Goal: Task Accomplishment & Management: Manage account settings

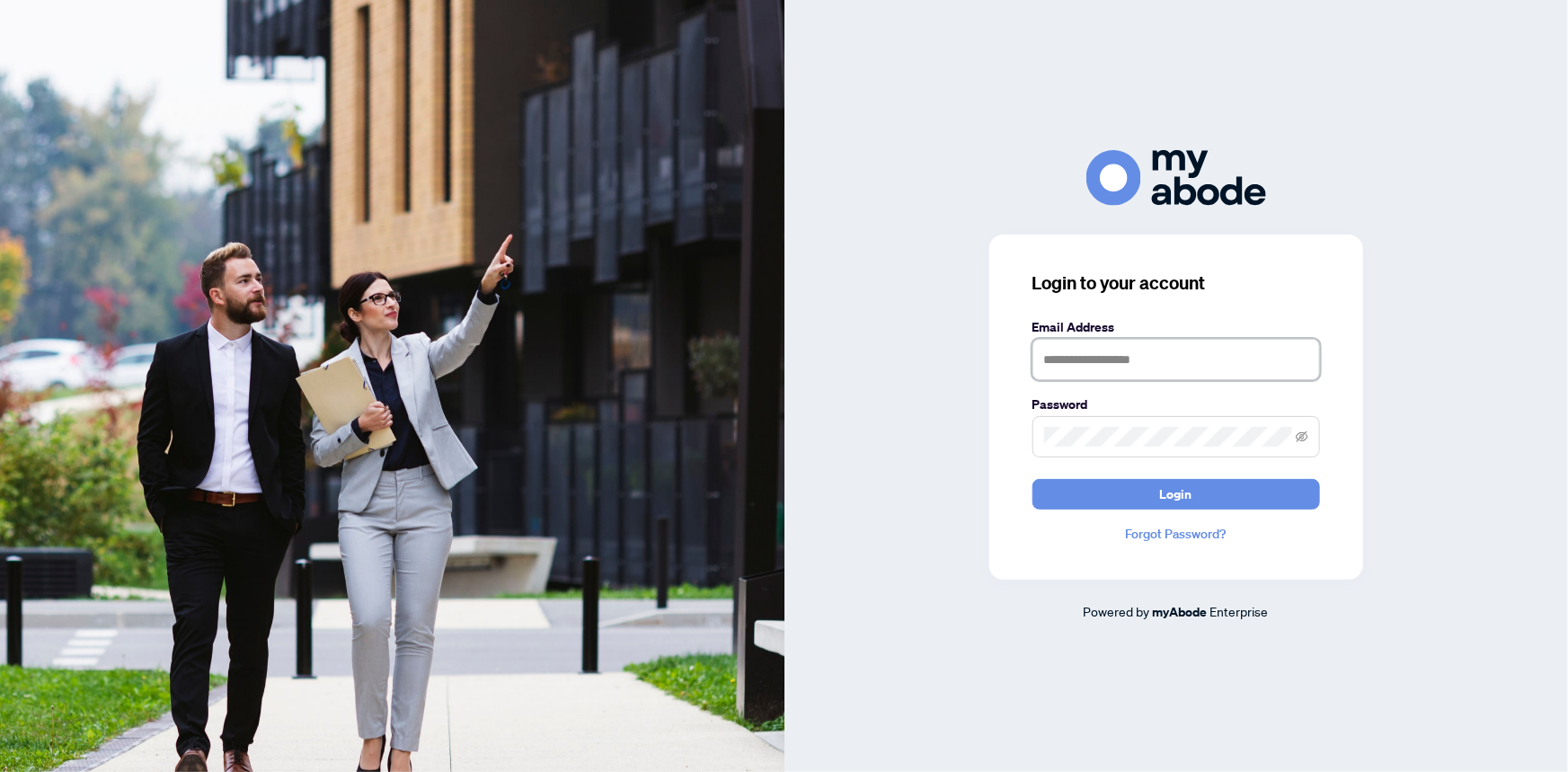
click at [1093, 353] on input "text" at bounding box center [1176, 359] width 288 height 41
type input "**********"
click at [1033, 479] on button "Login" at bounding box center [1176, 494] width 288 height 31
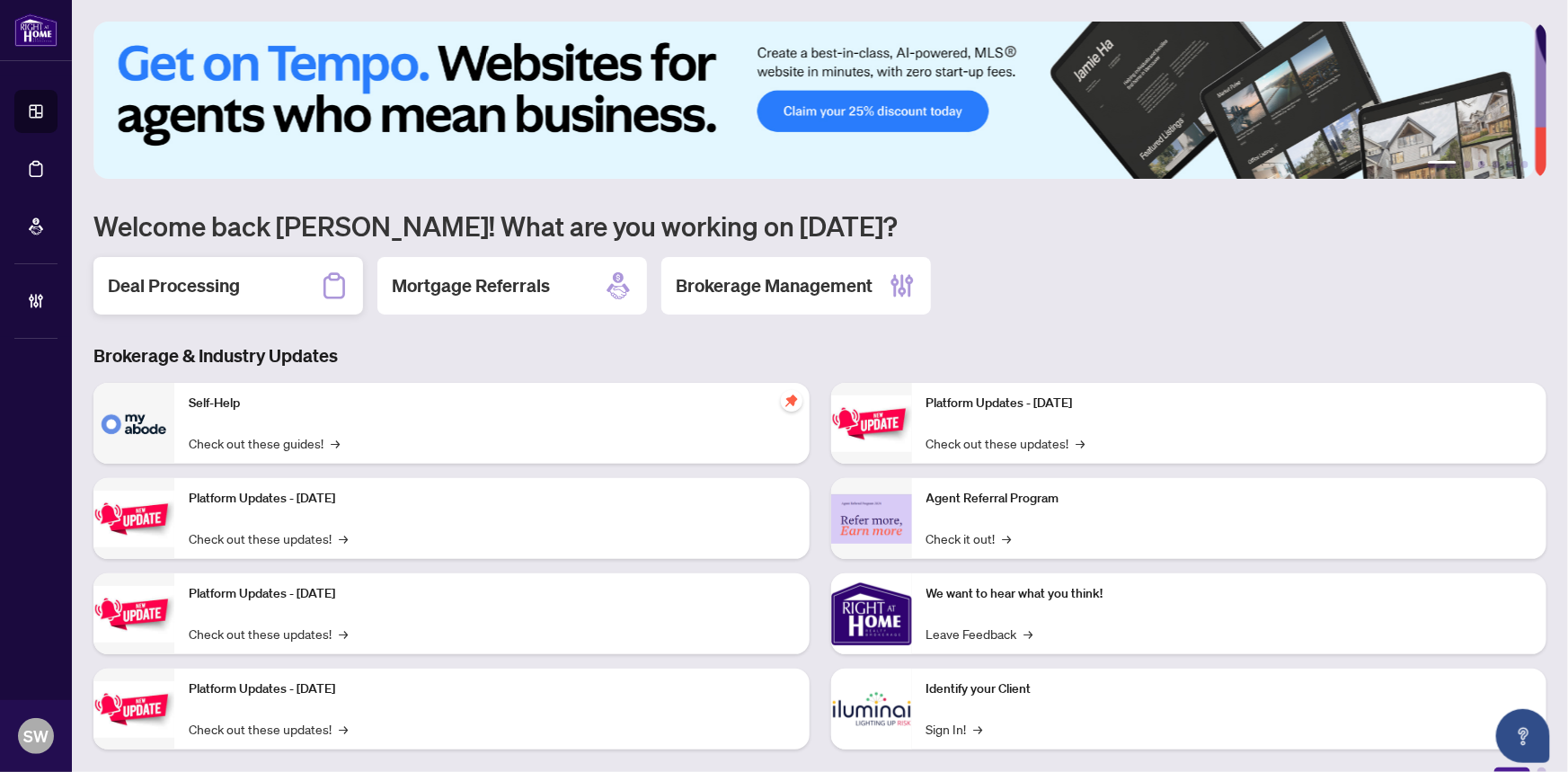
click at [223, 273] on h2 "Deal Processing" at bounding box center [174, 285] width 132 height 25
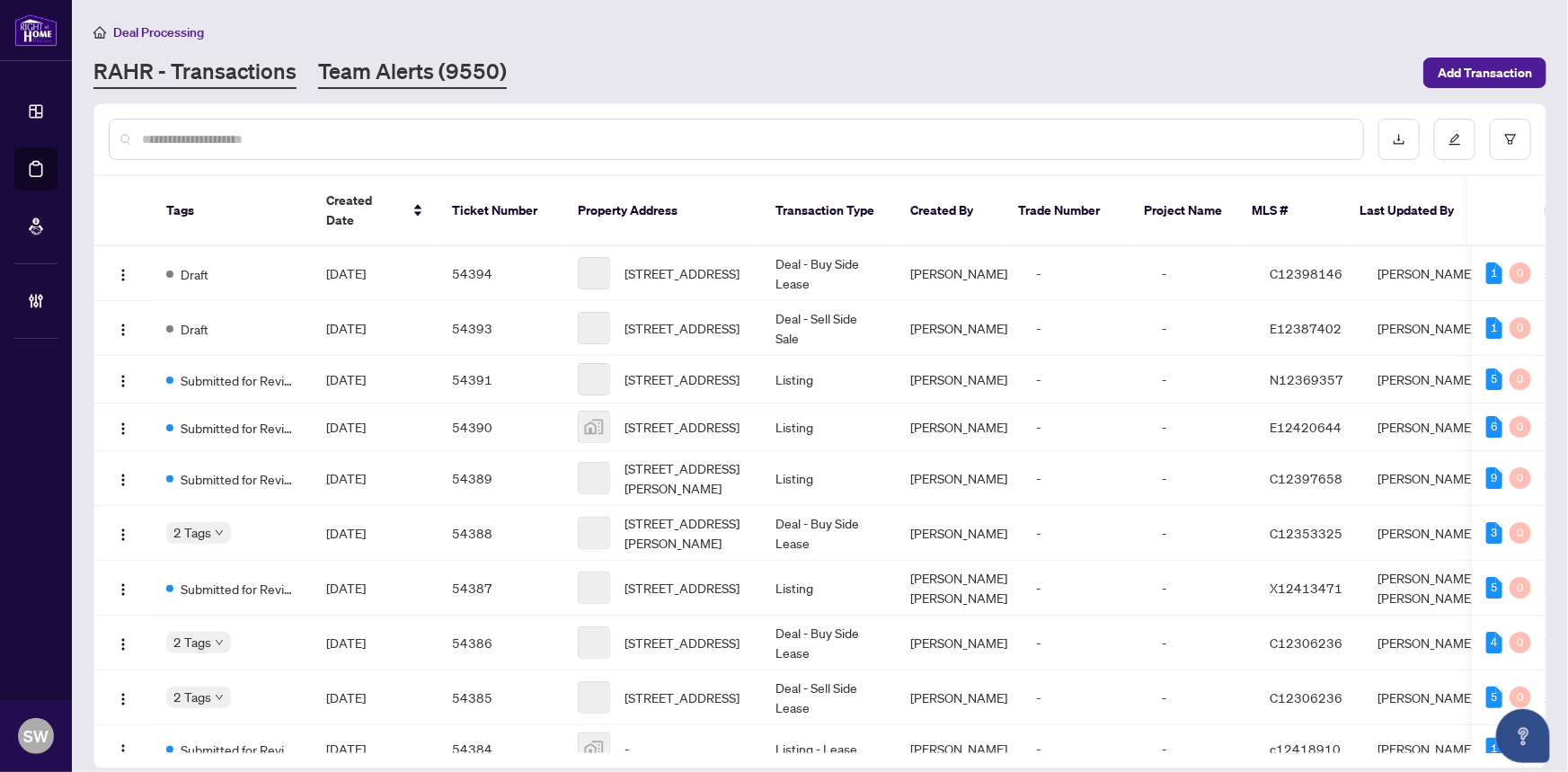
click at [358, 63] on link "Team Alerts (9550)" at bounding box center [412, 73] width 189 height 33
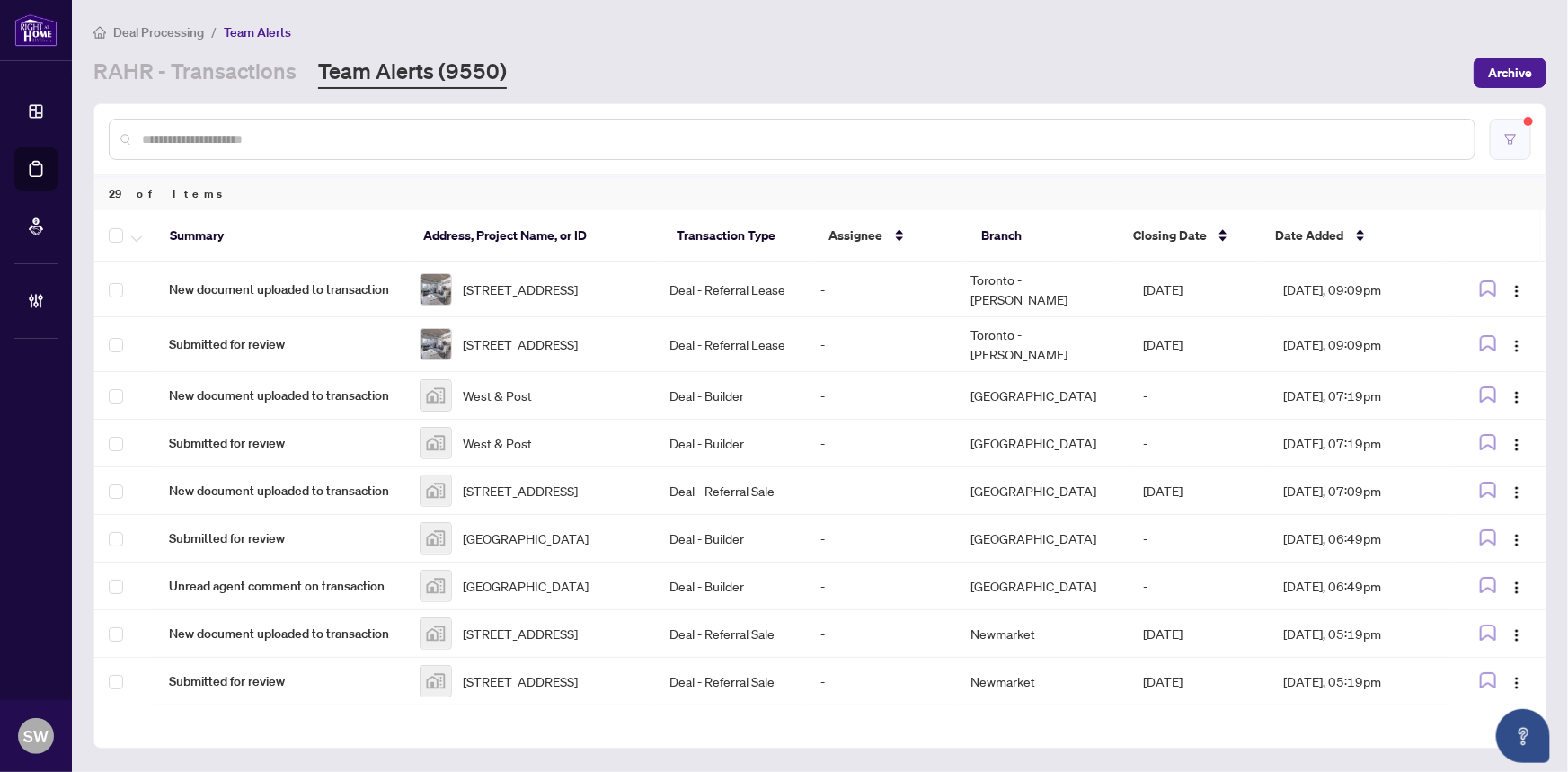
click at [1519, 135] on button "button" at bounding box center [1510, 139] width 41 height 41
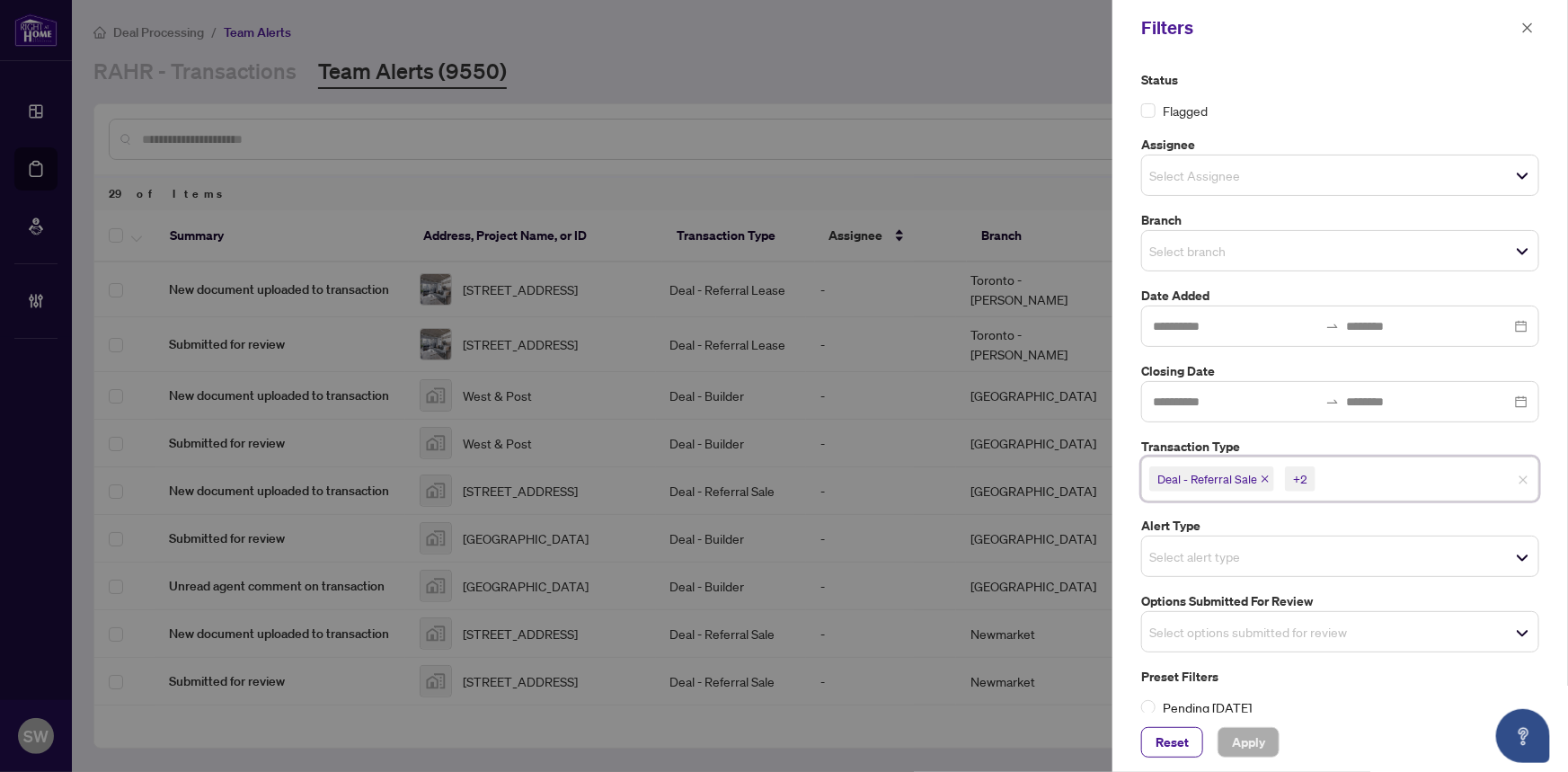
click at [1398, 476] on input "search" at bounding box center [1382, 479] width 126 height 21
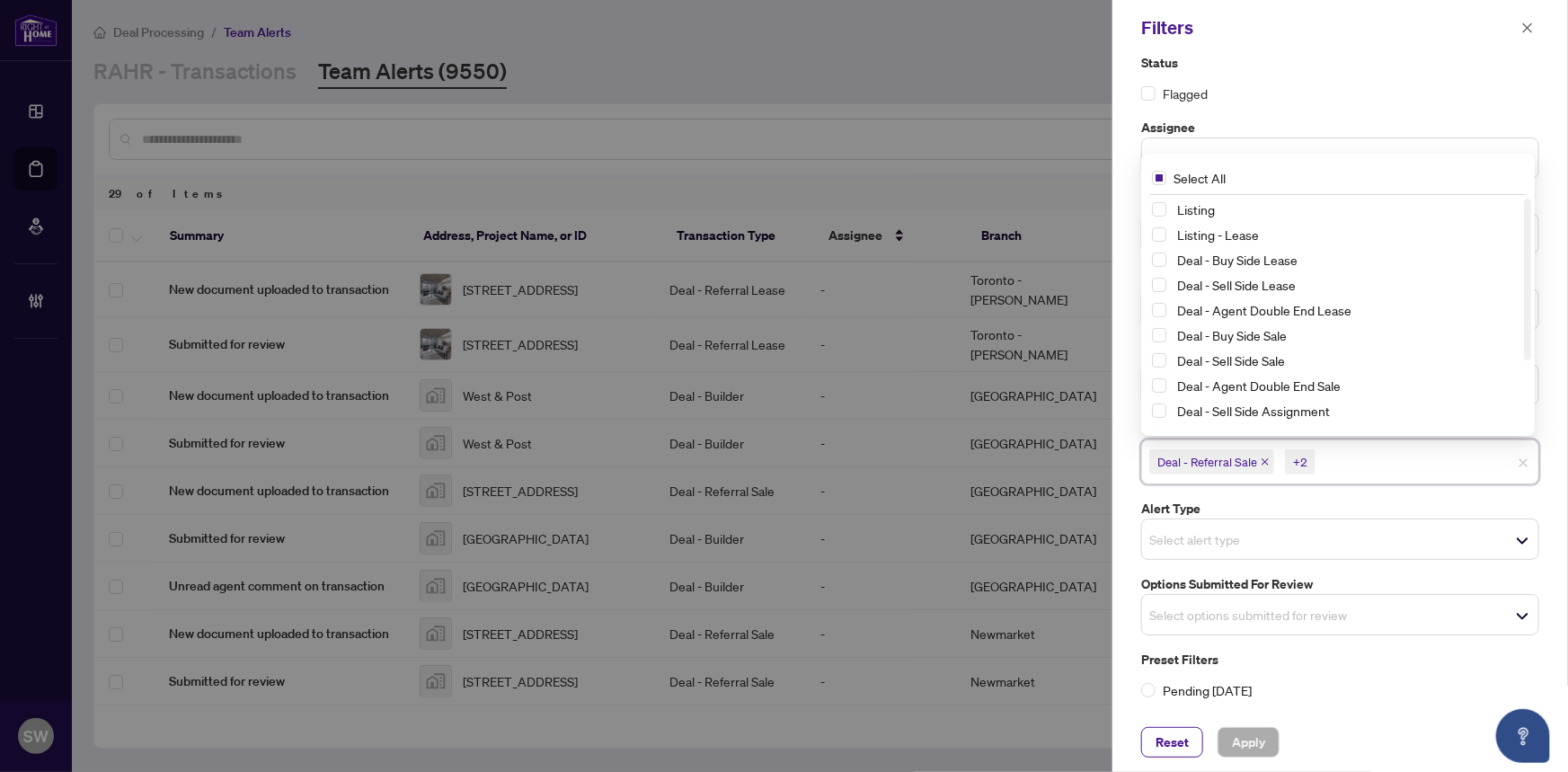
scroll to position [96, 0]
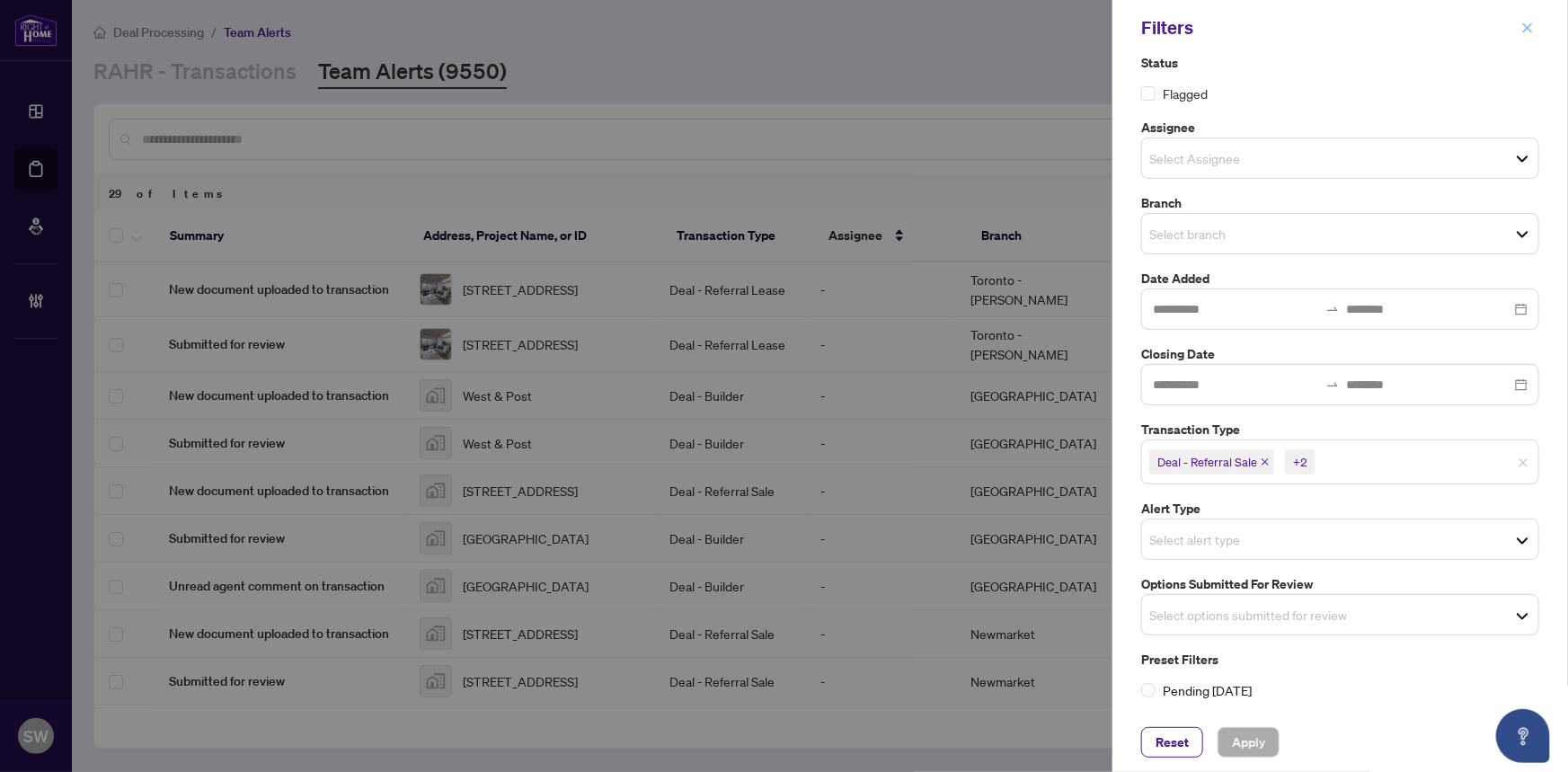
click at [1526, 27] on icon "close" at bounding box center [1528, 28] width 13 height 13
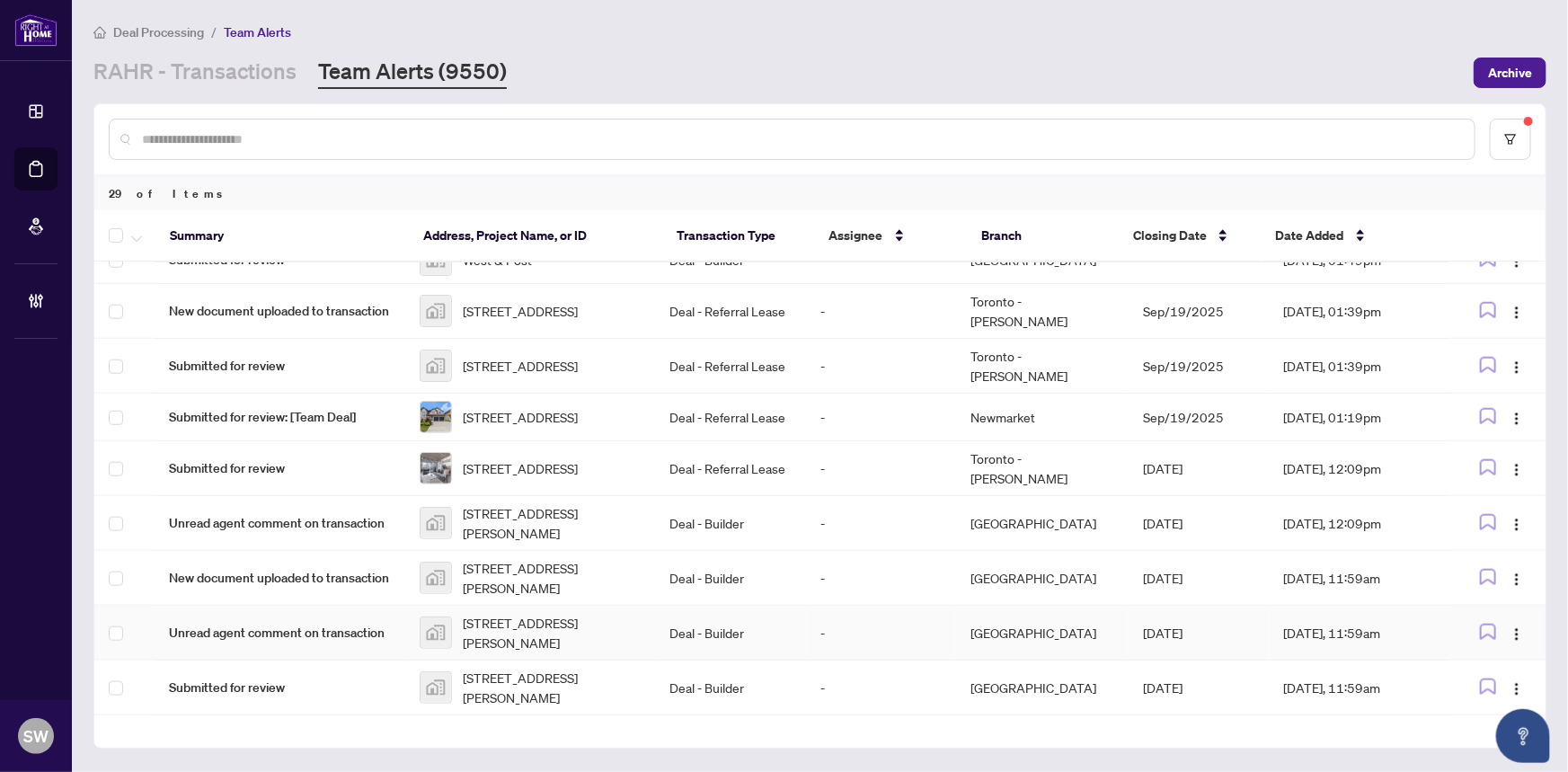
scroll to position [1036, 0]
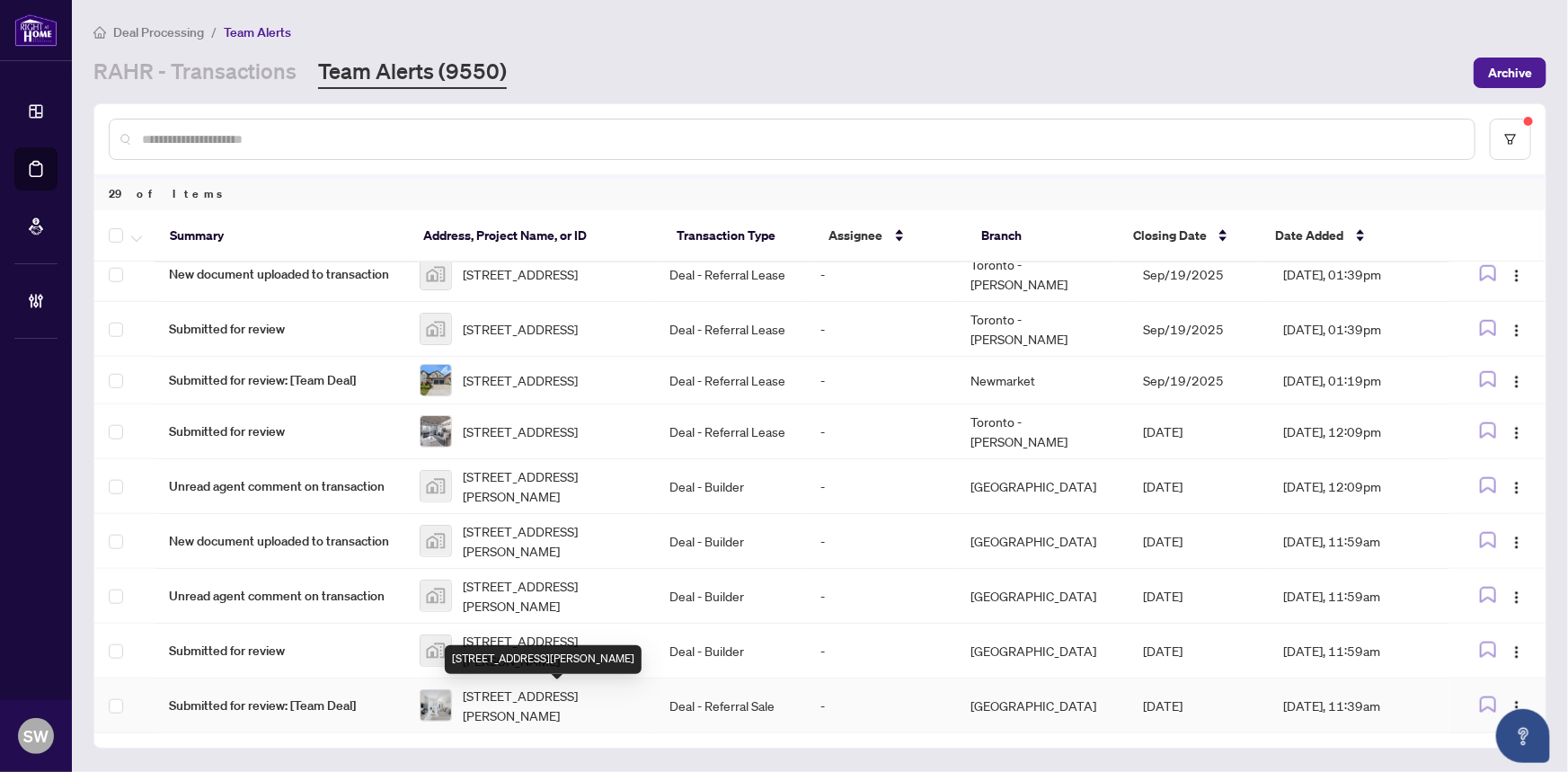
click at [522, 701] on span "211-100 Eagle Rock Way, Vaughan, Ontario L6A 5B9, Canada" at bounding box center [552, 705] width 179 height 39
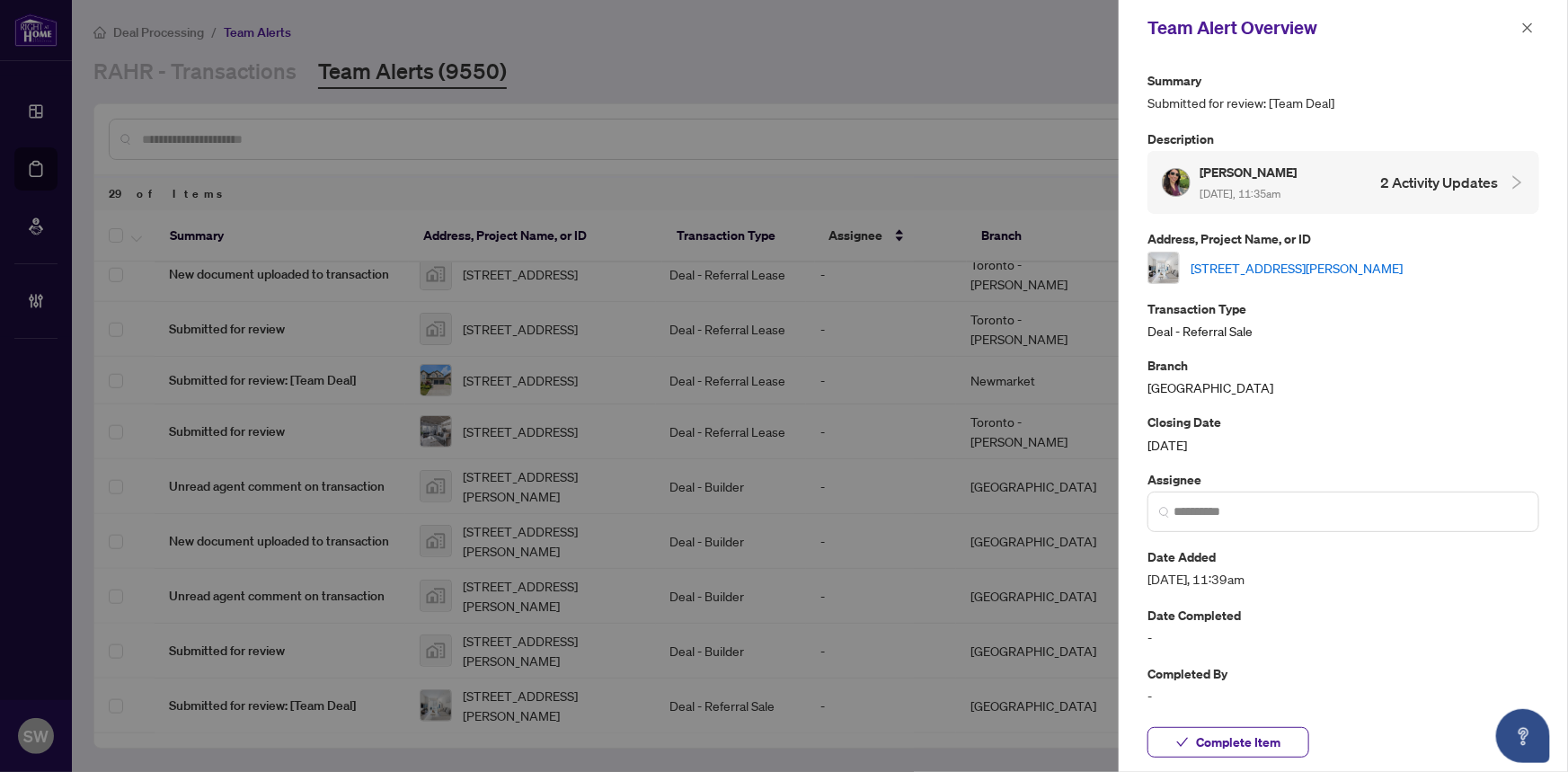
click at [1312, 266] on link "211-100 Eagle Rock Way, Vaughan, Ontario L6A 5B9, Canada" at bounding box center [1297, 267] width 212 height 20
click at [1281, 746] on button "Complete Item" at bounding box center [1228, 742] width 162 height 31
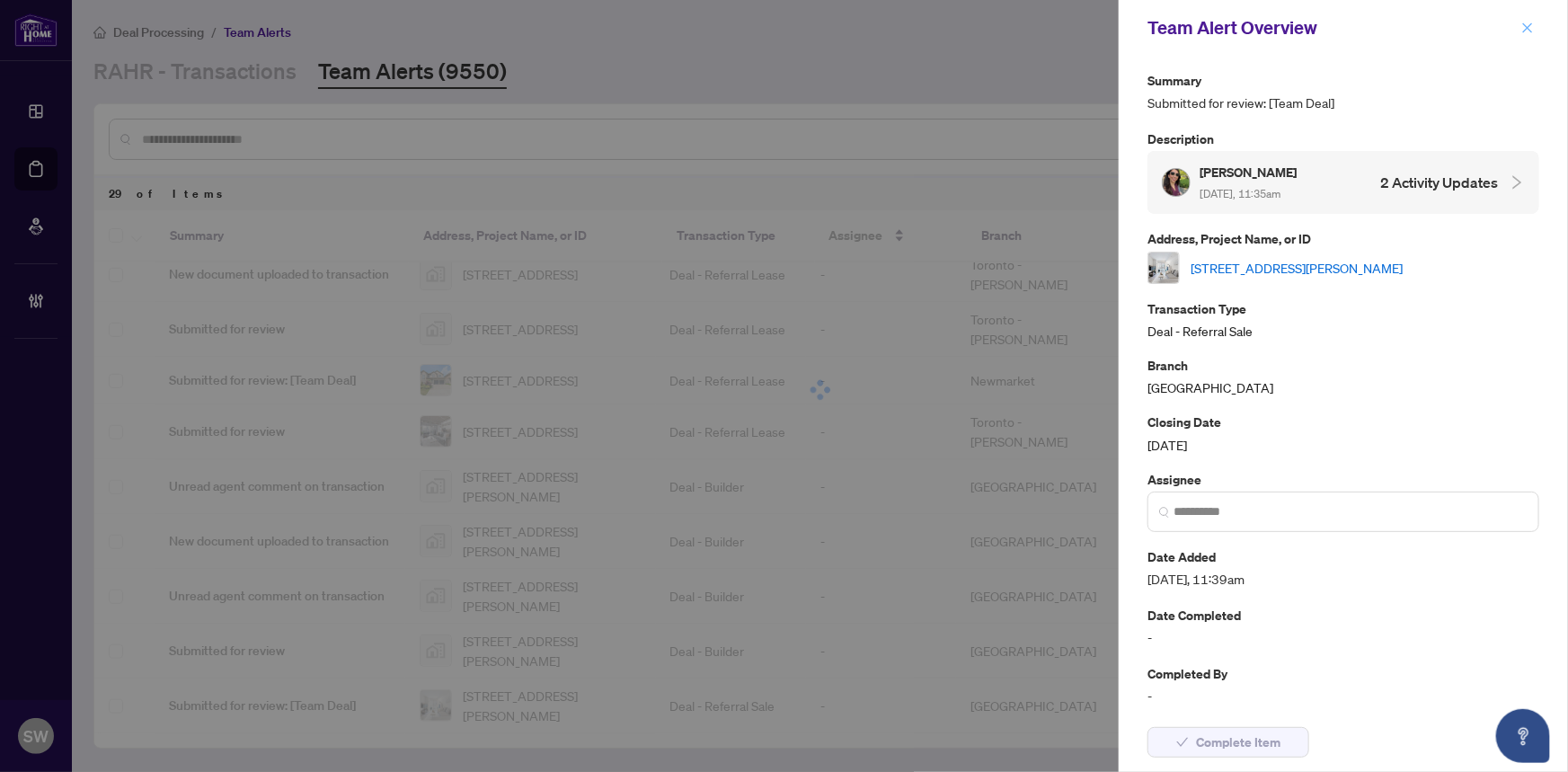
click at [1524, 29] on icon "close" at bounding box center [1528, 28] width 13 height 13
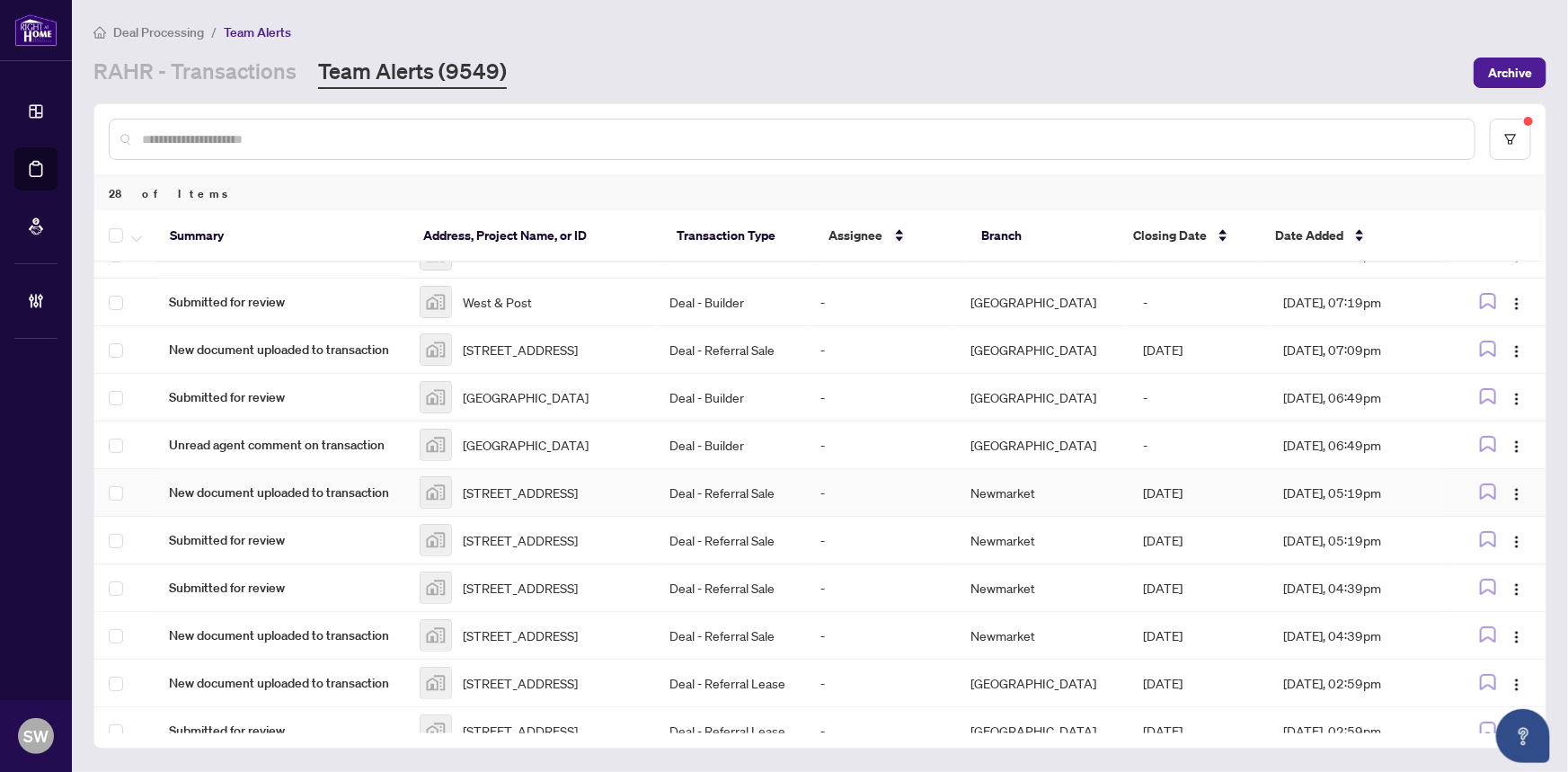
scroll to position [0, 0]
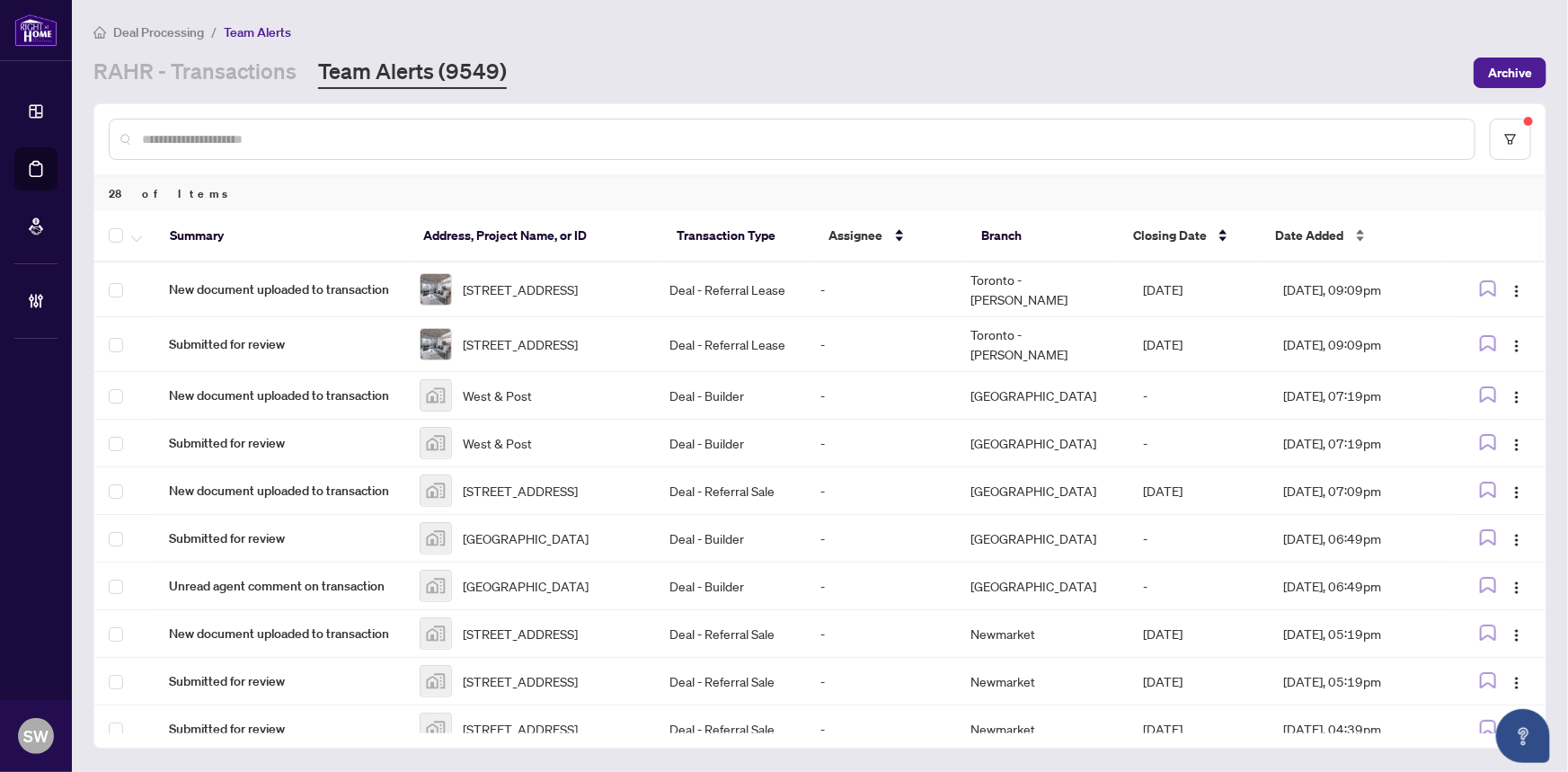
click at [1316, 228] on span "Date Added" at bounding box center [1309, 235] width 68 height 20
click at [347, 285] on span "New document uploaded to transaction" at bounding box center [279, 289] width 222 height 20
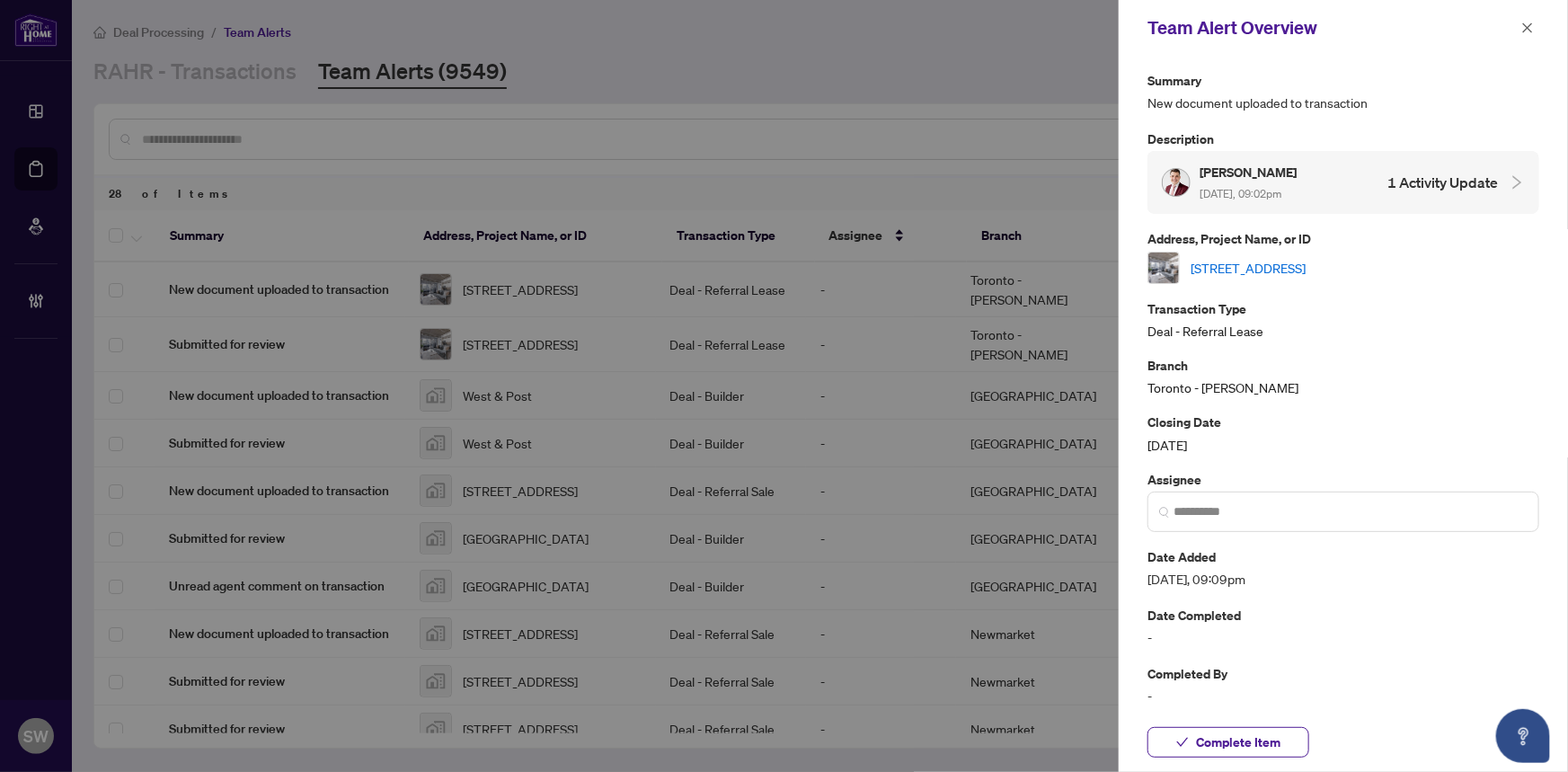
click at [1257, 267] on link "[STREET_ADDRESS]" at bounding box center [1249, 267] width 115 height 20
click at [1259, 734] on span "Complete Item" at bounding box center [1237, 742] width 85 height 29
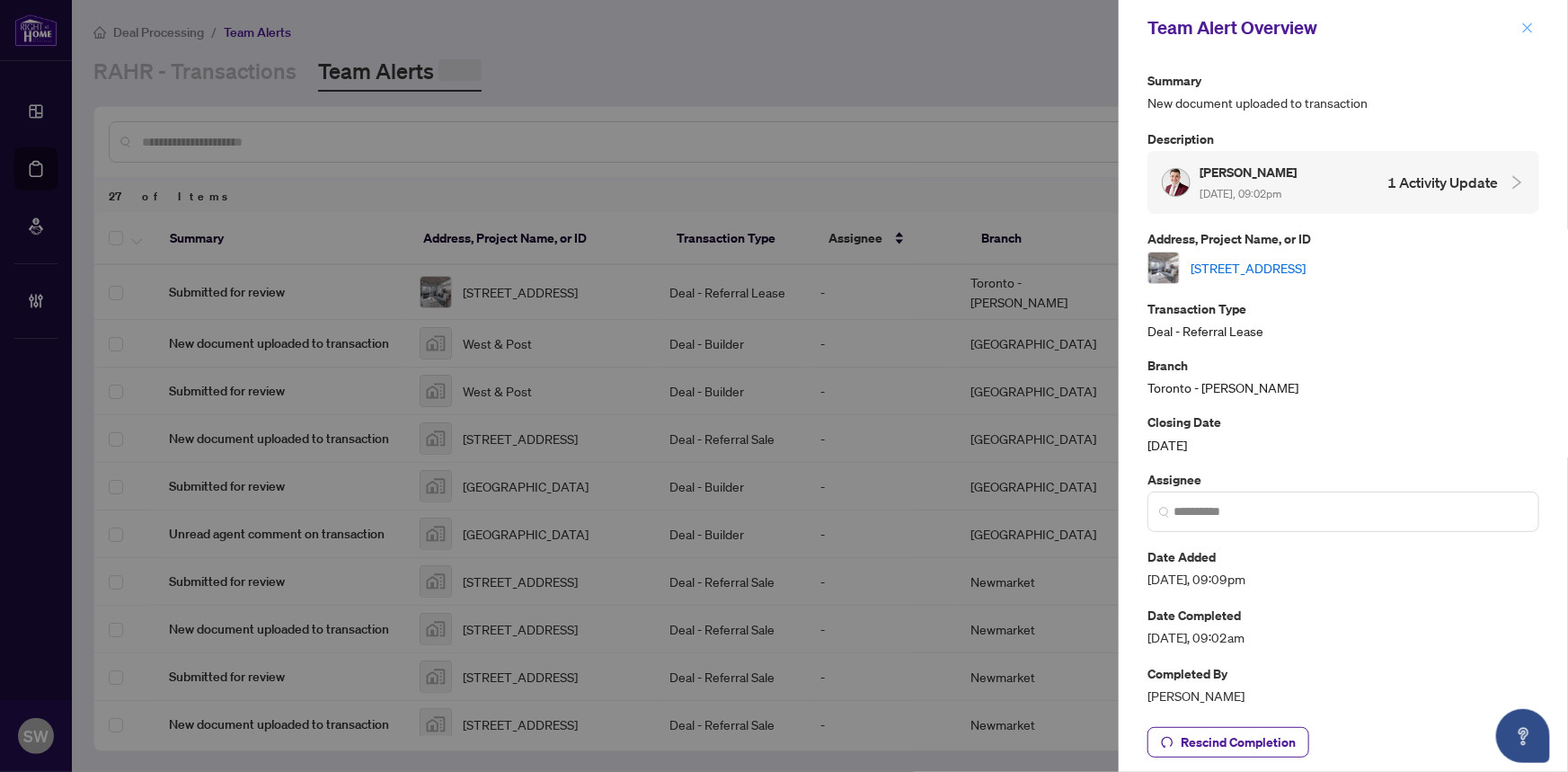
click at [1522, 25] on icon "close" at bounding box center [1528, 28] width 13 height 13
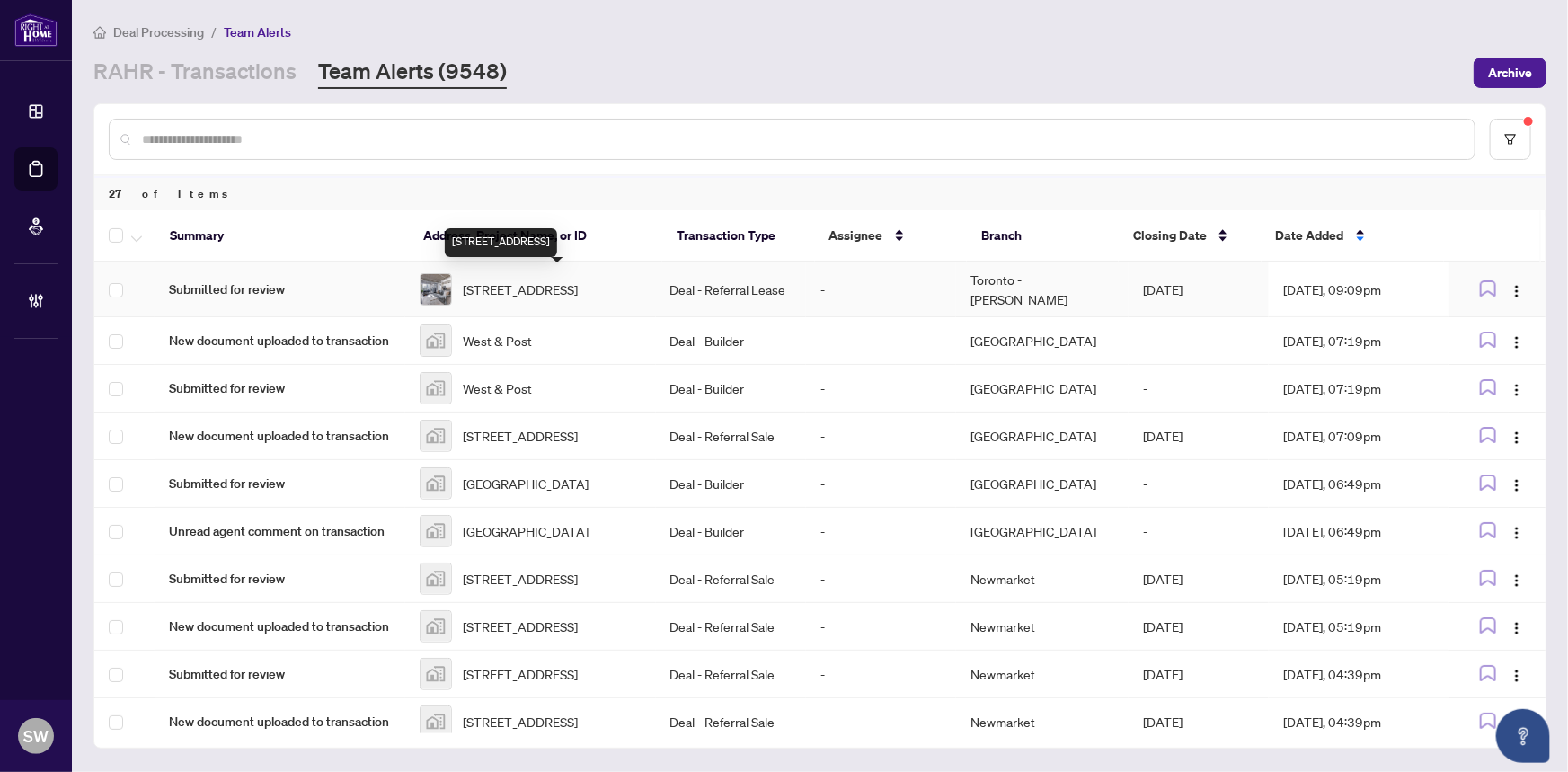
click at [577, 284] on span "[STREET_ADDRESS]" at bounding box center [520, 289] width 115 height 20
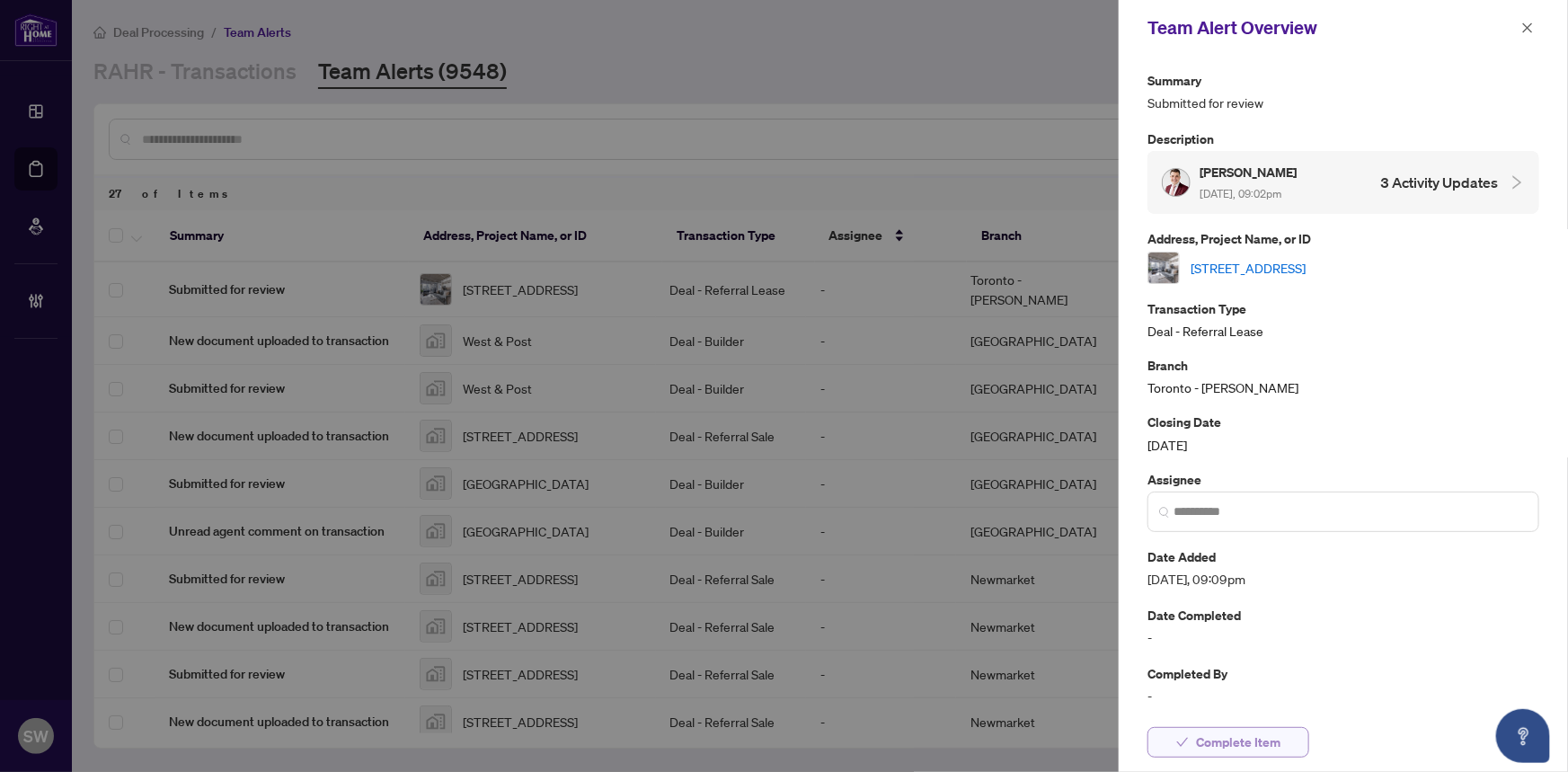
click at [1250, 739] on span "Complete Item" at bounding box center [1237, 742] width 85 height 29
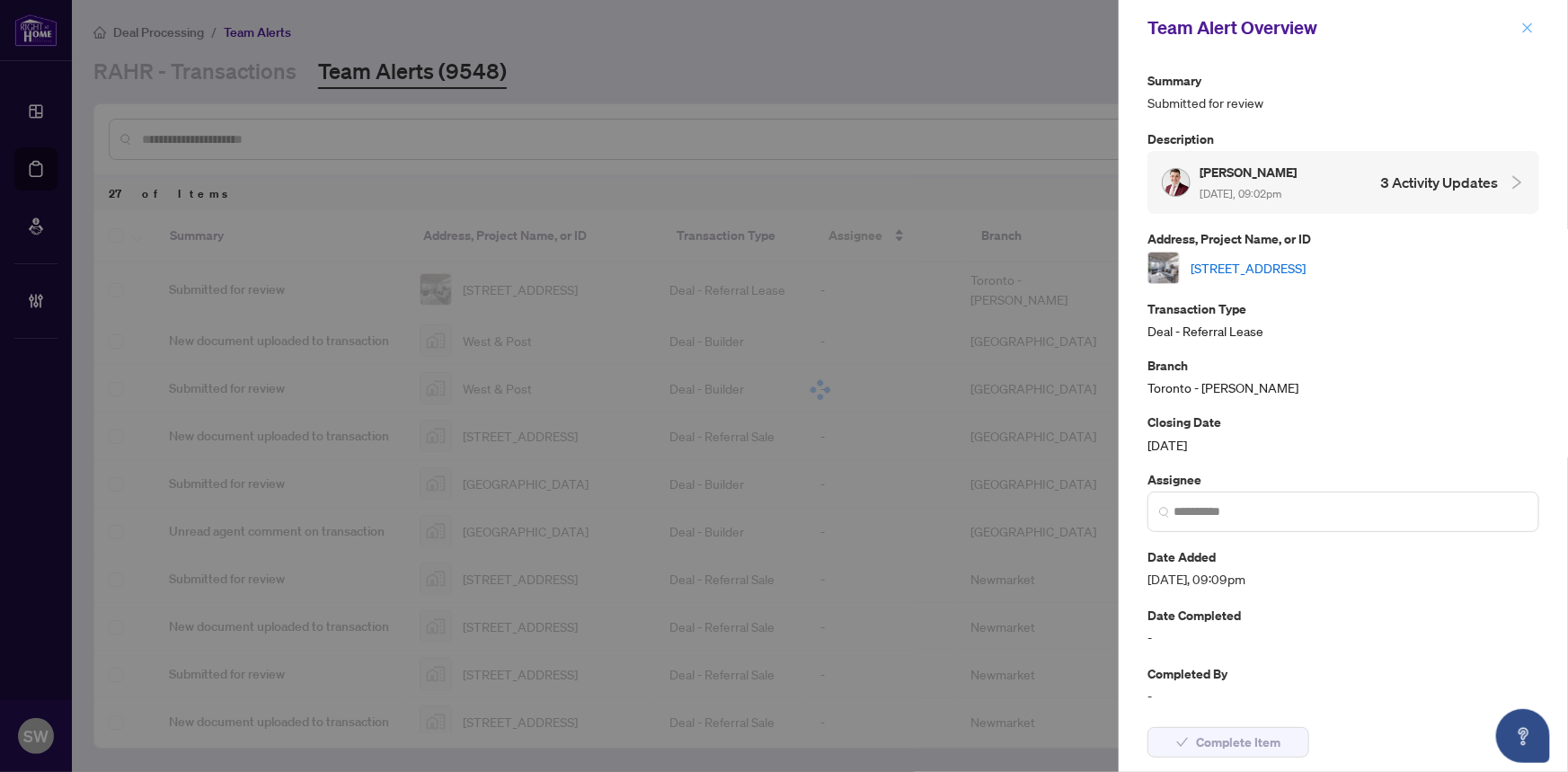
click at [1525, 23] on icon "close" at bounding box center [1528, 28] width 13 height 13
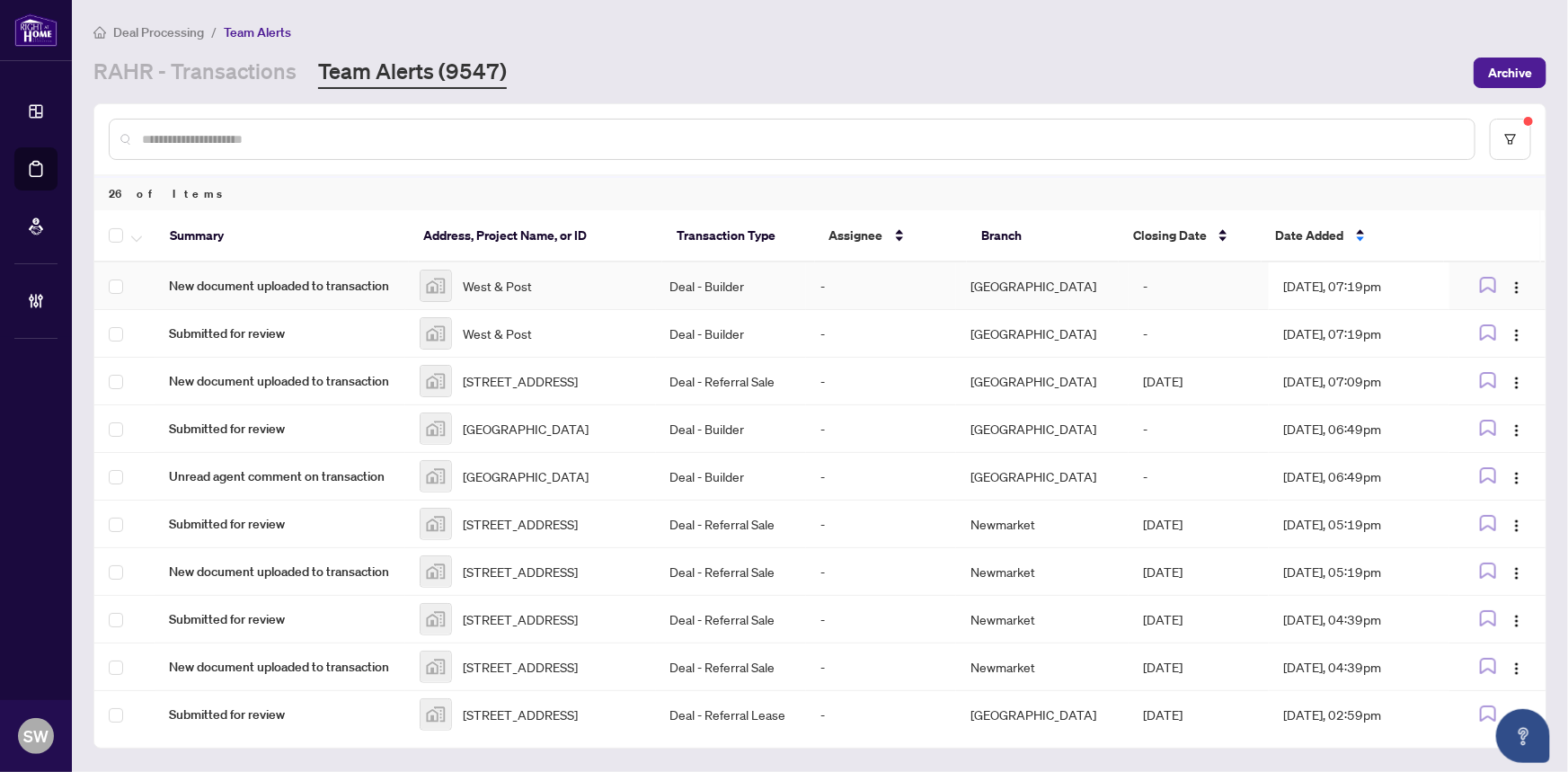
click at [522, 289] on span "West & Post" at bounding box center [497, 285] width 69 height 20
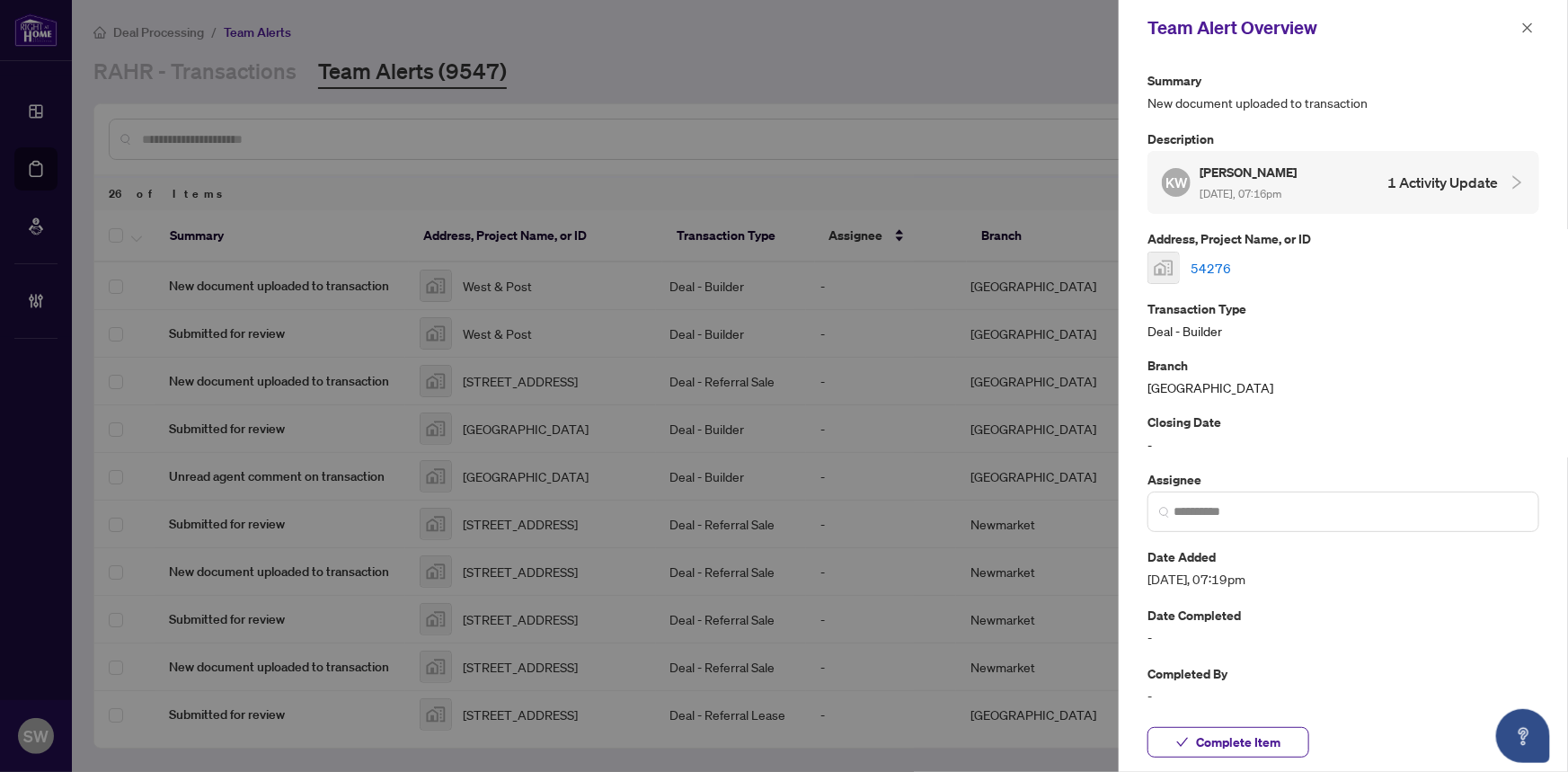
click at [1212, 264] on link "54276" at bounding box center [1210, 267] width 40 height 20
click at [1256, 736] on span "Complete Item" at bounding box center [1237, 742] width 85 height 29
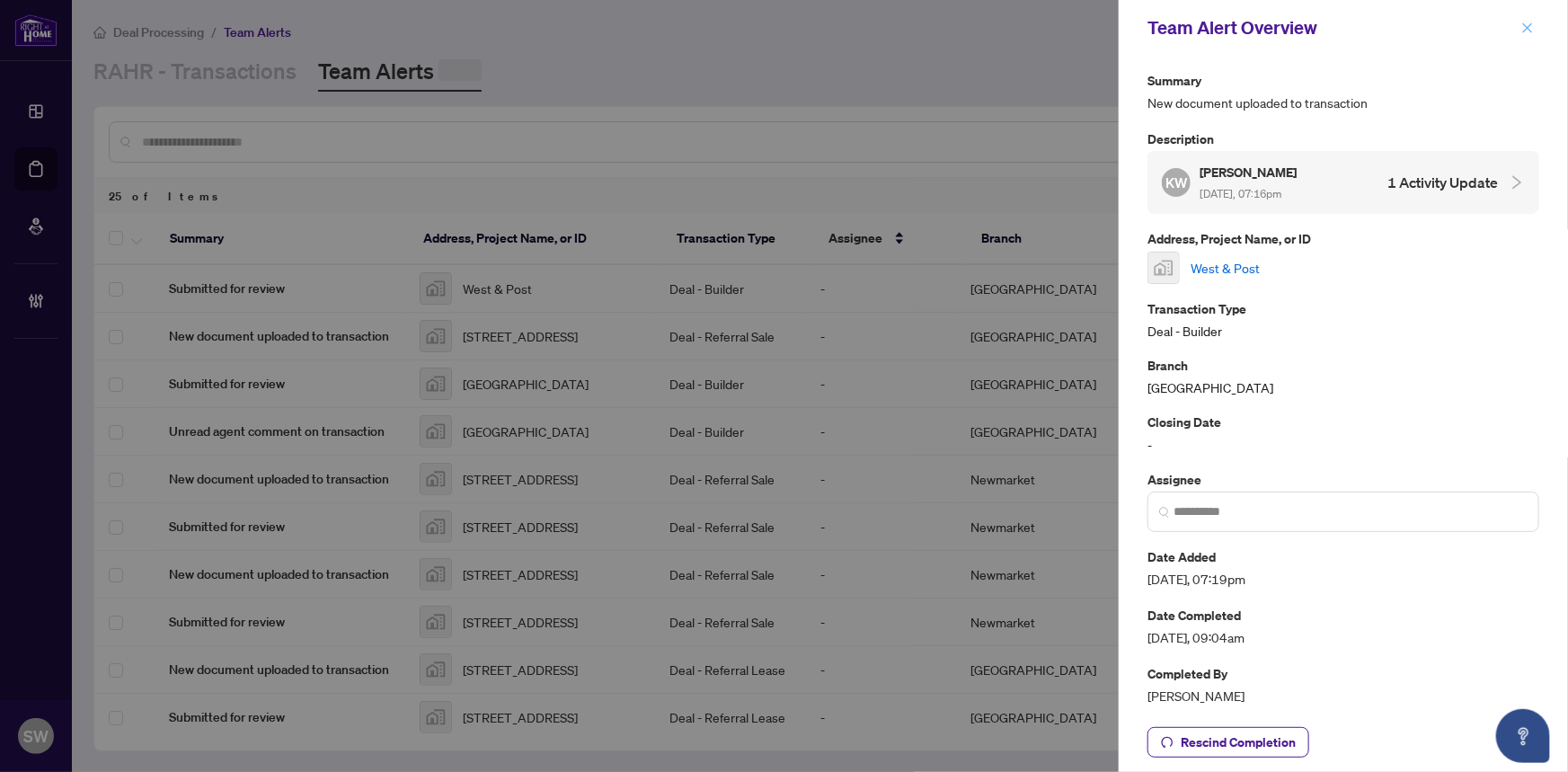
click at [1527, 21] on icon "close" at bounding box center [1528, 28] width 13 height 13
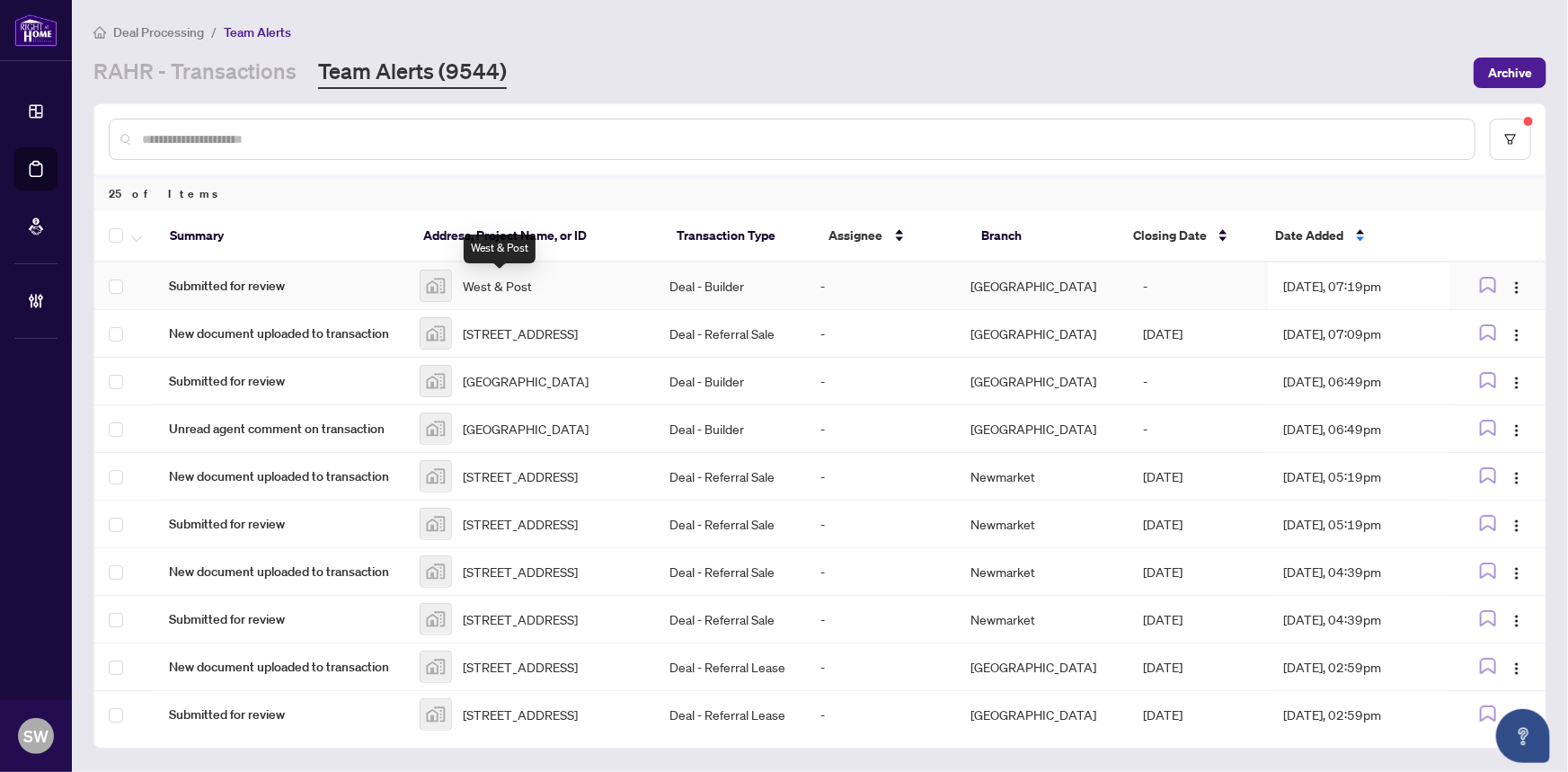
click at [502, 277] on span "West & Post" at bounding box center [497, 285] width 69 height 20
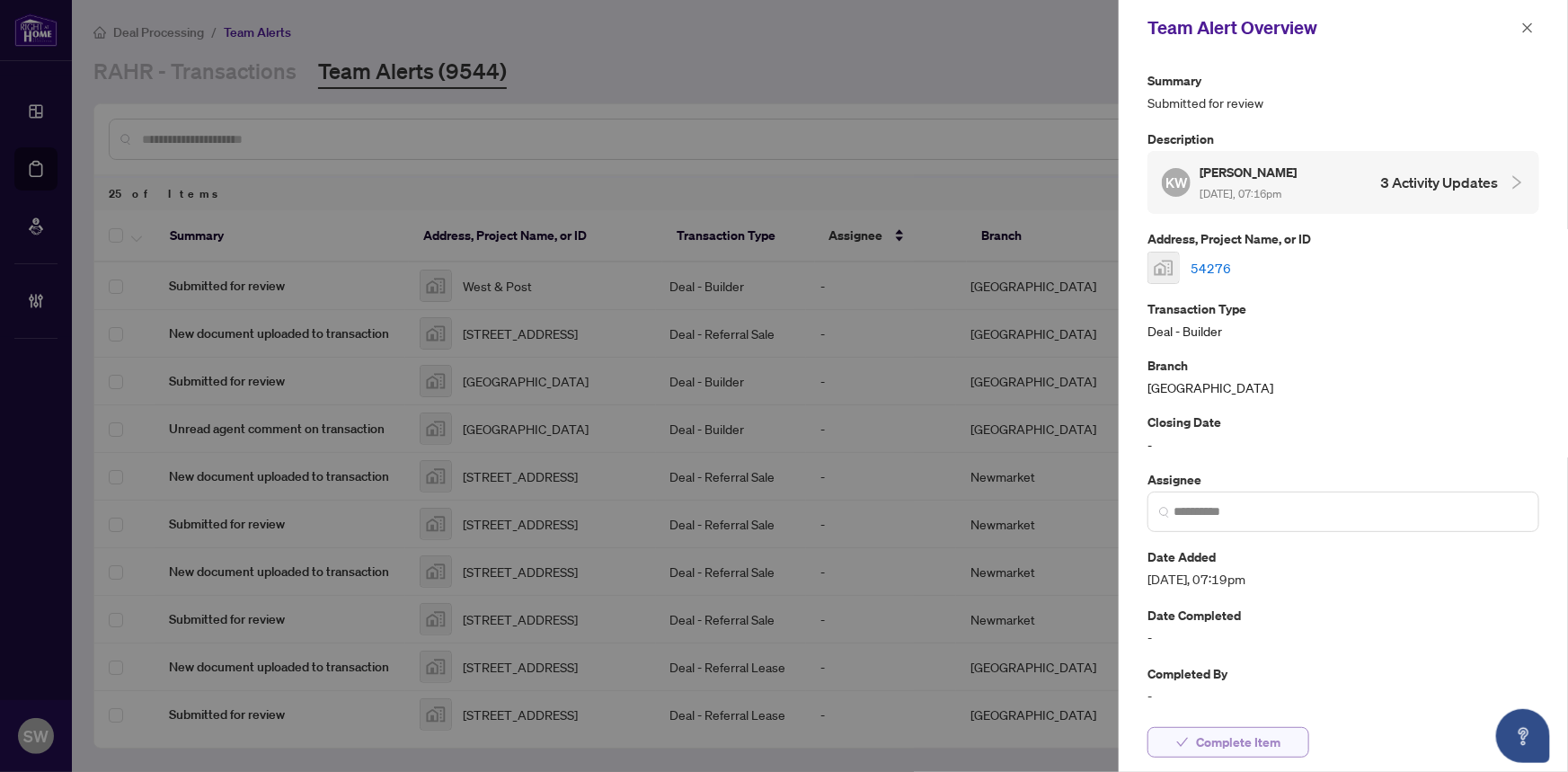
click at [1240, 745] on span "Complete Item" at bounding box center [1237, 742] width 85 height 29
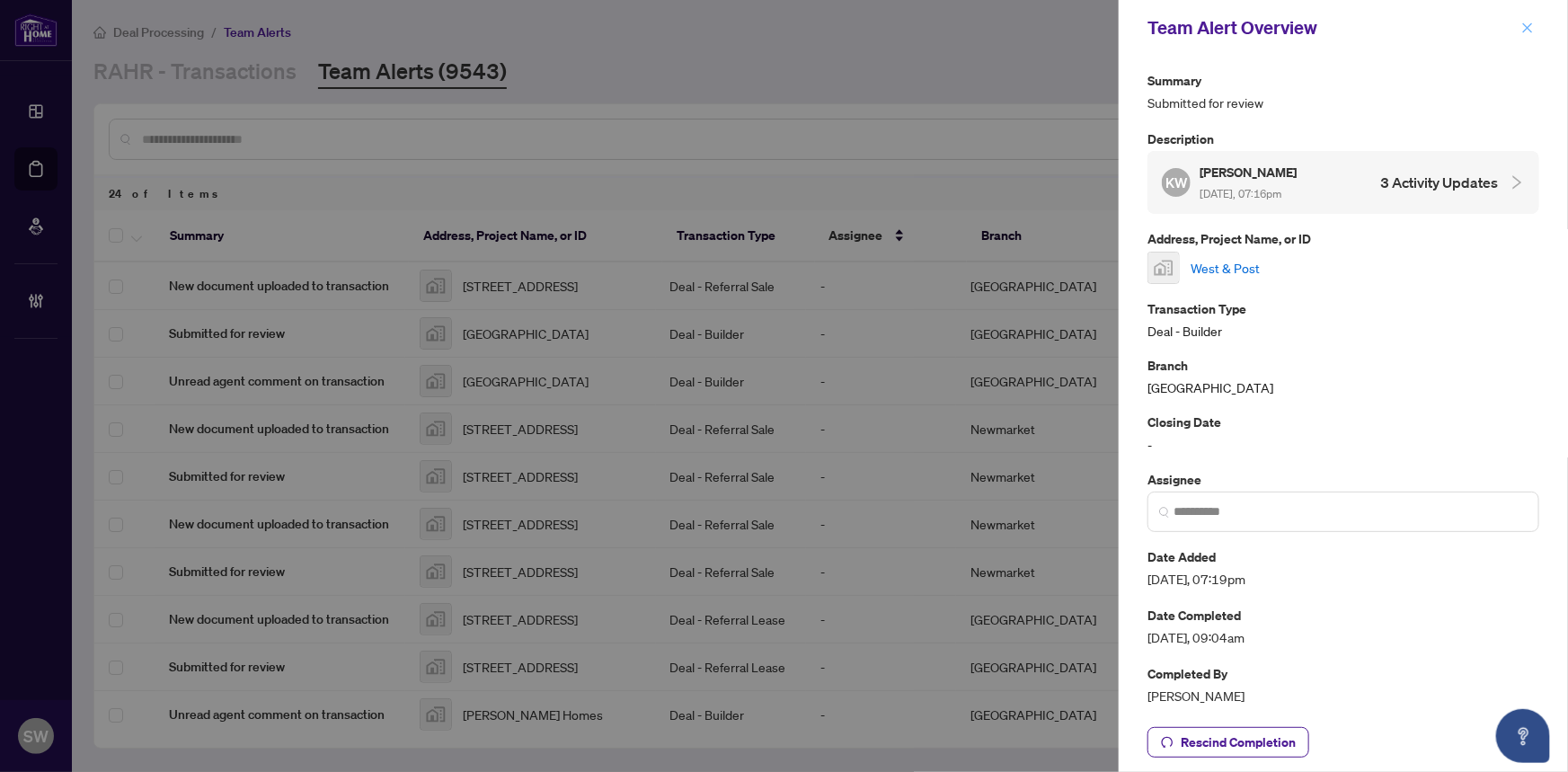
click at [1535, 24] on button "button" at bounding box center [1527, 27] width 23 height 21
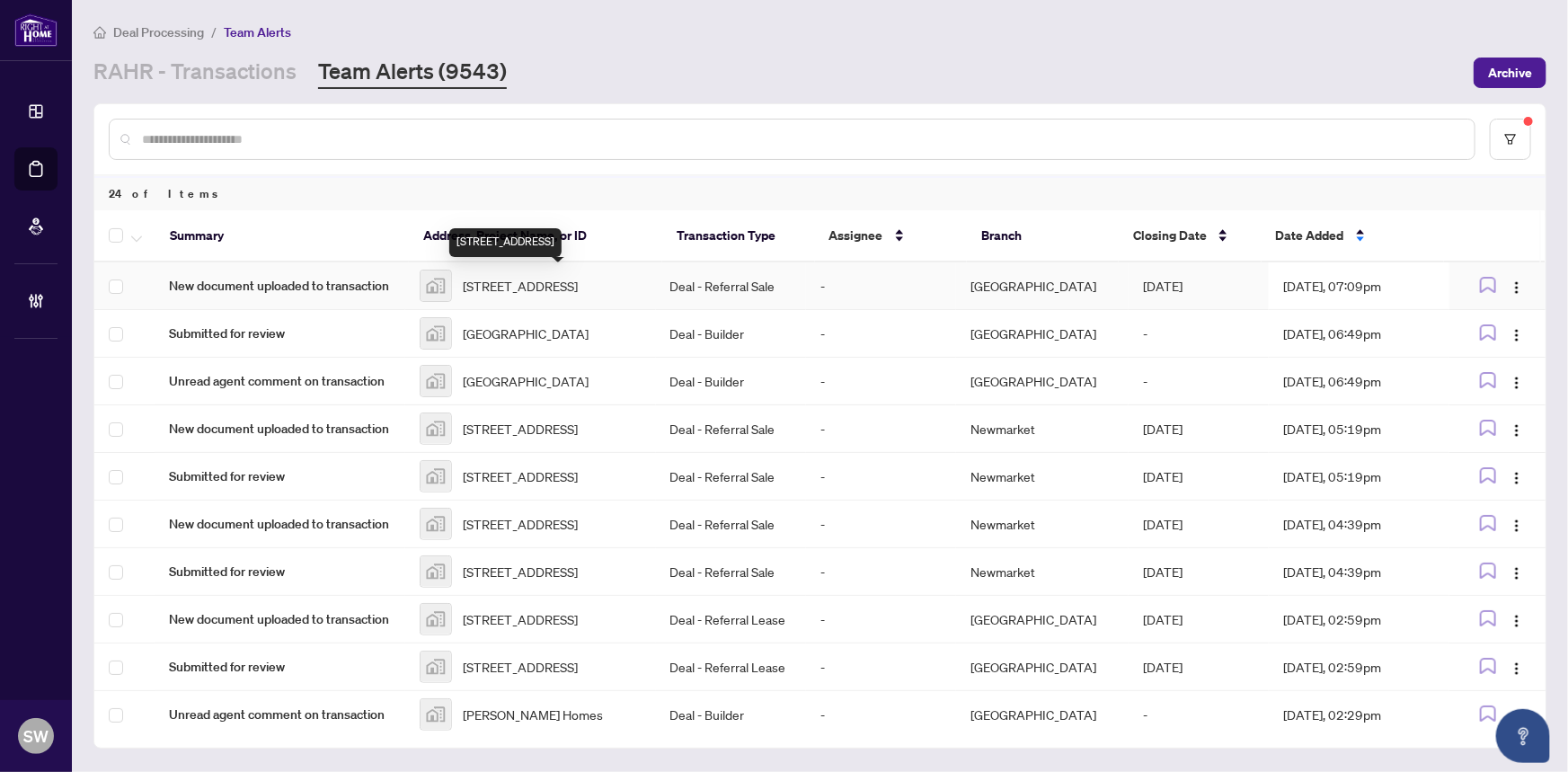
click at [569, 288] on span "216-5-2 Ziibi Way, Clarington, ON, Canada" at bounding box center [520, 285] width 115 height 20
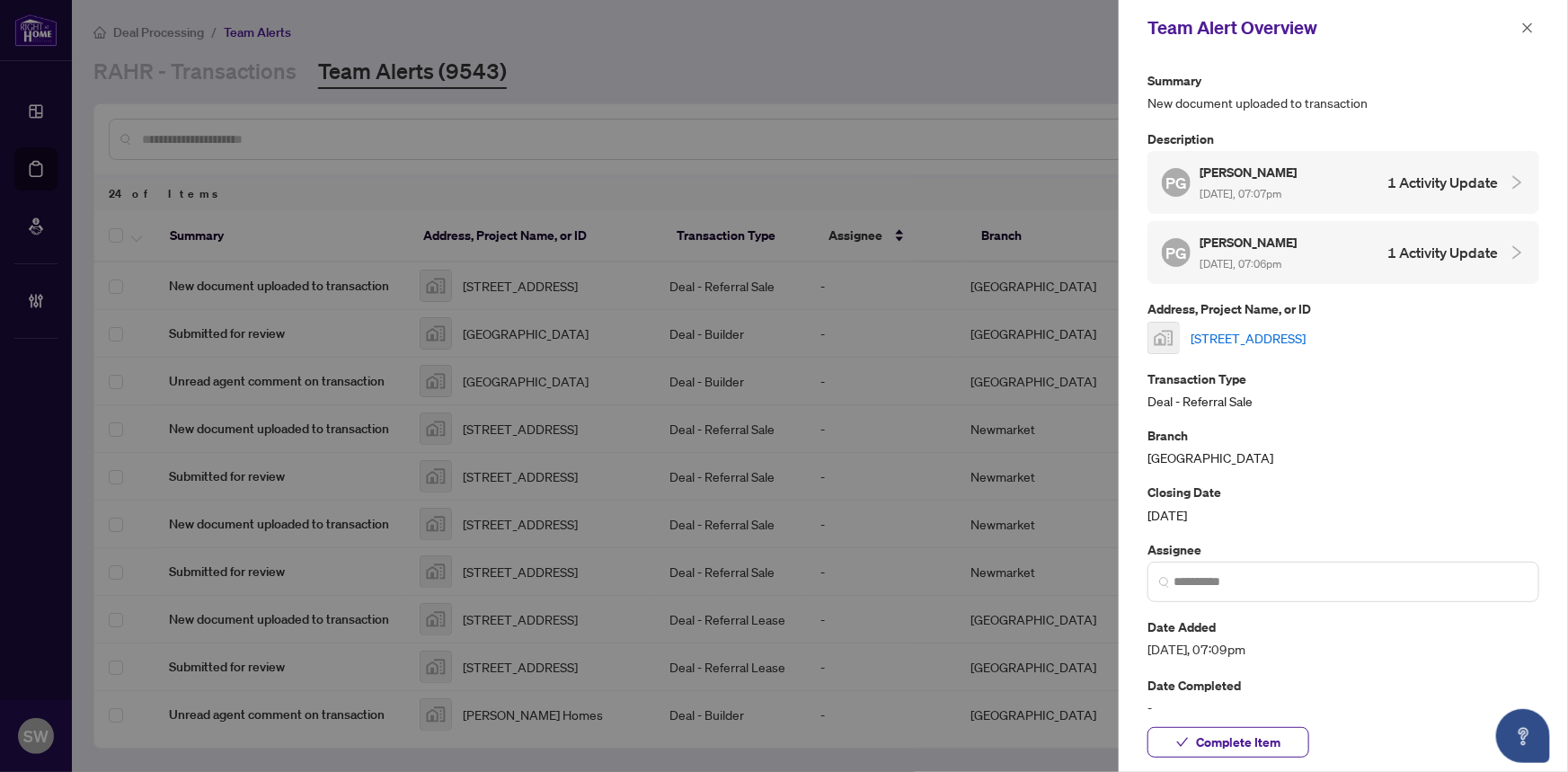
click at [1253, 333] on link "216-5-2 Ziibi Way, Clarington, ON, Canada" at bounding box center [1249, 337] width 115 height 20
click at [1248, 746] on span "Complete Item" at bounding box center [1237, 742] width 85 height 29
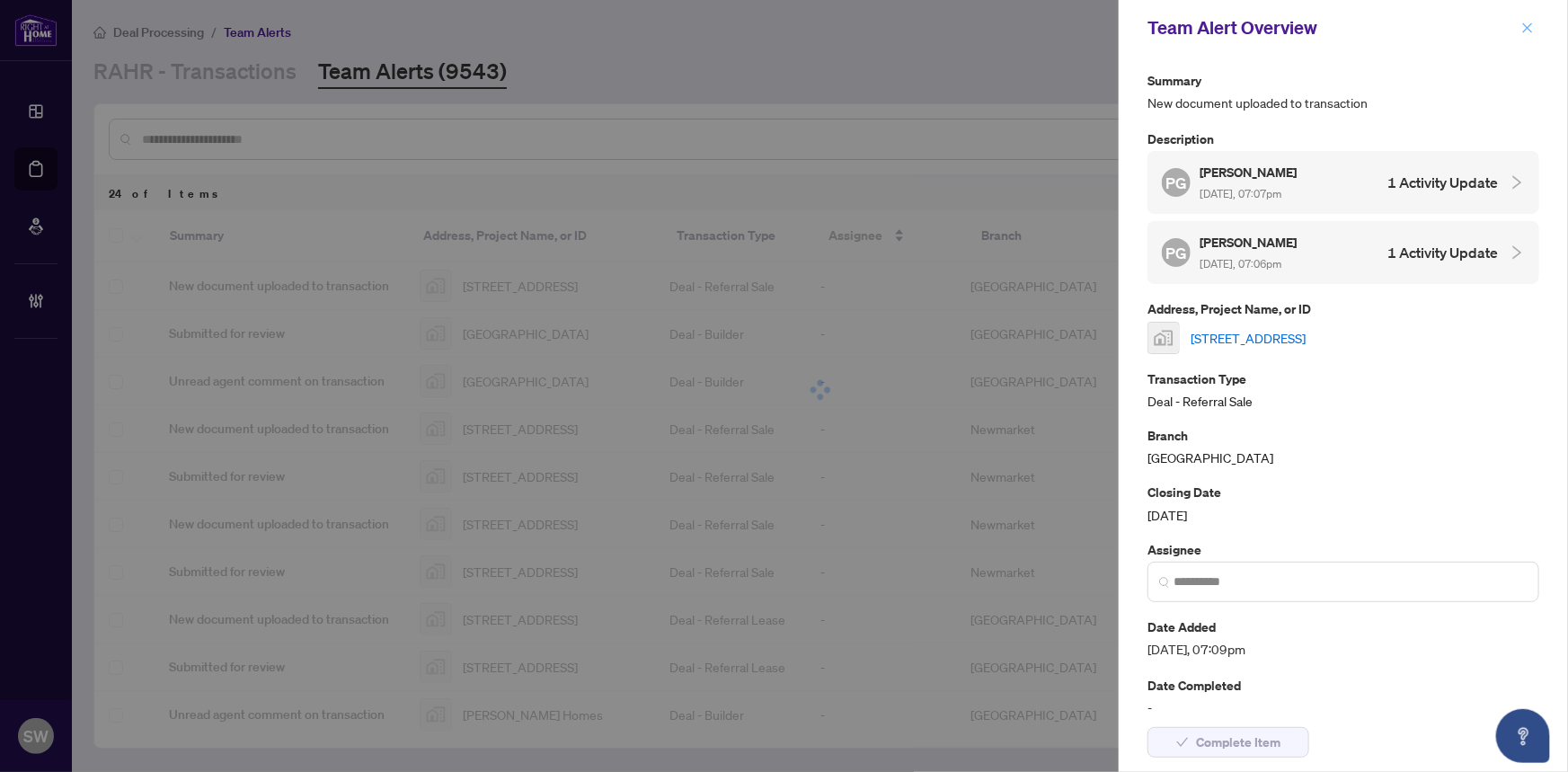
click at [1526, 27] on icon "close" at bounding box center [1528, 28] width 13 height 13
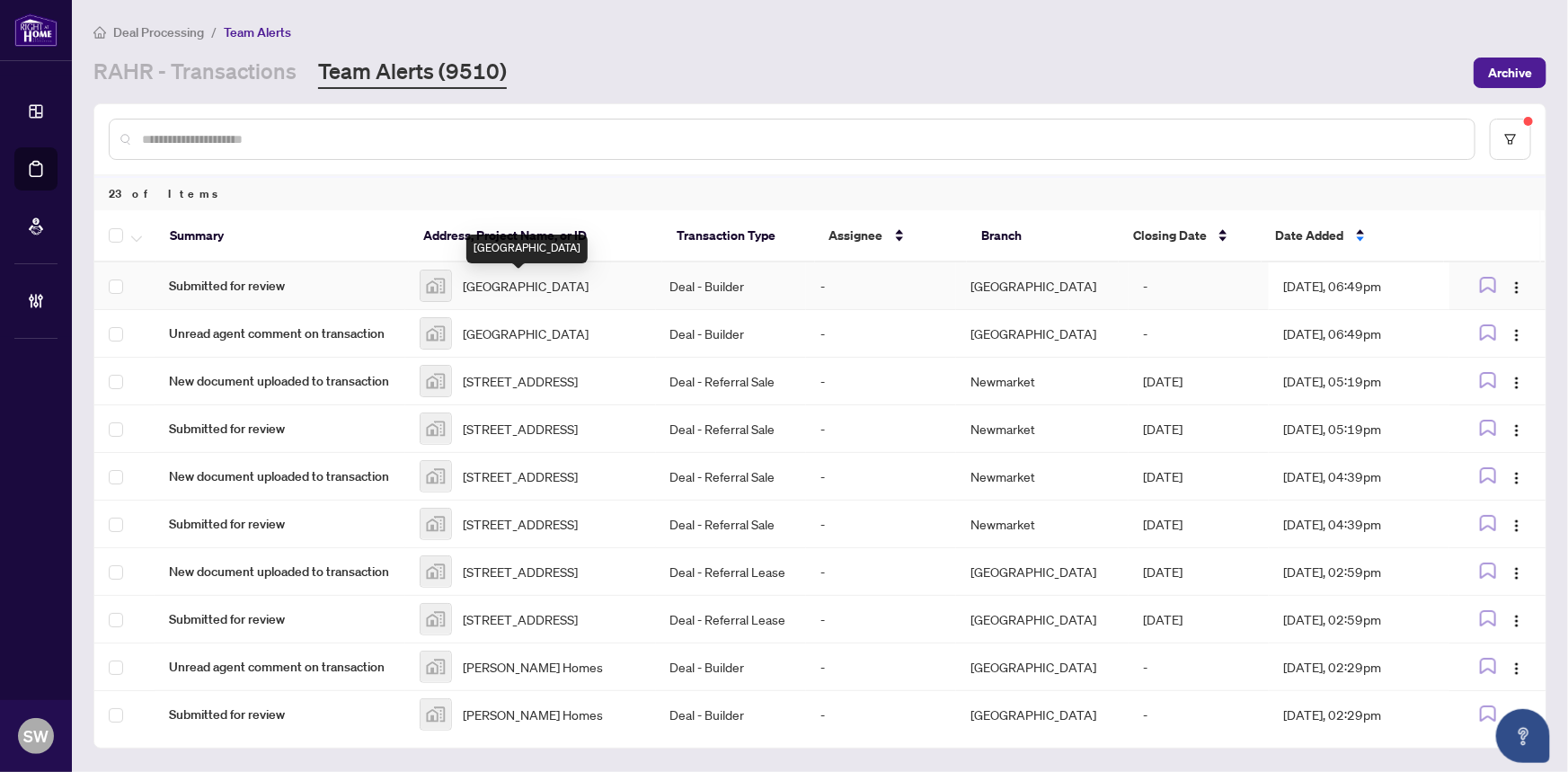
click at [512, 288] on span "ORCHARD SOUTH" at bounding box center [525, 285] width 126 height 20
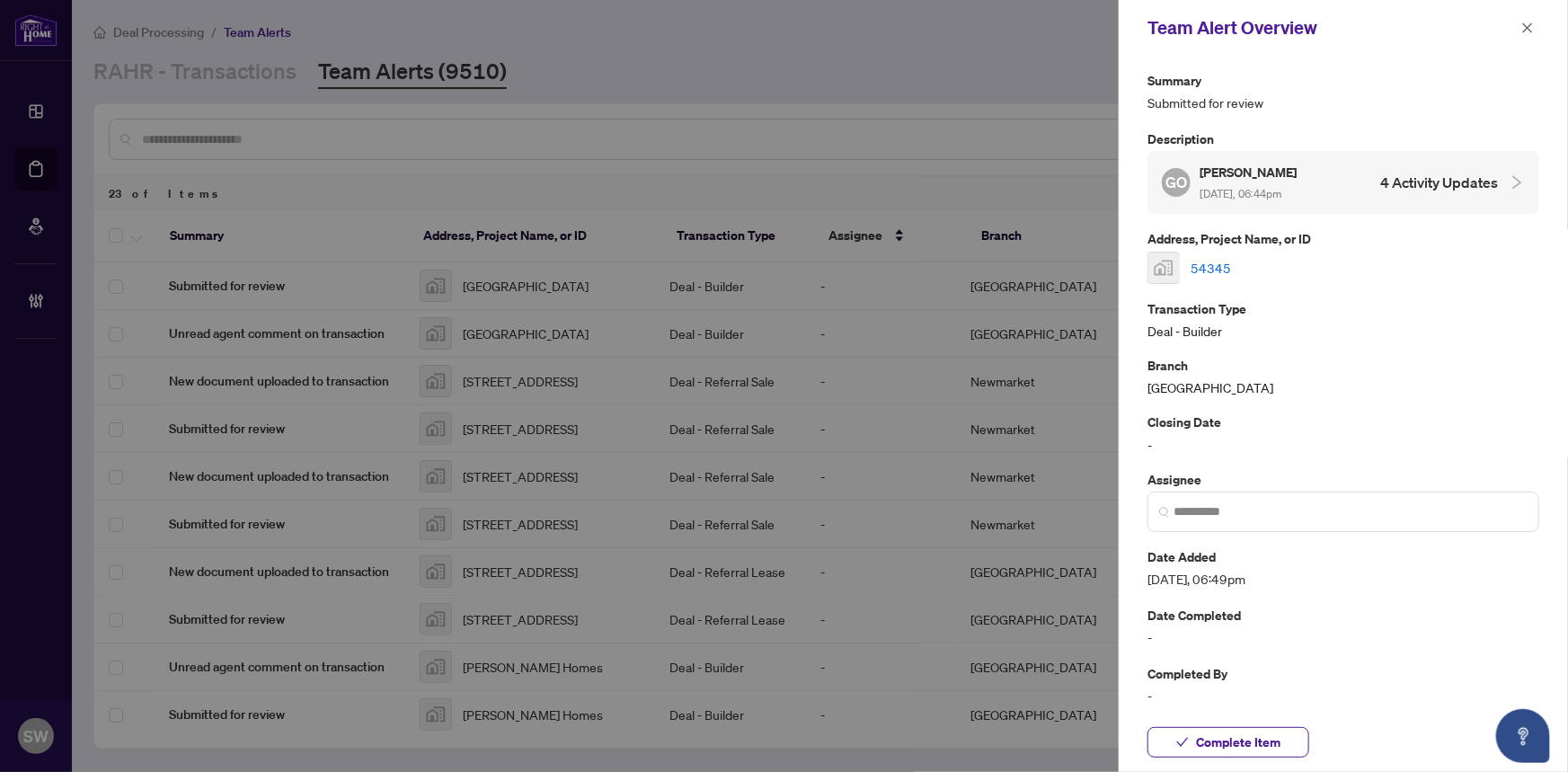
click at [1217, 266] on link "54345" at bounding box center [1210, 267] width 40 height 20
click at [1209, 740] on span "Complete Item" at bounding box center [1237, 742] width 85 height 29
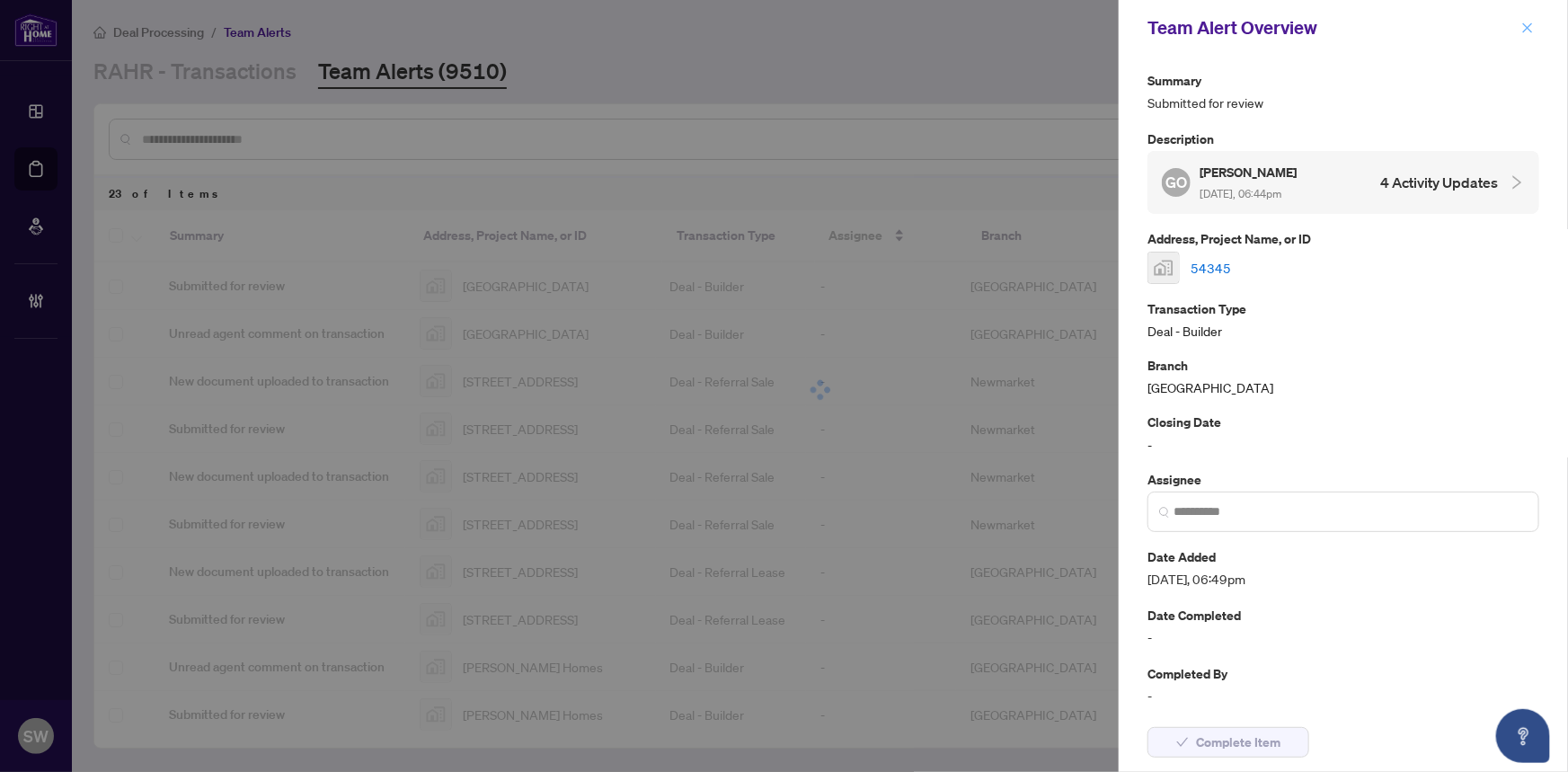
click at [1522, 25] on icon "close" at bounding box center [1528, 28] width 13 height 13
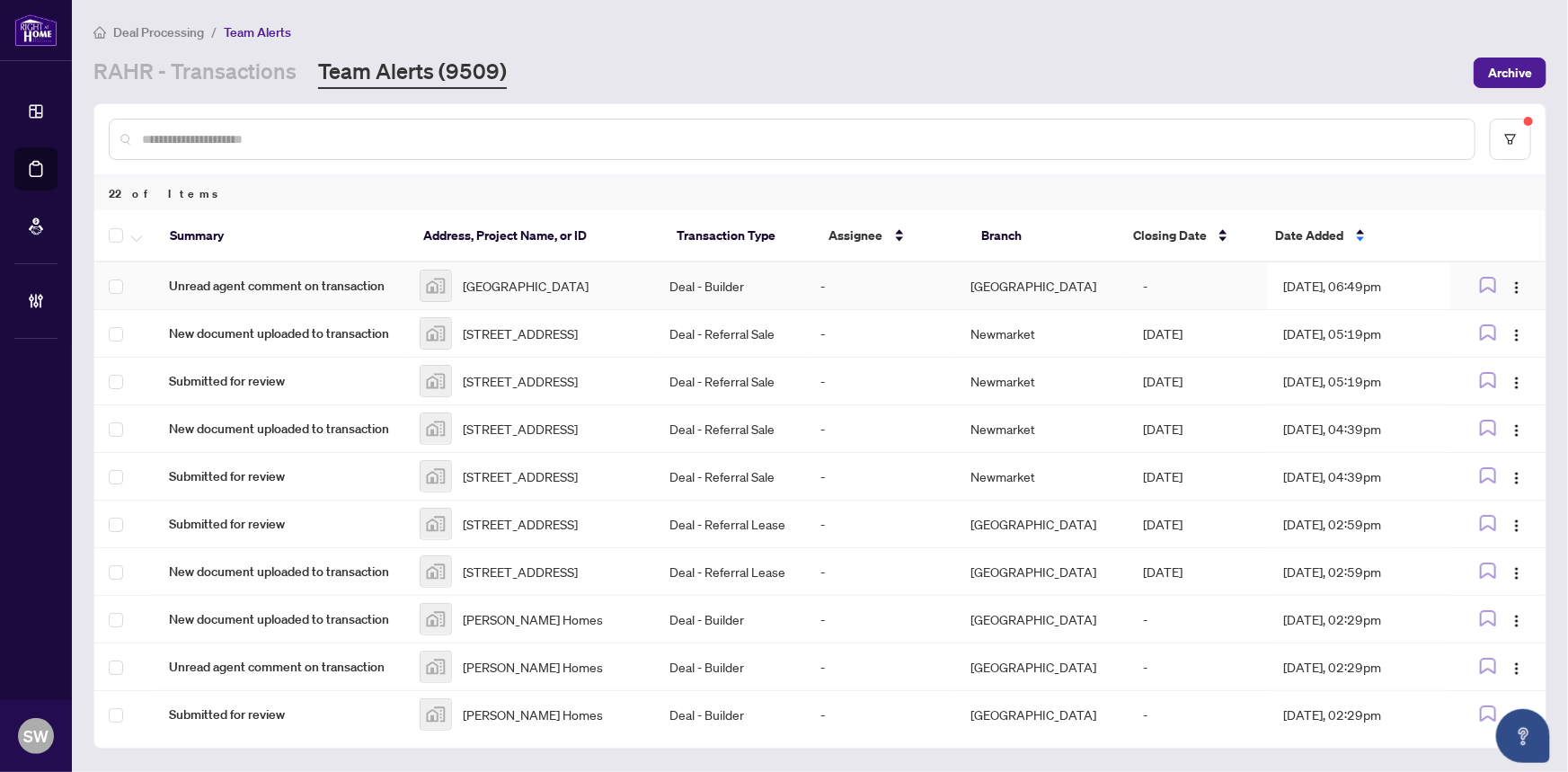
click at [506, 294] on div "ORCHARD SOUTH" at bounding box center [531, 285] width 222 height 33
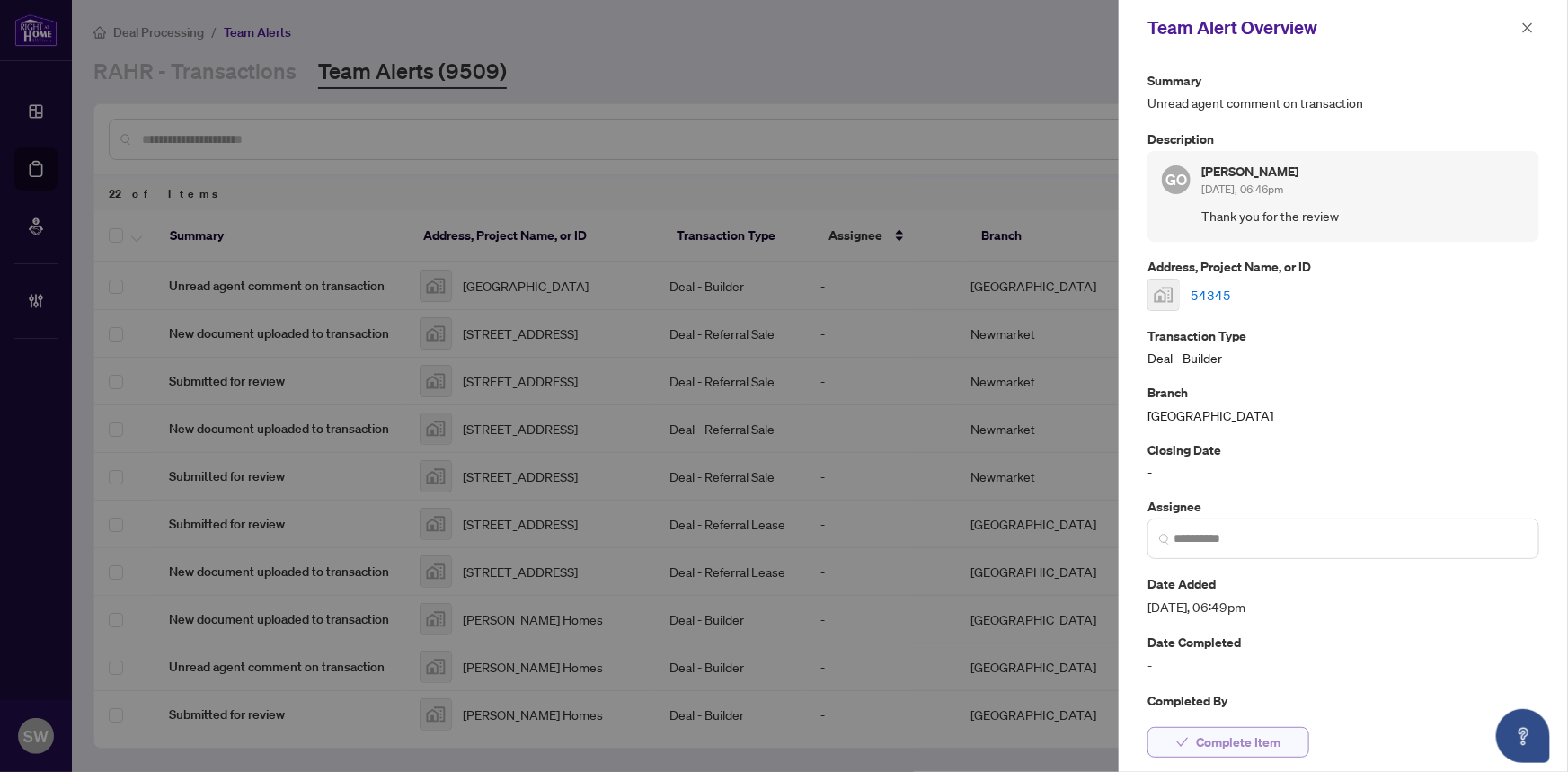
click at [1258, 738] on span "Complete Item" at bounding box center [1237, 742] width 85 height 29
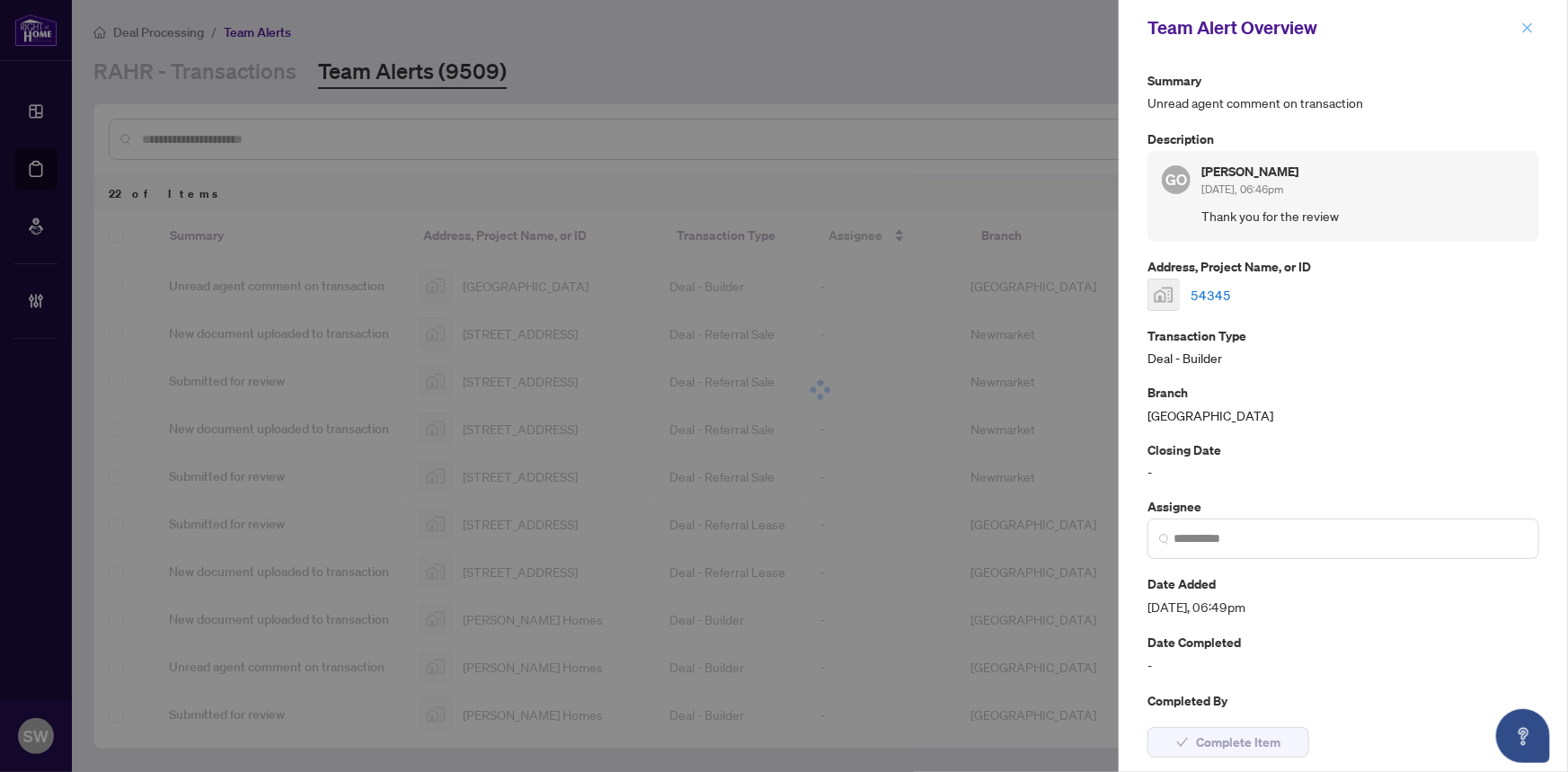
click at [1530, 29] on icon "close" at bounding box center [1528, 28] width 13 height 13
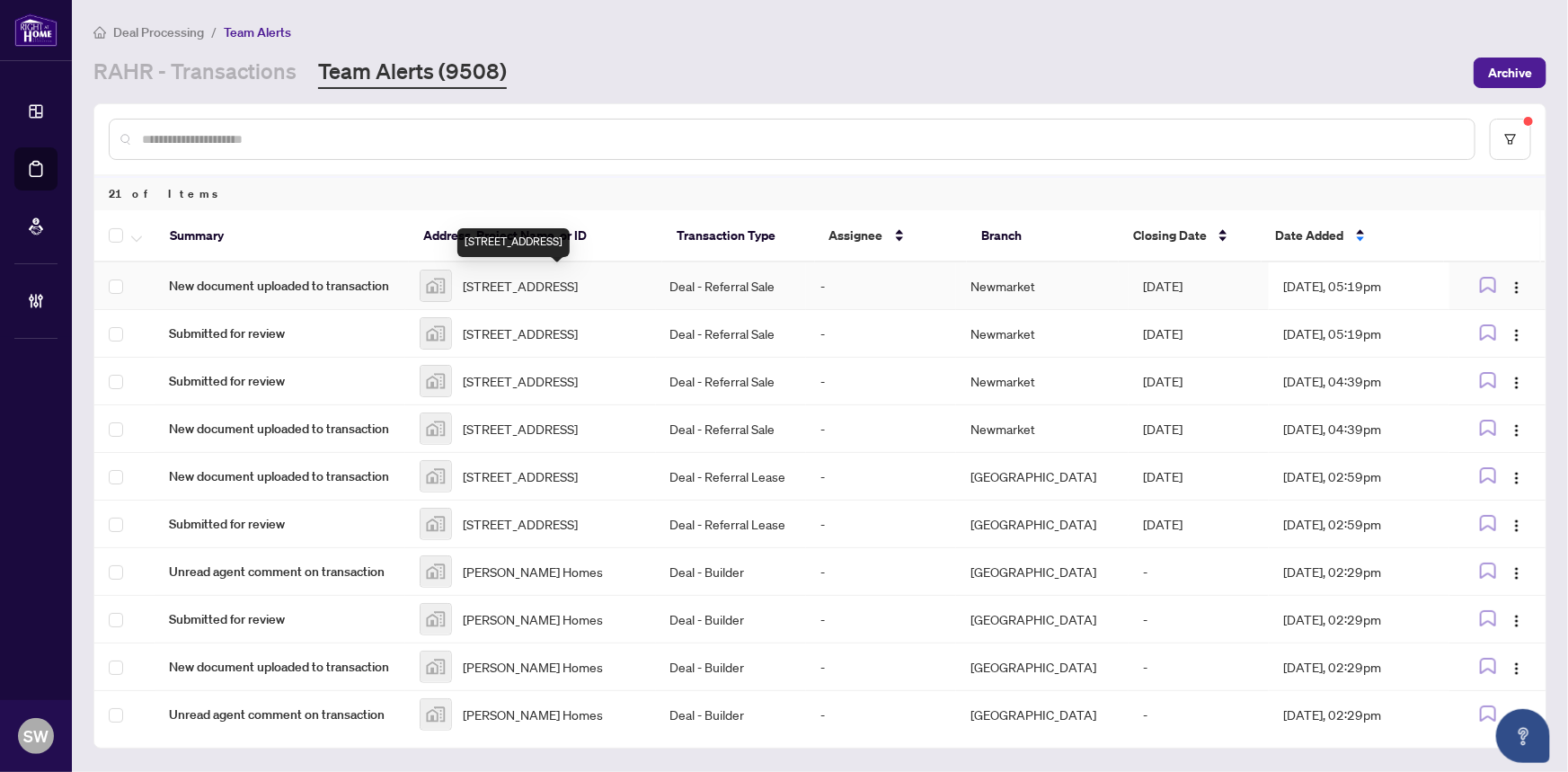
click at [577, 279] on span "625 Nova Street, Nanaimo, BC, Canada" at bounding box center [520, 285] width 115 height 20
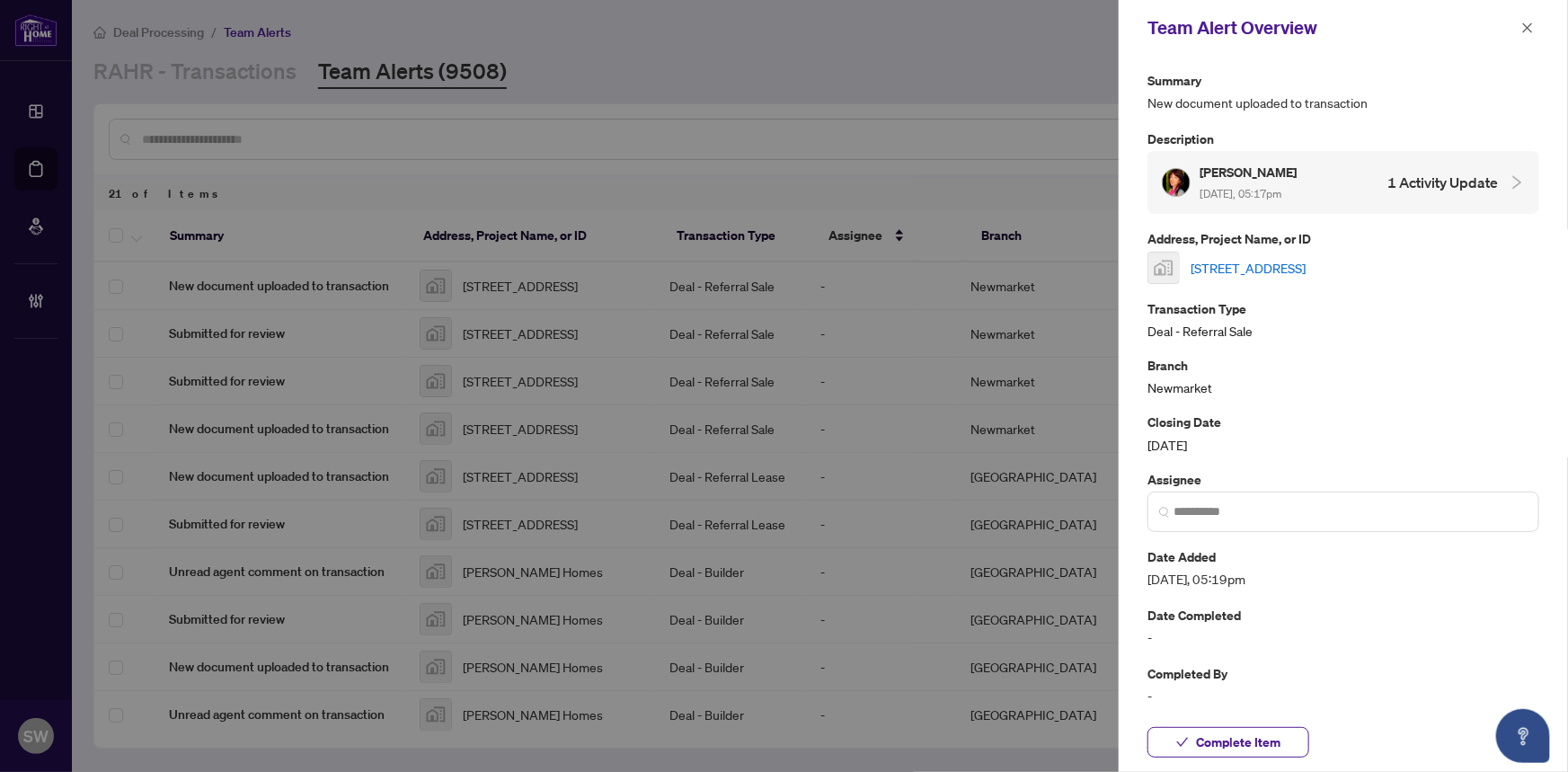
click at [1237, 269] on link "625 Nova Street, Nanaimo, BC, Canada" at bounding box center [1249, 267] width 115 height 20
click at [1269, 739] on span "Complete Item" at bounding box center [1237, 742] width 85 height 29
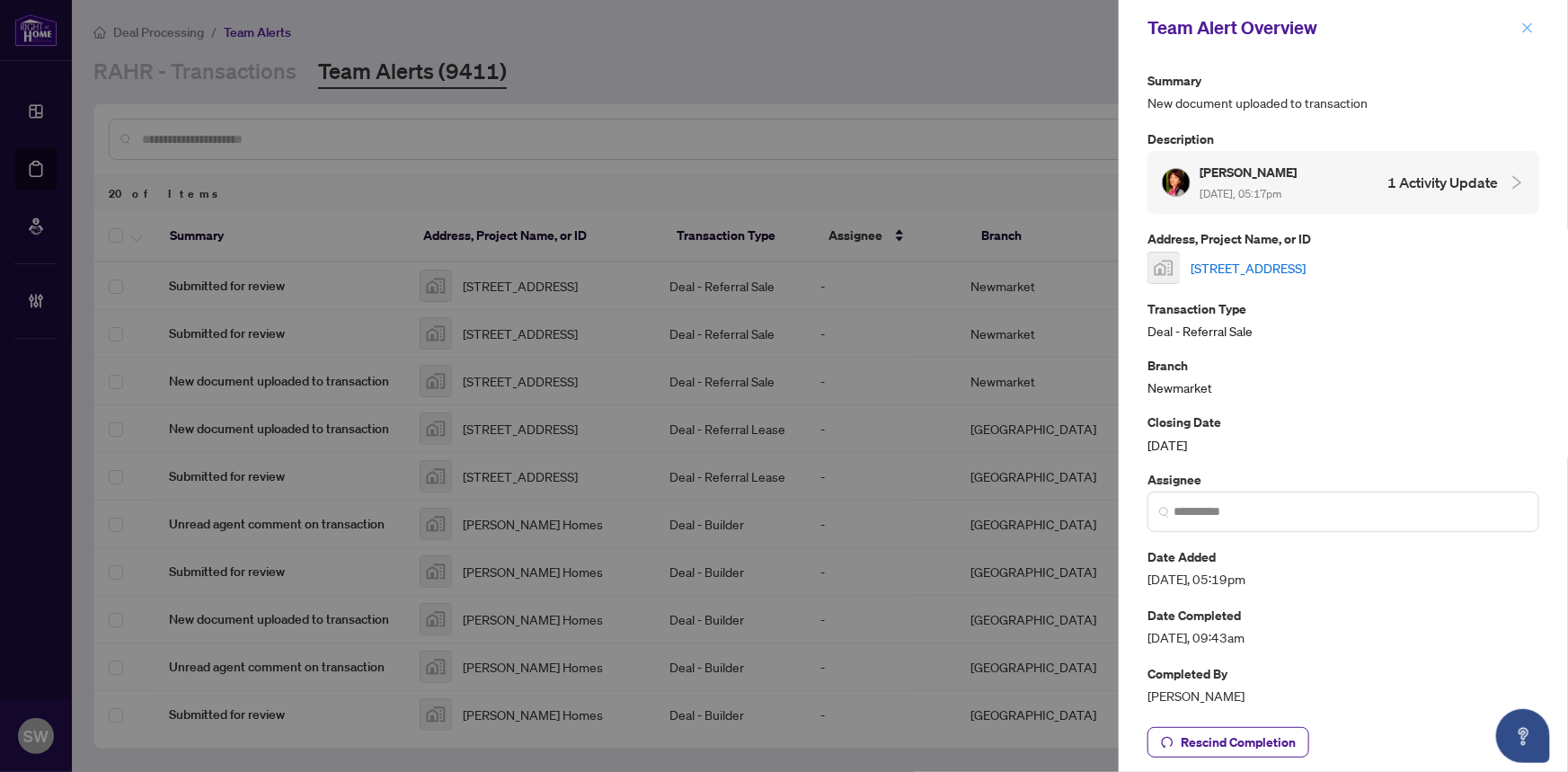
click at [1526, 27] on icon "close" at bounding box center [1528, 28] width 13 height 13
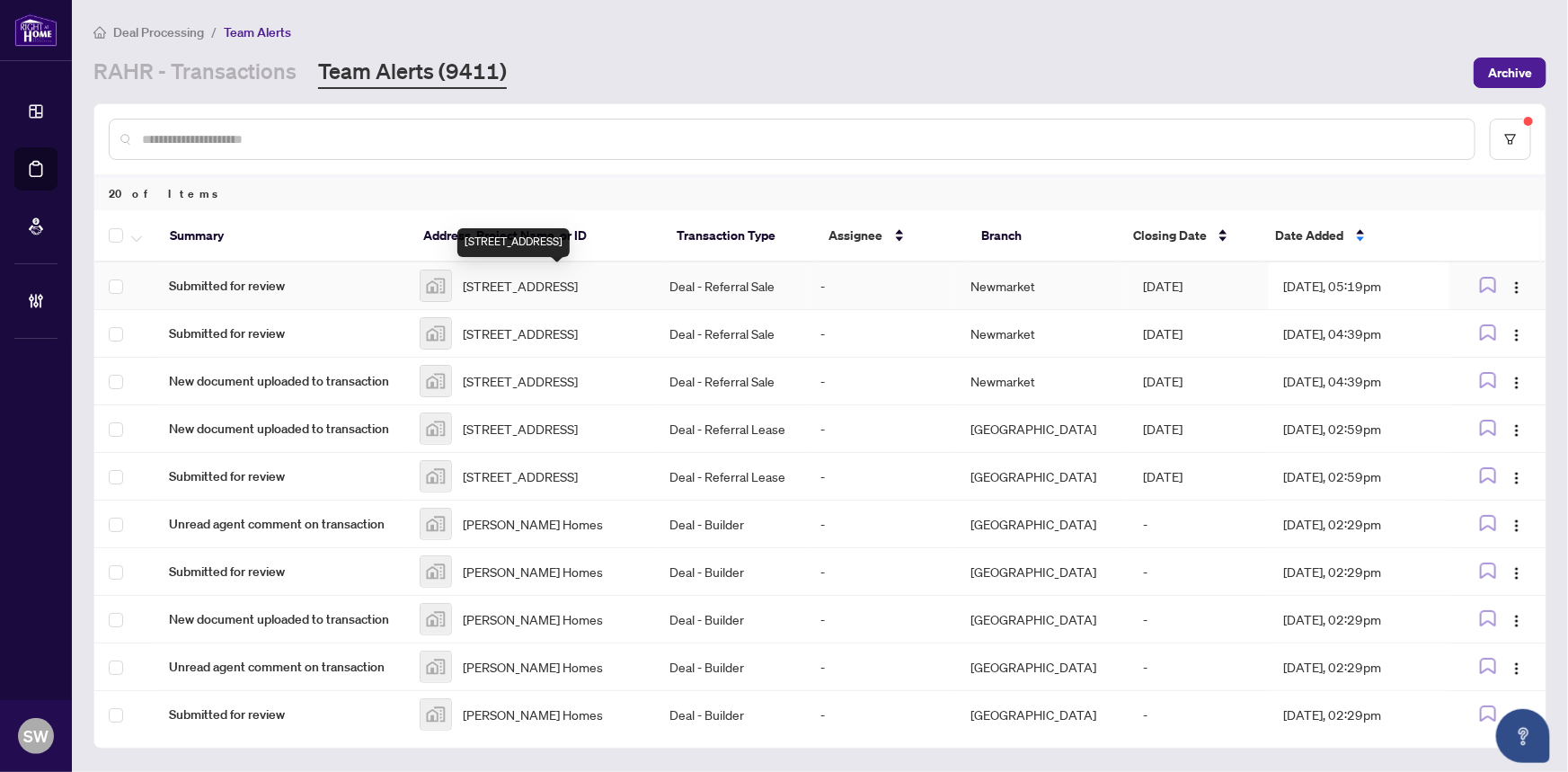
click at [520, 288] on span "625 Nova Street, Nanaimo, BC, Canada" at bounding box center [520, 285] width 115 height 20
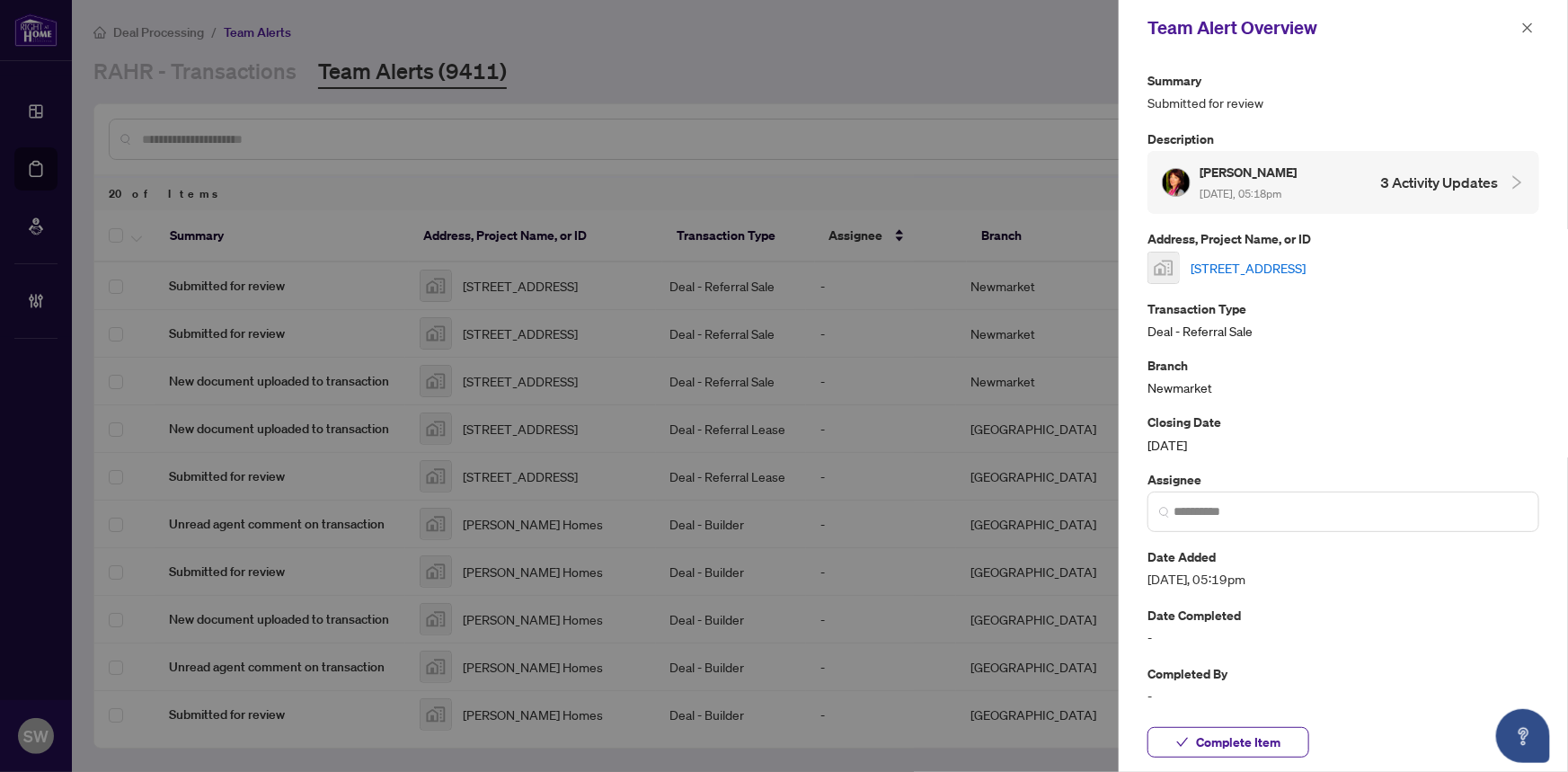
click at [1240, 267] on link "625 Nova Street, Nanaimo, BC, Canada" at bounding box center [1249, 267] width 115 height 20
drag, startPoint x: 1271, startPoint y: 738, endPoint x: 1352, endPoint y: 520, distance: 232.6
click at [1271, 737] on span "Complete Item" at bounding box center [1237, 742] width 85 height 29
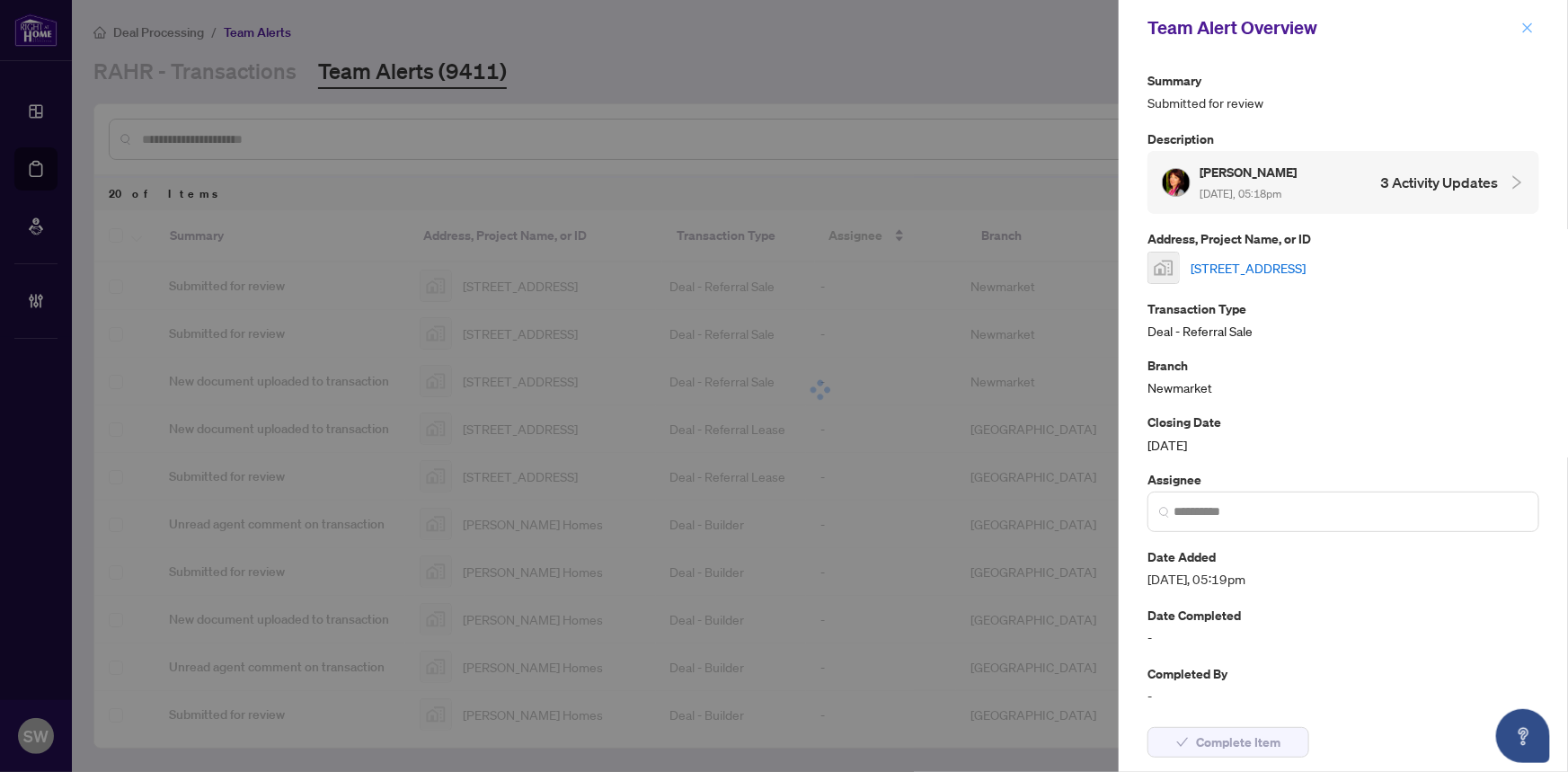
click at [1531, 29] on icon "close" at bounding box center [1528, 28] width 13 height 13
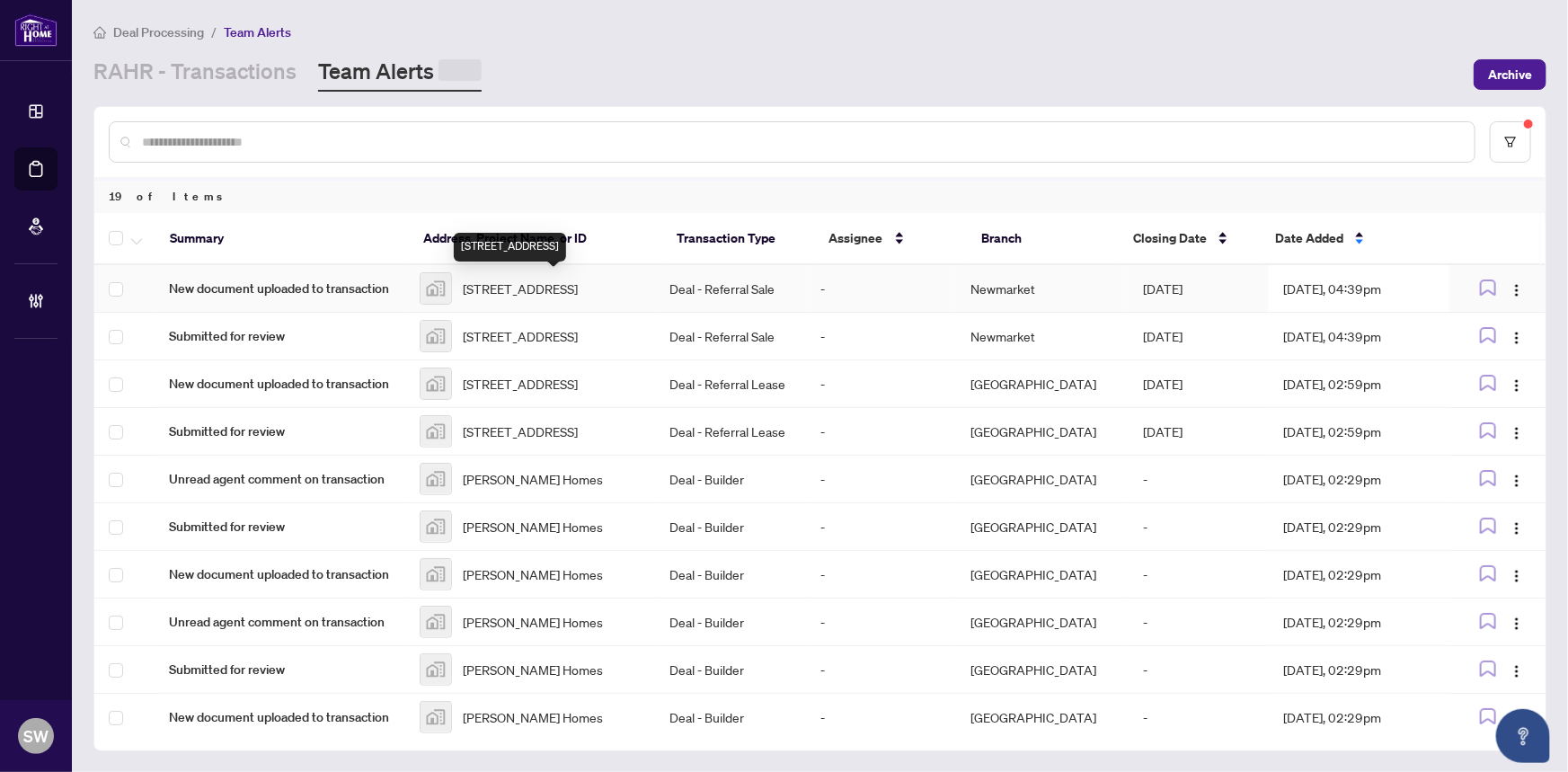
click at [572, 294] on span "625 Nova Street, Nanaimo, BC, Canada" at bounding box center [520, 288] width 115 height 20
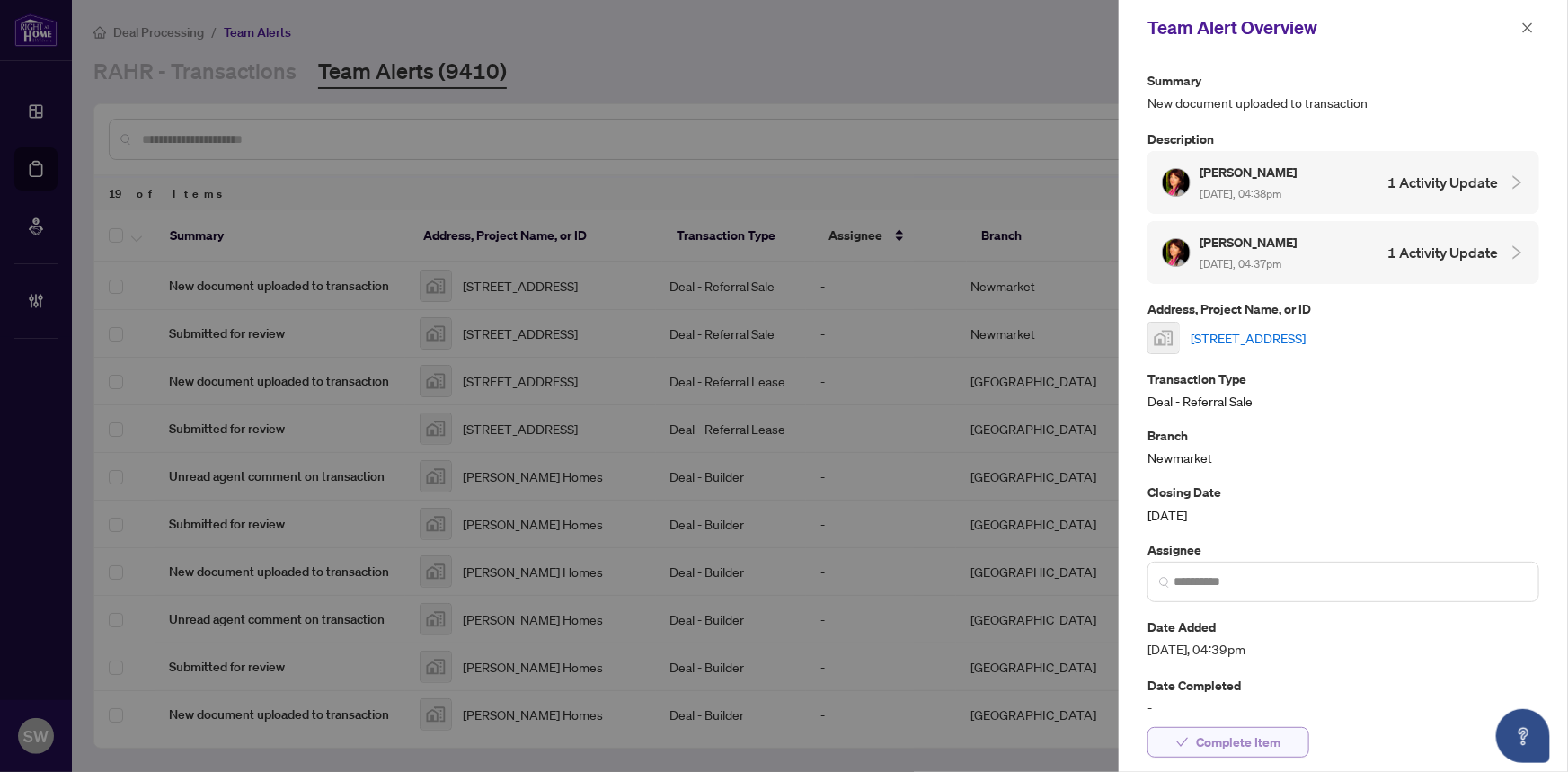
click at [1232, 737] on span "Complete Item" at bounding box center [1237, 742] width 85 height 29
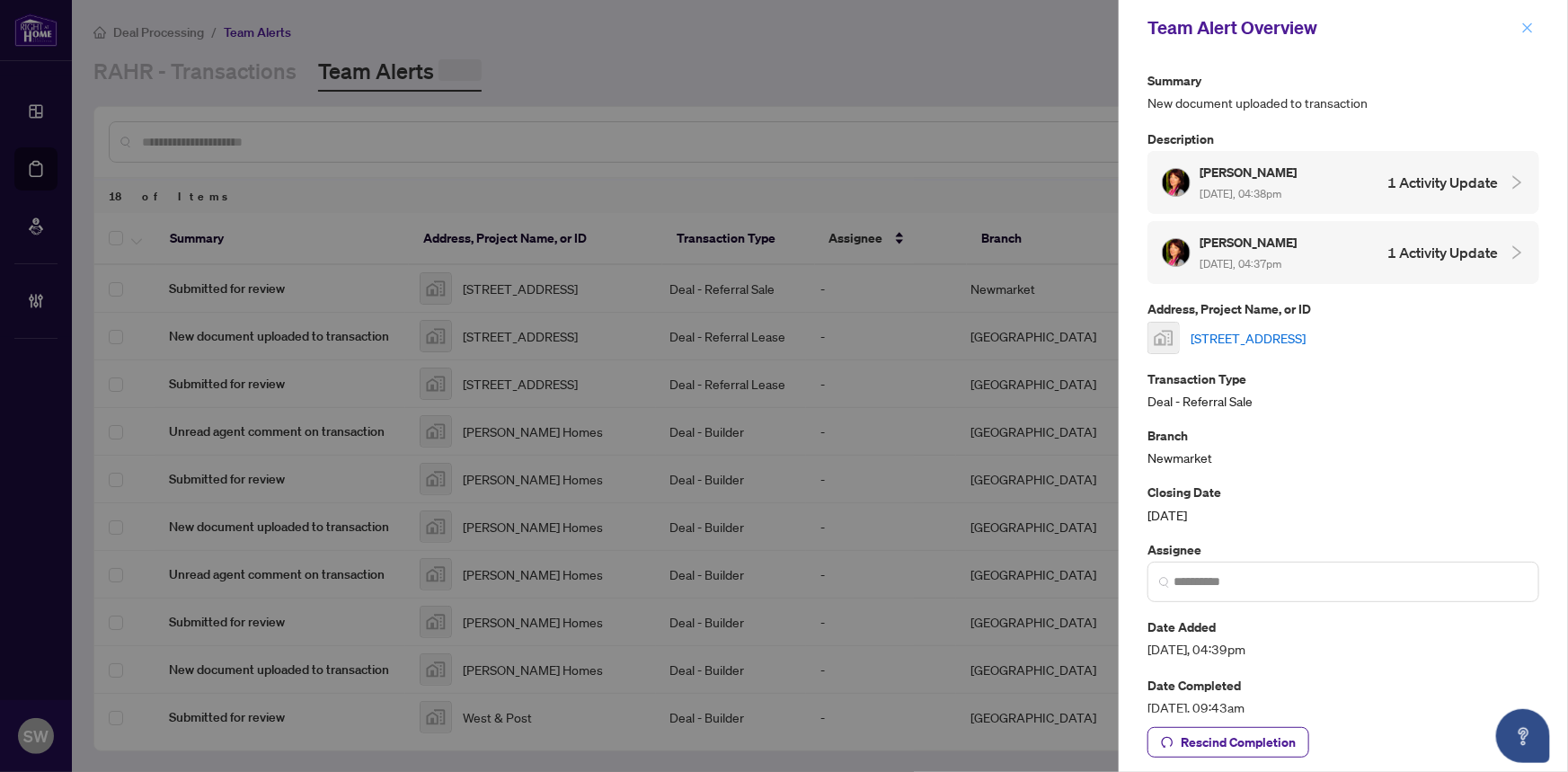
click at [1528, 30] on icon "close" at bounding box center [1528, 28] width 13 height 13
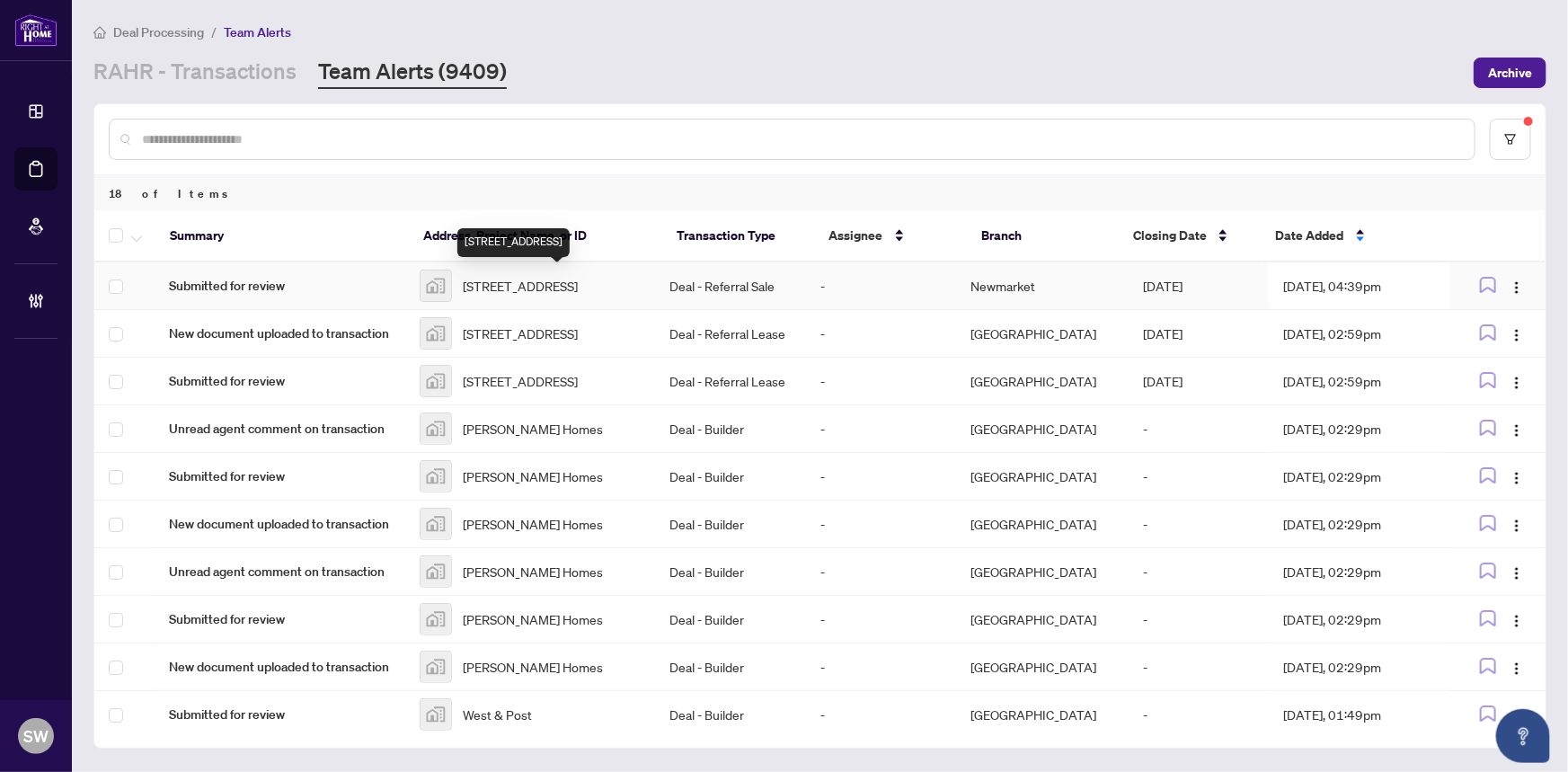
click at [577, 280] on span "625 Nova Street, Nanaimo, BC, Canada" at bounding box center [520, 285] width 115 height 20
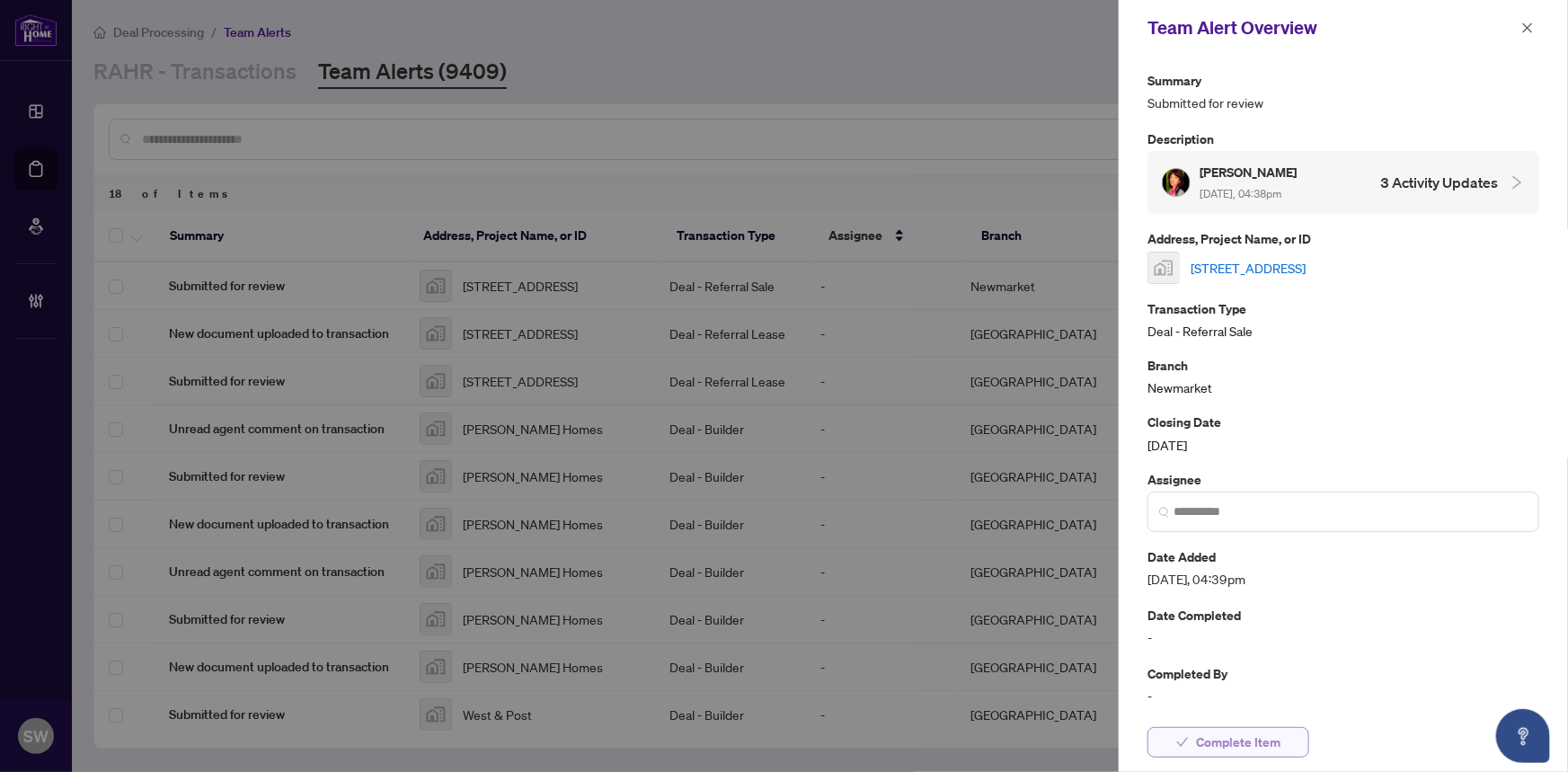
click at [1284, 743] on button "Complete Item" at bounding box center [1228, 742] width 162 height 31
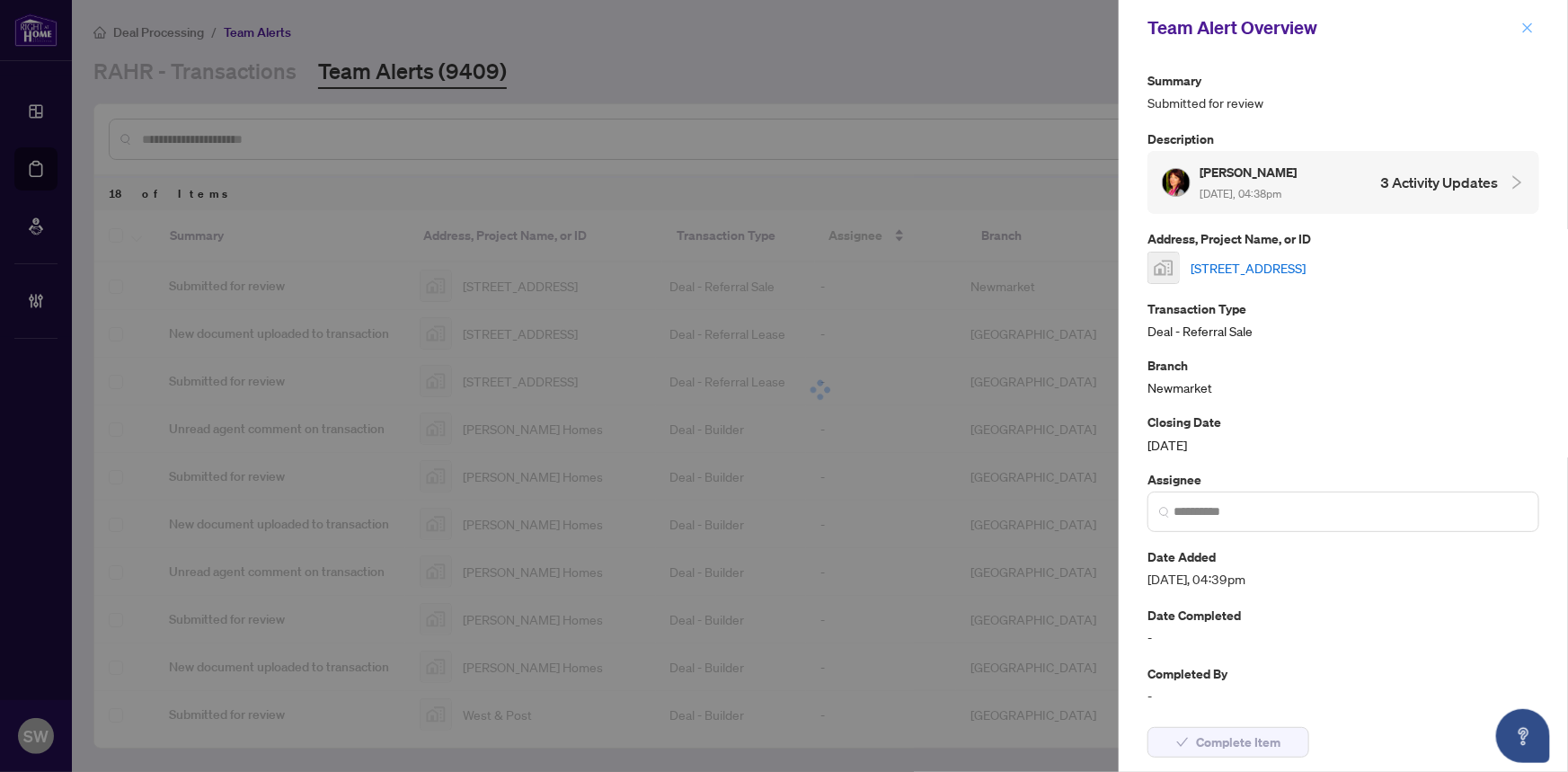
click at [1526, 30] on icon "close" at bounding box center [1528, 28] width 13 height 13
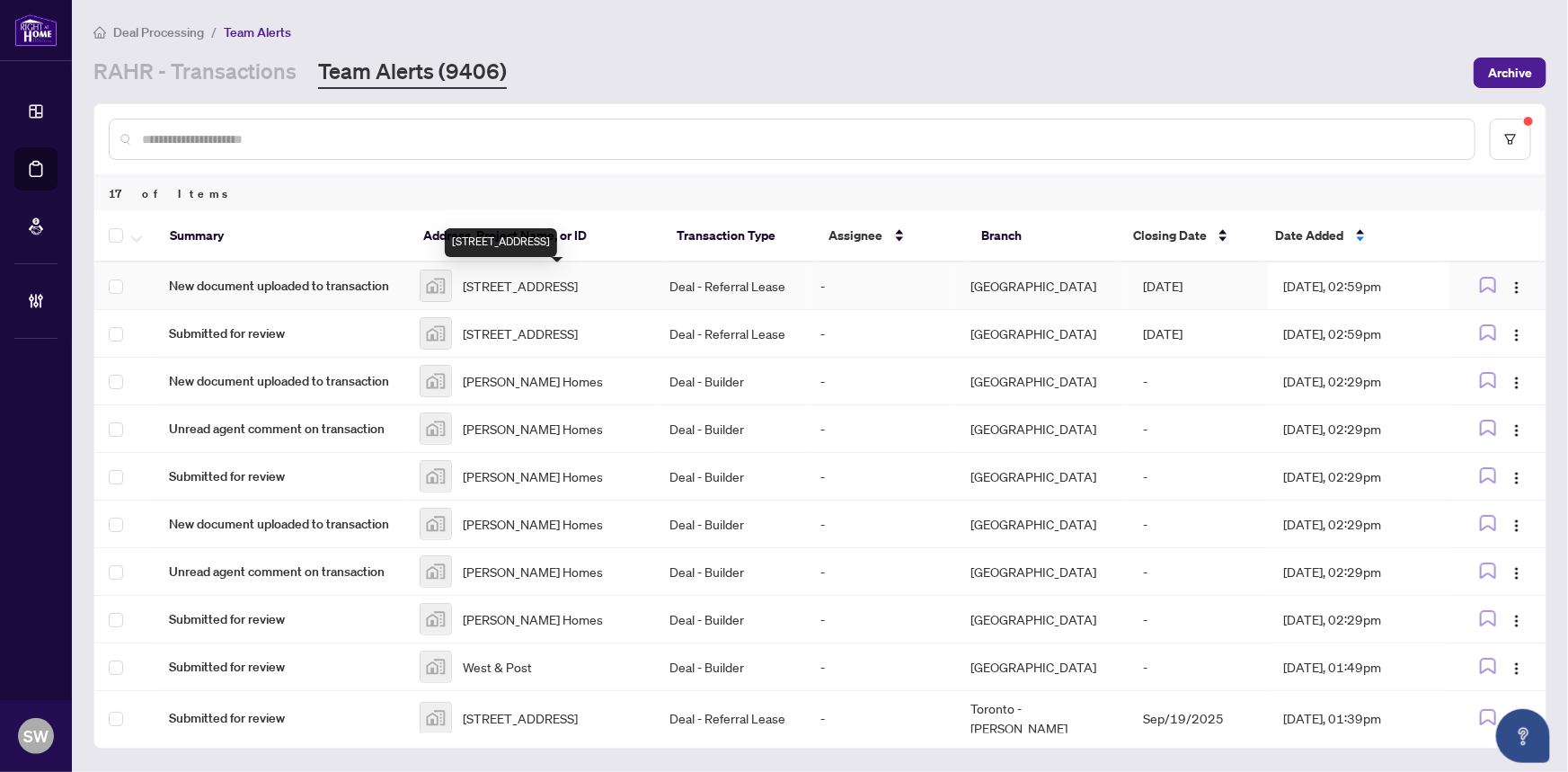
click at [500, 295] on span "37 Newport Beach Blvd, Crystal Beach, ON, Canada" at bounding box center [520, 285] width 115 height 20
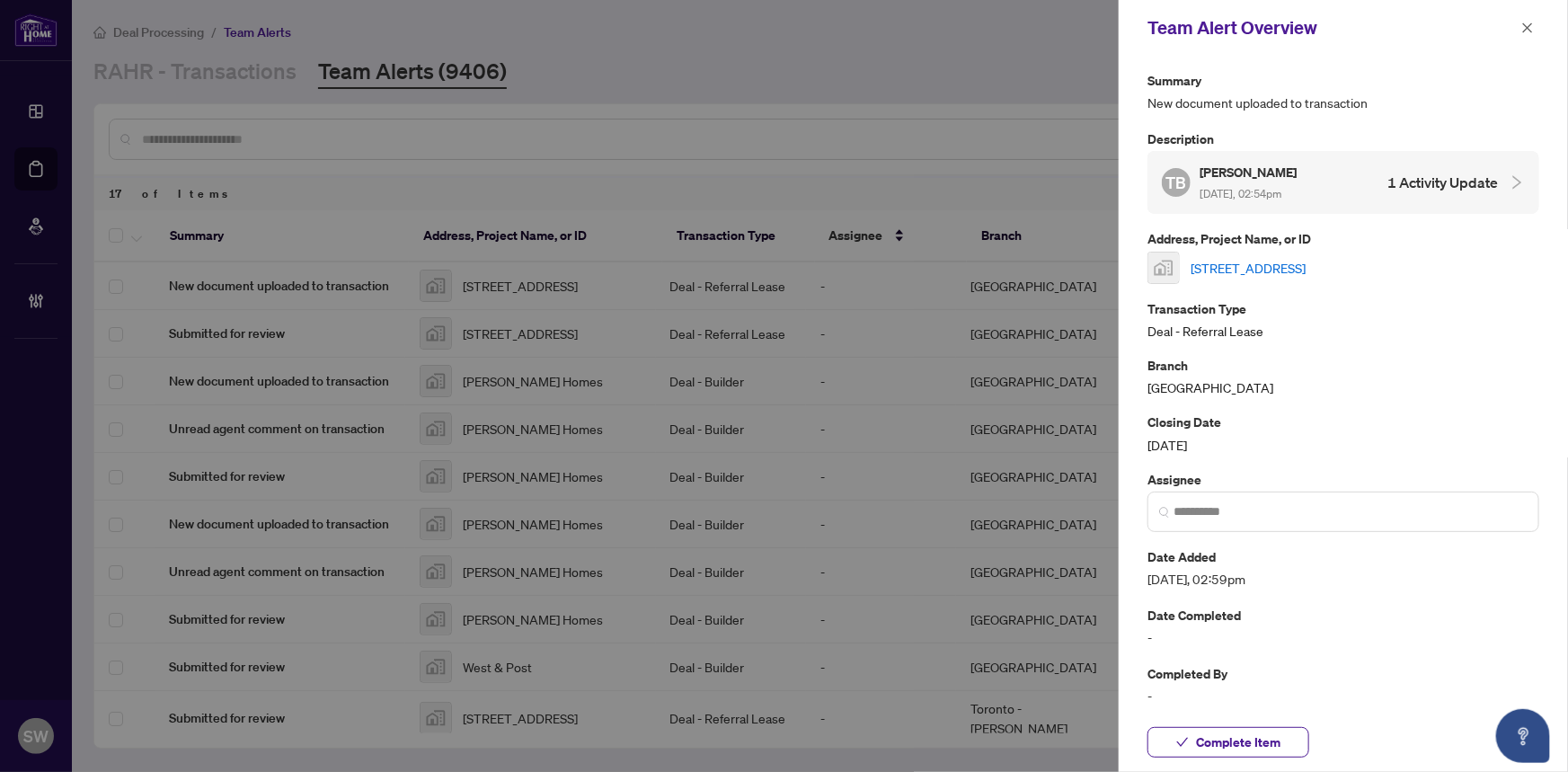
click at [1228, 261] on link "37 Newport Beach Blvd, Crystal Beach, ON, Canada" at bounding box center [1249, 267] width 115 height 20
click at [1220, 738] on span "Complete Item" at bounding box center [1237, 742] width 85 height 29
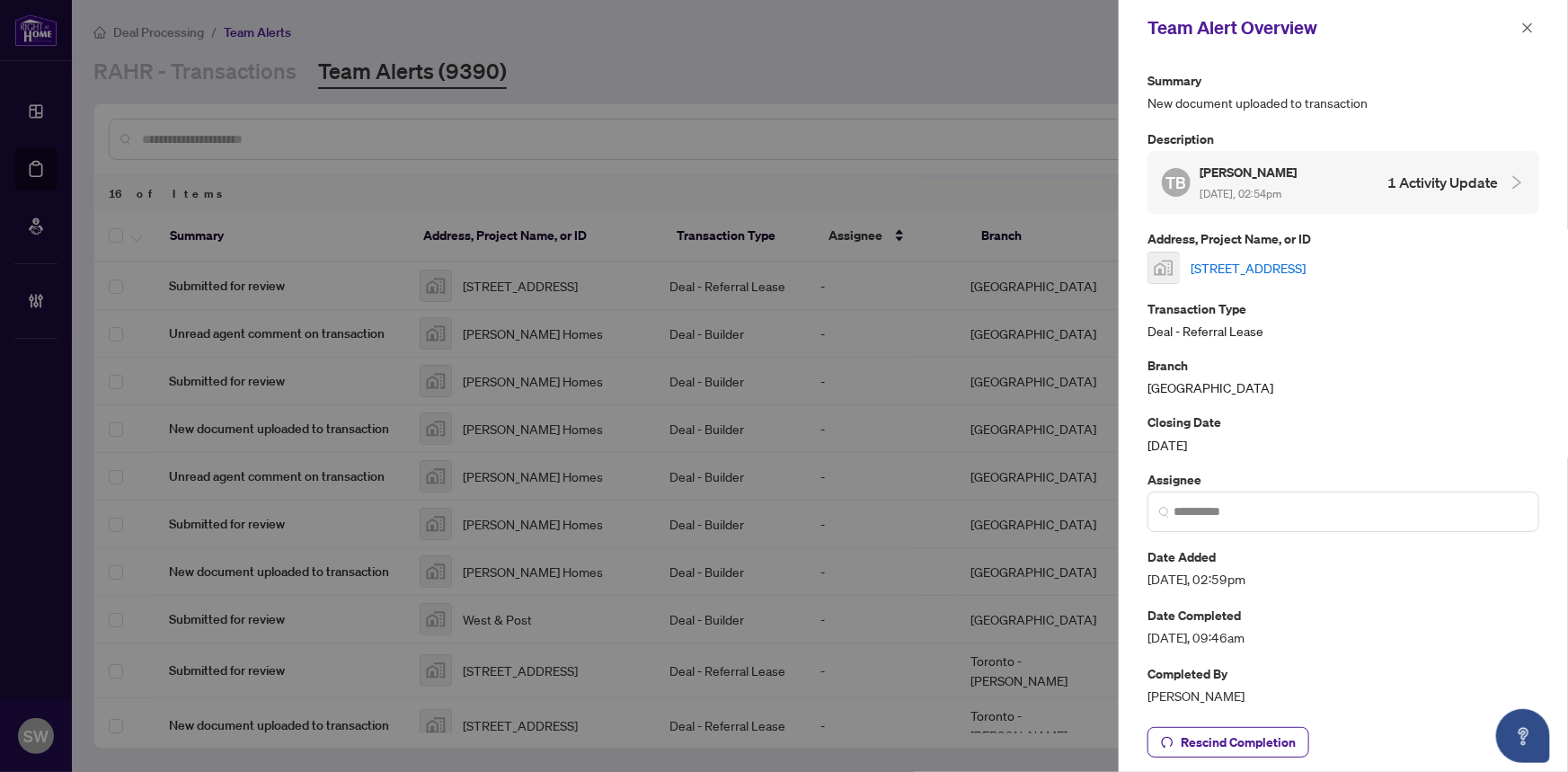
click at [1293, 266] on link "37 Newport Beach Blvd, Crystal Beach, ON, Canada" at bounding box center [1249, 267] width 115 height 20
click at [1260, 738] on span "Rescind Completion" at bounding box center [1238, 742] width 115 height 29
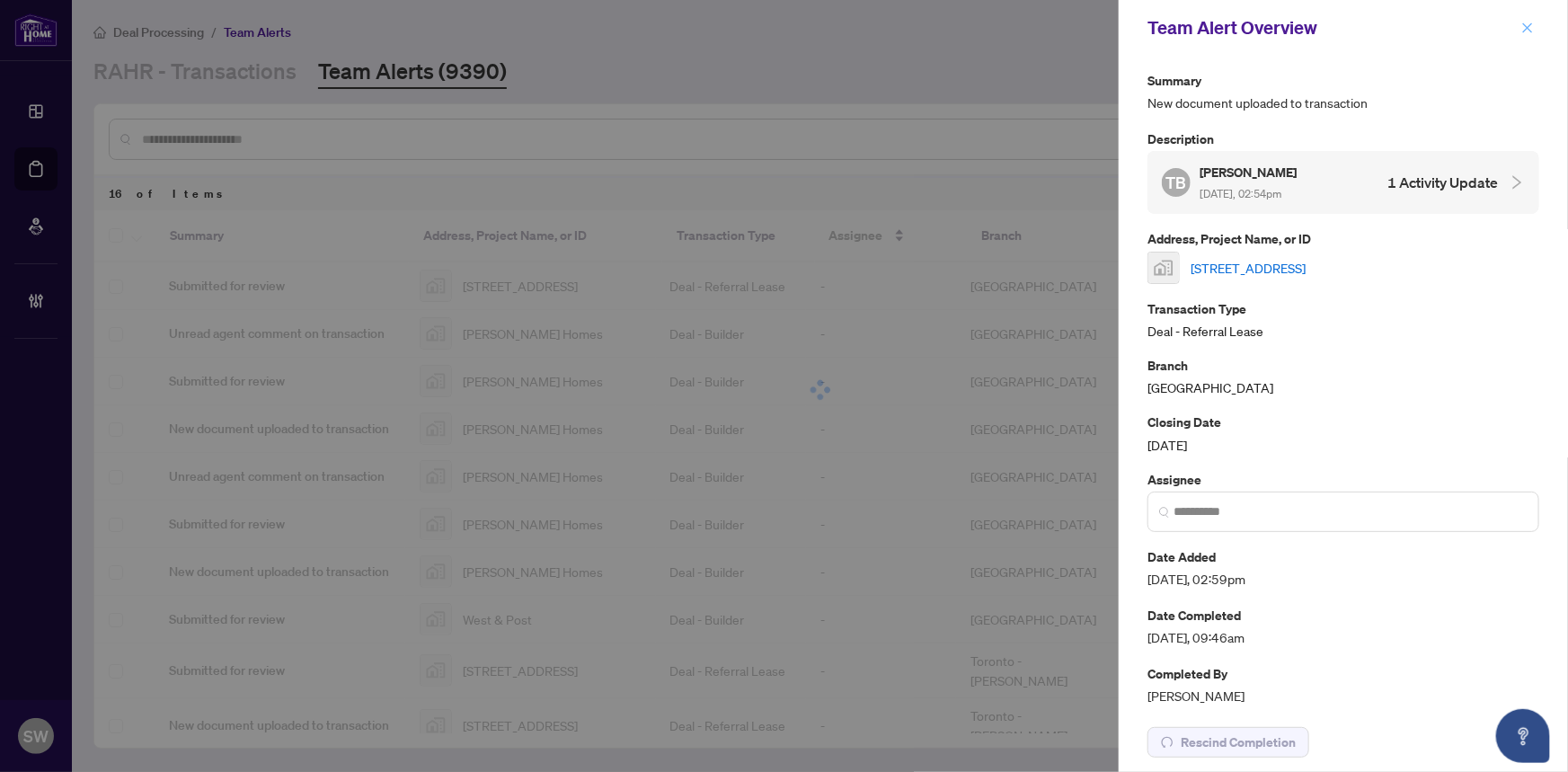
click at [1536, 20] on button "button" at bounding box center [1527, 27] width 23 height 21
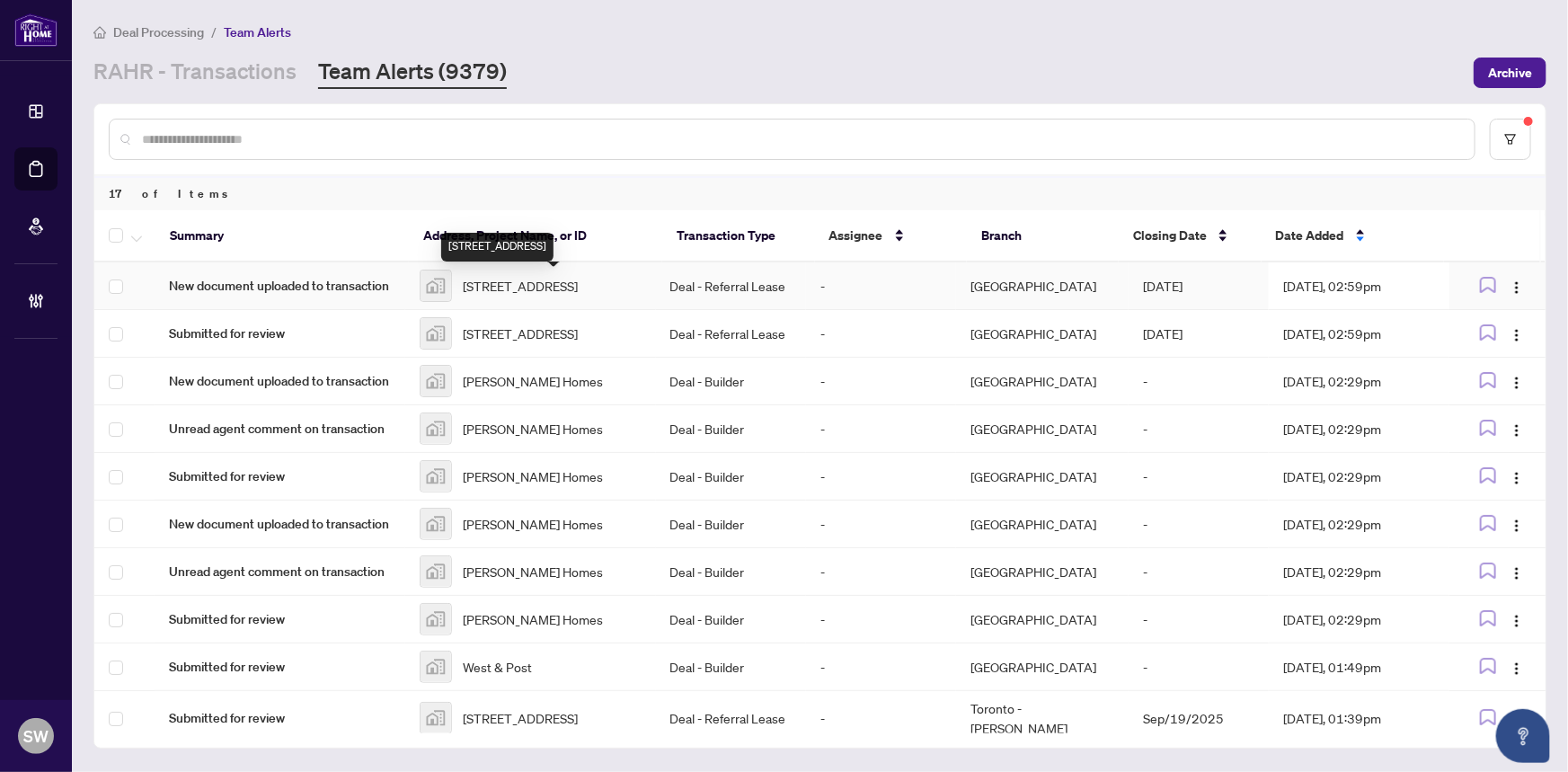
click at [550, 285] on span "37 Newport Beach Blvd, Crystal Beach, ON, Canada" at bounding box center [520, 285] width 115 height 20
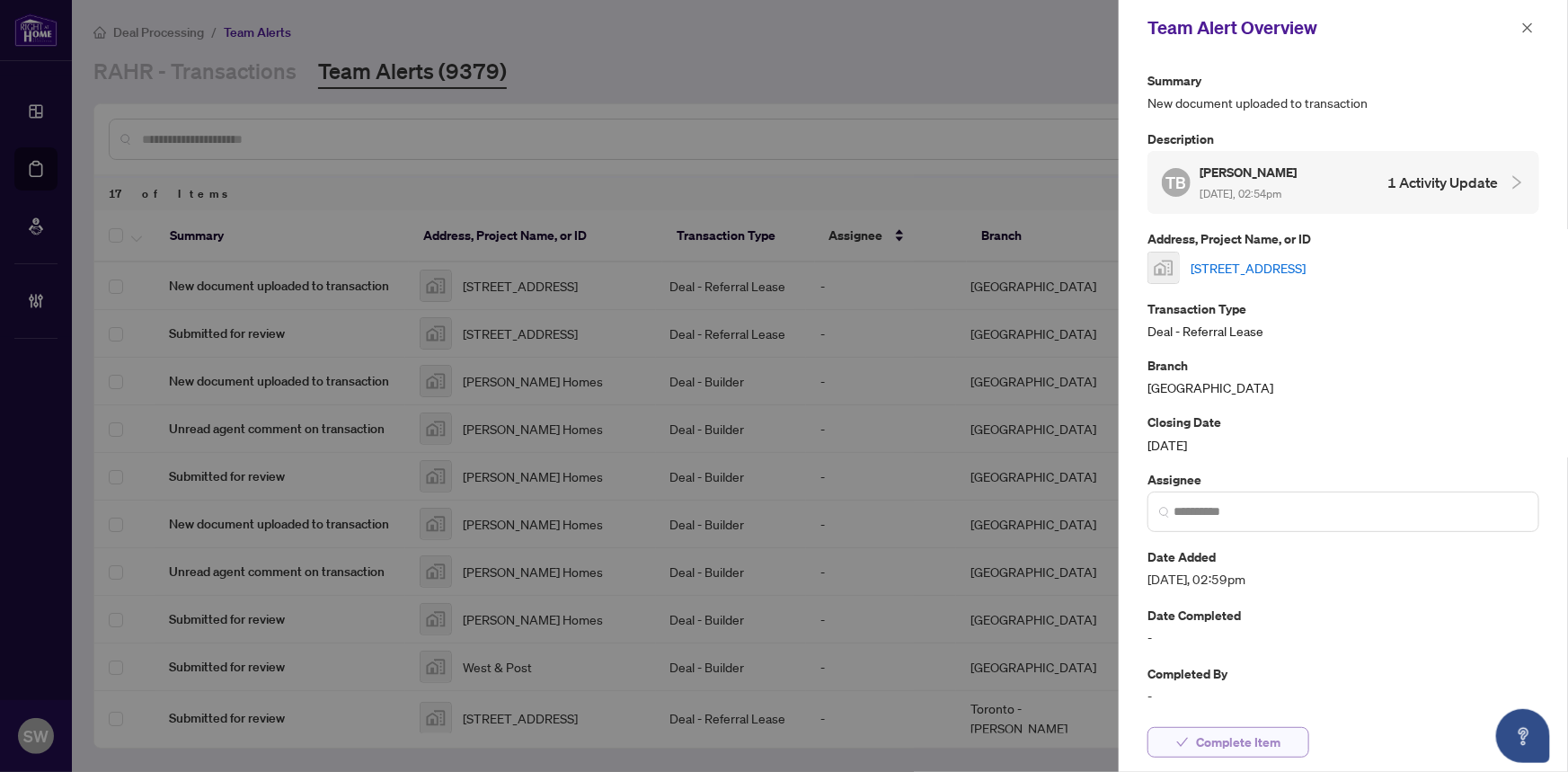
click at [1199, 738] on span "Complete Item" at bounding box center [1237, 742] width 85 height 29
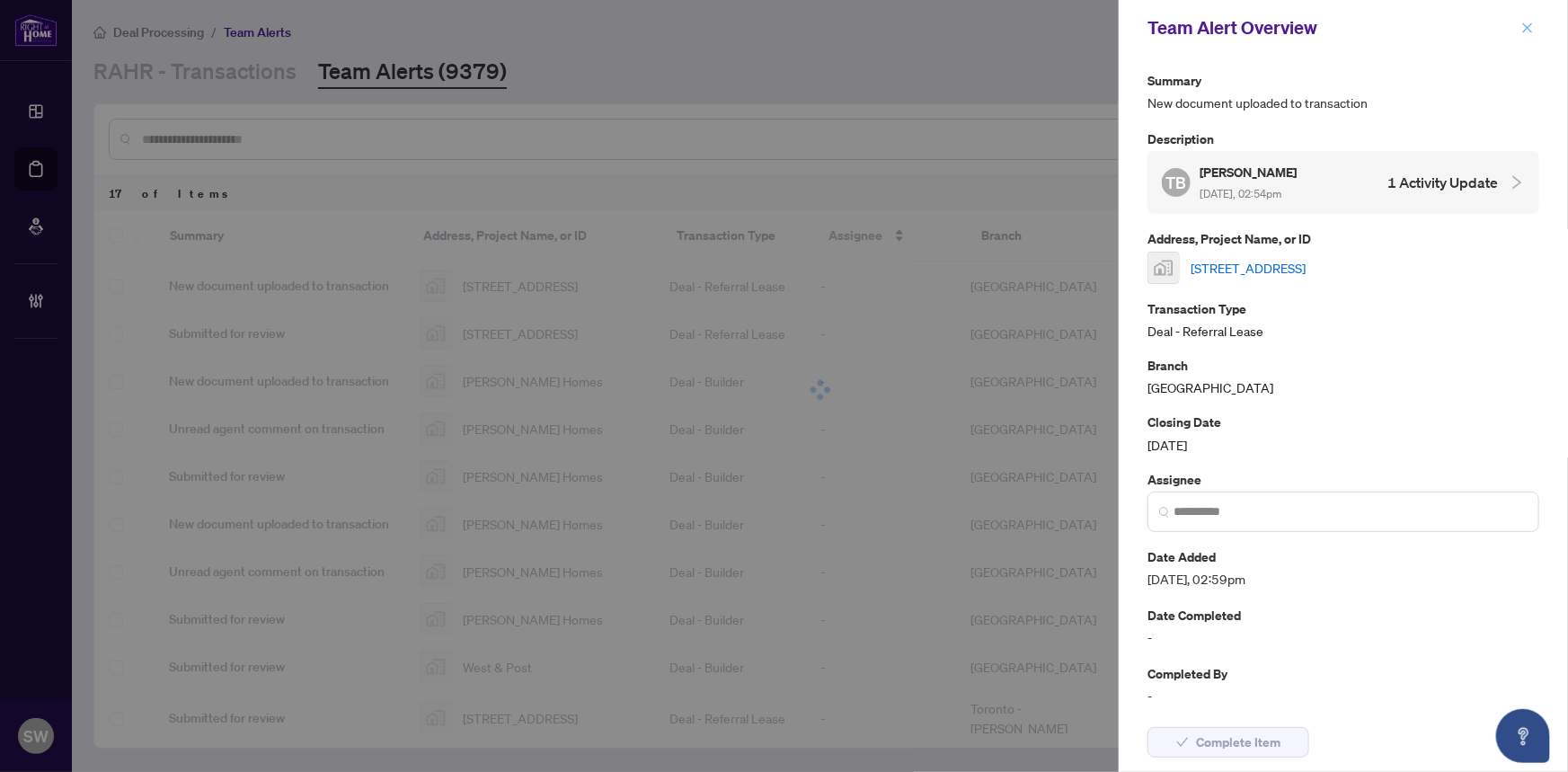
click at [1522, 27] on icon "close" at bounding box center [1528, 28] width 13 height 13
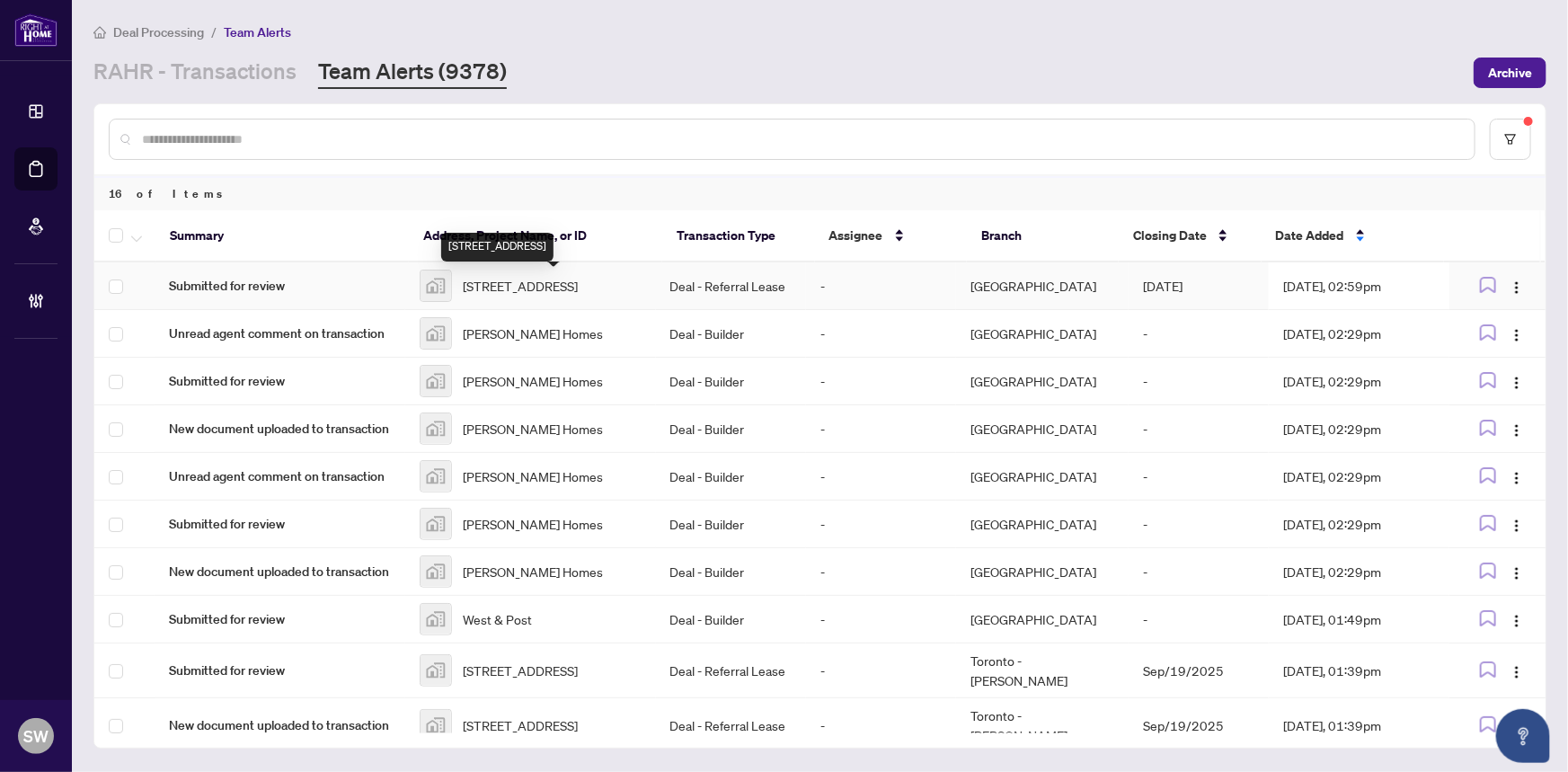
click at [560, 289] on span "37 Newport Beach Blvd, Crystal Beach, ON, Canada" at bounding box center [520, 285] width 115 height 20
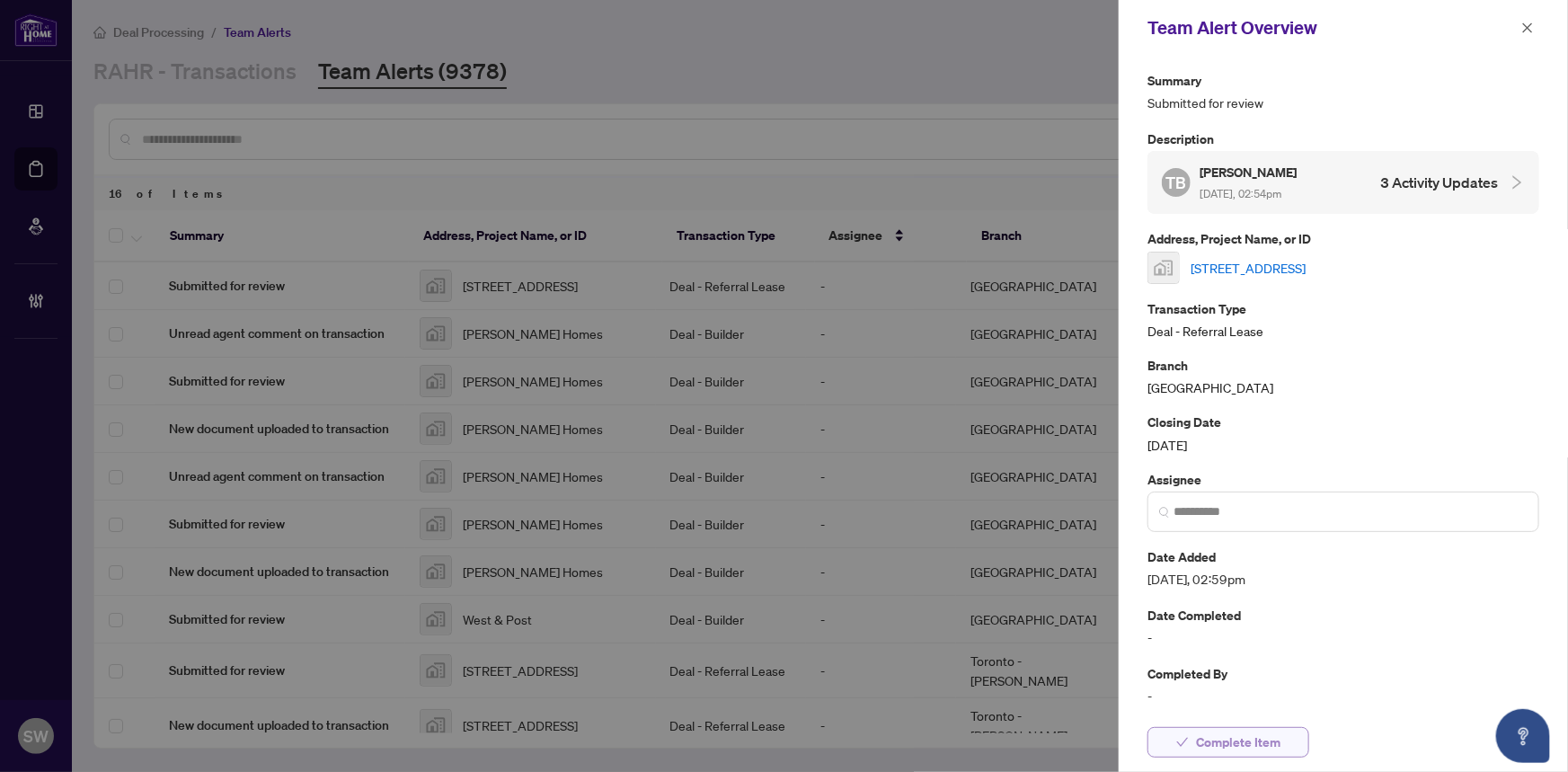
click at [1276, 749] on span "Complete Item" at bounding box center [1237, 742] width 85 height 29
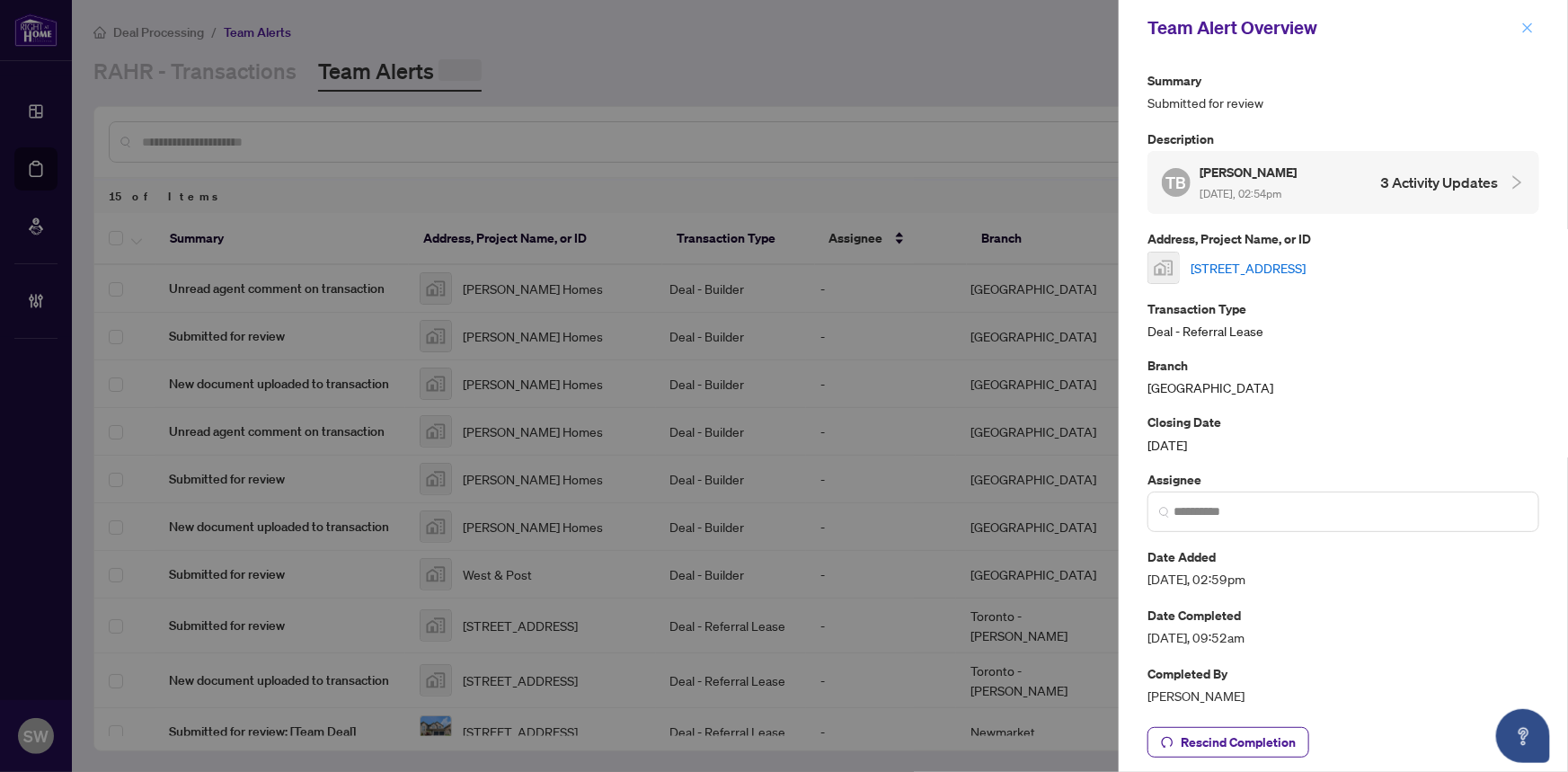
click at [1527, 26] on icon "close" at bounding box center [1528, 28] width 13 height 13
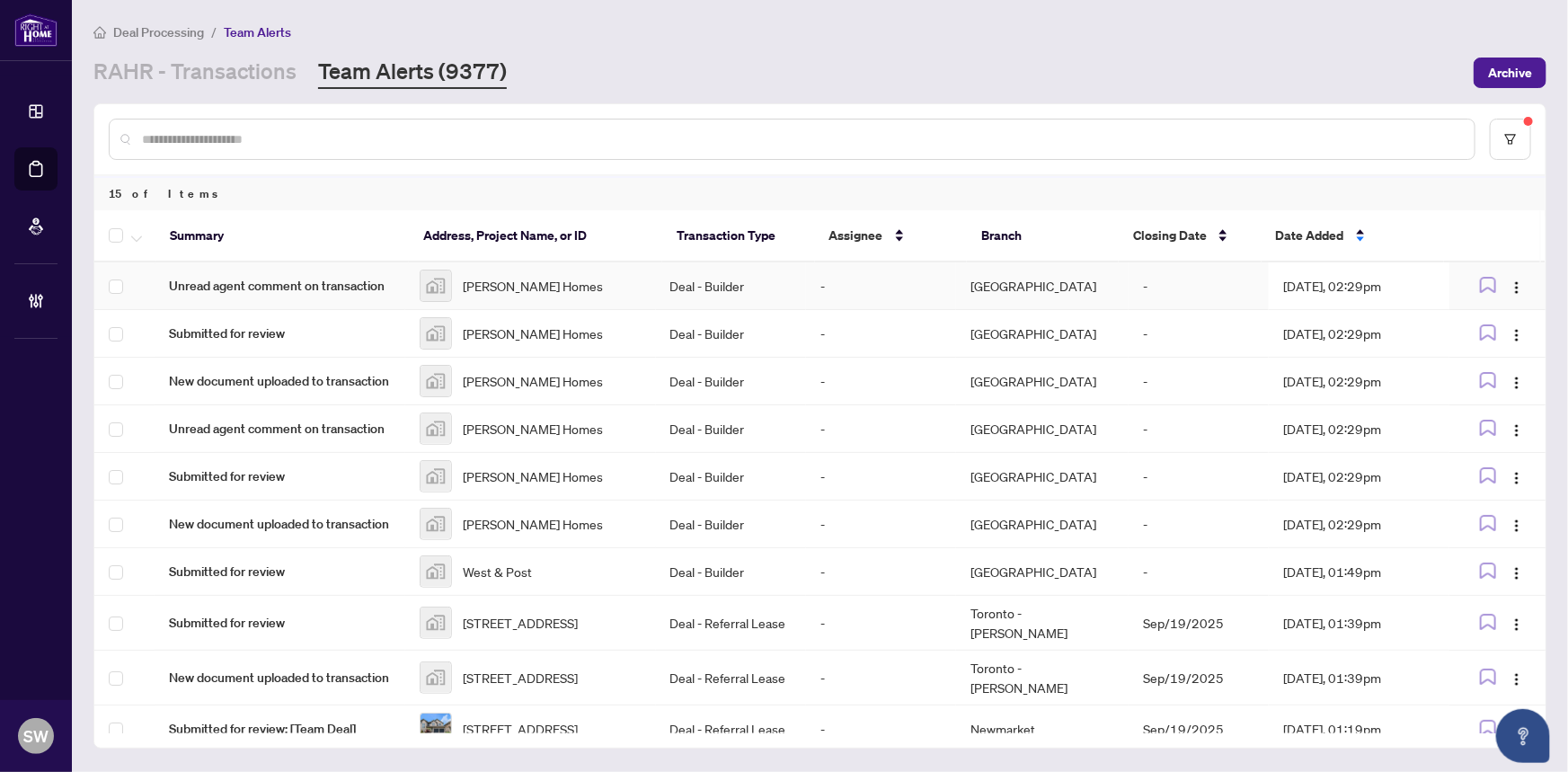
click at [502, 284] on span "Duncan Hill Homes" at bounding box center [533, 285] width 141 height 20
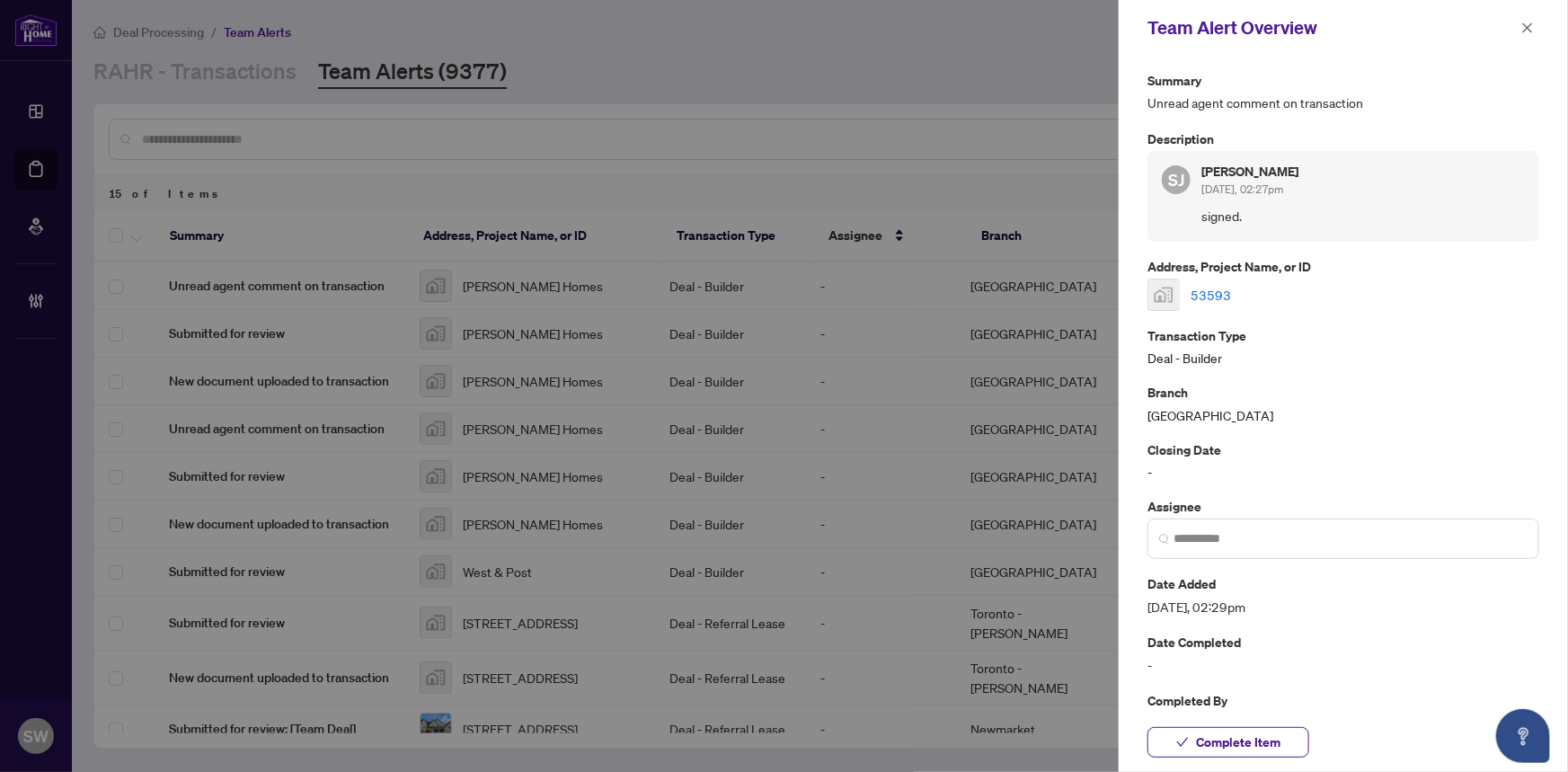
click at [1210, 291] on link "53593" at bounding box center [1210, 294] width 40 height 20
click at [1267, 739] on span "Complete Item" at bounding box center [1237, 742] width 85 height 29
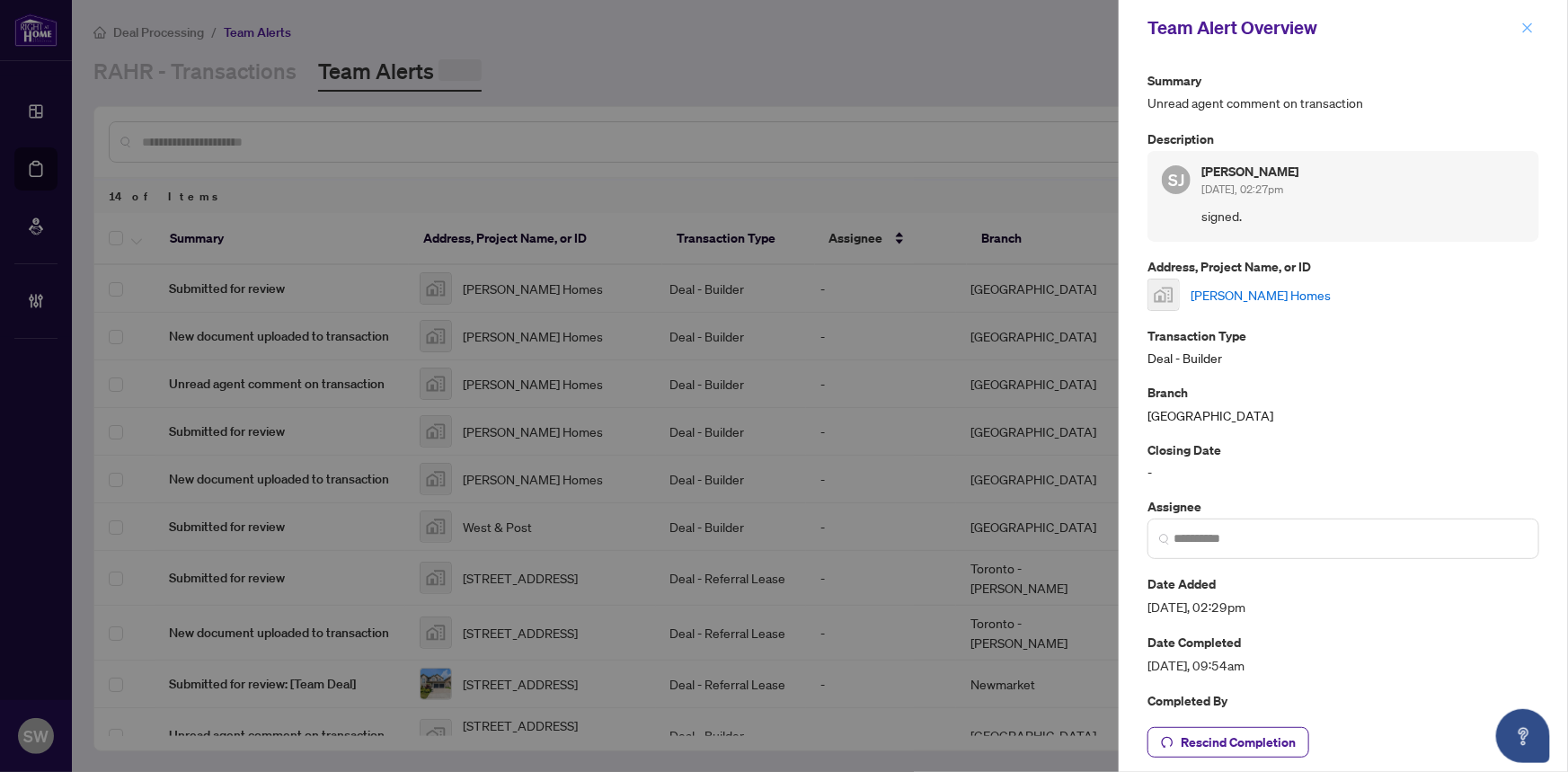
click at [1526, 27] on icon "close" at bounding box center [1528, 28] width 13 height 13
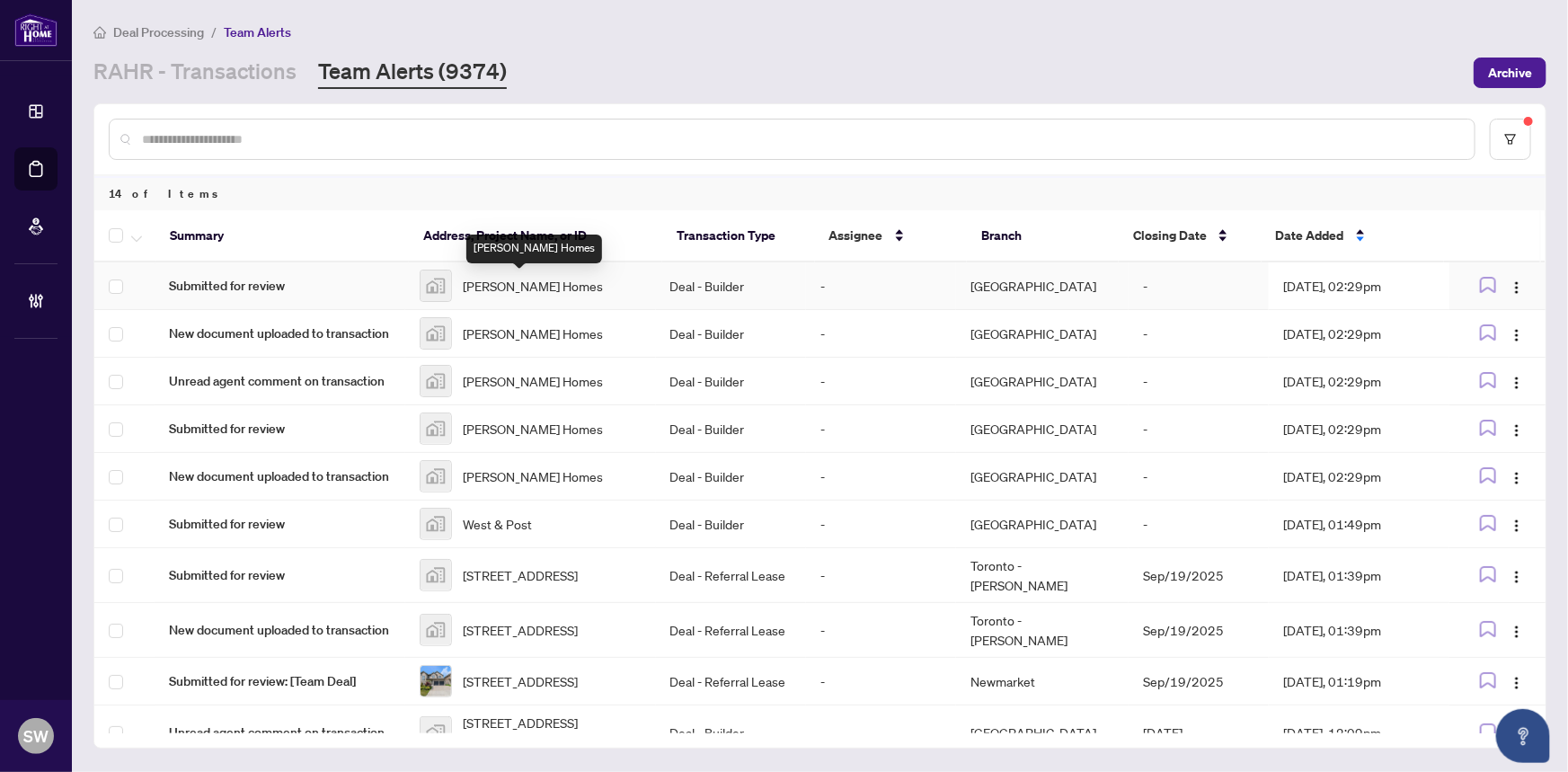
click at [474, 282] on span "Duncan Hill Homes" at bounding box center [533, 285] width 141 height 20
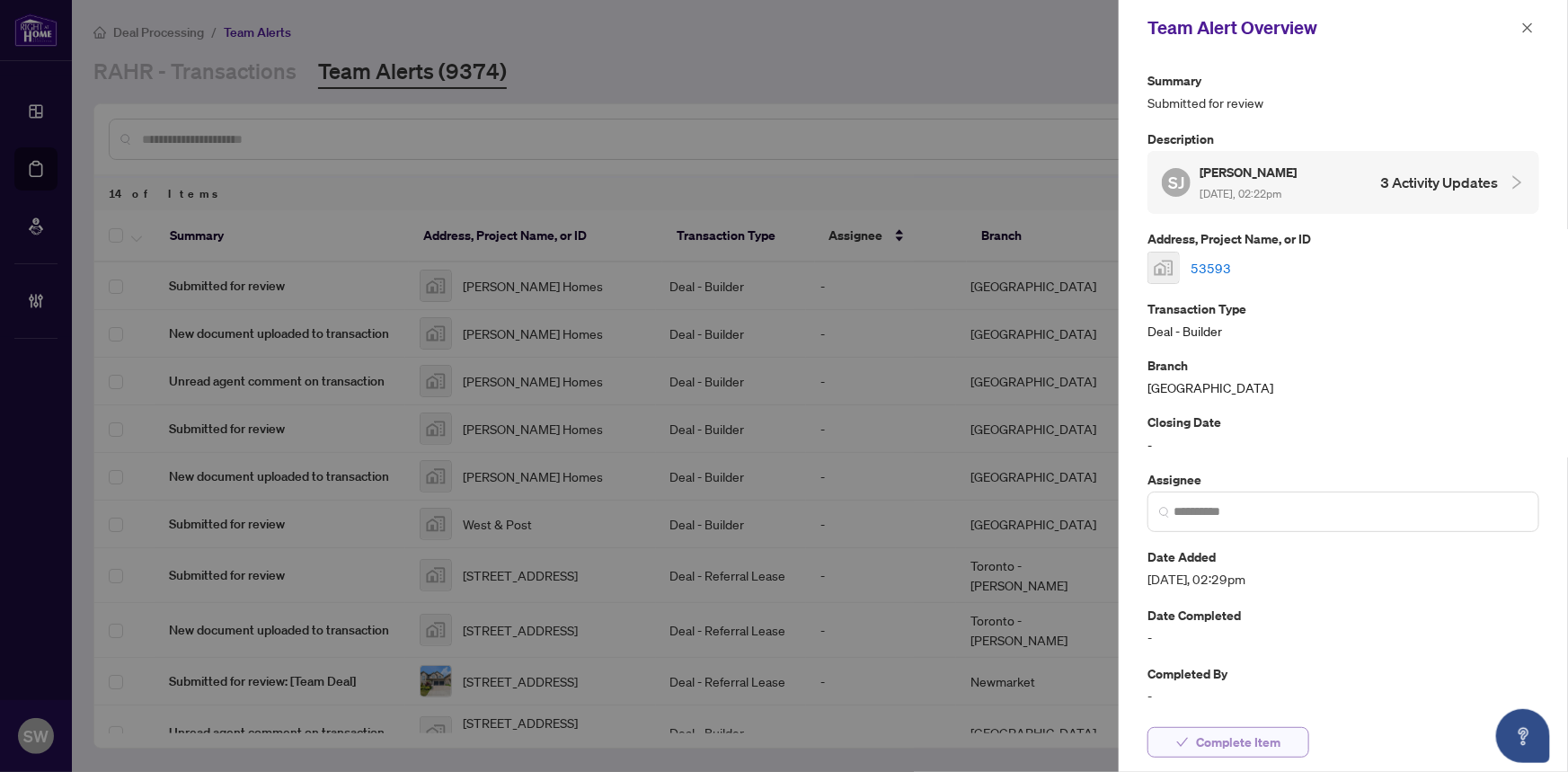
click at [1295, 749] on button "Complete Item" at bounding box center [1228, 742] width 162 height 31
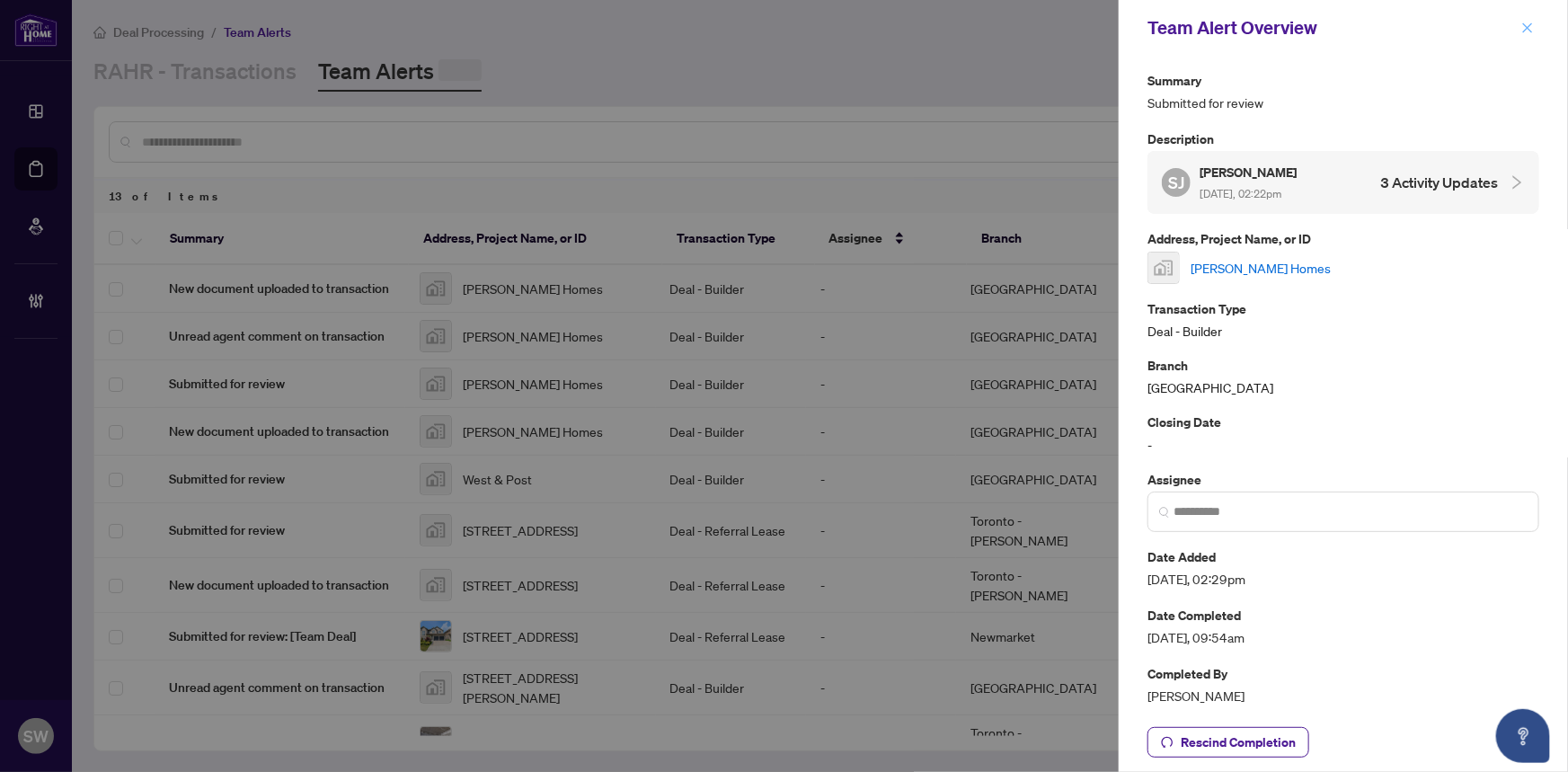
click at [1528, 28] on icon "close" at bounding box center [1528, 27] width 10 height 10
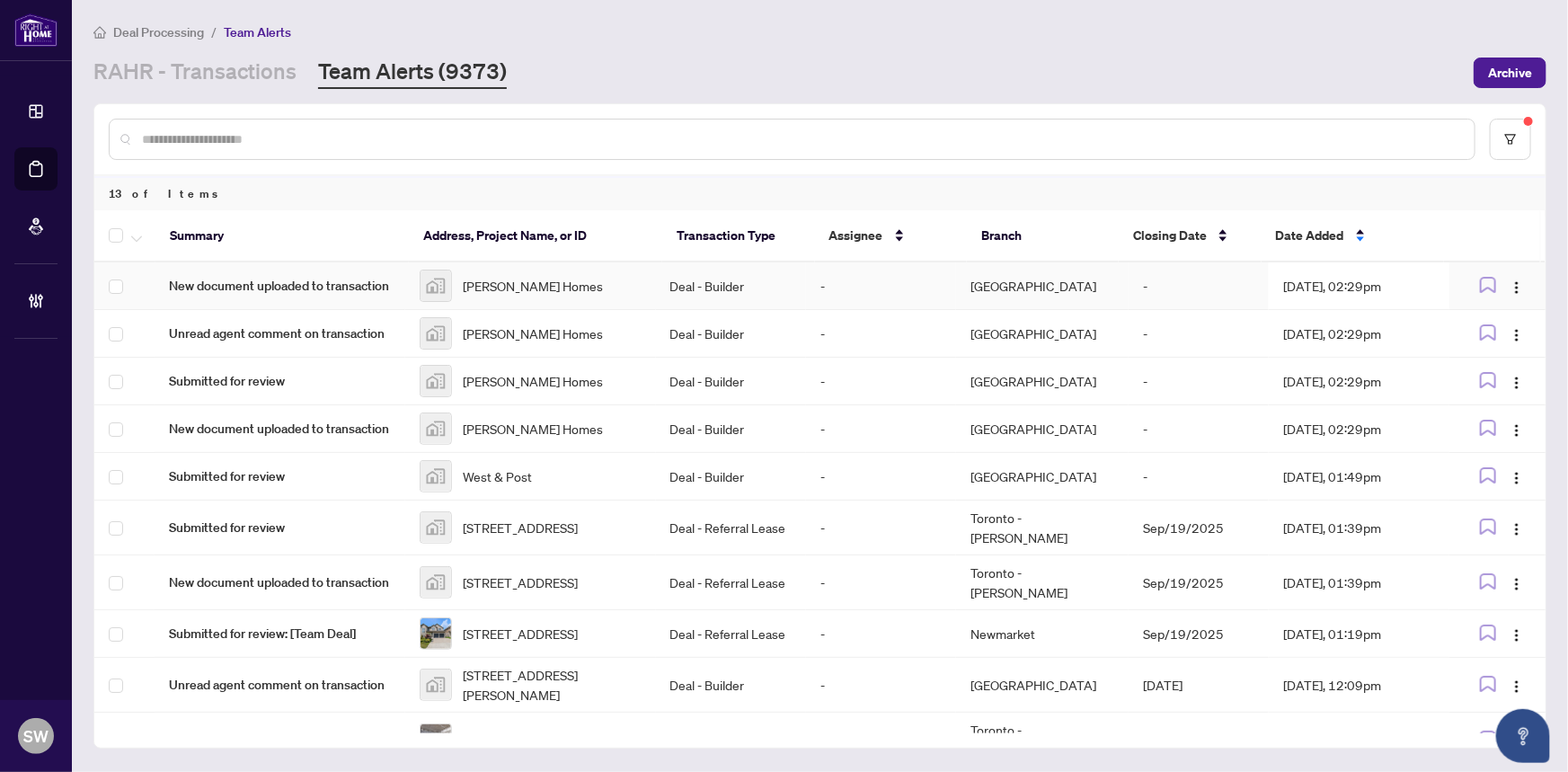
click at [582, 274] on div "Duncan Hill Homes" at bounding box center [531, 285] width 222 height 33
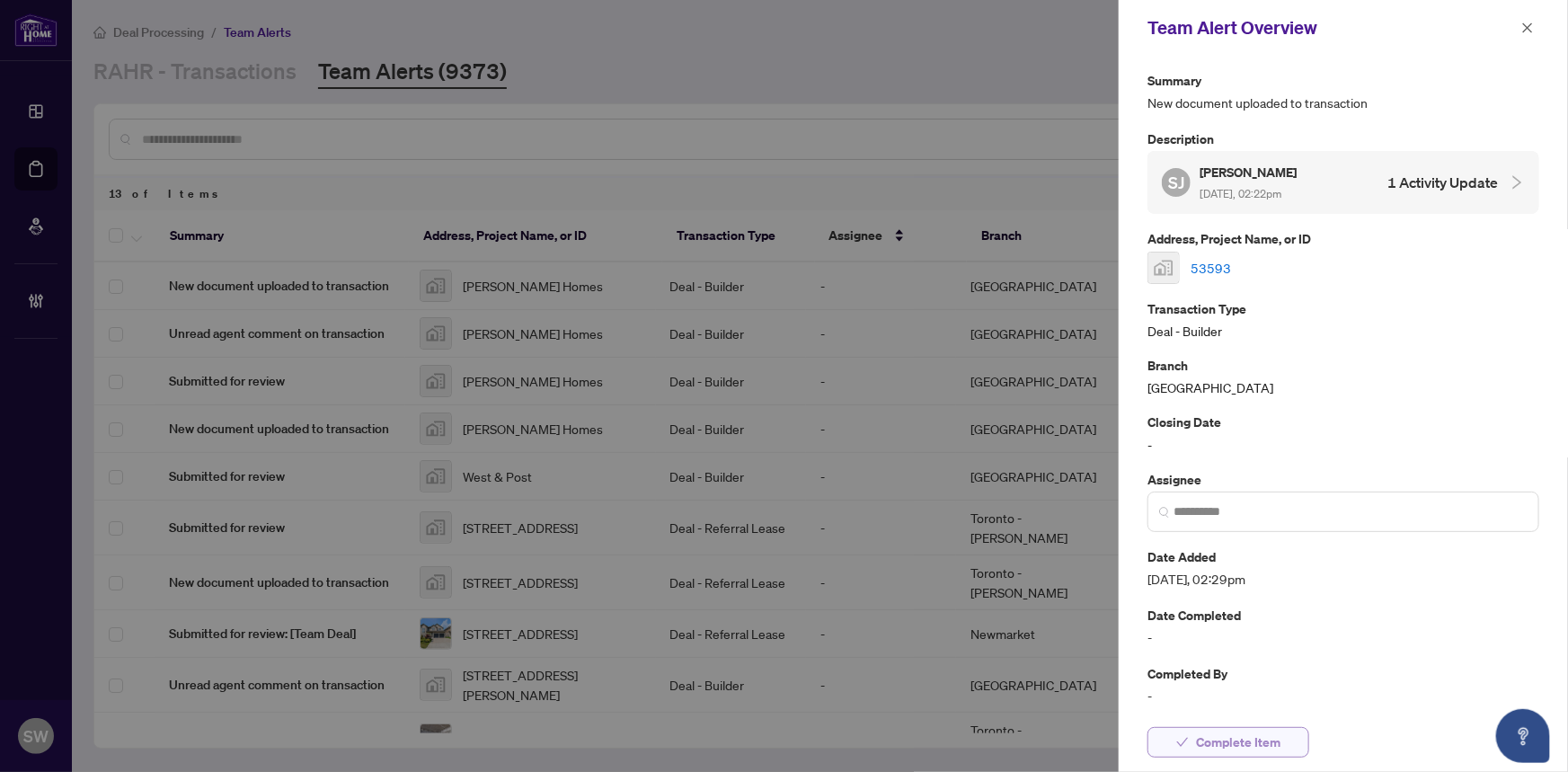
click at [1236, 738] on span "Complete Item" at bounding box center [1237, 742] width 85 height 29
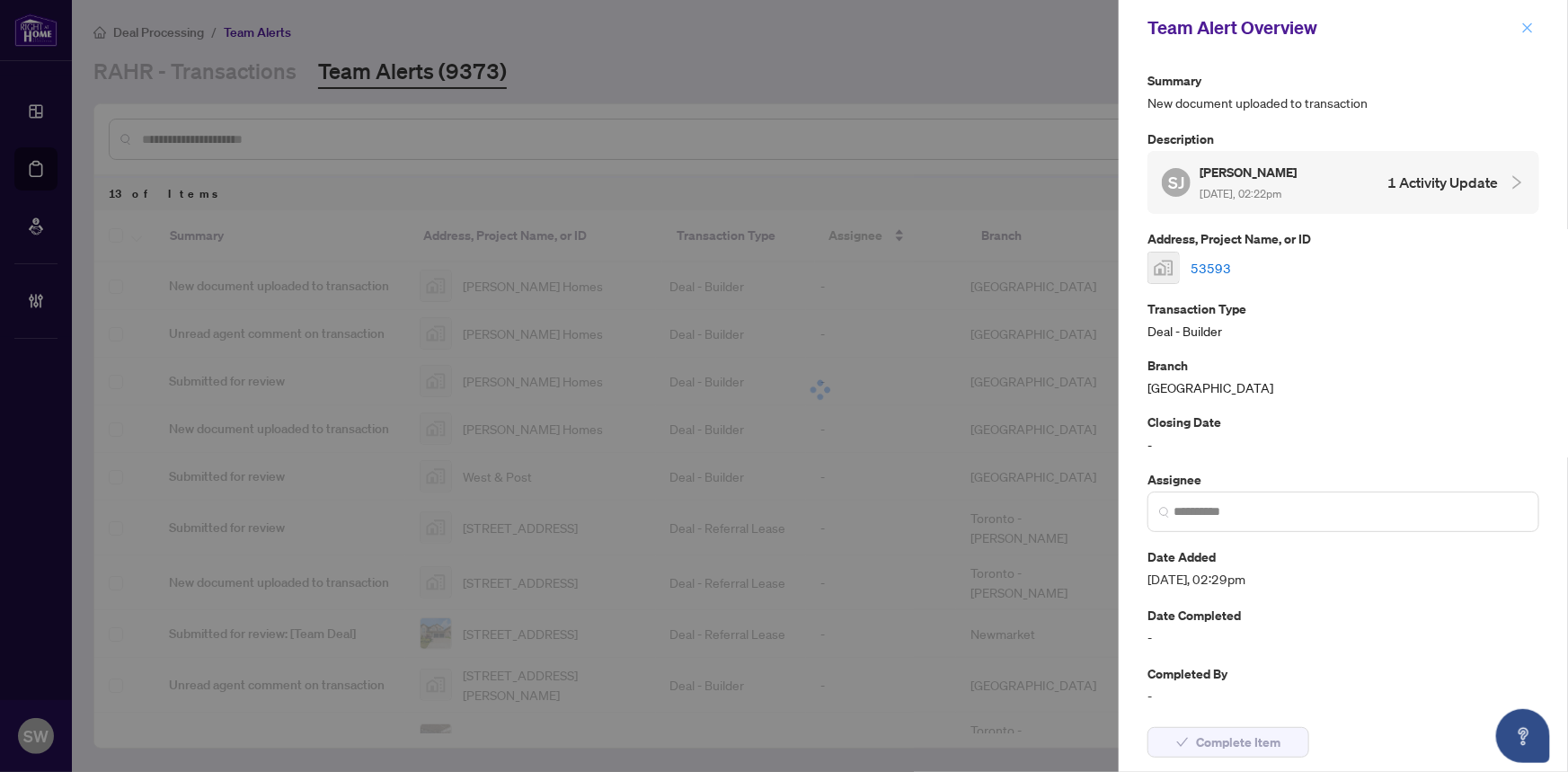
click at [1531, 24] on icon "close" at bounding box center [1528, 27] width 10 height 10
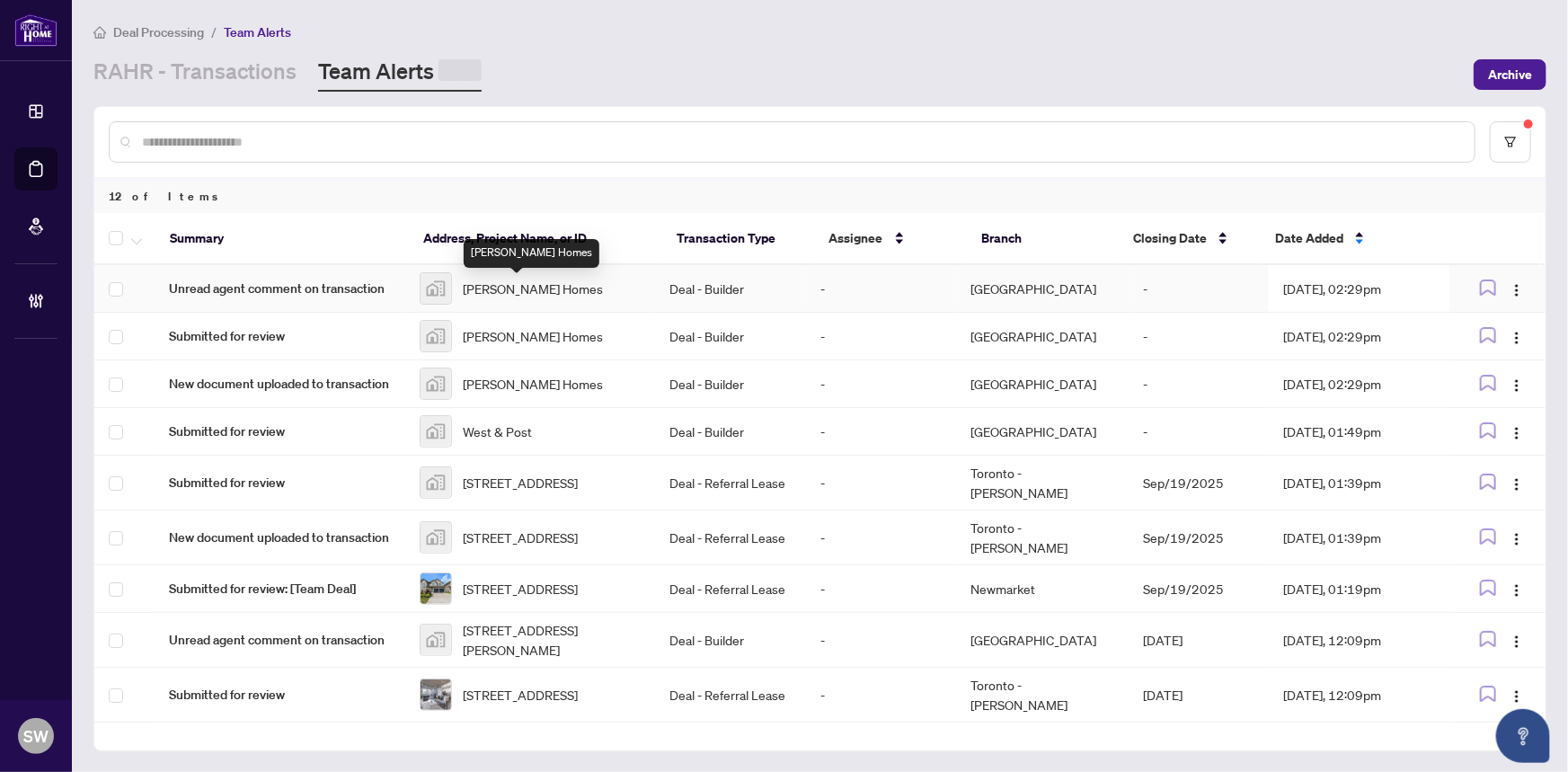
click at [505, 283] on span "Duncan Hill Homes" at bounding box center [533, 288] width 141 height 20
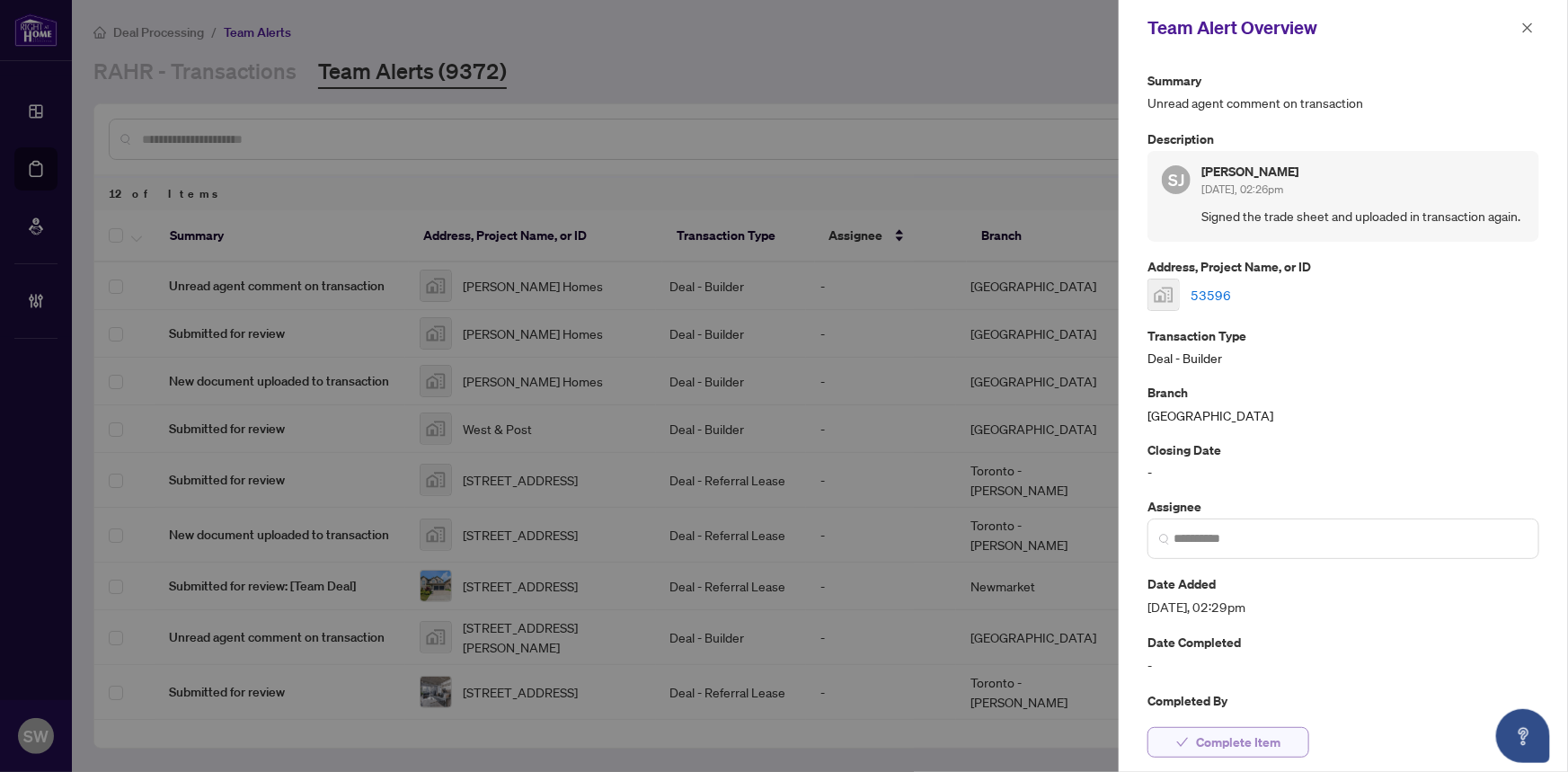
click at [1258, 739] on span "Complete Item" at bounding box center [1237, 742] width 85 height 29
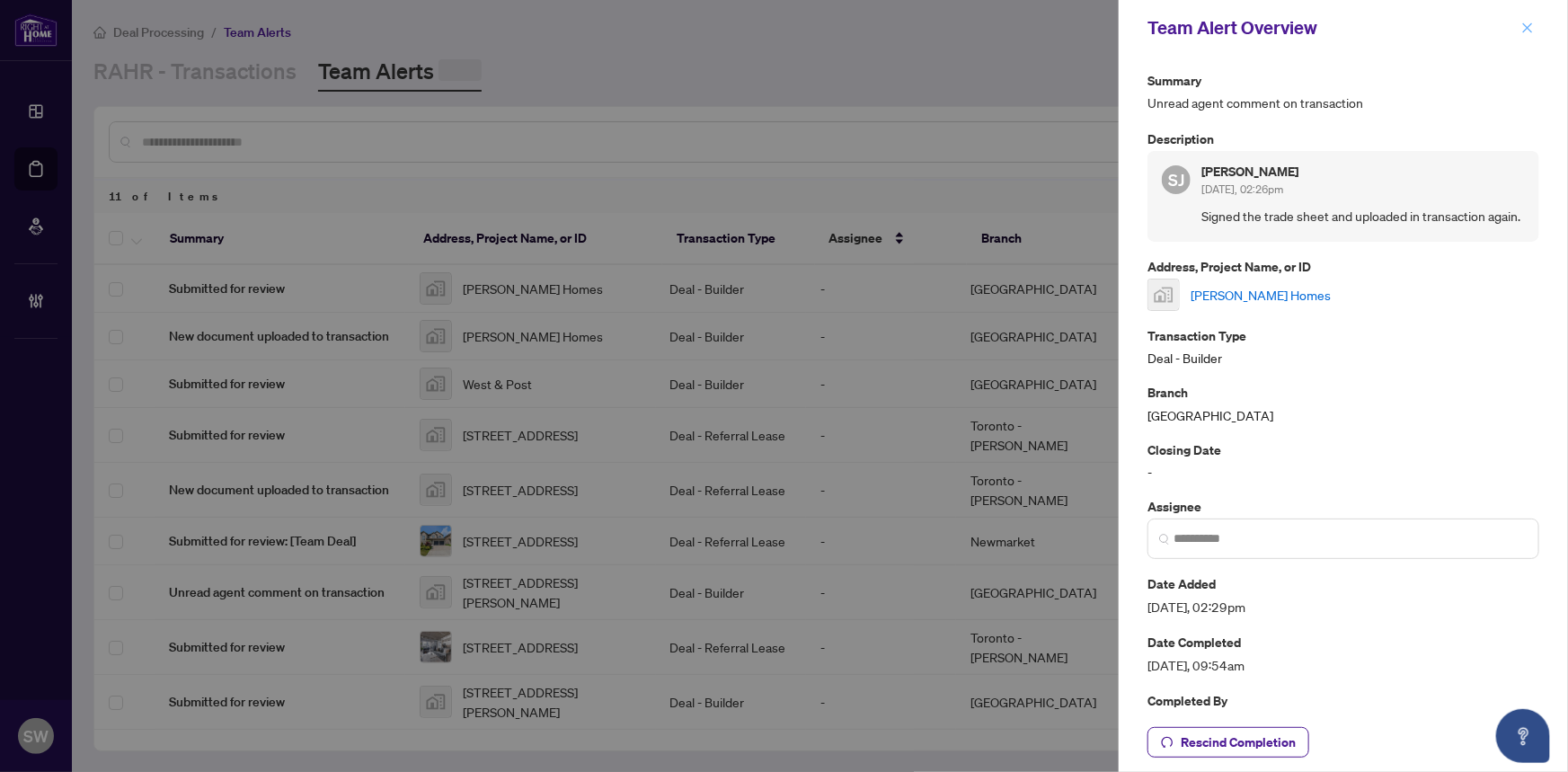
click at [1527, 28] on icon "close" at bounding box center [1528, 27] width 10 height 10
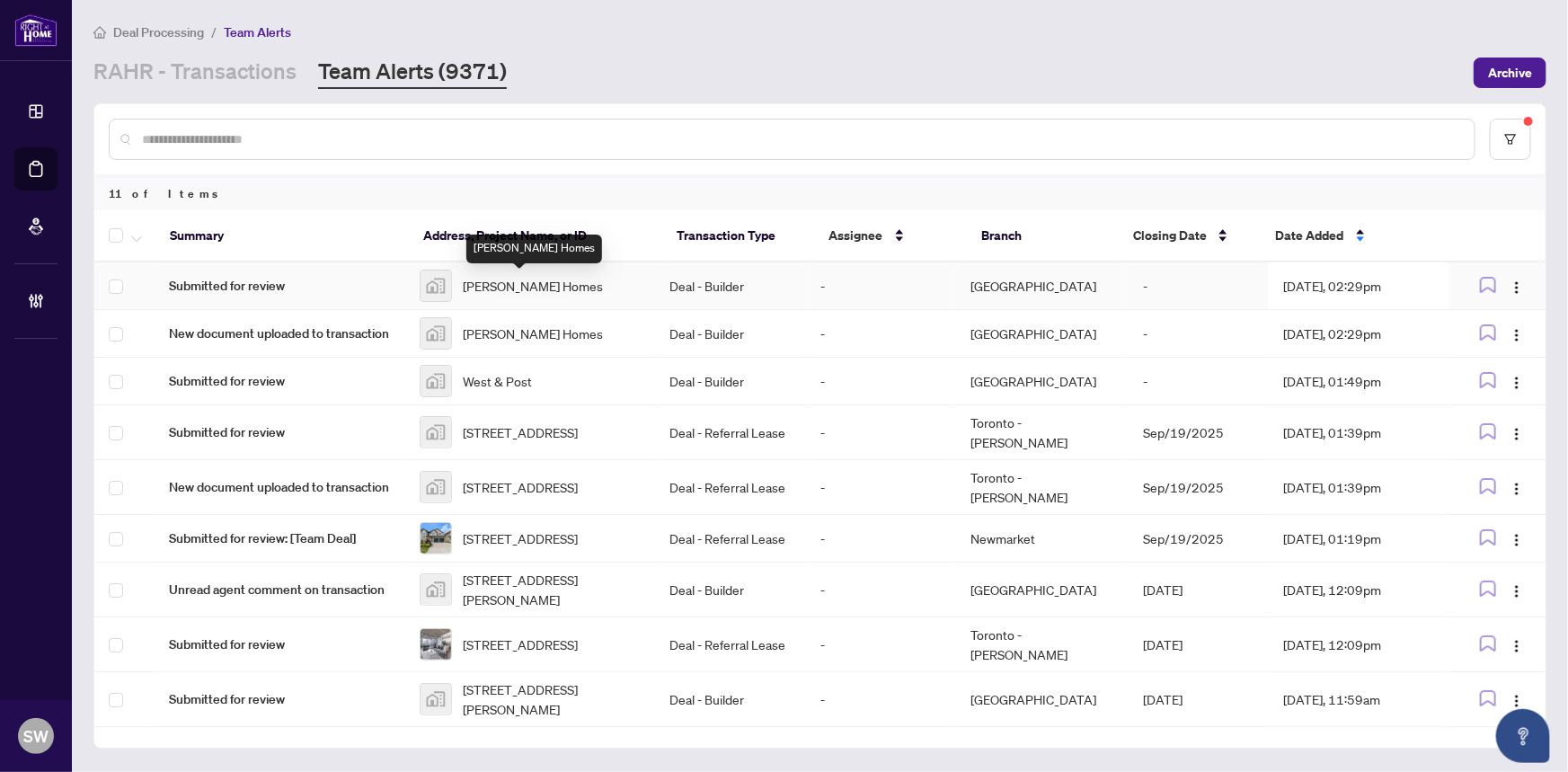
click at [531, 291] on span "Duncan Hill Homes" at bounding box center [533, 285] width 141 height 20
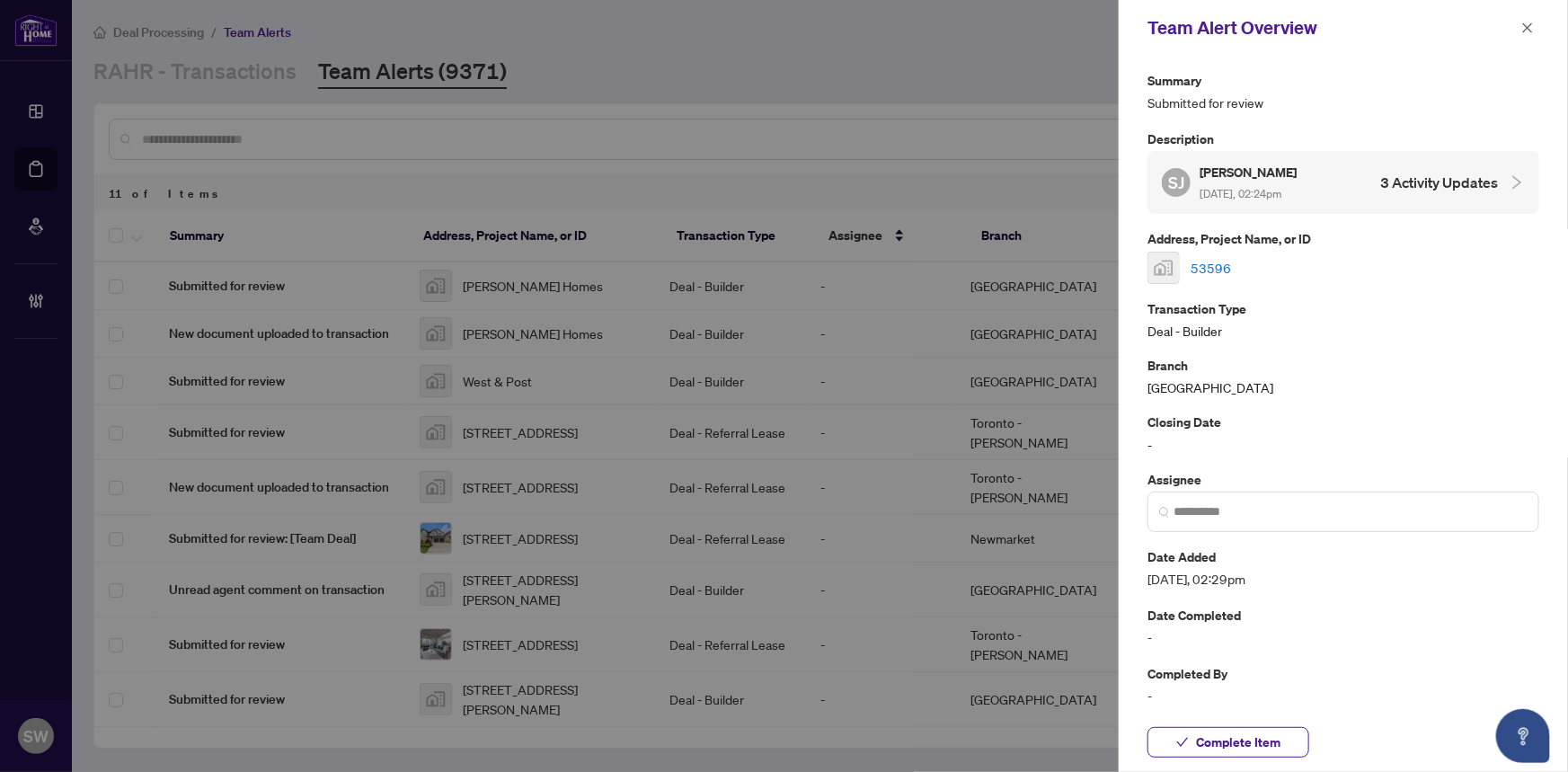
click at [1201, 264] on link "53596" at bounding box center [1210, 267] width 40 height 20
click at [1251, 738] on span "Complete Item" at bounding box center [1237, 742] width 85 height 29
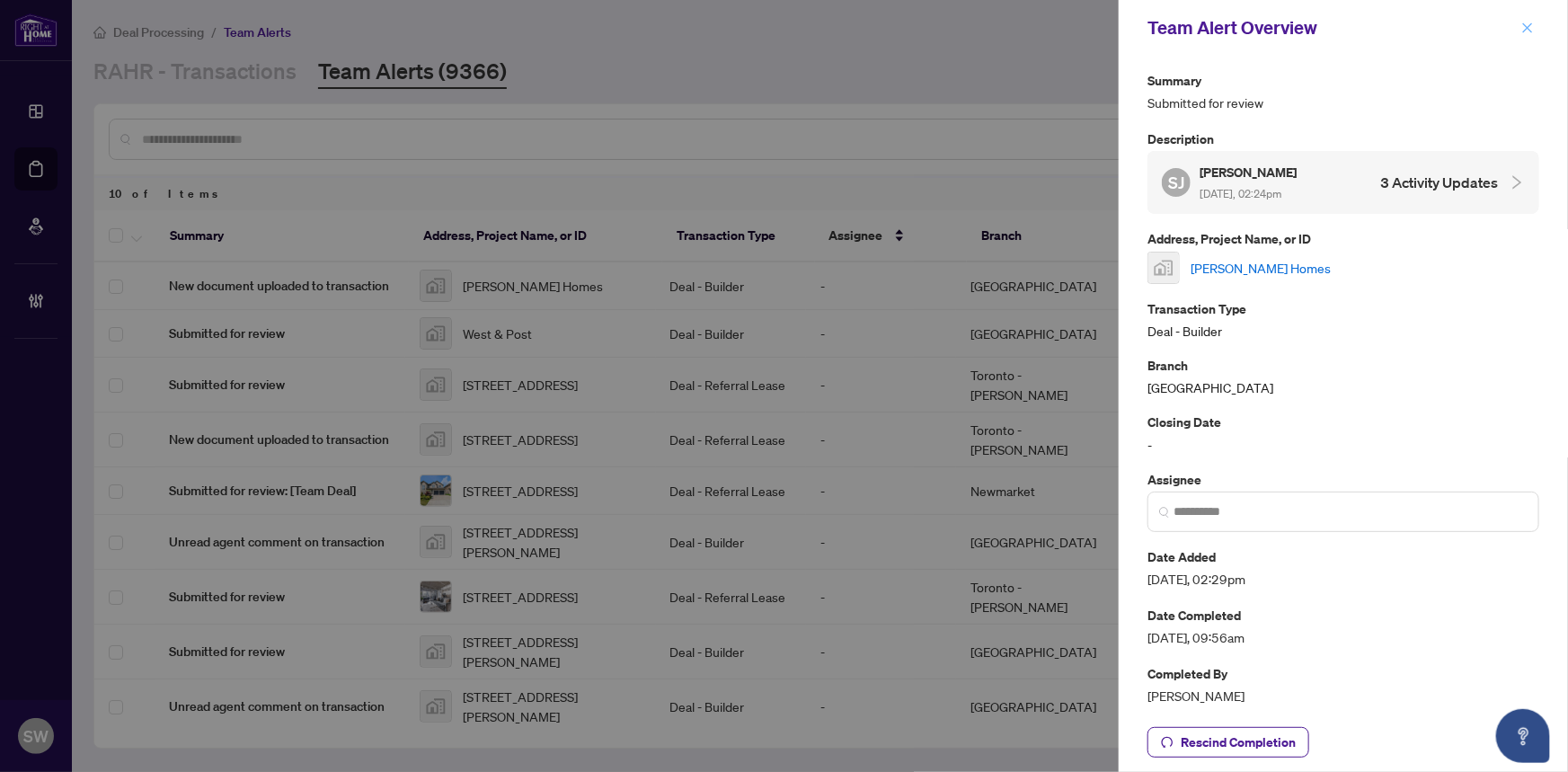
click at [1528, 31] on icon "close" at bounding box center [1528, 28] width 13 height 13
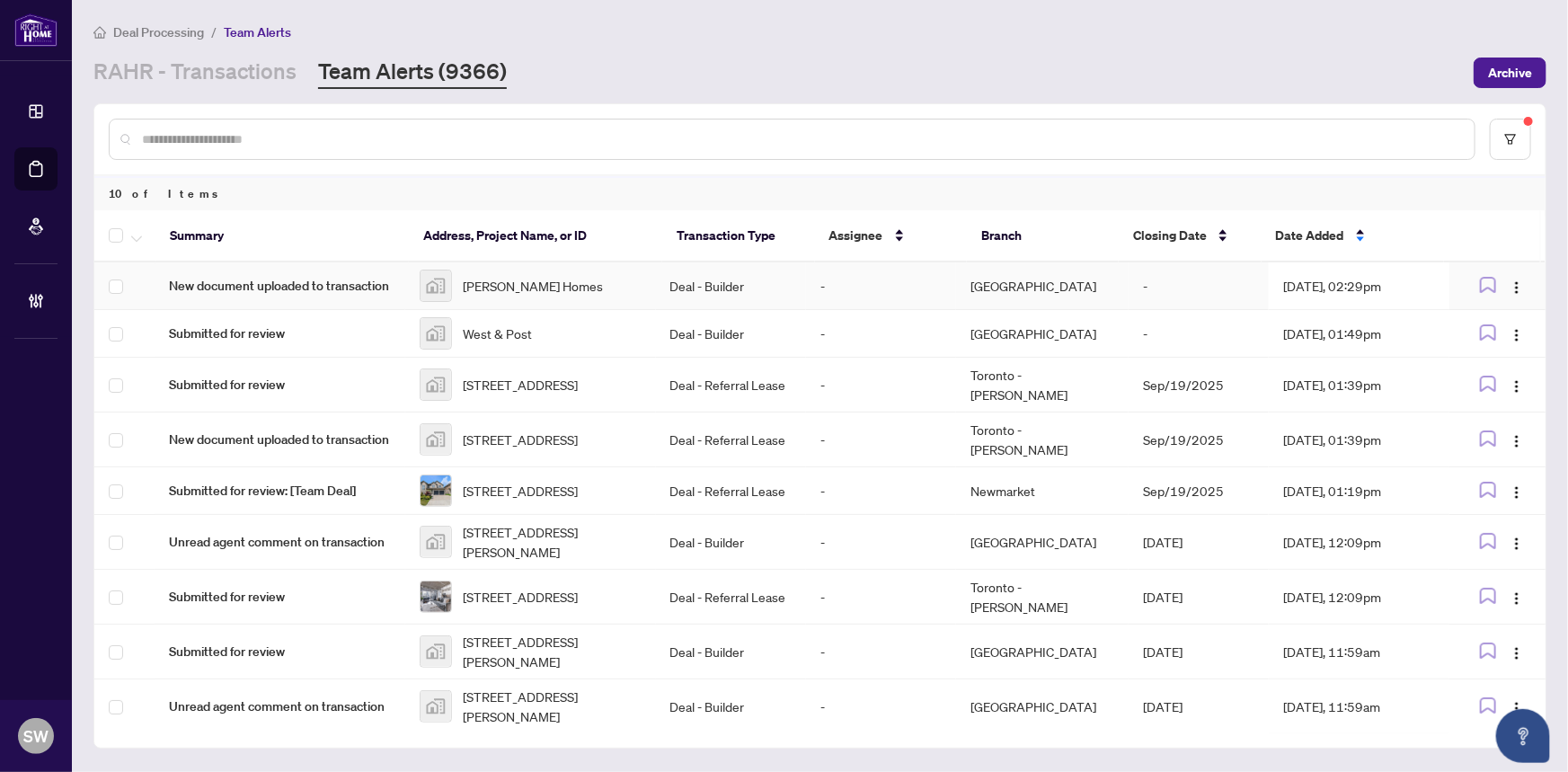
click at [611, 298] on div "Duncan Hill Homes" at bounding box center [531, 285] width 222 height 33
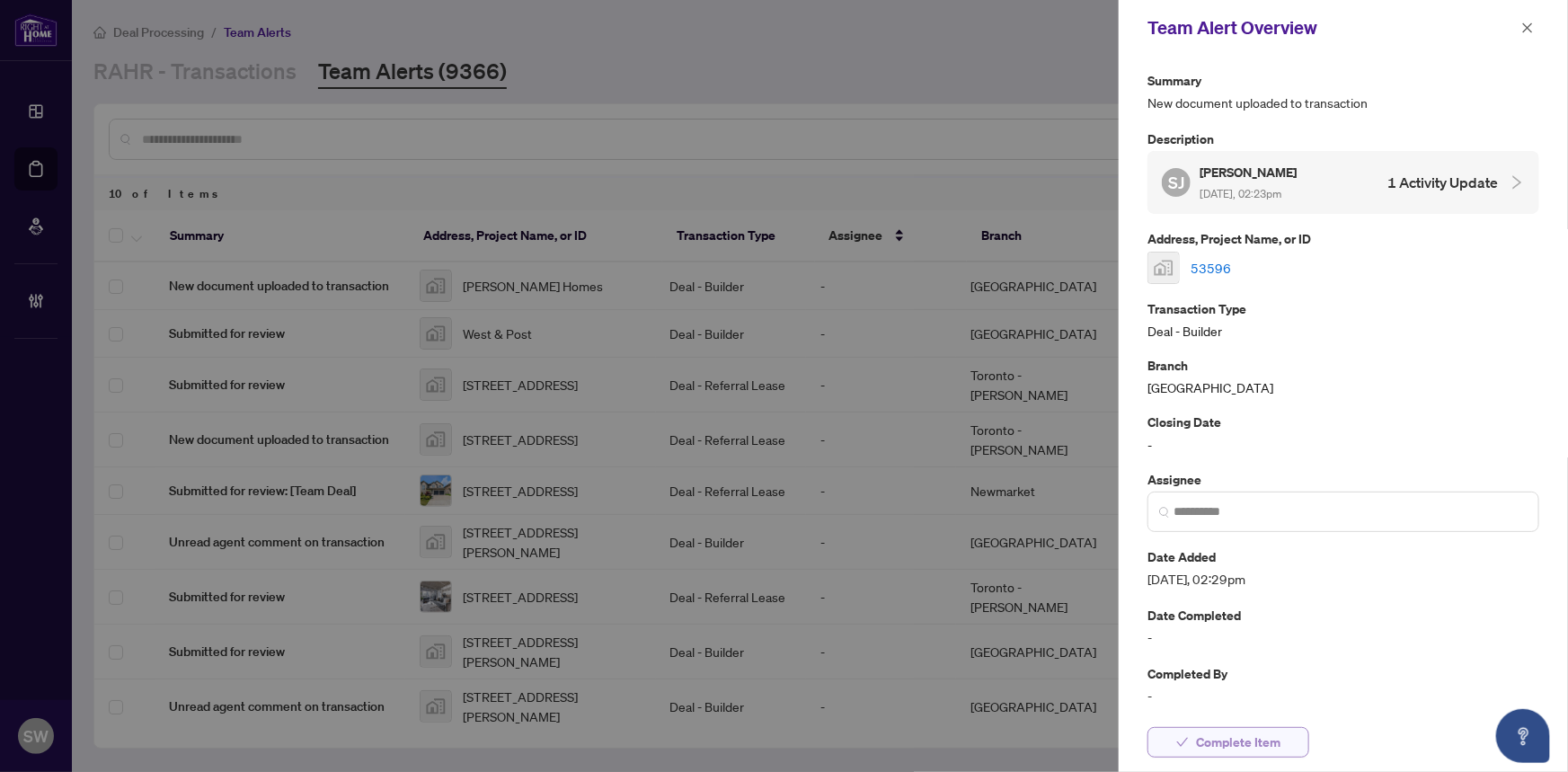
click at [1205, 735] on span "Complete Item" at bounding box center [1237, 742] width 85 height 29
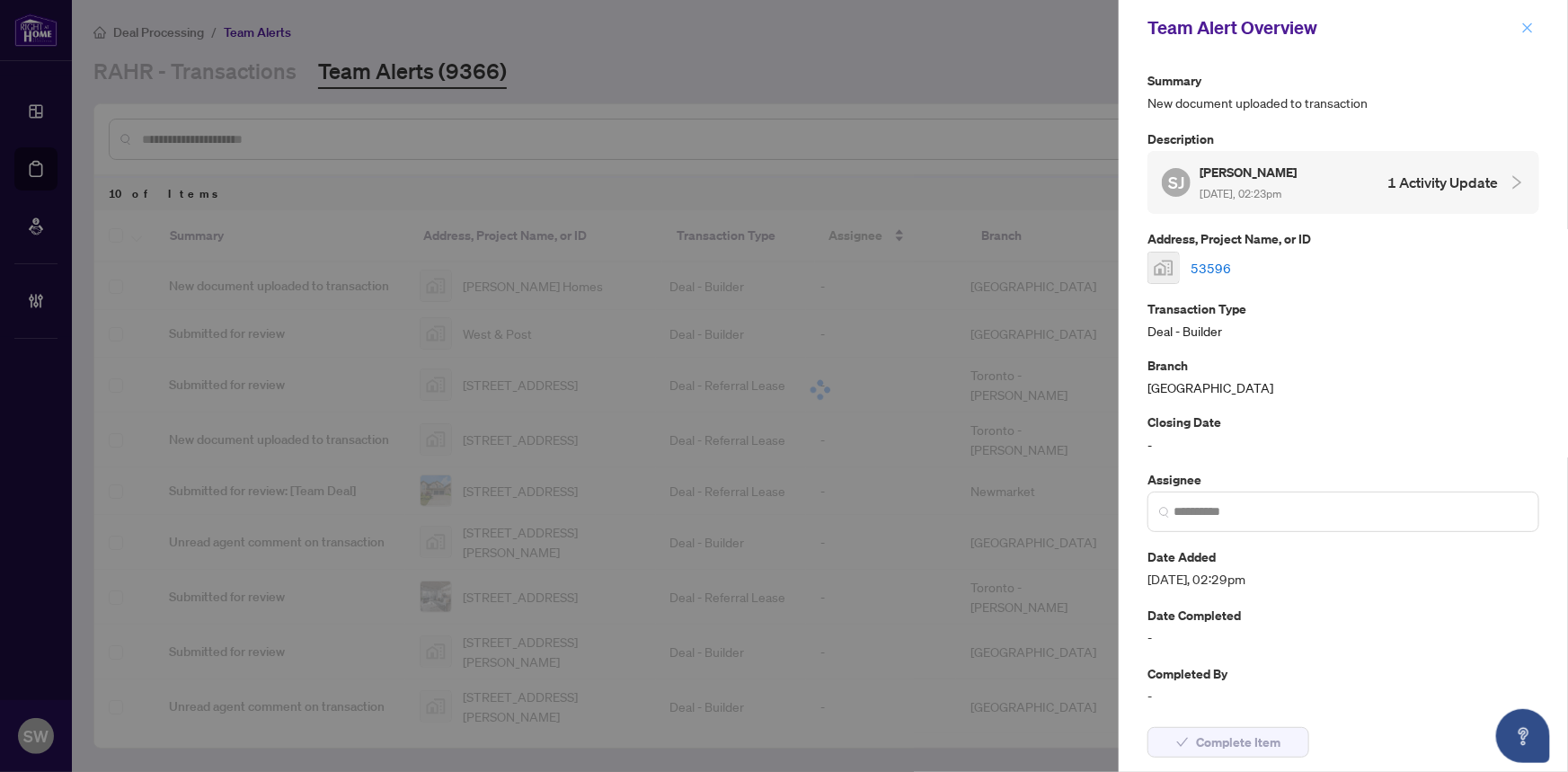
click at [1526, 29] on icon "close" at bounding box center [1528, 27] width 10 height 10
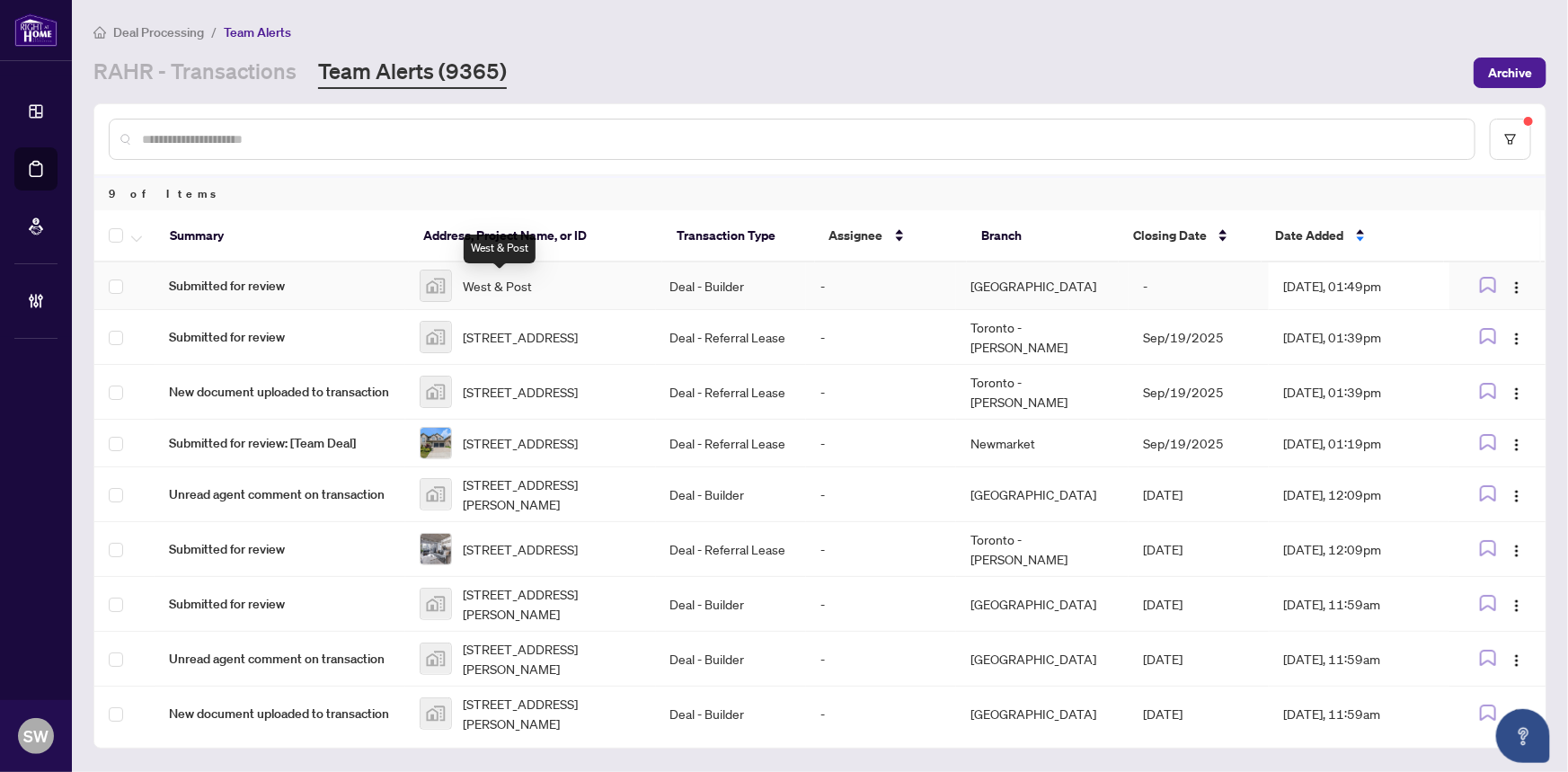
click at [486, 278] on span "West & Post" at bounding box center [497, 285] width 69 height 20
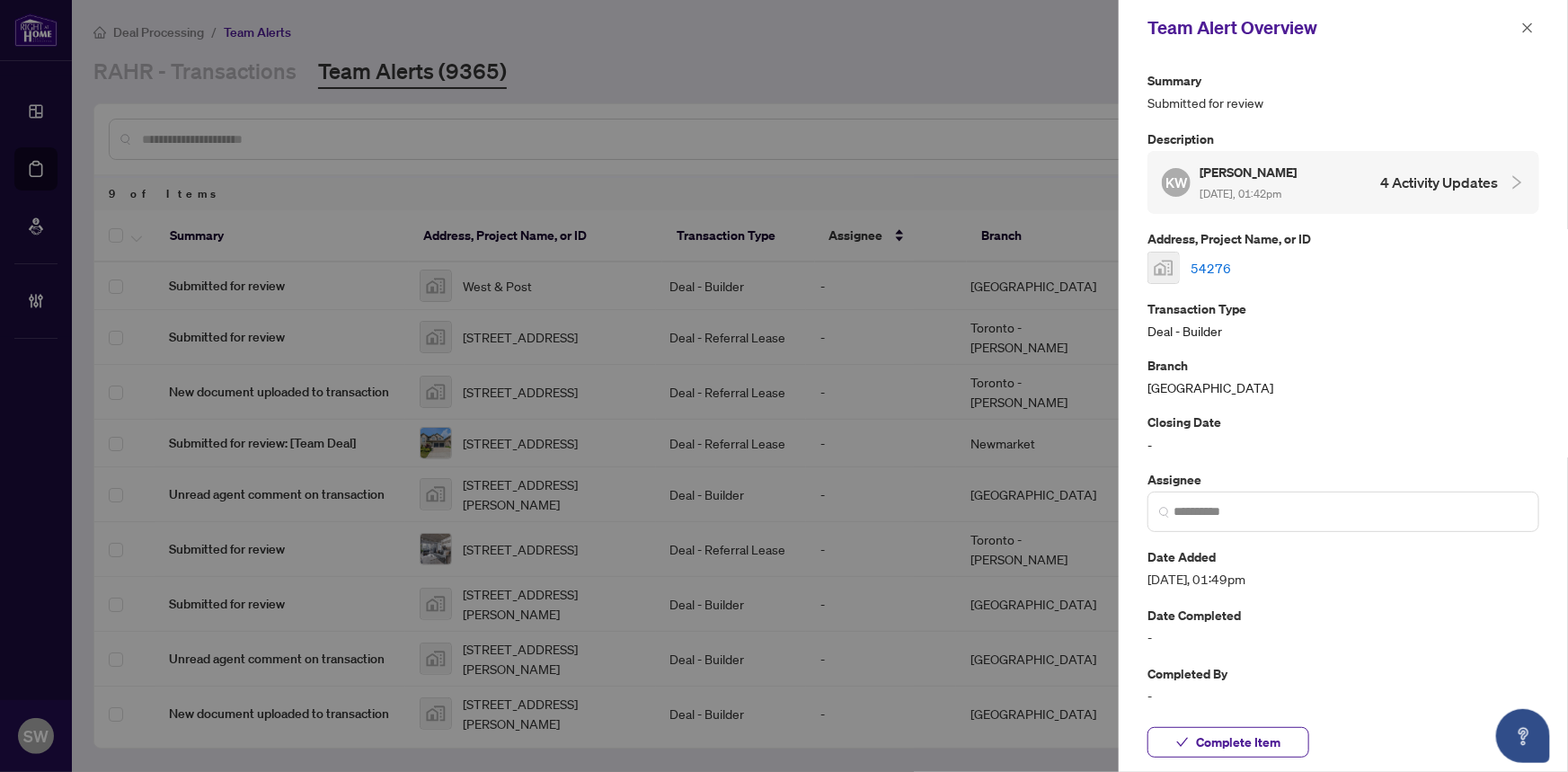
click at [1212, 266] on link "54276" at bounding box center [1210, 267] width 40 height 20
click at [1269, 737] on span "Complete Item" at bounding box center [1237, 742] width 85 height 29
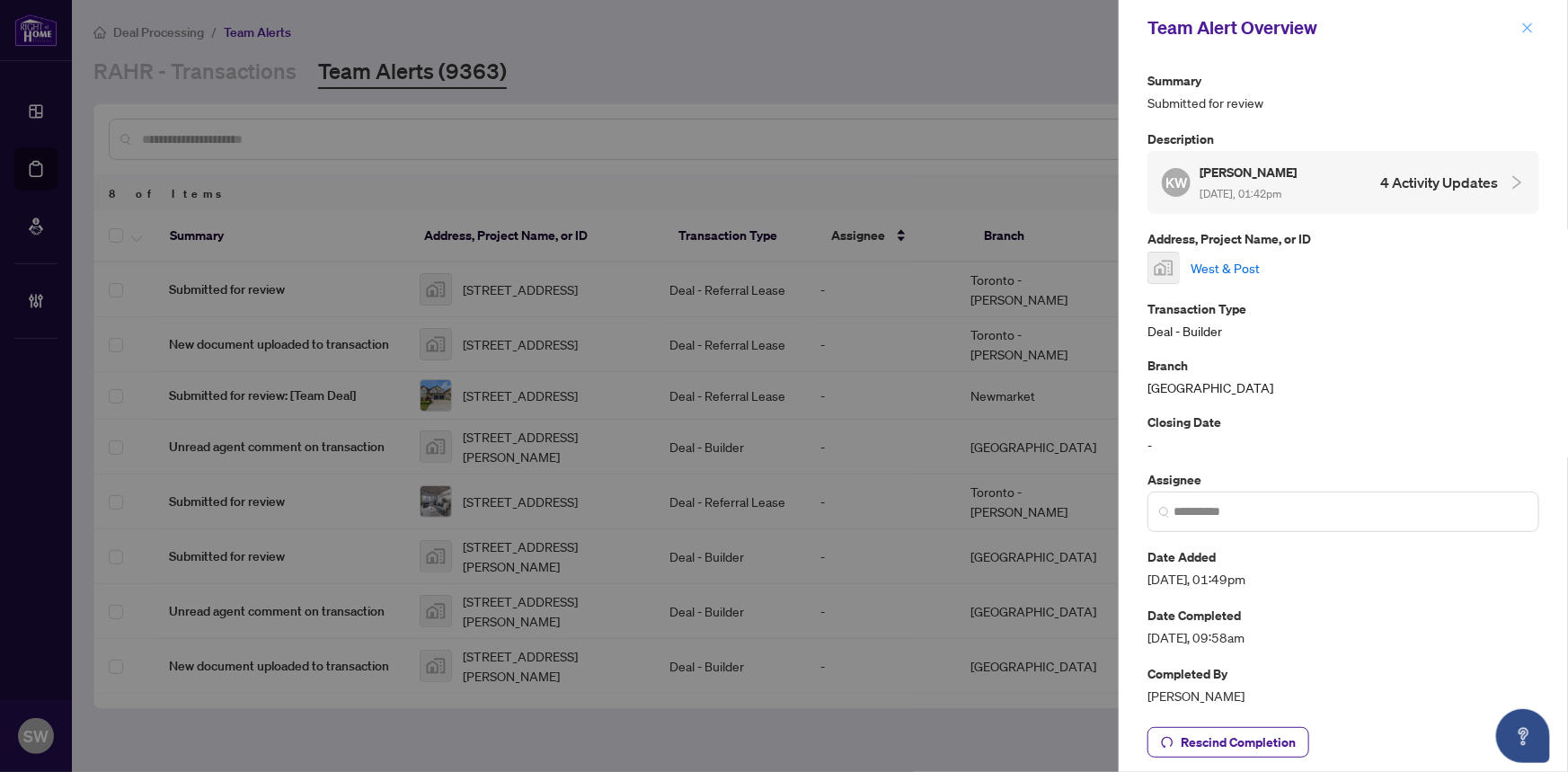
click at [1527, 34] on icon "close" at bounding box center [1528, 28] width 13 height 13
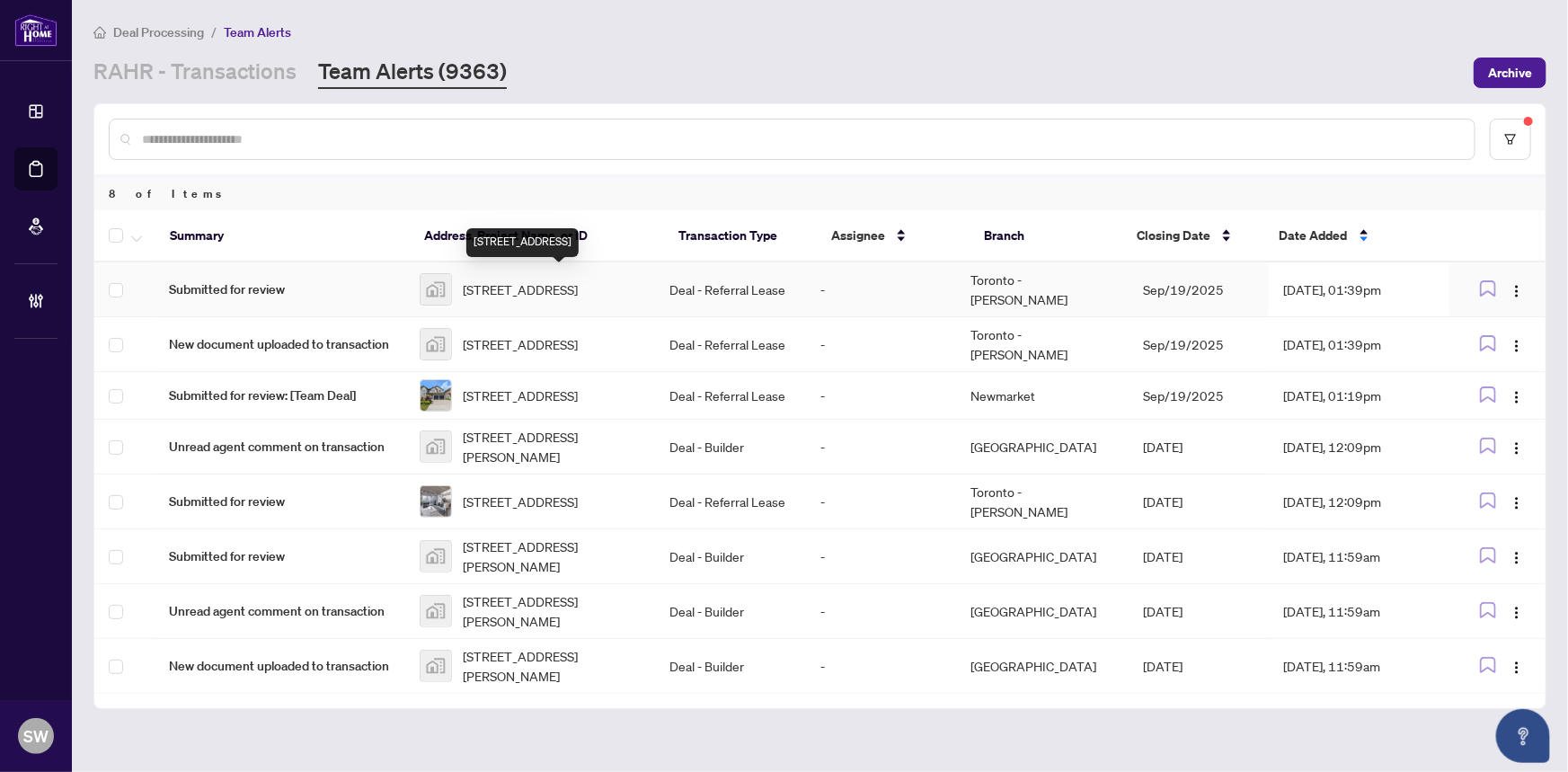
click at [512, 281] on span "69 Yonge St S, Elmvale, ON, Canada" at bounding box center [520, 289] width 115 height 20
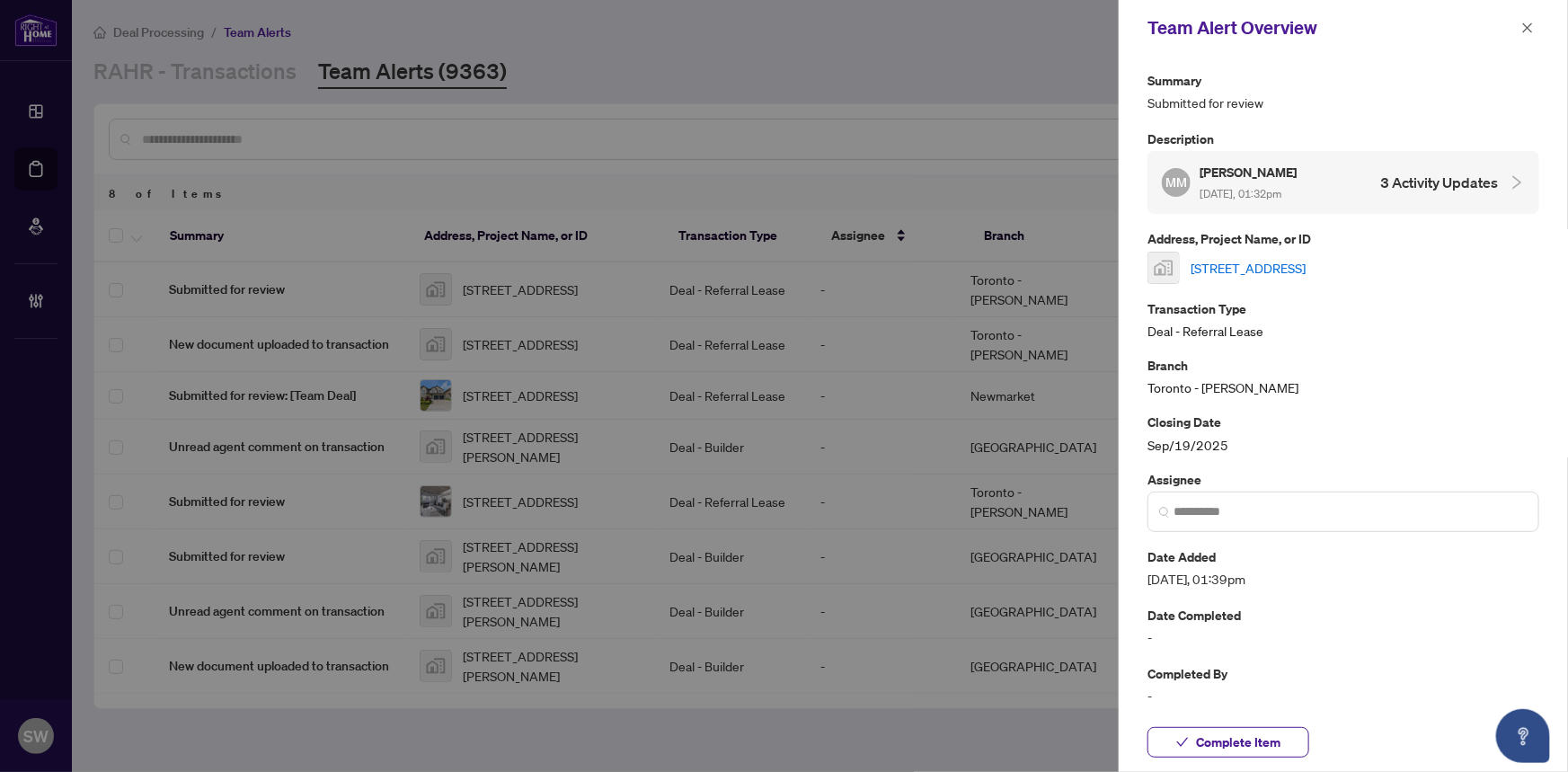
click at [1305, 267] on link "69 Yonge St S, Elmvale, ON, Canada" at bounding box center [1249, 267] width 115 height 20
click at [1231, 738] on span "Complete Item" at bounding box center [1237, 742] width 85 height 29
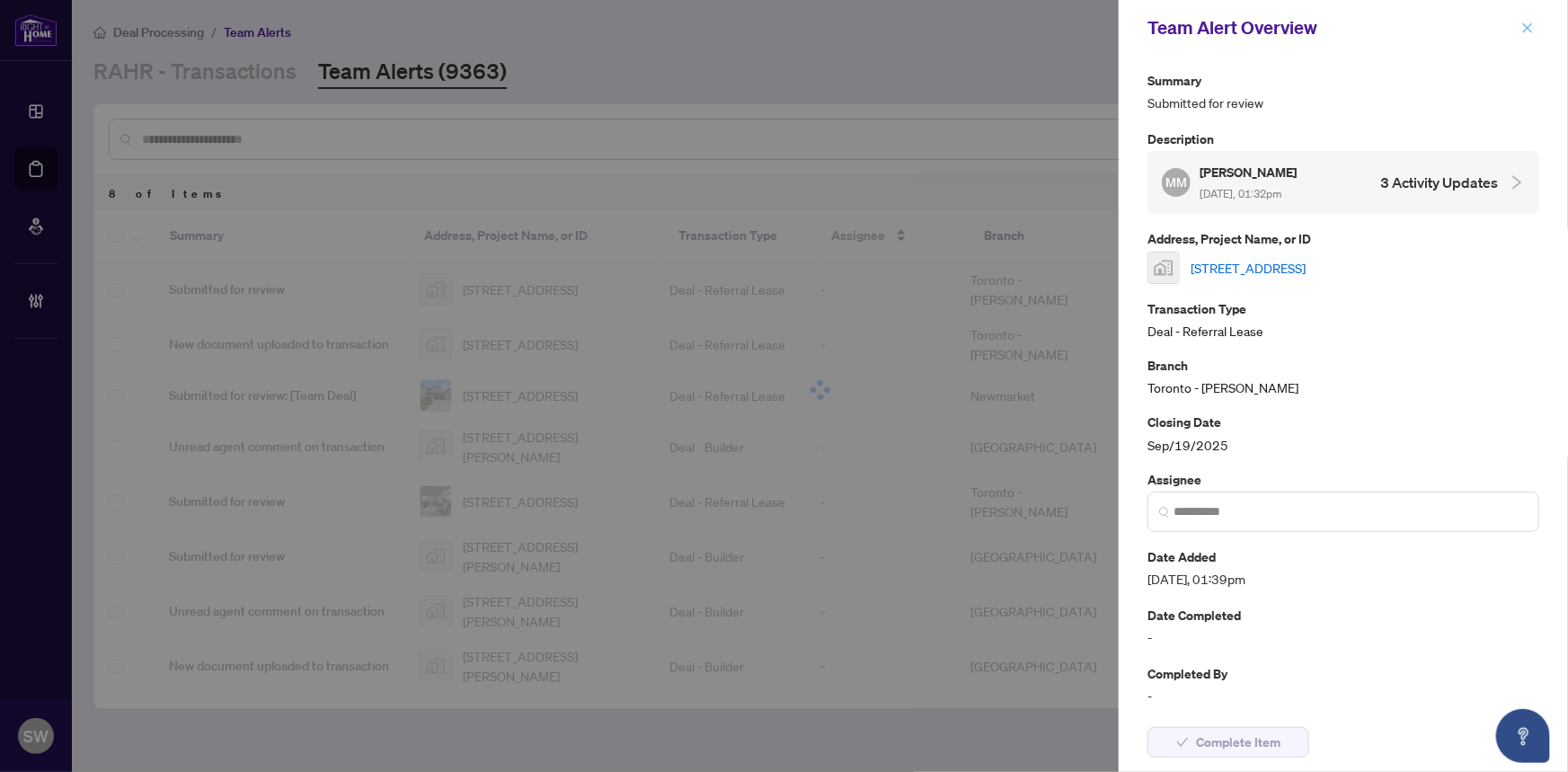
click at [1534, 18] on span "button" at bounding box center [1528, 27] width 13 height 29
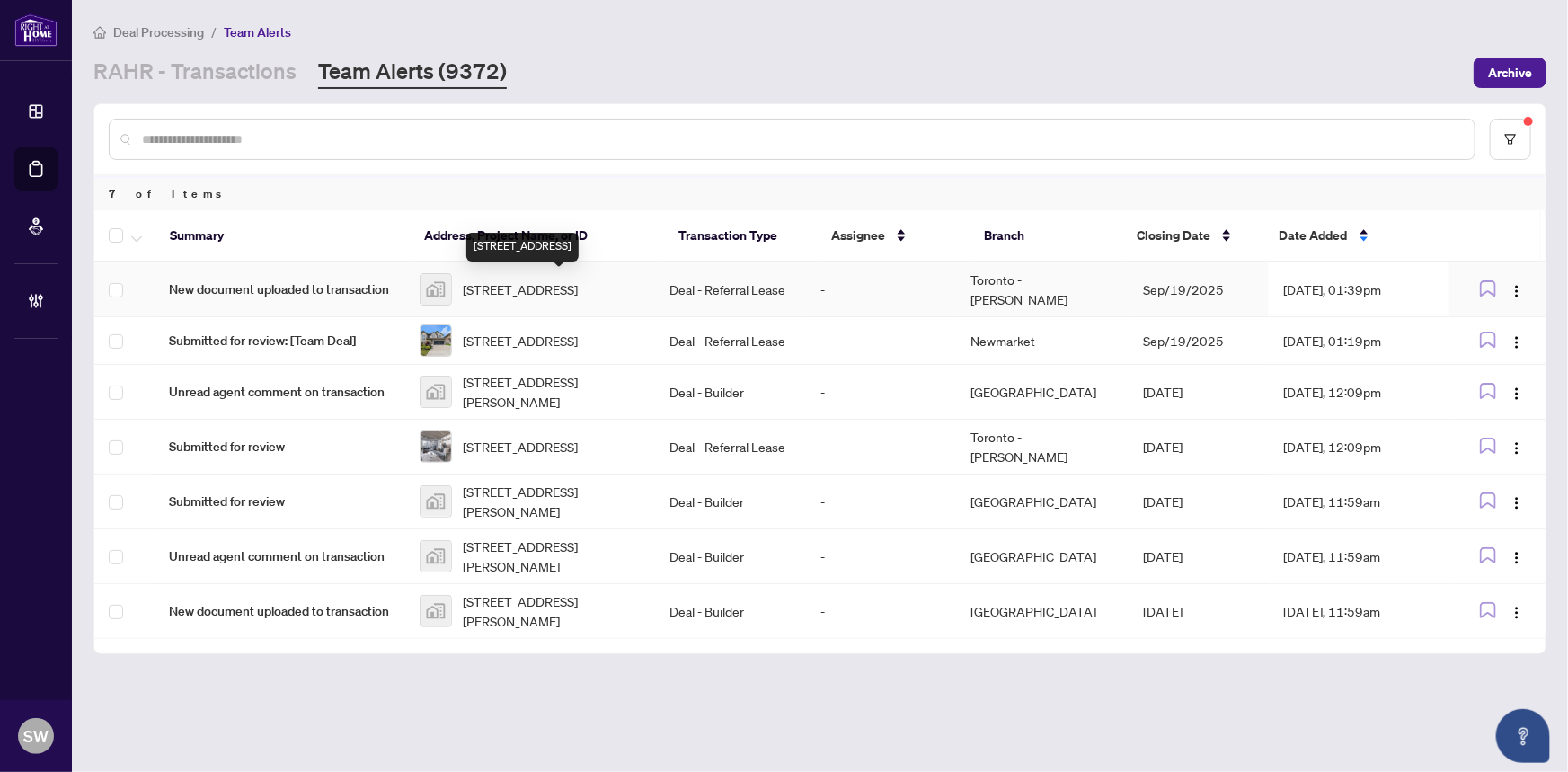
click at [577, 280] on span "69 Yonge St S, Elmvale, ON, Canada" at bounding box center [520, 289] width 115 height 20
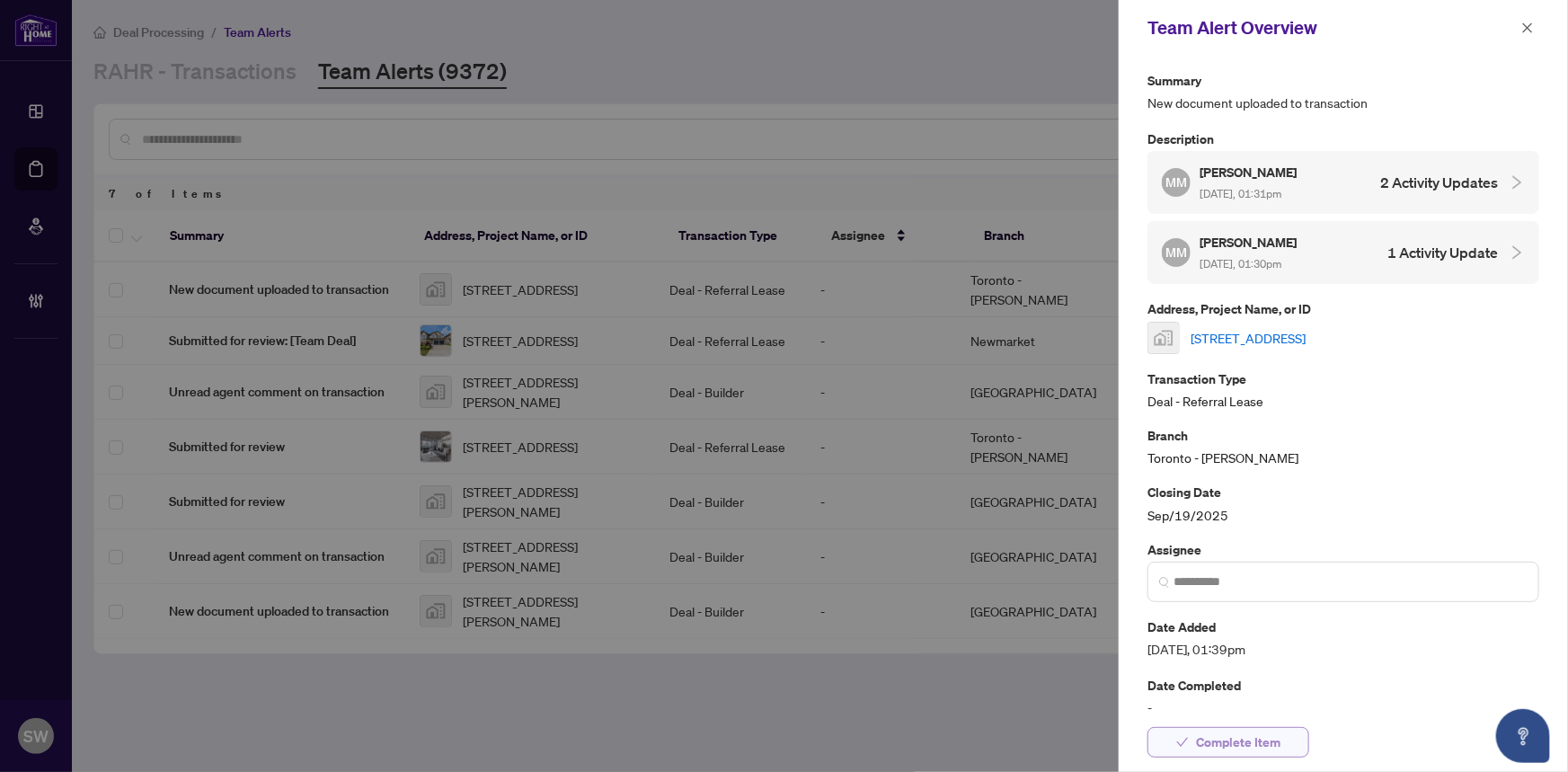
click at [1266, 738] on span "Complete Item" at bounding box center [1237, 742] width 85 height 29
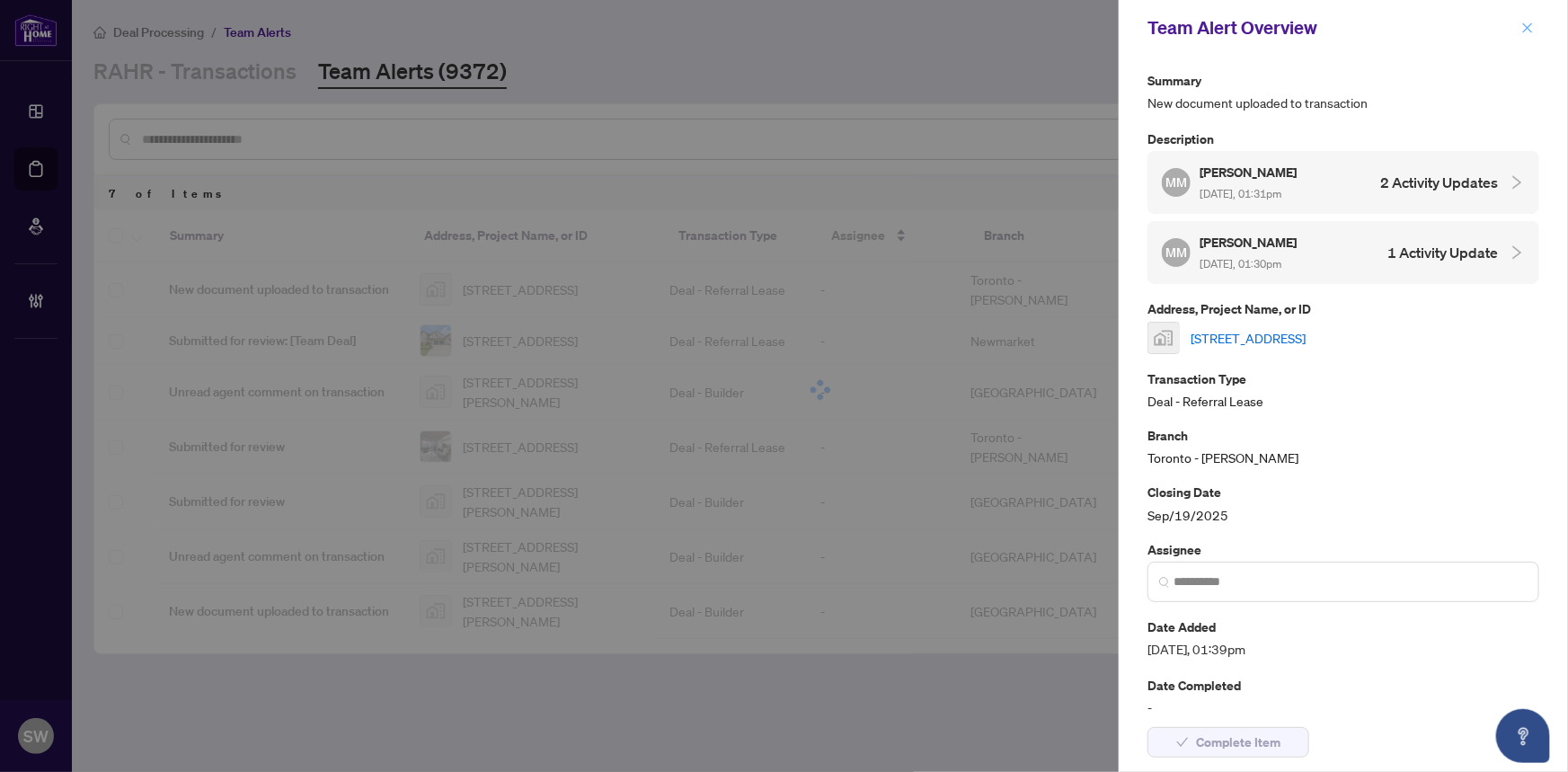
click at [1525, 24] on icon "close" at bounding box center [1528, 27] width 10 height 10
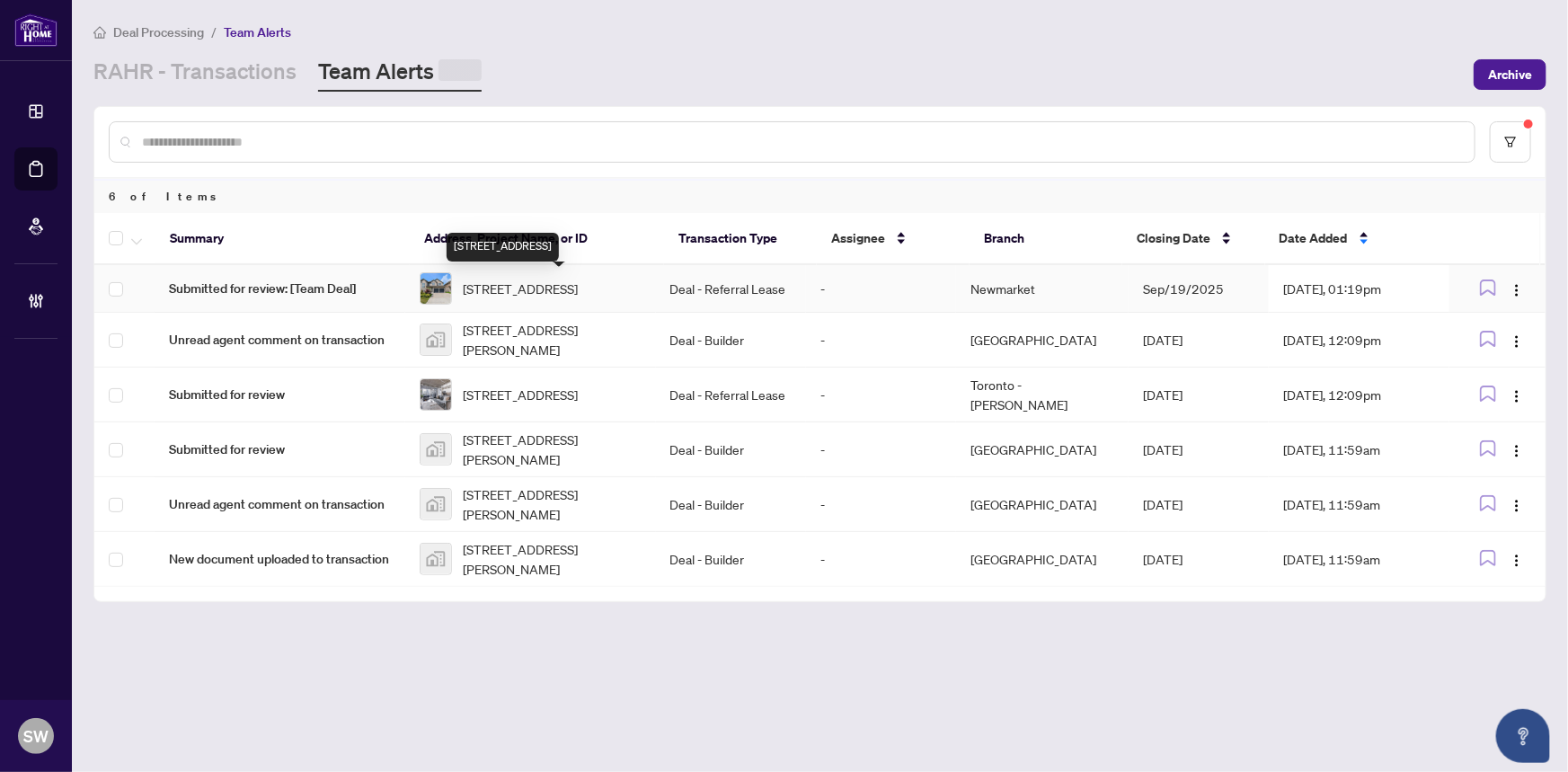
click at [577, 298] on span "30-7231 Lionshead Ave, Niagara Falls, Ontario L2G 0A6, Canada" at bounding box center [520, 288] width 115 height 20
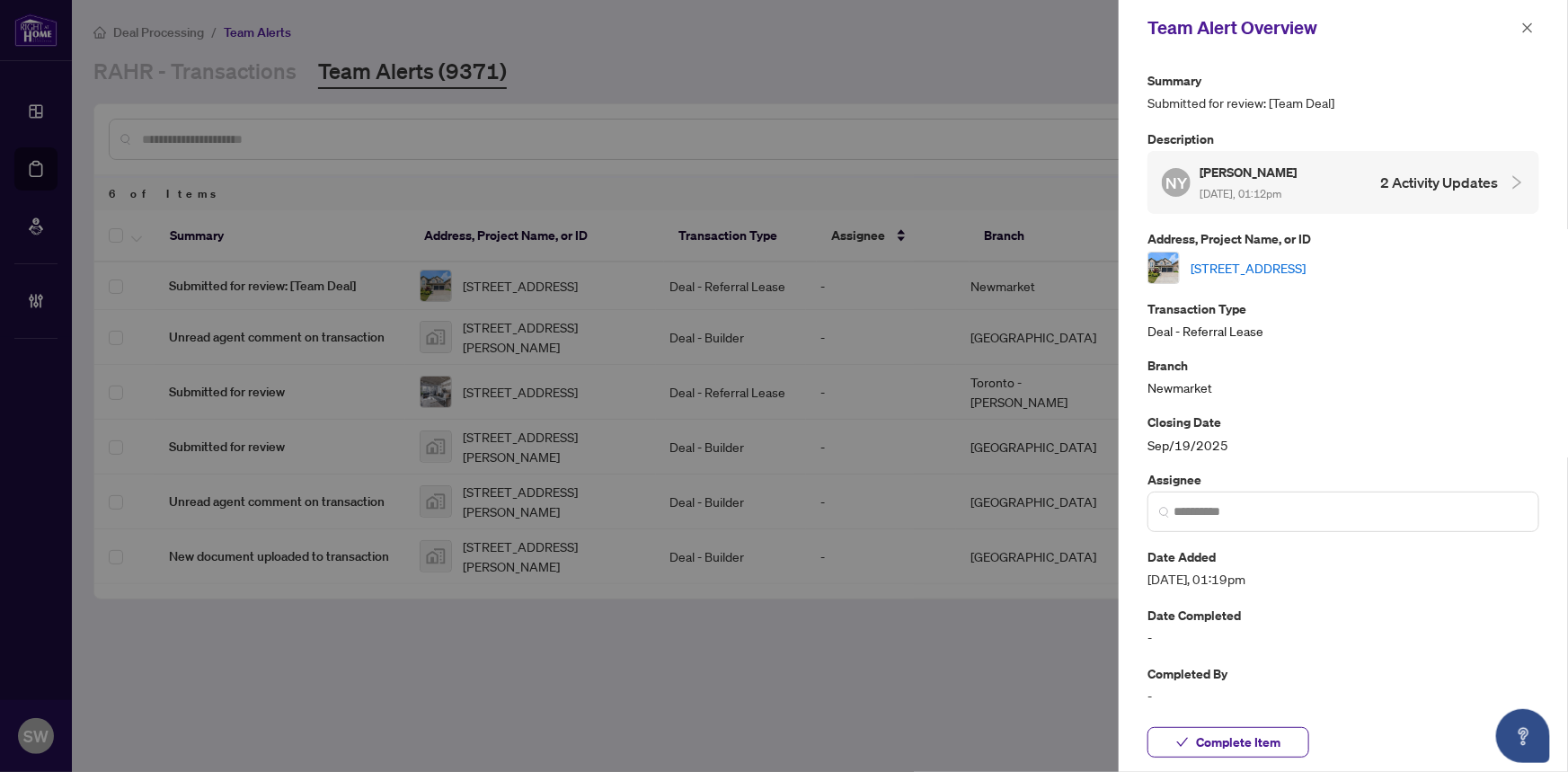
click at [1305, 261] on link "30-7231 Lionshead Ave, Niagara Falls, Ontario L2G 0A6, Canada" at bounding box center [1249, 267] width 115 height 20
click at [1214, 750] on span "Complete Item" at bounding box center [1237, 742] width 85 height 29
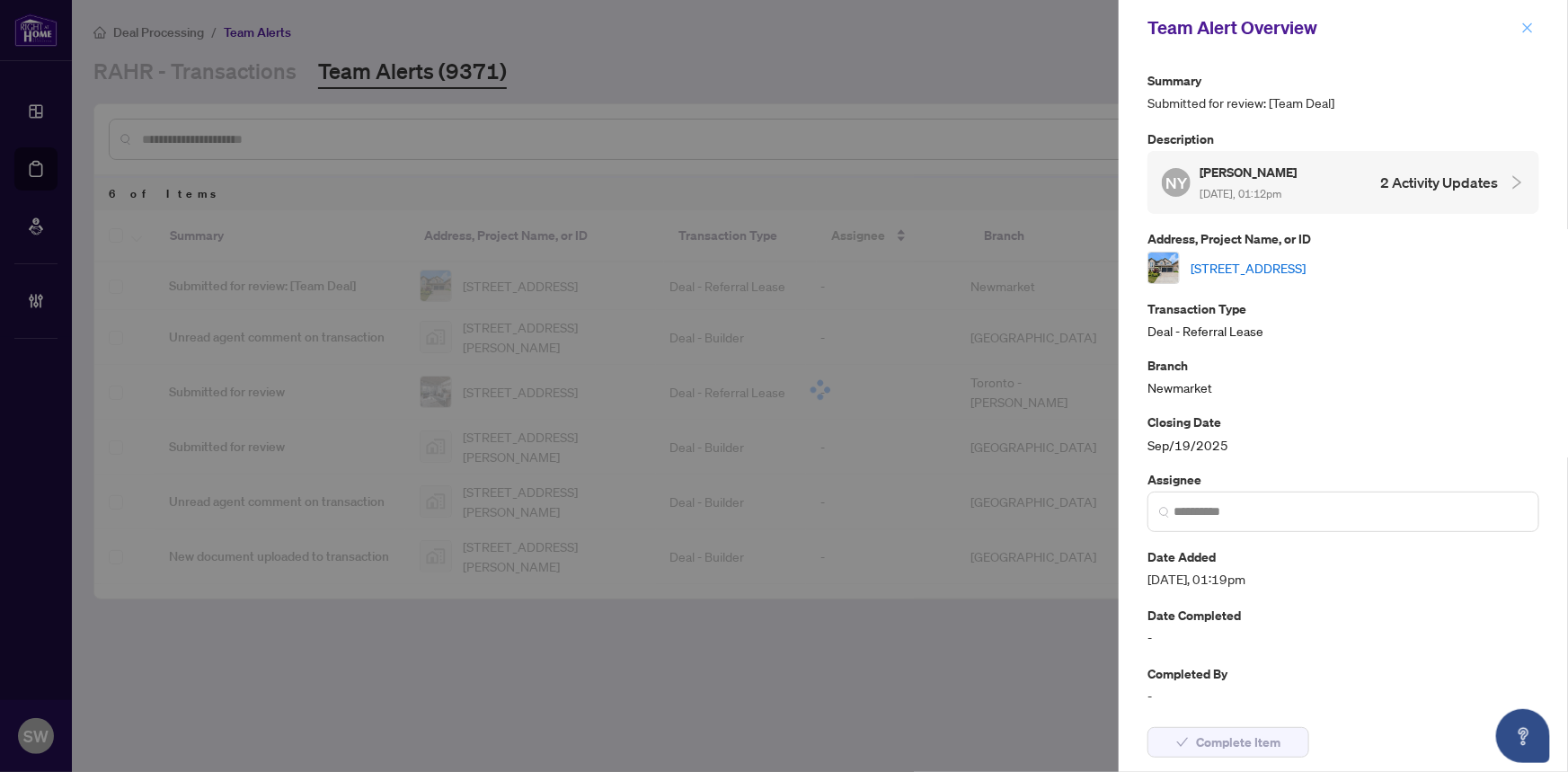
click at [1532, 26] on icon "close" at bounding box center [1528, 28] width 13 height 13
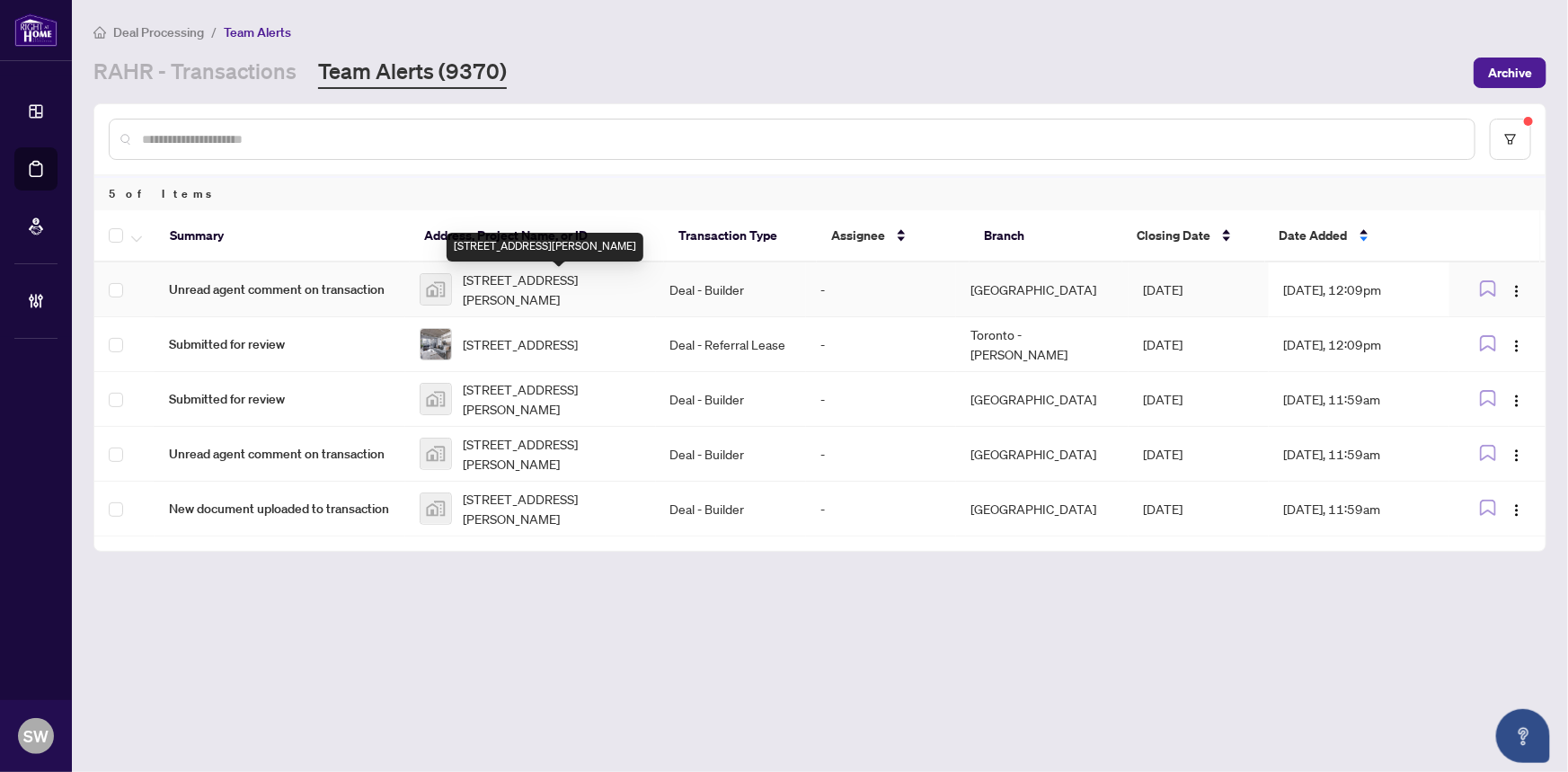
click at [543, 291] on span "519-93 Arthur Street South, Guelph, ON, Canada" at bounding box center [552, 289] width 179 height 39
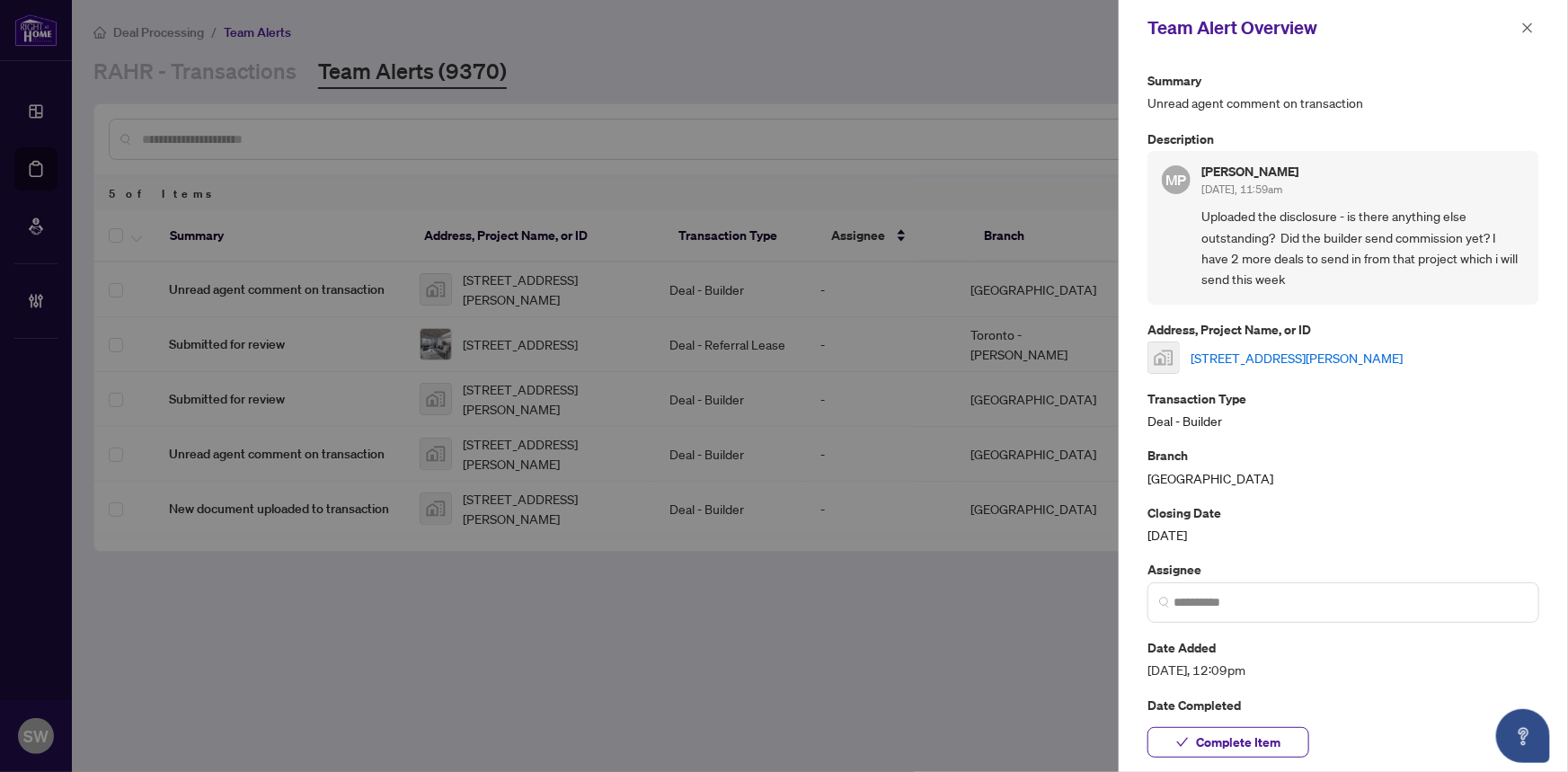
click at [1237, 359] on link "519-93 Arthur Street South, Guelph, ON, Canada" at bounding box center [1297, 357] width 212 height 20
click at [1227, 746] on span "Complete Item" at bounding box center [1237, 742] width 85 height 29
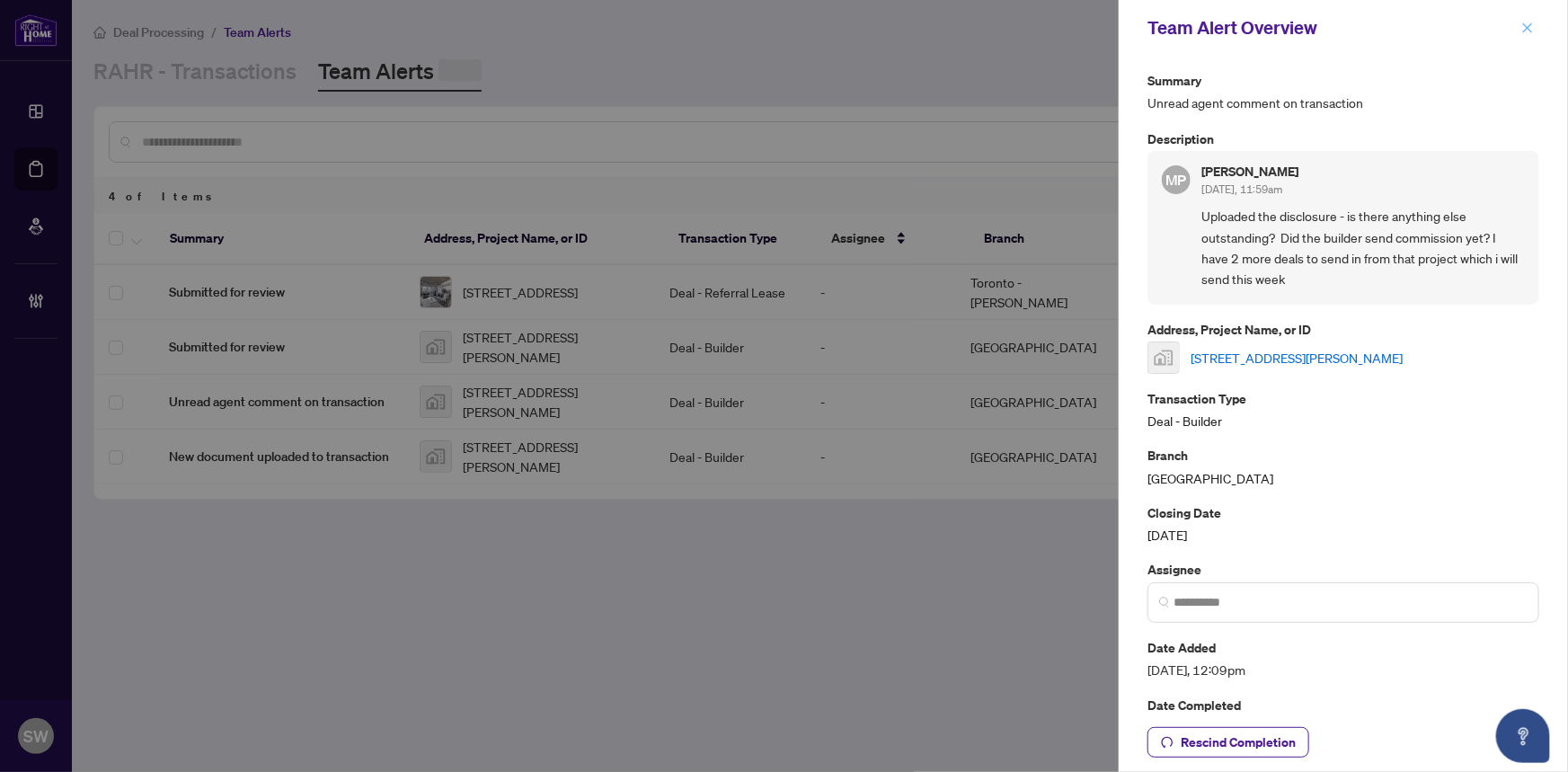
click at [1525, 23] on icon "close" at bounding box center [1528, 28] width 13 height 13
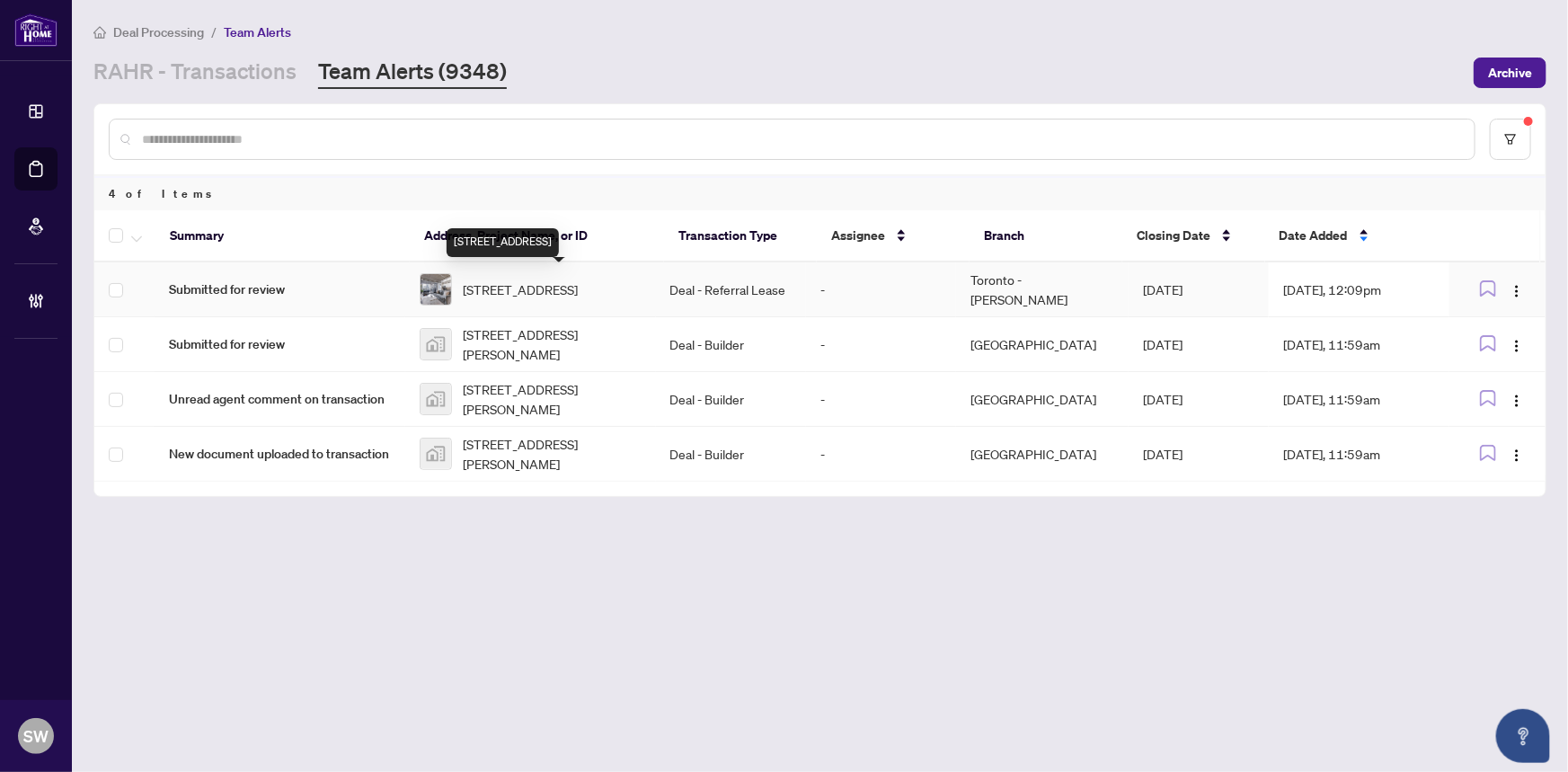
click at [548, 292] on span "707-60 Bathurst St, Toronto, Ontario M5V 2P4, Canada" at bounding box center [520, 289] width 115 height 20
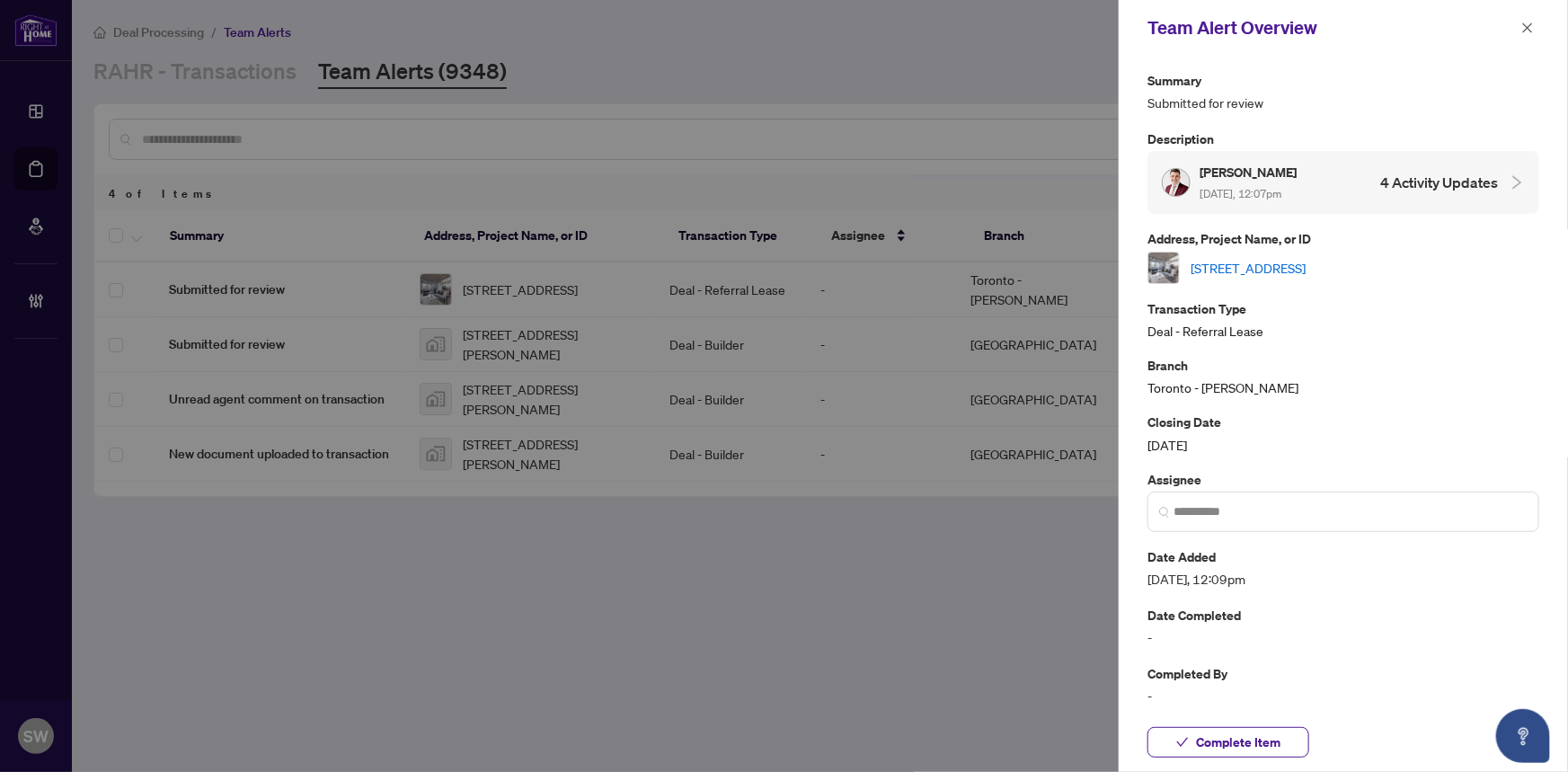
click at [1209, 263] on link "707-60 Bathurst St, Toronto, Ontario M5V 2P4, Canada" at bounding box center [1249, 267] width 115 height 20
click at [1241, 742] on span "Complete Item" at bounding box center [1237, 742] width 85 height 29
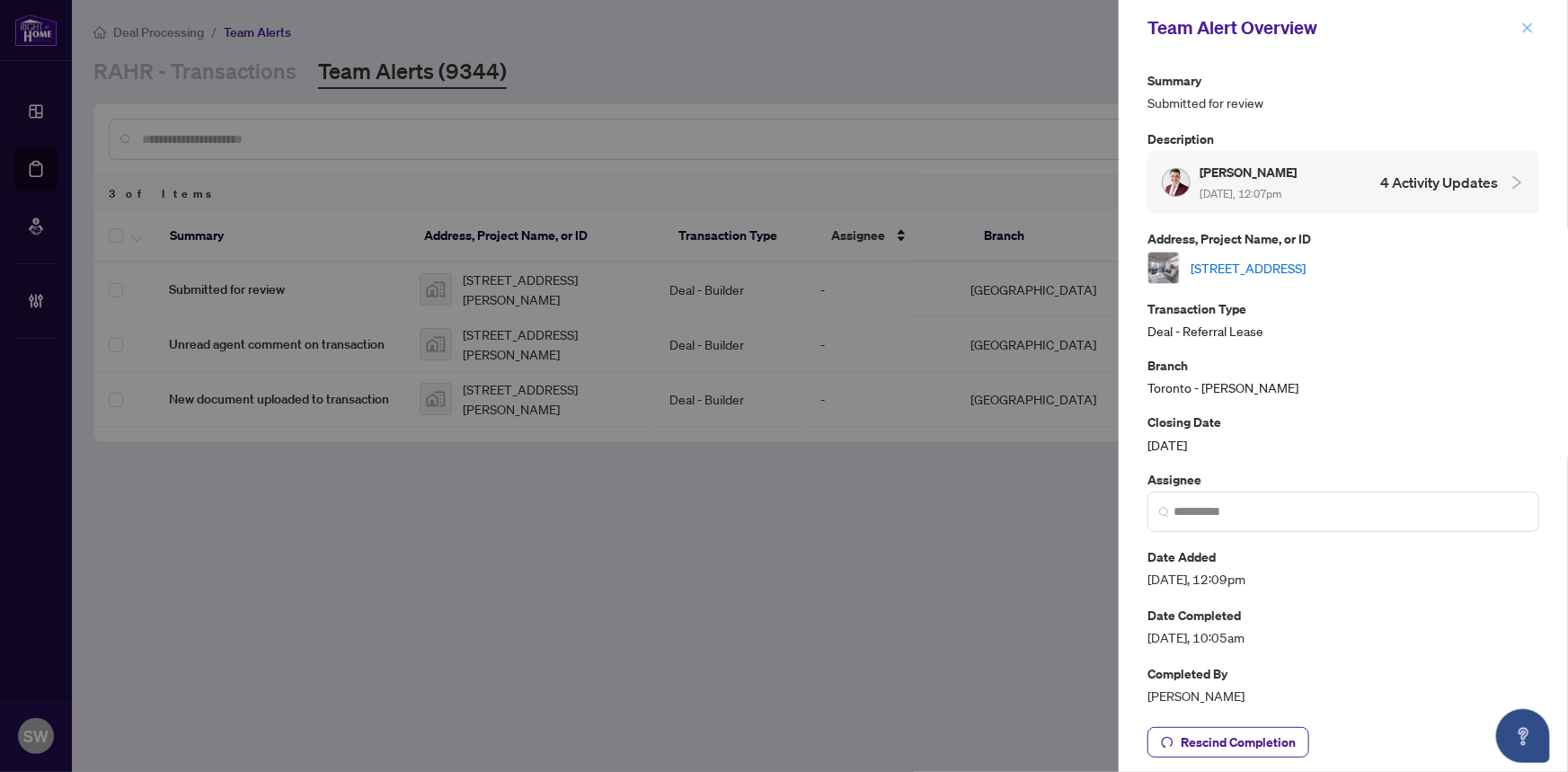
click at [1532, 21] on icon "close" at bounding box center [1528, 28] width 13 height 13
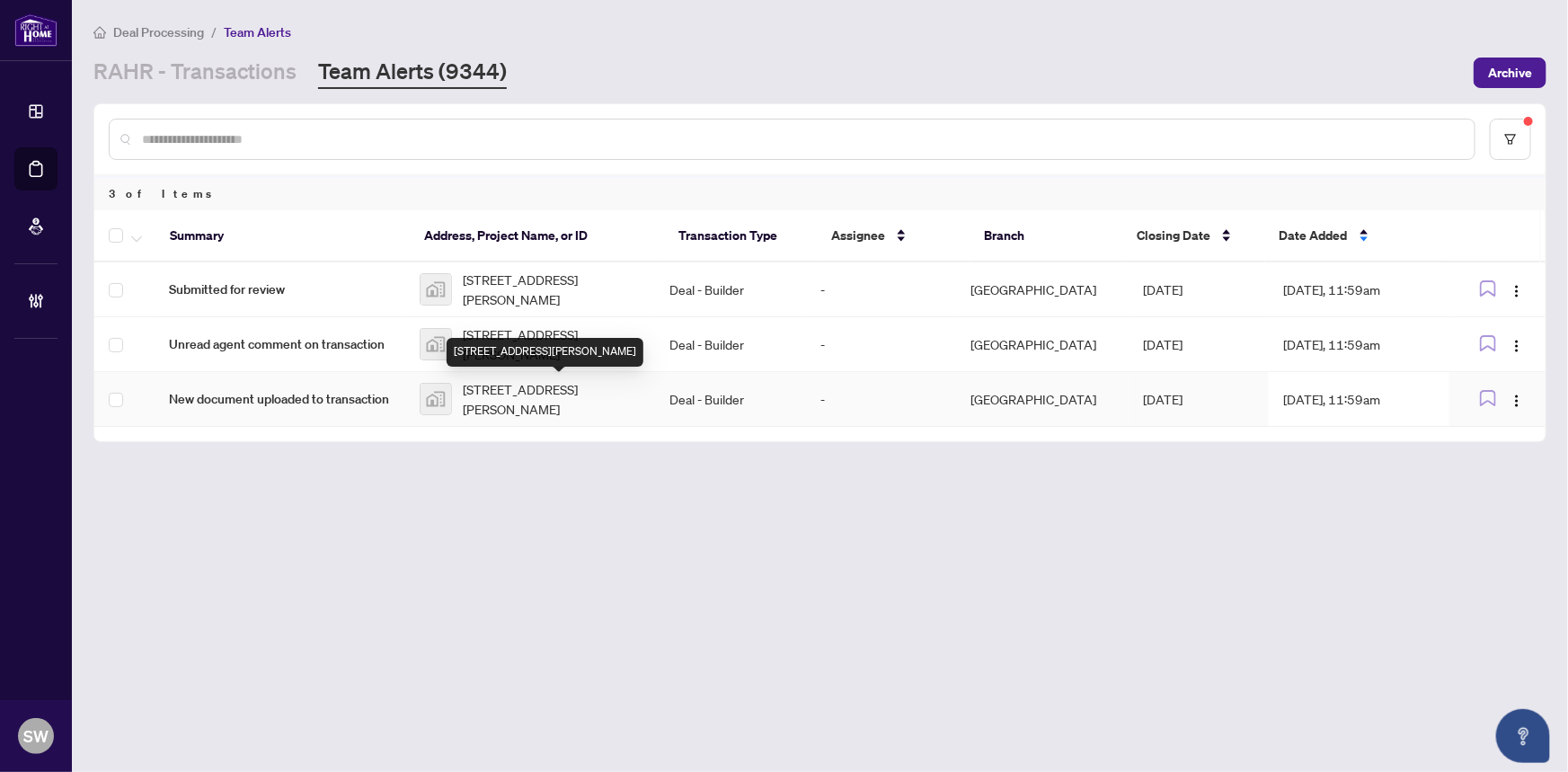
click at [542, 401] on span "519-93 Arthur Street South, Guelph, ON, Canada" at bounding box center [552, 399] width 179 height 39
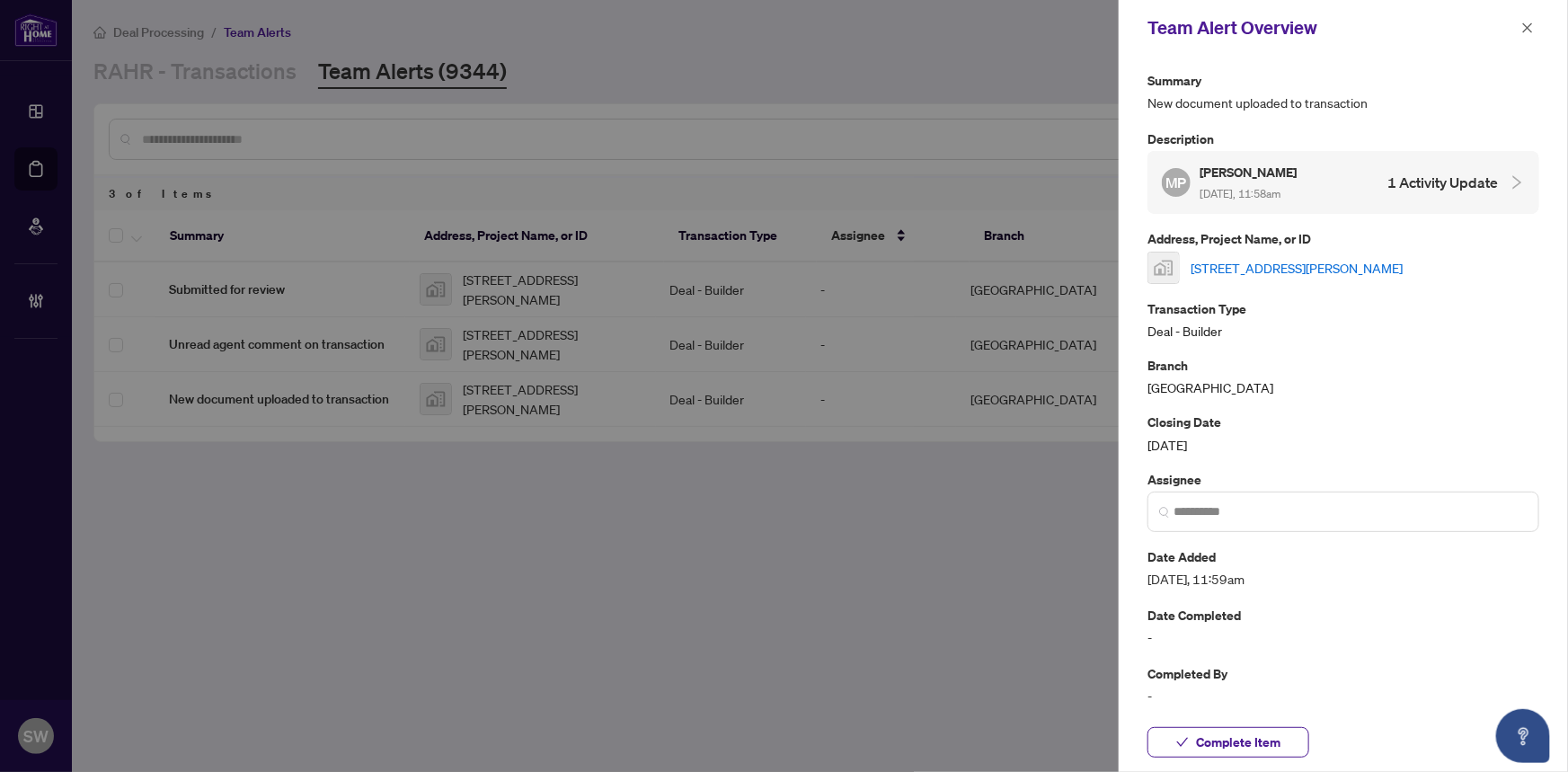
click at [1319, 264] on link "519-93 Arthur Street South, Guelph, ON, Canada" at bounding box center [1297, 267] width 212 height 20
drag, startPoint x: 1250, startPoint y: 738, endPoint x: 1272, endPoint y: 710, distance: 35.6
click at [1251, 738] on span "Complete Item" at bounding box center [1237, 742] width 85 height 29
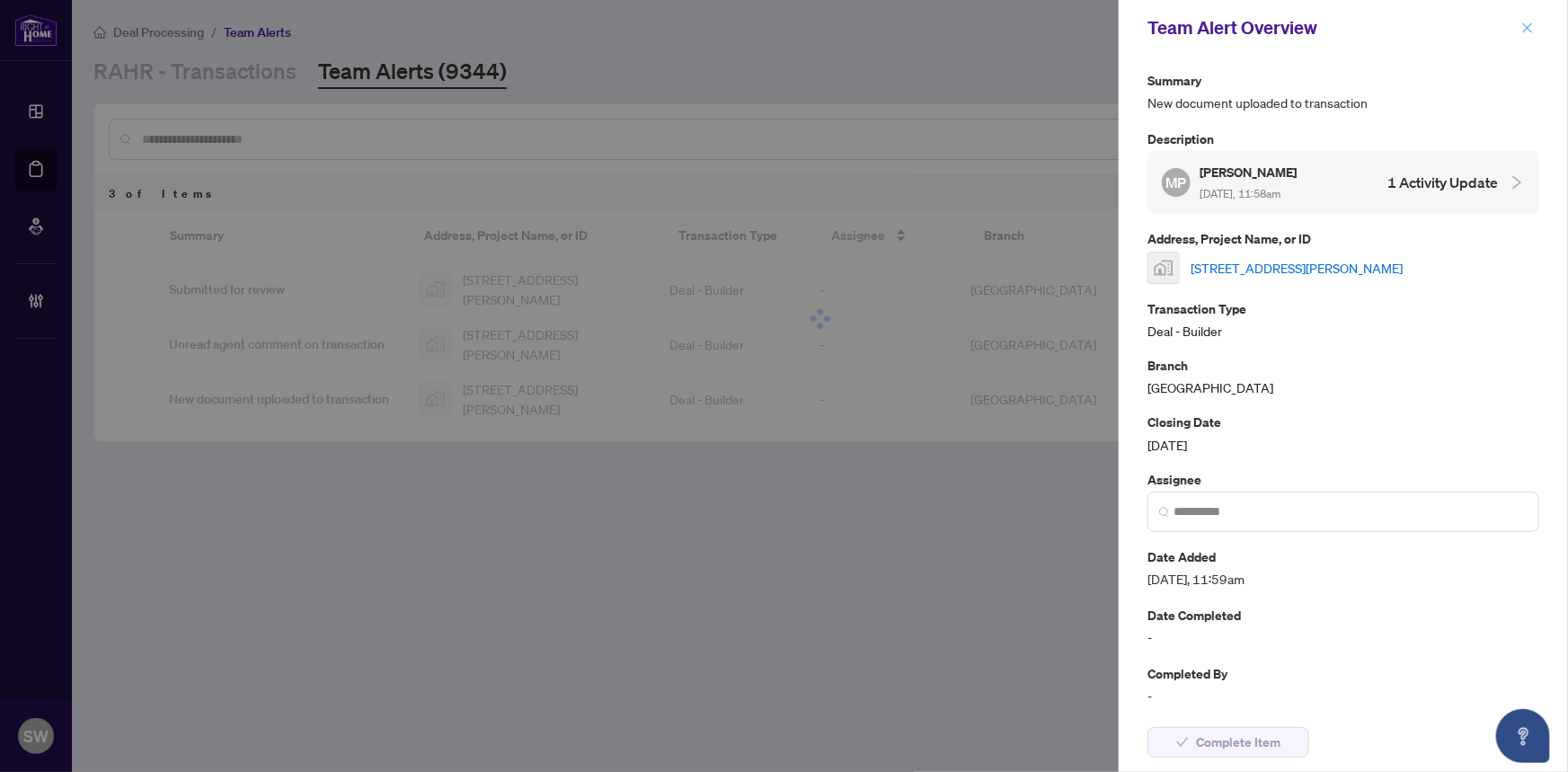
click at [1521, 24] on icon "close" at bounding box center [1528, 28] width 13 height 13
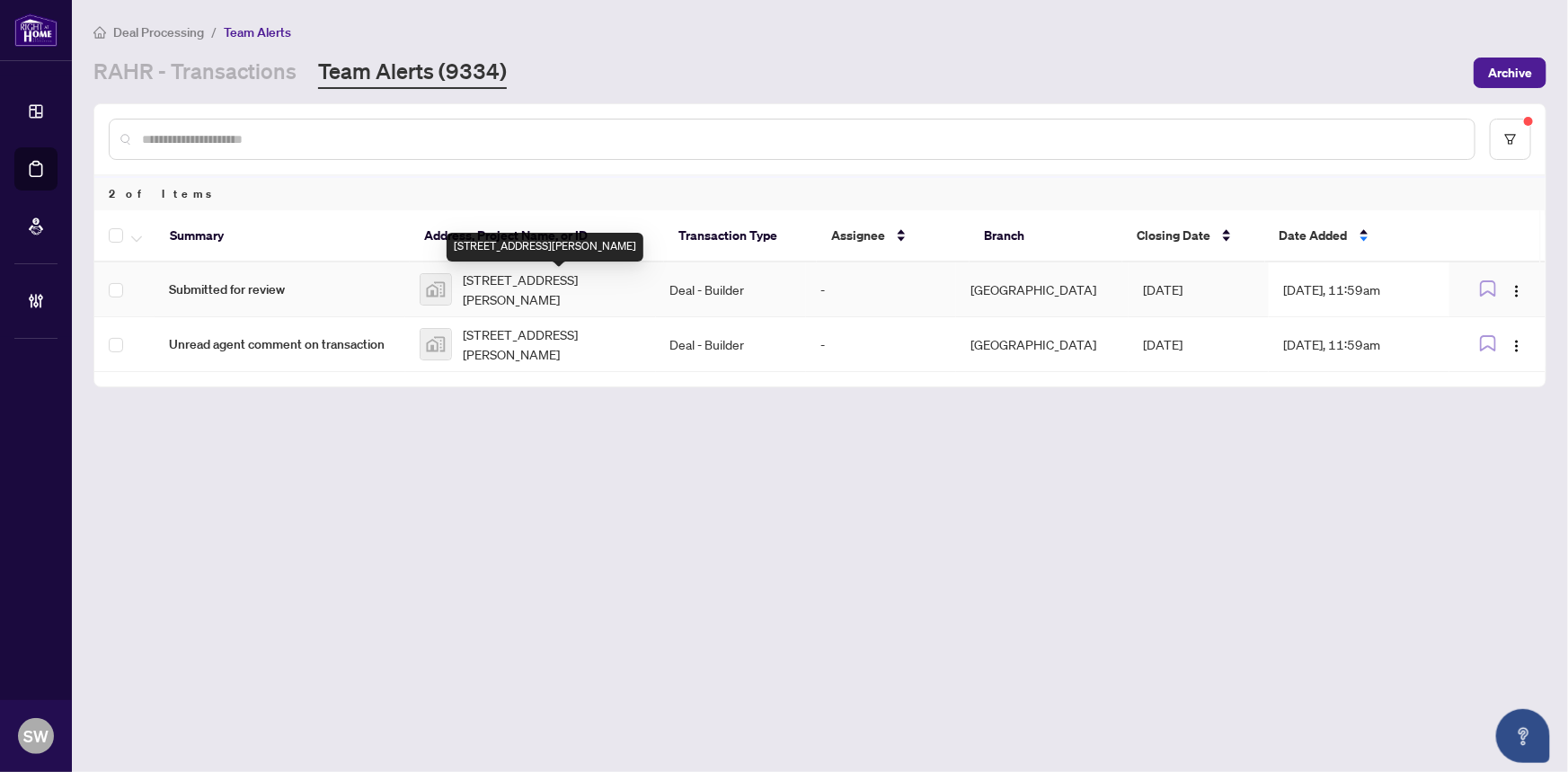
click at [521, 287] on span "519-93 Arthur Street South, Guelph, ON, Canada" at bounding box center [552, 289] width 179 height 39
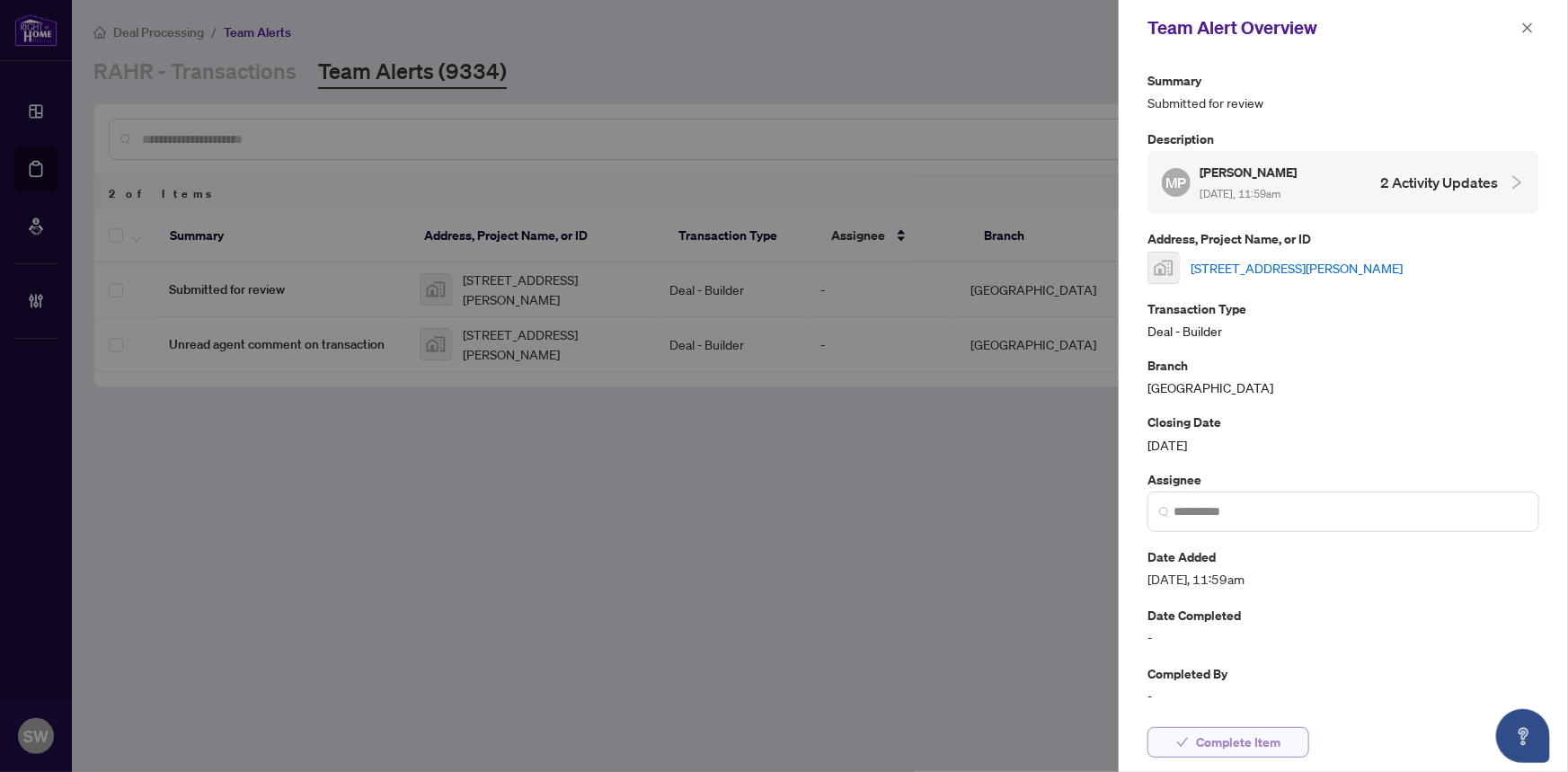
click at [1281, 740] on button "Complete Item" at bounding box center [1228, 742] width 162 height 31
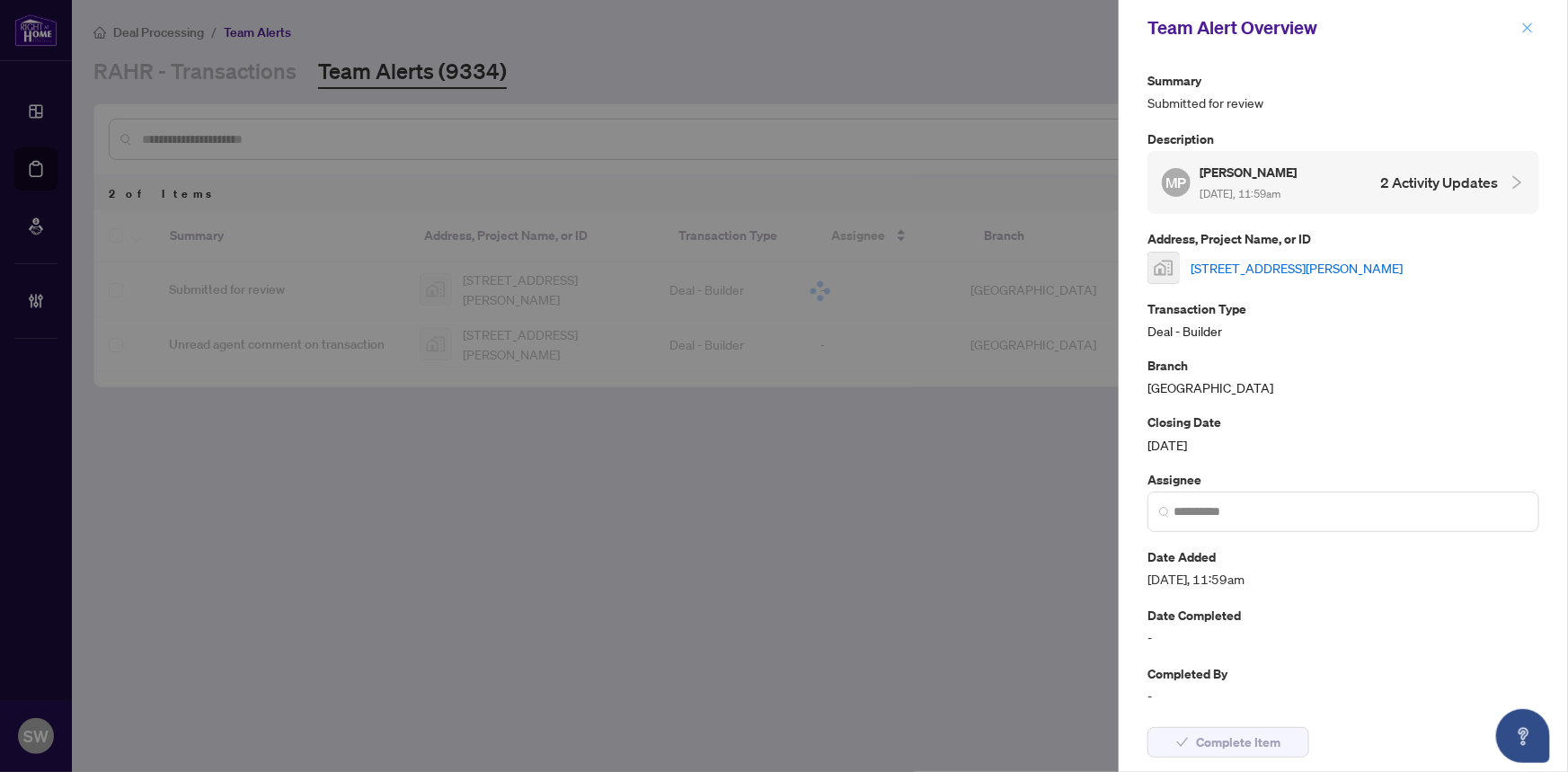
click at [1534, 29] on icon "close" at bounding box center [1528, 28] width 13 height 13
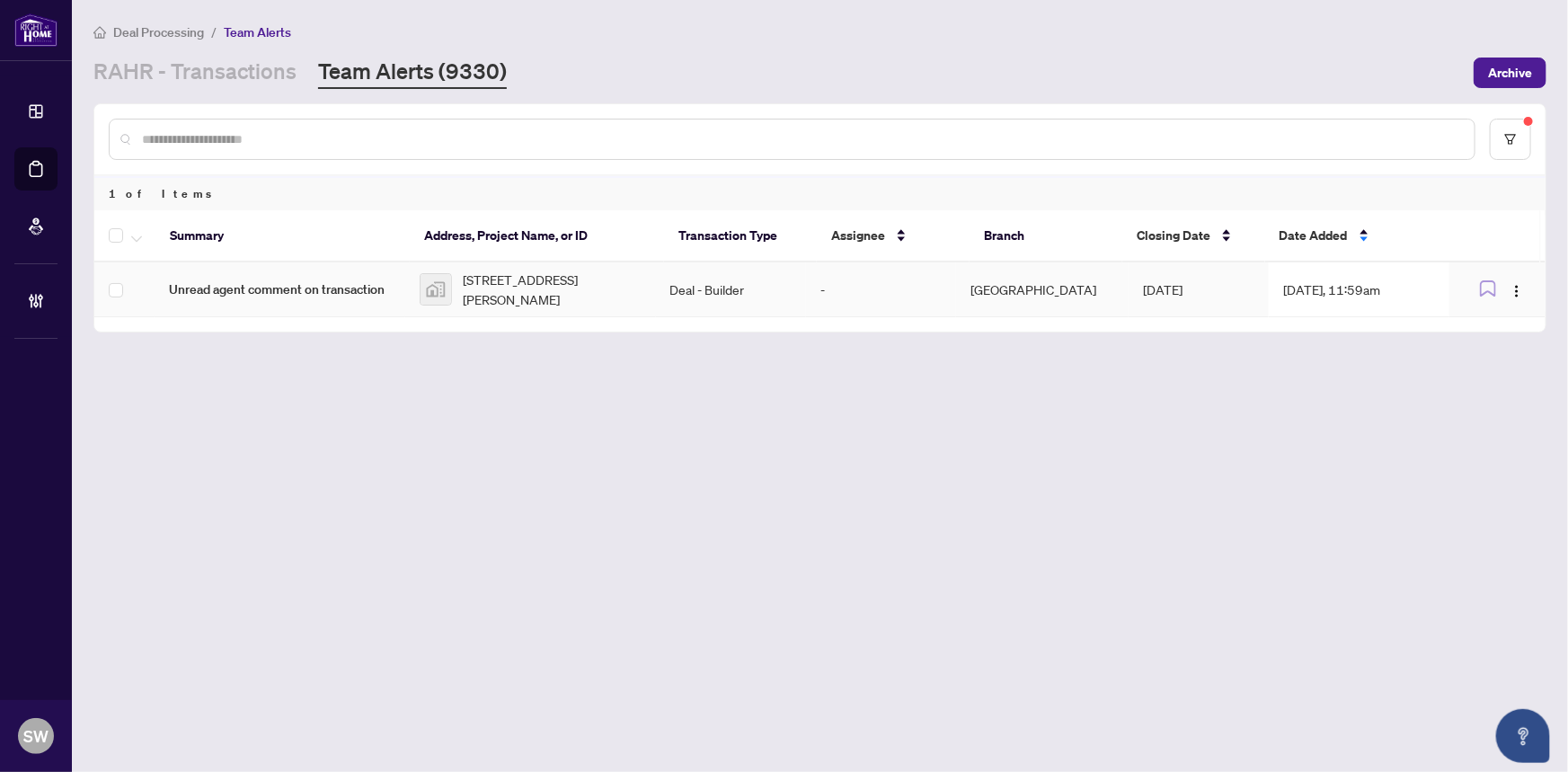
click at [598, 300] on span "519-93 Arthur Street South, Guelph, ON, Canada" at bounding box center [552, 289] width 179 height 39
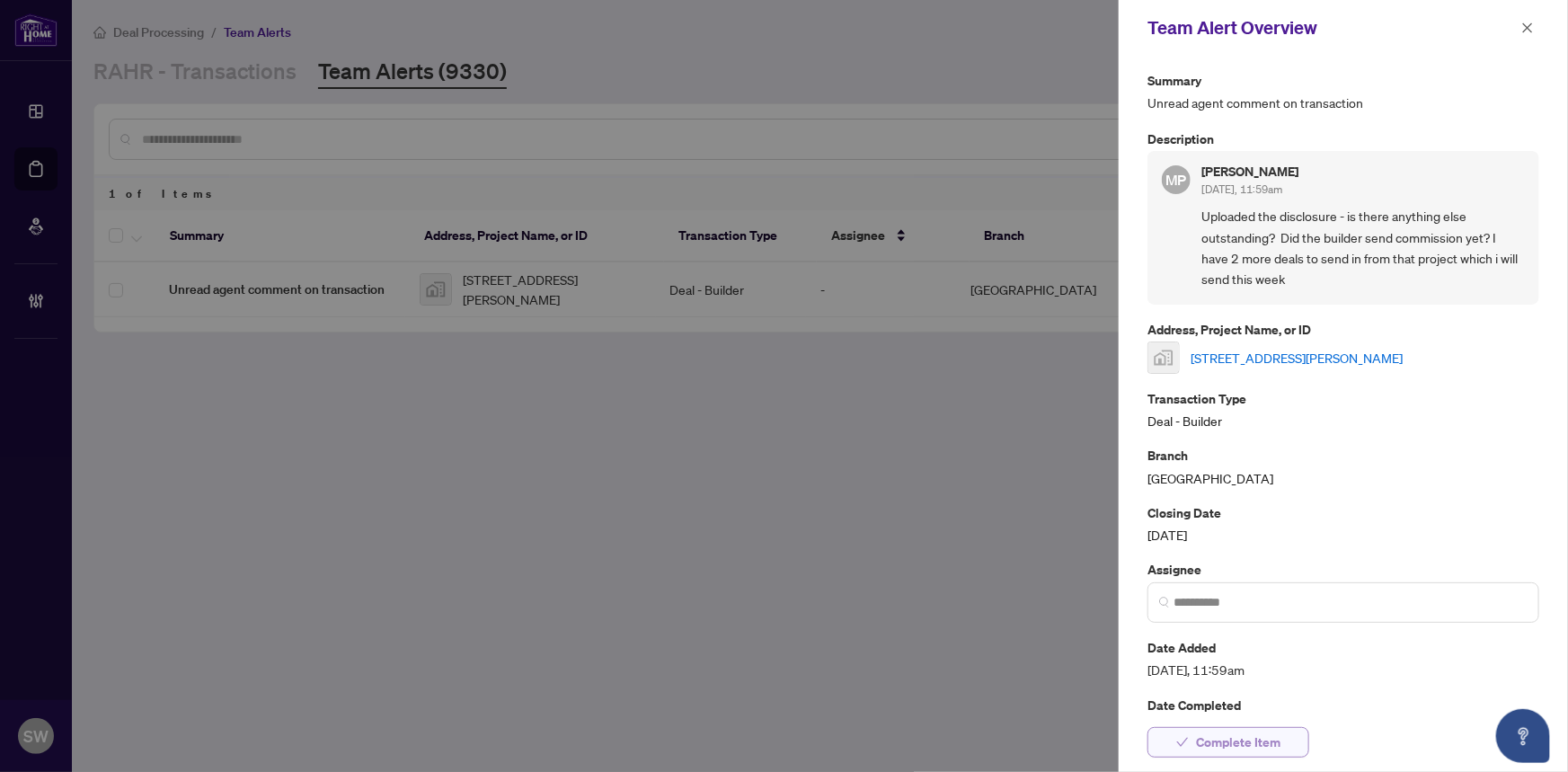
click at [1261, 738] on span "Complete Item" at bounding box center [1237, 742] width 85 height 29
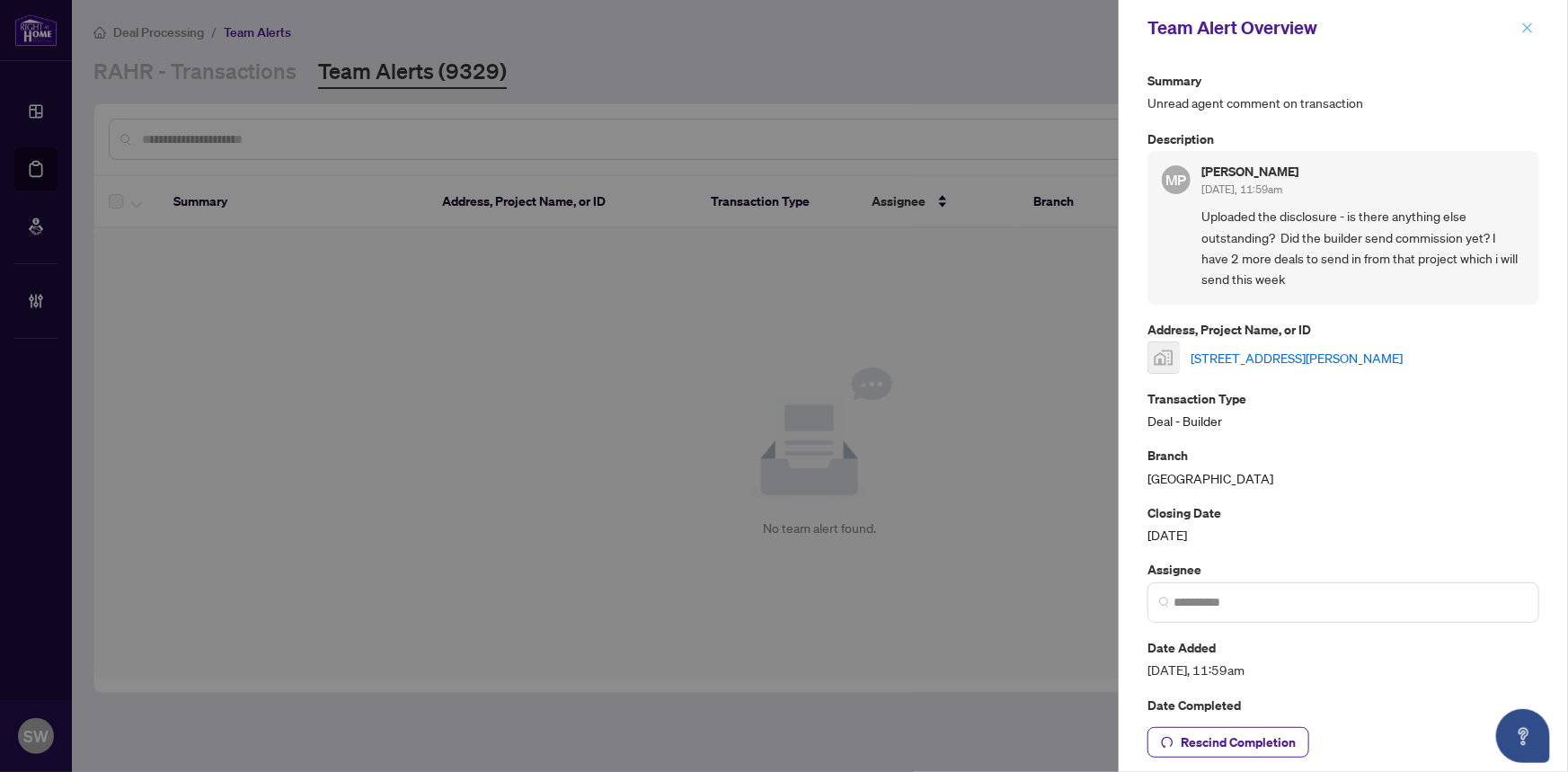
click at [1524, 28] on icon "close" at bounding box center [1528, 28] width 13 height 13
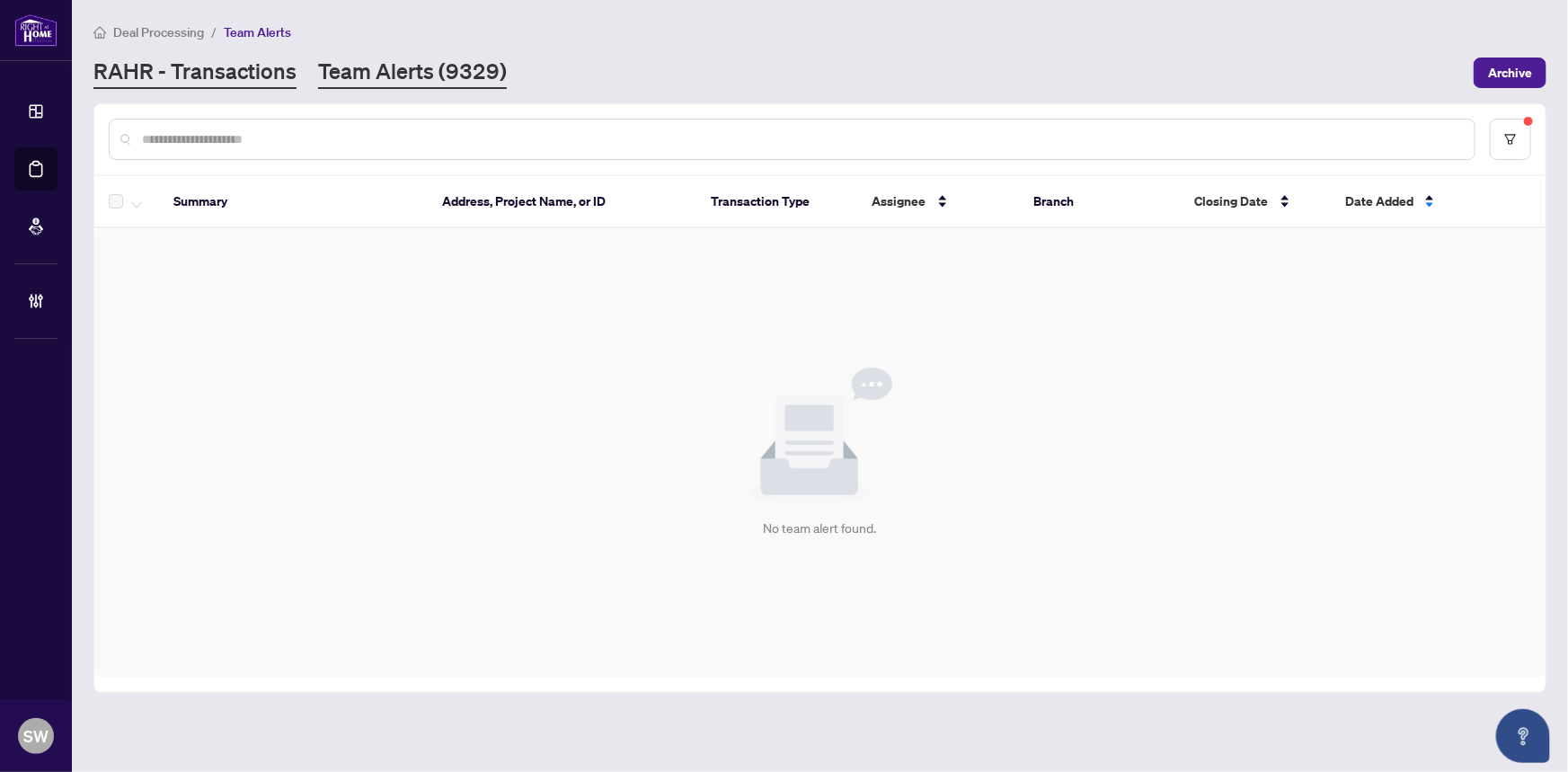
click at [209, 81] on link "RAHR - Transactions" at bounding box center [195, 73] width 203 height 33
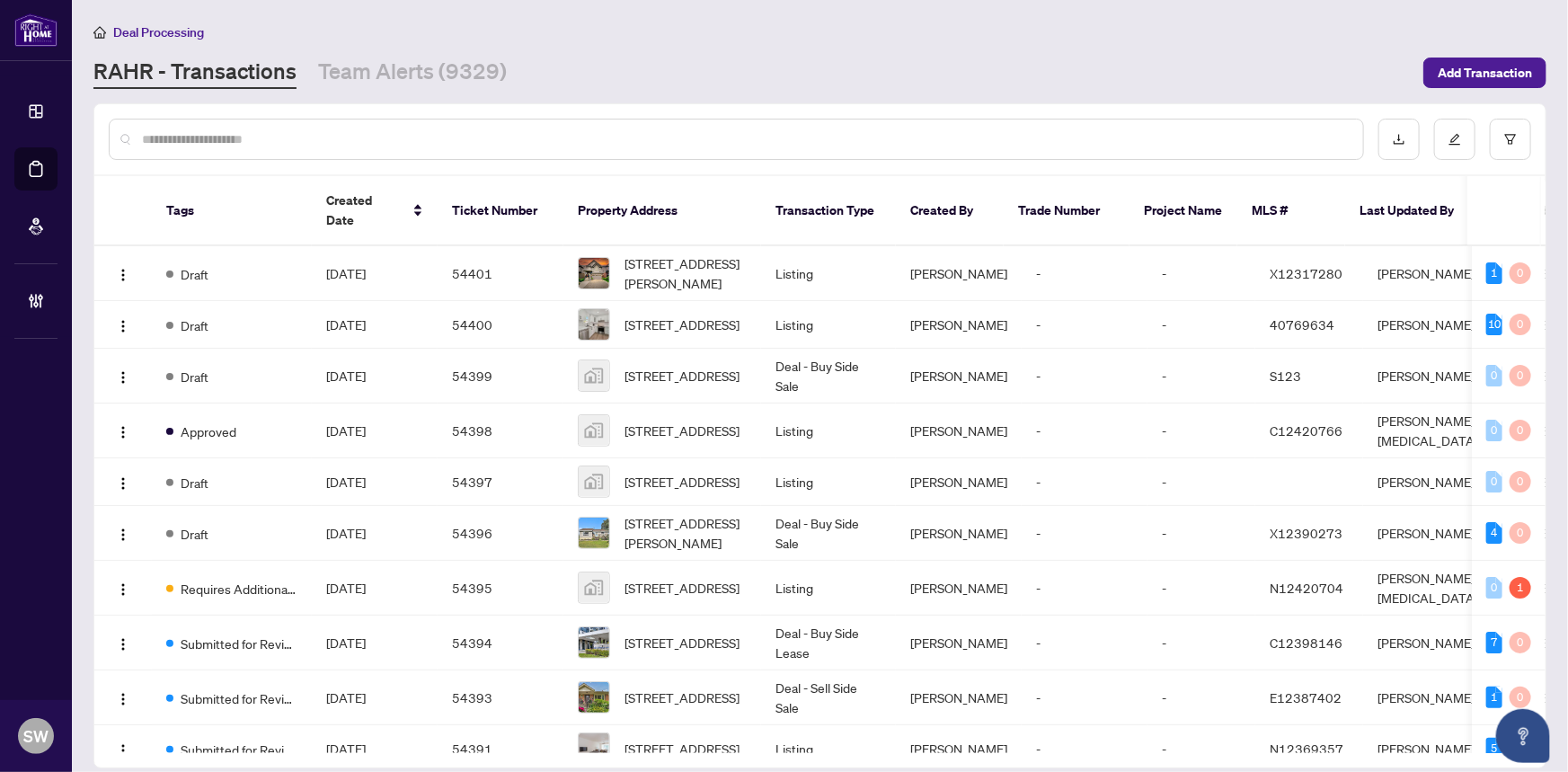
click at [284, 139] on input "text" at bounding box center [745, 139] width 1207 height 20
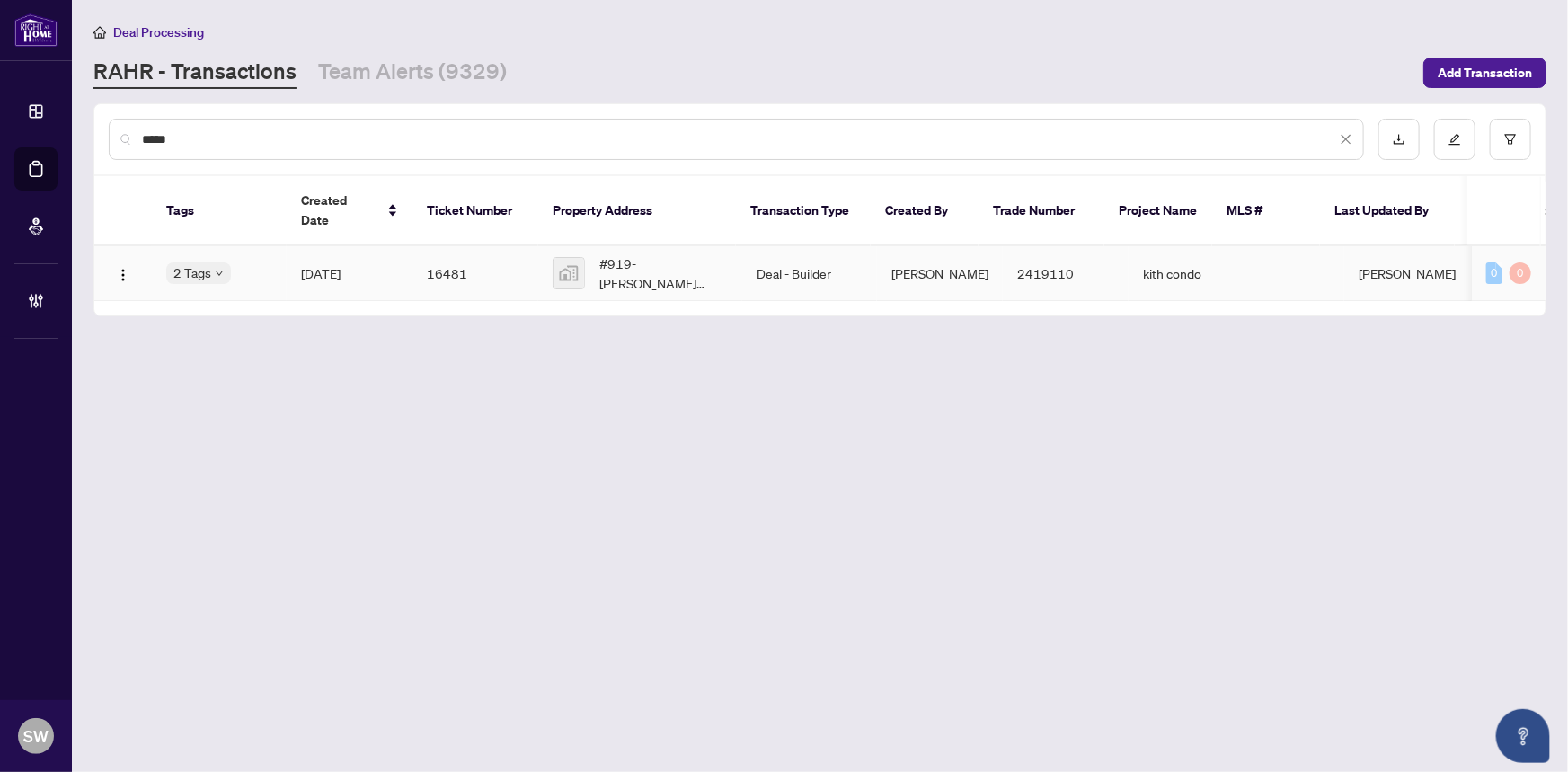
type input "*****"
click at [449, 251] on td "16481" at bounding box center [475, 273] width 126 height 55
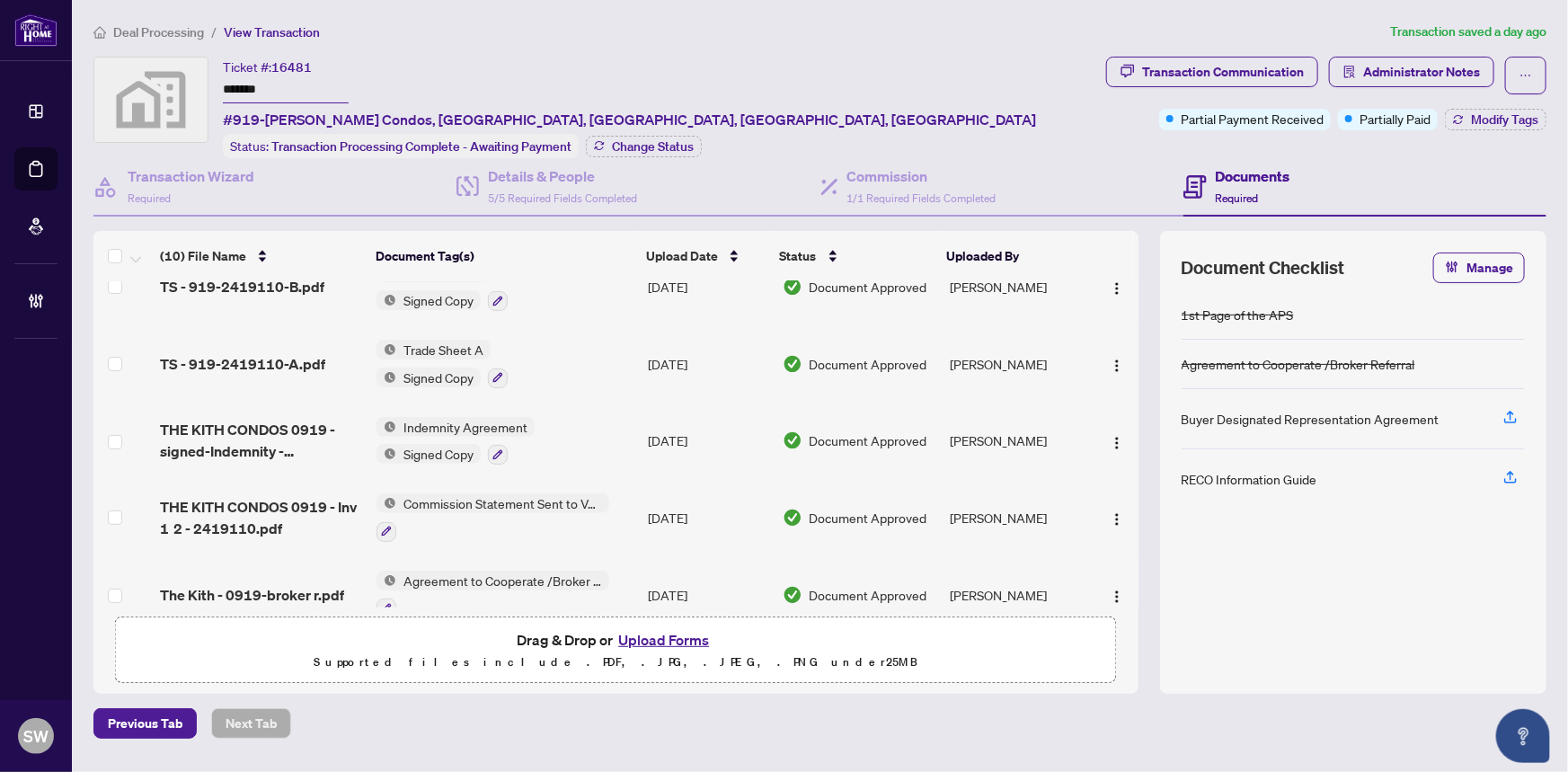
scroll to position [326, 0]
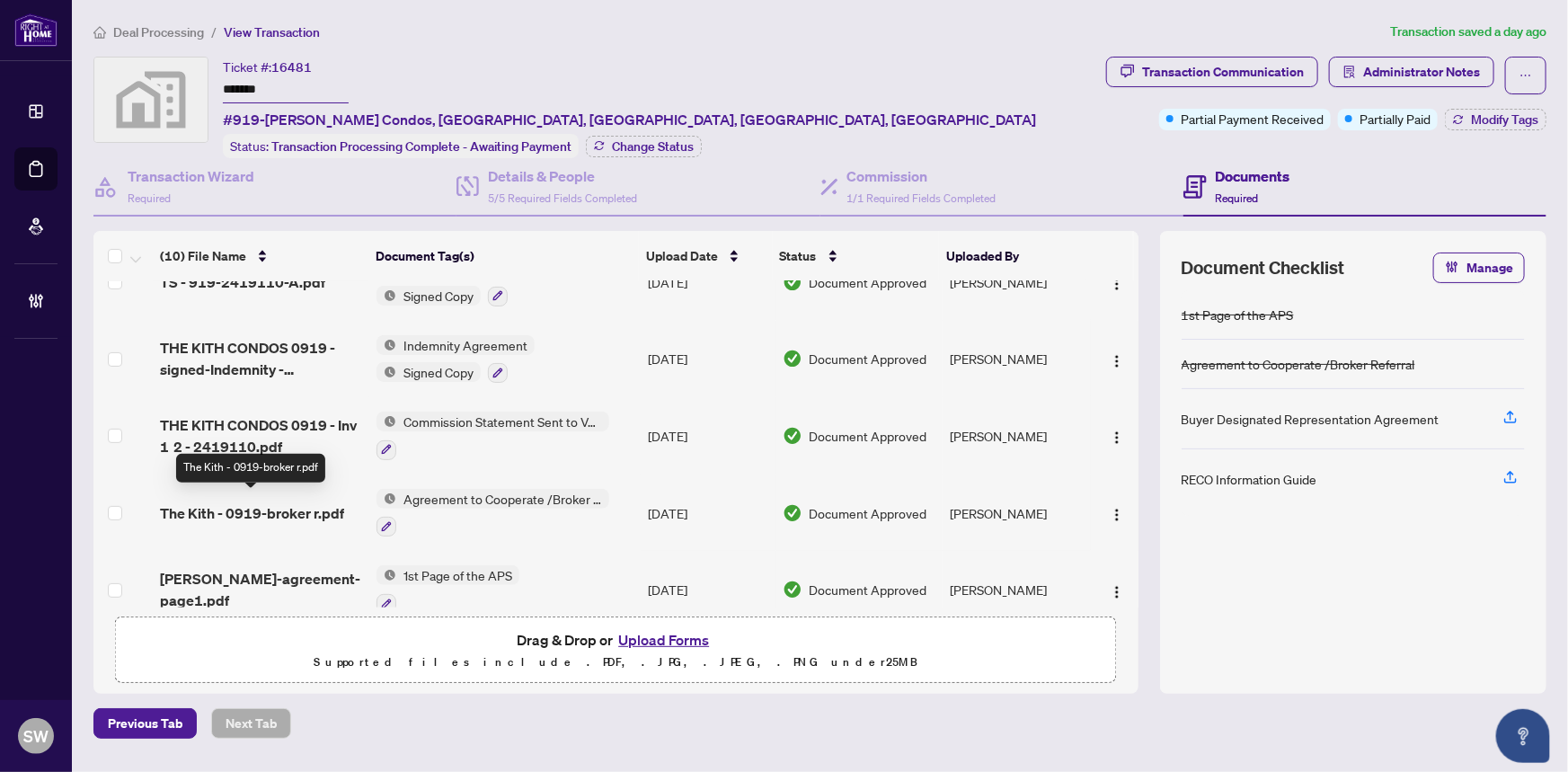
click at [290, 508] on span "The Kith - 0919-broker r.pdf" at bounding box center [252, 512] width 184 height 21
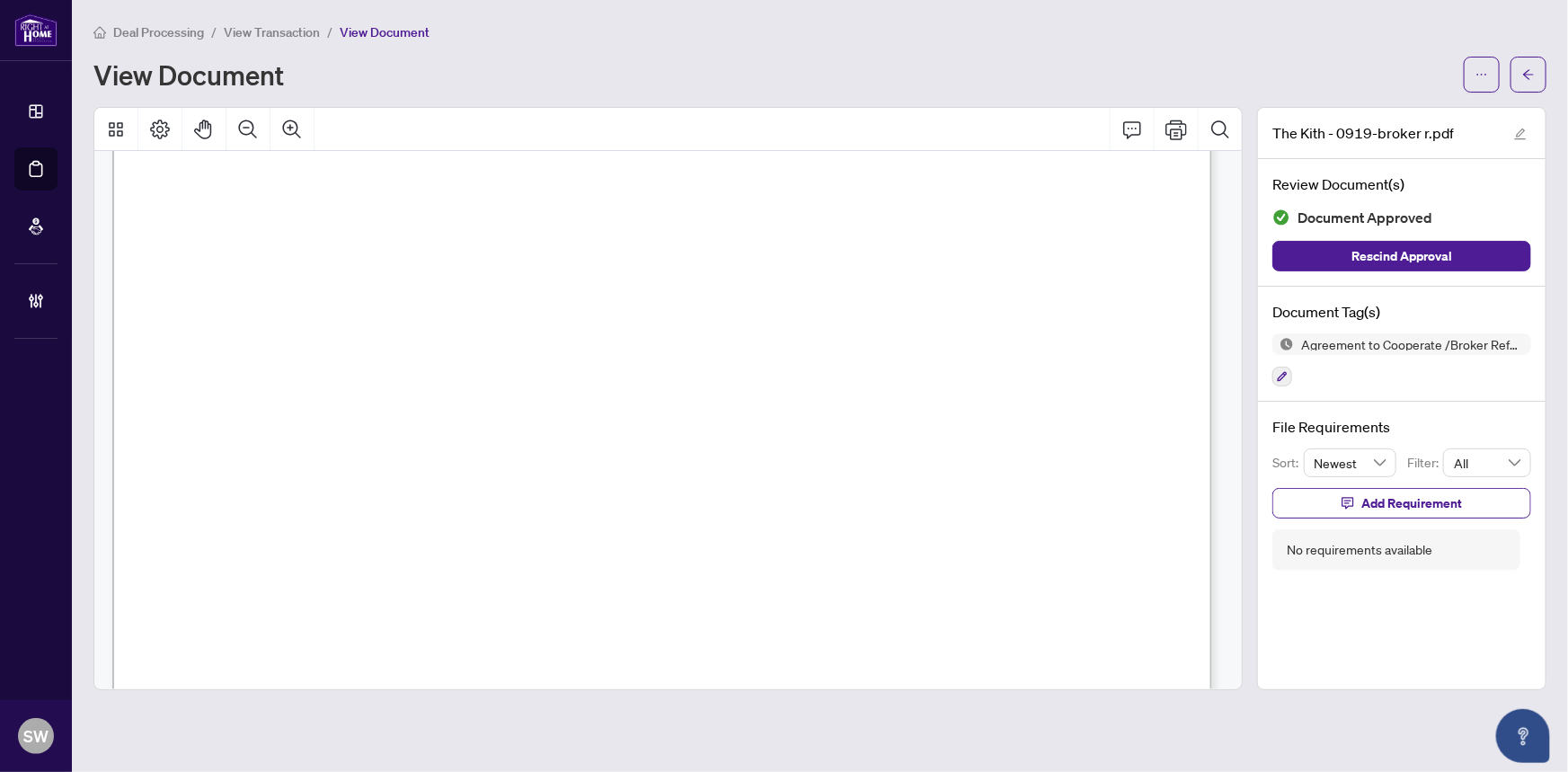
scroll to position [735, 0]
click at [276, 33] on span "View Transaction" at bounding box center [271, 32] width 96 height 16
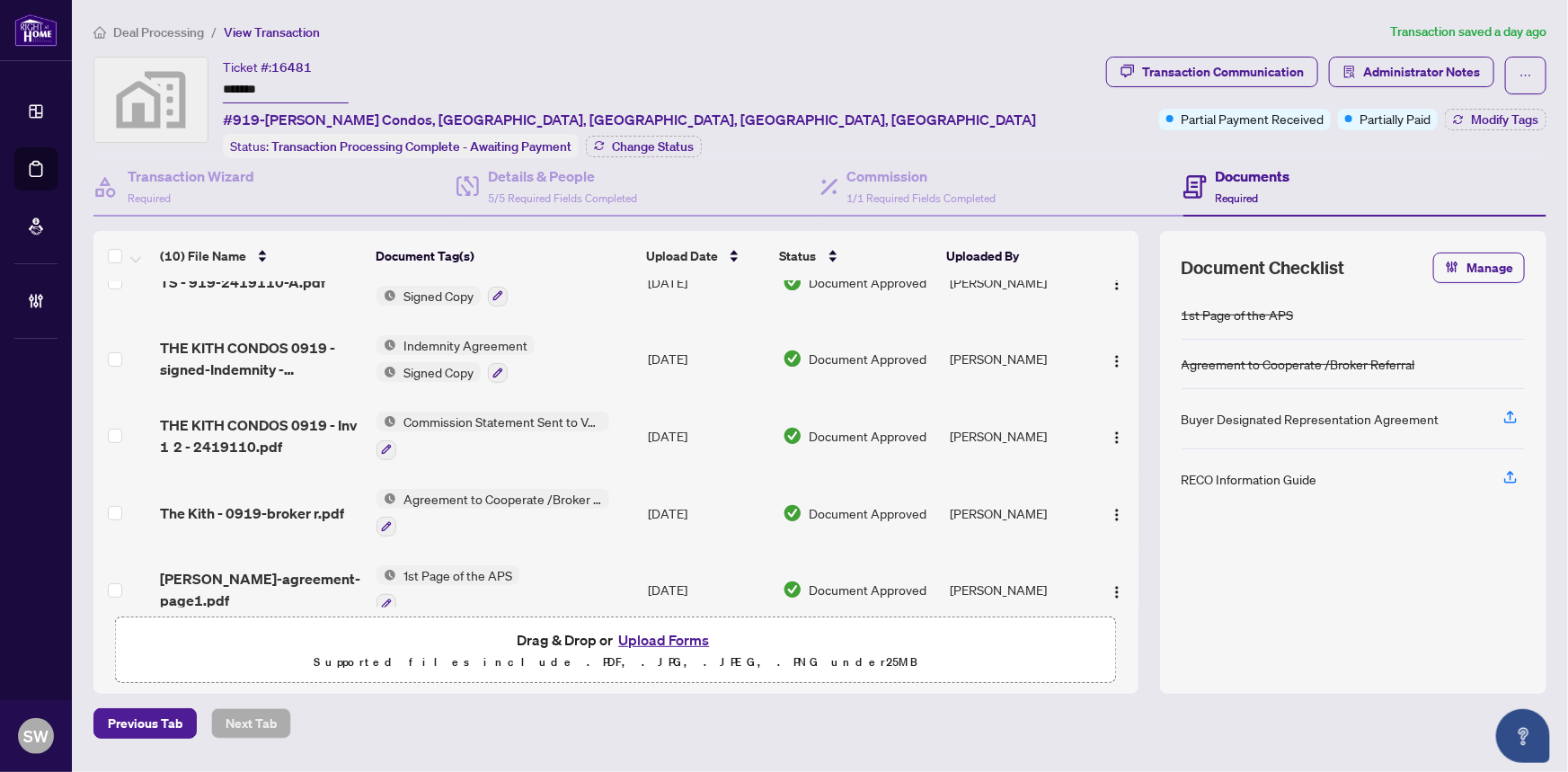
scroll to position [408, 0]
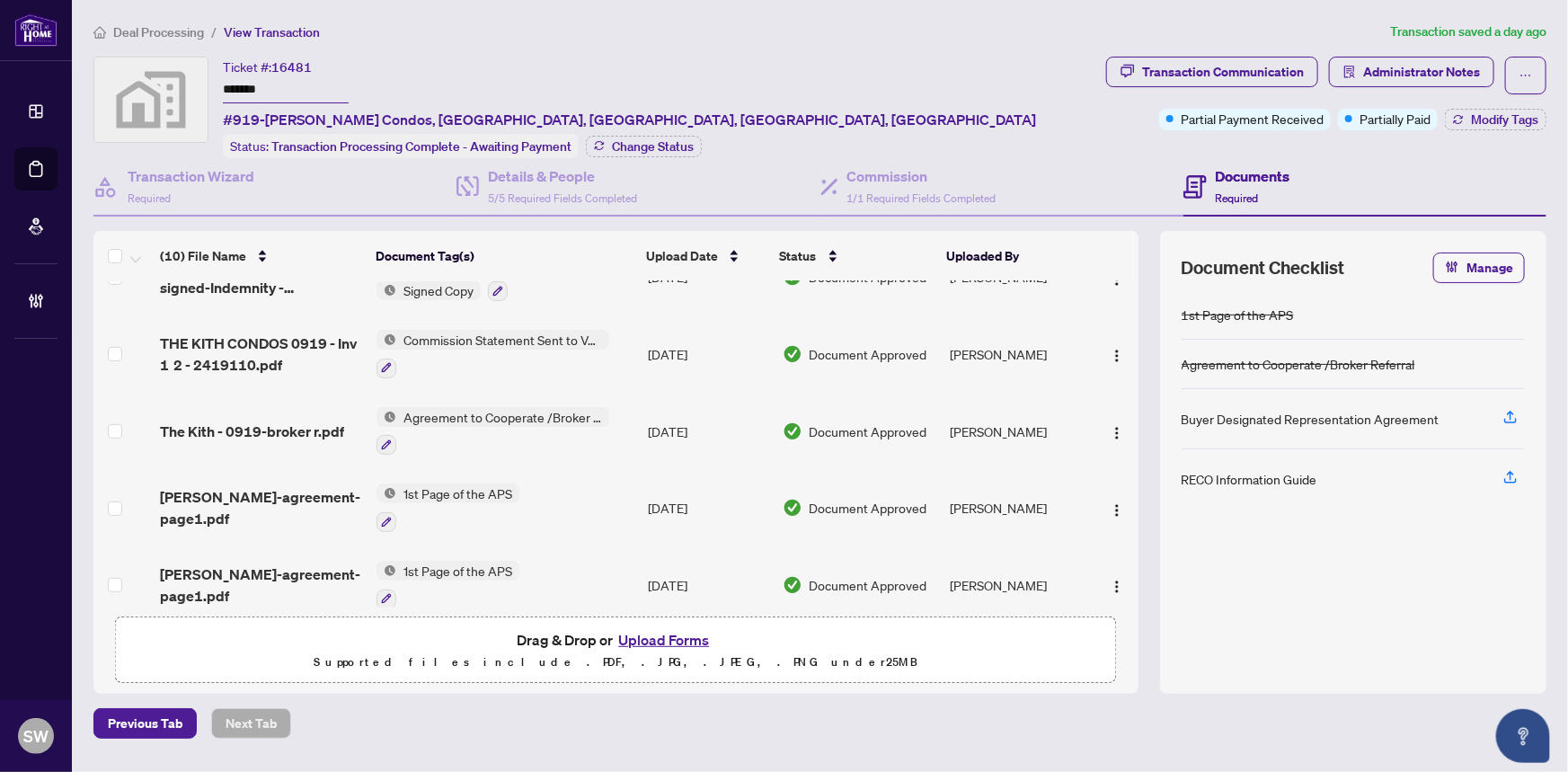
click at [333, 421] on span "The Kith - 0919-broker r.pdf" at bounding box center [252, 431] width 184 height 21
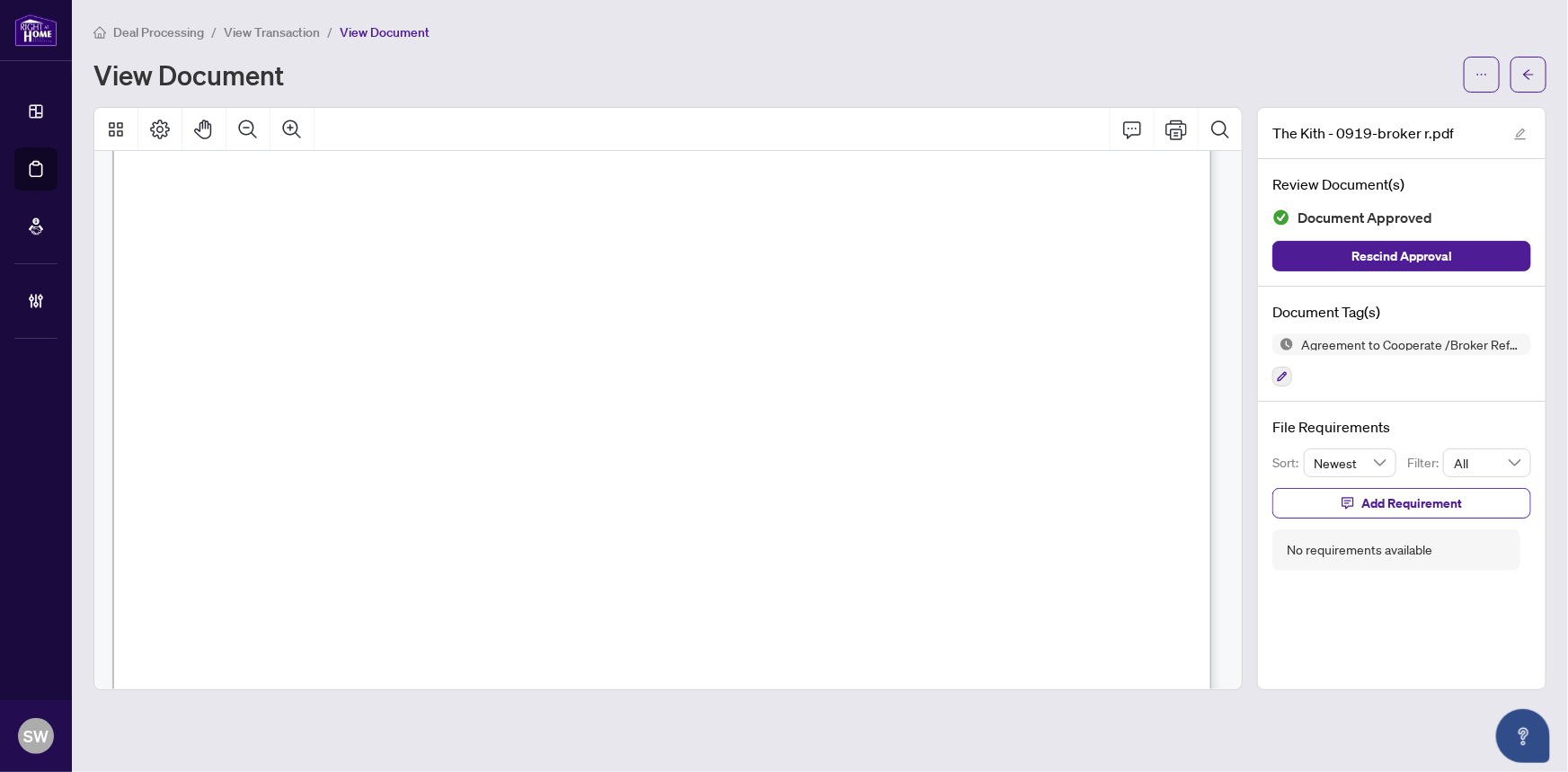
scroll to position [654, 0]
drag, startPoint x: 506, startPoint y: 475, endPoint x: 726, endPoint y: 471, distance: 220.0
click at [726, 471] on span "two percent (2%) payable thirty (30) days after Unit Transfer." at bounding box center [487, 474] width 484 height 21
click at [290, 31] on span "View Transaction" at bounding box center [271, 32] width 96 height 16
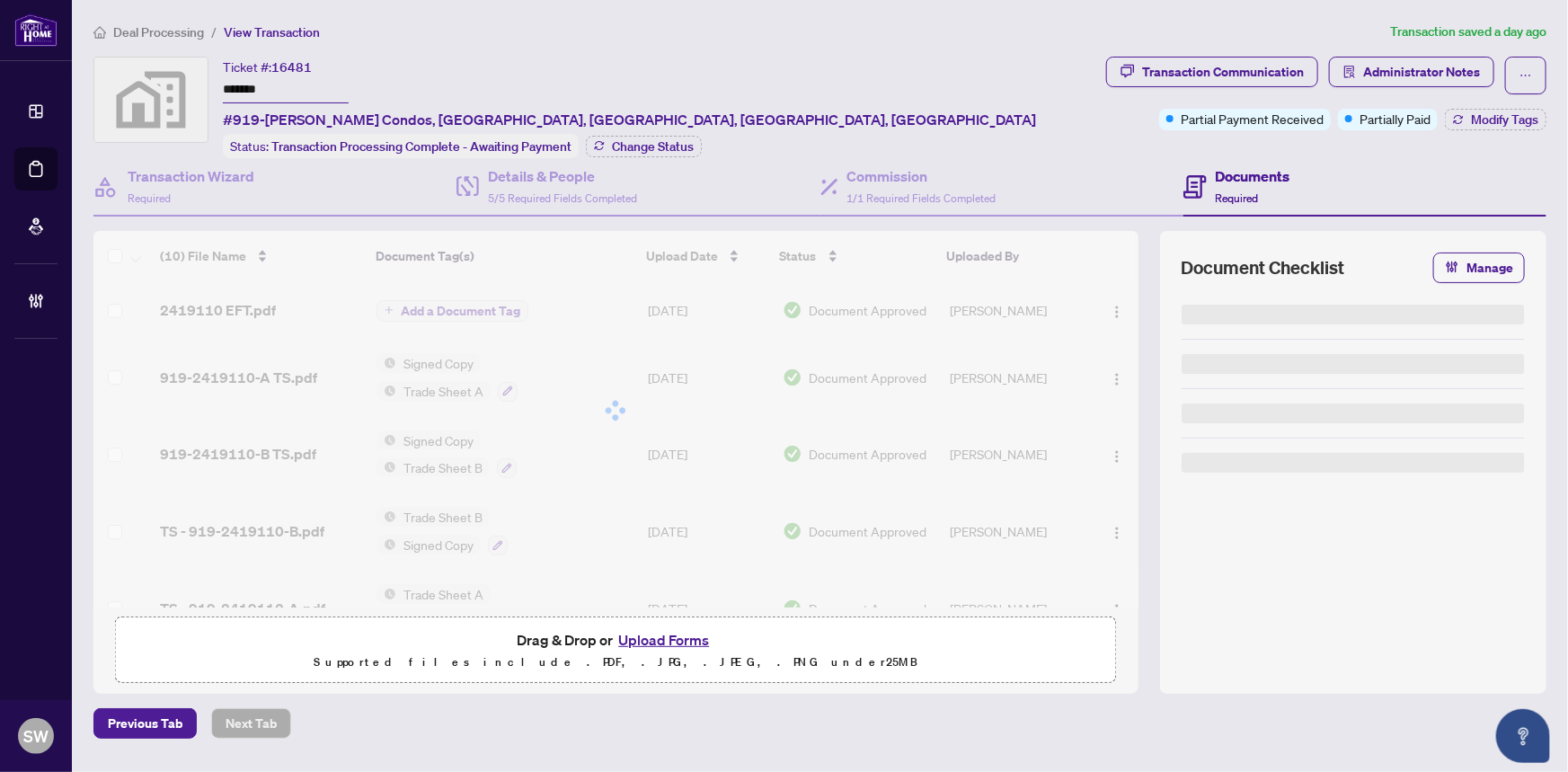
click at [186, 38] on span "Deal Processing" at bounding box center [158, 32] width 90 height 16
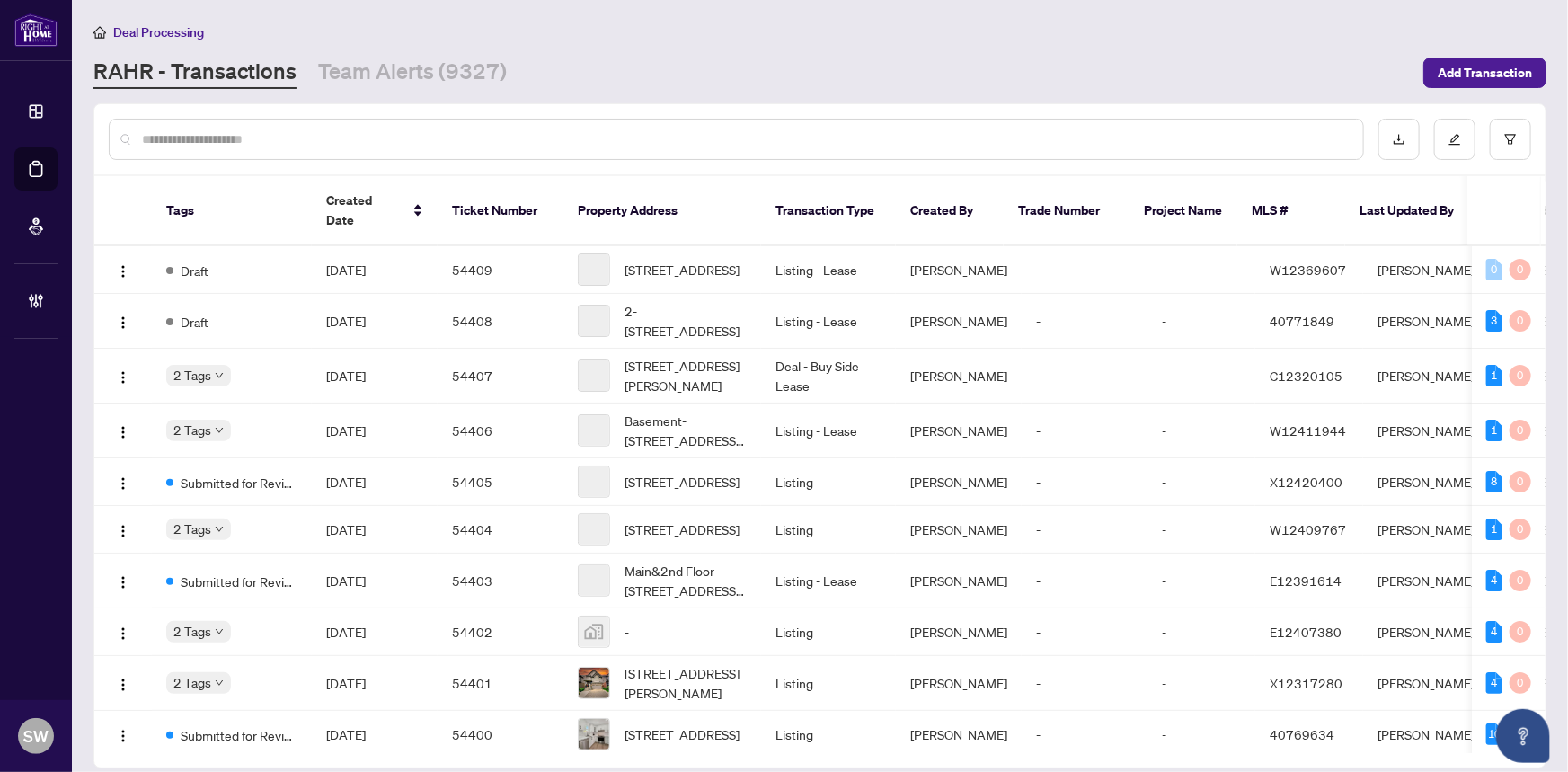
click at [233, 135] on input "text" at bounding box center [745, 139] width 1207 height 20
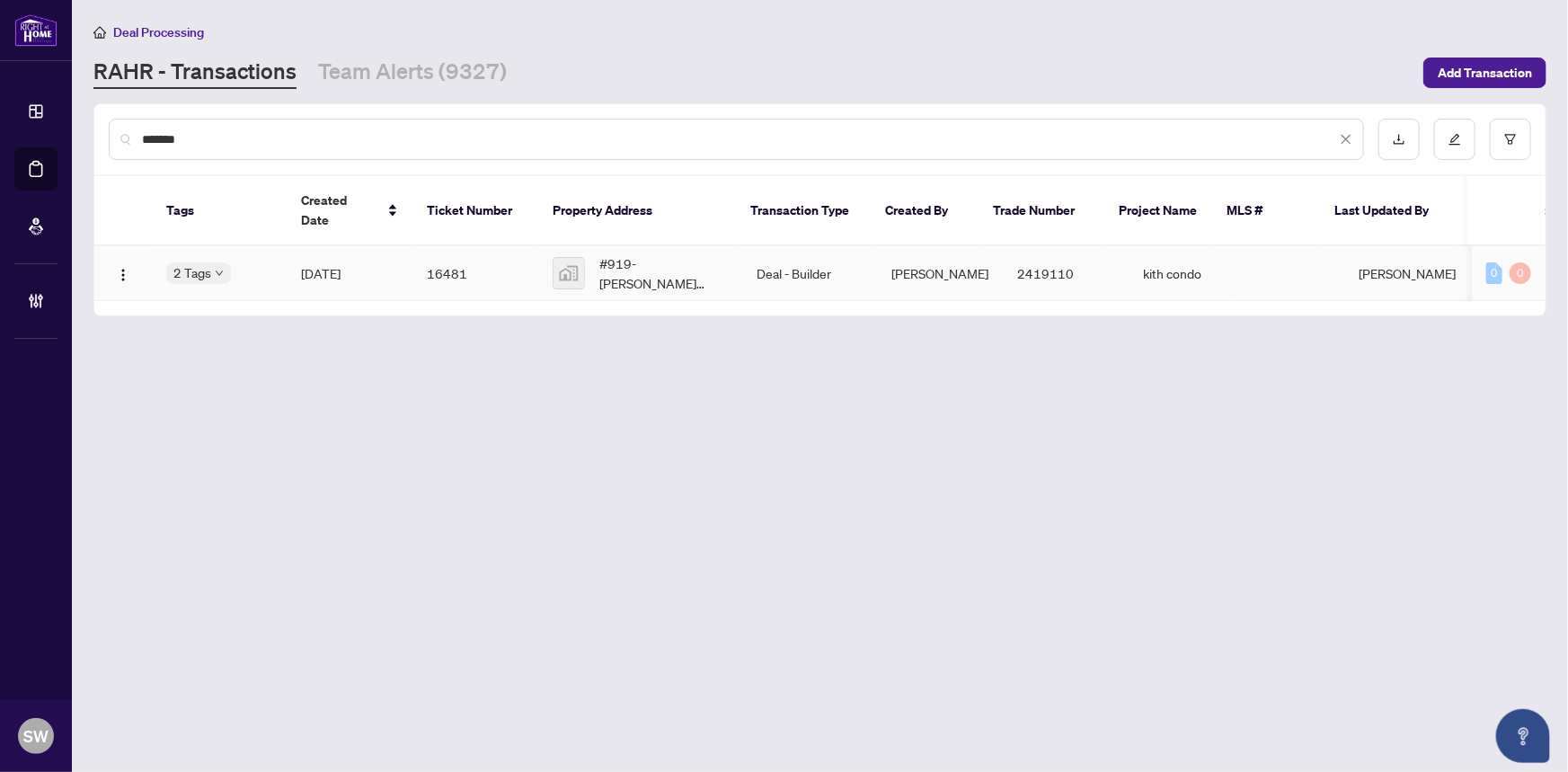
type input "*******"
click at [418, 251] on td "16481" at bounding box center [475, 273] width 126 height 55
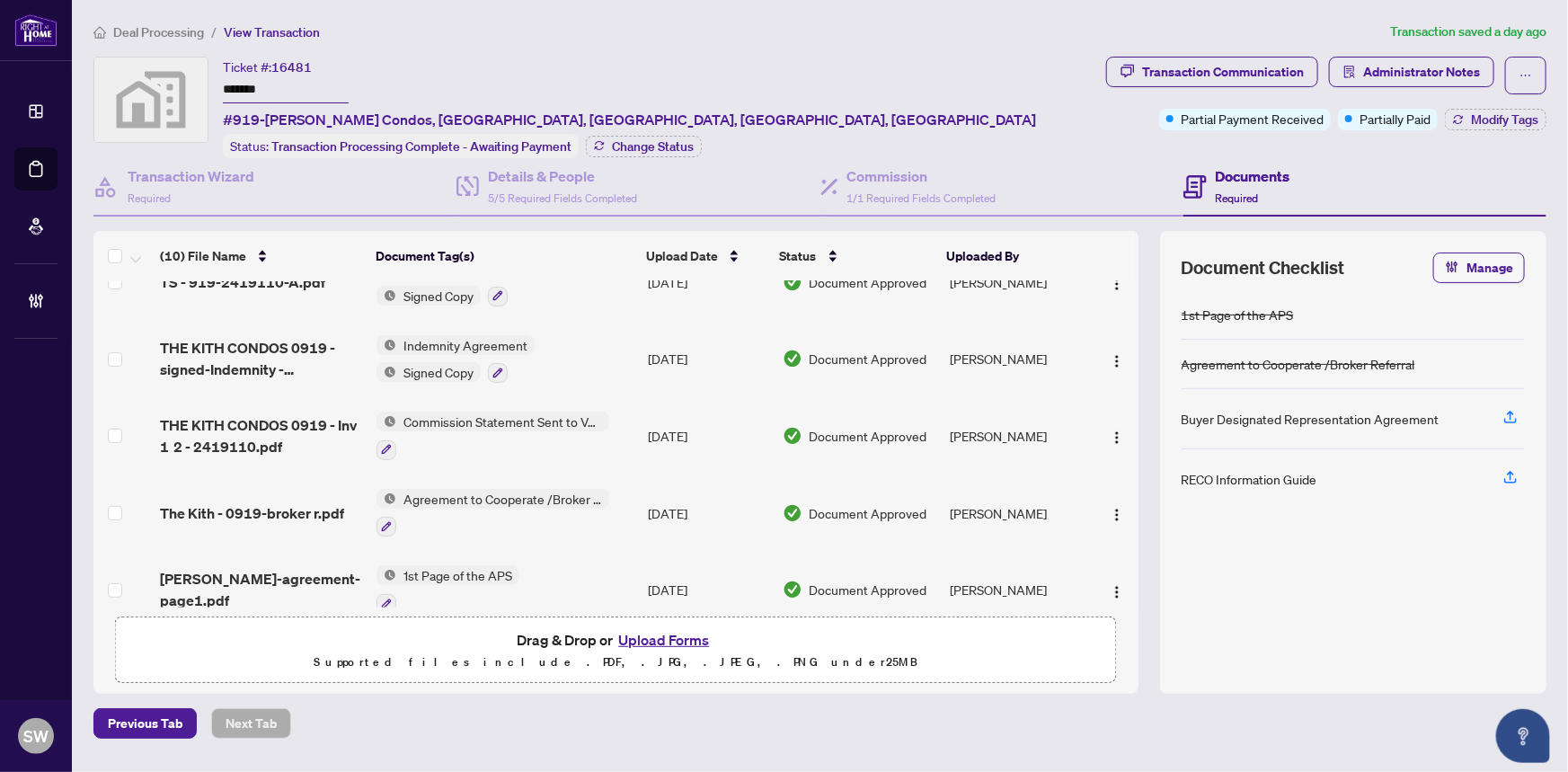
scroll to position [408, 0]
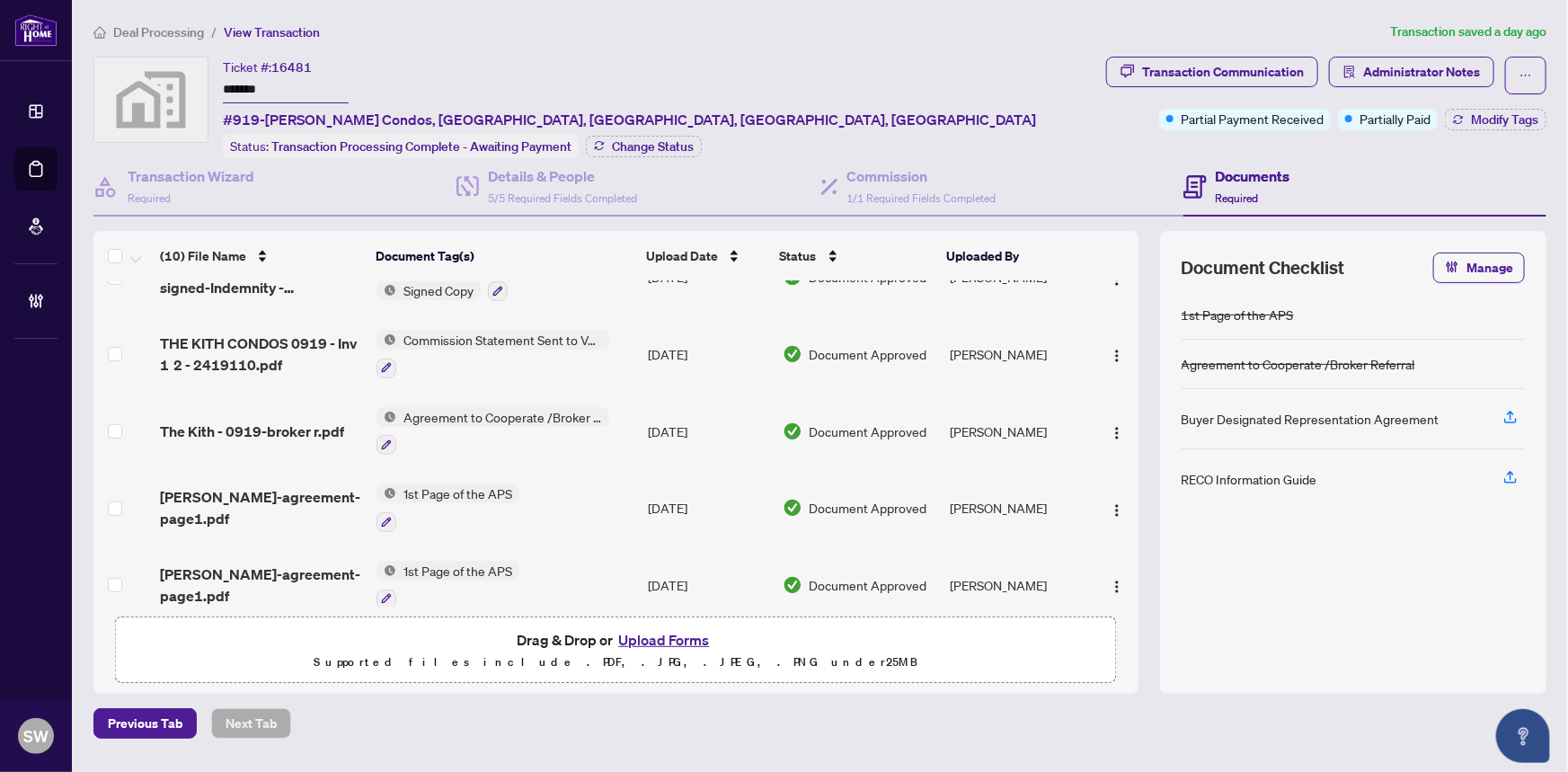
click at [283, 421] on span "The Kith - 0919-broker r.pdf" at bounding box center [252, 431] width 184 height 21
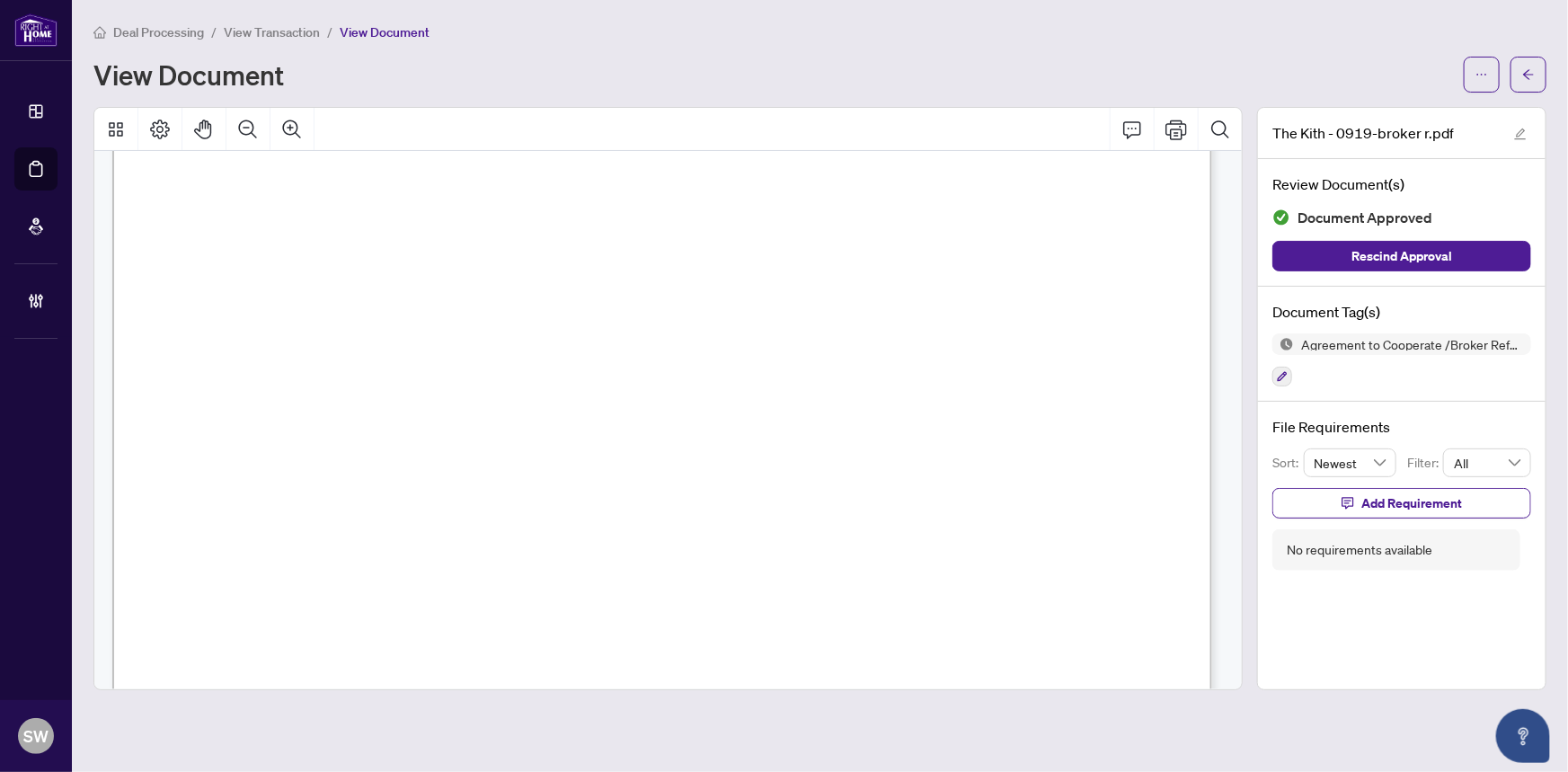
scroll to position [654, 0]
drag, startPoint x: 506, startPoint y: 473, endPoint x: 725, endPoint y: 470, distance: 219.0
click at [725, 470] on span "two percent (2%) payable thirty (30) days after Unit Transfer." at bounding box center [487, 474] width 484 height 21
click at [276, 37] on span "View Transaction" at bounding box center [271, 32] width 96 height 16
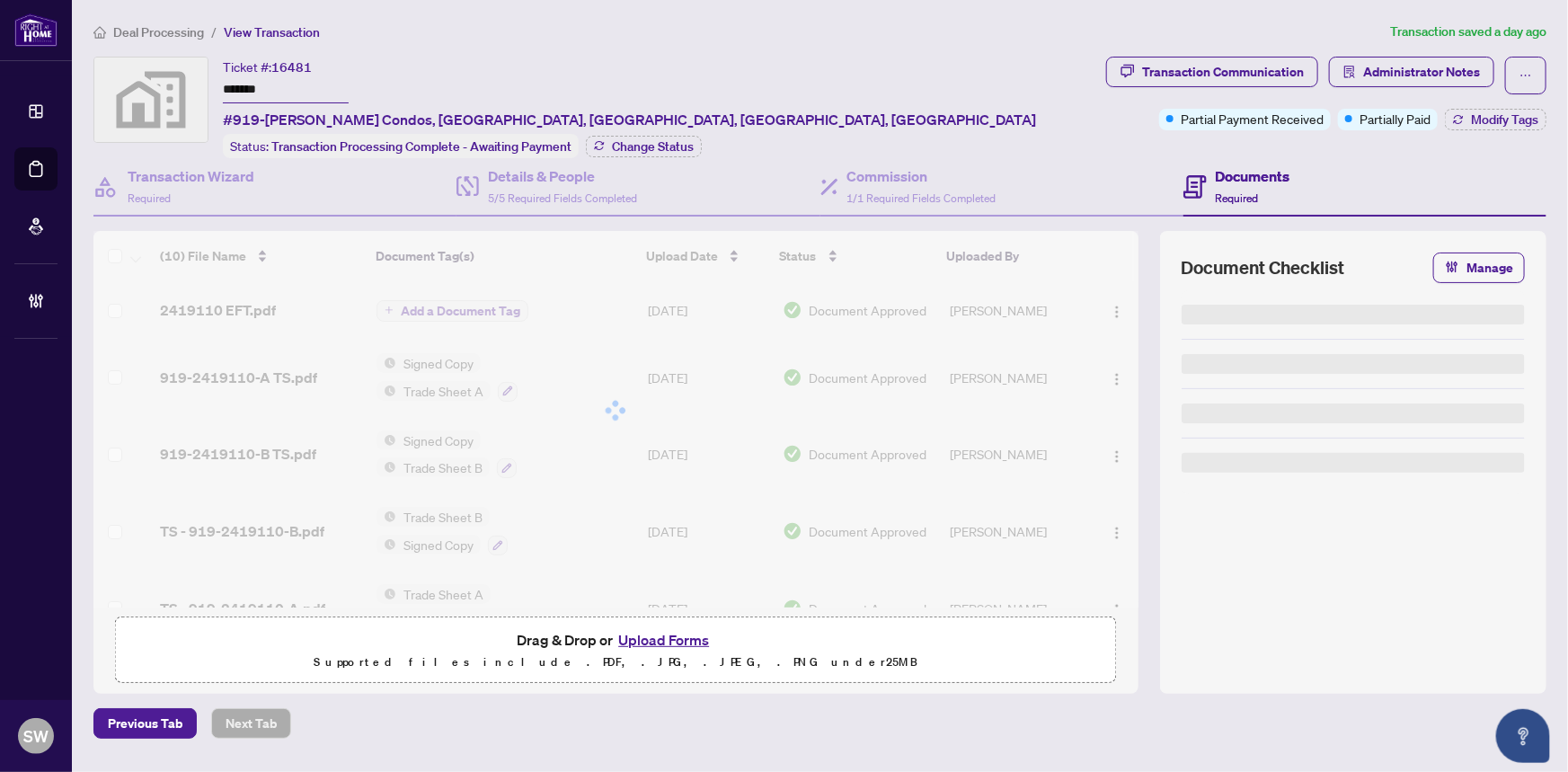
click at [192, 35] on span "Deal Processing" at bounding box center [158, 32] width 90 height 16
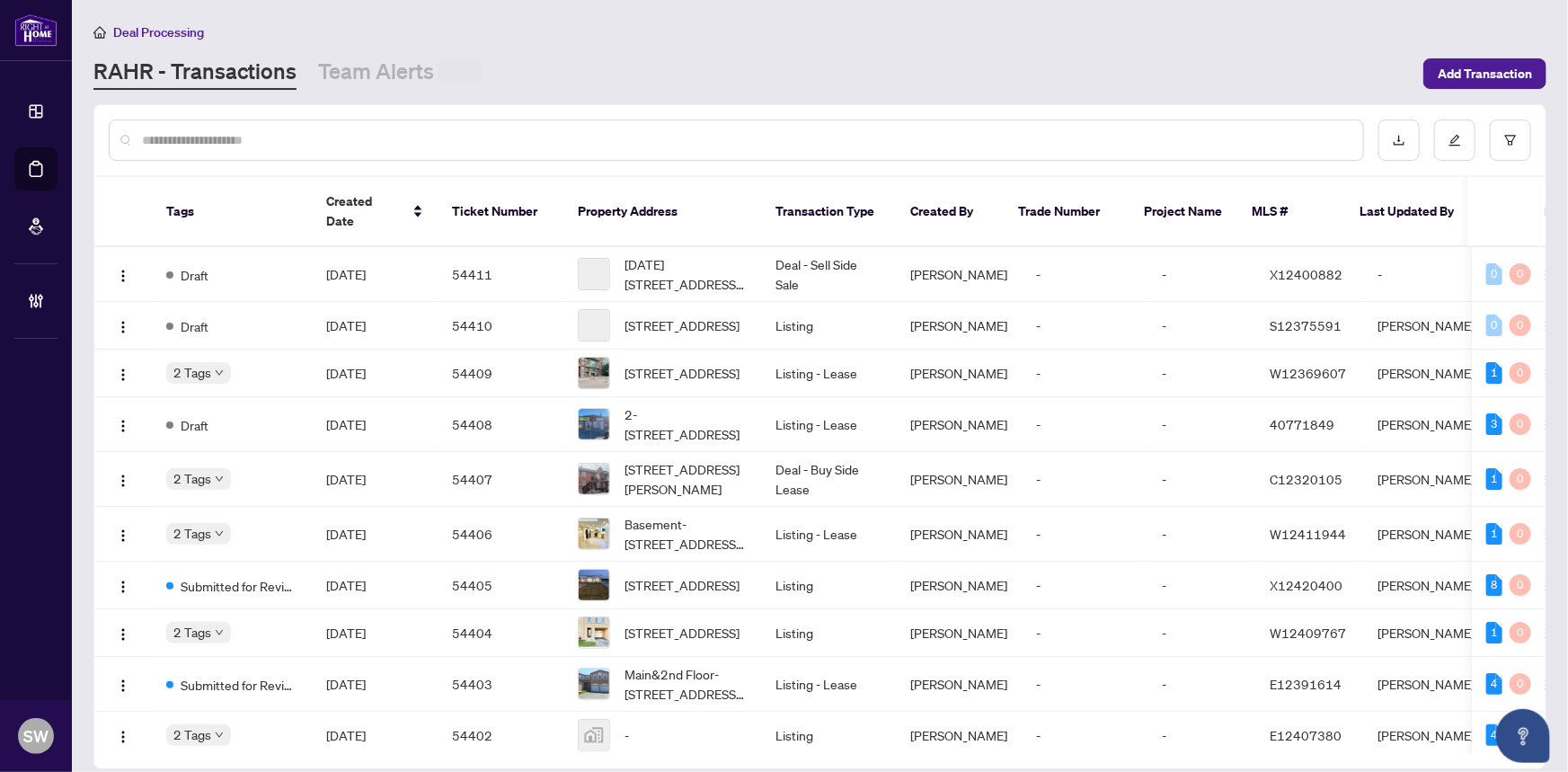
click at [396, 134] on input "text" at bounding box center [745, 140] width 1207 height 20
type input "*******"
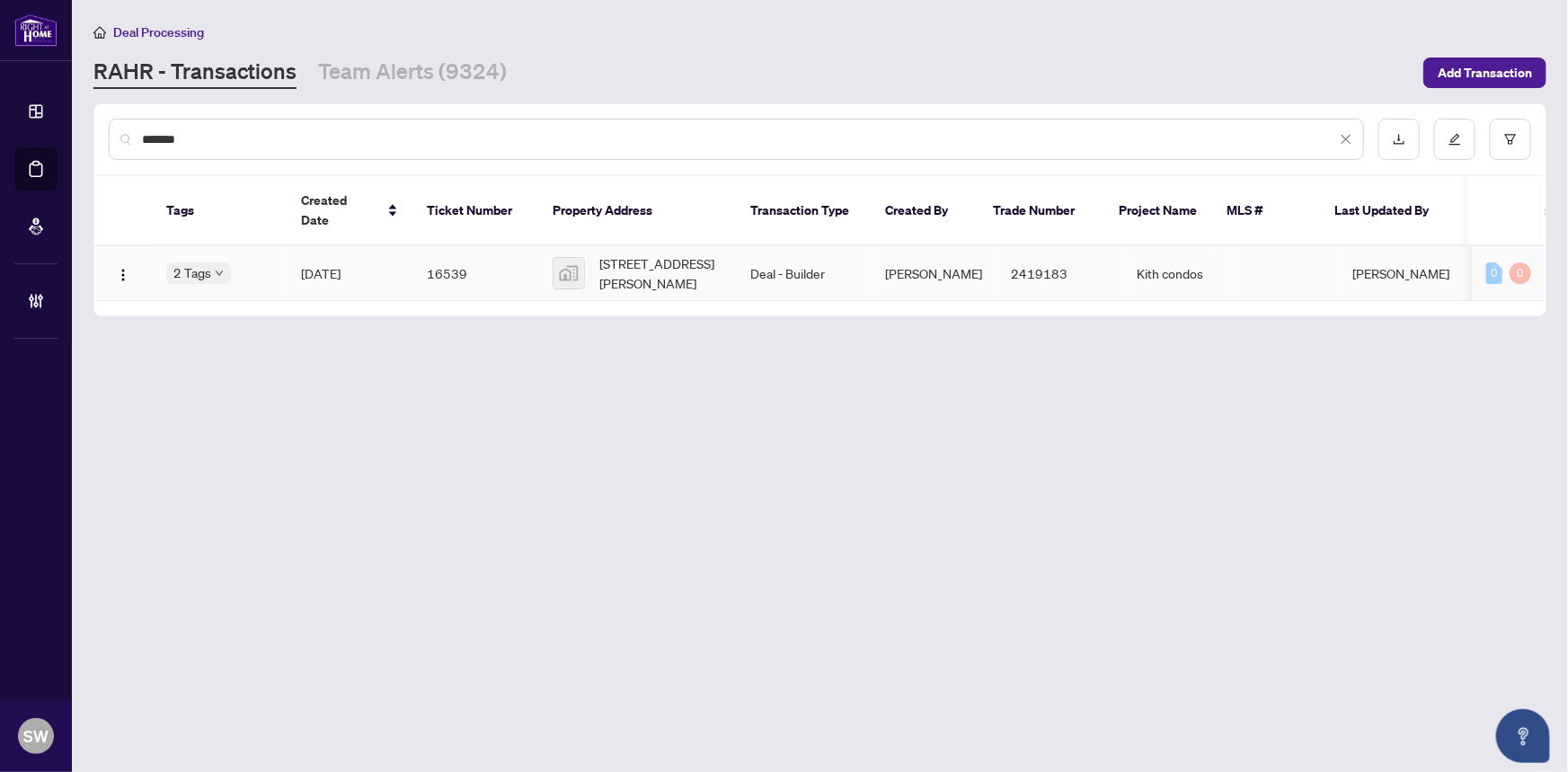
click at [728, 271] on td "1219-Daniels Kith Condos, Eglinton Avenue West, Mississauga, ON, Canada" at bounding box center [637, 273] width 197 height 55
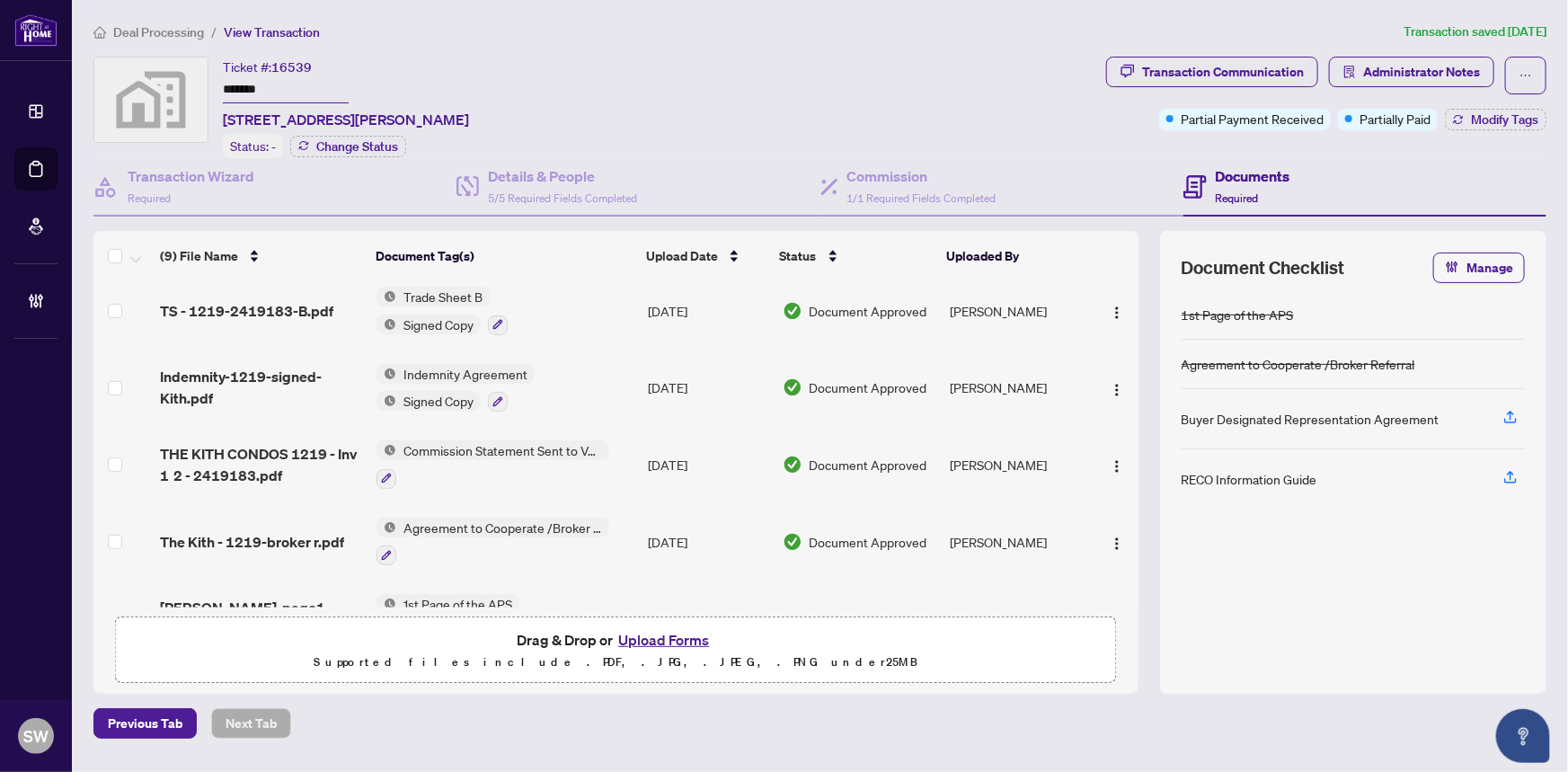
scroll to position [346, 0]
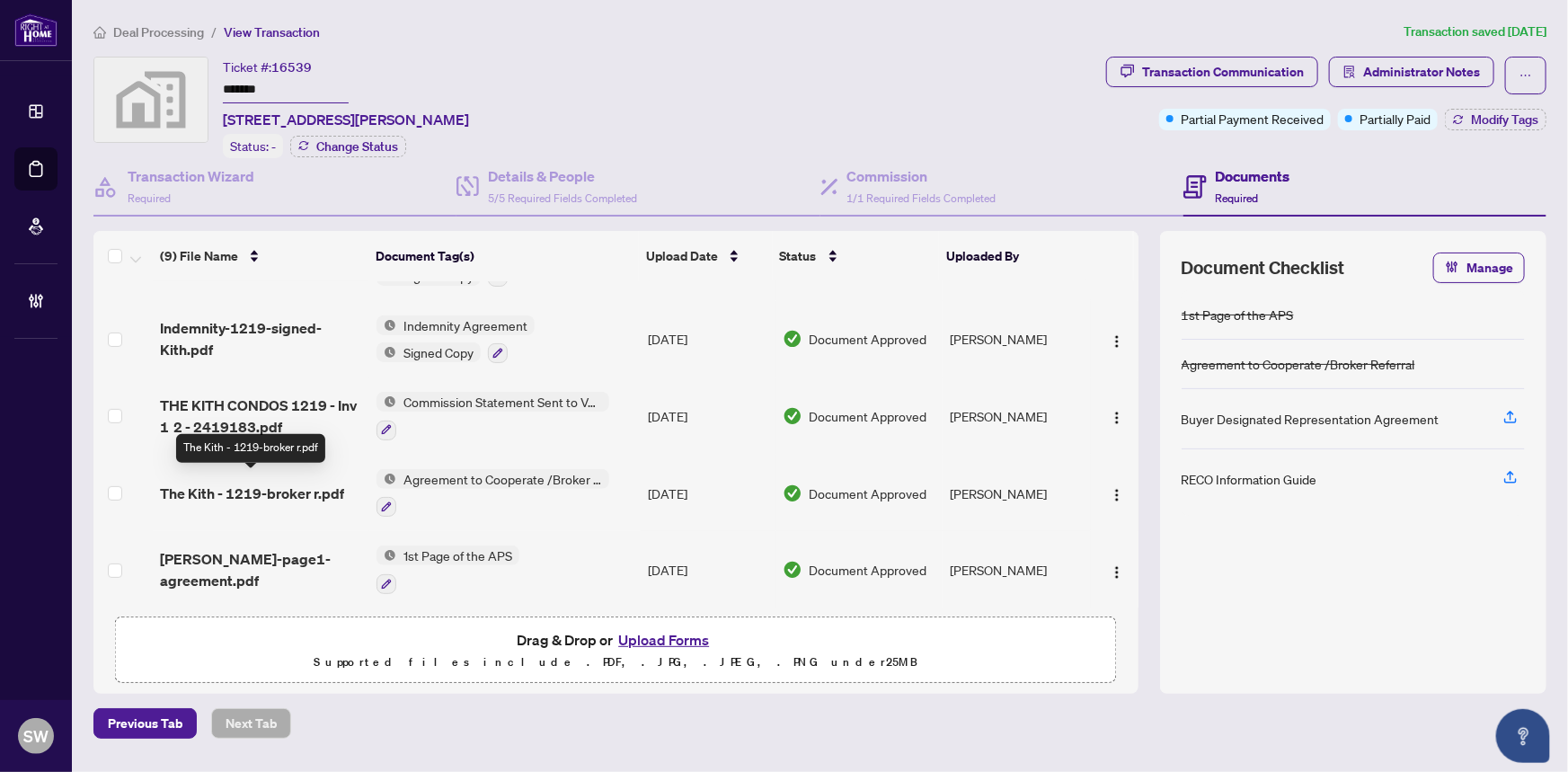
click at [271, 482] on span "The Kith - 1219-broker r.pdf" at bounding box center [252, 493] width 184 height 21
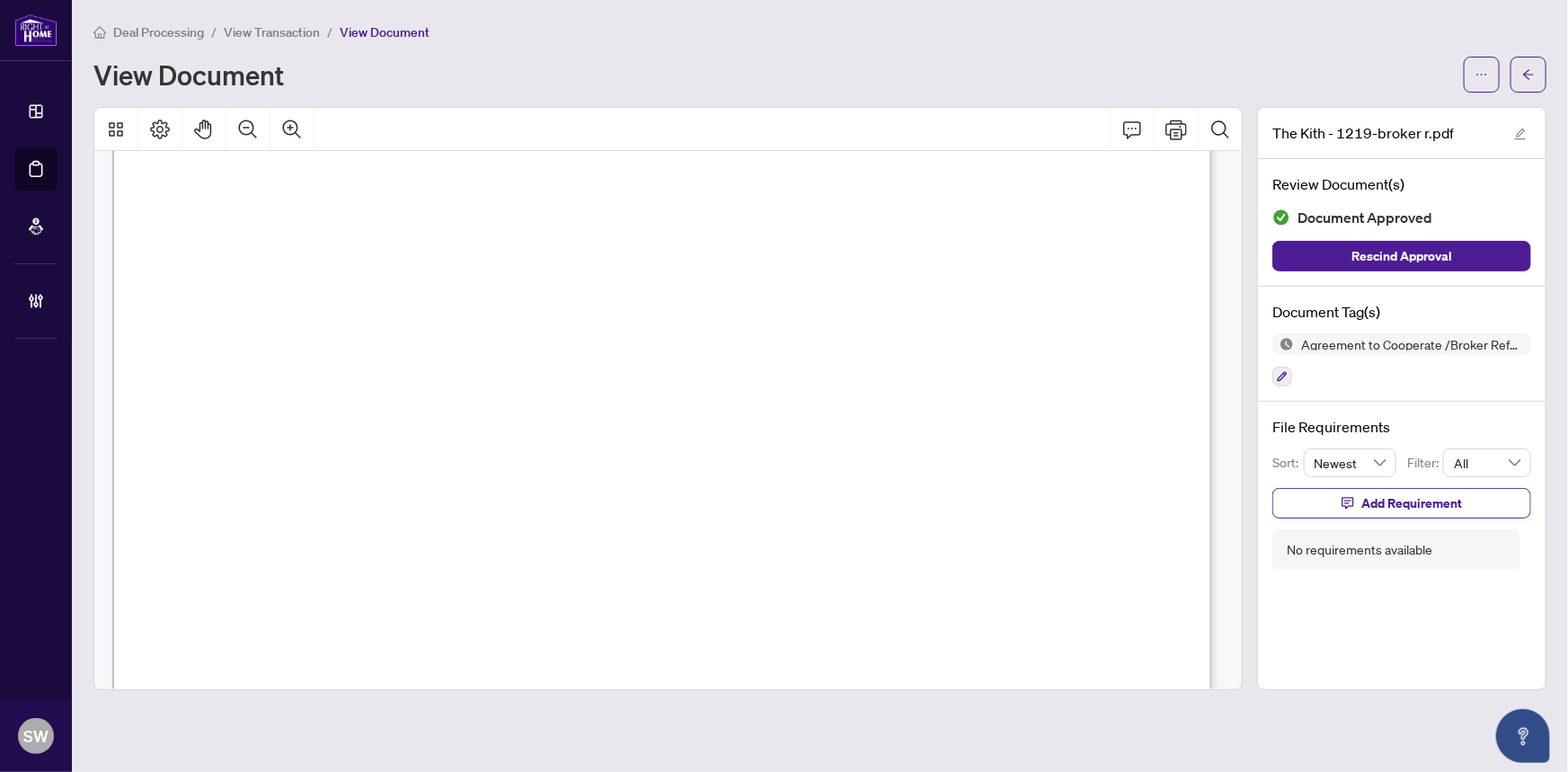
scroll to position [572, 0]
drag, startPoint x: 506, startPoint y: 558, endPoint x: 725, endPoint y: 558, distance: 219.0
click at [725, 558] on span "two percent (2%) payable thirty (30) days after Unit Transfer." at bounding box center [487, 556] width 484 height 21
click at [293, 32] on span "View Transaction" at bounding box center [271, 32] width 96 height 16
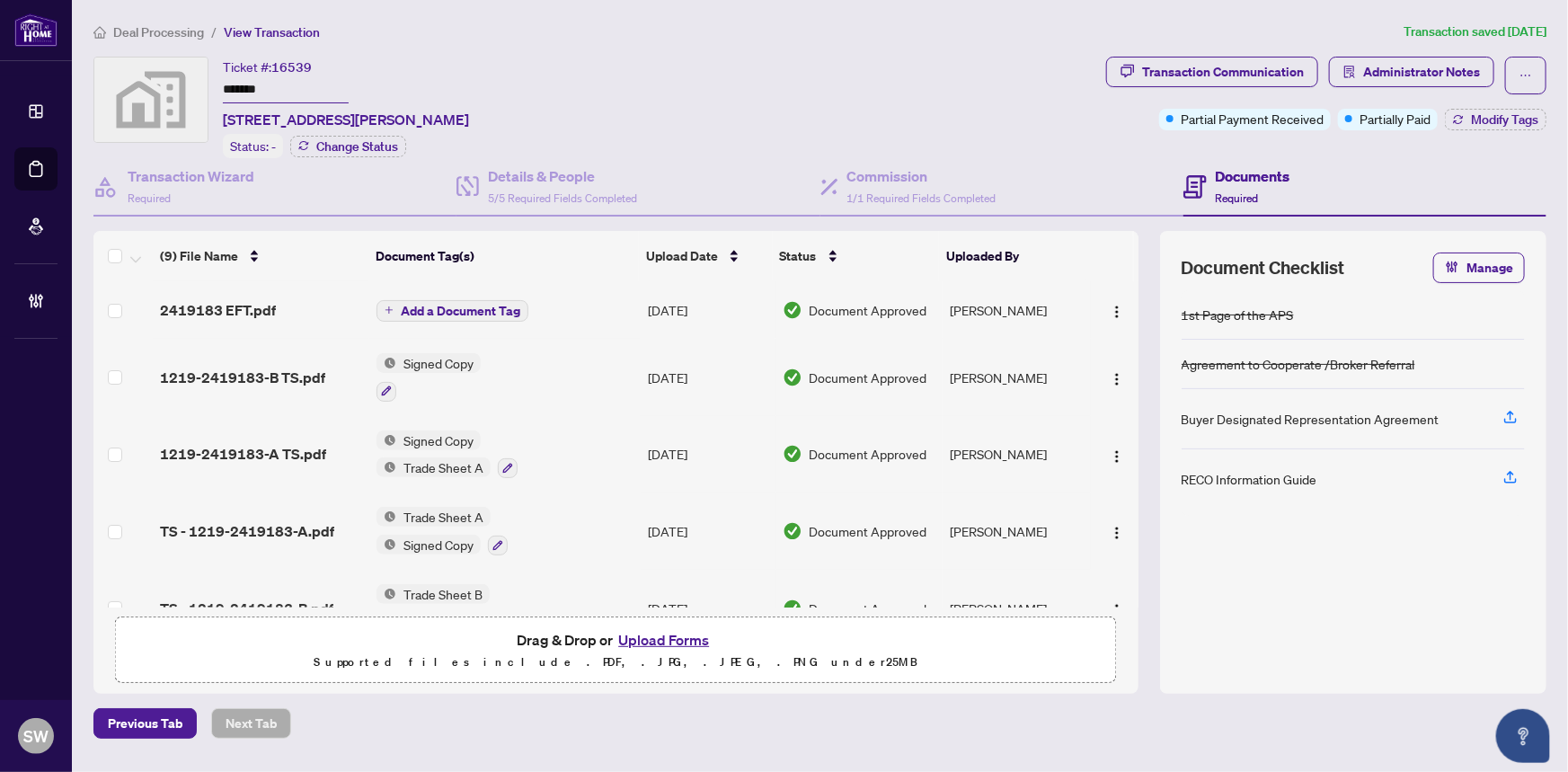
click at [156, 27] on span "Deal Processing" at bounding box center [158, 32] width 90 height 16
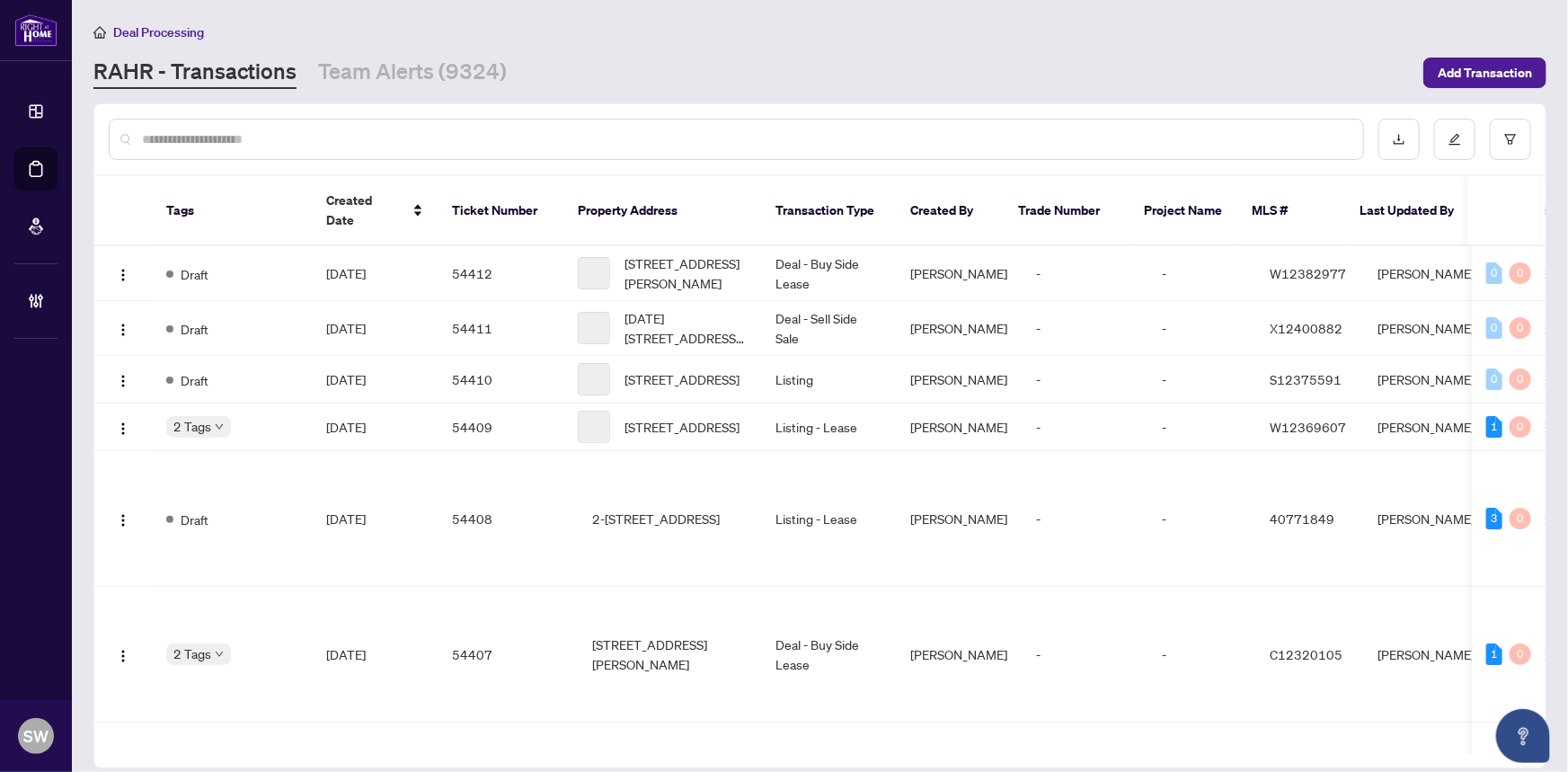
click at [254, 129] on input "text" at bounding box center [745, 139] width 1207 height 20
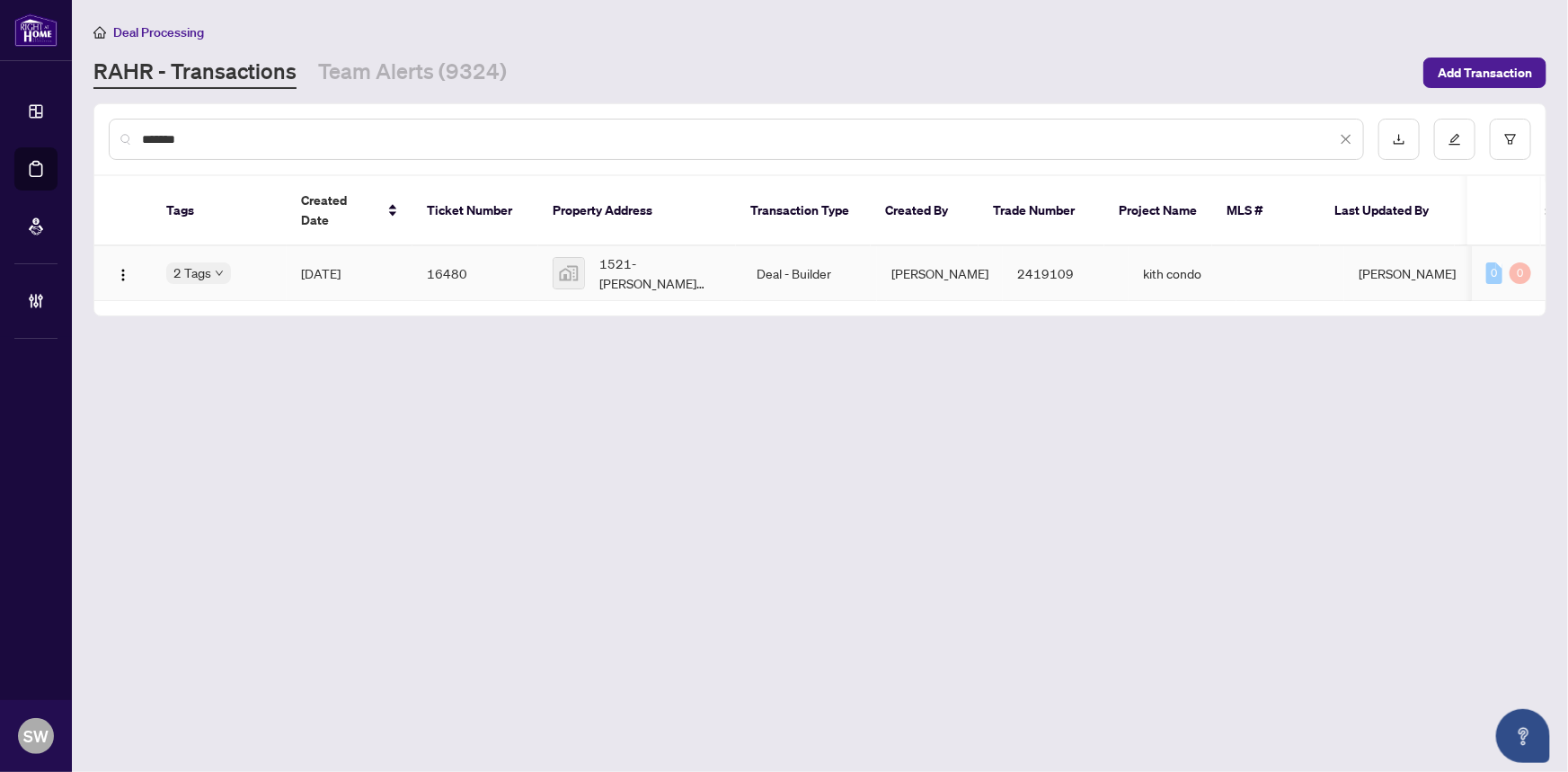
type input "*******"
click at [320, 265] on span "Dec/01/2024" at bounding box center [320, 273] width 39 height 16
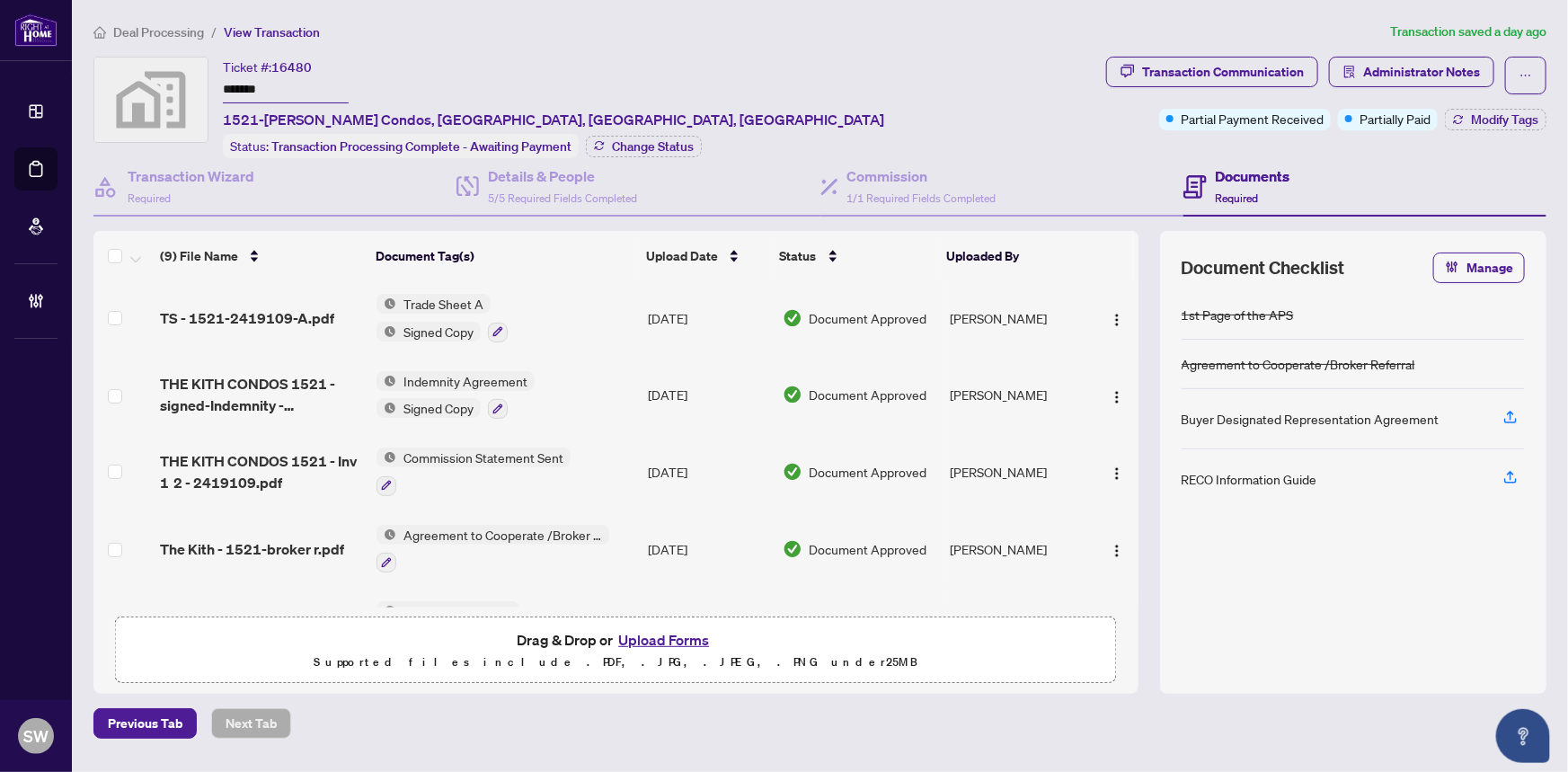
scroll to position [346, 0]
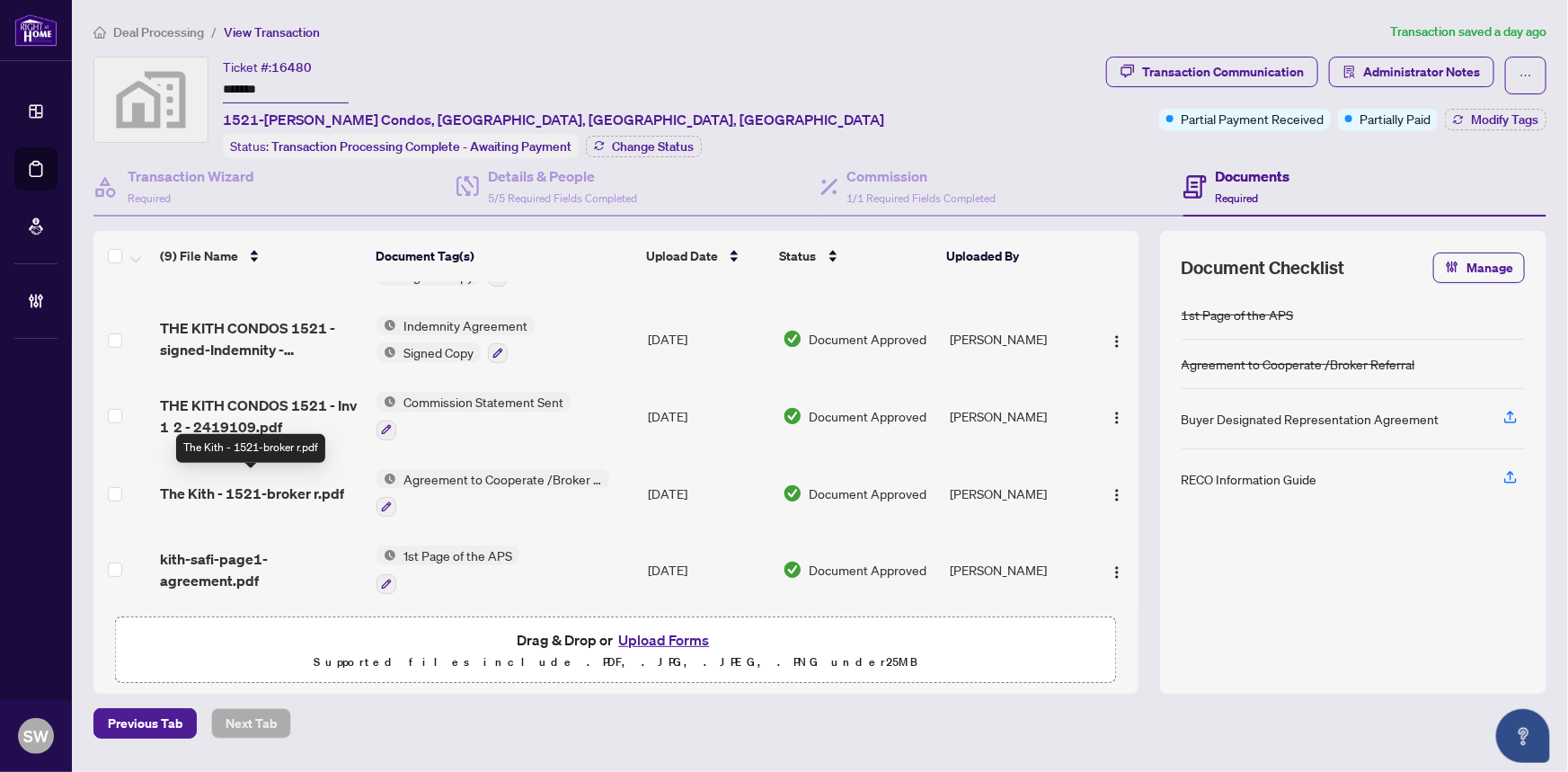
click at [309, 482] on span "The Kith - 1521-broker r.pdf" at bounding box center [252, 493] width 184 height 21
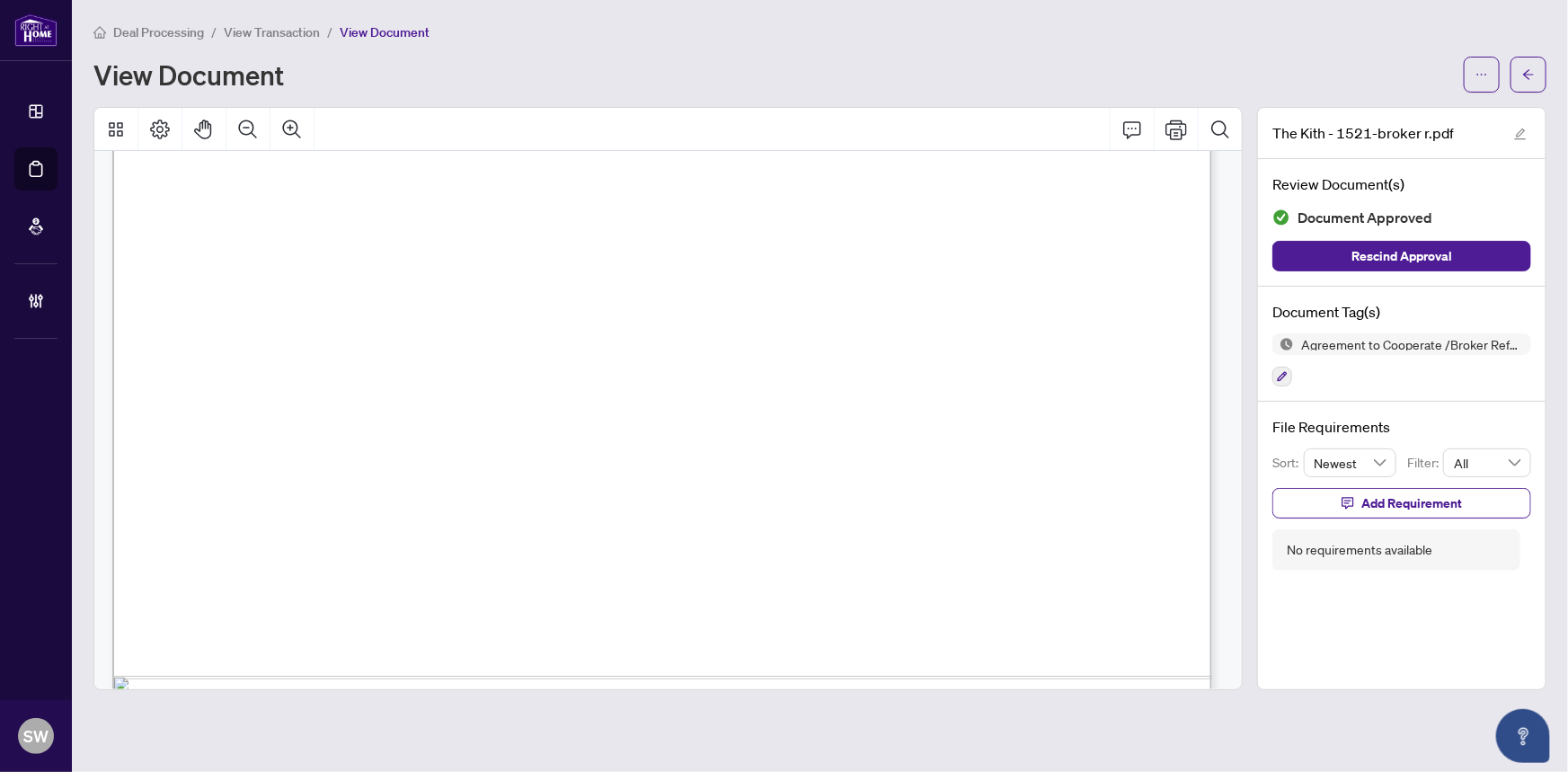
scroll to position [899, 0]
click at [177, 28] on span "Deal Processing" at bounding box center [158, 32] width 90 height 16
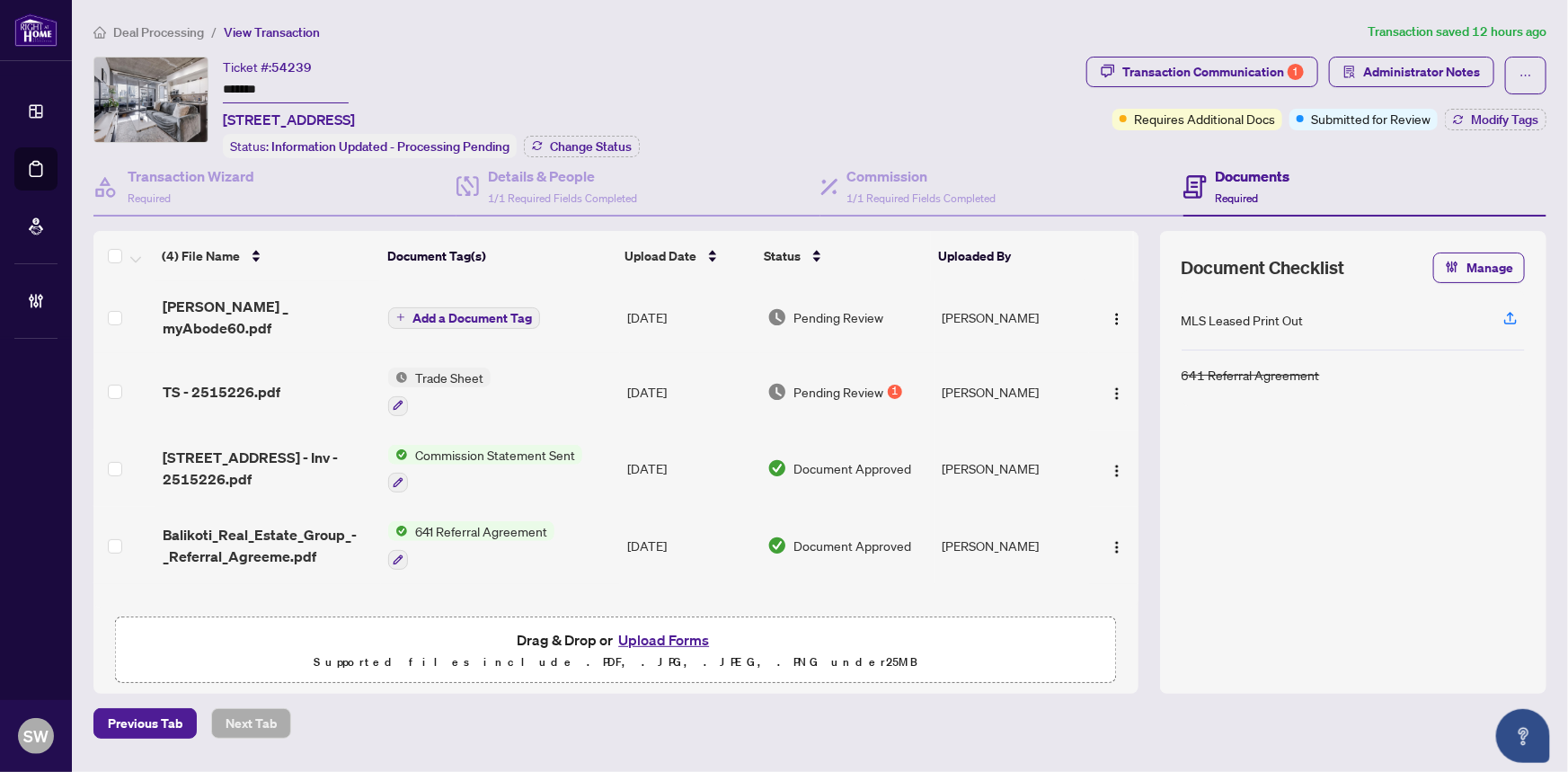
click at [252, 86] on input "*******" at bounding box center [285, 90] width 126 height 26
click at [264, 319] on td "[PERSON_NAME] _ myAbode60.pdf" at bounding box center [268, 317] width 226 height 72
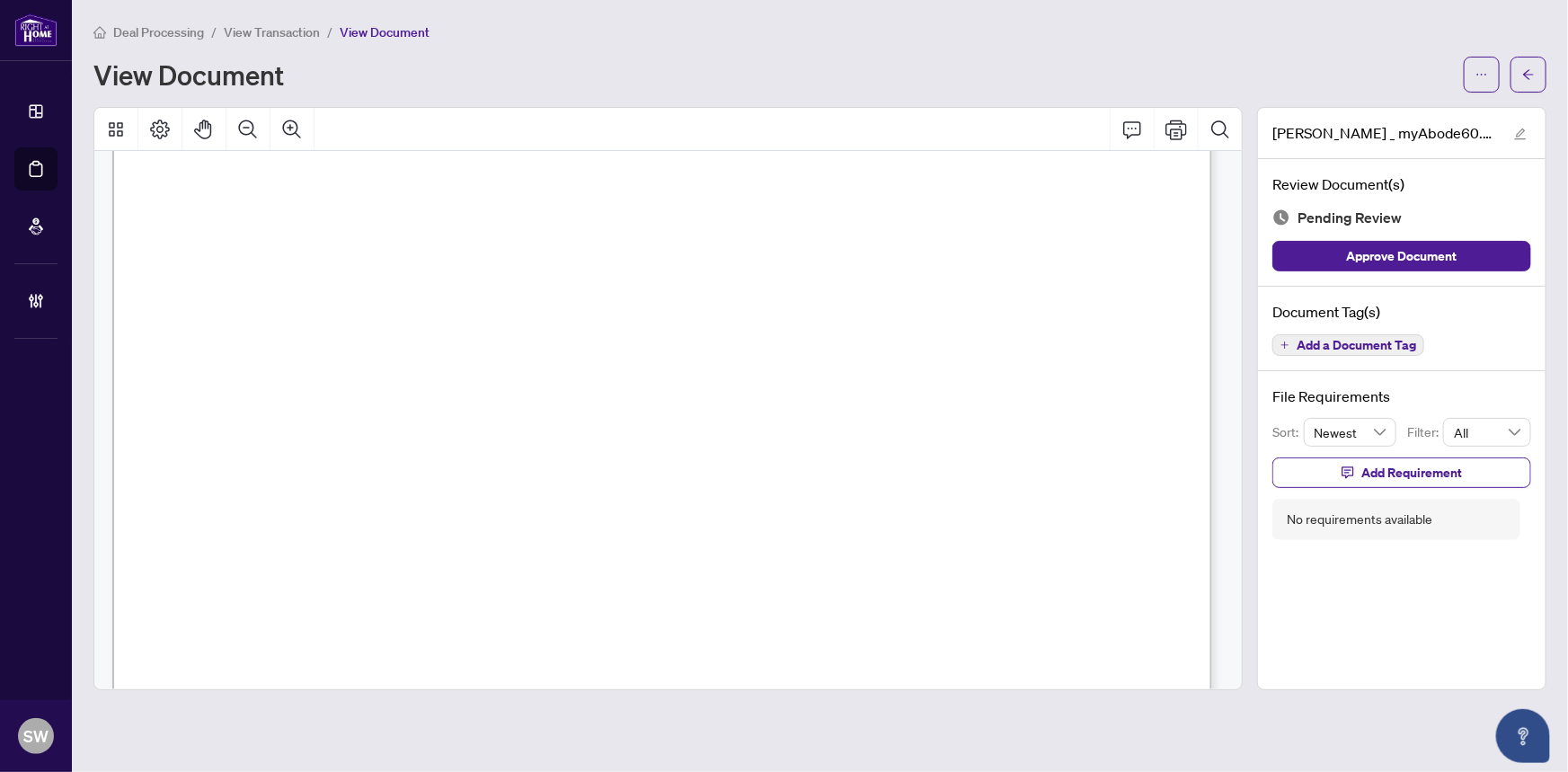
scroll to position [391, 0]
click at [243, 124] on icon "Zoom Out" at bounding box center [248, 129] width 21 height 21
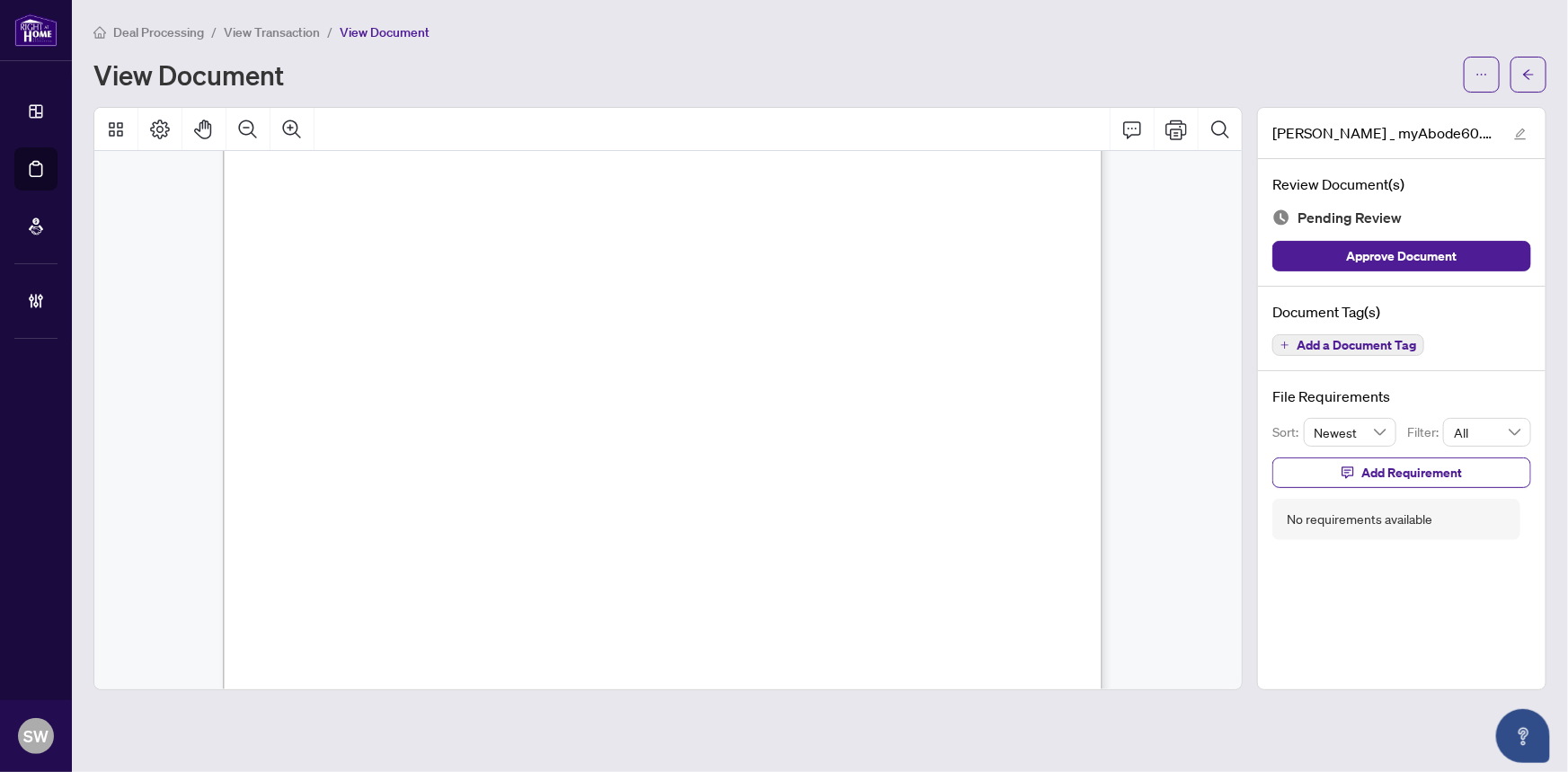
scroll to position [0, 0]
click at [1404, 342] on span "Add a Document Tag" at bounding box center [1356, 345] width 119 height 13
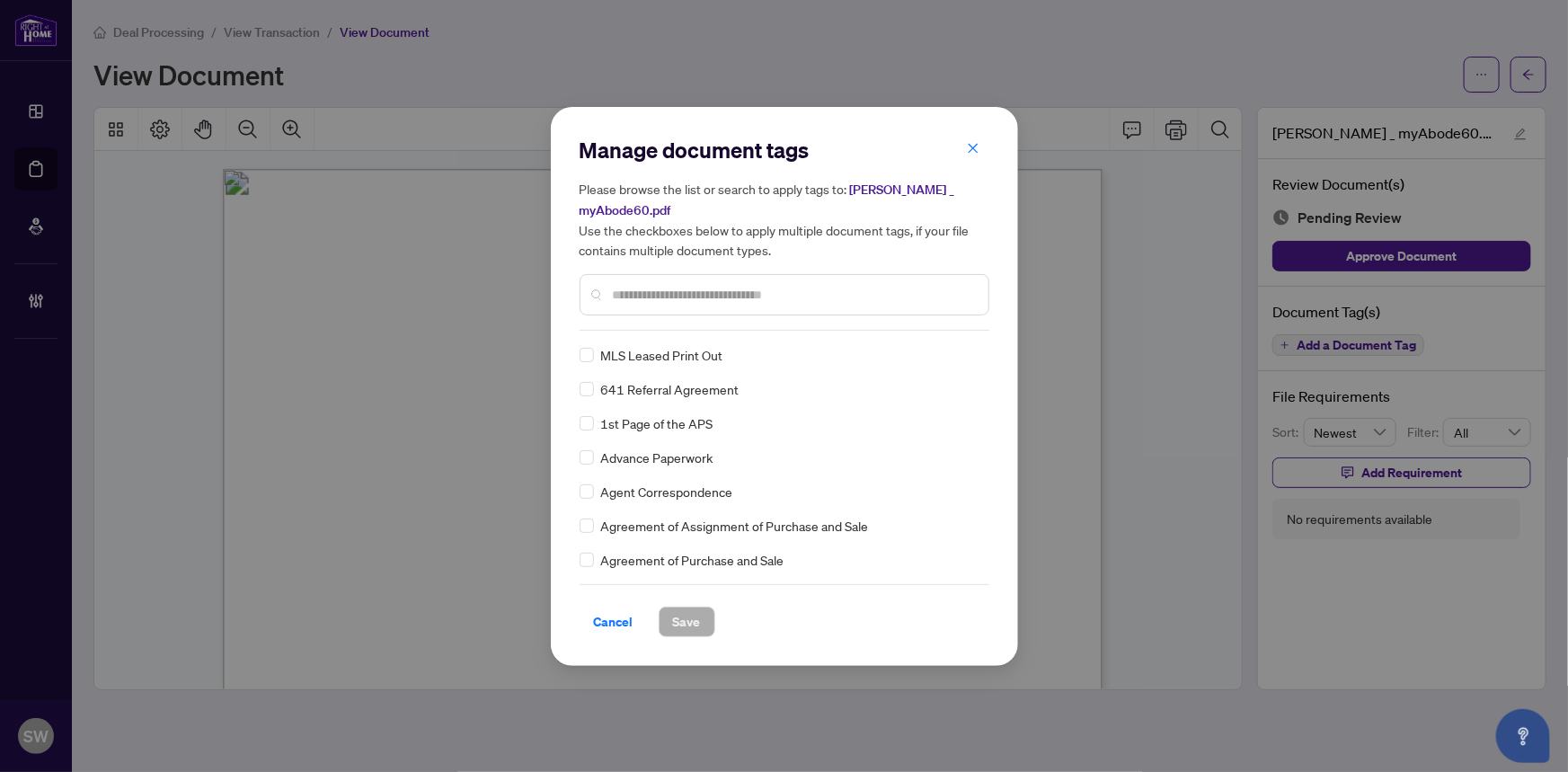
click at [655, 285] on input "text" at bounding box center [793, 294] width 361 height 20
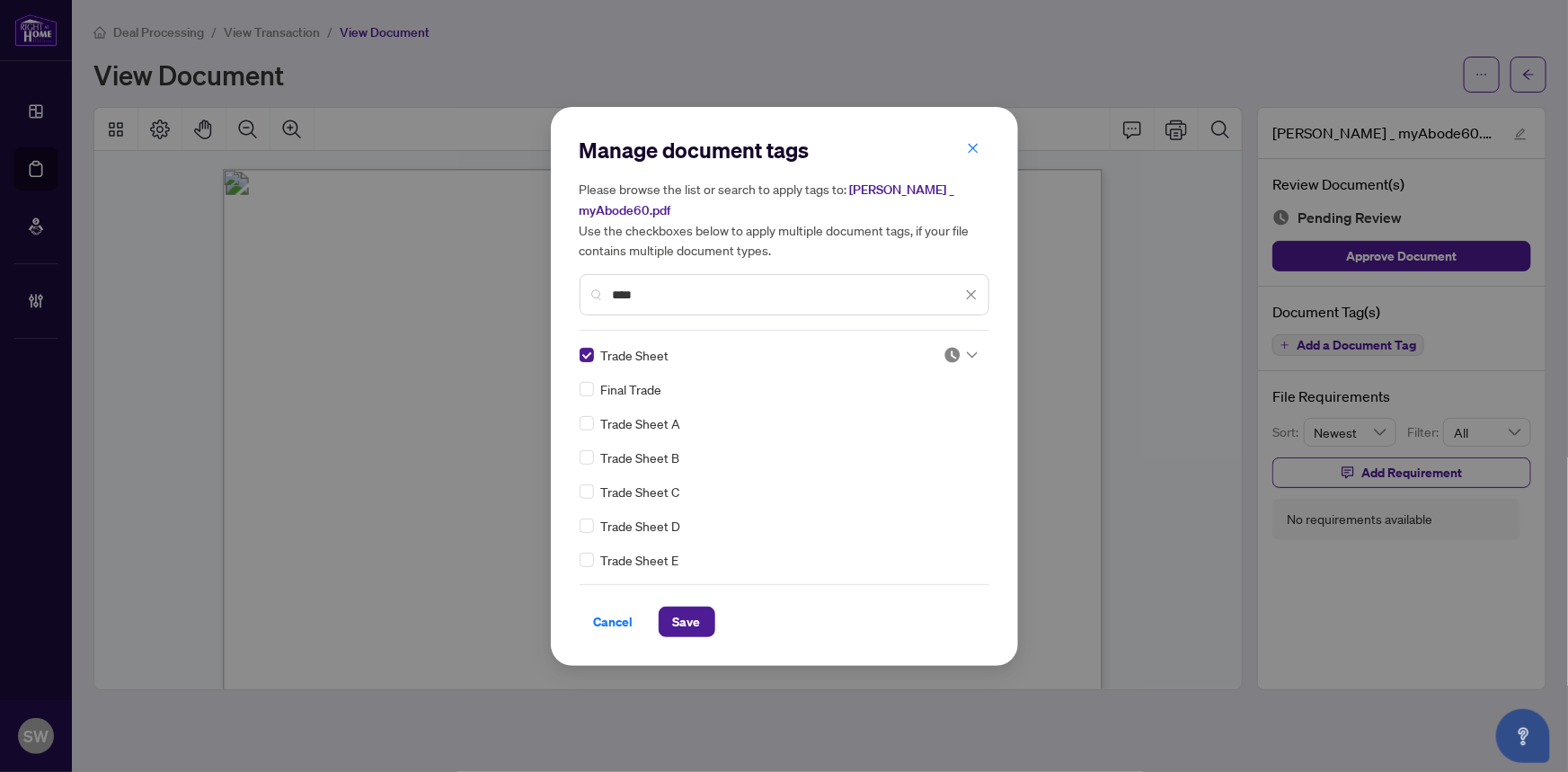
click at [963, 346] on div at bounding box center [960, 355] width 34 height 18
click at [906, 428] on div "Approved" at bounding box center [901, 432] width 115 height 20
drag, startPoint x: 670, startPoint y: 288, endPoint x: 570, endPoint y: 286, distance: 100.0
click at [570, 286] on div "Manage document tags Please browse the list or search to apply tags to: RAHR _ …" at bounding box center [785, 386] width 467 height 559
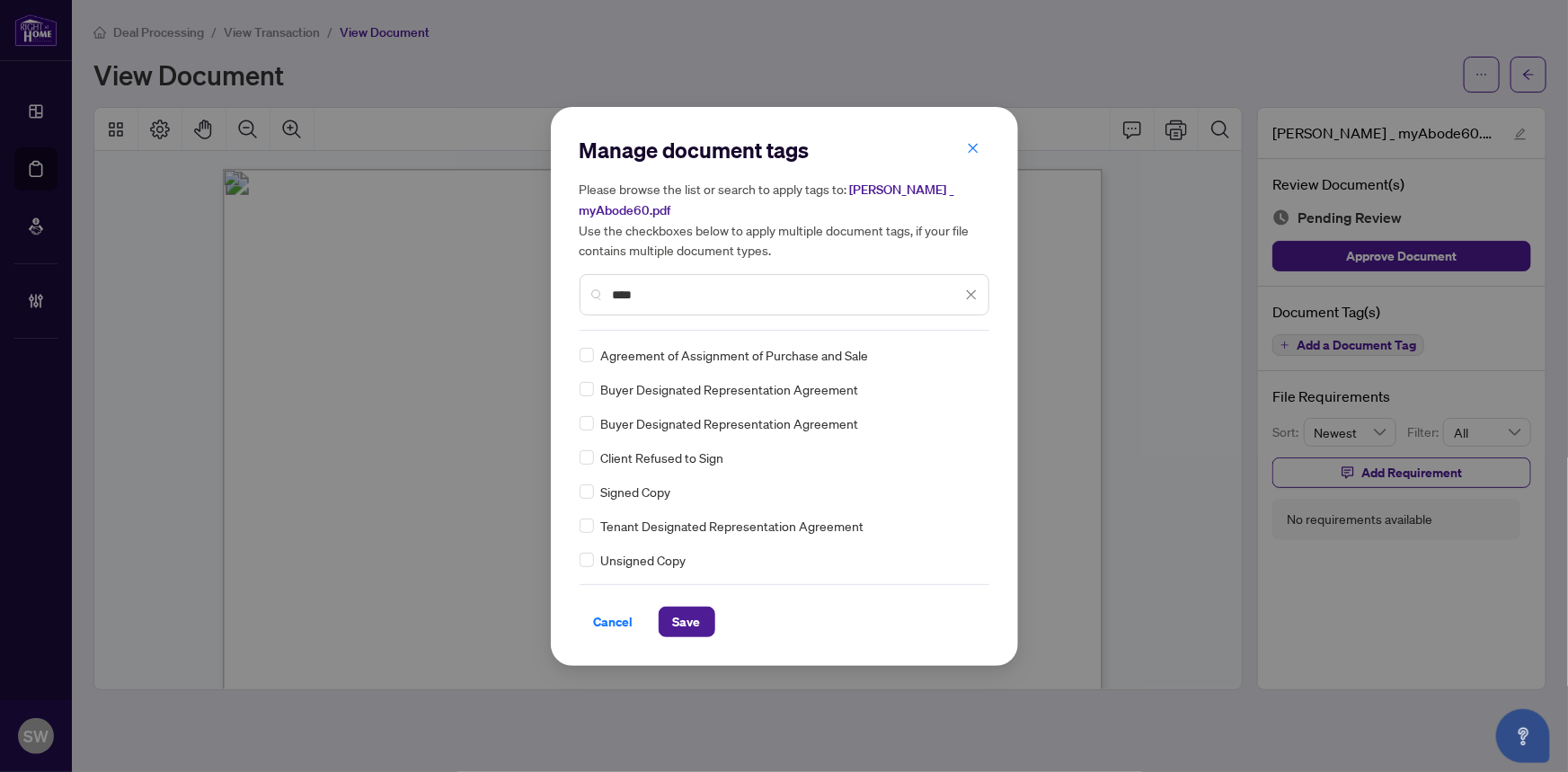
type input "****"
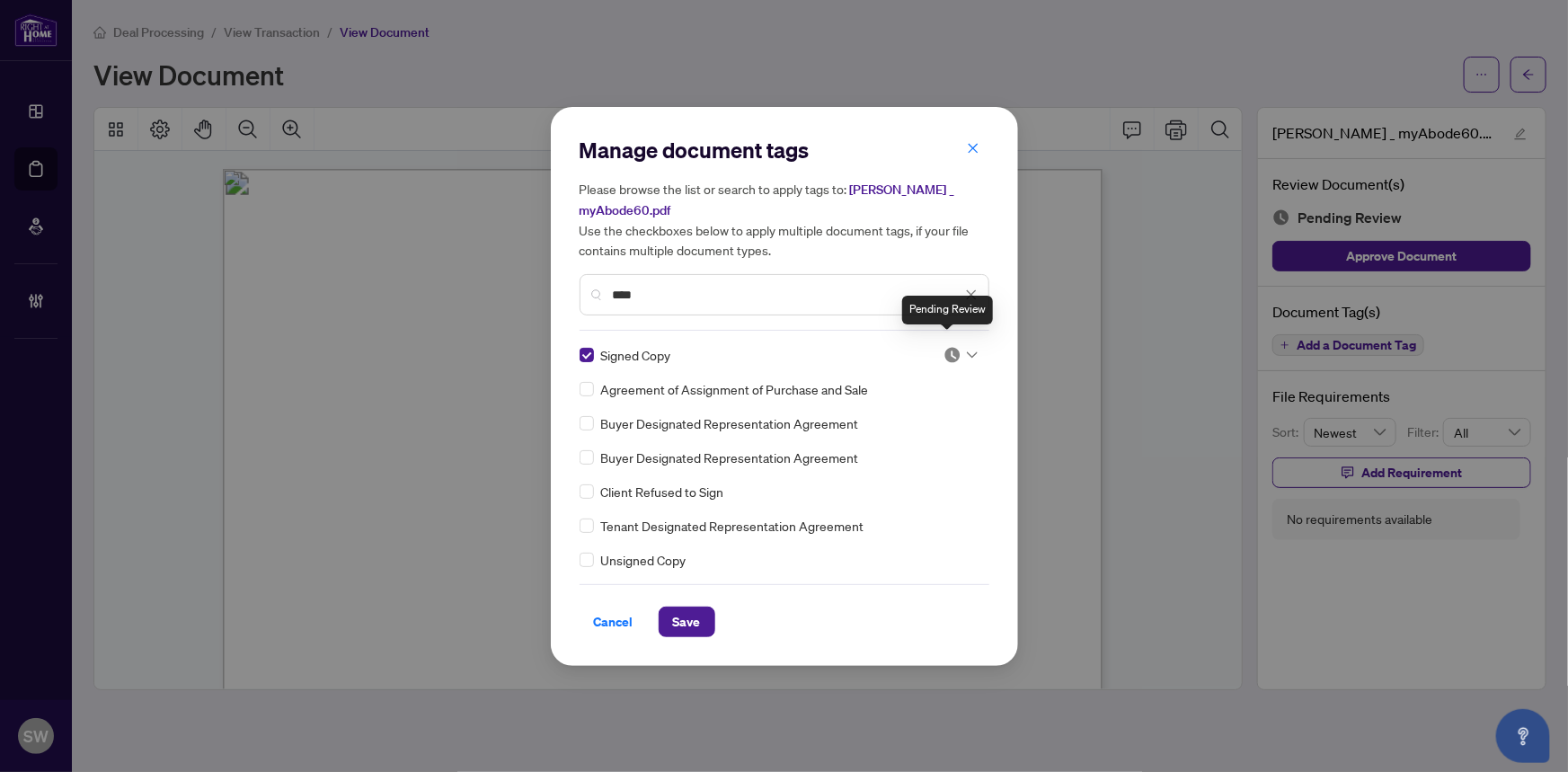
click at [955, 346] on img at bounding box center [952, 355] width 18 height 18
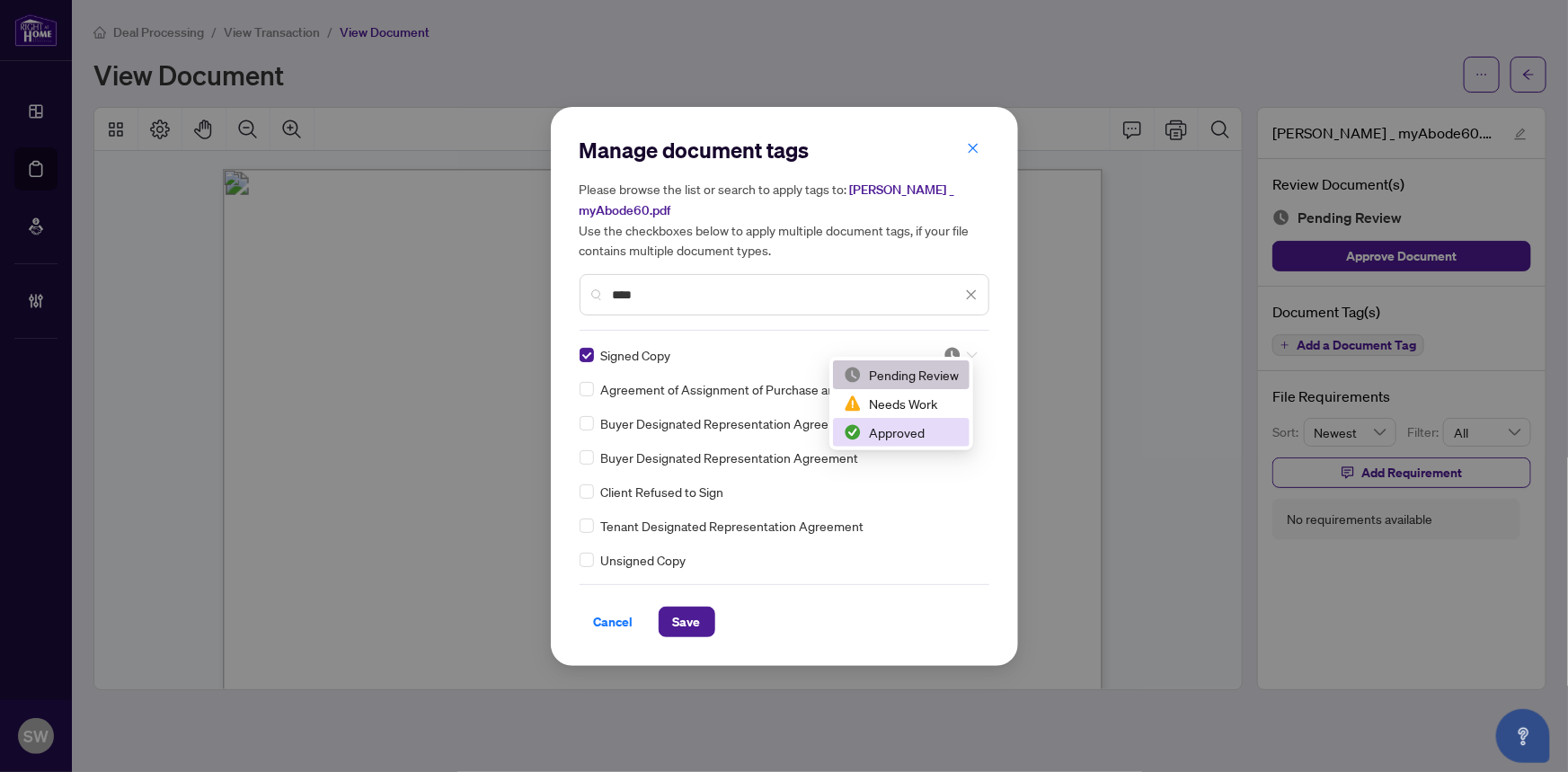
click at [926, 428] on div "Approved" at bounding box center [901, 432] width 115 height 20
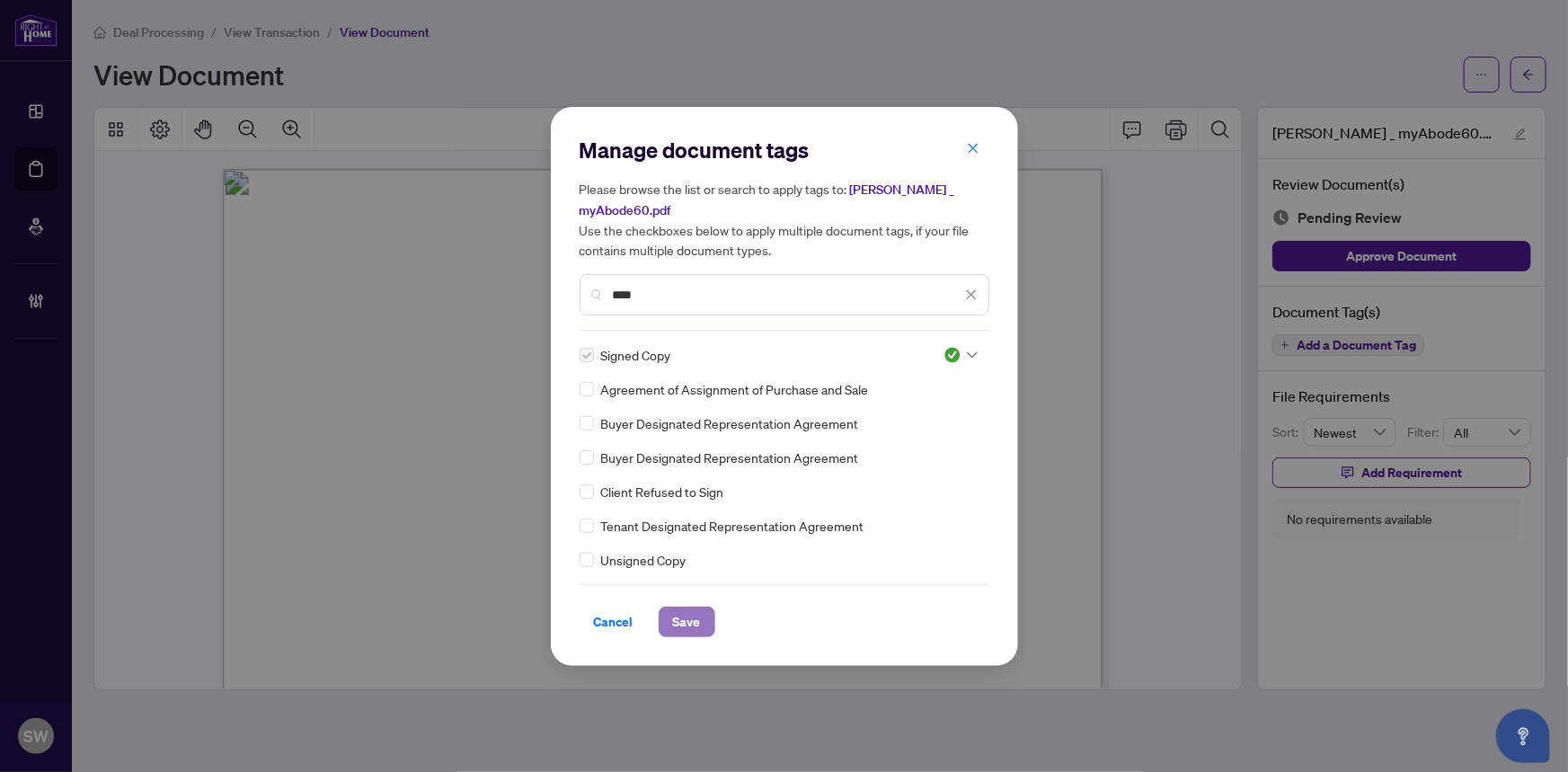
click at [689, 611] on span "Save" at bounding box center [687, 621] width 28 height 29
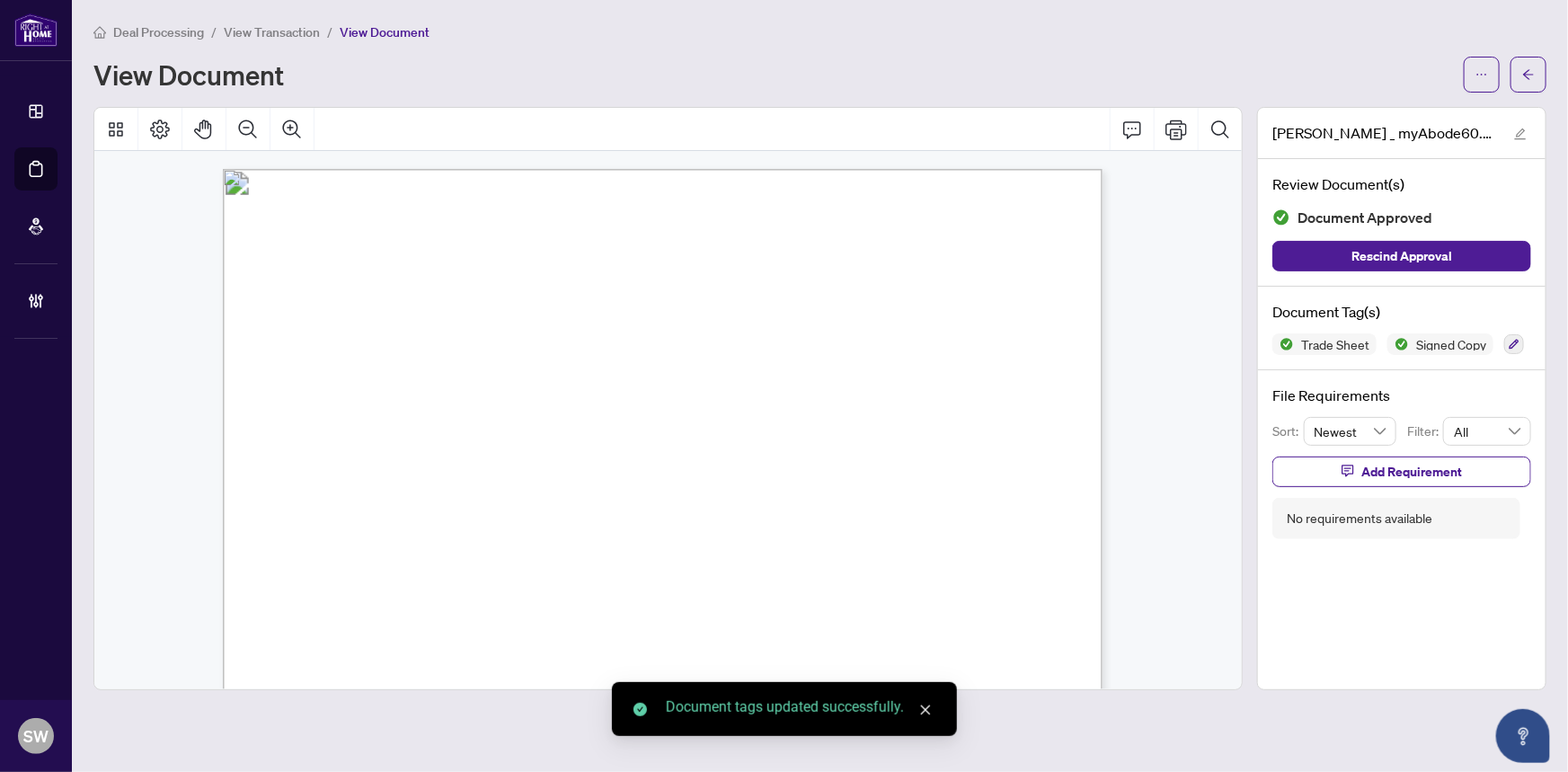
click at [1527, 85] on span "button" at bounding box center [1529, 74] width 13 height 29
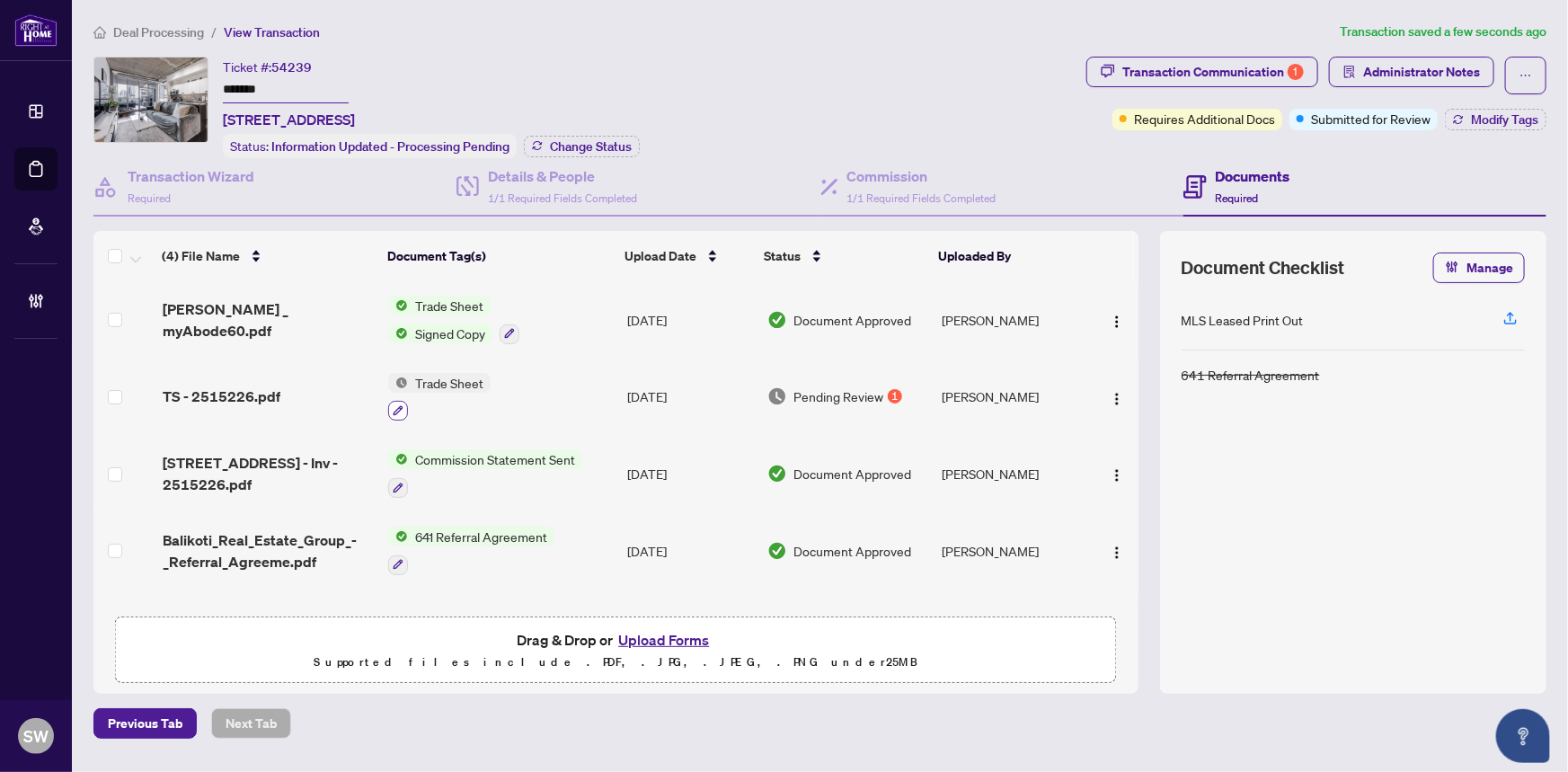
click at [405, 401] on button "button" at bounding box center [398, 410] width 20 height 20
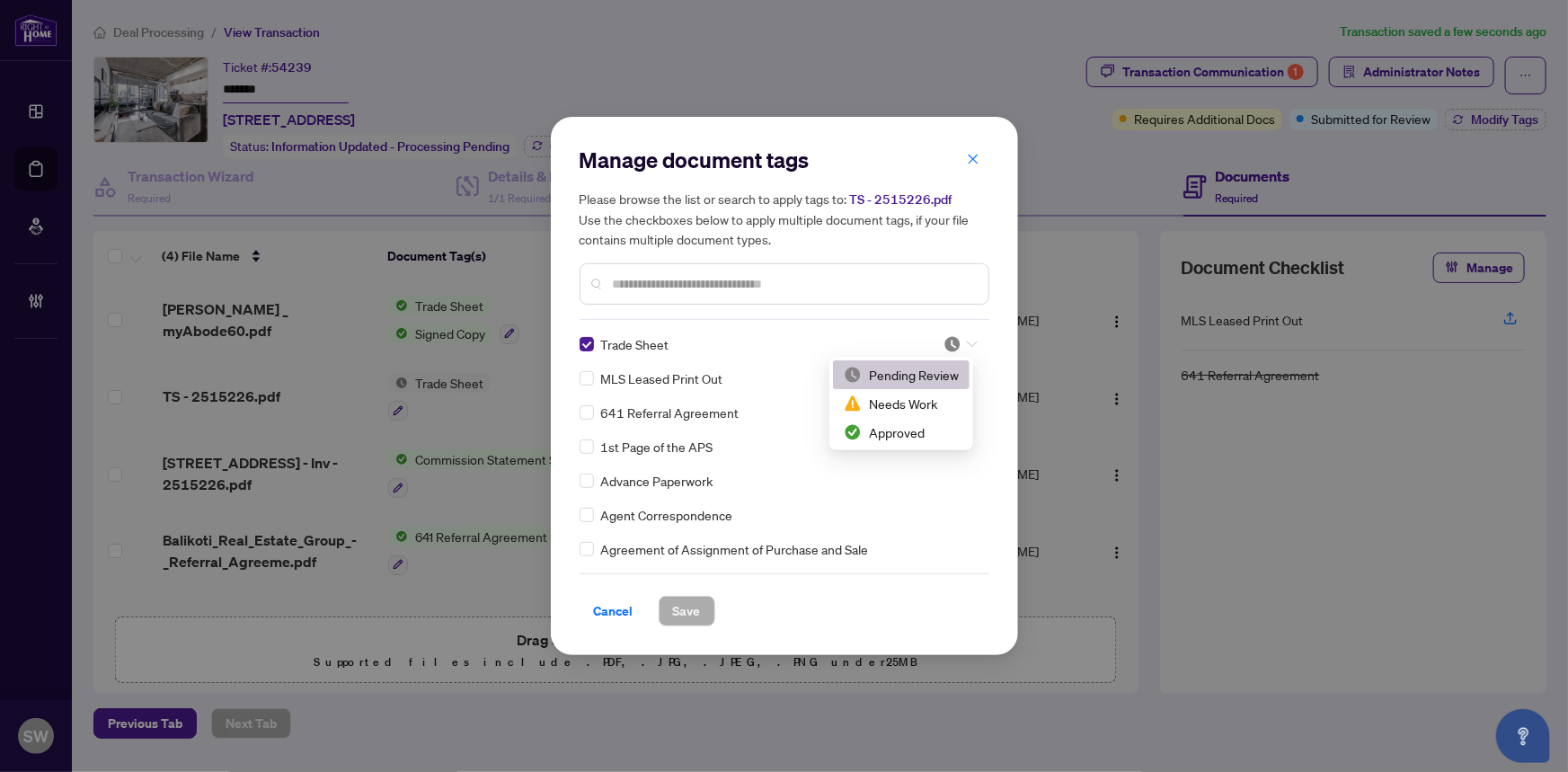
click at [957, 347] on div at bounding box center [960, 344] width 34 height 18
drag, startPoint x: 904, startPoint y: 434, endPoint x: 893, endPoint y: 440, distance: 12.5
click at [904, 435] on div "Approved" at bounding box center [901, 432] width 115 height 20
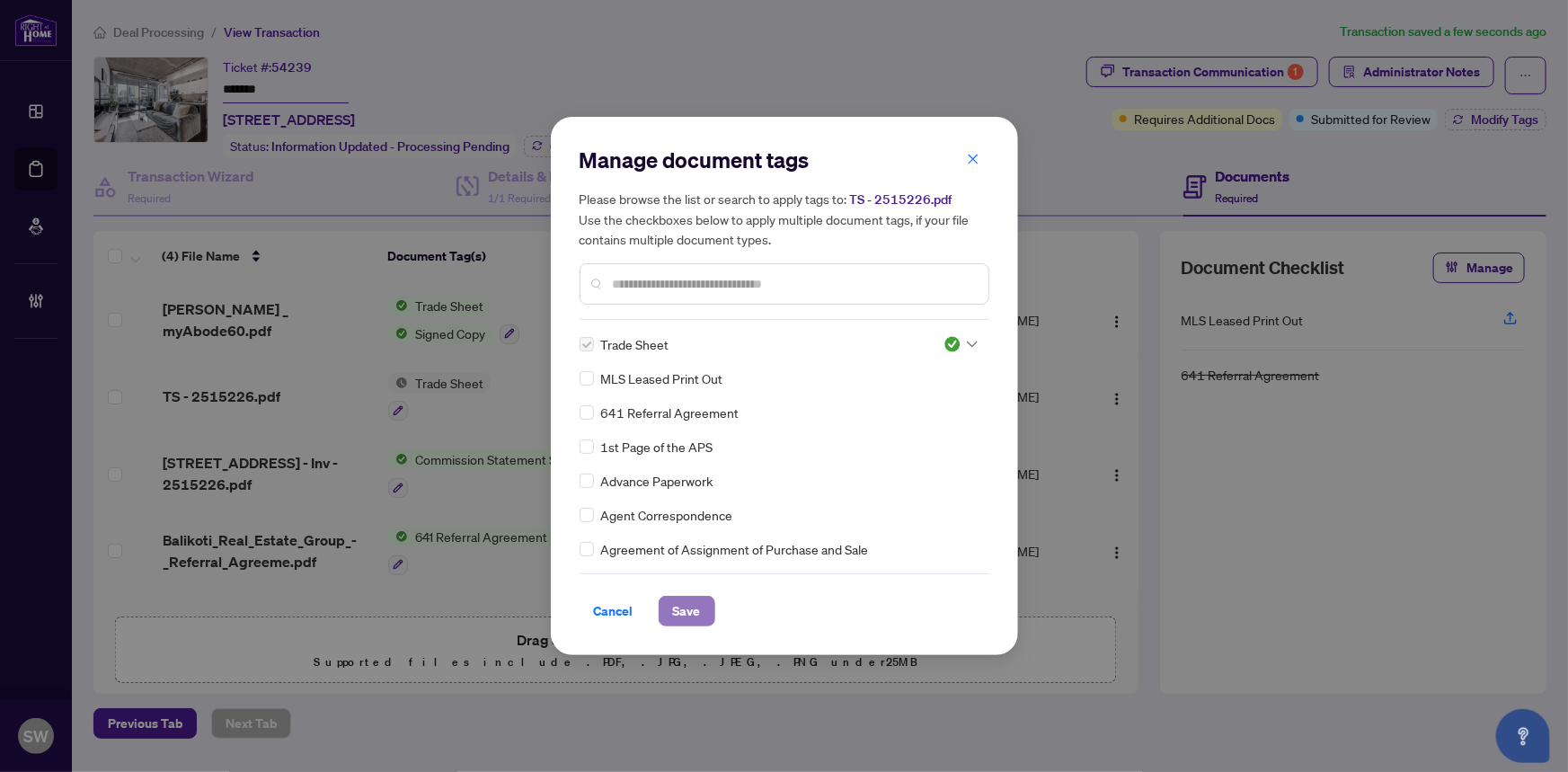
click at [687, 613] on span "Save" at bounding box center [687, 611] width 28 height 29
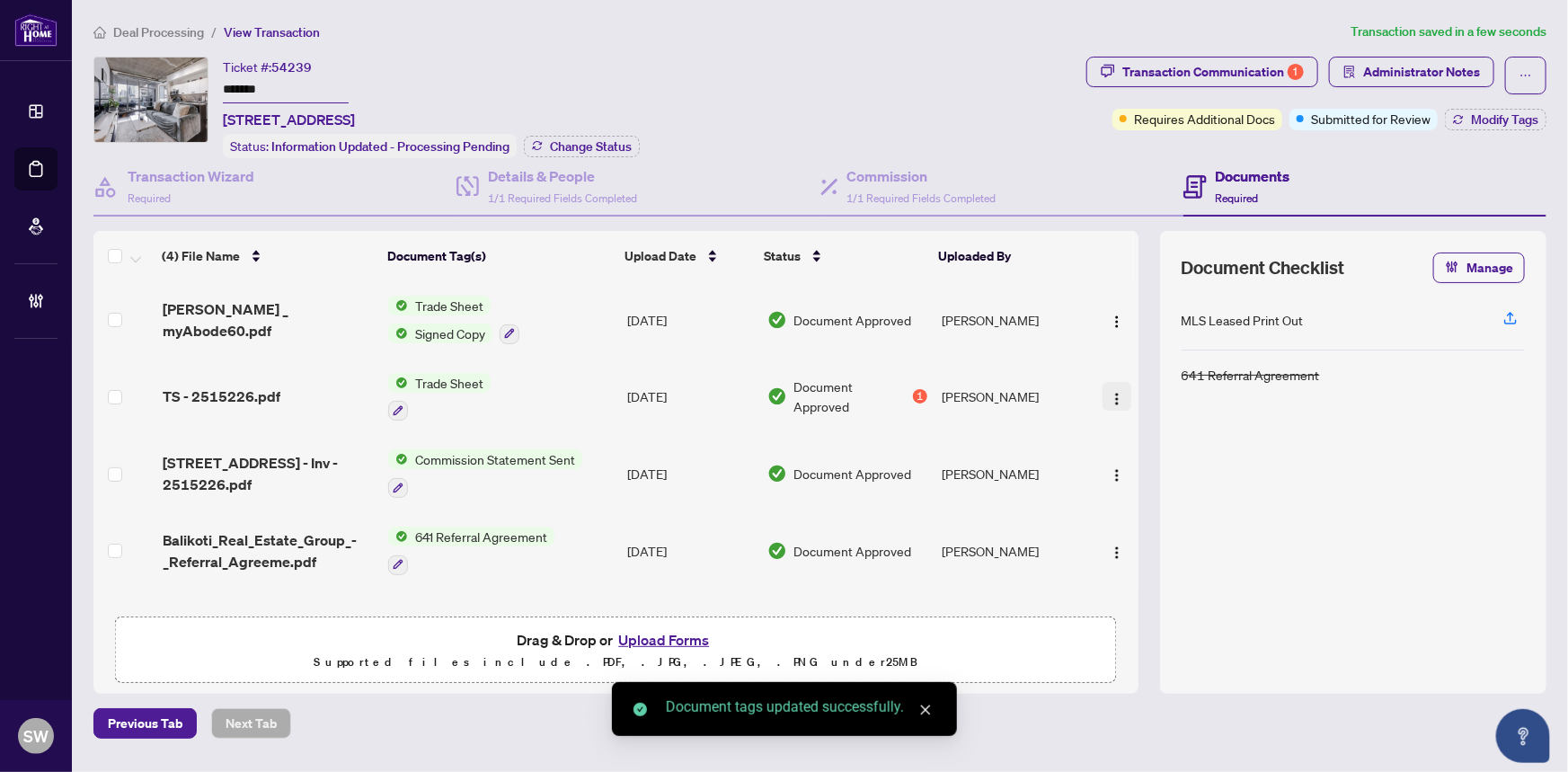
click at [1113, 392] on img "button" at bounding box center [1116, 399] width 14 height 14
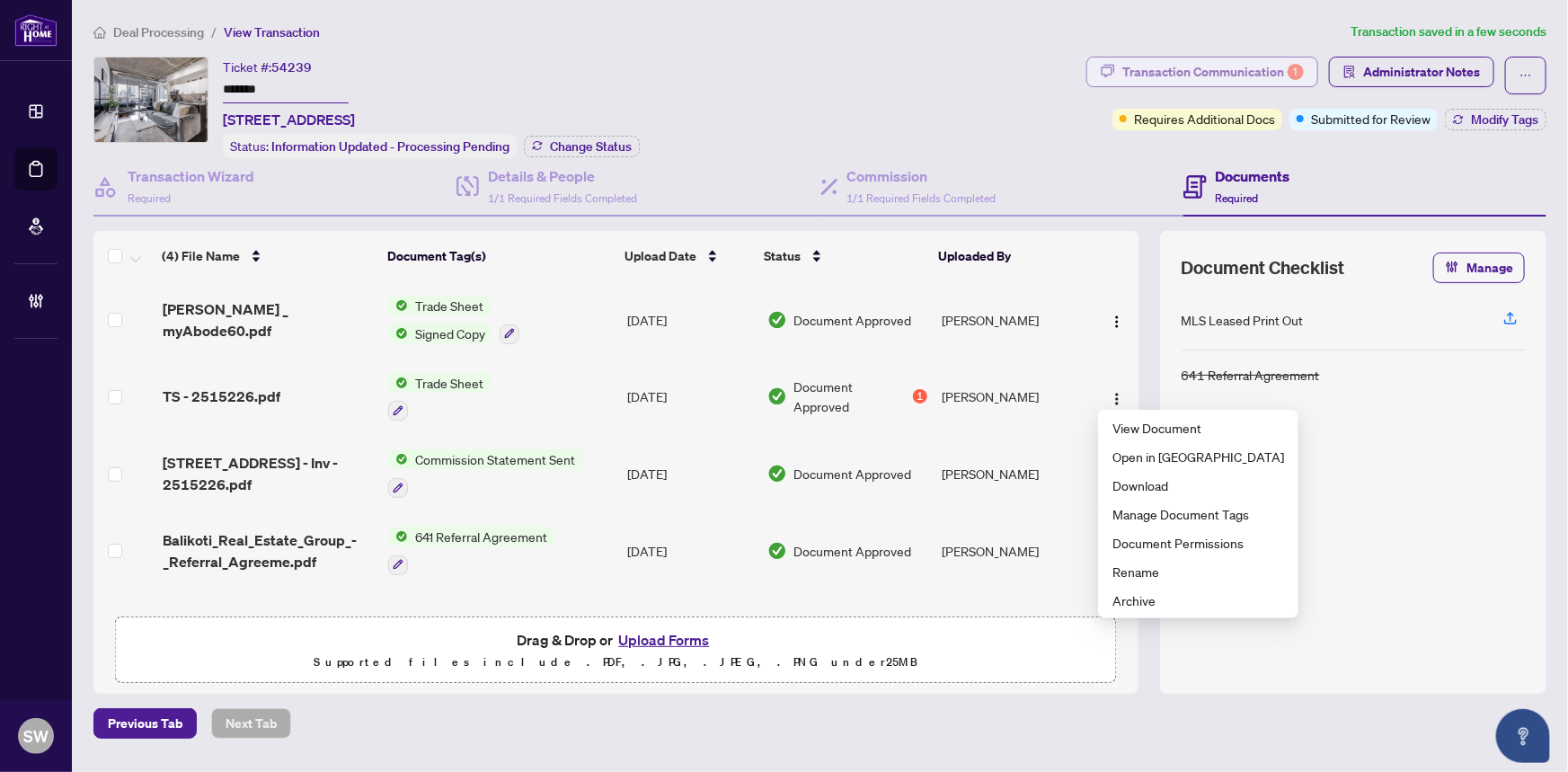
click at [1232, 82] on div "Transaction Communication 1" at bounding box center [1212, 72] width 182 height 29
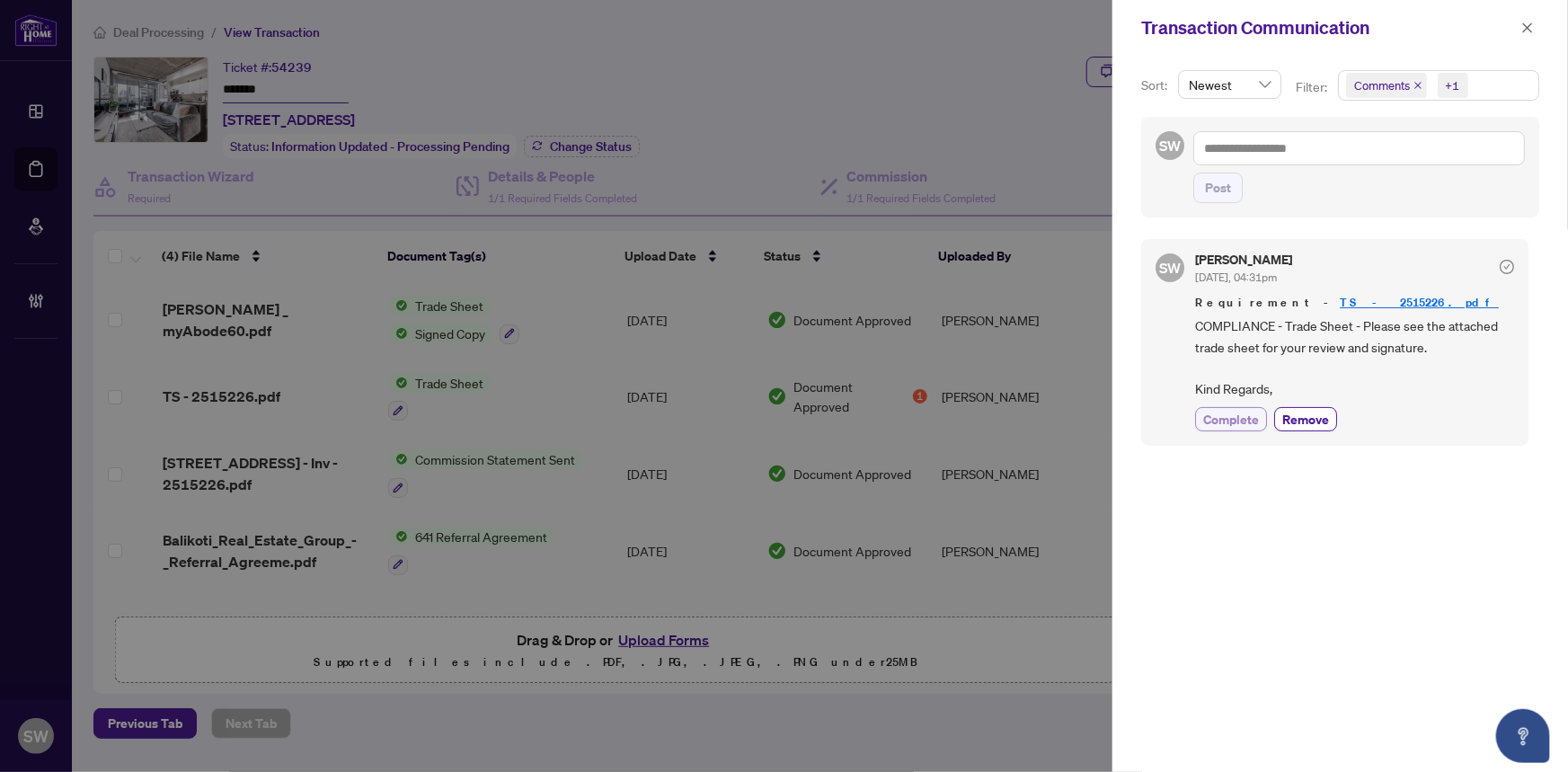
click at [1249, 416] on span "Complete" at bounding box center [1231, 419] width 56 height 19
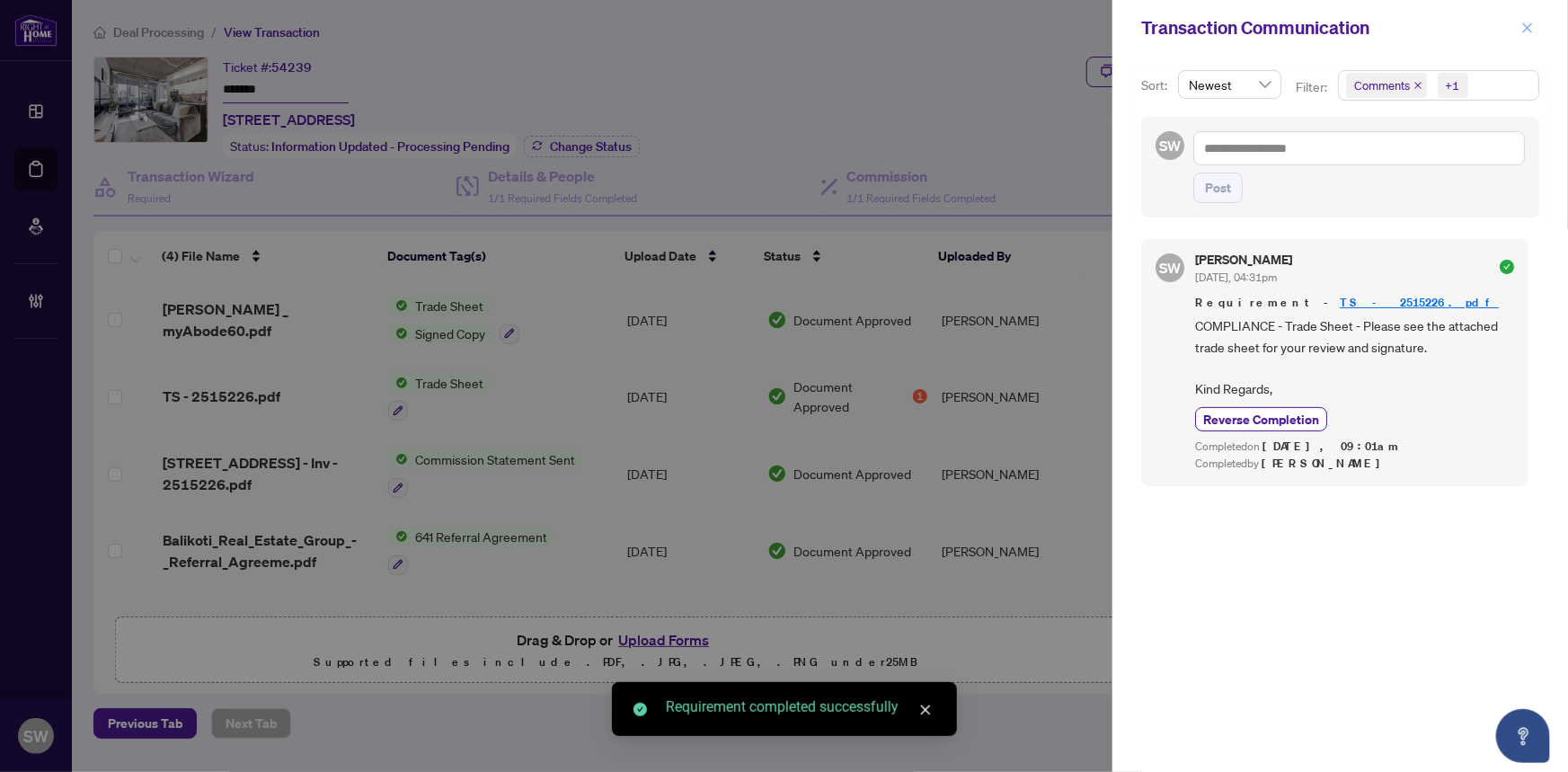
click at [1523, 26] on icon "close" at bounding box center [1528, 28] width 13 height 13
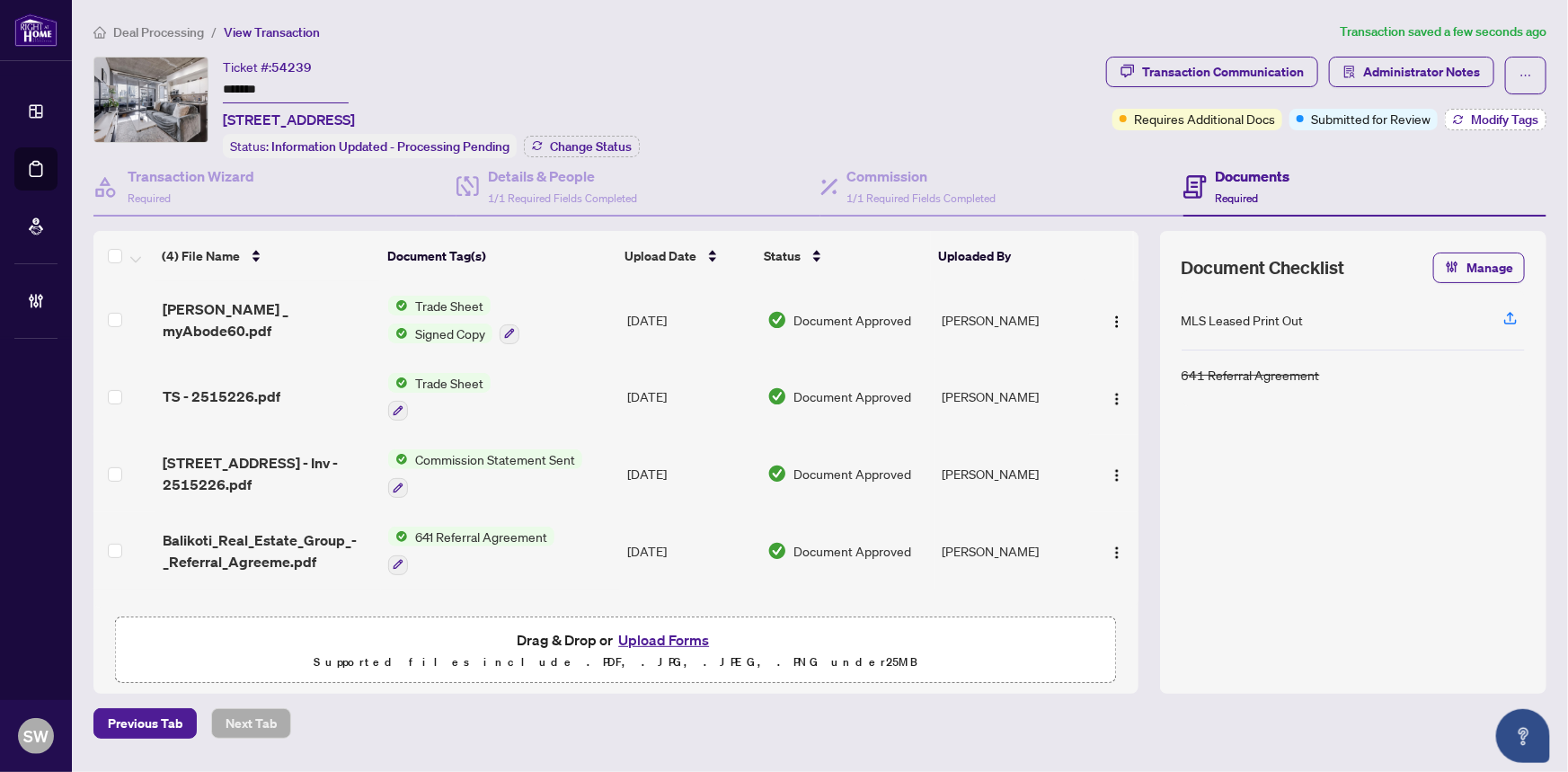
click at [1484, 122] on span "Modify Tags" at bounding box center [1505, 120] width 67 height 13
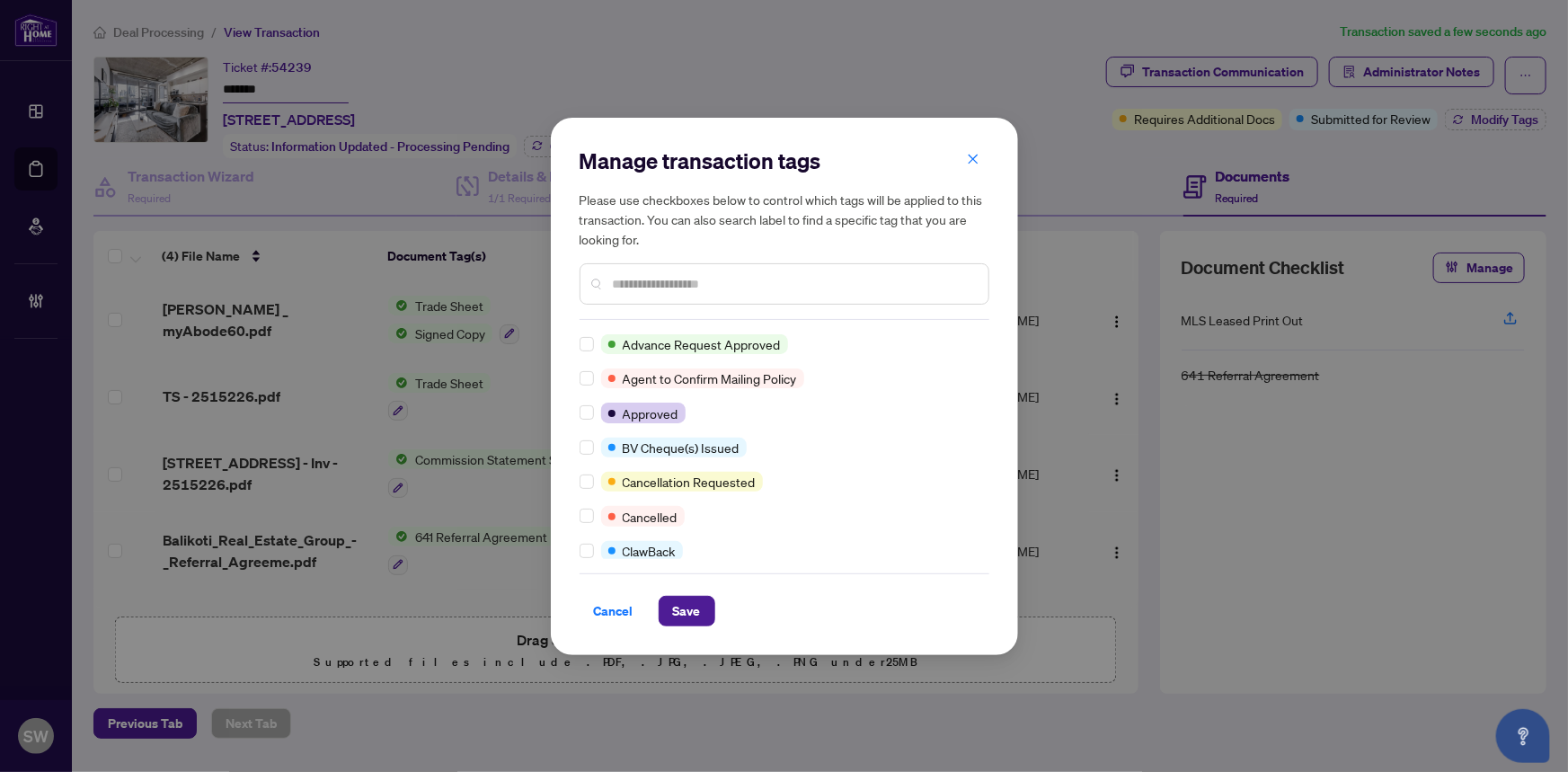
click at [657, 285] on input "text" at bounding box center [793, 283] width 361 height 20
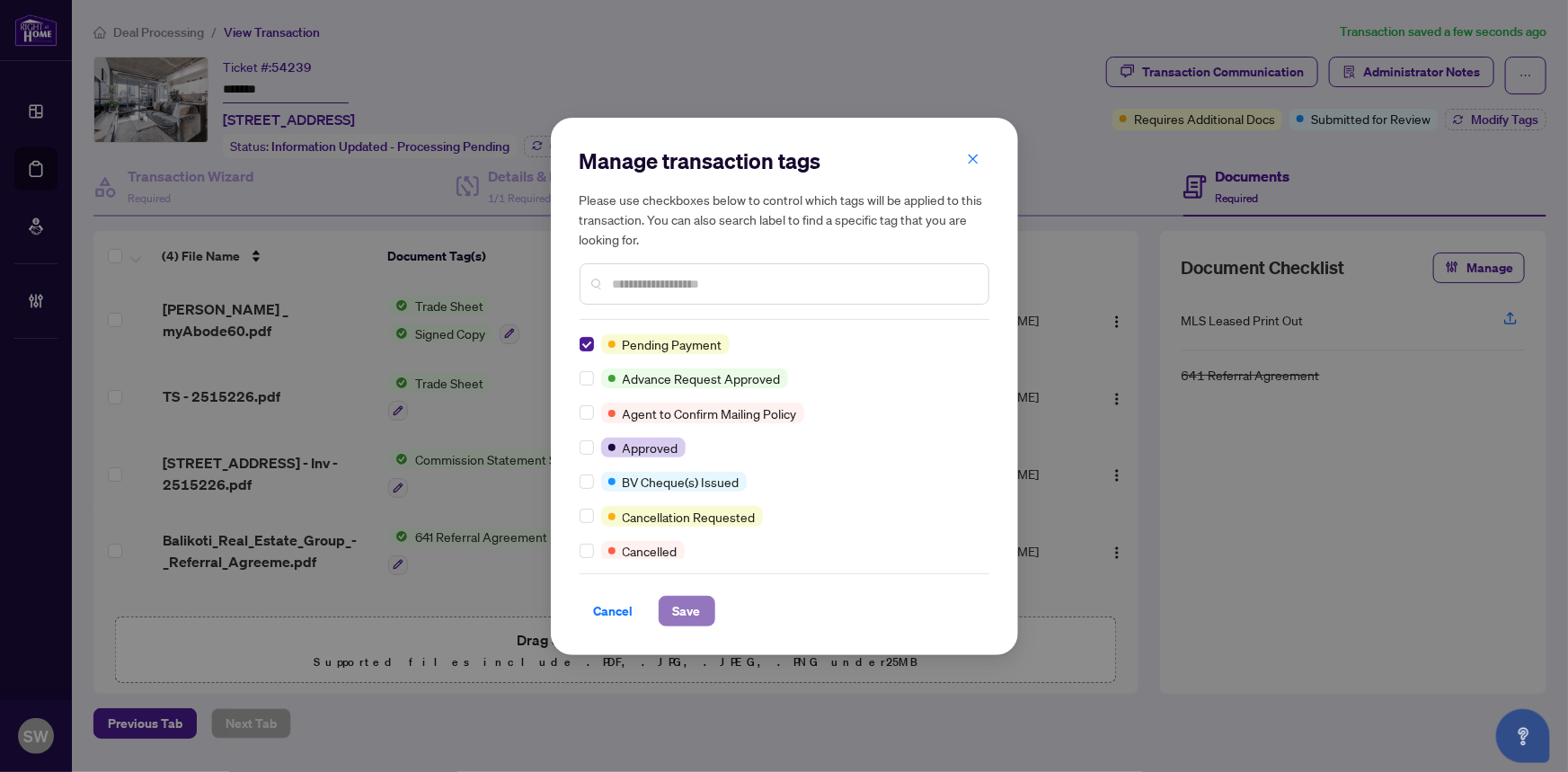
click at [677, 616] on span "Save" at bounding box center [687, 611] width 28 height 29
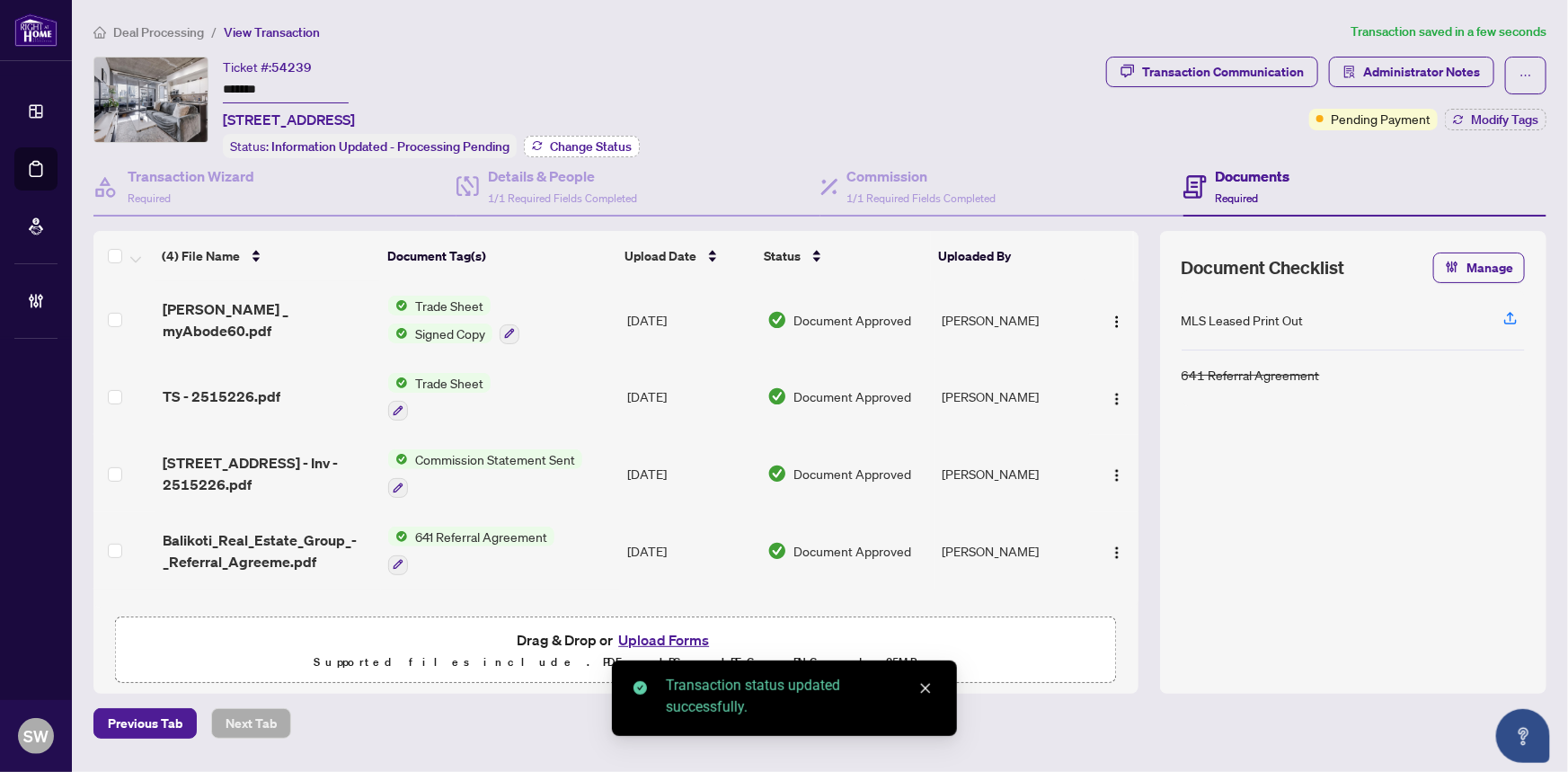
click at [572, 150] on span "Change Status" at bounding box center [591, 147] width 82 height 13
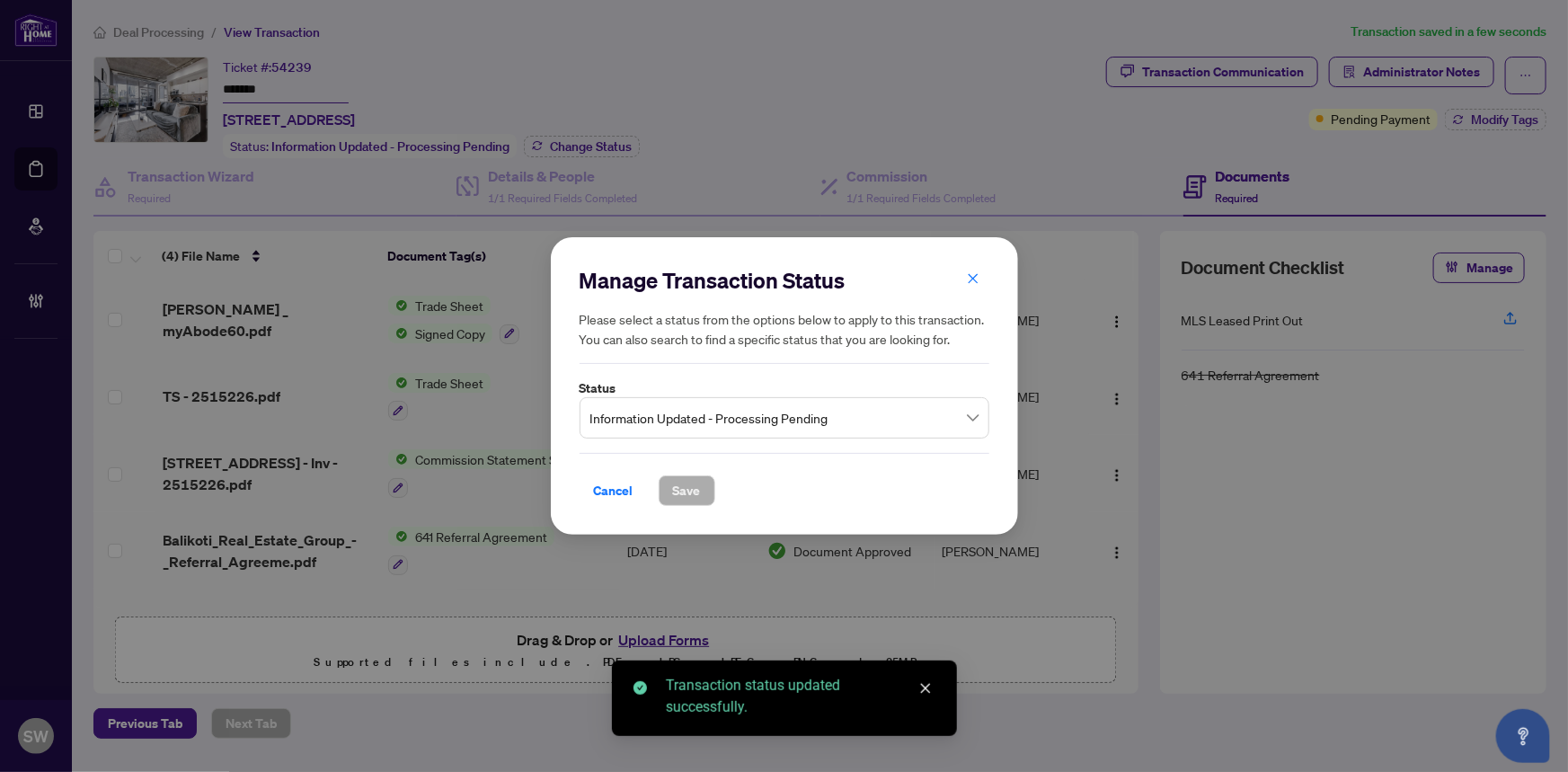
click at [733, 427] on span "Information Updated - Processing Pending" at bounding box center [784, 417] width 388 height 34
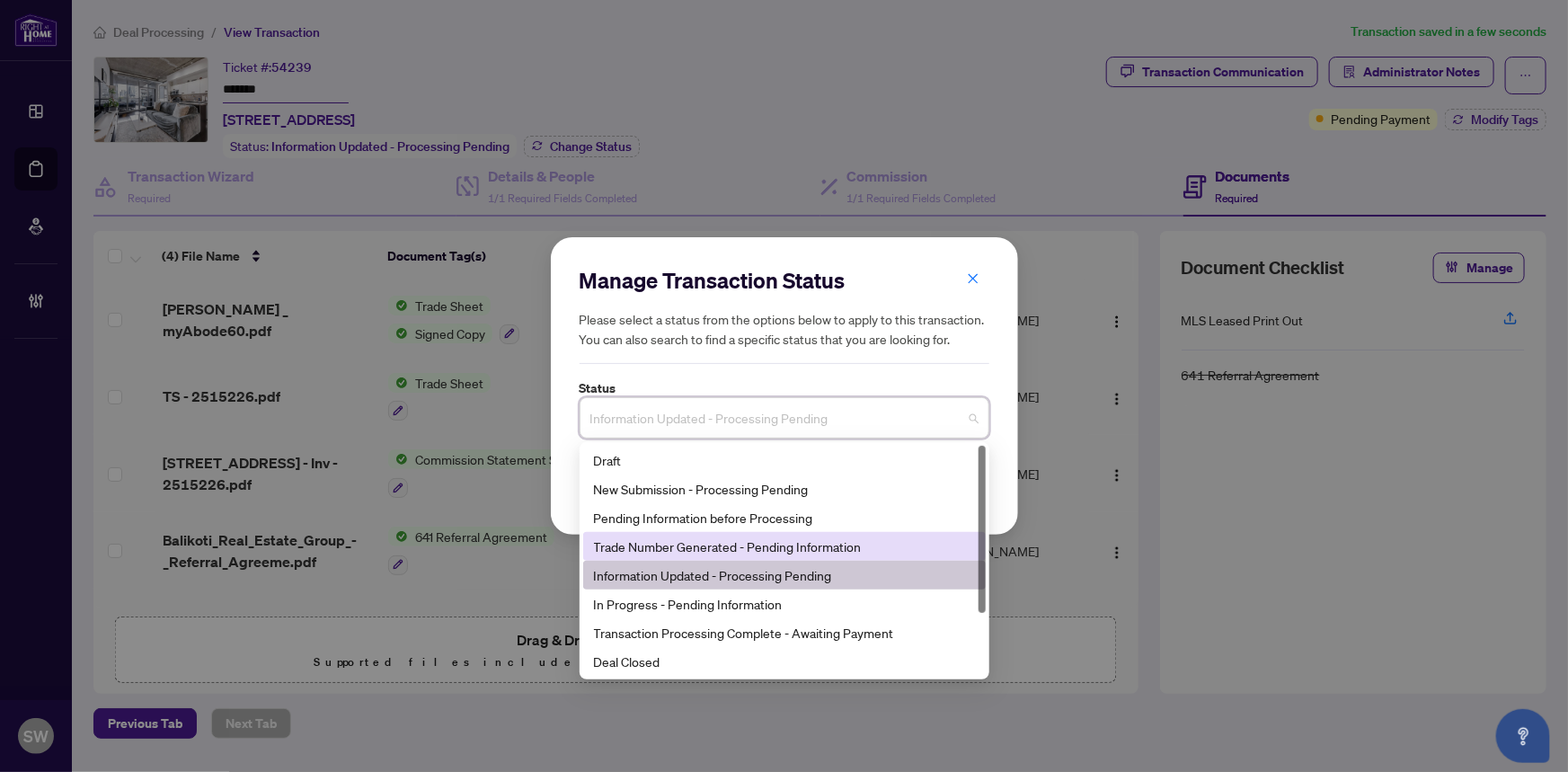
click at [716, 549] on div "Trade Number Generated - Pending Information" at bounding box center [784, 546] width 381 height 20
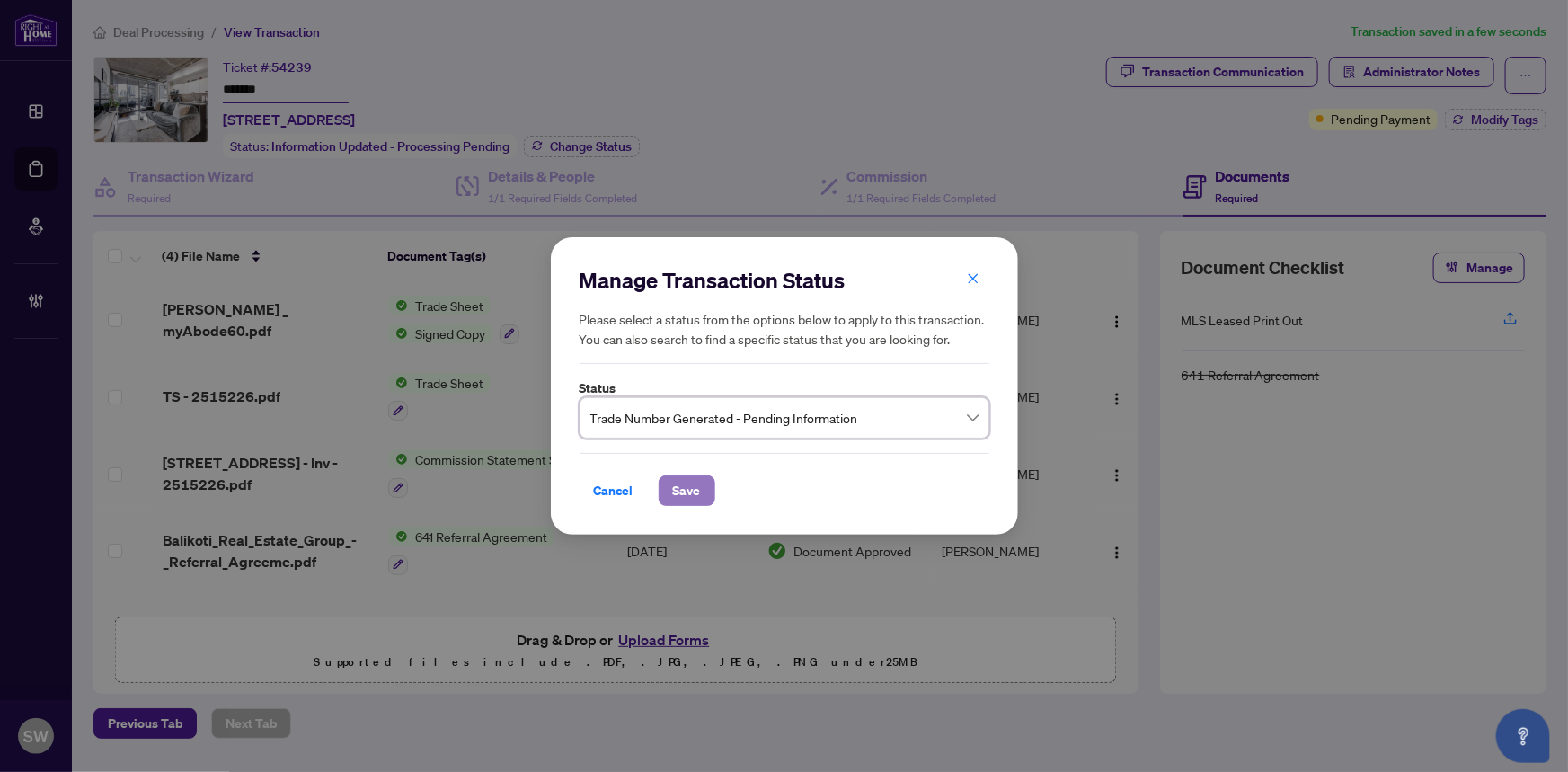
click at [688, 487] on span "Save" at bounding box center [687, 490] width 28 height 29
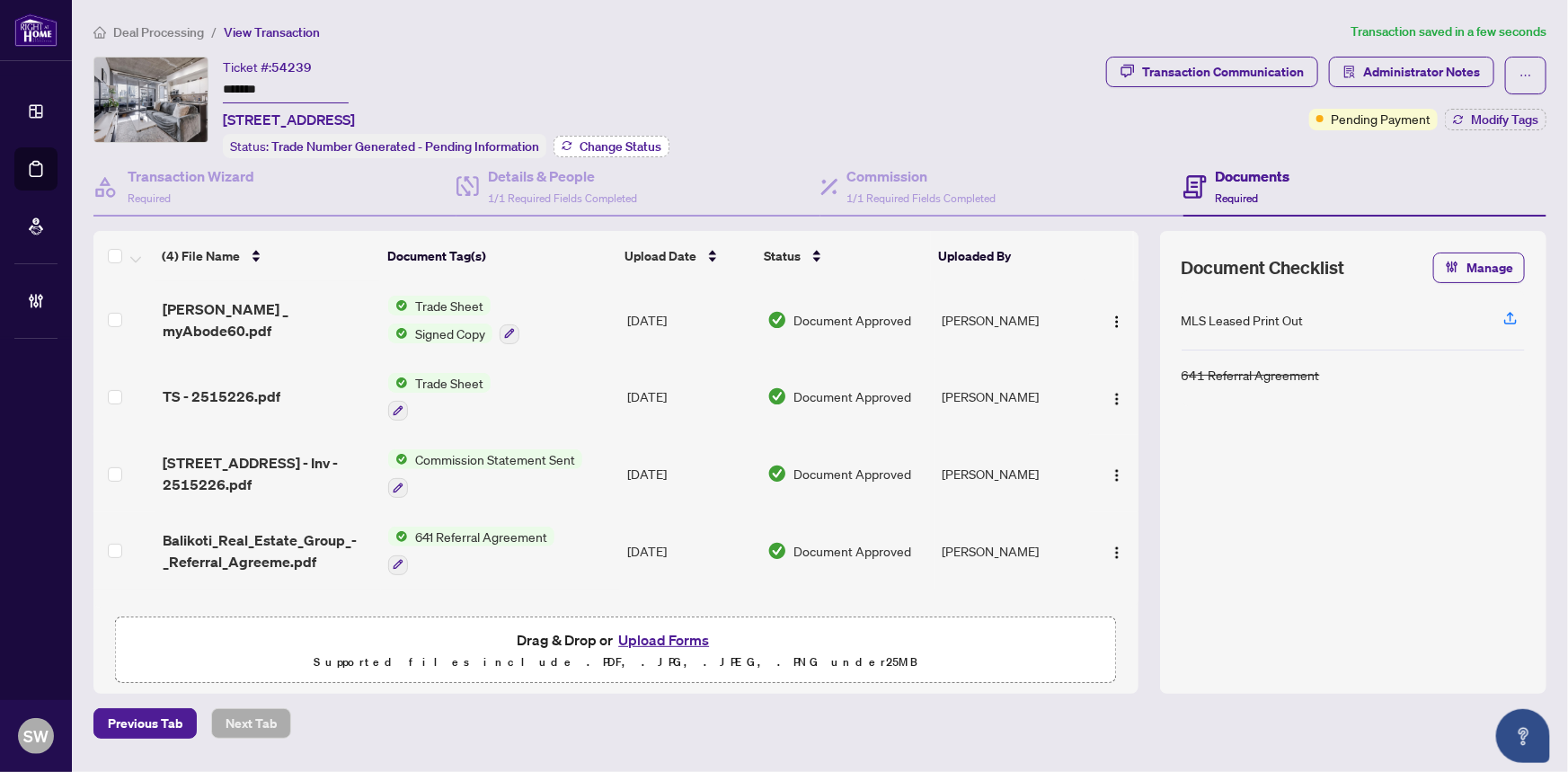
click at [607, 145] on span "Change Status" at bounding box center [620, 147] width 82 height 13
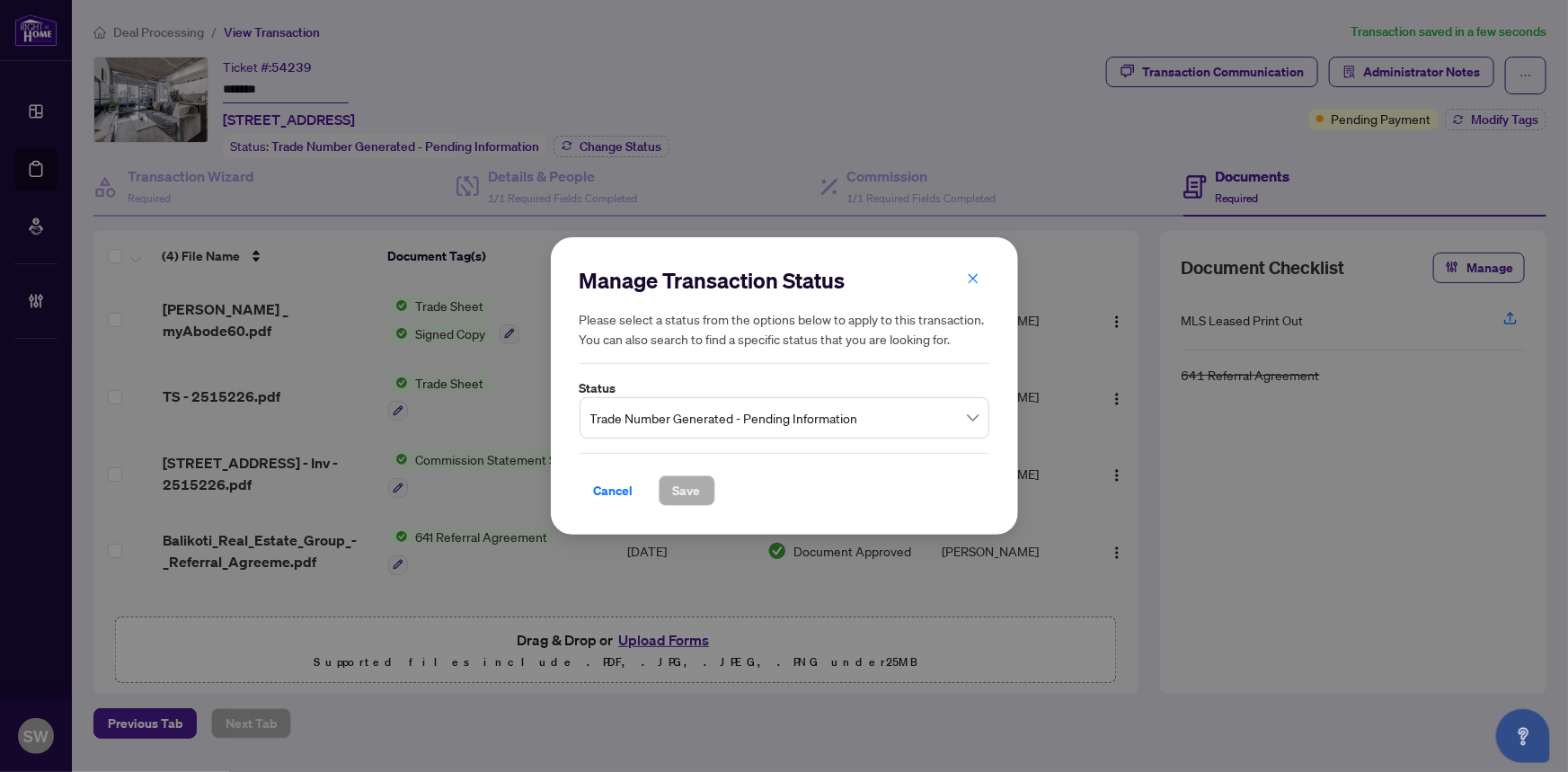
click at [858, 422] on span "Trade Number Generated - Pending Information" at bounding box center [784, 417] width 388 height 34
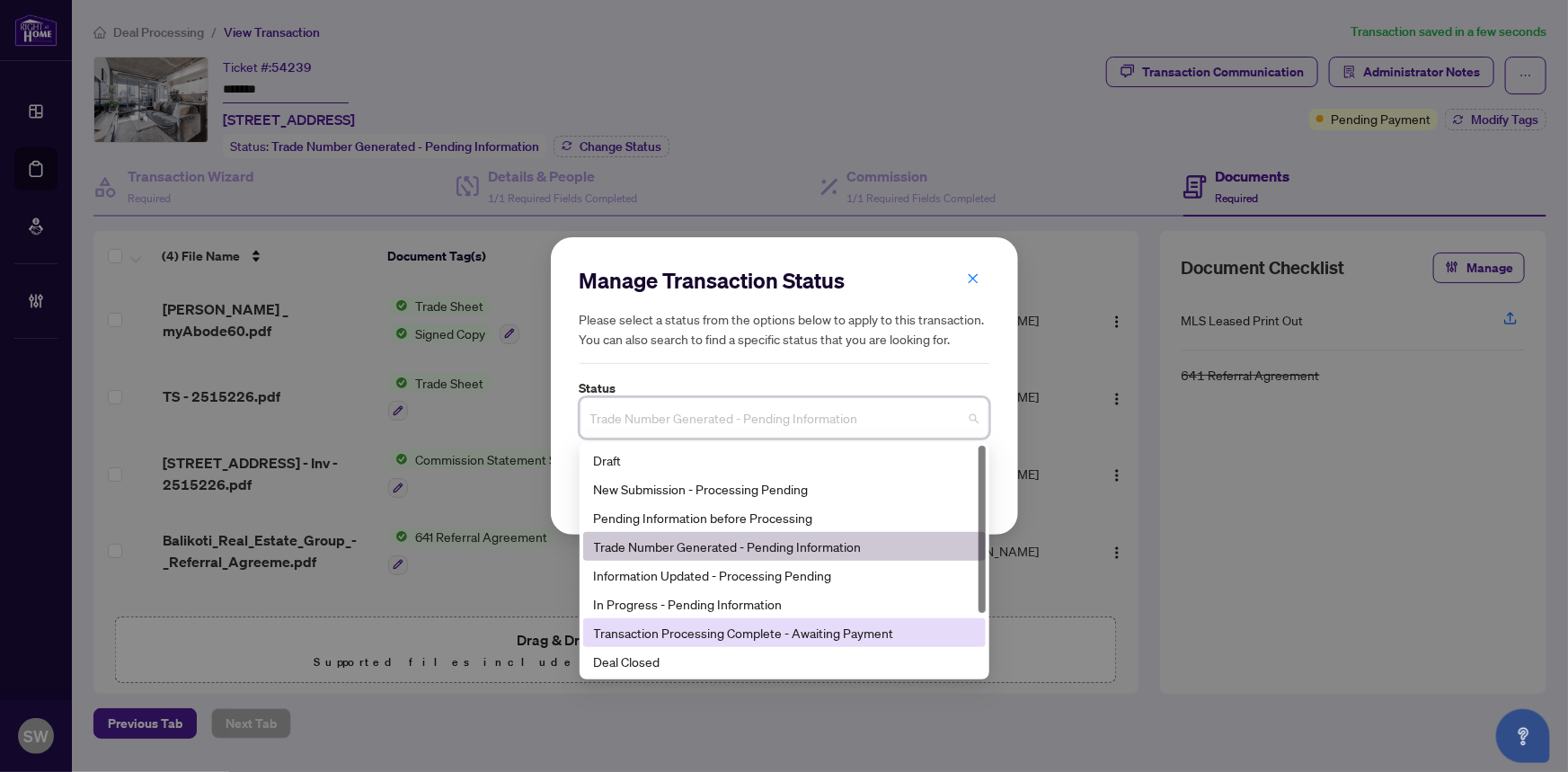
click at [845, 635] on div "Transaction Processing Complete - Awaiting Payment" at bounding box center [784, 632] width 381 height 20
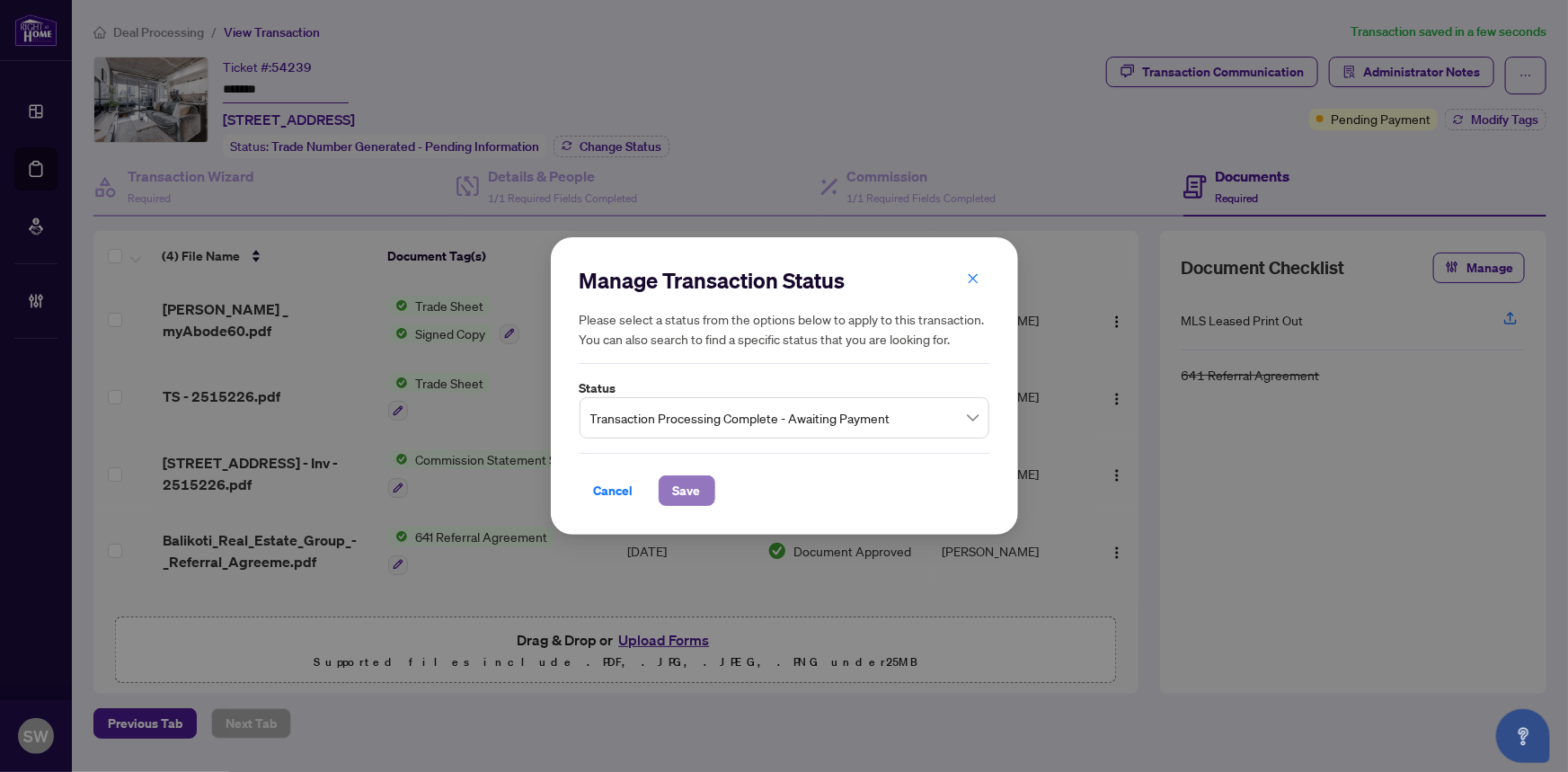
click at [700, 490] on button "Save" at bounding box center [686, 490] width 57 height 31
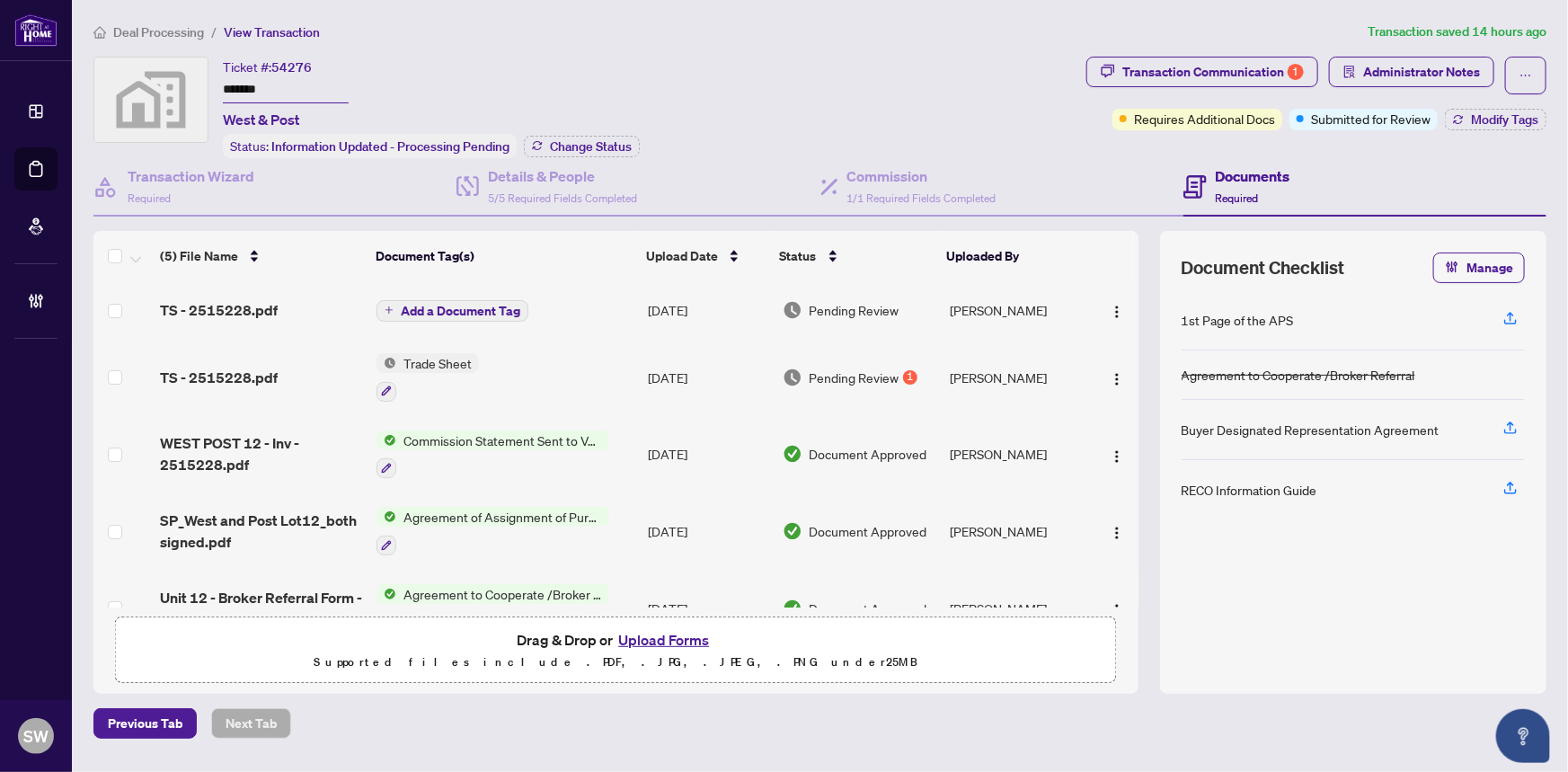
click at [254, 82] on input "*******" at bounding box center [285, 90] width 126 height 26
click at [250, 311] on span "TS - 2515228.pdf" at bounding box center [219, 309] width 117 height 21
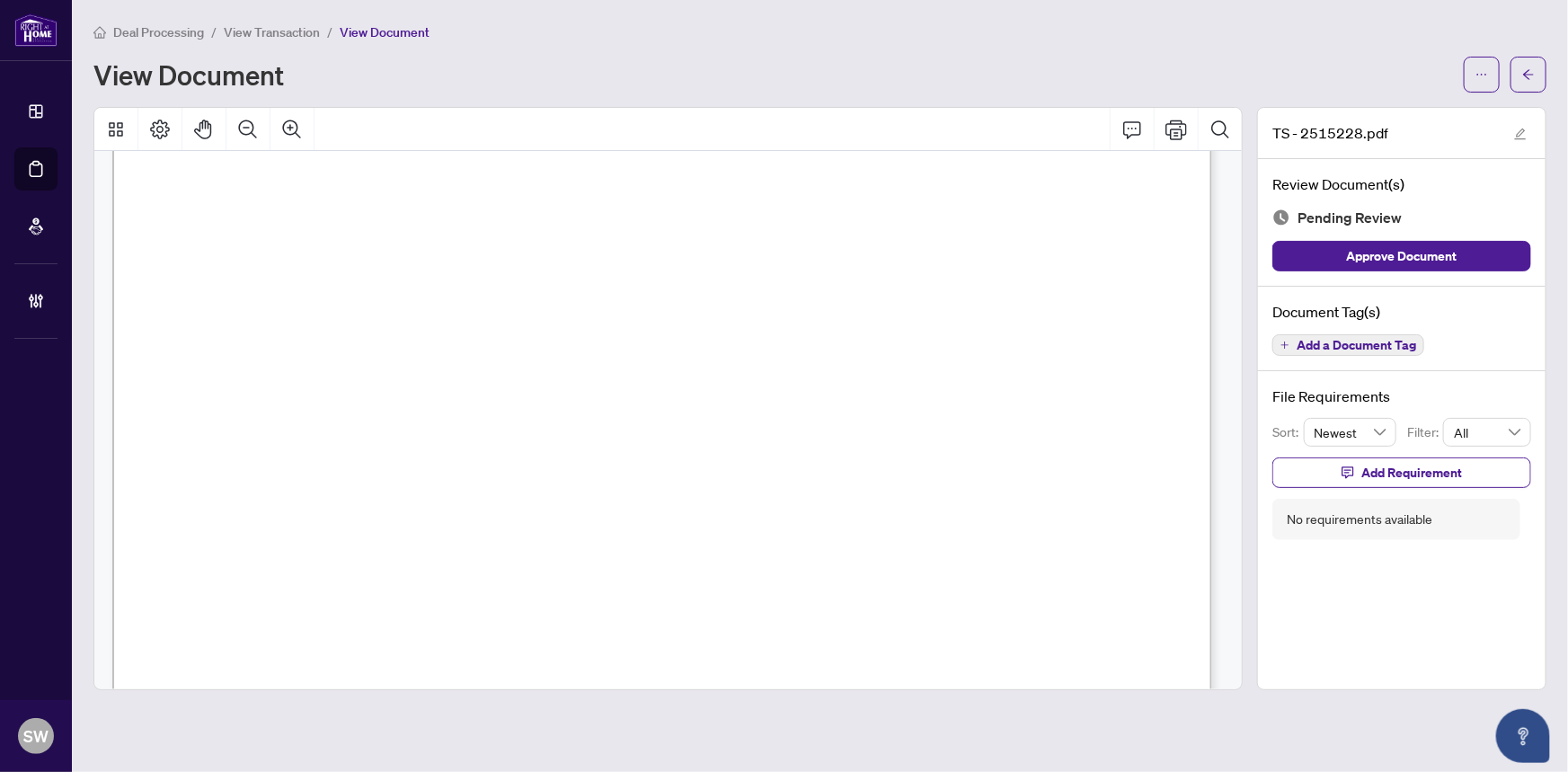
scroll to position [408, 0]
click at [1366, 339] on span "Add a Document Tag" at bounding box center [1356, 345] width 119 height 13
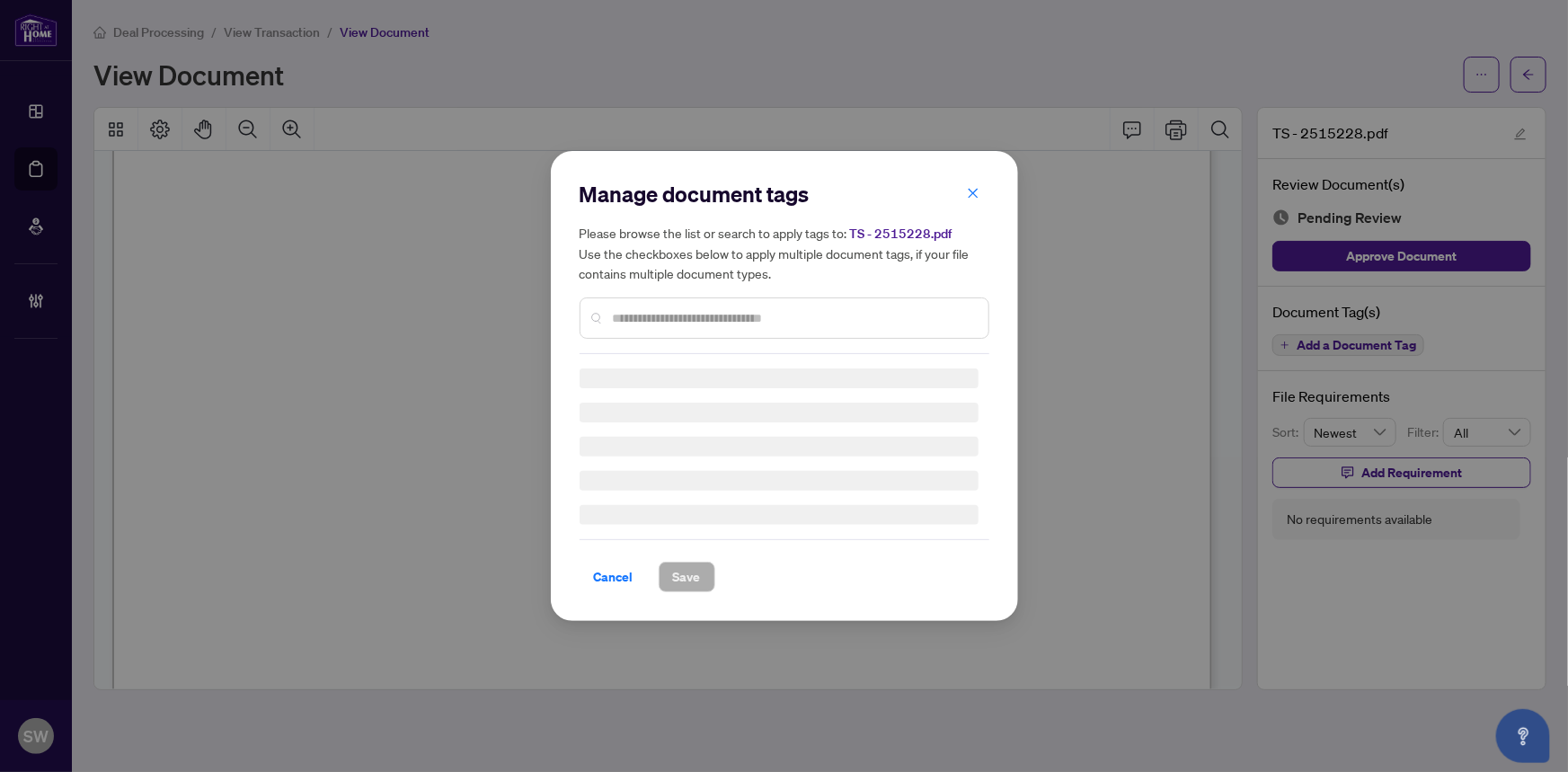
click at [678, 315] on div "Manage document tags Please browse the list or search to apply tags to: TS - 25…" at bounding box center [784, 266] width 410 height 174
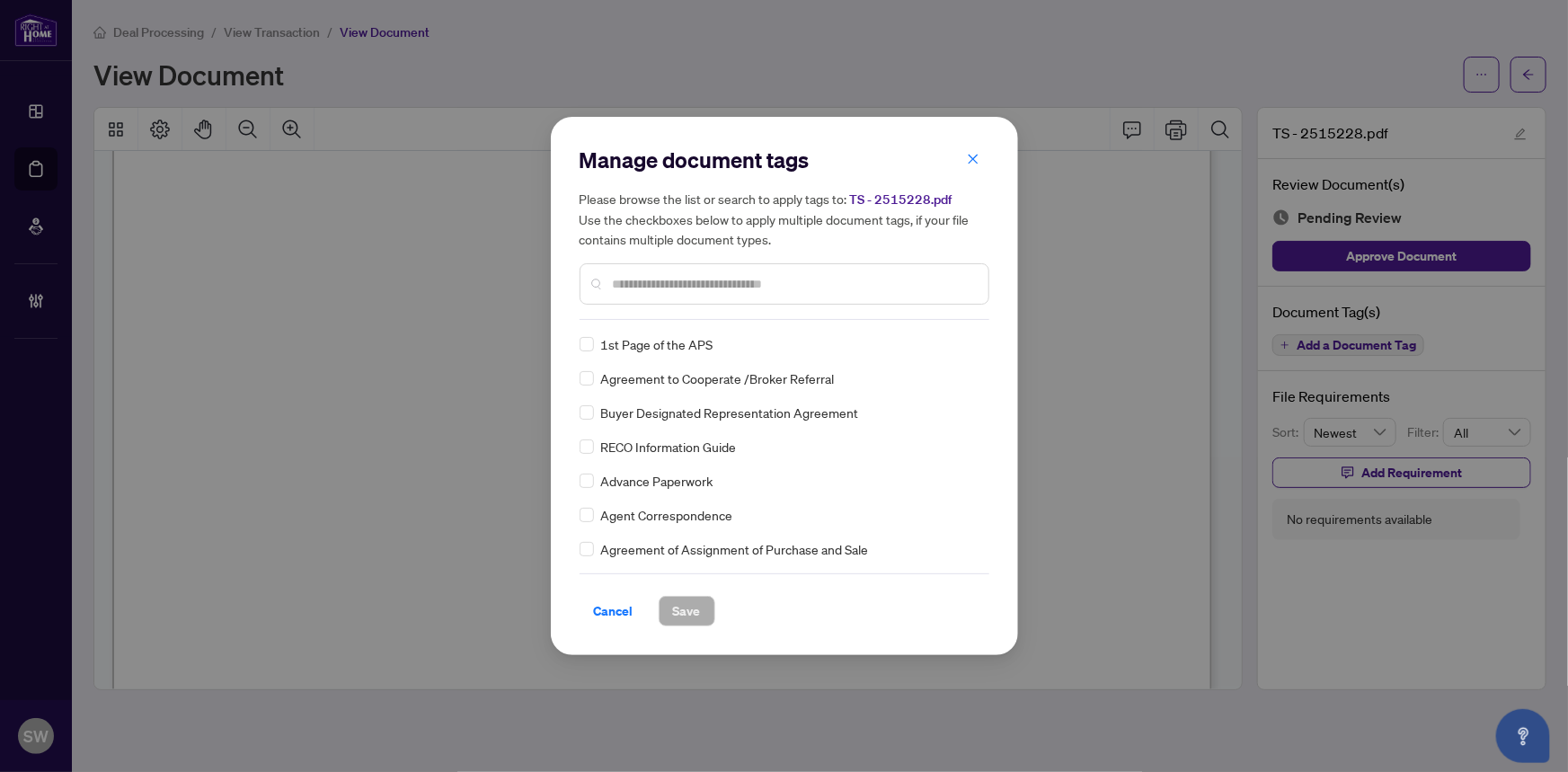
click at [669, 280] on input "text" at bounding box center [793, 283] width 361 height 20
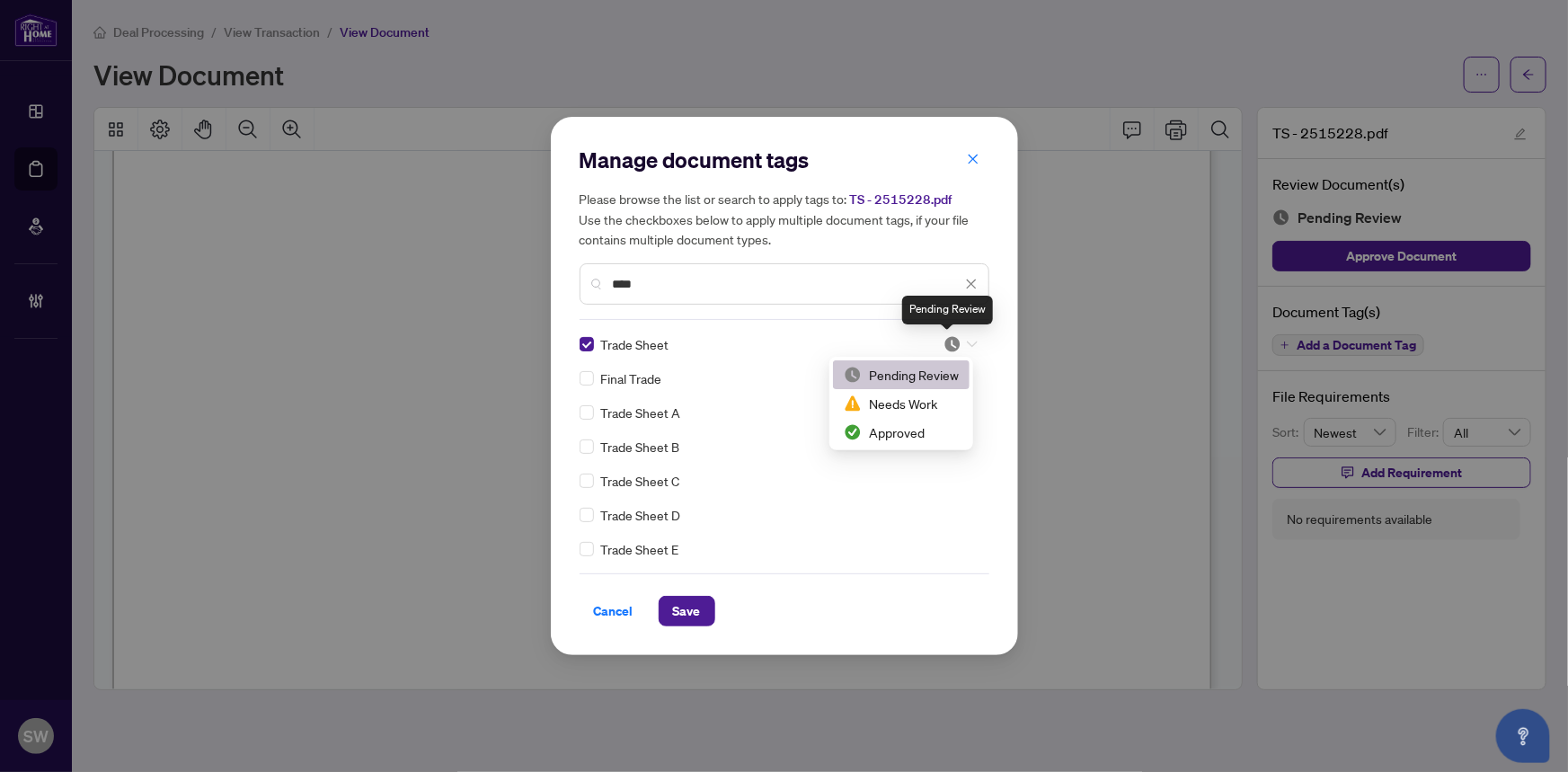
drag, startPoint x: 954, startPoint y: 341, endPoint x: 928, endPoint y: 386, distance: 52.0
click at [954, 342] on img at bounding box center [952, 344] width 18 height 18
click at [899, 432] on div "Approved" at bounding box center [901, 432] width 115 height 20
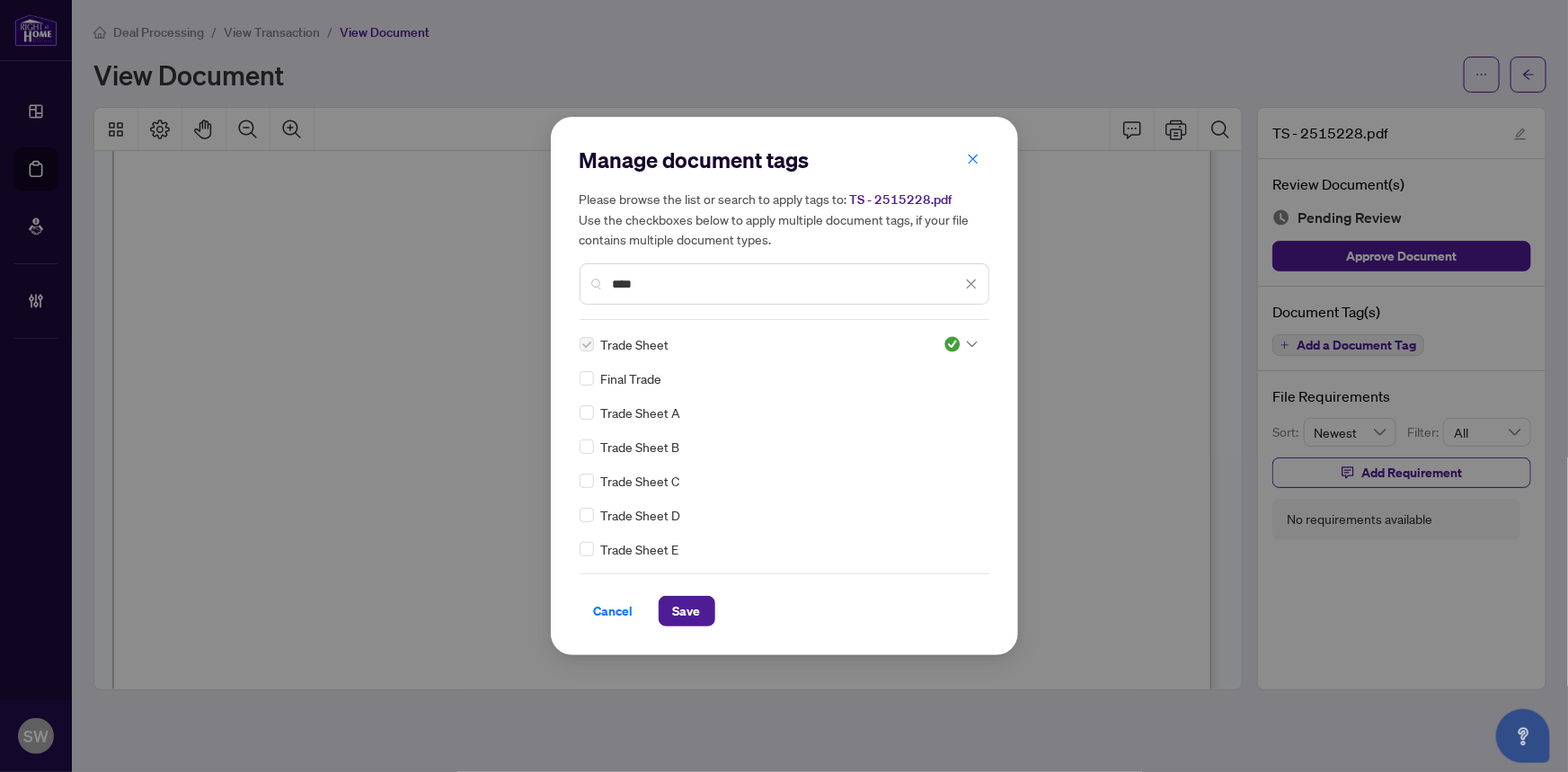
drag, startPoint x: 652, startPoint y: 283, endPoint x: 560, endPoint y: 278, distance: 92.1
click at [560, 278] on div "Manage document tags Please browse the list or search to apply tags to: TS - 25…" at bounding box center [785, 386] width 467 height 538
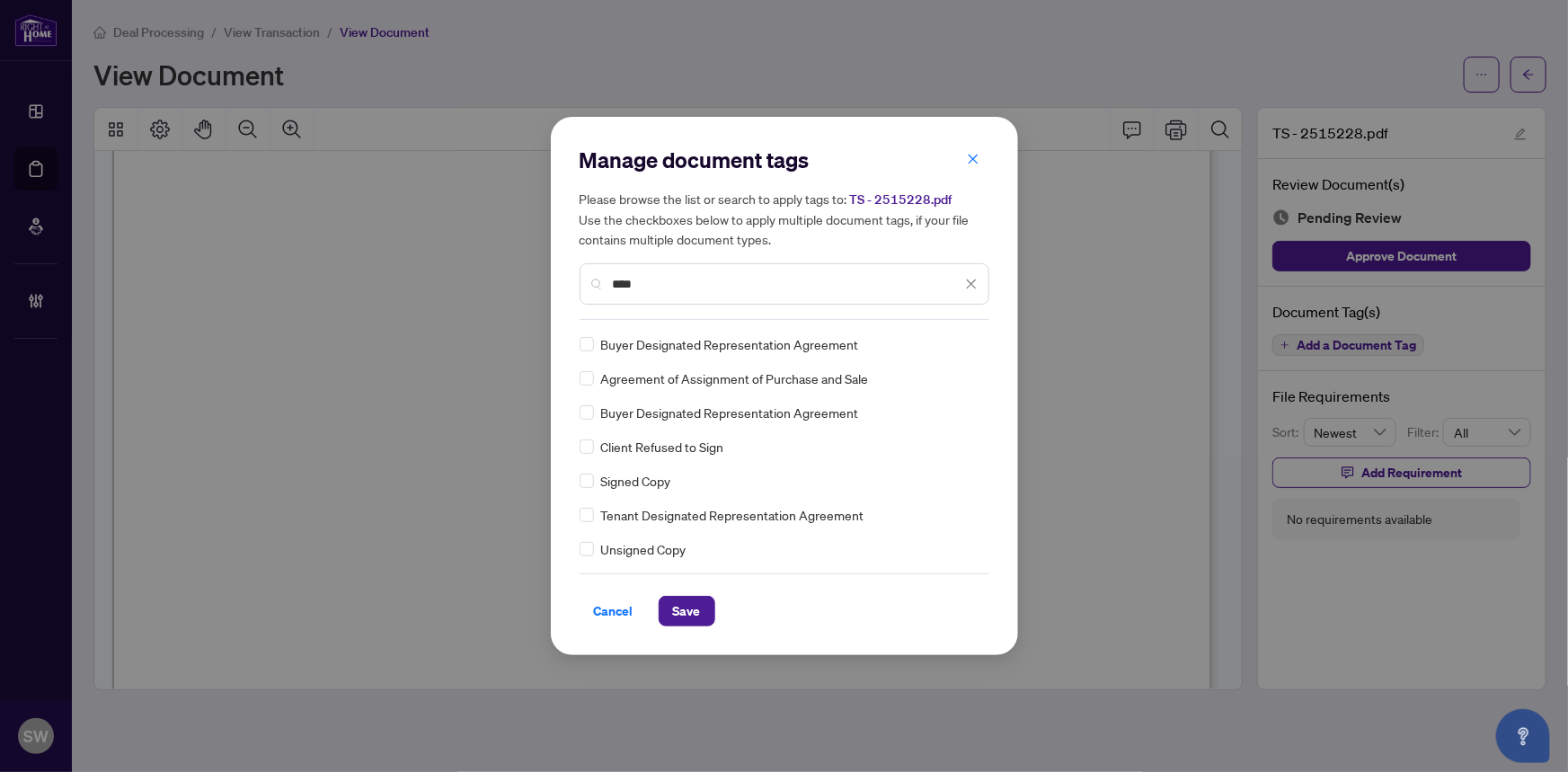
type input "****"
click at [966, 343] on icon at bounding box center [972, 345] width 11 height 7
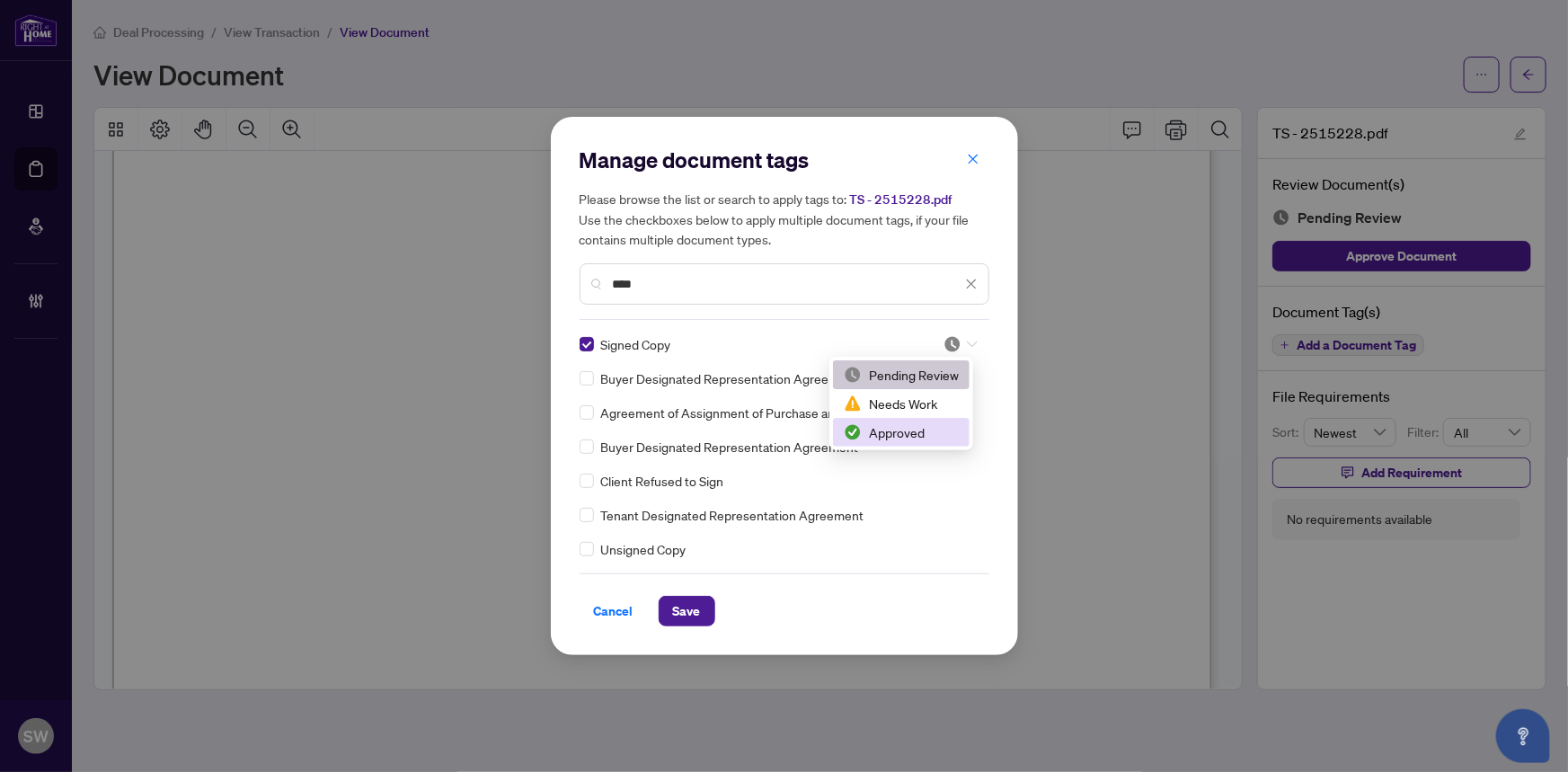
click at [907, 436] on div "Approved" at bounding box center [901, 432] width 115 height 20
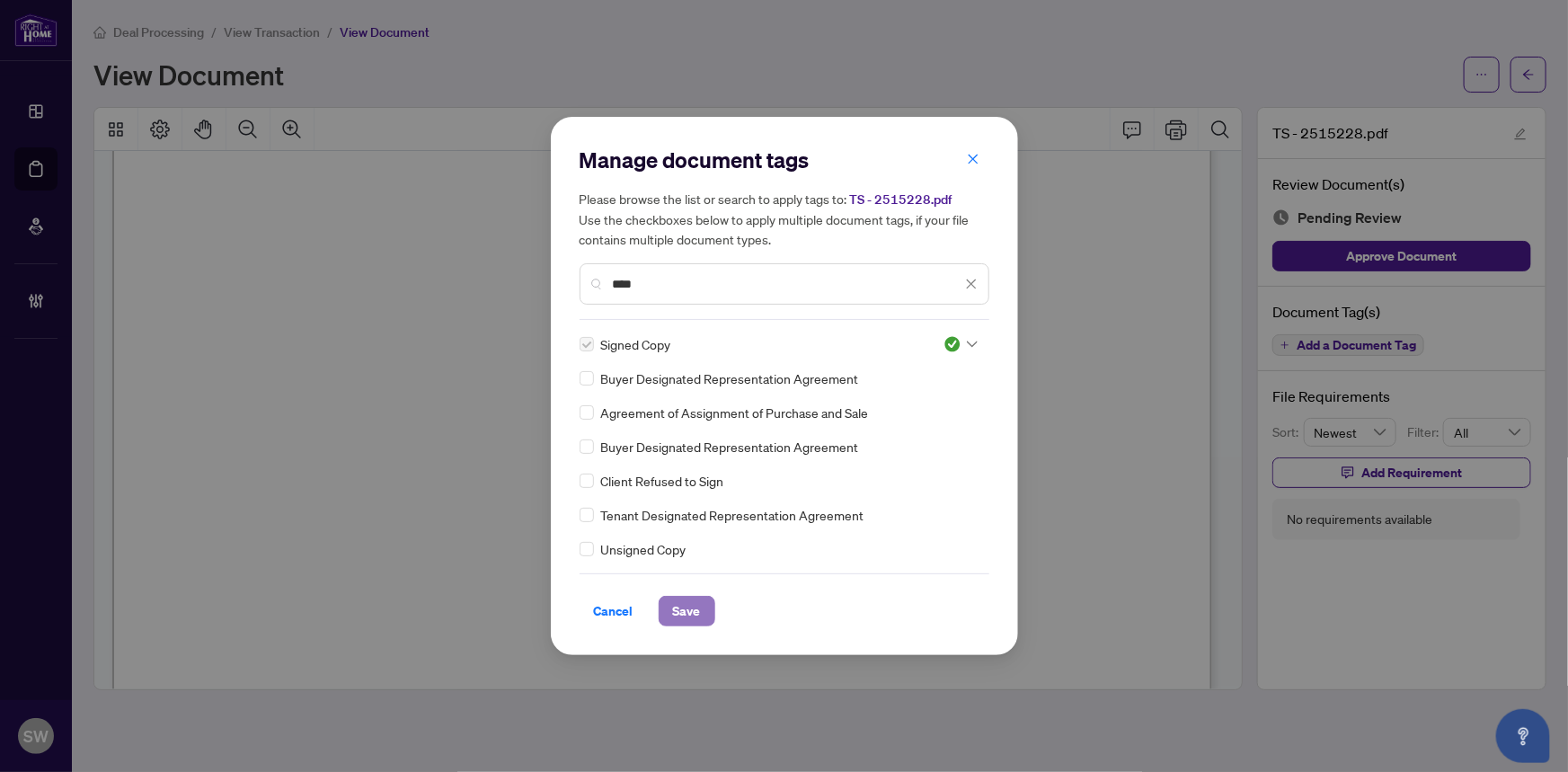
click at [683, 613] on span "Save" at bounding box center [687, 611] width 28 height 29
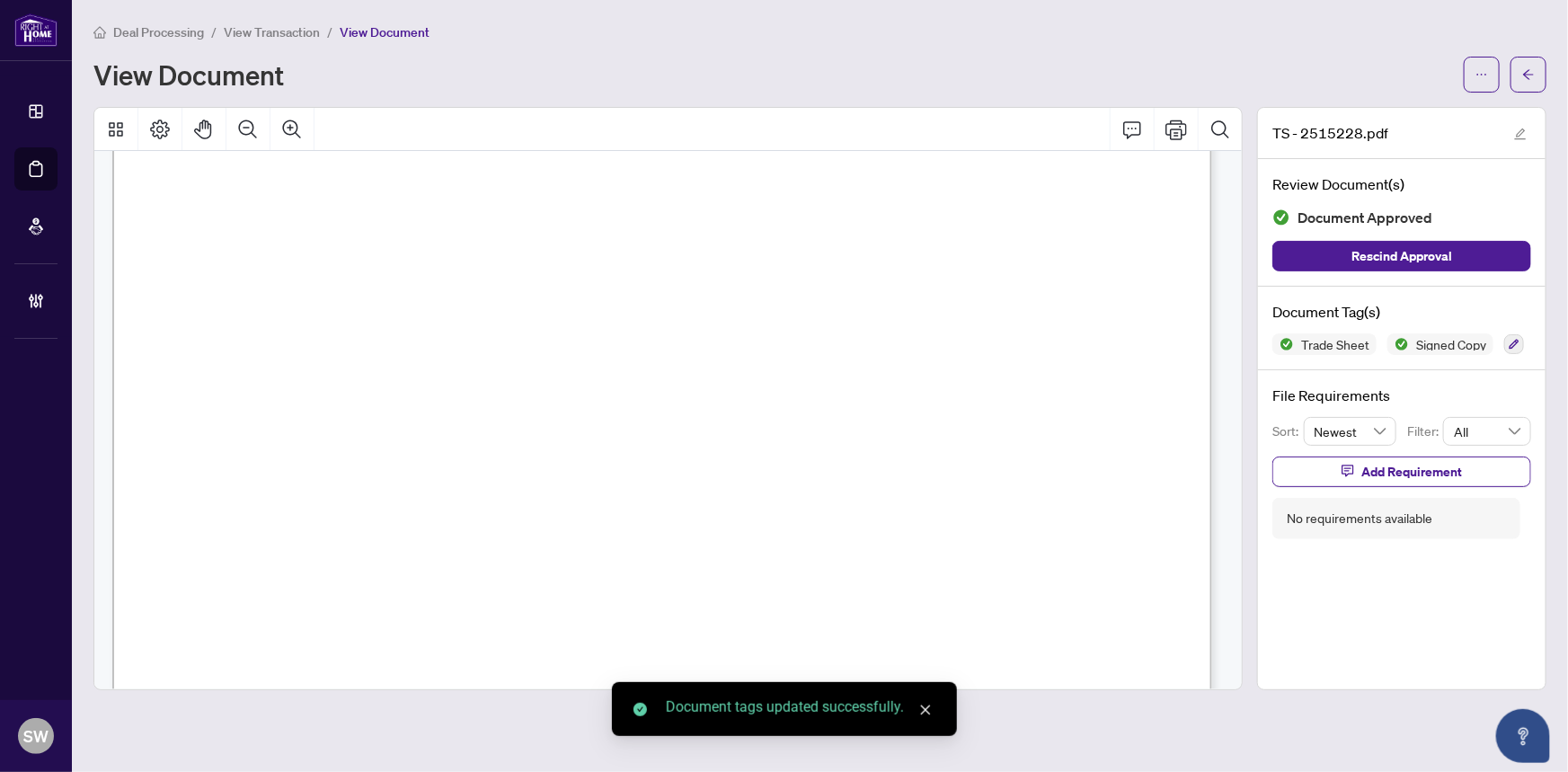
click at [1535, 80] on button "button" at bounding box center [1528, 74] width 36 height 36
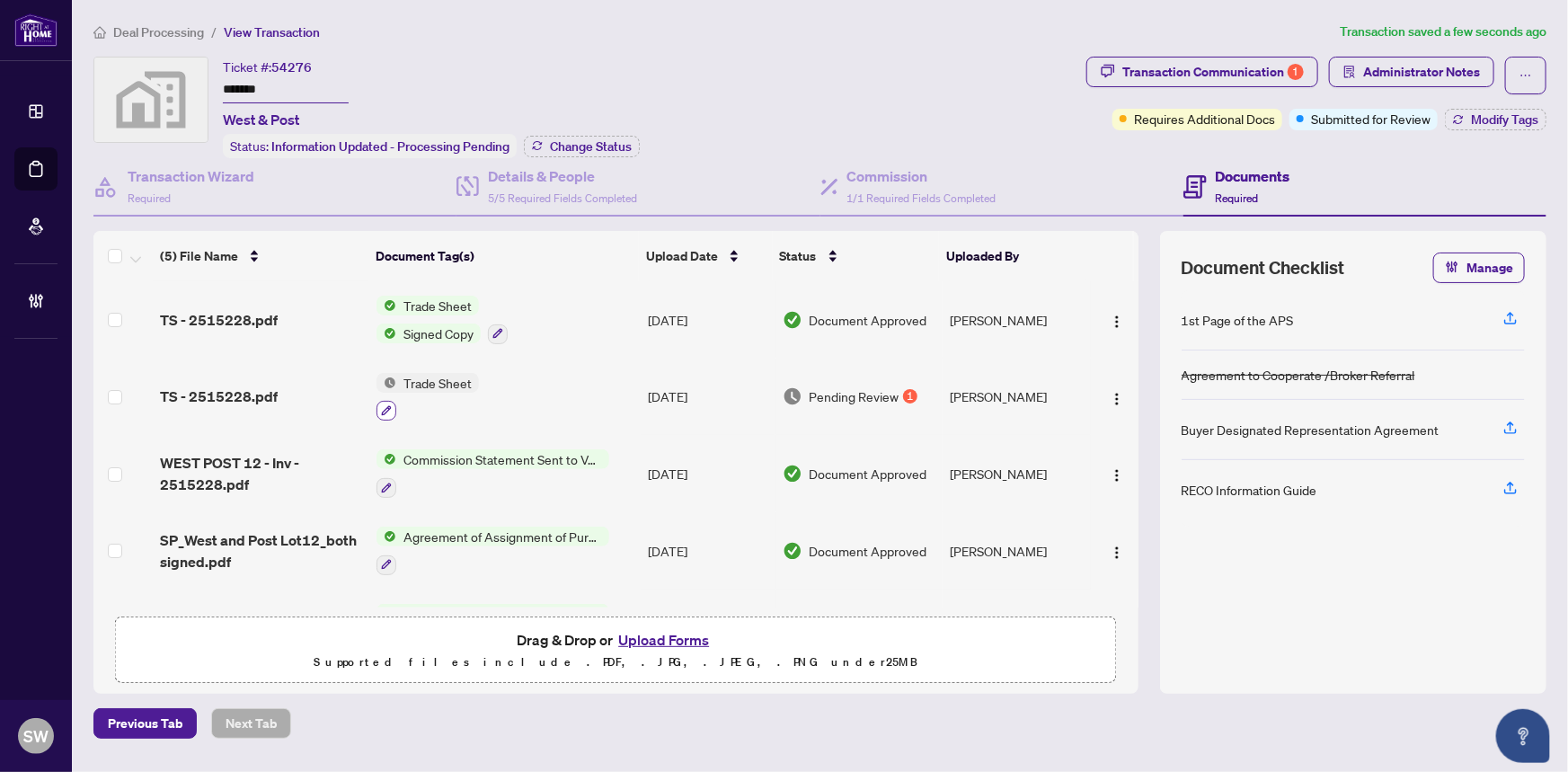
click at [384, 407] on icon "button" at bounding box center [386, 411] width 11 height 11
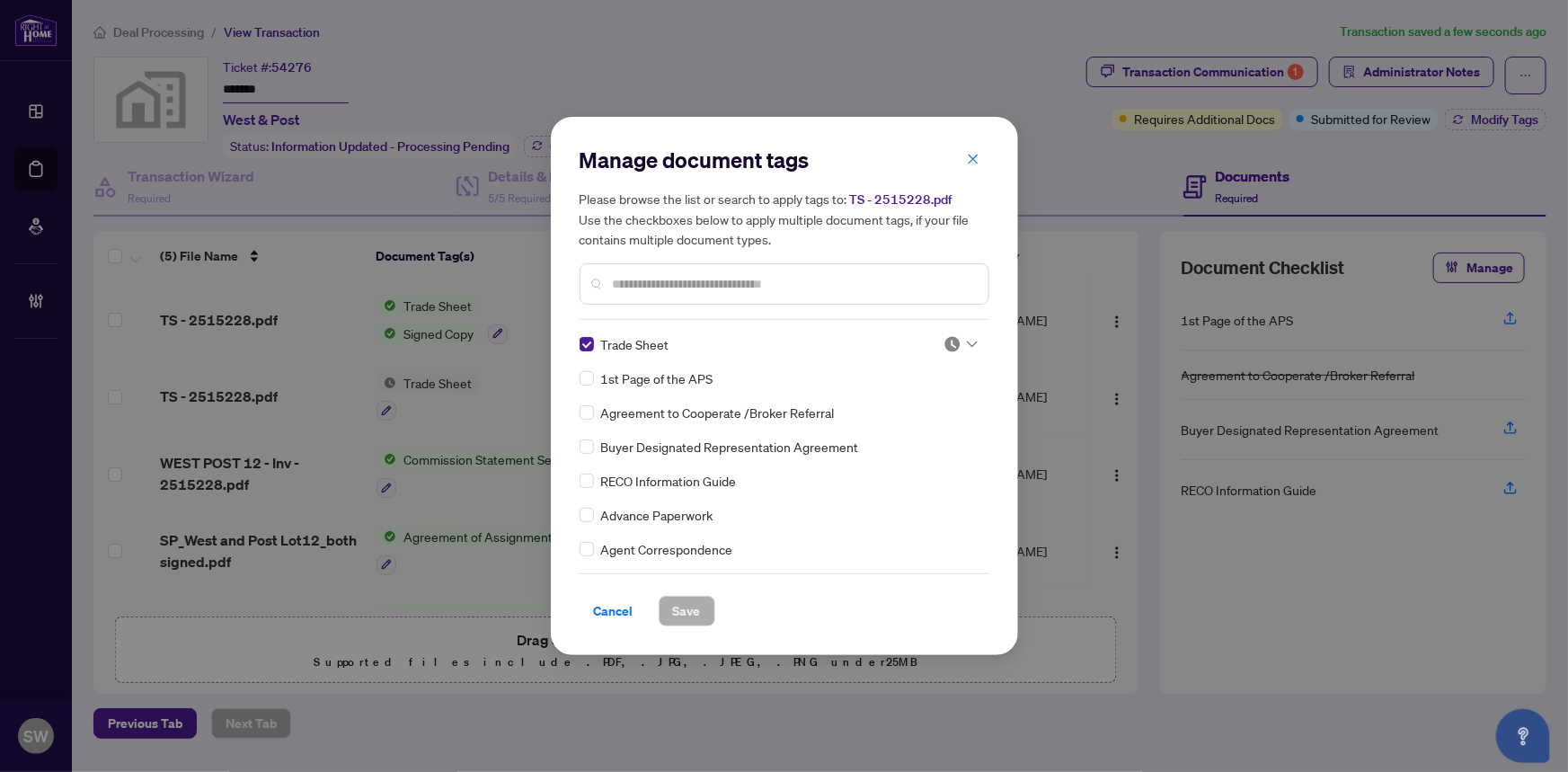
click at [966, 338] on div at bounding box center [960, 344] width 34 height 18
click at [902, 432] on div "Approved" at bounding box center [901, 432] width 115 height 20
click at [683, 611] on span "Save" at bounding box center [687, 611] width 28 height 29
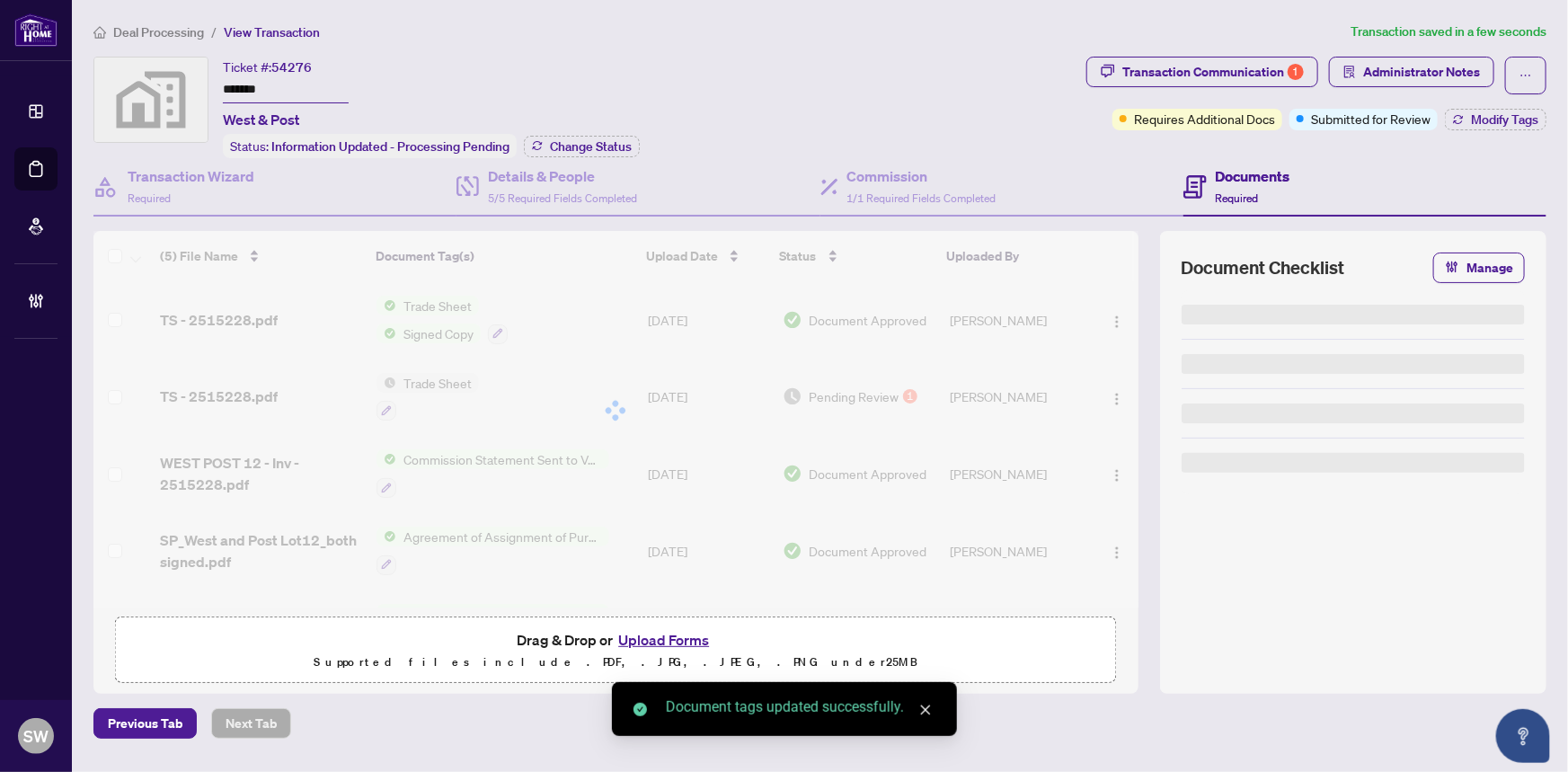
click at [1234, 74] on body "Dashboard Deal Processing Mortgage Referrals Brokerage Management SW Simone Wri…" at bounding box center [784, 386] width 1568 height 772
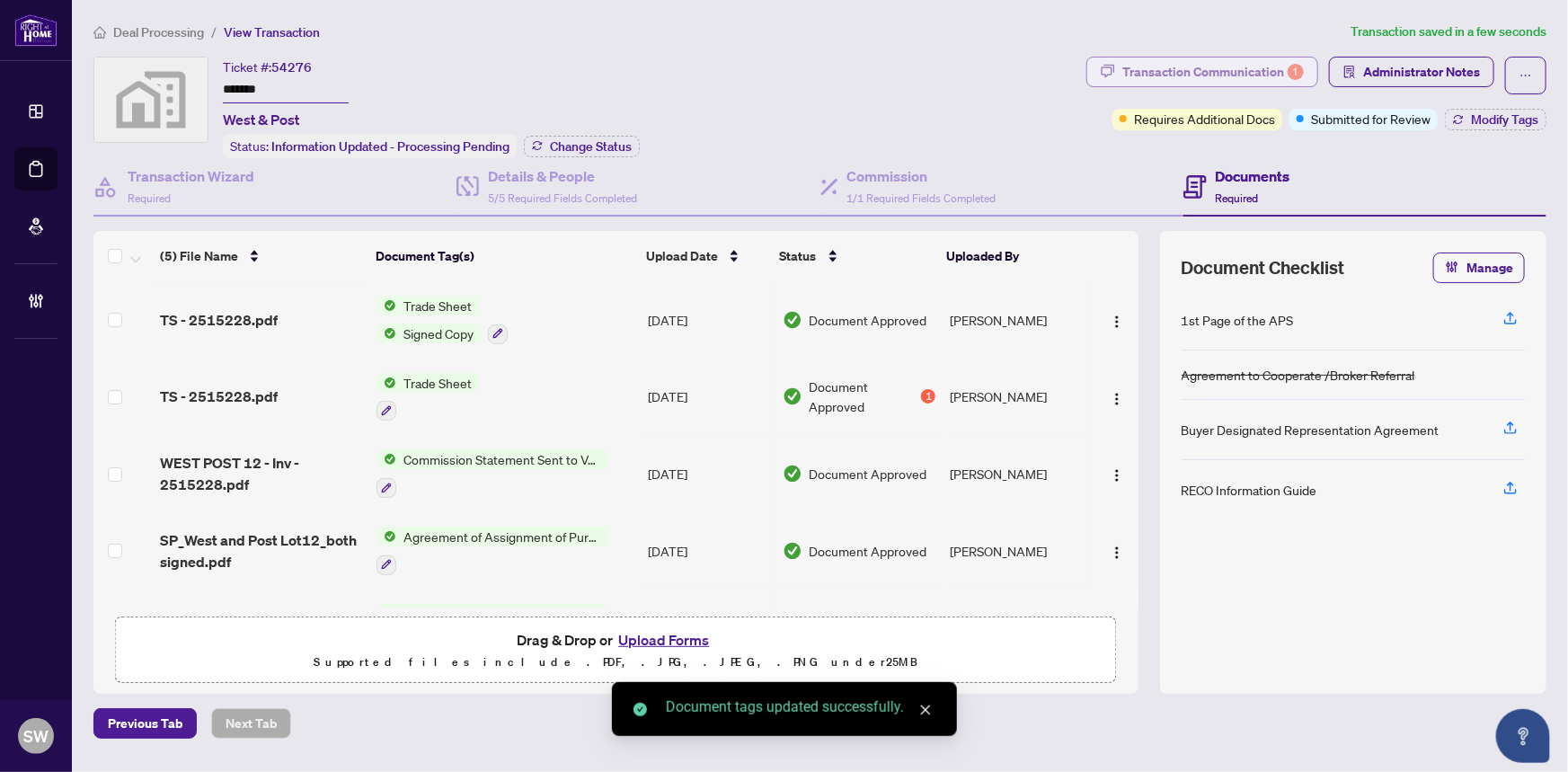
click at [1228, 67] on div "Transaction Communication 1" at bounding box center [1212, 72] width 182 height 29
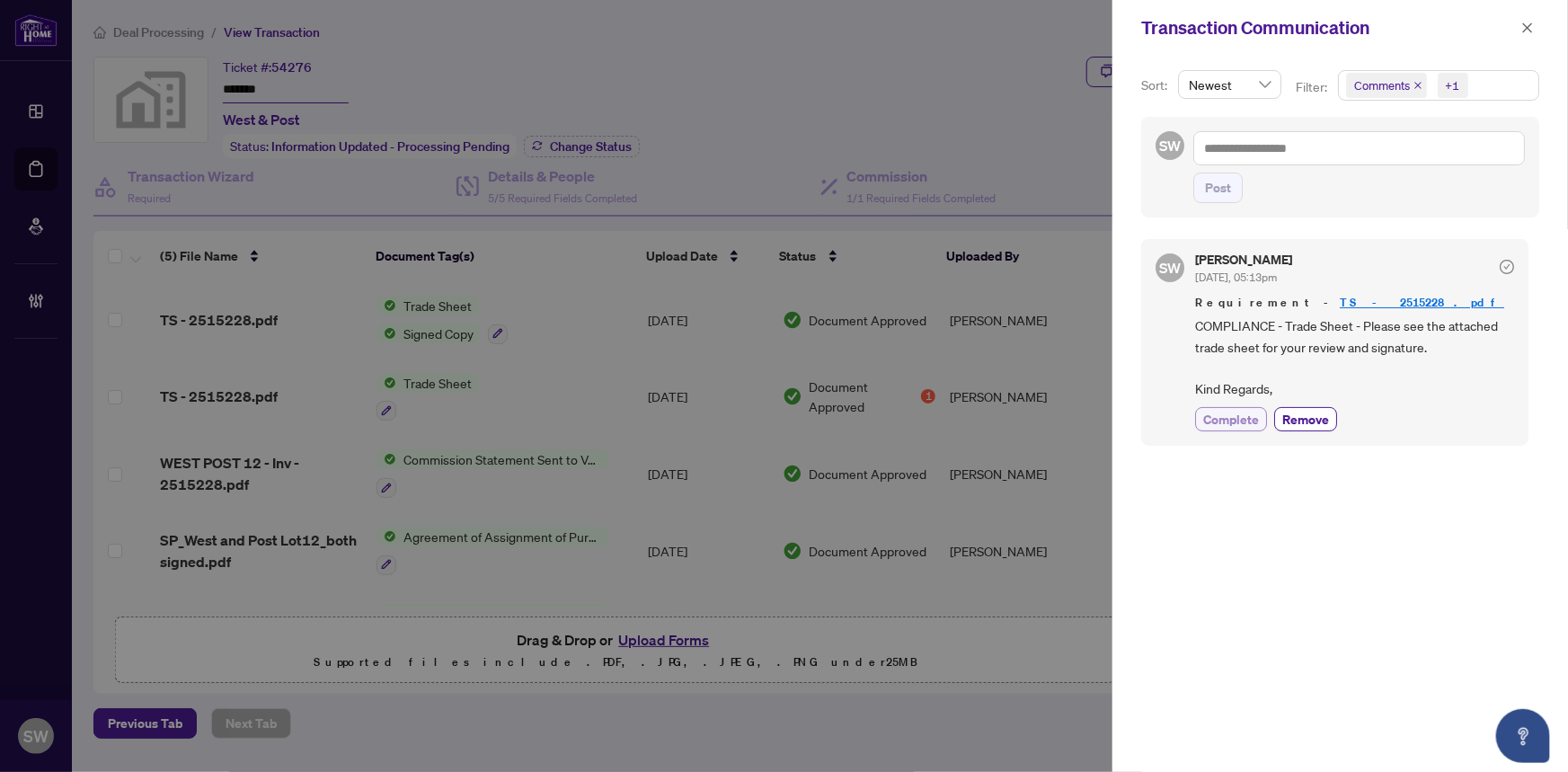
click at [1229, 420] on span "Complete" at bounding box center [1231, 419] width 56 height 19
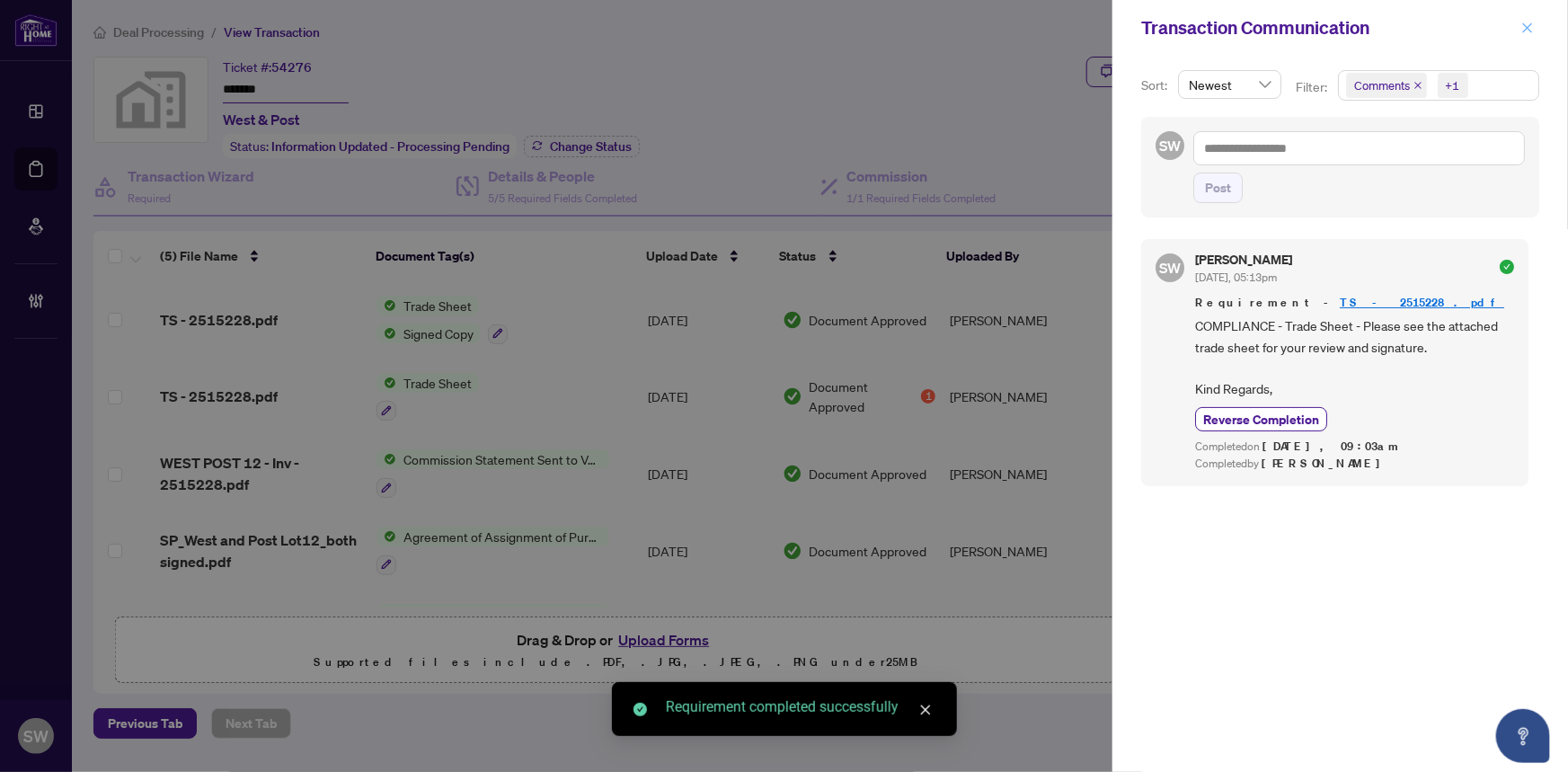
click at [1532, 24] on icon "close" at bounding box center [1528, 28] width 13 height 13
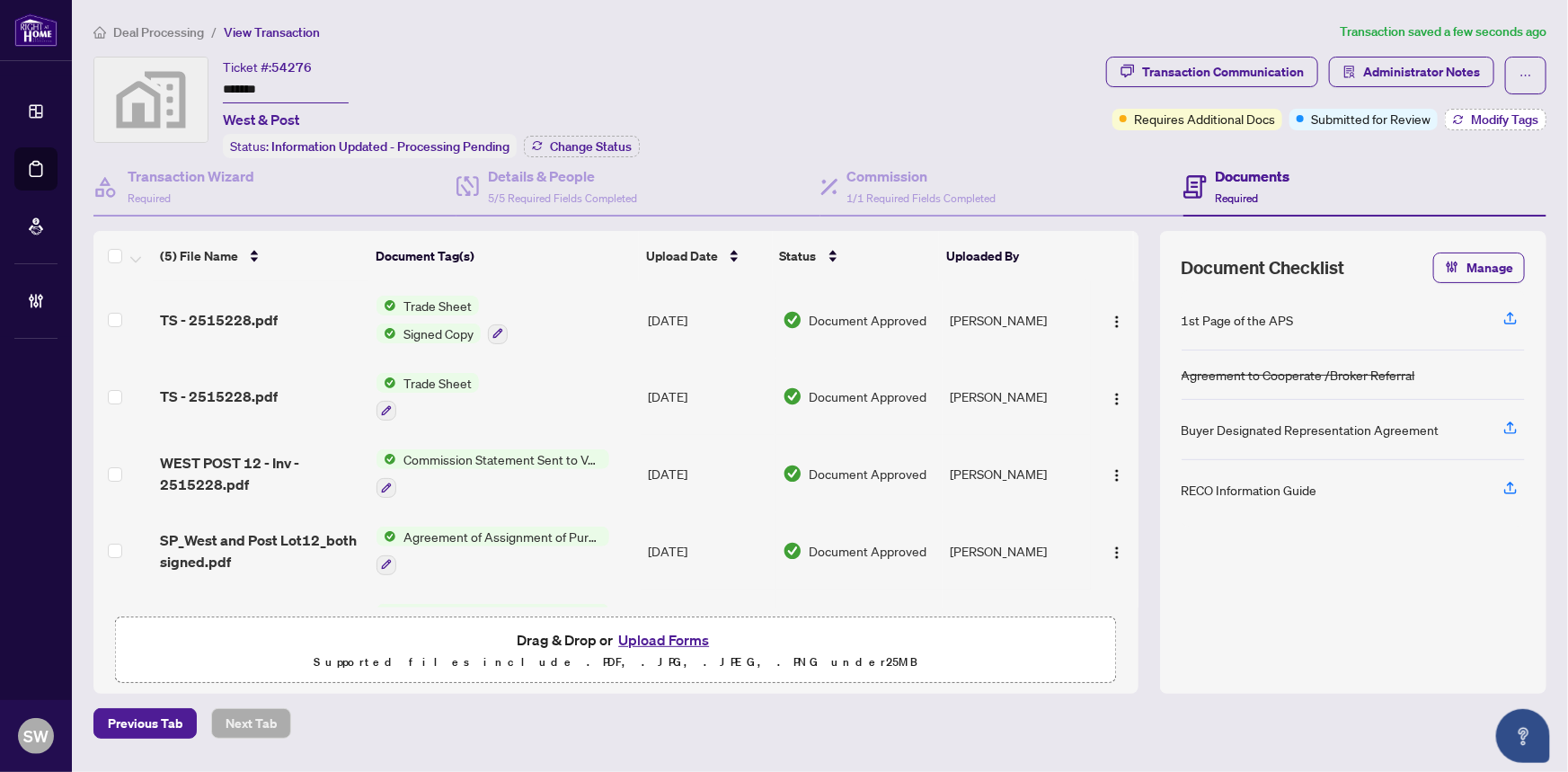
click at [1512, 120] on span "Modify Tags" at bounding box center [1505, 120] width 67 height 13
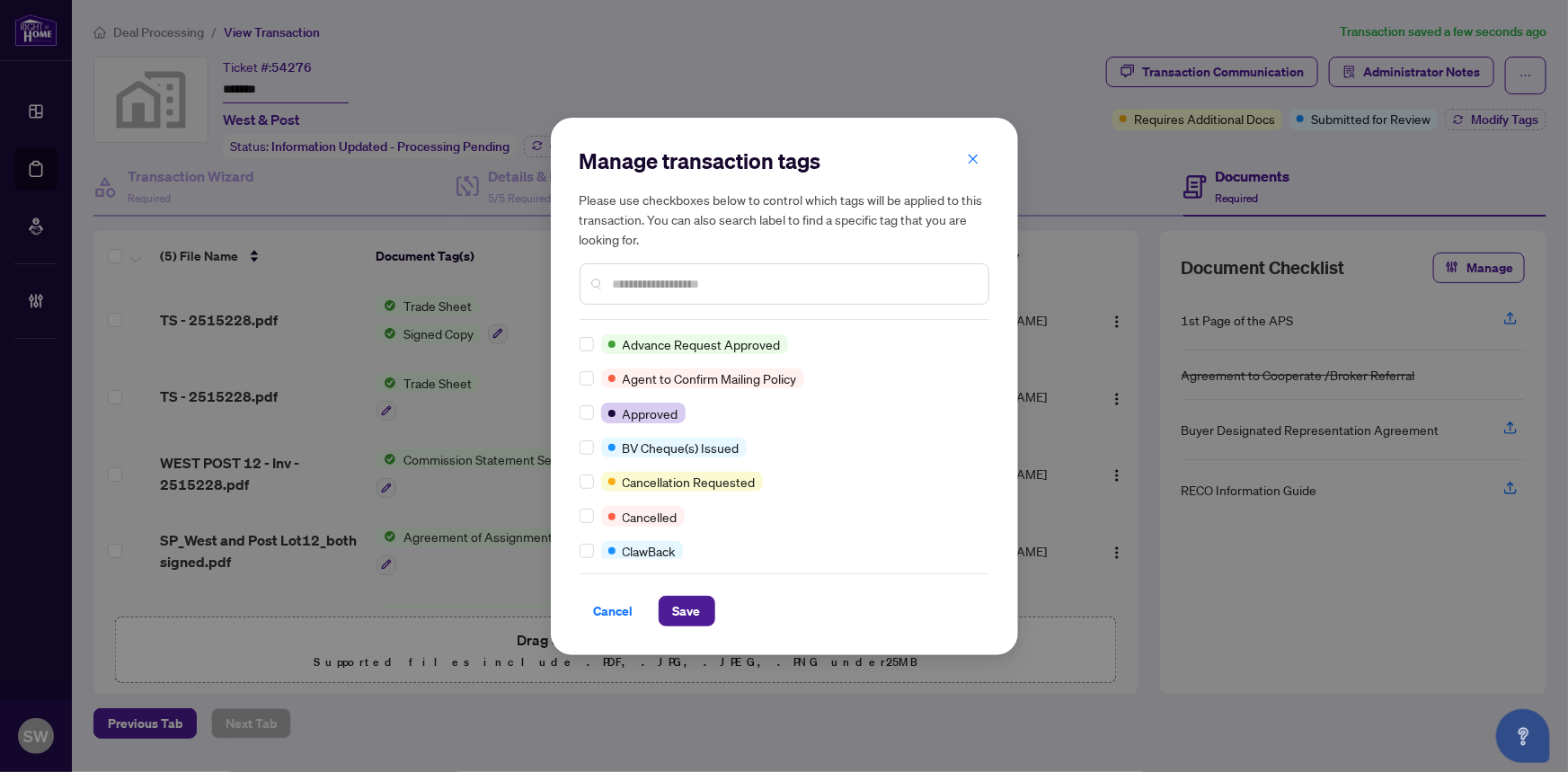
click at [647, 282] on input "text" at bounding box center [793, 283] width 361 height 20
type input "****"
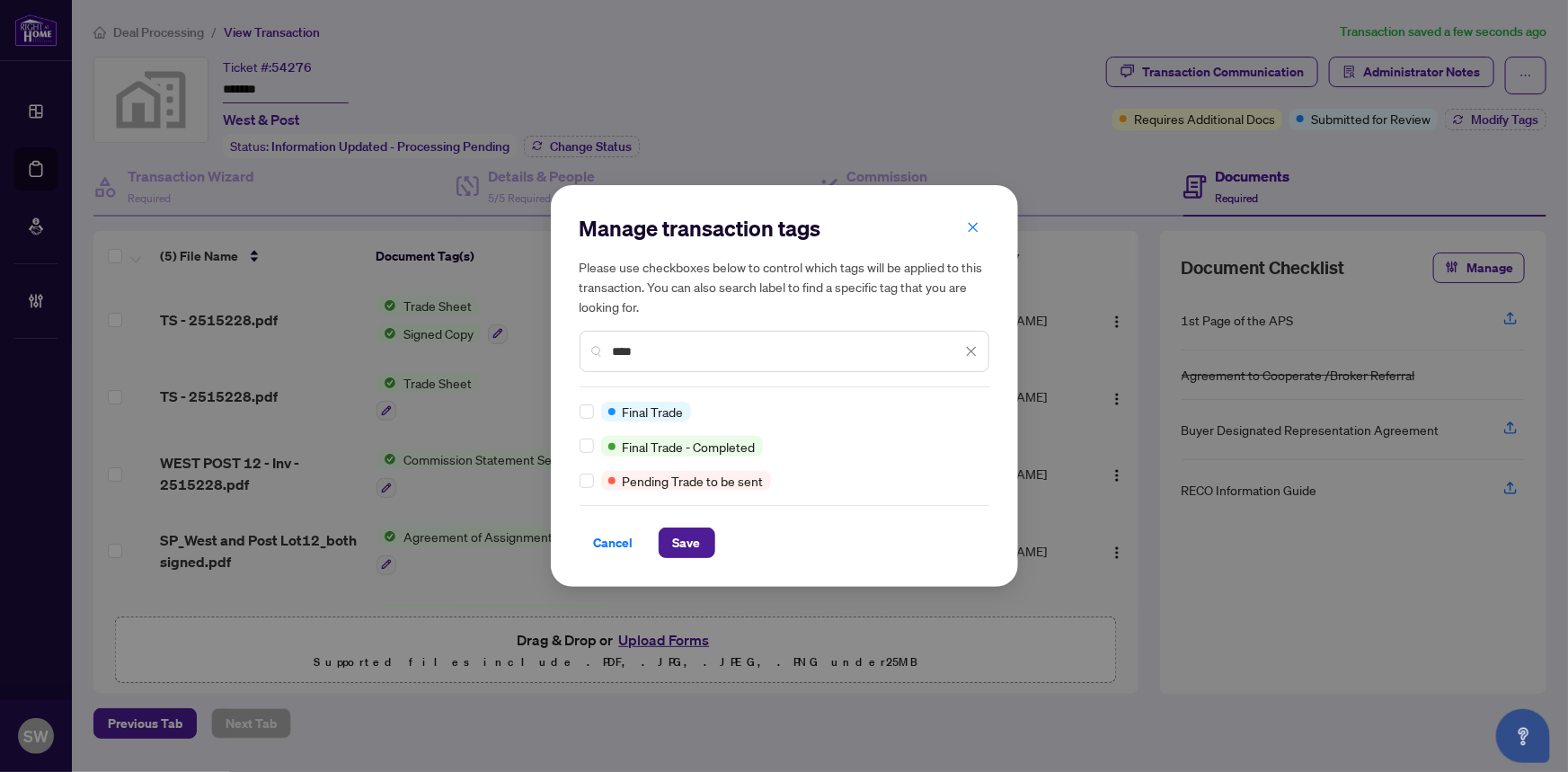
drag, startPoint x: 661, startPoint y: 355, endPoint x: 585, endPoint y: 347, distance: 76.4
click at [585, 347] on div "****" at bounding box center [784, 351] width 410 height 41
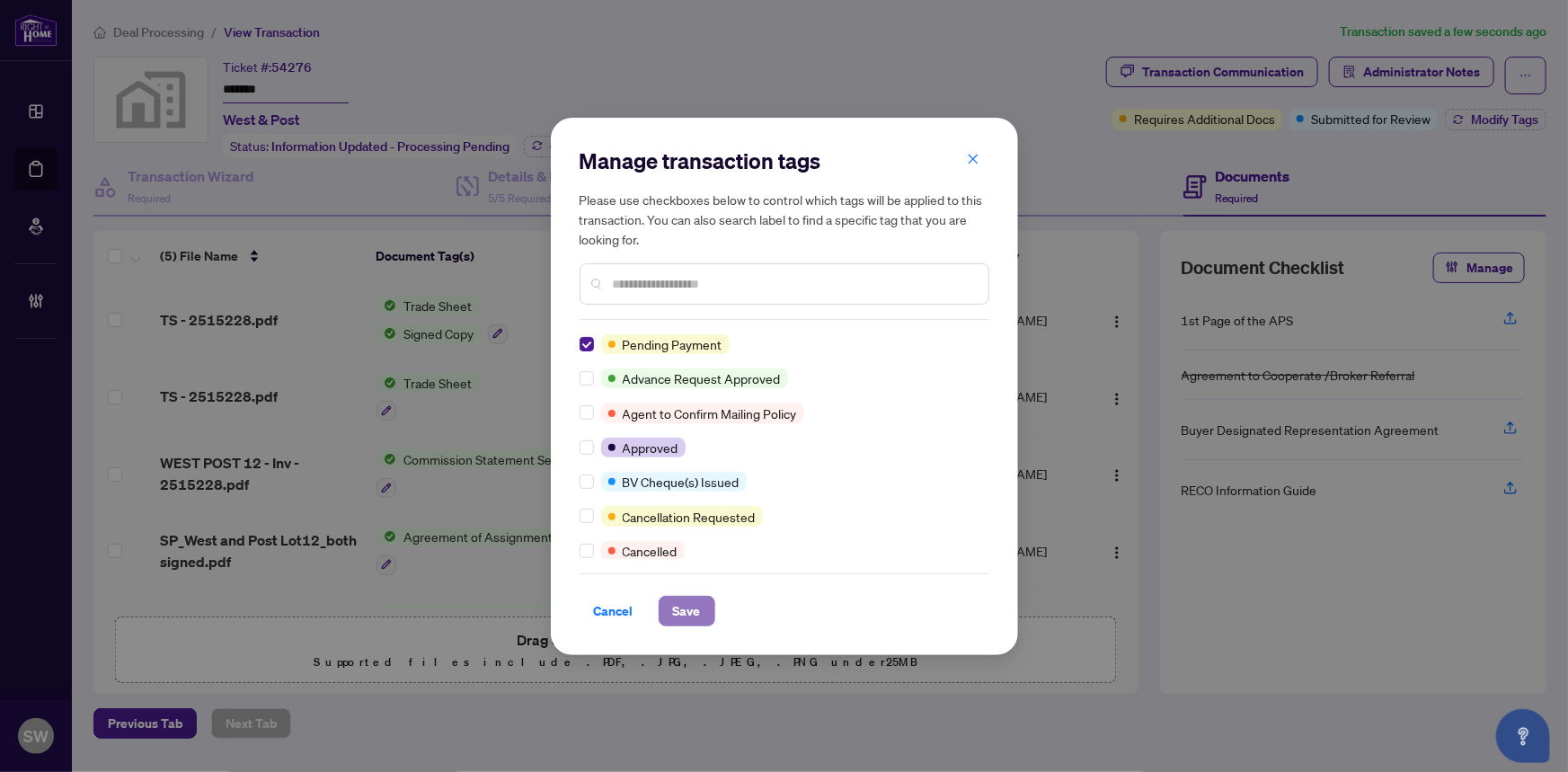
click at [700, 609] on button "Save" at bounding box center [686, 611] width 57 height 31
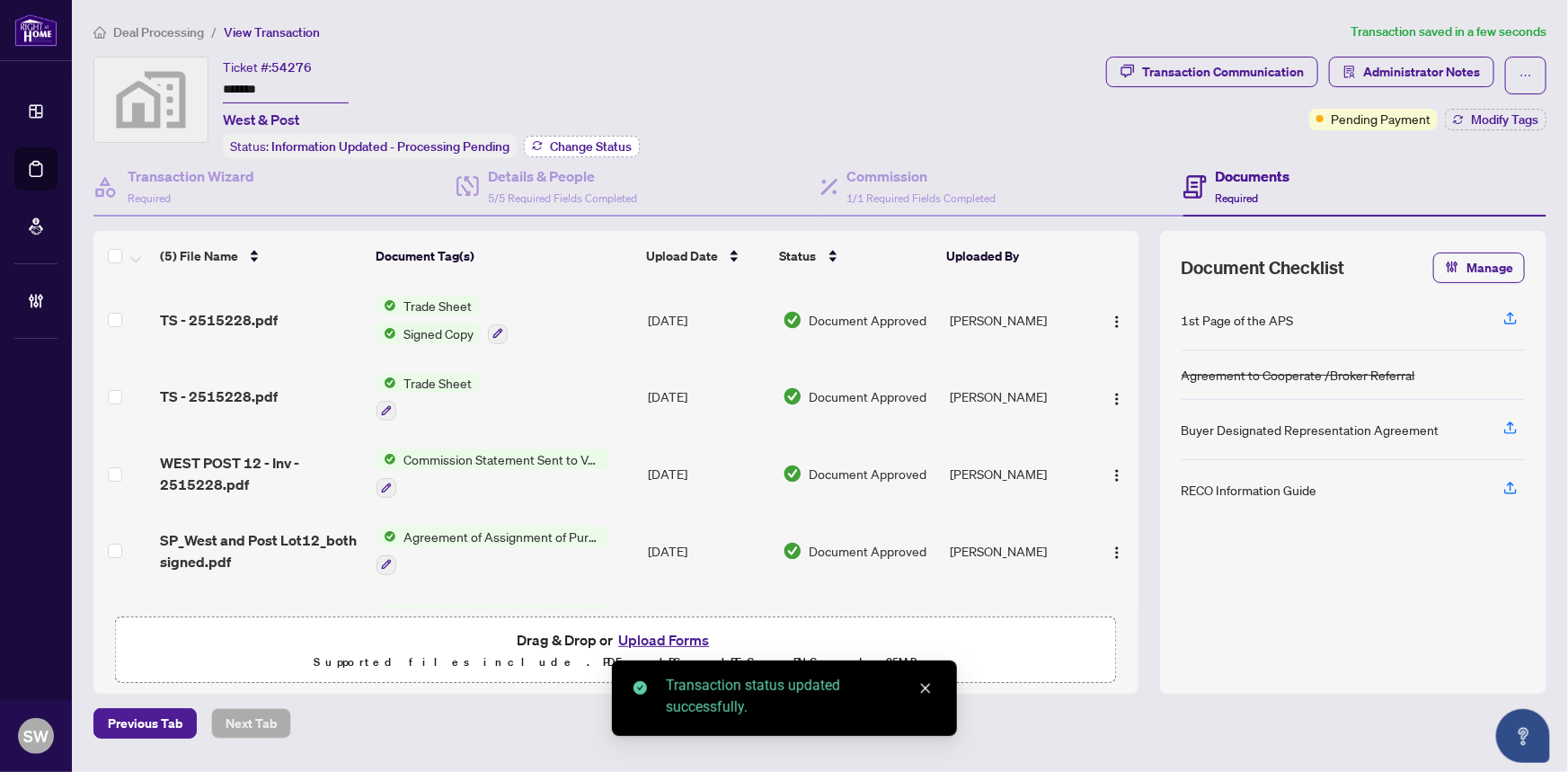
click at [619, 146] on span "Change Status" at bounding box center [591, 147] width 82 height 13
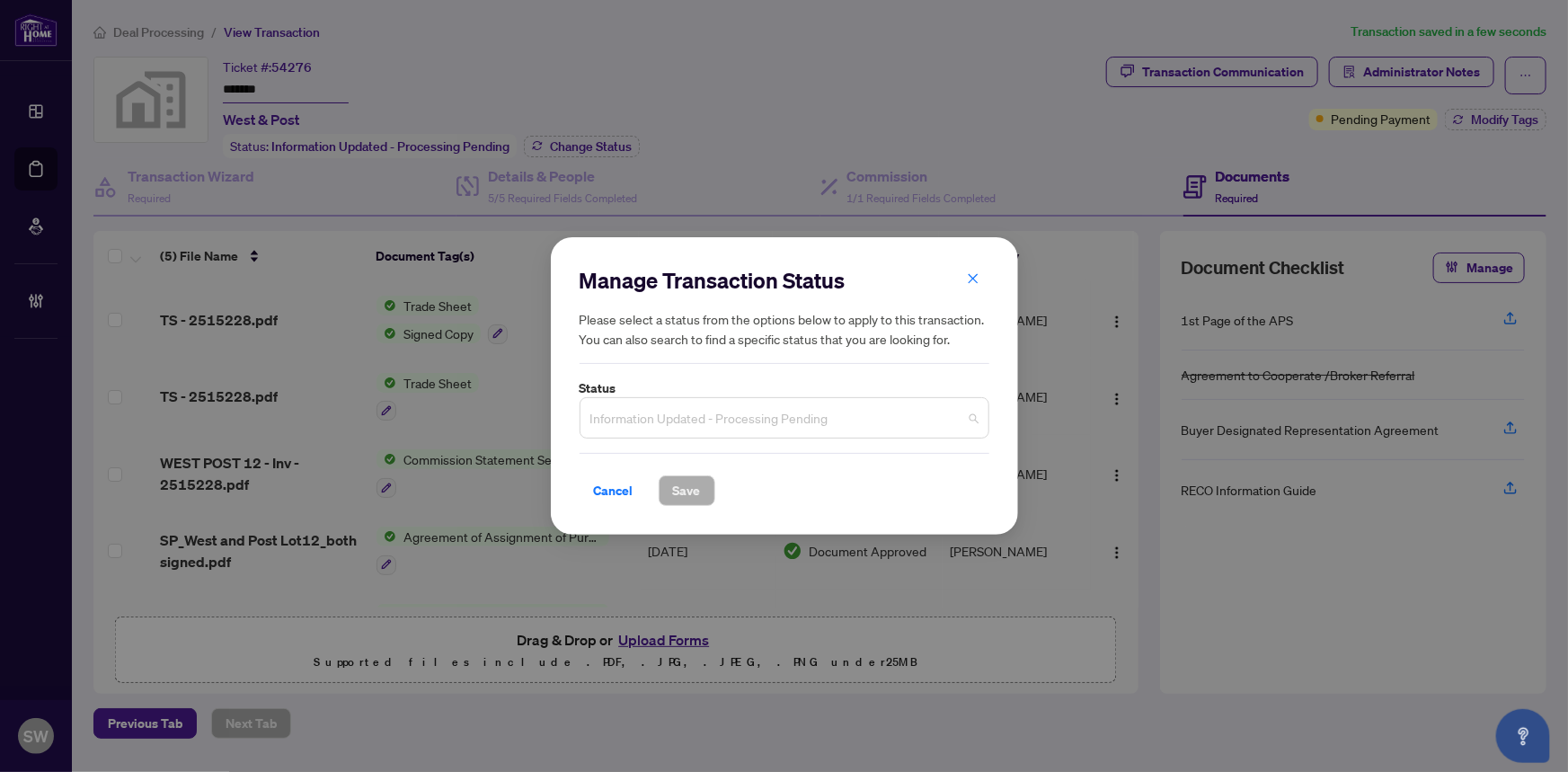
click at [836, 430] on span "Information Updated - Processing Pending" at bounding box center [784, 417] width 388 height 34
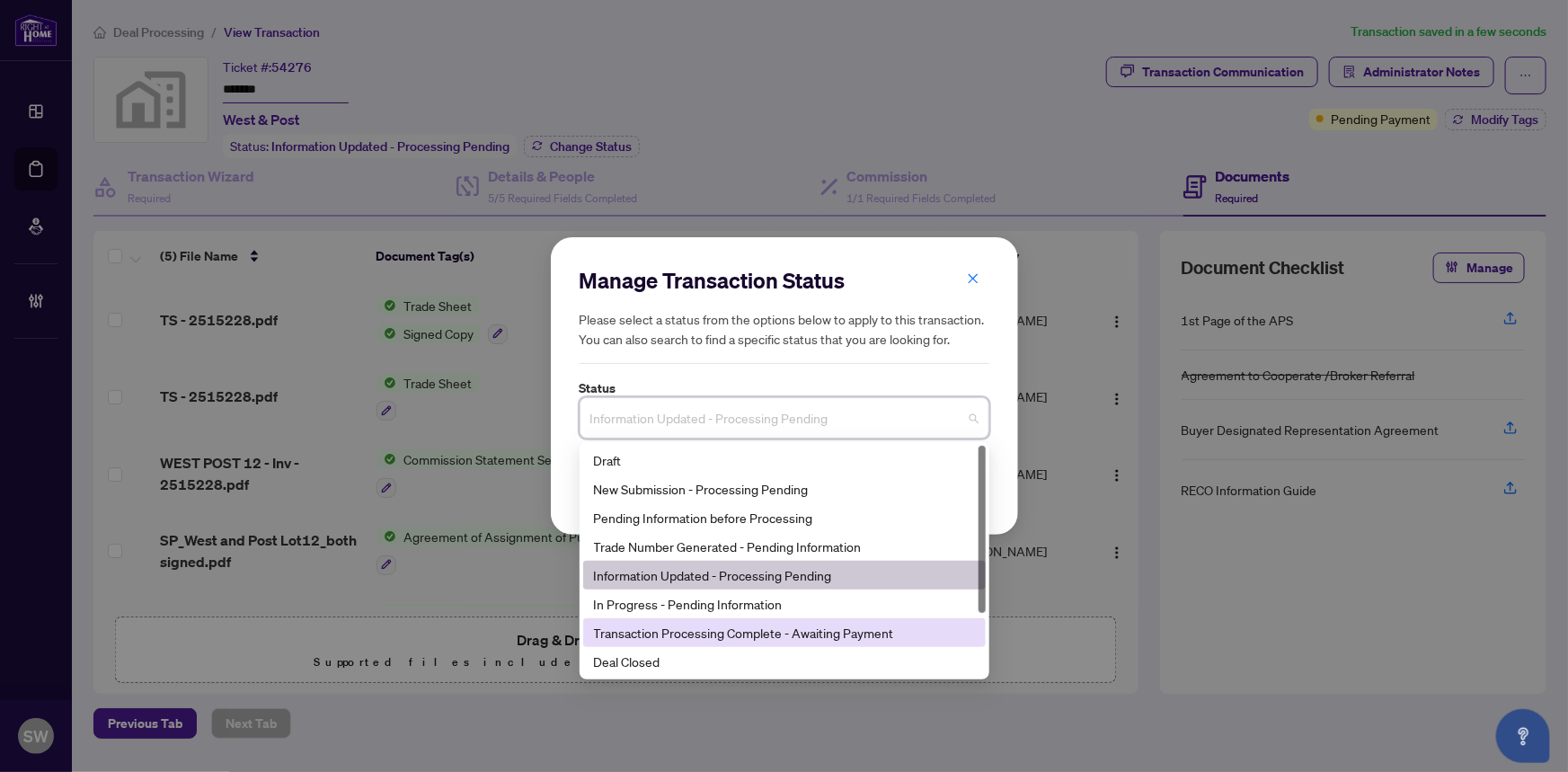
click at [875, 636] on div "Transaction Processing Complete - Awaiting Payment" at bounding box center [784, 632] width 381 height 20
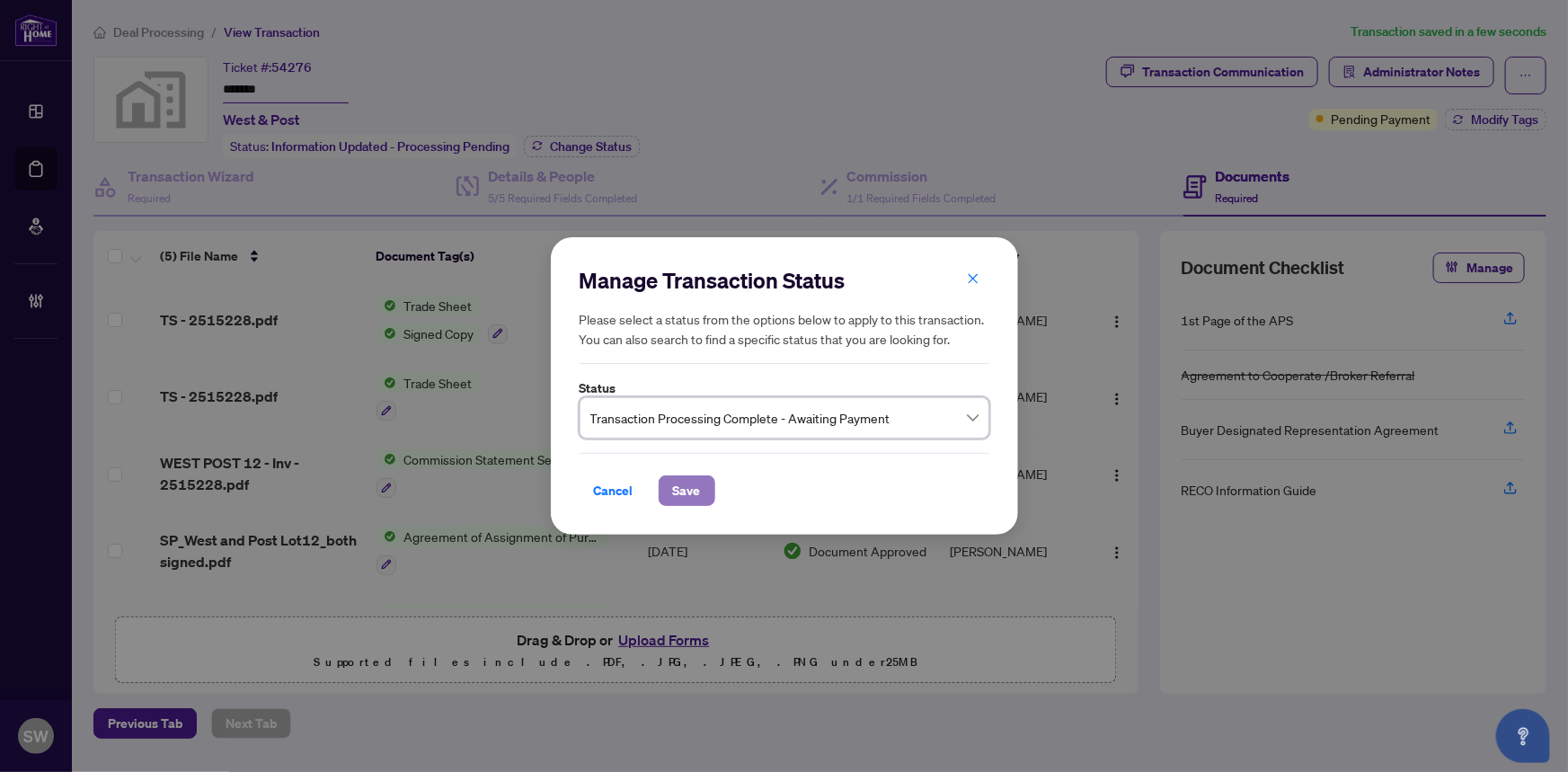
click at [694, 490] on span "Save" at bounding box center [687, 490] width 28 height 29
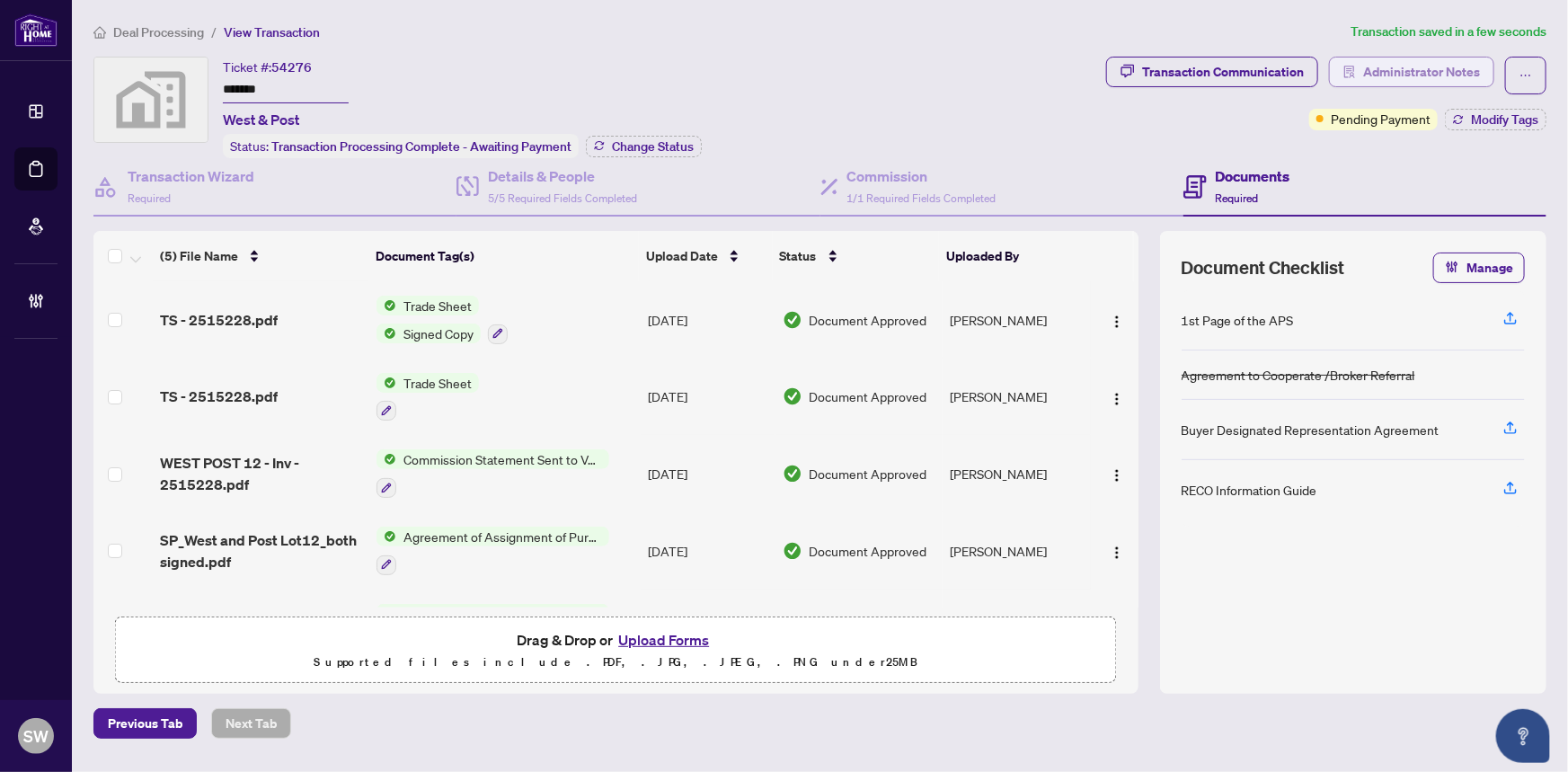
click at [1353, 66] on icon "solution" at bounding box center [1350, 72] width 13 height 13
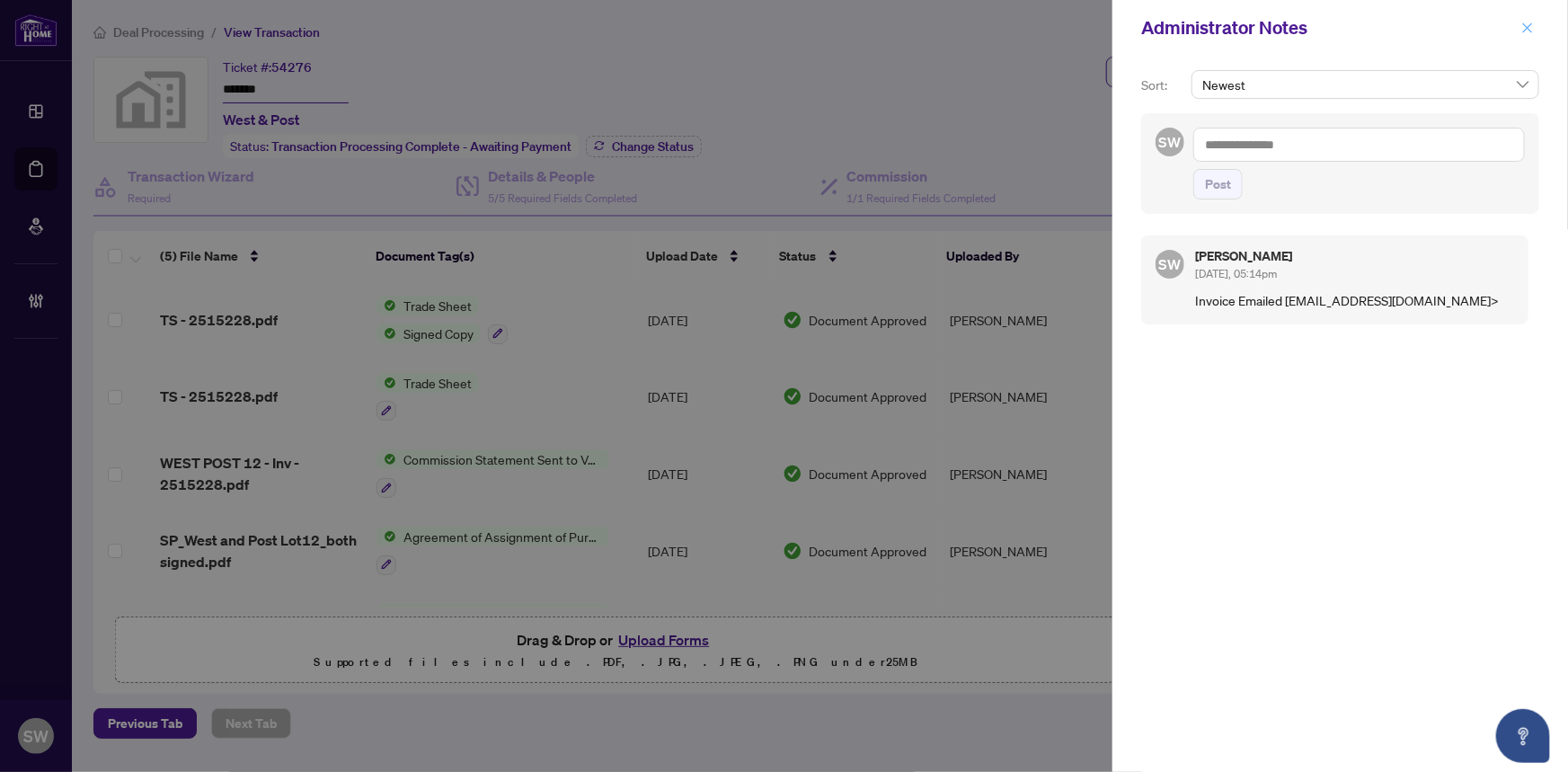
click at [1529, 26] on icon "close" at bounding box center [1528, 28] width 13 height 13
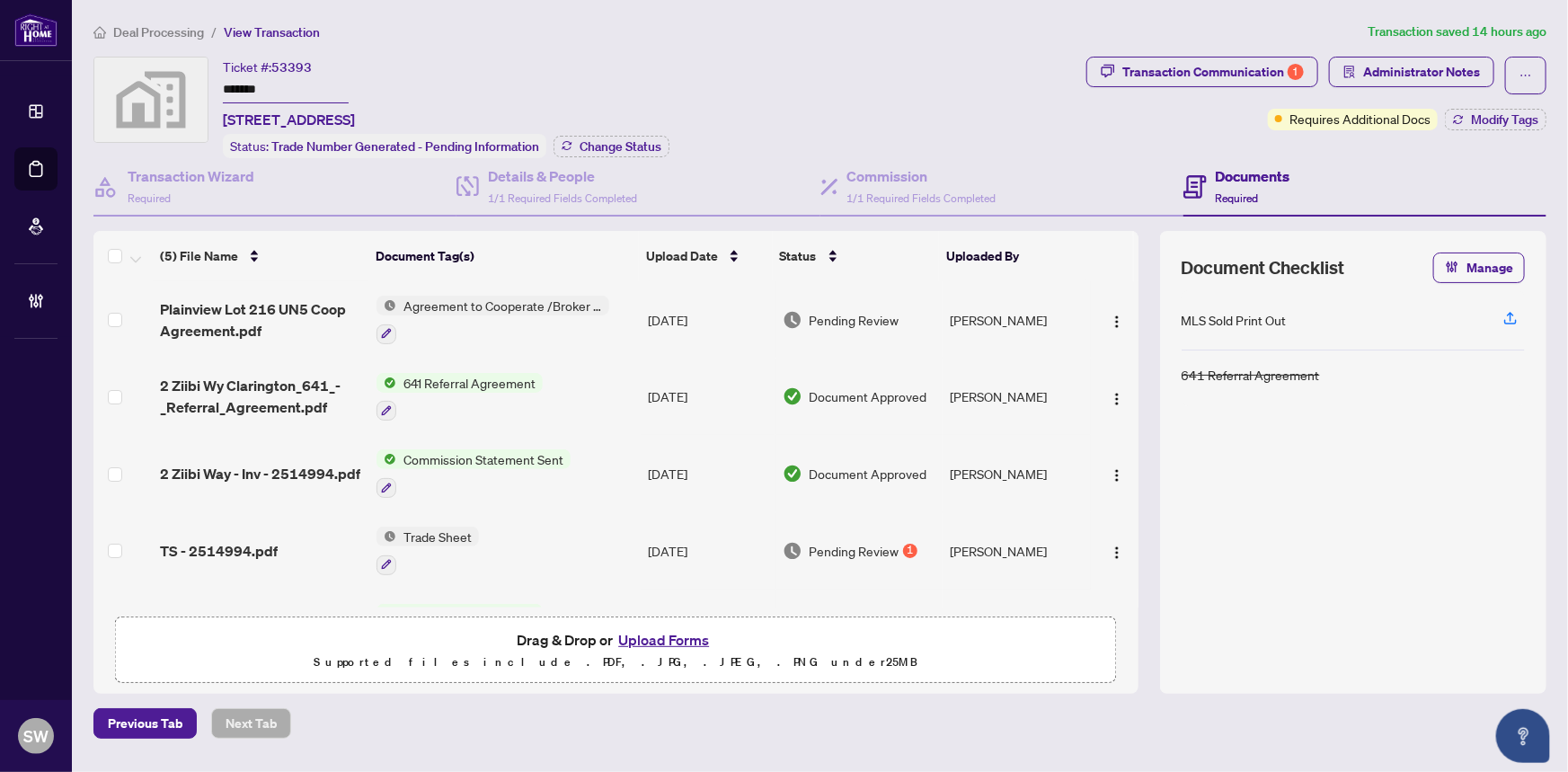
click at [250, 84] on input "*******" at bounding box center [285, 90] width 126 height 26
click at [221, 309] on span "Plainview Lot 216 UN5 Coop Agreement.pdf" at bounding box center [262, 319] width 203 height 43
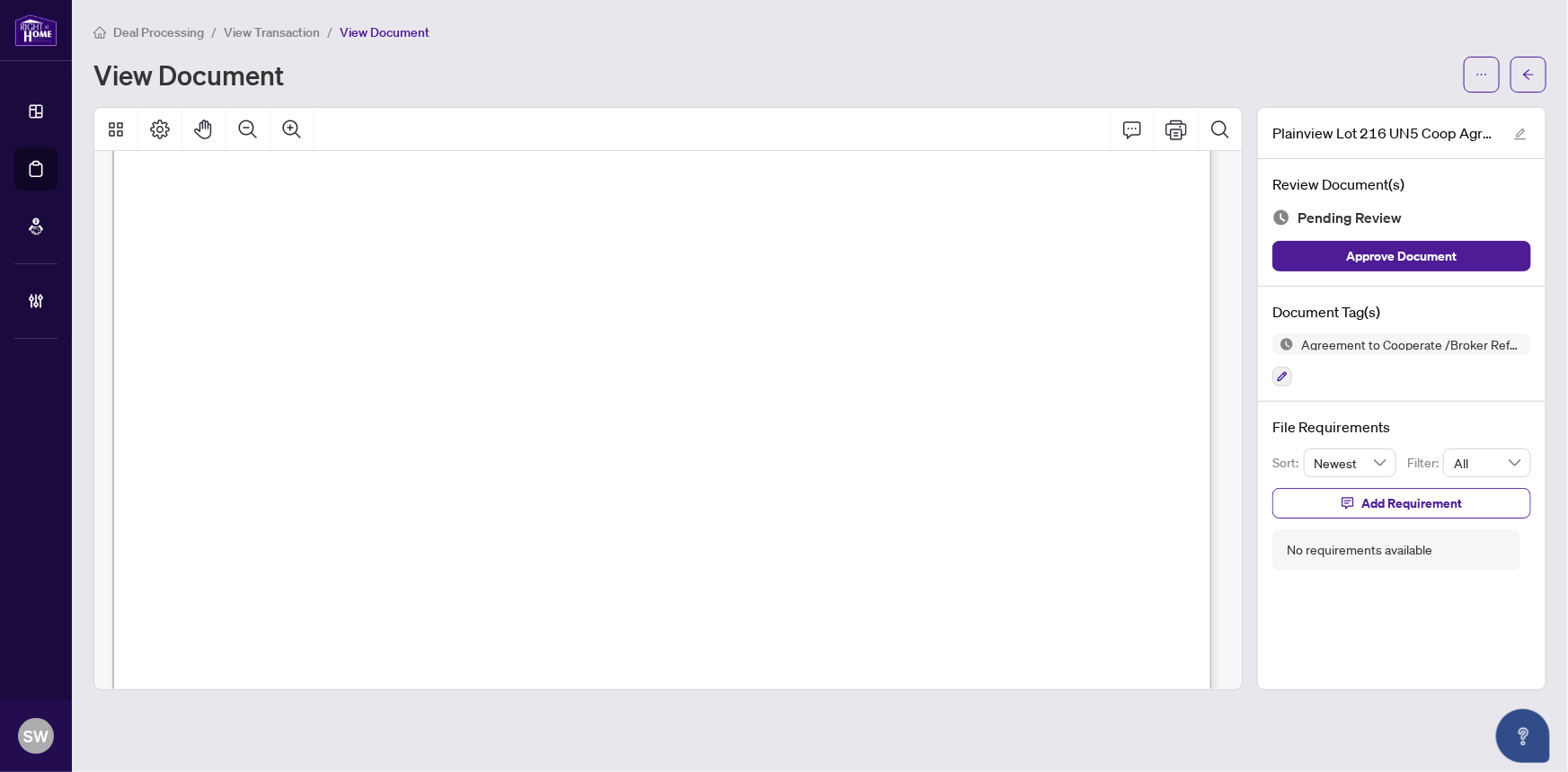
scroll to position [163, 0]
drag, startPoint x: 796, startPoint y: 539, endPoint x: 872, endPoint y: 541, distance: 76.0
click at [793, 541] on span "$" at bounding box center [788, 549] width 10 height 16
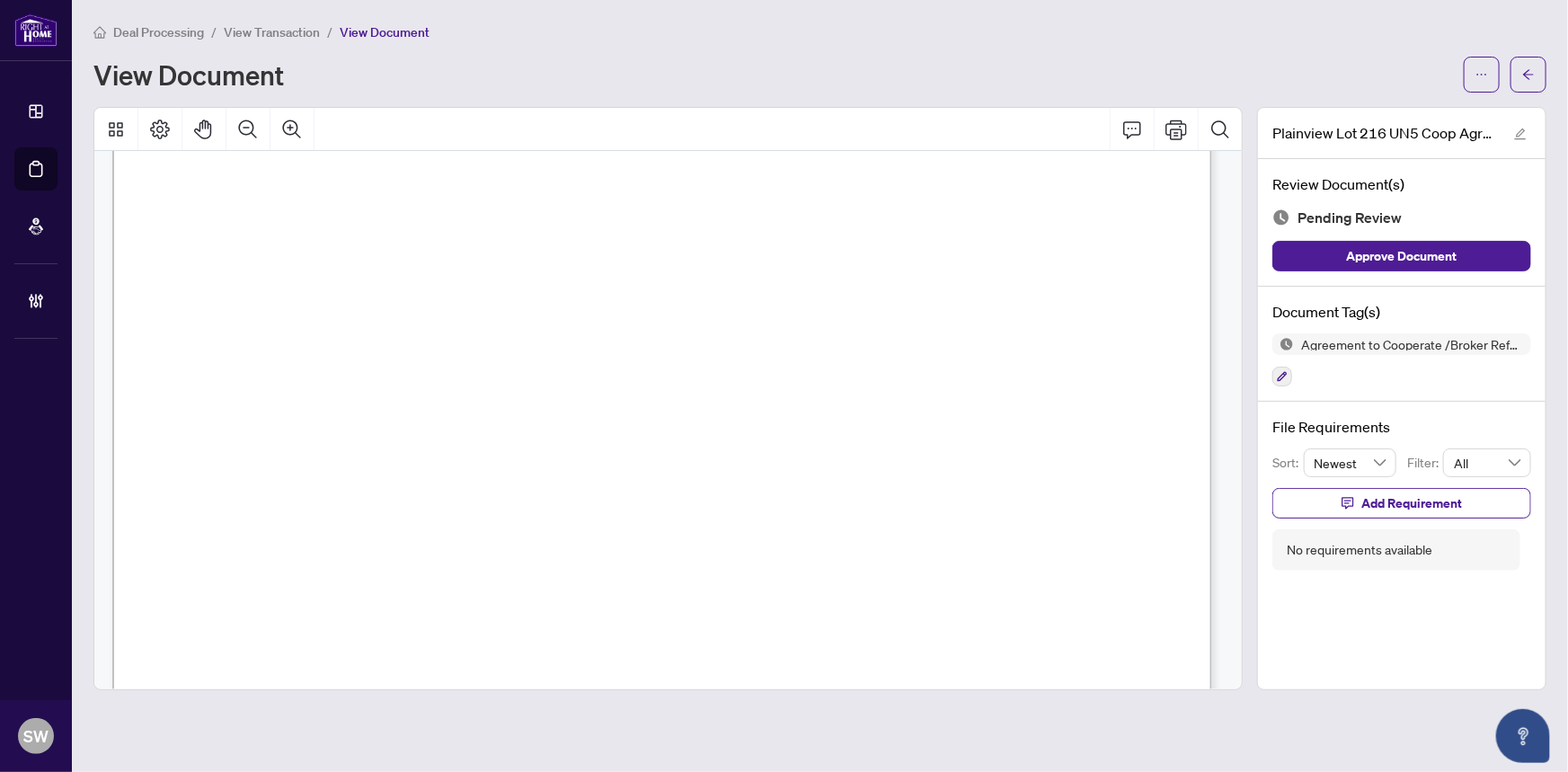
click at [793, 541] on span "$" at bounding box center [788, 549] width 10 height 16
click at [1274, 371] on button "button" at bounding box center [1281, 376] width 20 height 20
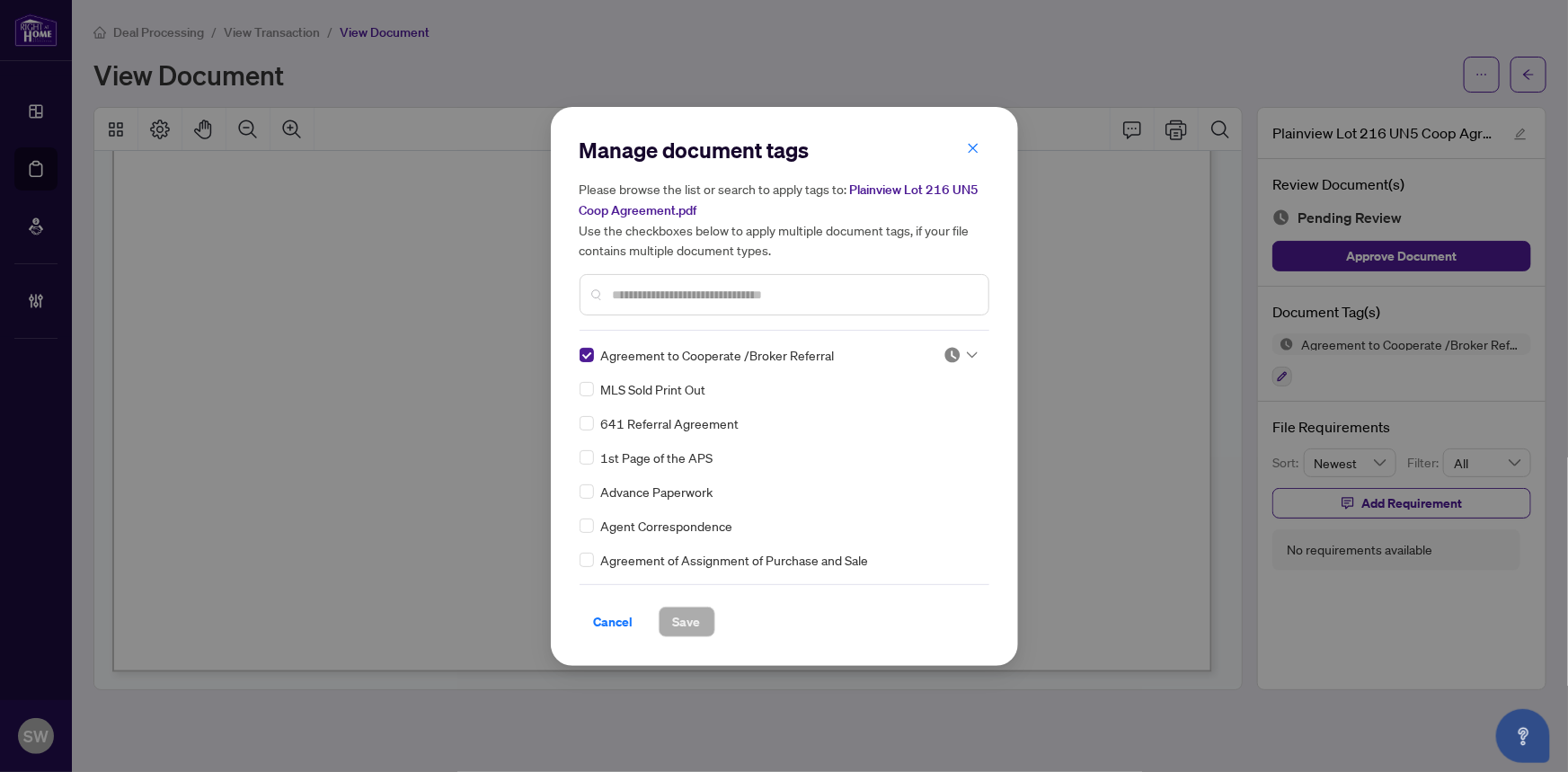
click at [952, 355] on img at bounding box center [952, 355] width 18 height 18
click at [921, 441] on div "Approved" at bounding box center [901, 441] width 115 height 20
click at [692, 616] on span "Save" at bounding box center [687, 621] width 28 height 29
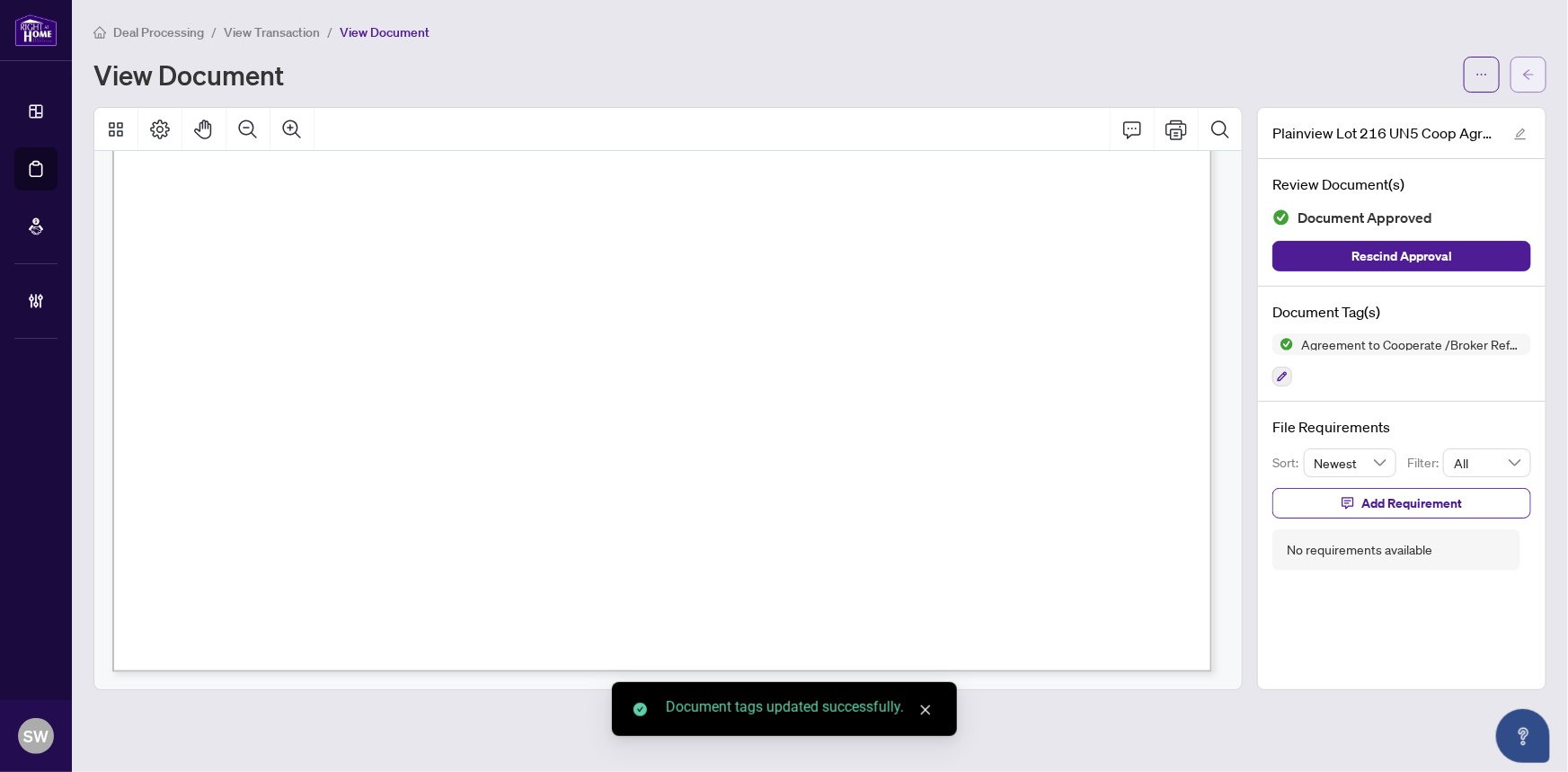
click at [1536, 81] on button "button" at bounding box center [1528, 74] width 36 height 36
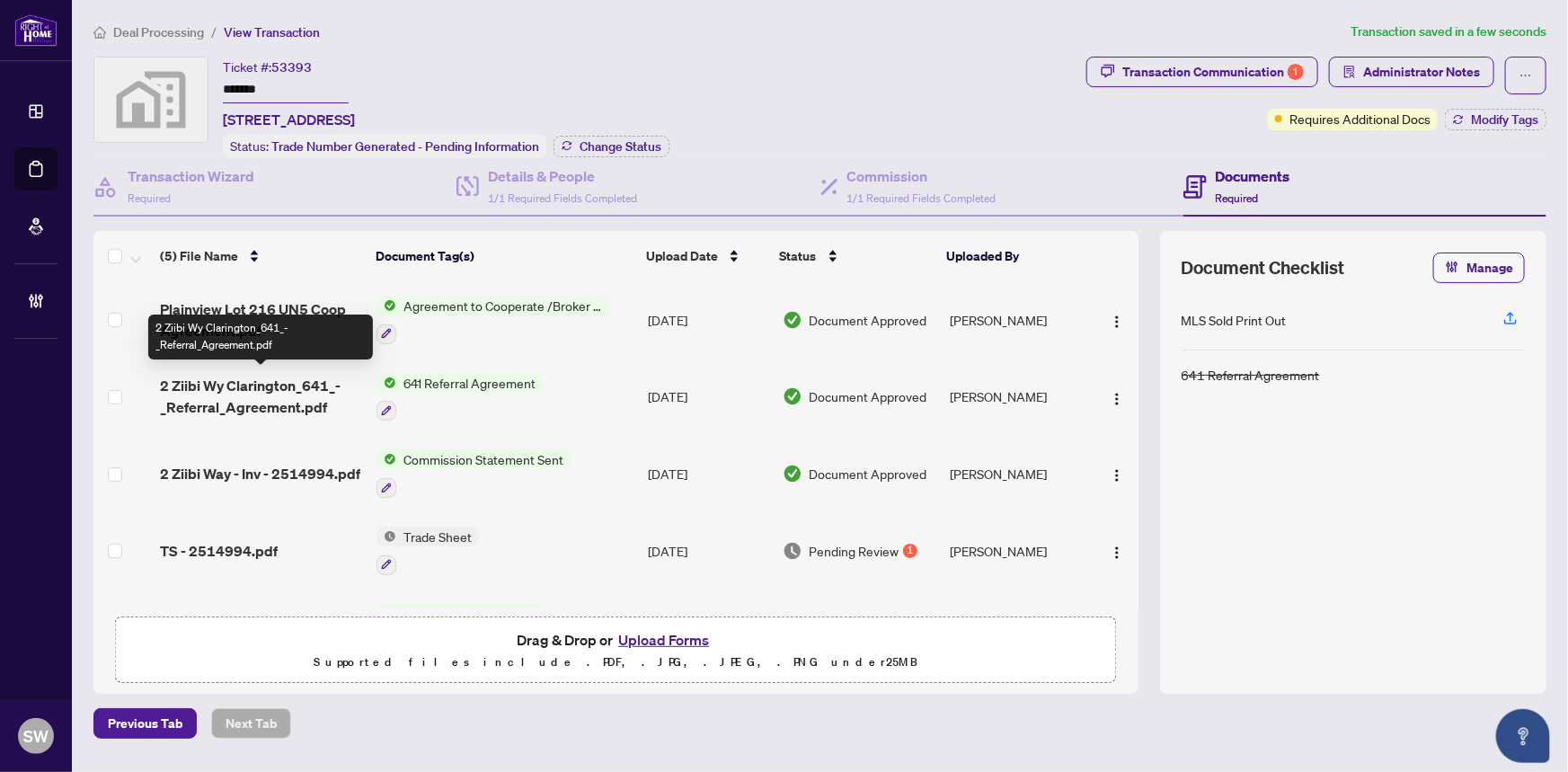
click at [279, 390] on span "2 Ziibi Wy Clarington_641_-_Referral_Agreement.pdf" at bounding box center [262, 396] width 203 height 43
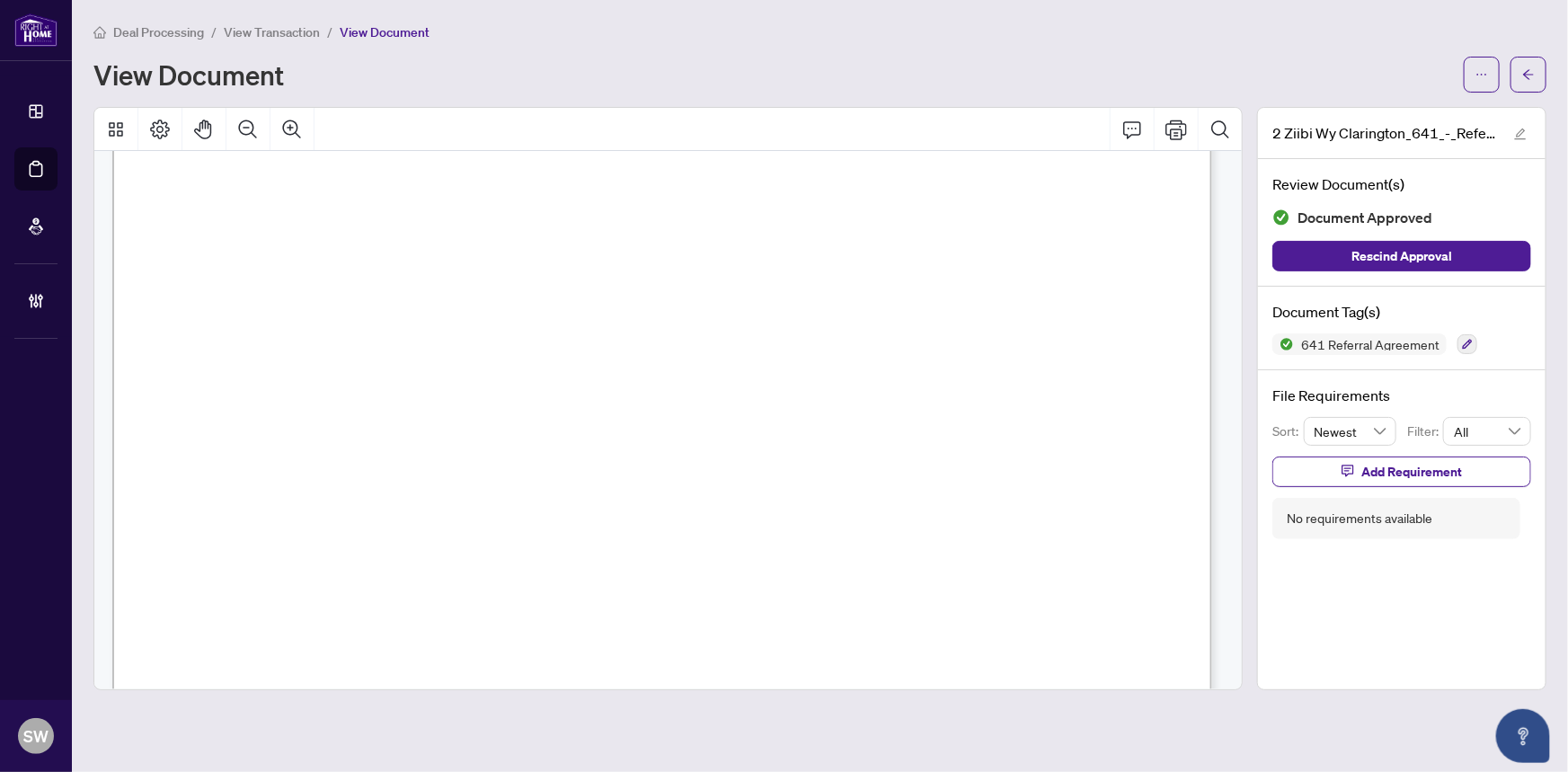
scroll to position [644, 0]
drag, startPoint x: 1223, startPoint y: 501, endPoint x: 1222, endPoint y: 540, distance: 39.0
click at [1222, 540] on div "Form 641 Revised 2019 Page 1 of 1 The trademarks REALTOR®, REALTORS®, MLS®, Mul…" at bounding box center [671, 246] width 1117 height 1442
click at [1012, 457] on span "Receiving Brokerage agrees to pay the Referring Brokerage upon receipt of commi…" at bounding box center [612, 452] width 852 height 16
click at [1536, 74] on button "button" at bounding box center [1528, 74] width 36 height 36
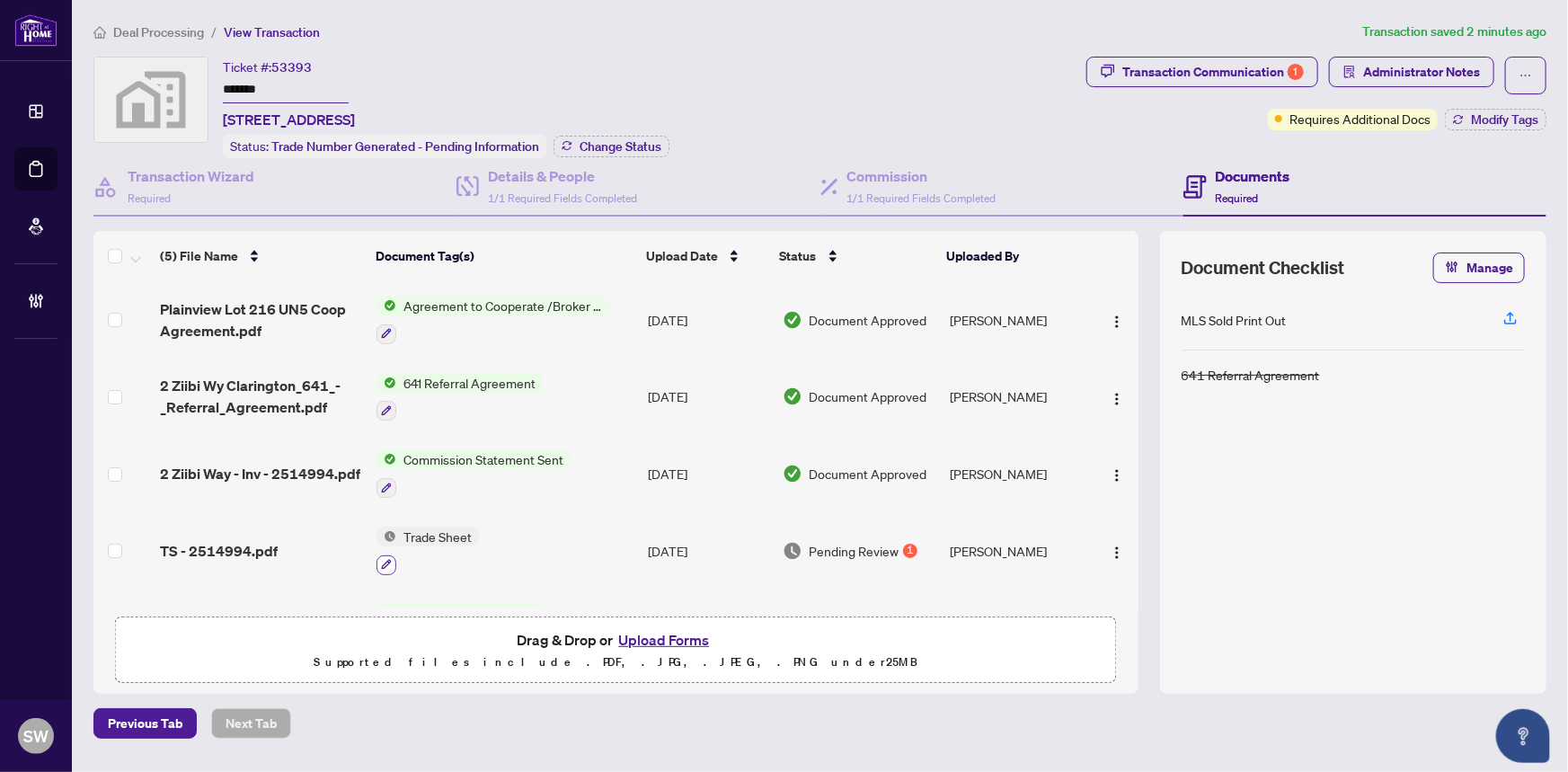
click at [385, 559] on icon "button" at bounding box center [386, 564] width 11 height 11
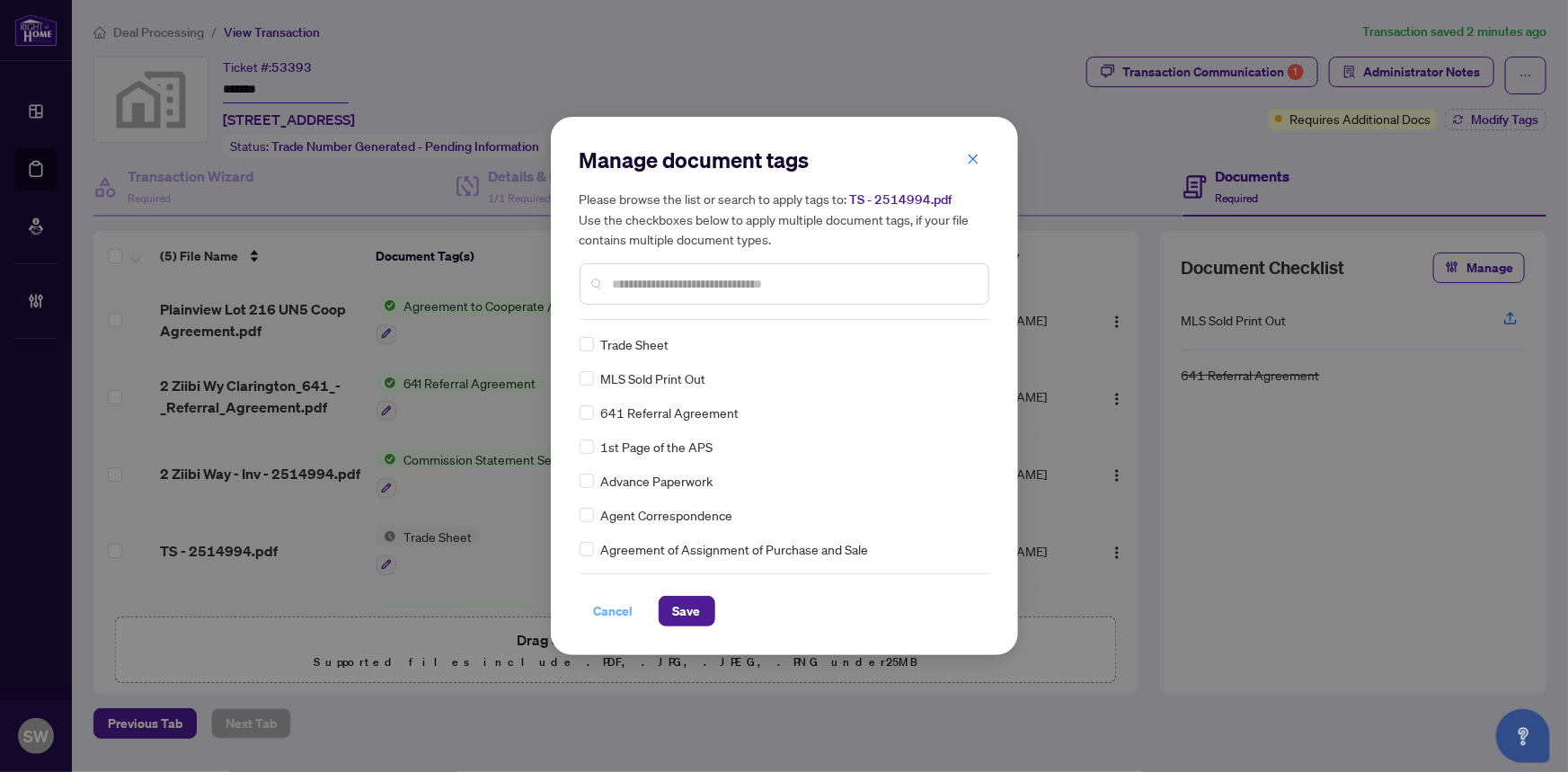
click at [602, 611] on span "Cancel" at bounding box center [614, 611] width 39 height 29
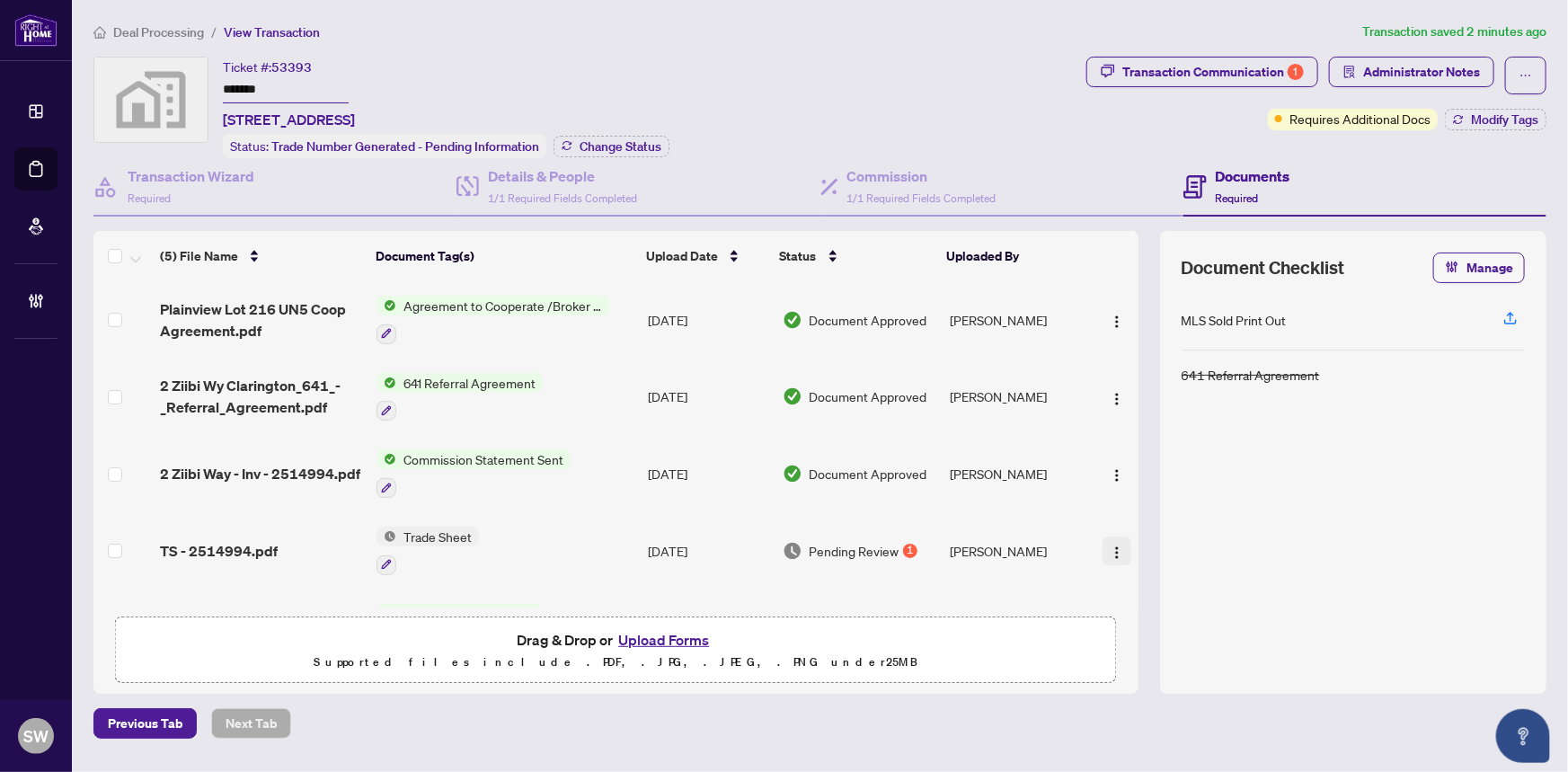
click at [1111, 547] on img "button" at bounding box center [1116, 552] width 14 height 14
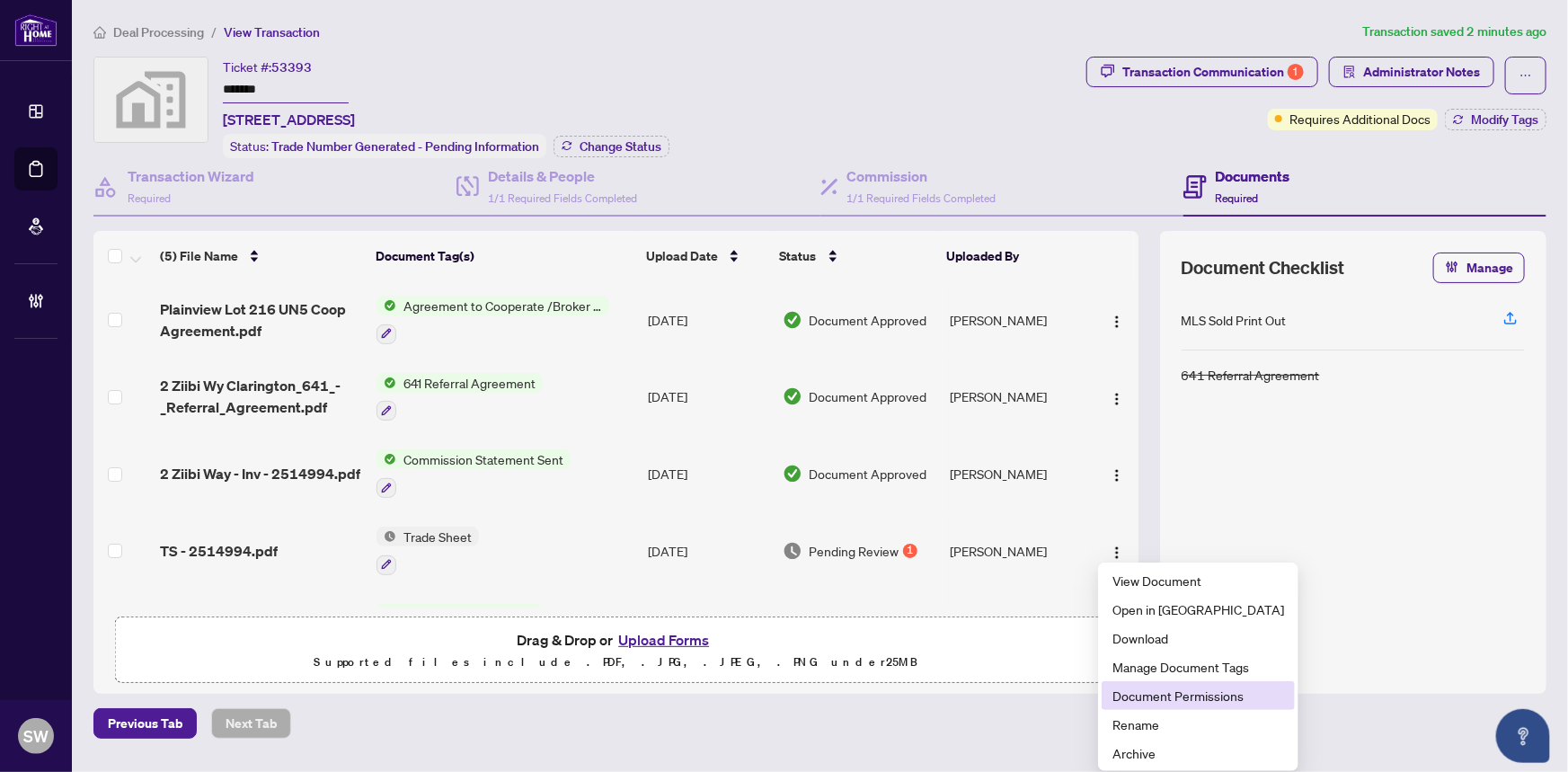
click at [1147, 695] on span "Document Permissions" at bounding box center [1198, 695] width 171 height 20
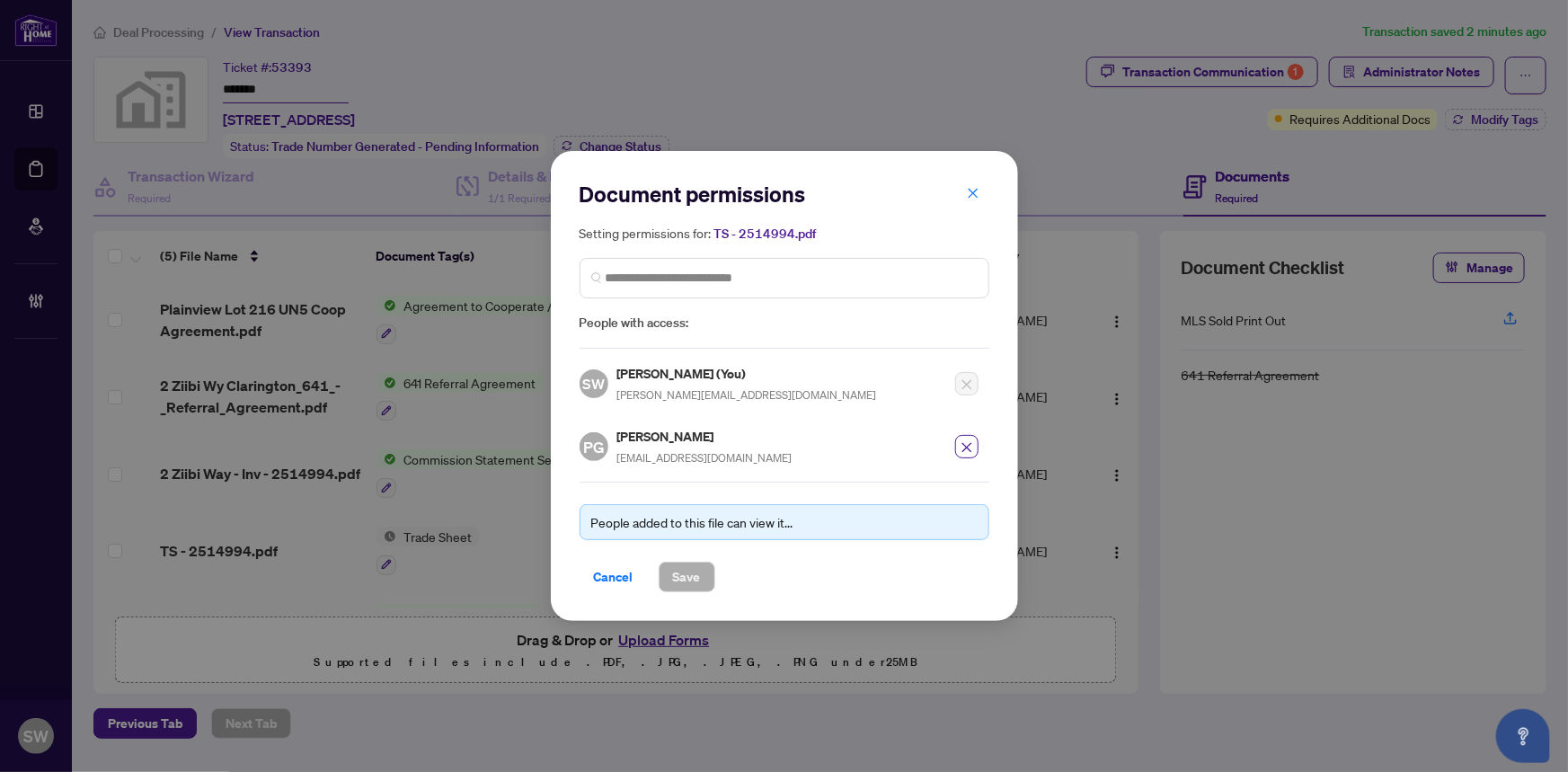
click at [640, 439] on h5 "Patti Goodman" at bounding box center [705, 436] width 175 height 20
copy h5 "Patti Goodman"
click at [967, 442] on icon "close" at bounding box center [967, 448] width 13 height 13
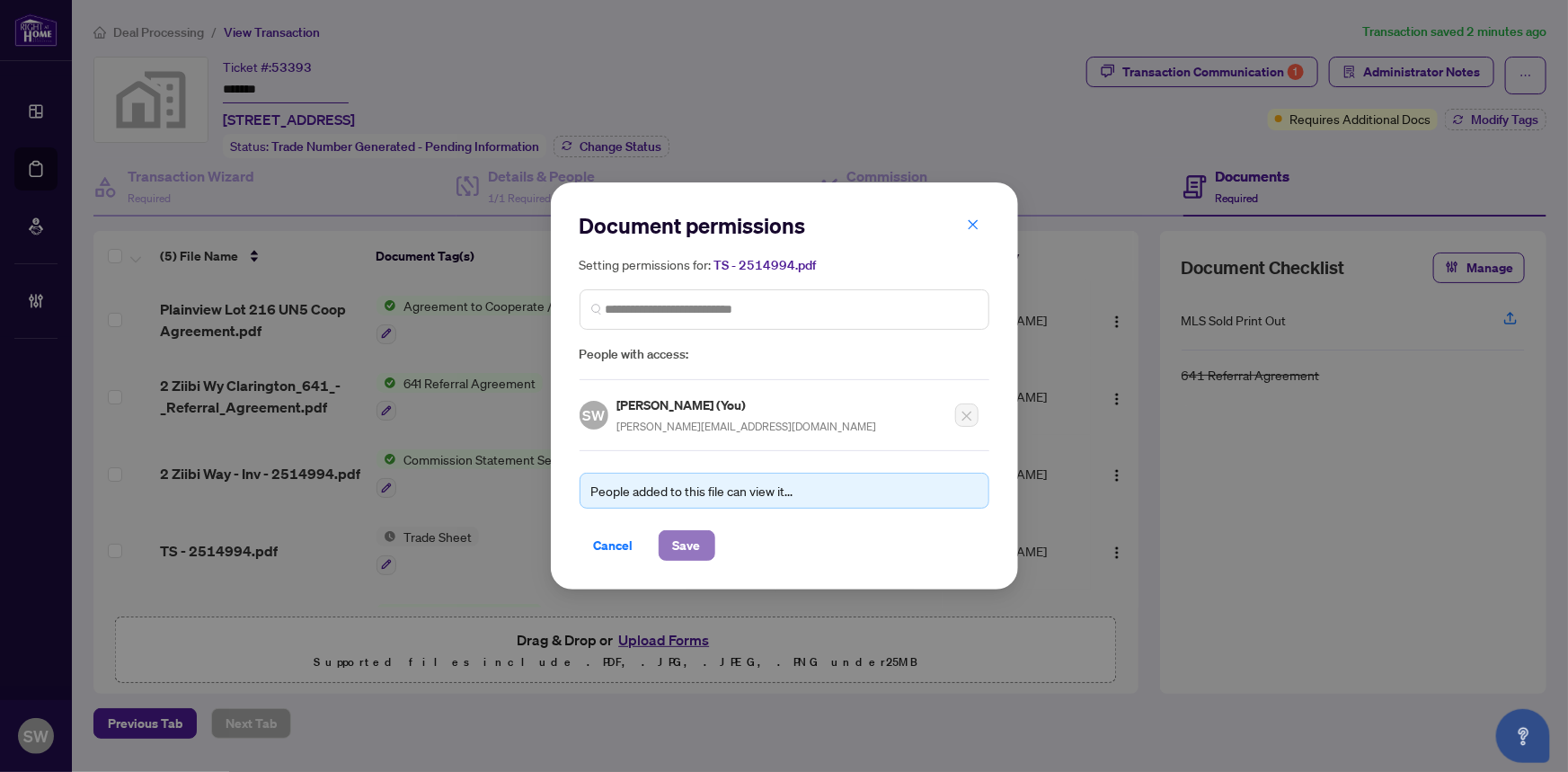
click at [681, 542] on span "Save" at bounding box center [687, 545] width 28 height 29
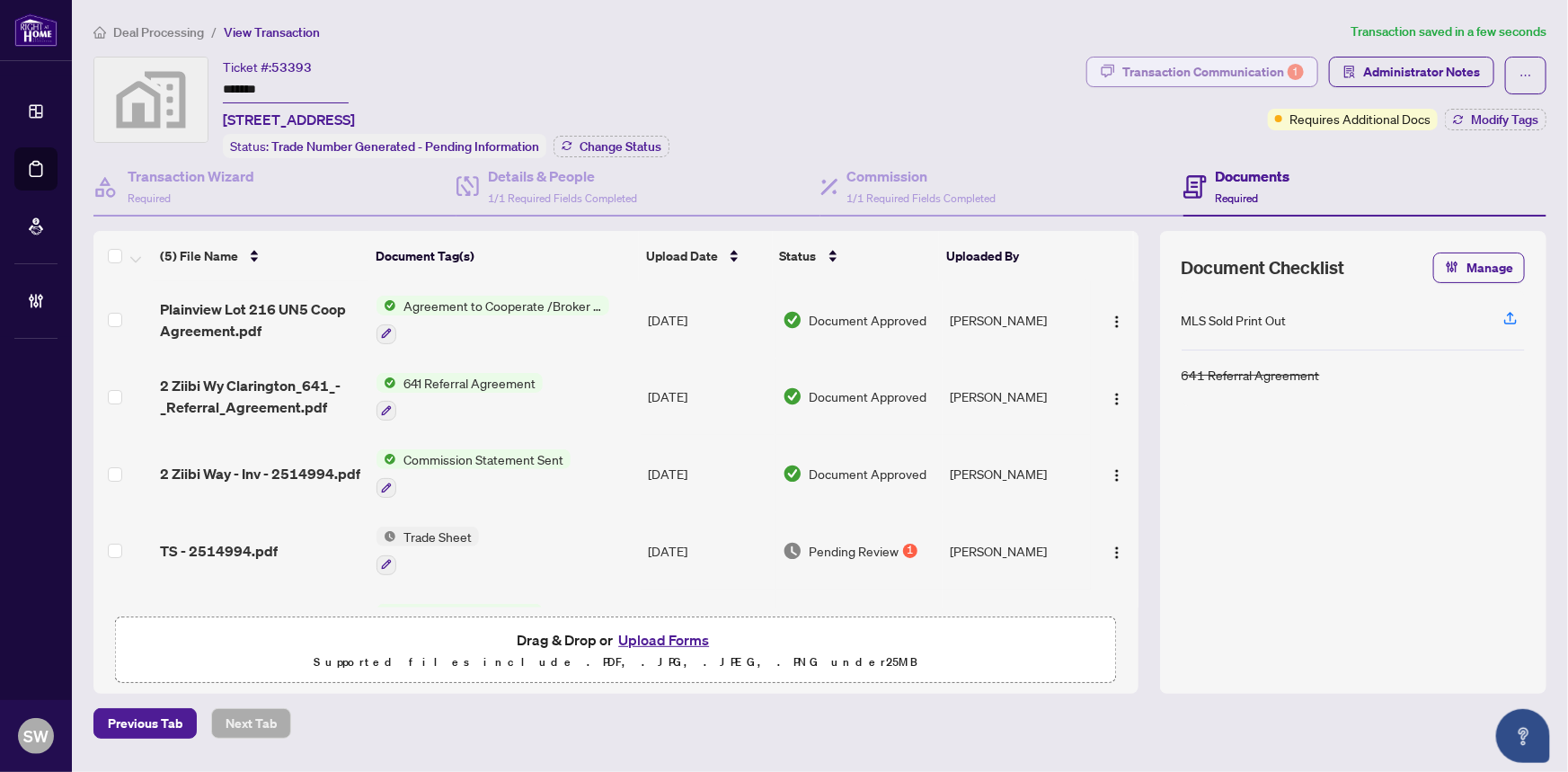
click at [1249, 75] on div "Transaction Communication 1" at bounding box center [1212, 72] width 182 height 29
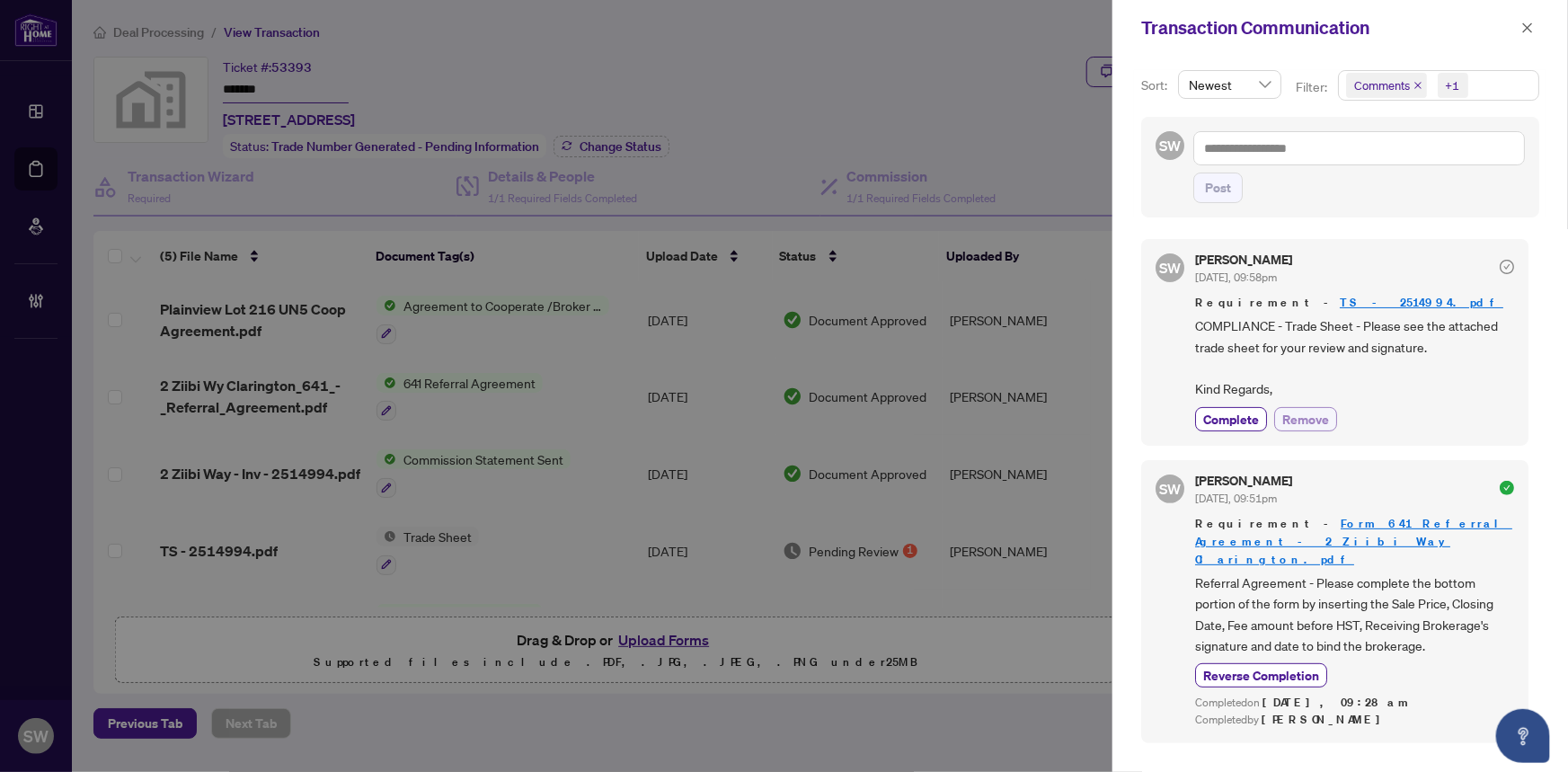
click at [1293, 419] on span "Remove" at bounding box center [1305, 419] width 47 height 19
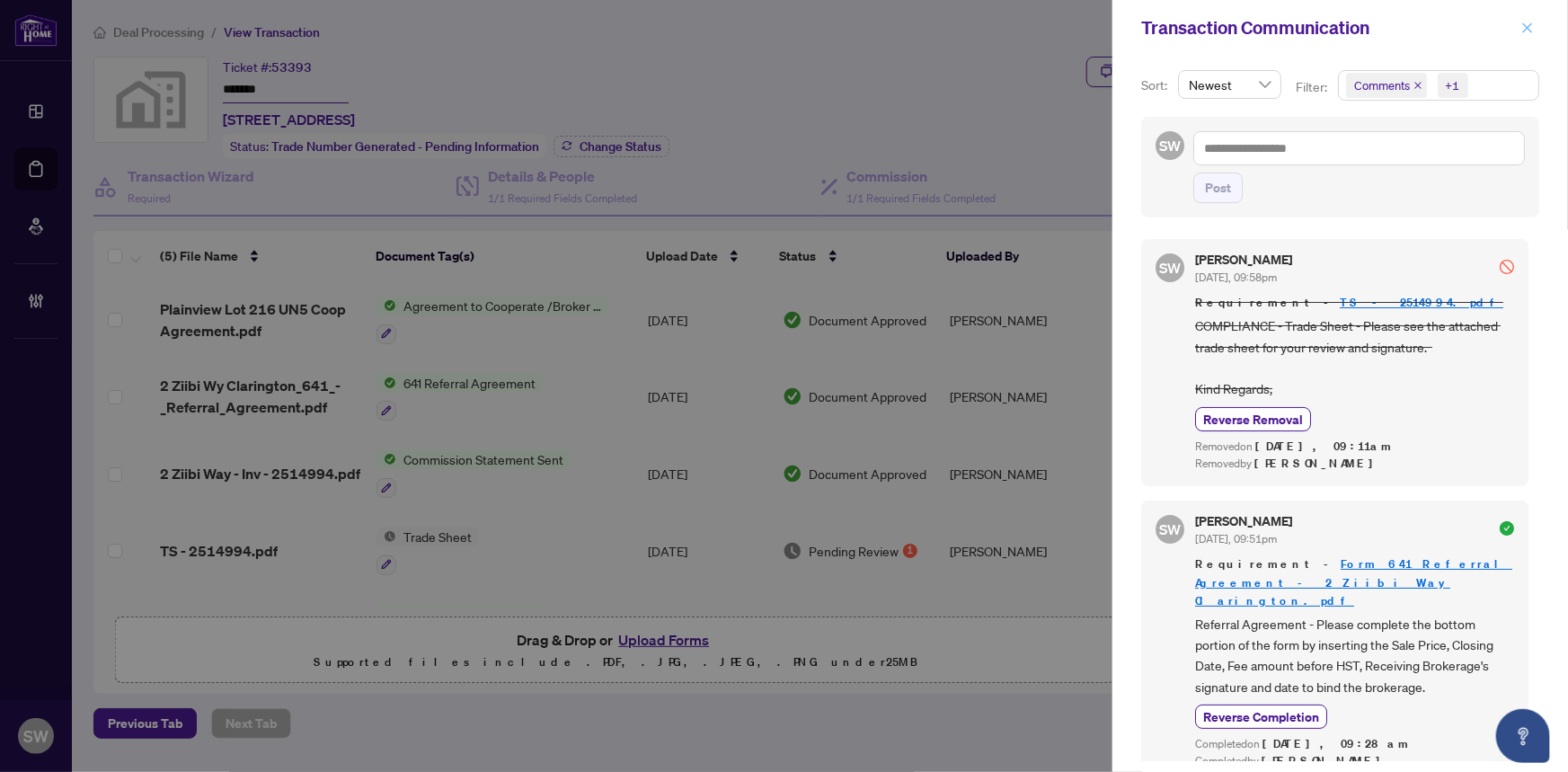
click at [1531, 24] on icon "close" at bounding box center [1528, 27] width 10 height 10
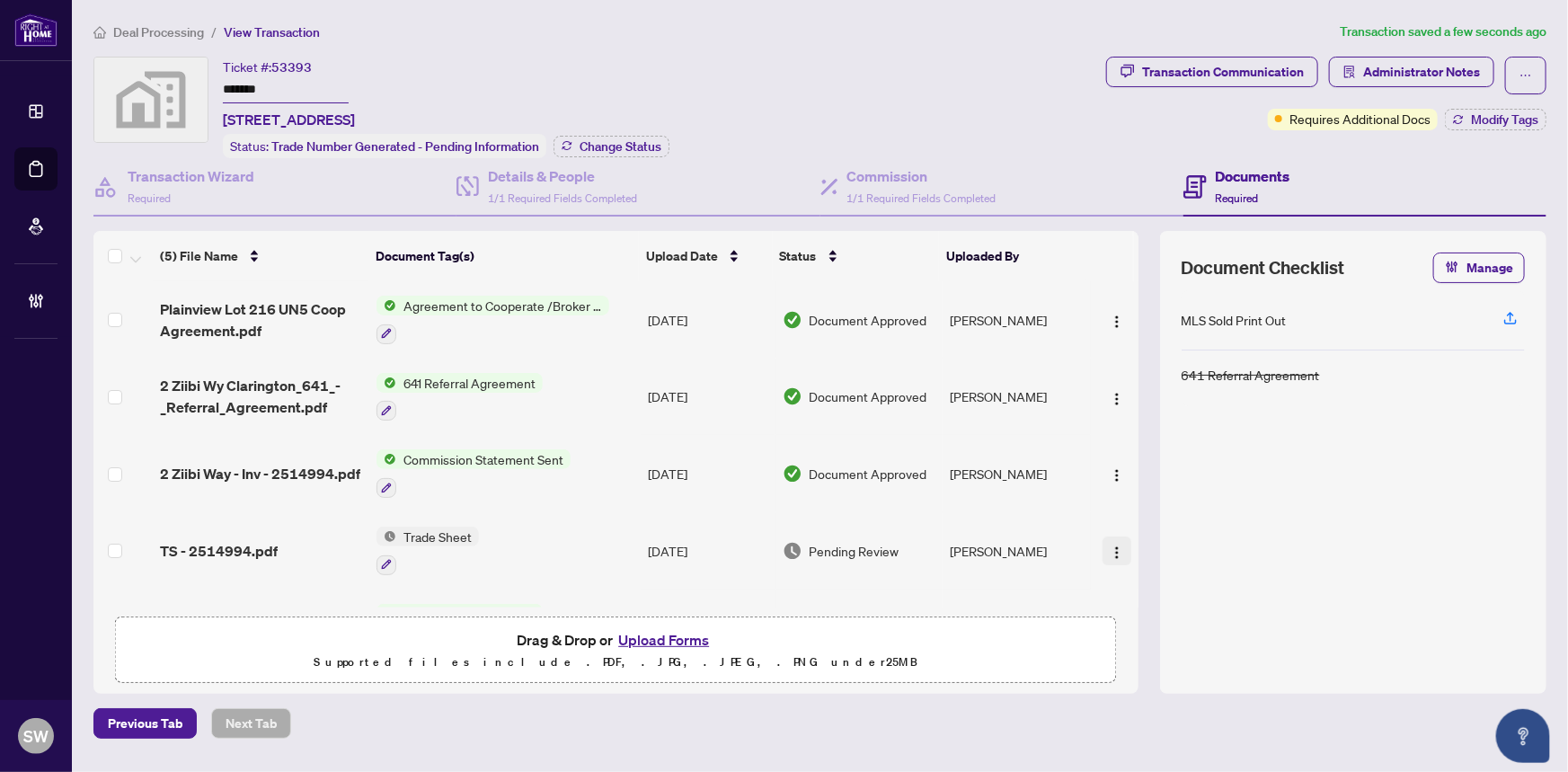
click at [1113, 546] on img "button" at bounding box center [1116, 552] width 14 height 14
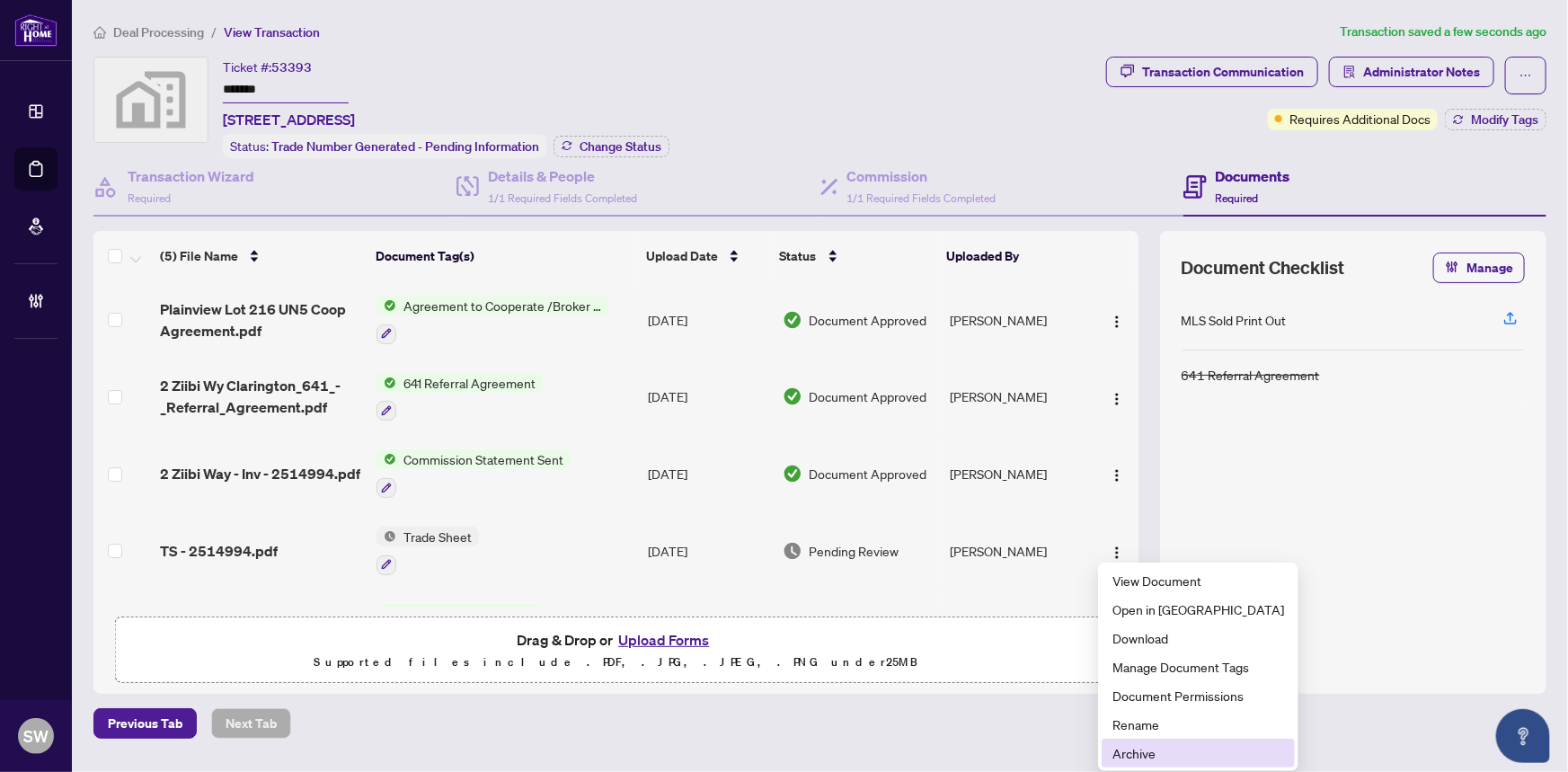
click at [1121, 746] on span "Archive" at bounding box center [1198, 752] width 171 height 20
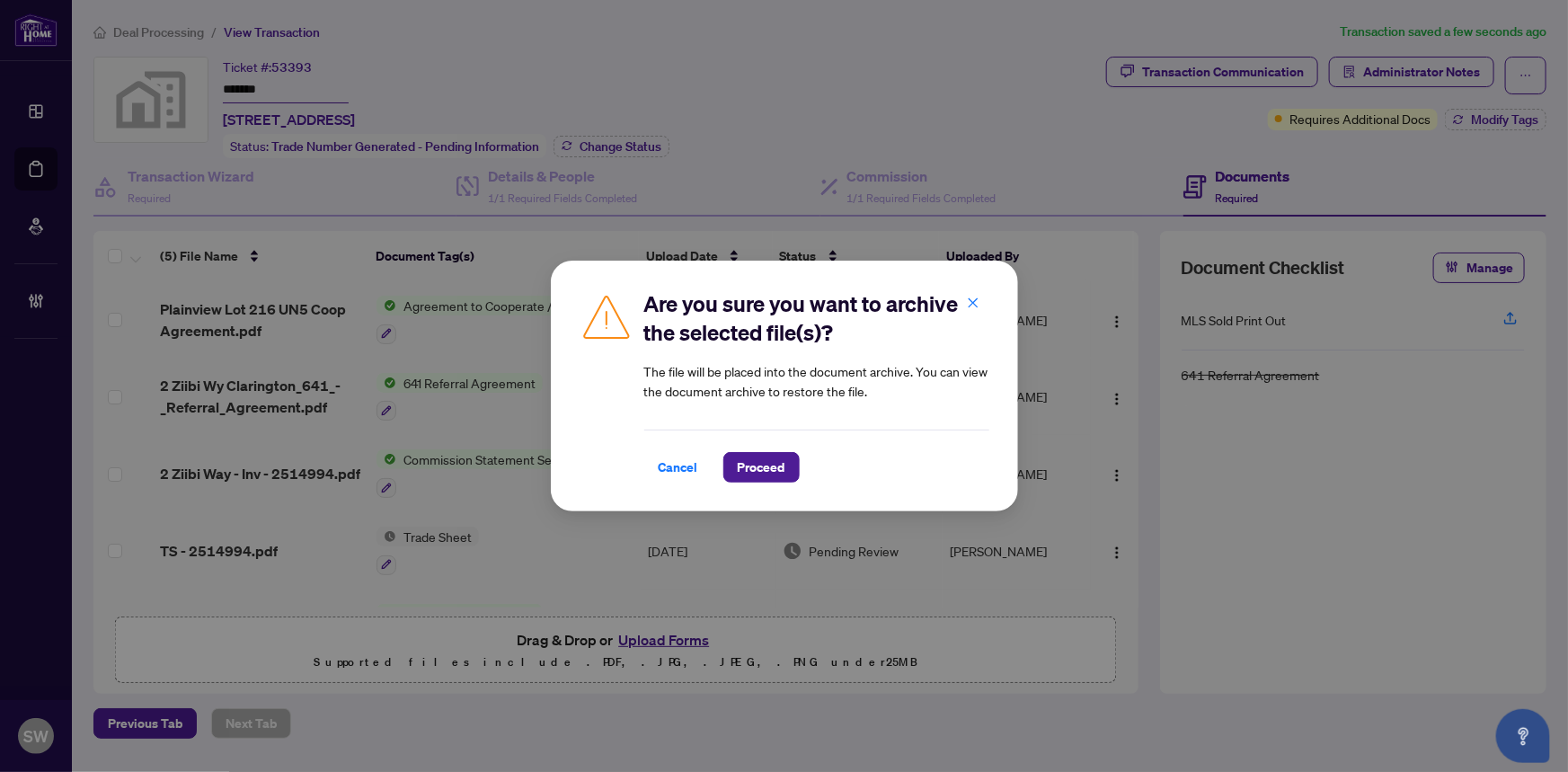
drag, startPoint x: 753, startPoint y: 467, endPoint x: 551, endPoint y: 449, distance: 202.8
click at [751, 466] on span "Proceed" at bounding box center [761, 467] width 47 height 29
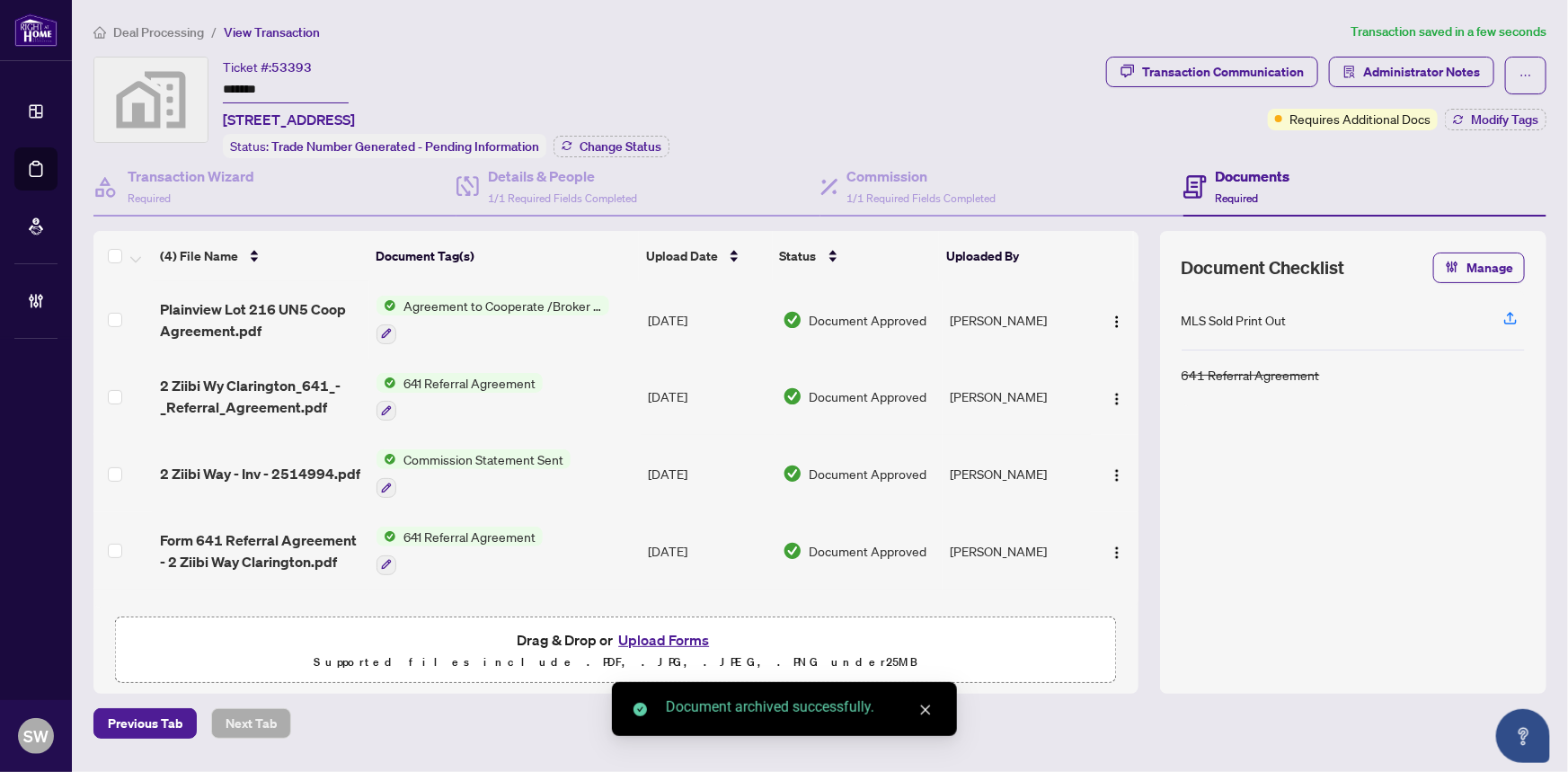
click at [245, 82] on input "*******" at bounding box center [285, 90] width 126 height 26
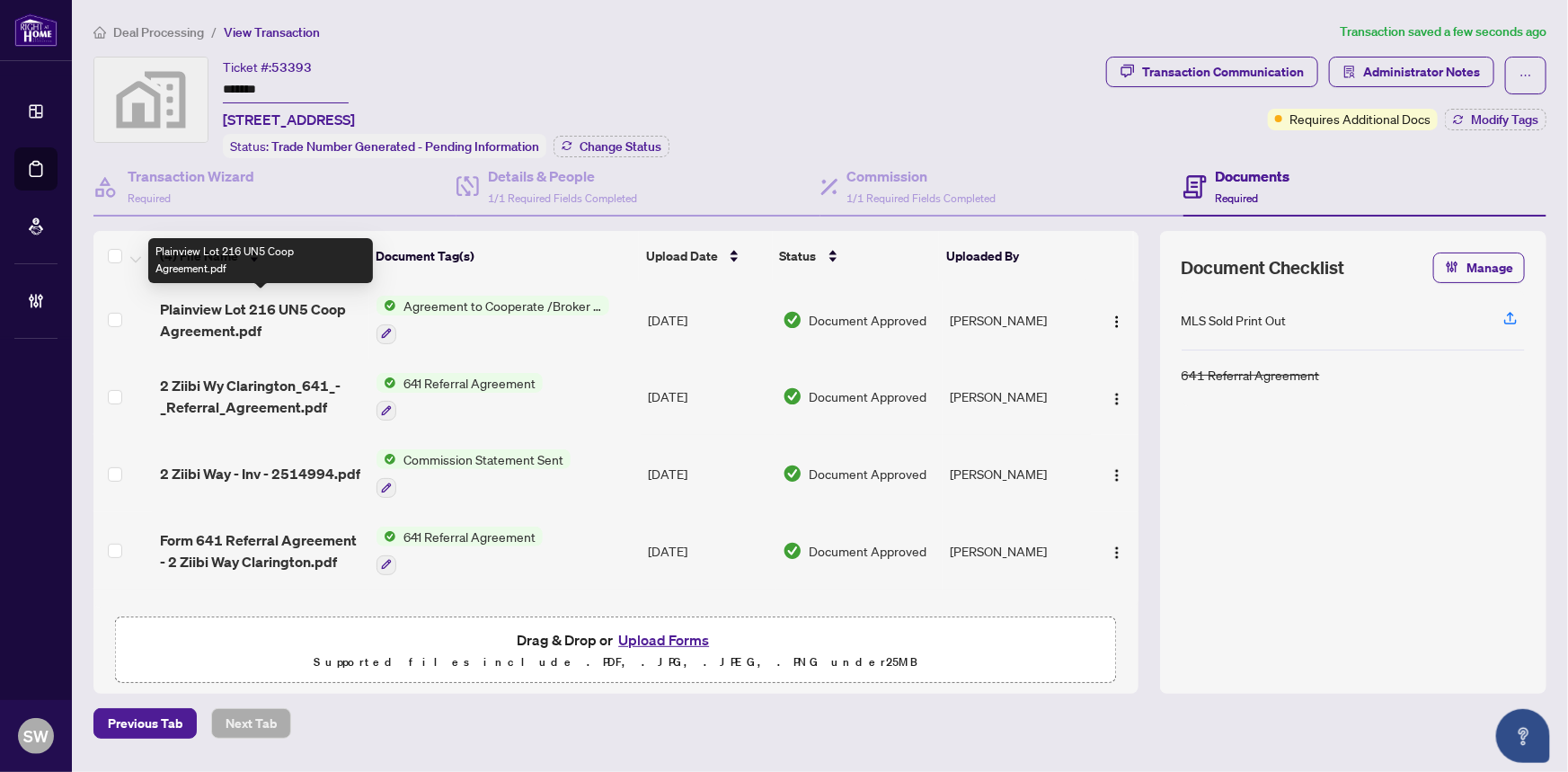
click at [299, 306] on span "Plainview Lot 216 UN5 Coop Agreement.pdf" at bounding box center [262, 319] width 203 height 43
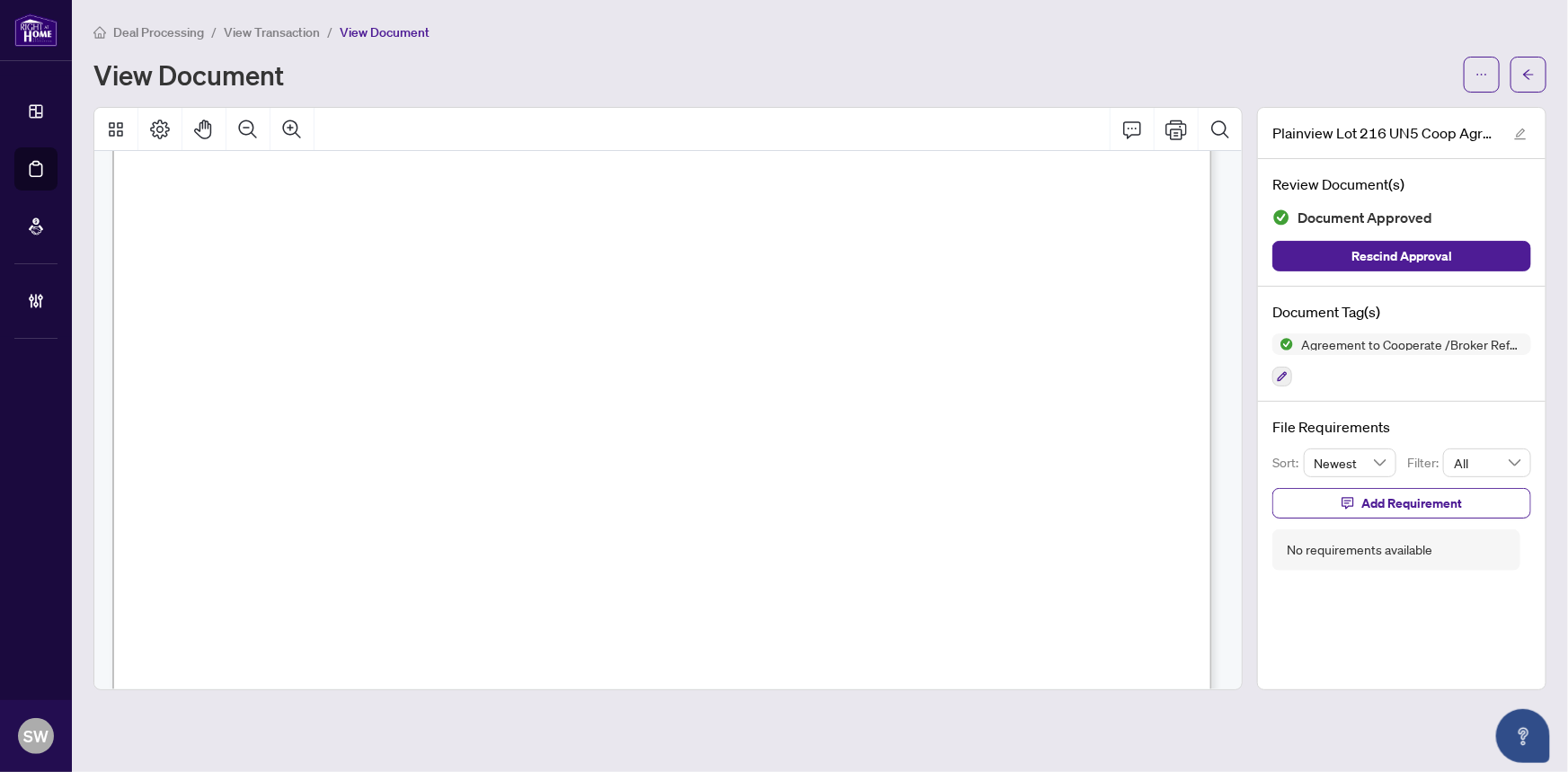
scroll to position [163, 0]
click at [1529, 81] on span "button" at bounding box center [1529, 74] width 13 height 29
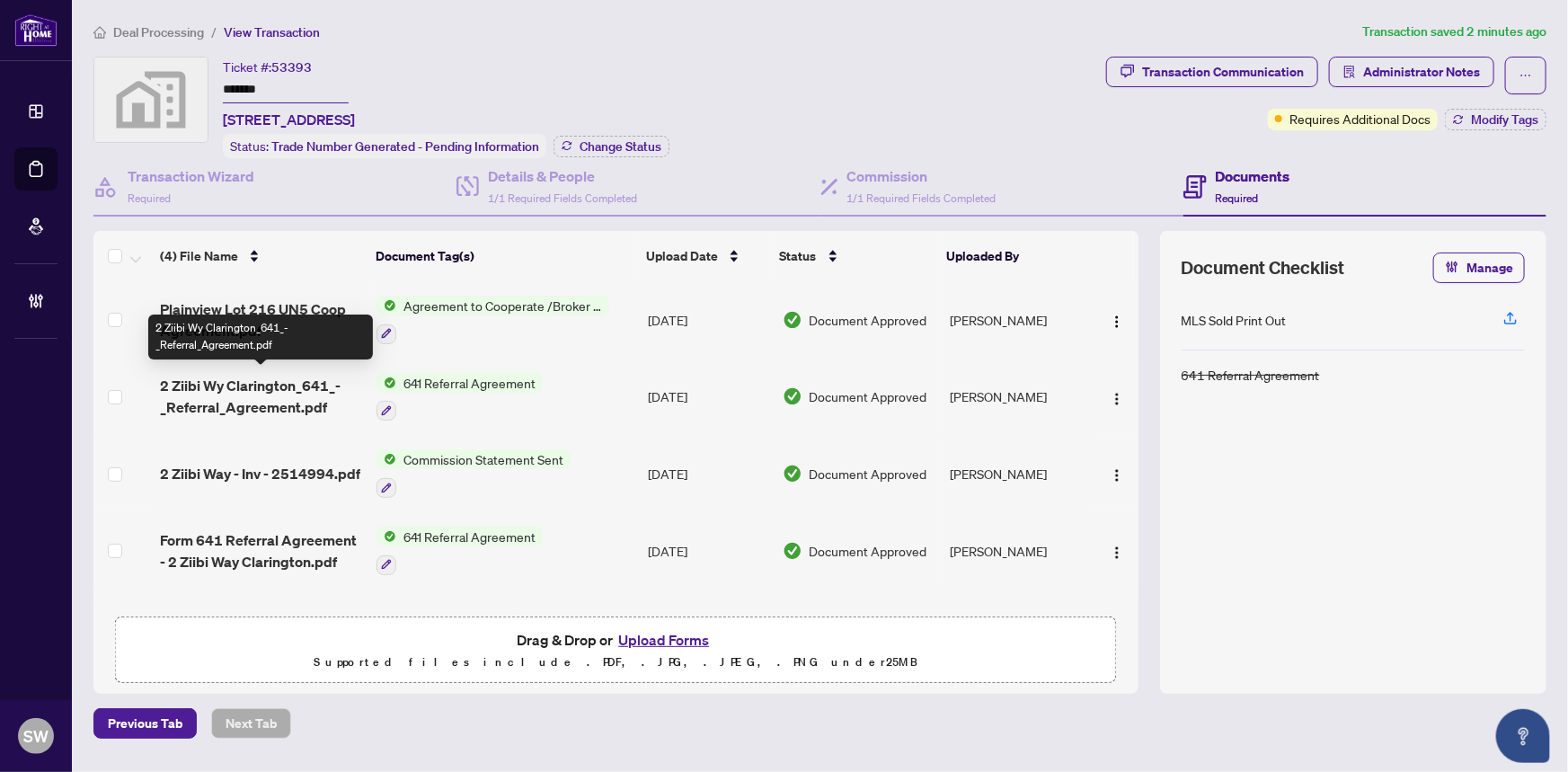
click at [315, 379] on span "2 Ziibi Wy Clarington_641_-_Referral_Agreement.pdf" at bounding box center [262, 396] width 203 height 43
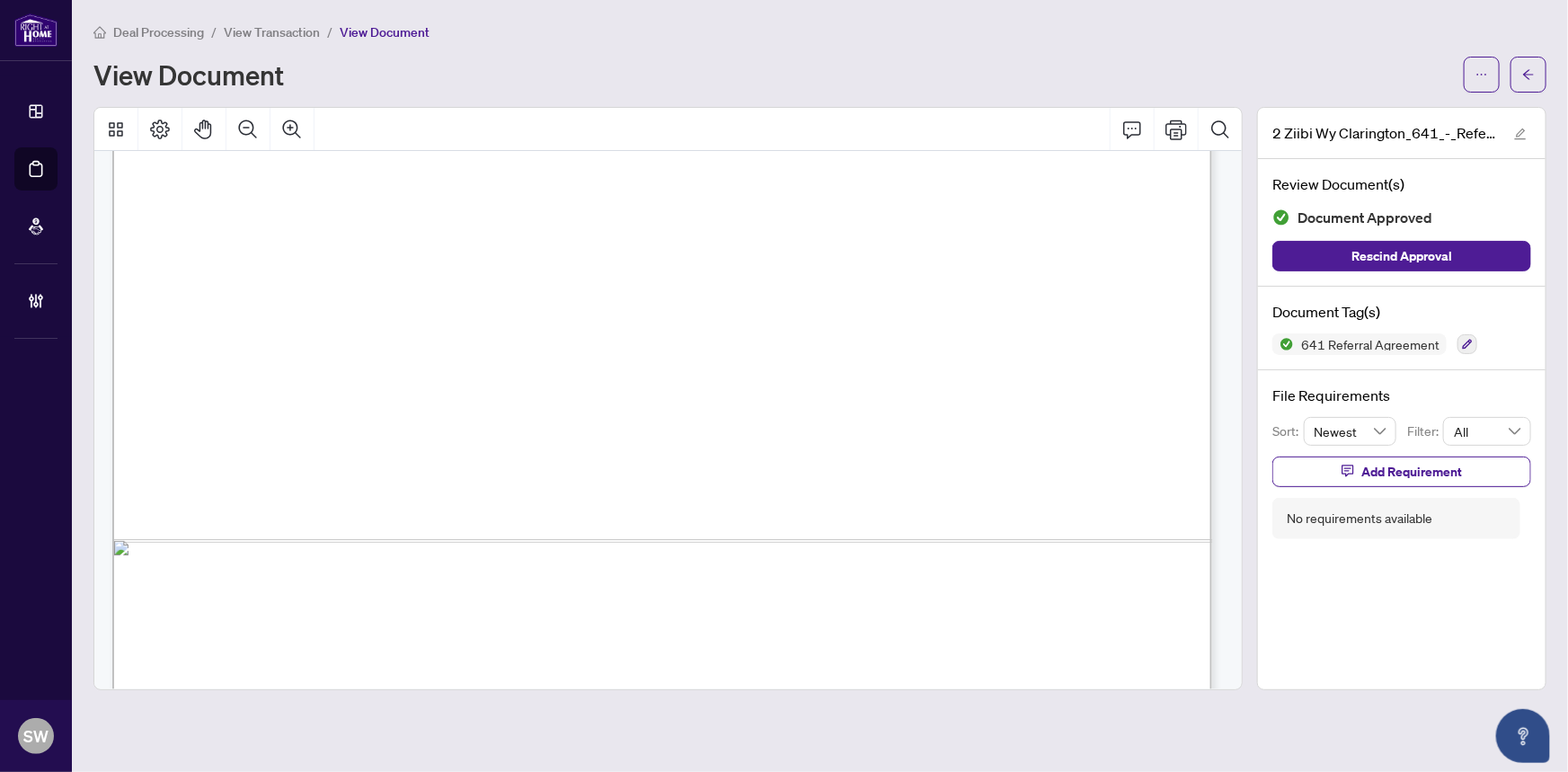
scroll to position [899, 0]
click at [1485, 68] on icon "ellipsis" at bounding box center [1481, 74] width 13 height 13
click at [1405, 113] on span "Download" at bounding box center [1416, 113] width 137 height 20
click at [1542, 65] on button "button" at bounding box center [1528, 74] width 36 height 36
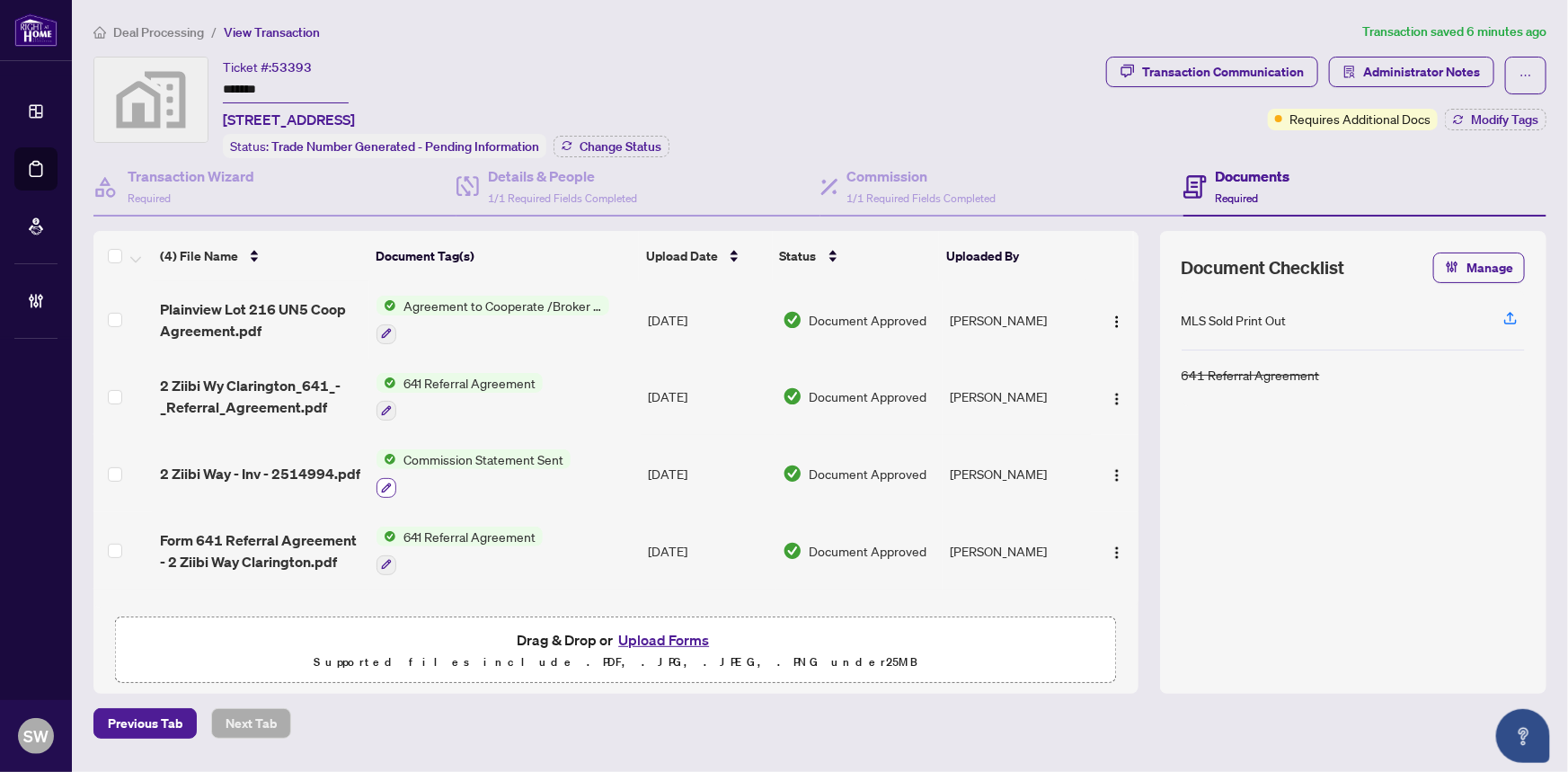
click at [387, 482] on icon "button" at bounding box center [386, 487] width 10 height 10
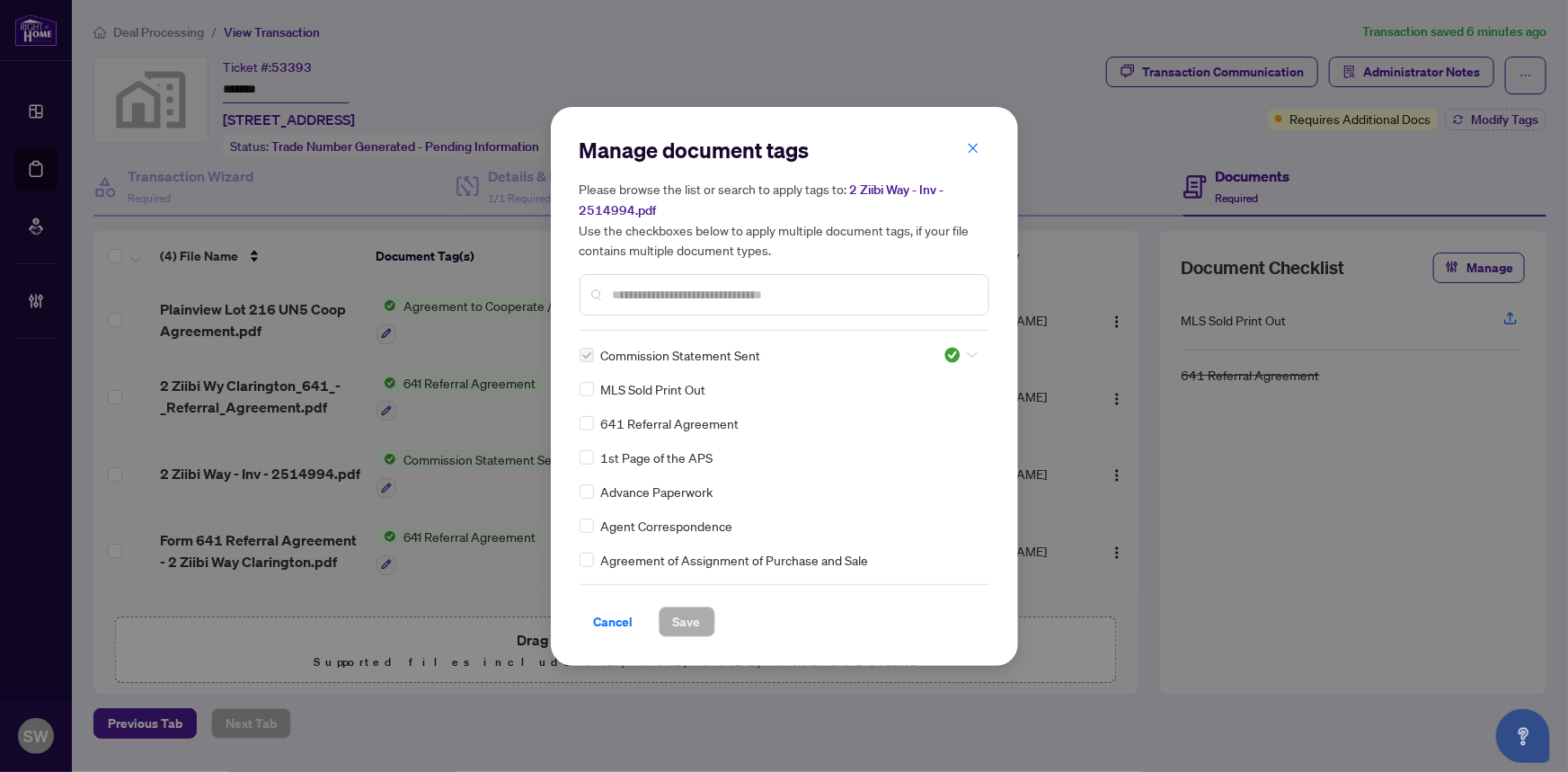
click at [955, 350] on img at bounding box center [952, 355] width 18 height 18
click at [926, 382] on div "Pending Review" at bounding box center [901, 384] width 115 height 20
click at [693, 611] on span "Save" at bounding box center [687, 621] width 28 height 29
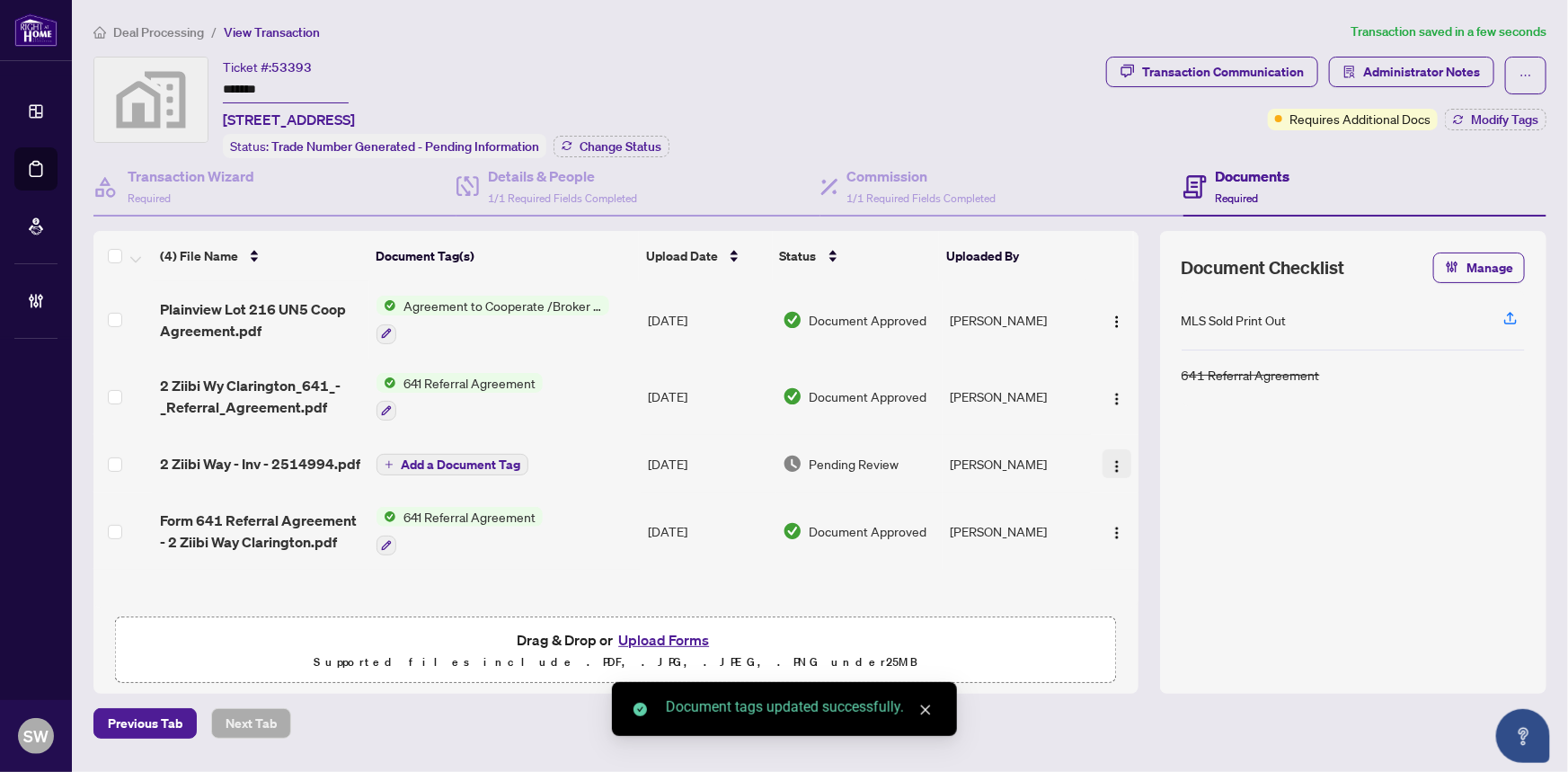
click at [1112, 459] on img "button" at bounding box center [1116, 466] width 14 height 14
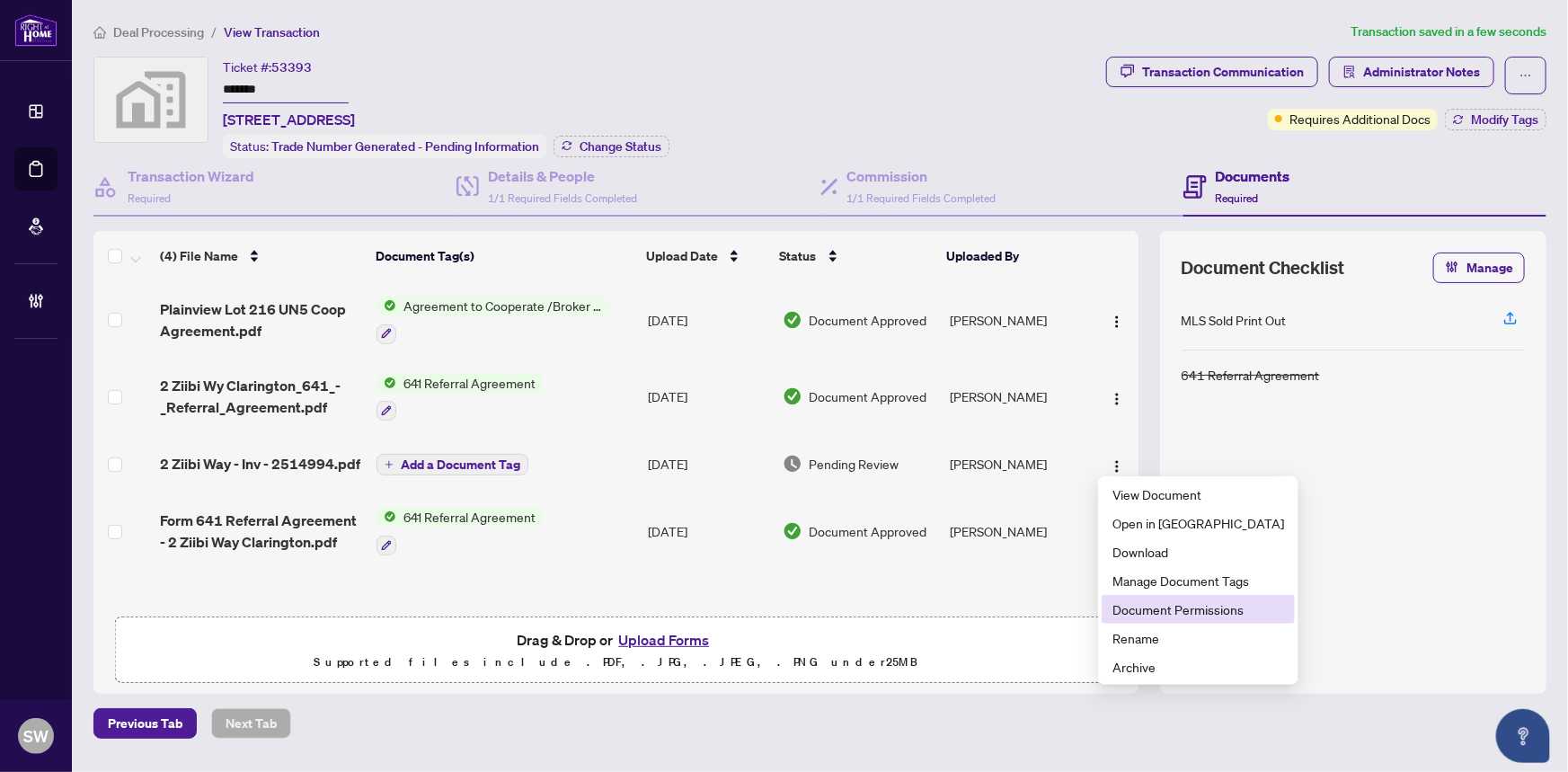
click at [1151, 608] on span "Document Permissions" at bounding box center [1198, 609] width 171 height 20
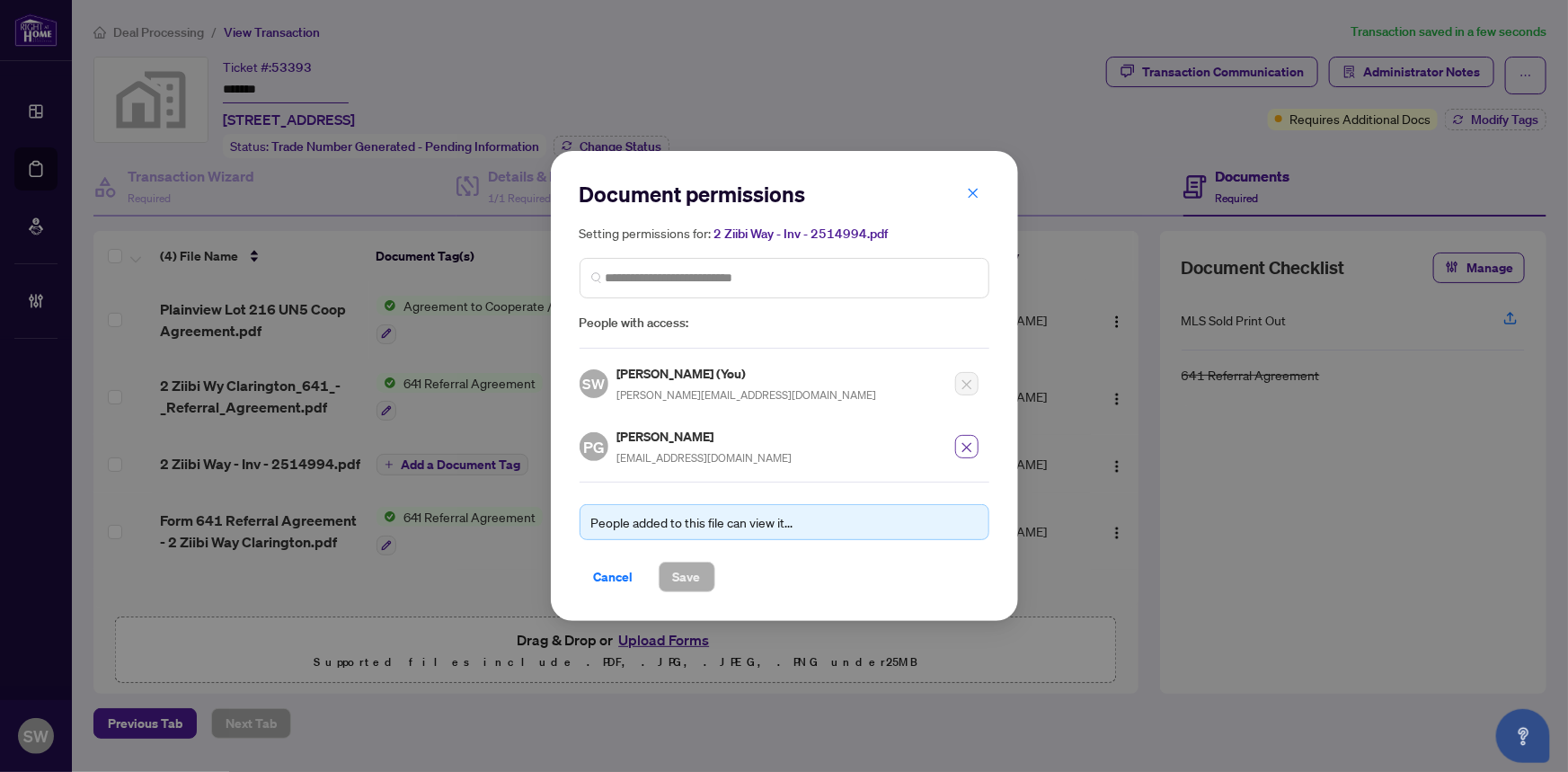
click at [968, 446] on icon "close" at bounding box center [967, 448] width 13 height 13
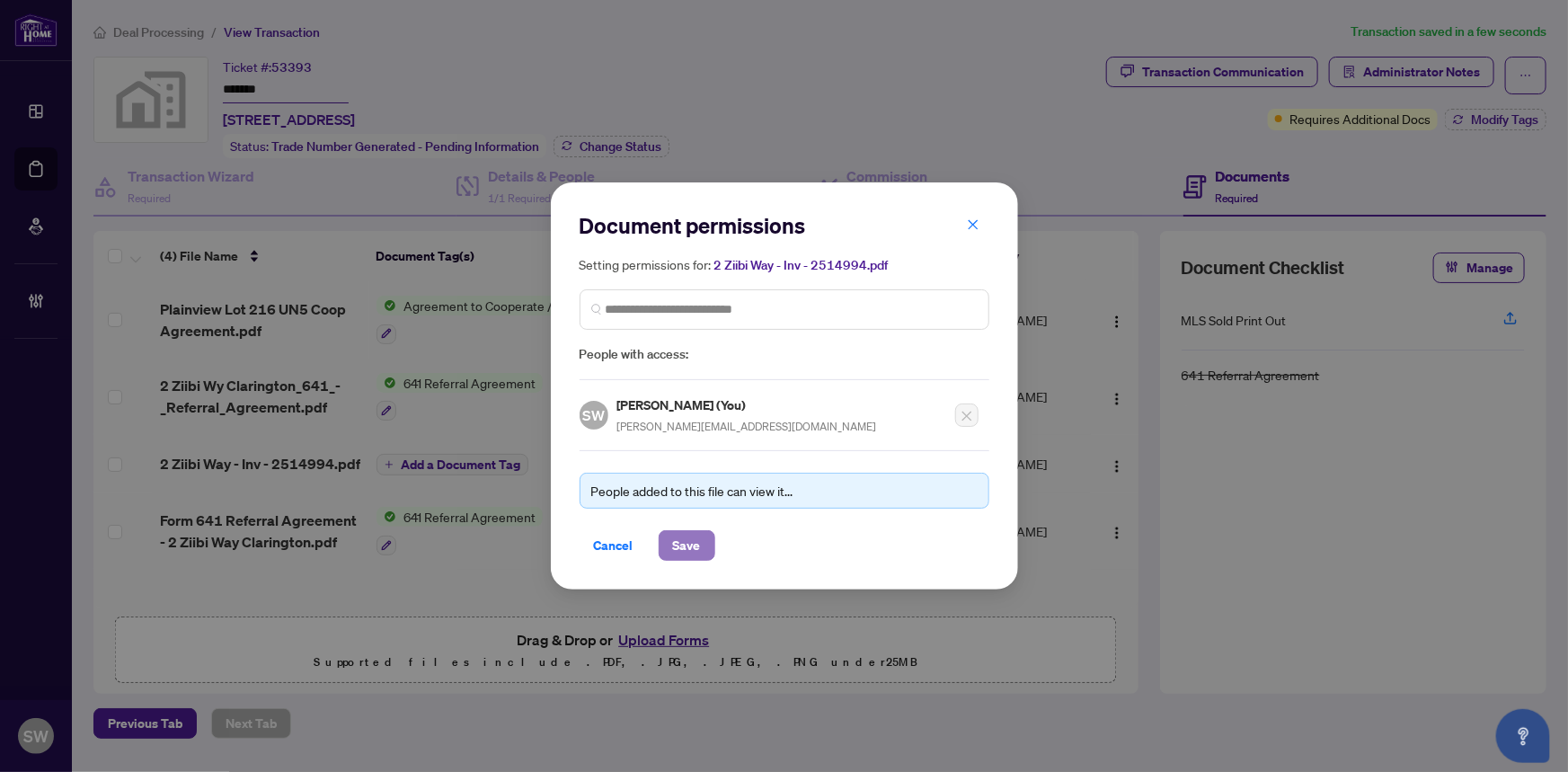
click at [700, 546] on button "Save" at bounding box center [686, 545] width 57 height 31
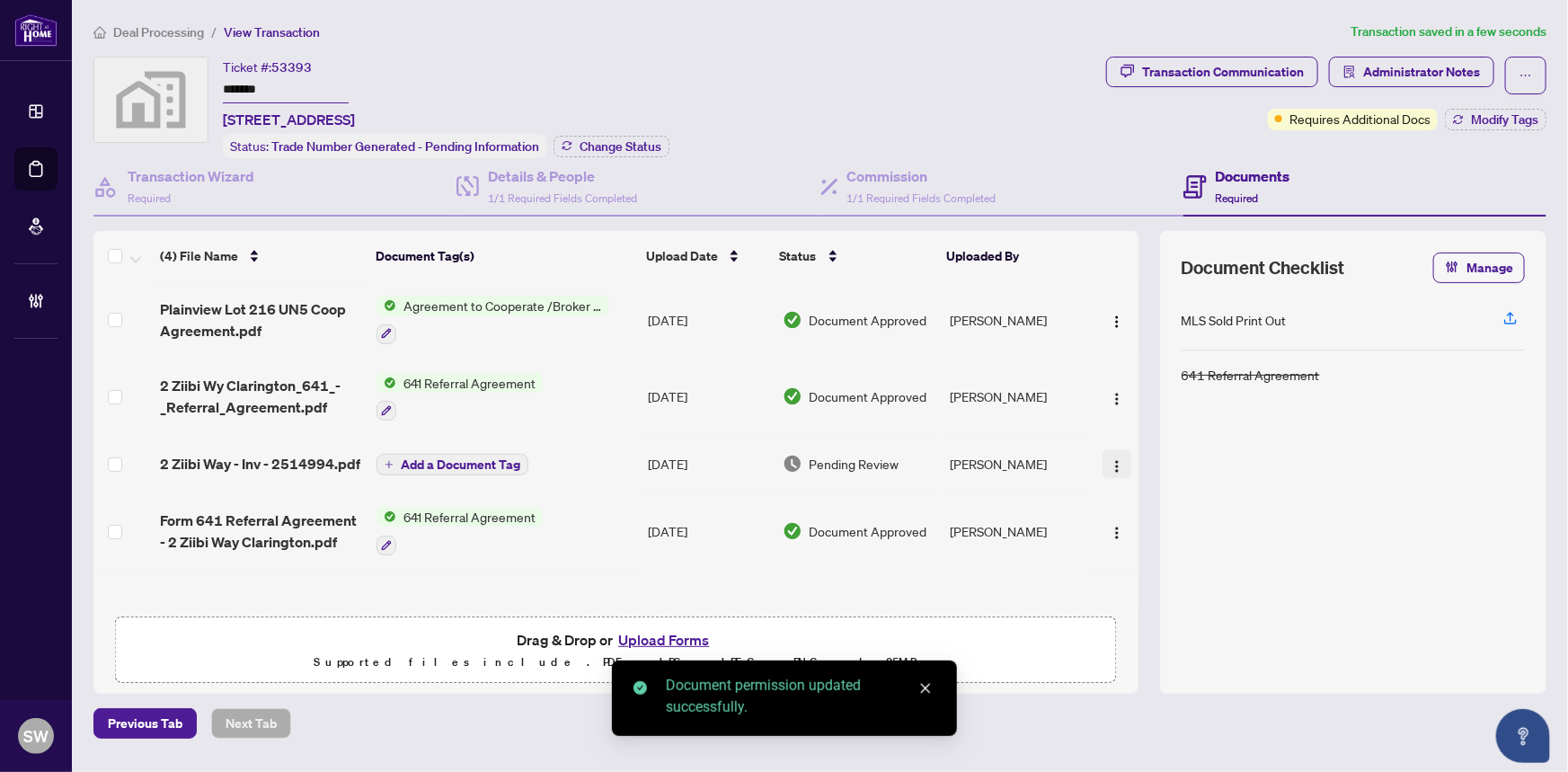
click at [1115, 459] on img "button" at bounding box center [1116, 466] width 14 height 14
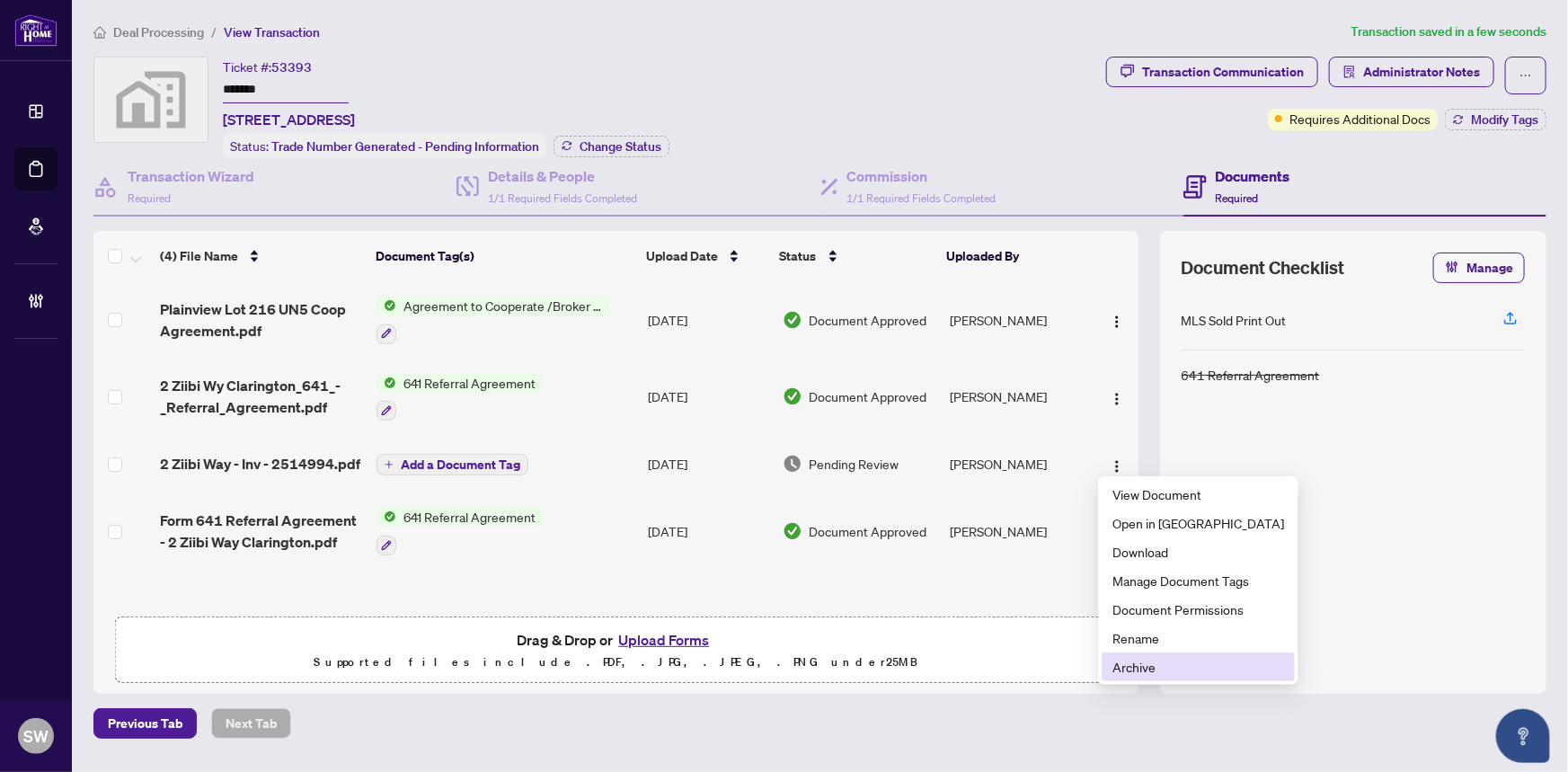
click at [1141, 666] on span "Archive" at bounding box center [1198, 666] width 171 height 20
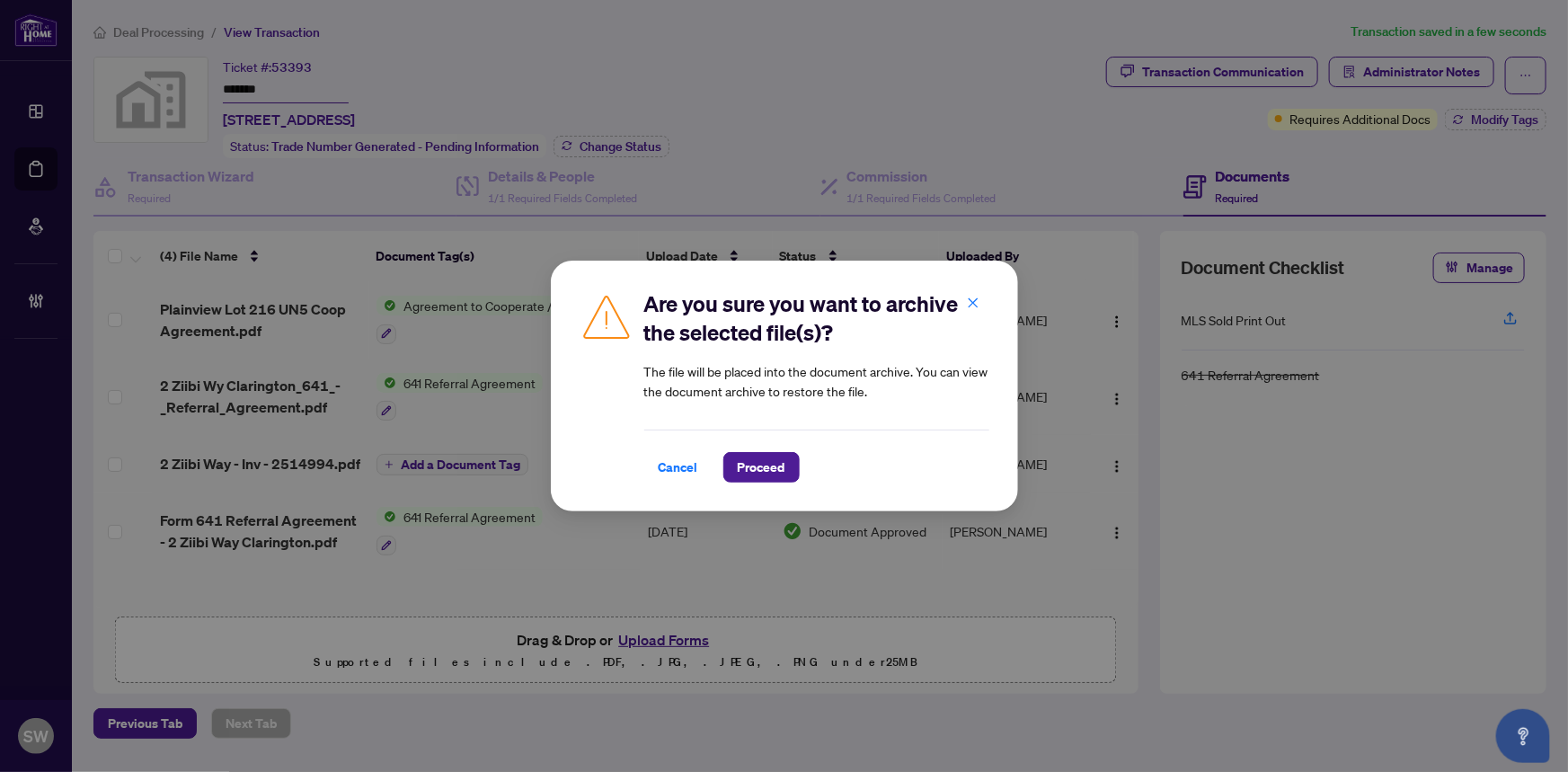
drag, startPoint x: 749, startPoint y: 467, endPoint x: 25, endPoint y: 318, distance: 739.2
click at [746, 467] on span "Proceed" at bounding box center [761, 467] width 47 height 29
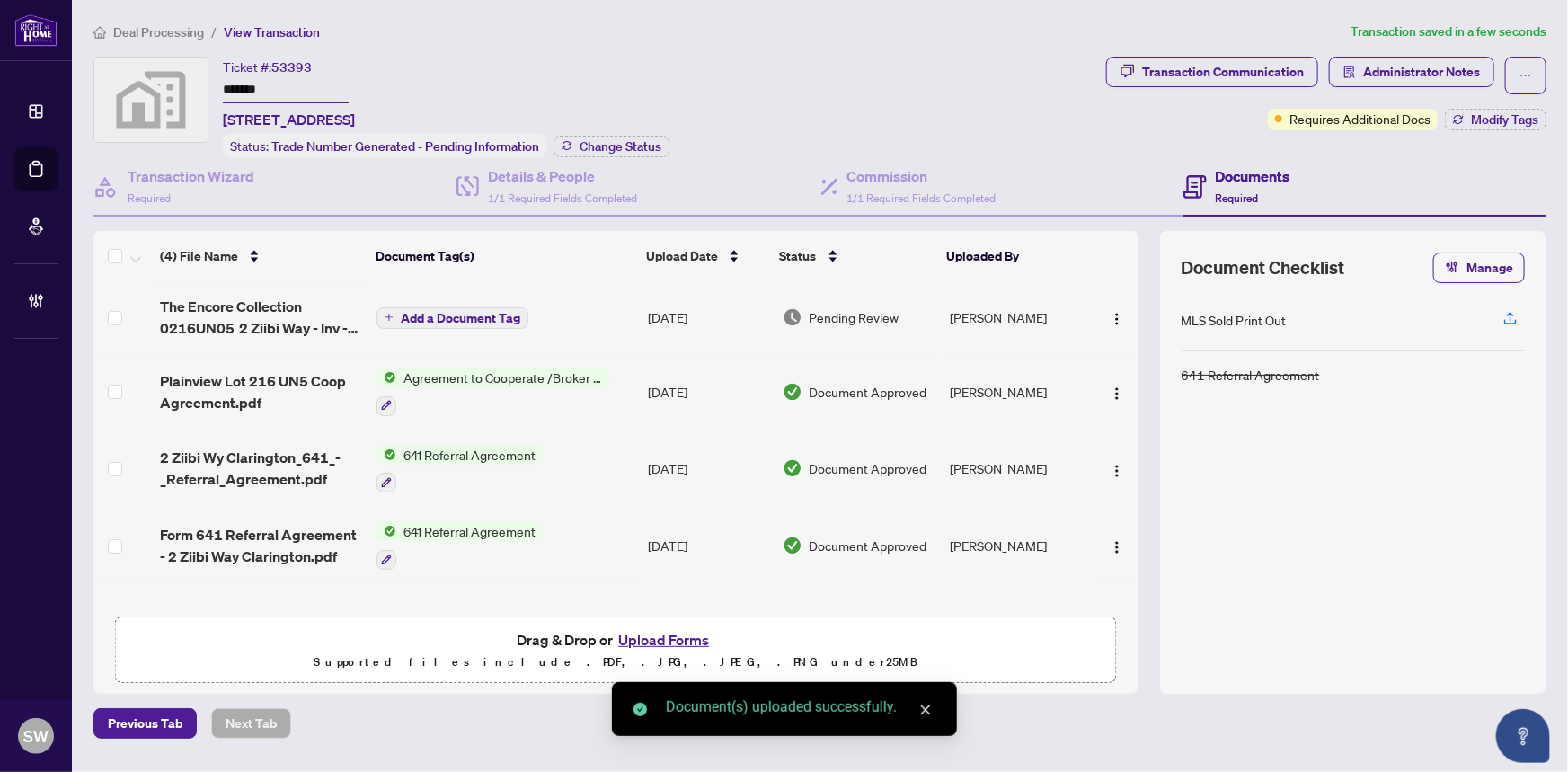
click at [414, 313] on span "Add a Document Tag" at bounding box center [460, 318] width 119 height 13
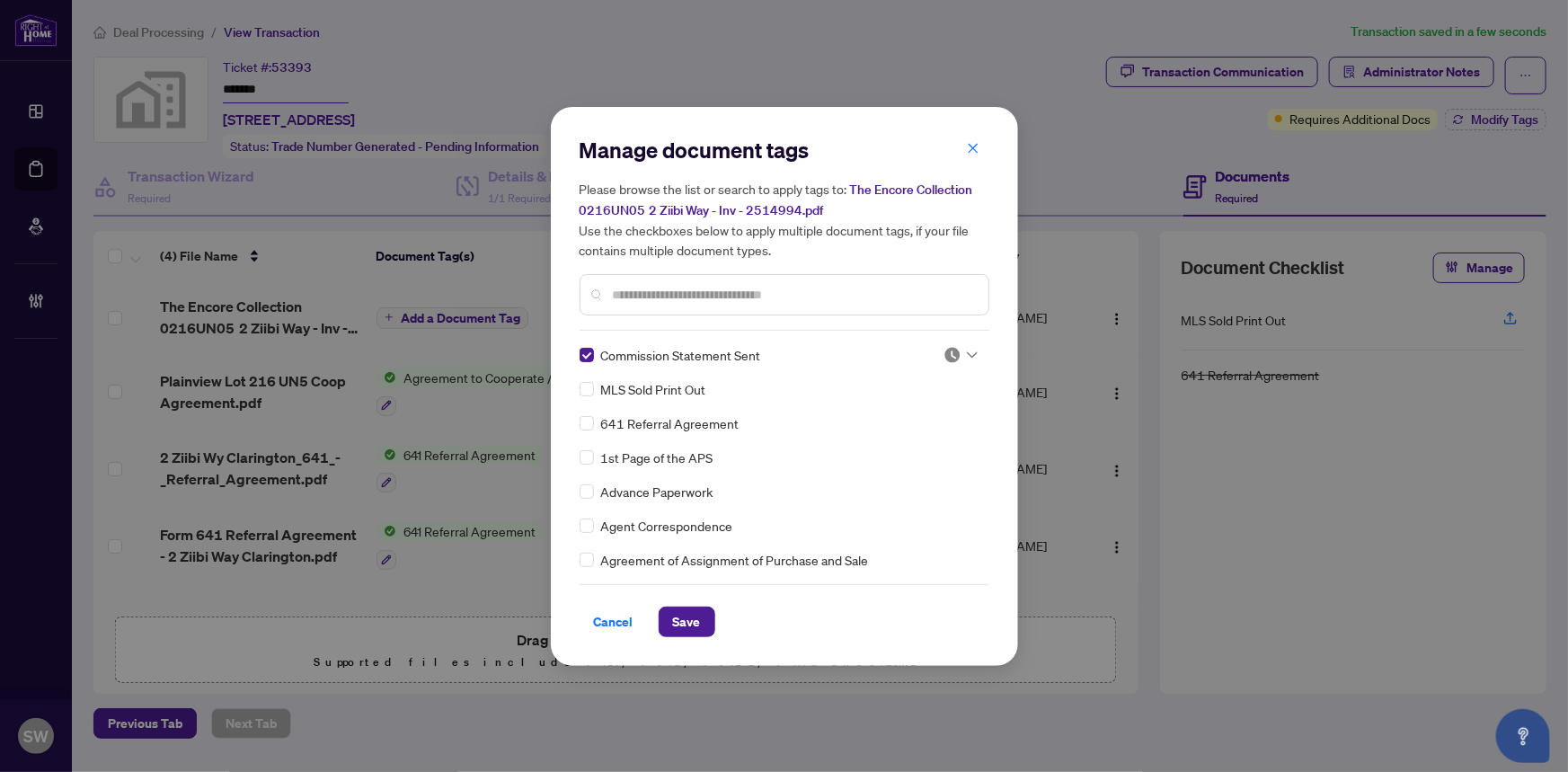
click at [973, 353] on div "Commission Statement Sent MLS Sold Print Out 641 Referral Agreement 1st Page of…" at bounding box center [784, 457] width 410 height 224
click at [969, 353] on icon at bounding box center [972, 354] width 11 height 7
click at [907, 440] on div "Approved" at bounding box center [901, 441] width 115 height 20
click at [688, 620] on span "Save" at bounding box center [687, 621] width 28 height 29
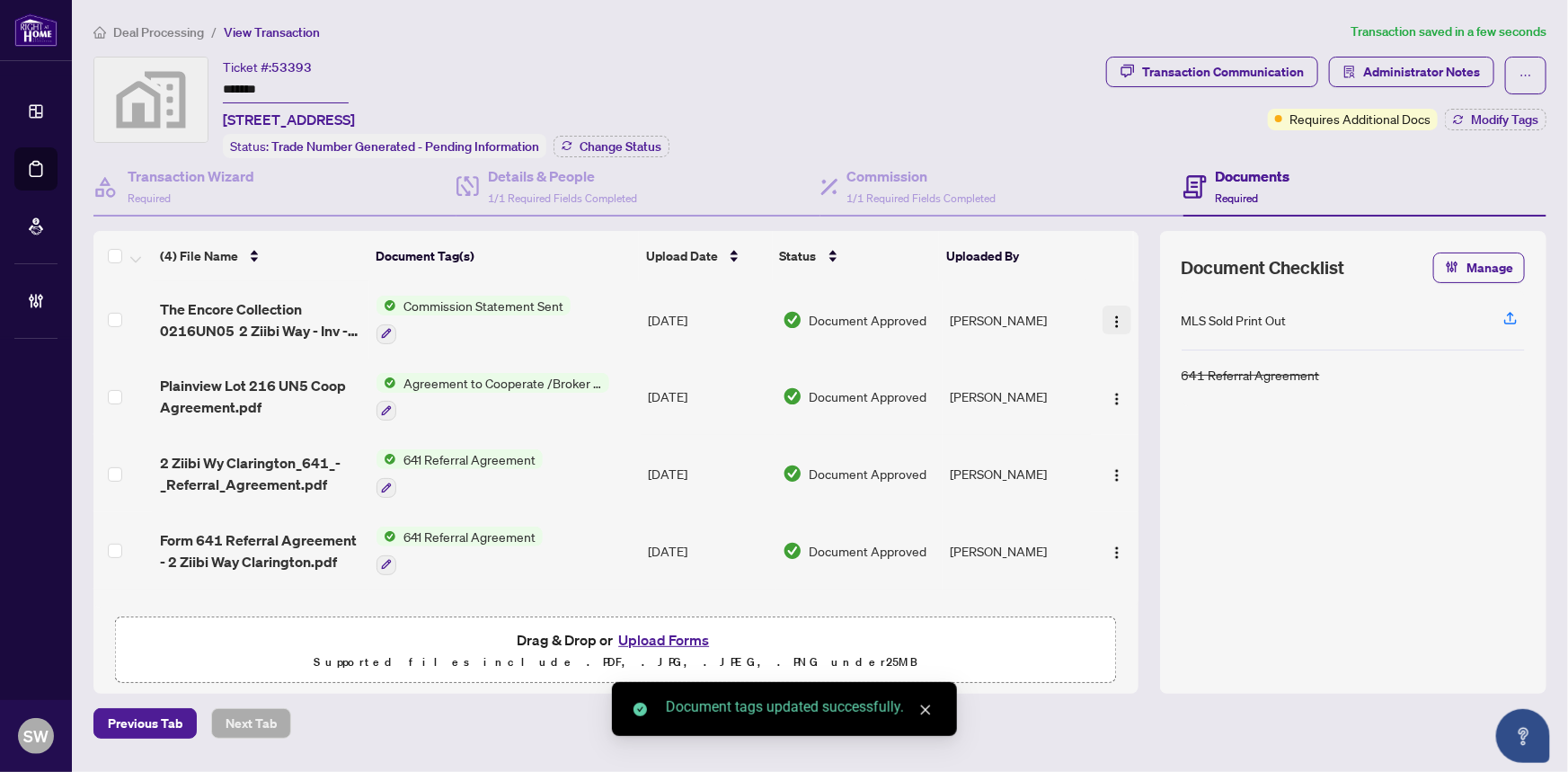
click at [1111, 316] on img "button" at bounding box center [1116, 321] width 14 height 14
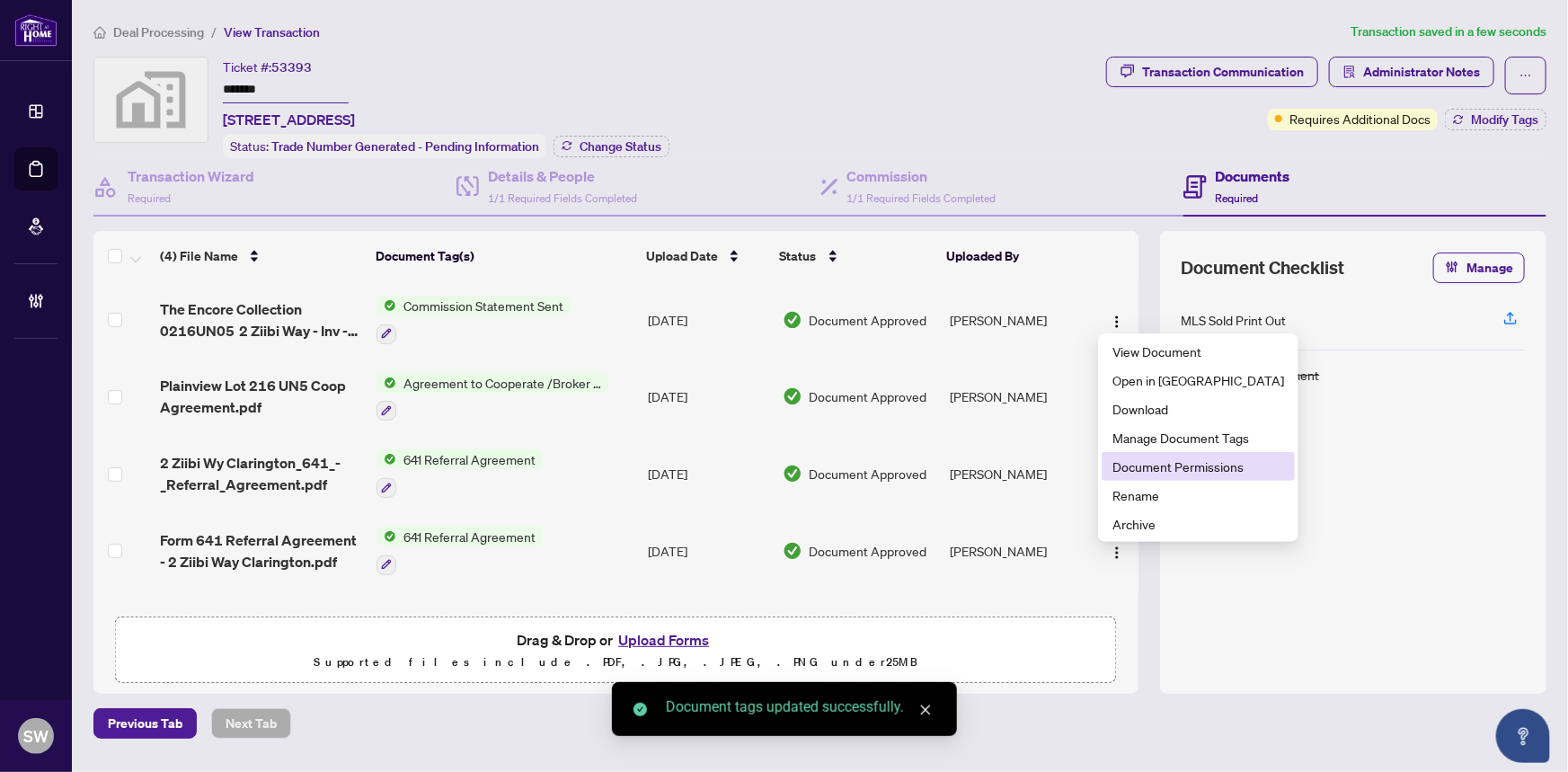
click at [1129, 467] on span "Document Permissions" at bounding box center [1198, 466] width 171 height 20
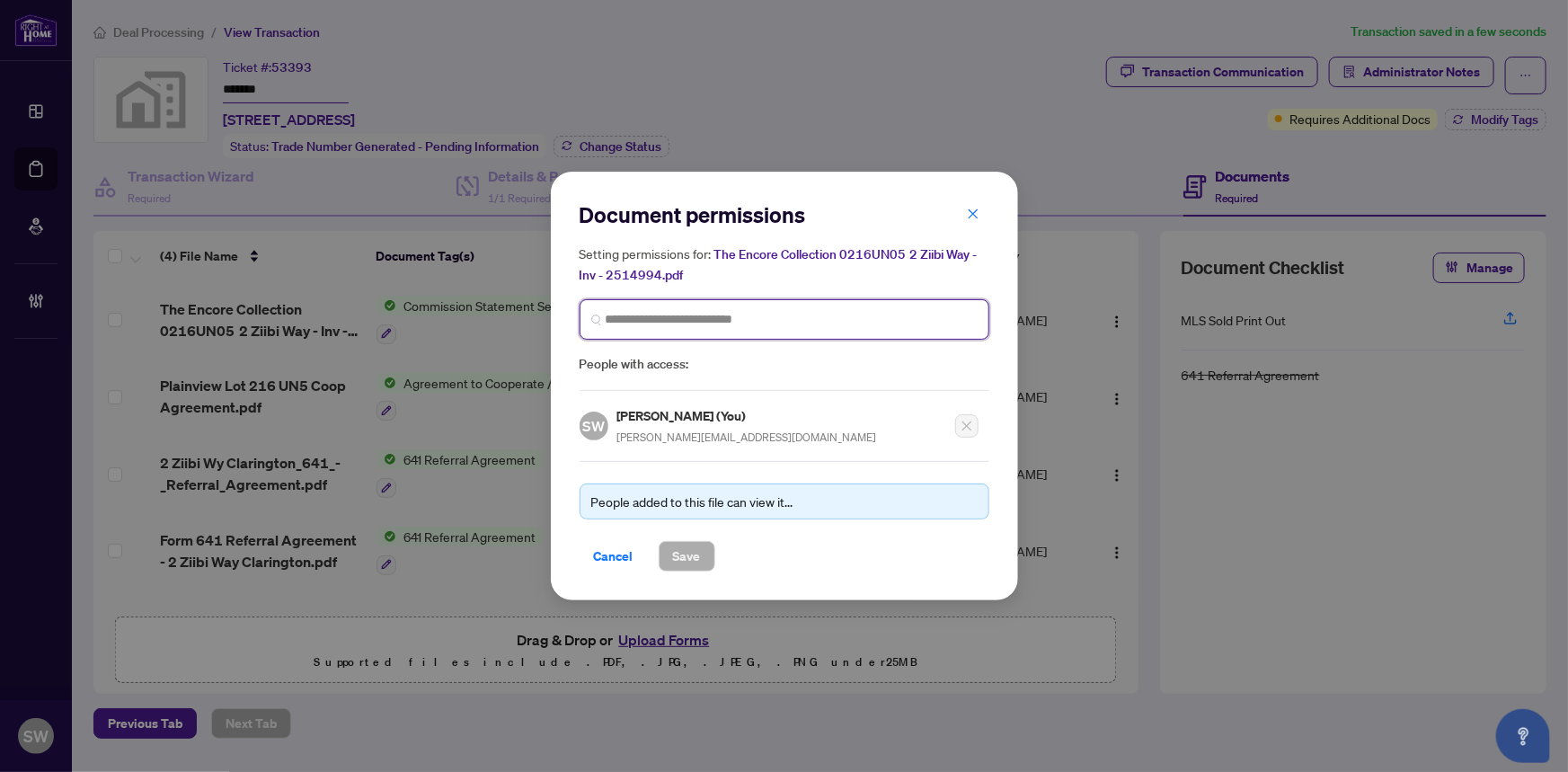
click at [687, 320] on input "search" at bounding box center [791, 319] width 372 height 19
paste input "**********"
type input "**********"
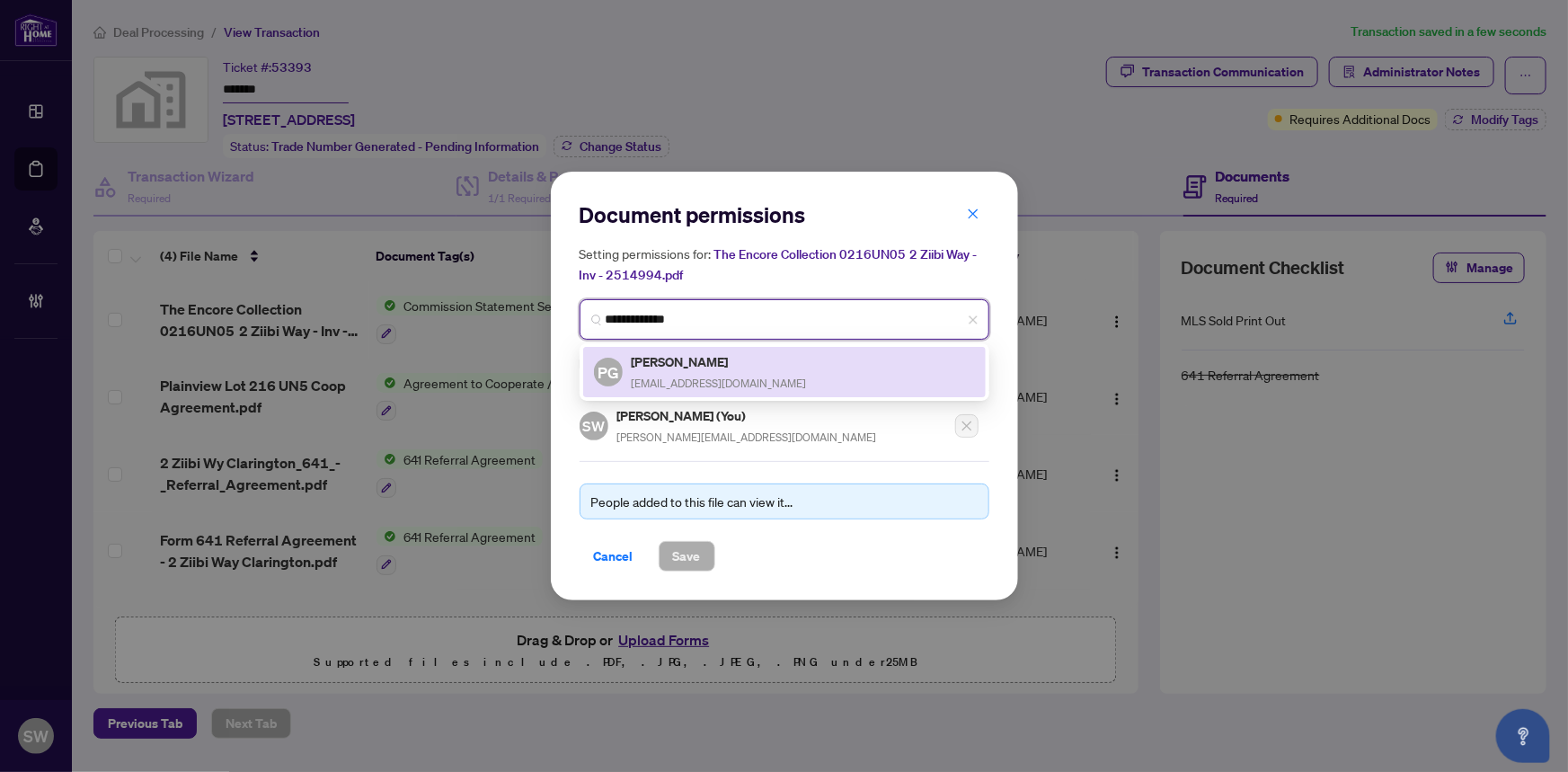
click at [708, 363] on h5 "Patti Goodman" at bounding box center [719, 361] width 175 height 20
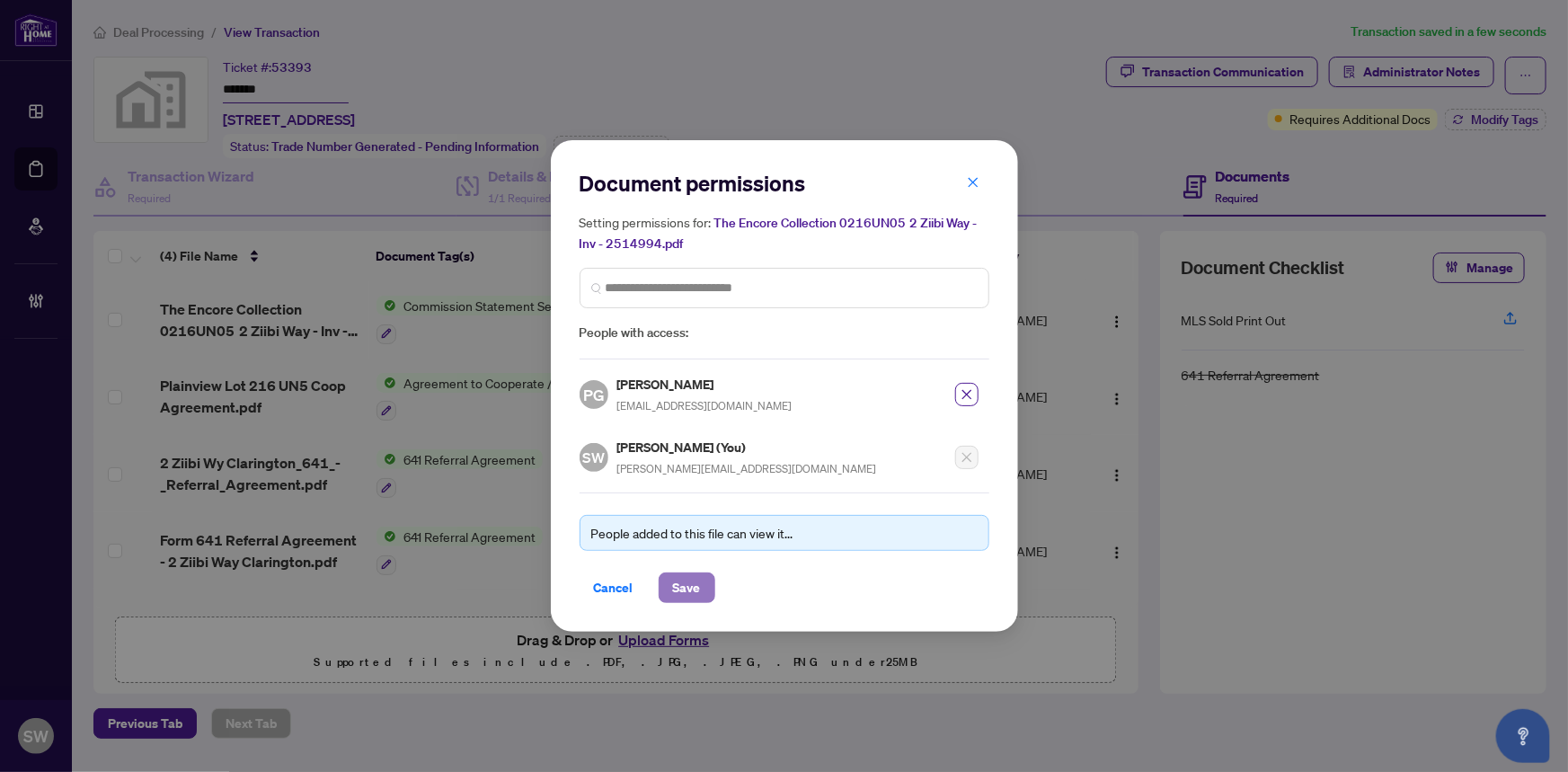
click at [692, 585] on span "Save" at bounding box center [687, 588] width 28 height 29
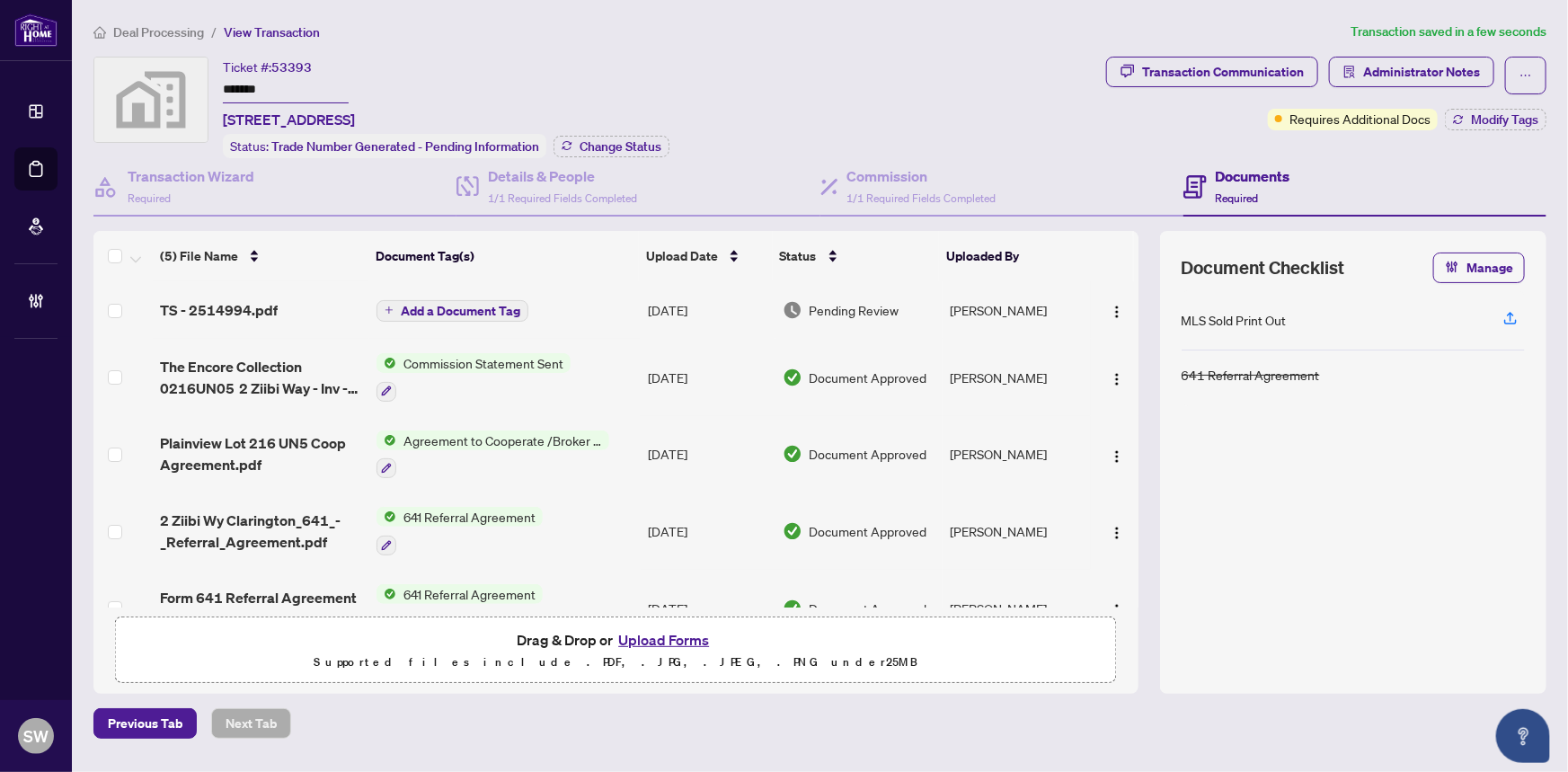
click at [276, 303] on div "TS - 2514994.pdf" at bounding box center [262, 309] width 203 height 21
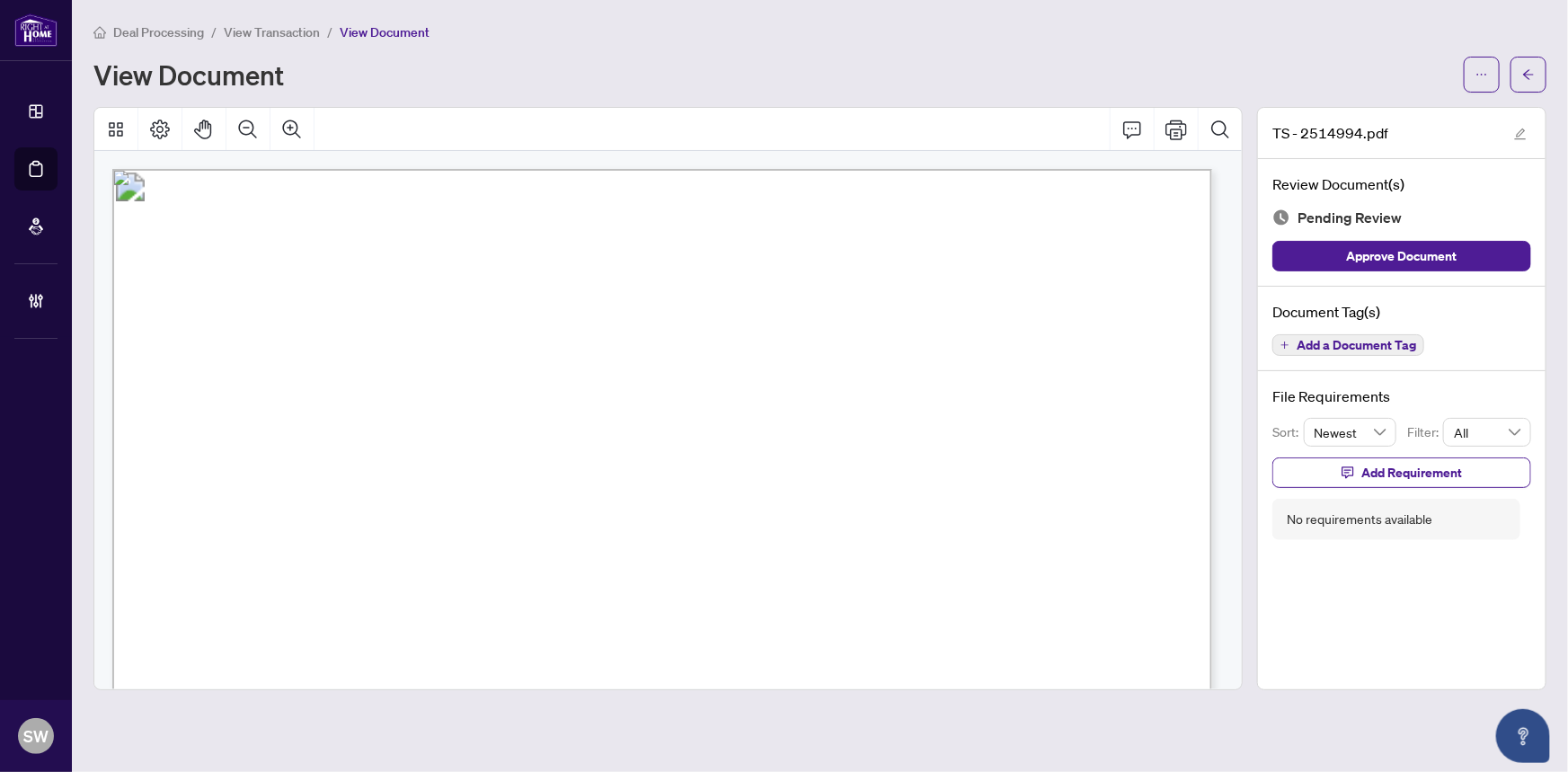
click at [1374, 350] on button "Add a Document Tag" at bounding box center [1347, 345] width 152 height 21
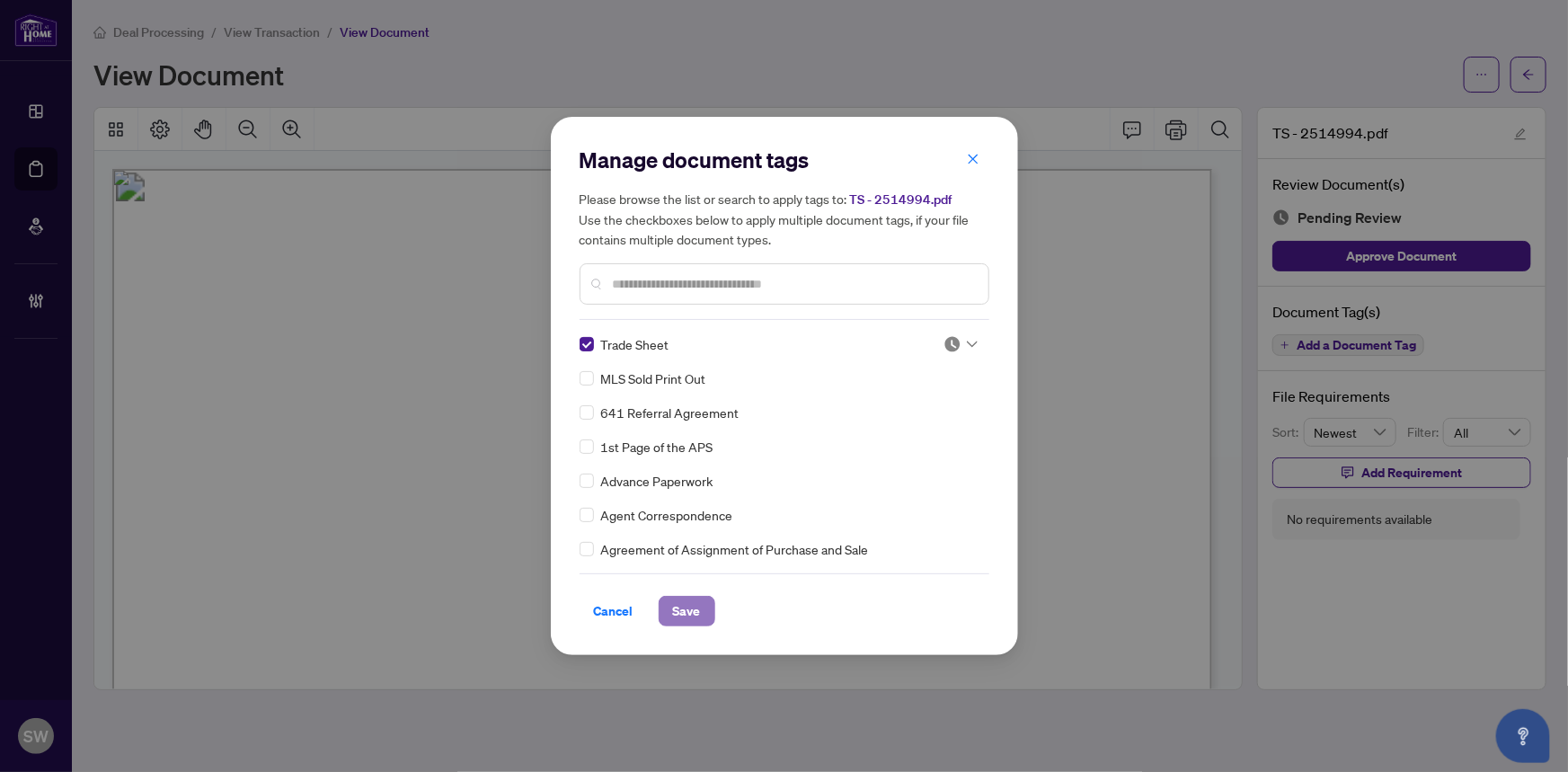
click at [688, 609] on span "Save" at bounding box center [687, 611] width 28 height 29
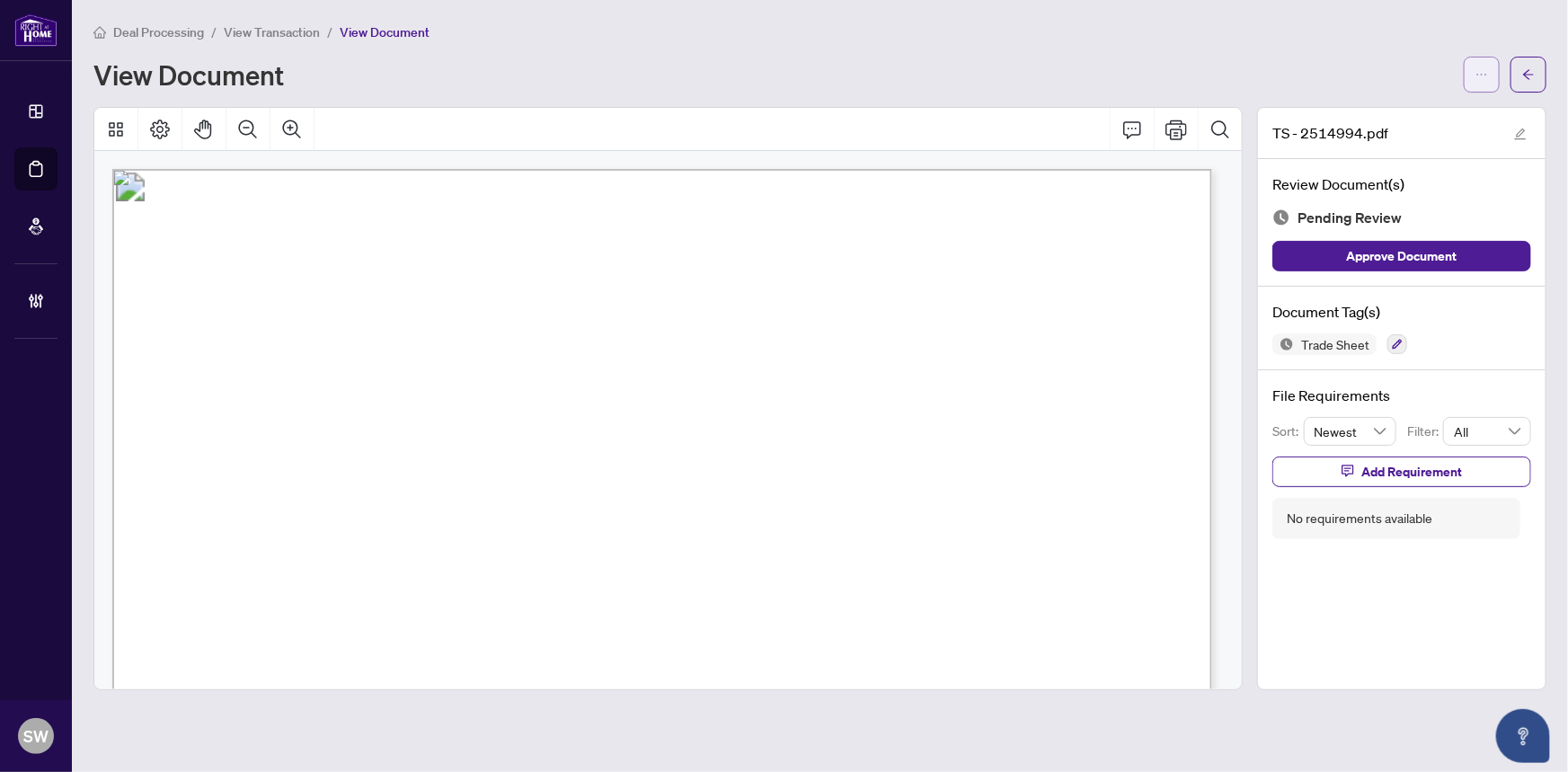
click at [1485, 69] on icon "ellipsis" at bounding box center [1481, 74] width 13 height 13
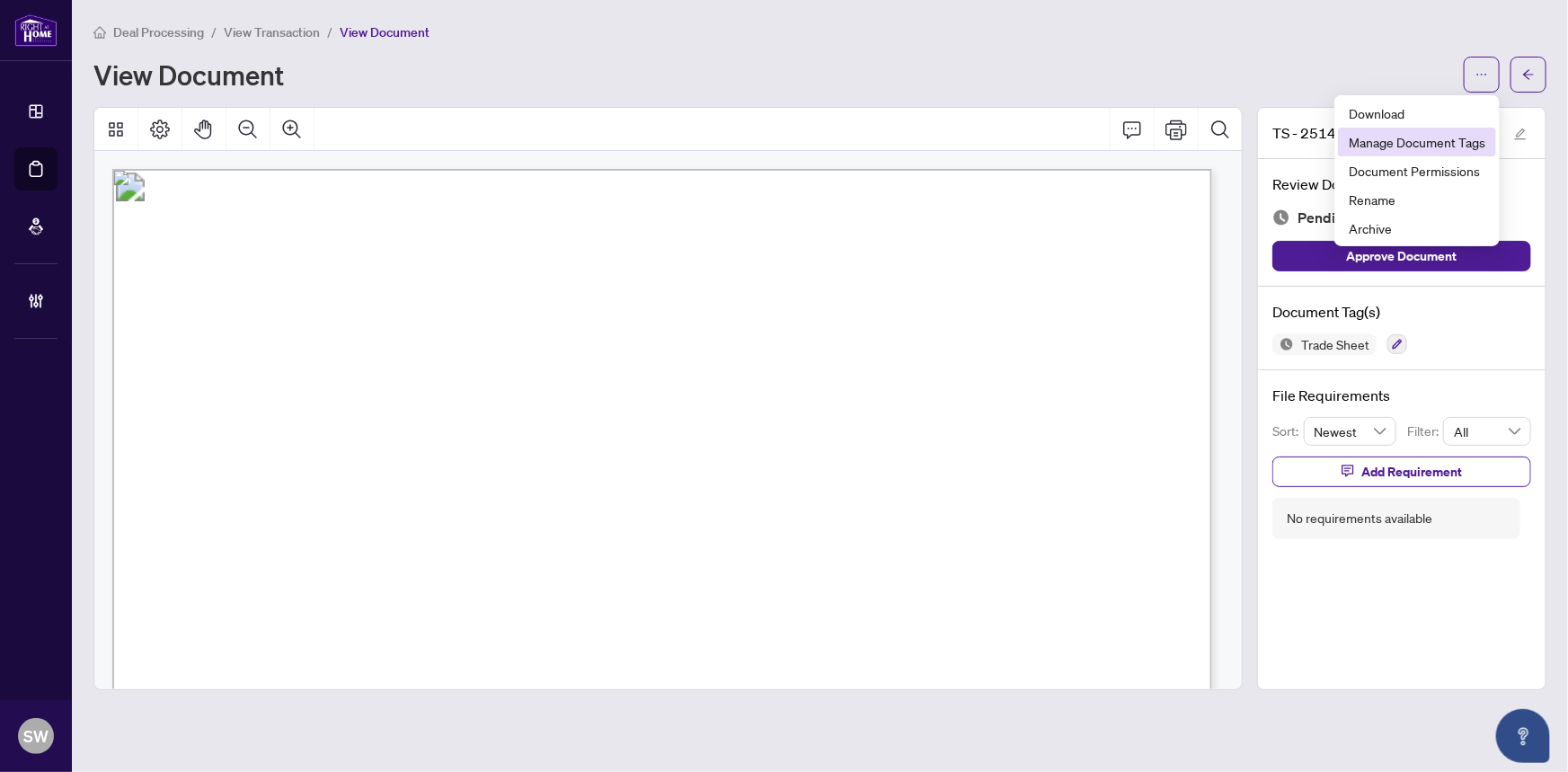
click at [1431, 152] on li "Manage Document Tags" at bounding box center [1417, 142] width 158 height 29
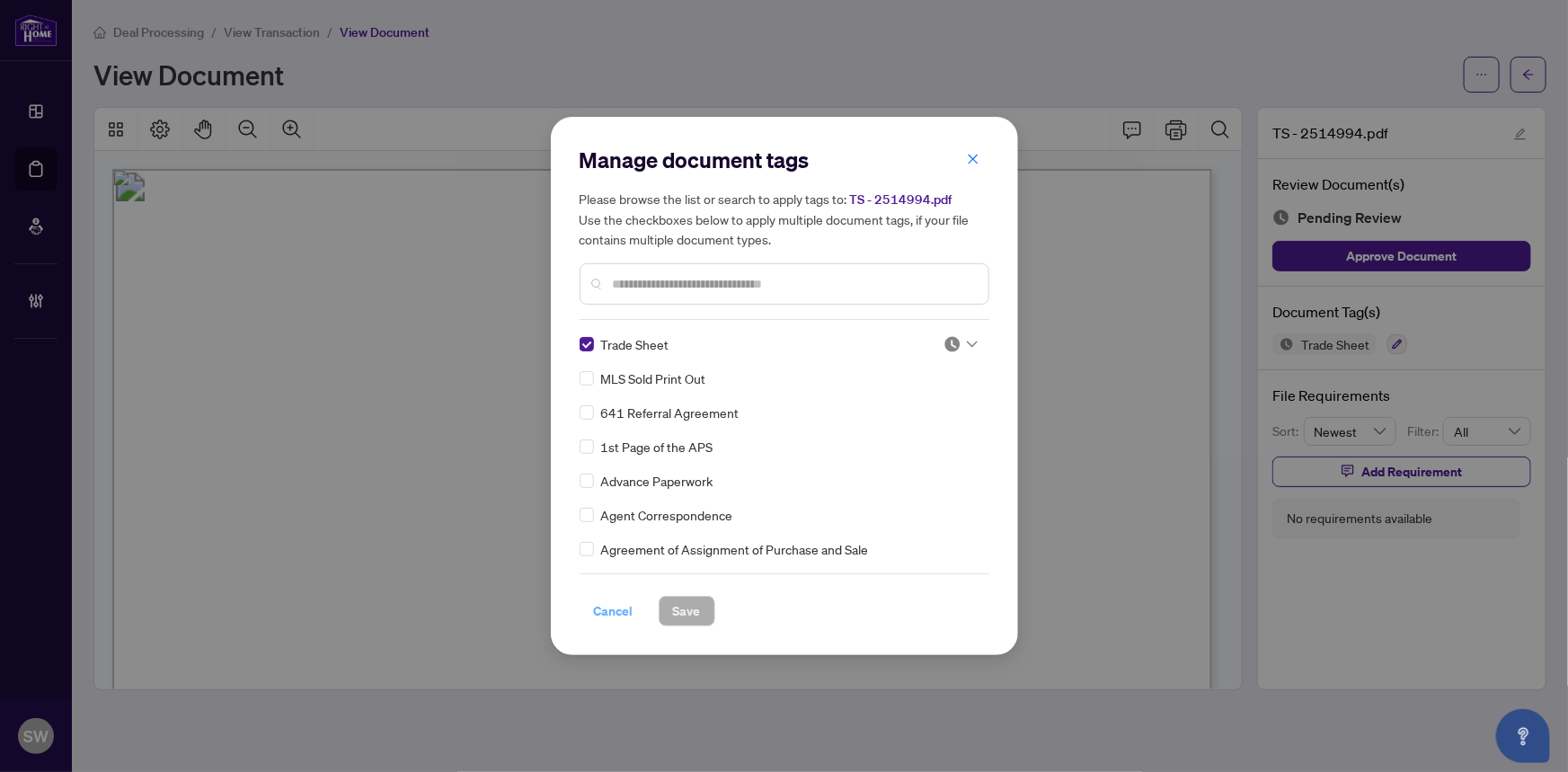
click at [611, 614] on span "Cancel" at bounding box center [614, 611] width 39 height 29
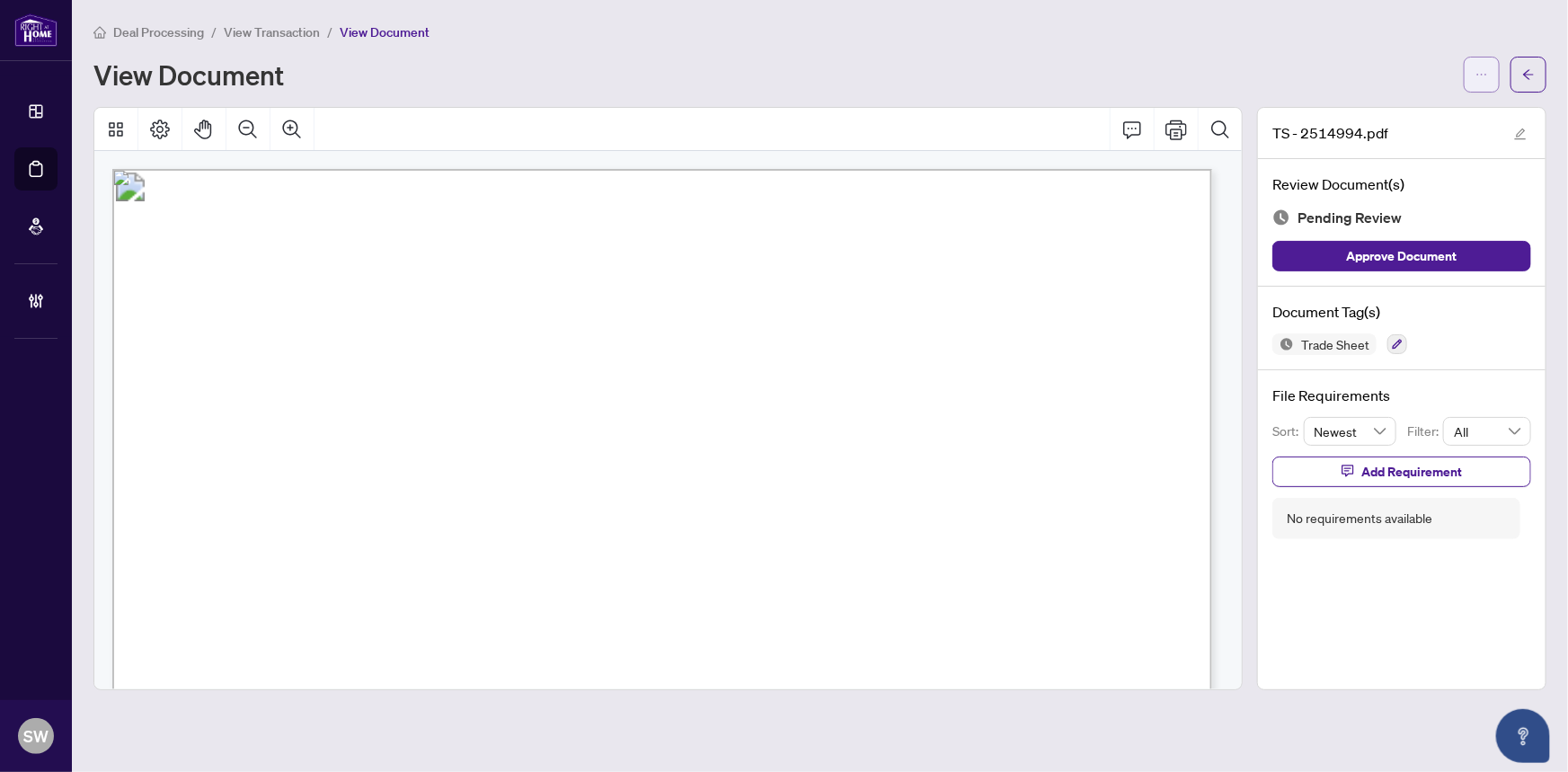
click at [1486, 72] on icon "ellipsis" at bounding box center [1481, 74] width 13 height 13
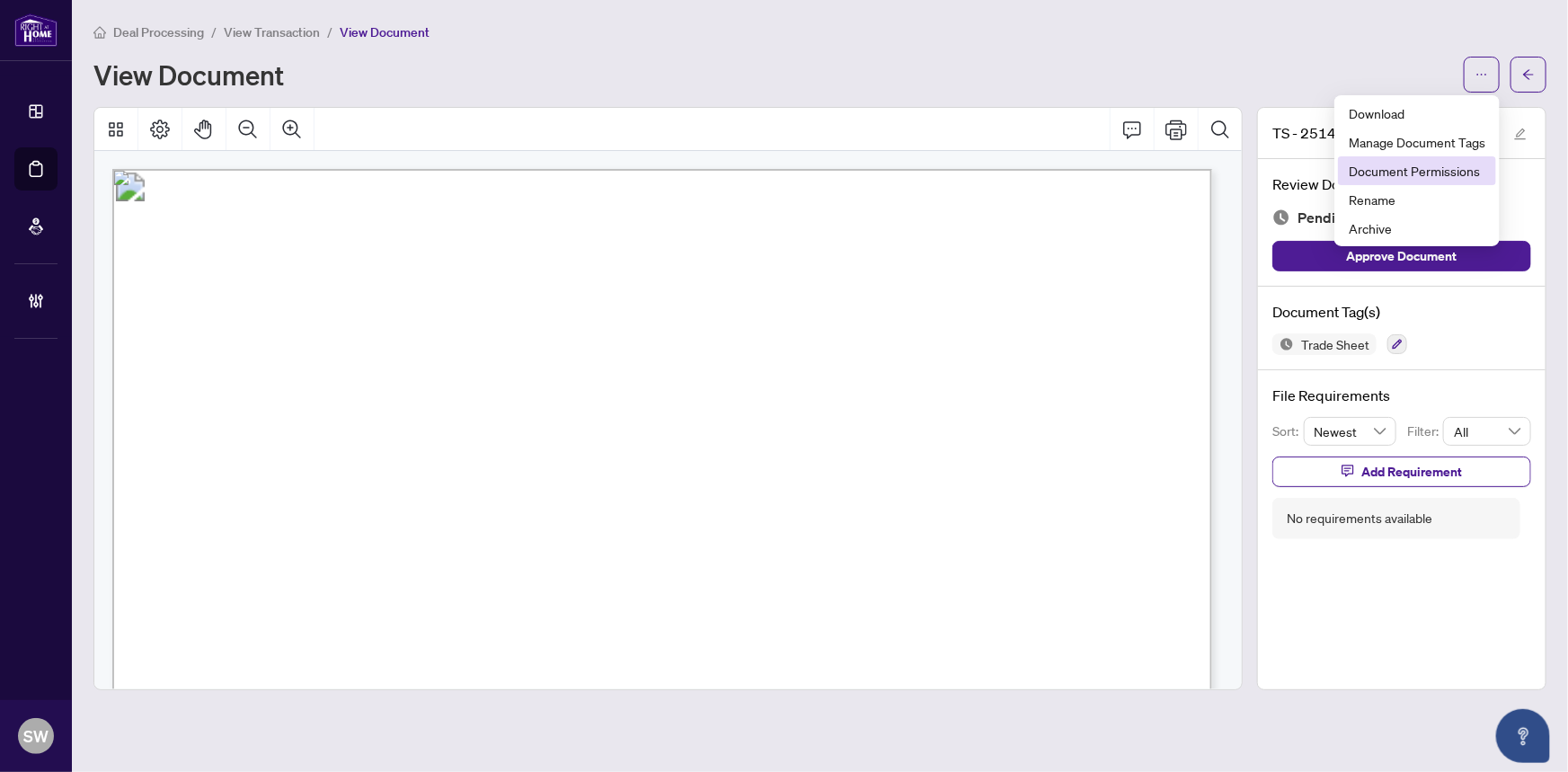
click at [1451, 174] on span "Document Permissions" at bounding box center [1416, 170] width 137 height 20
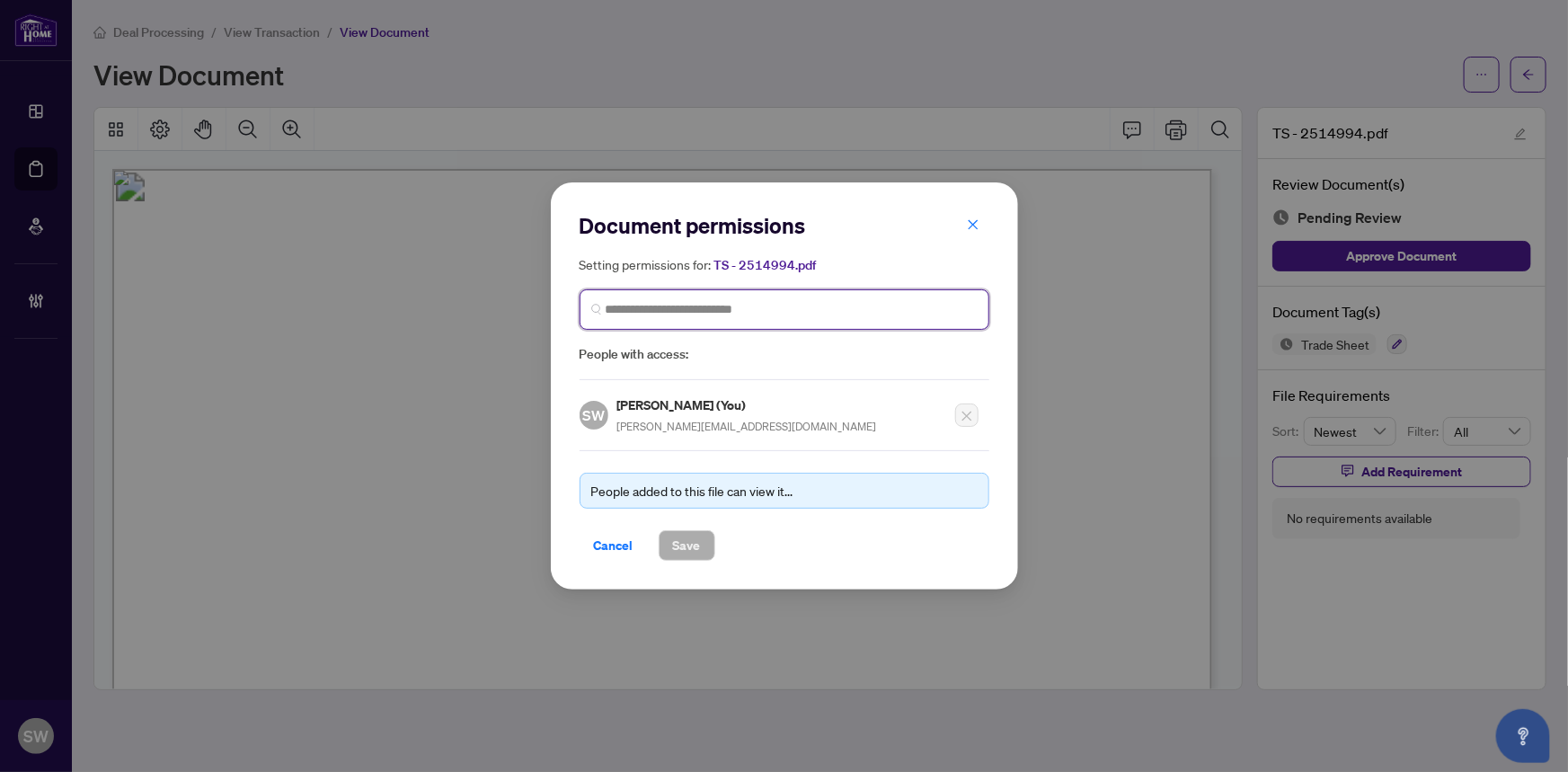
click at [647, 305] on input "search" at bounding box center [791, 309] width 372 height 19
paste input "**********"
type input "**********"
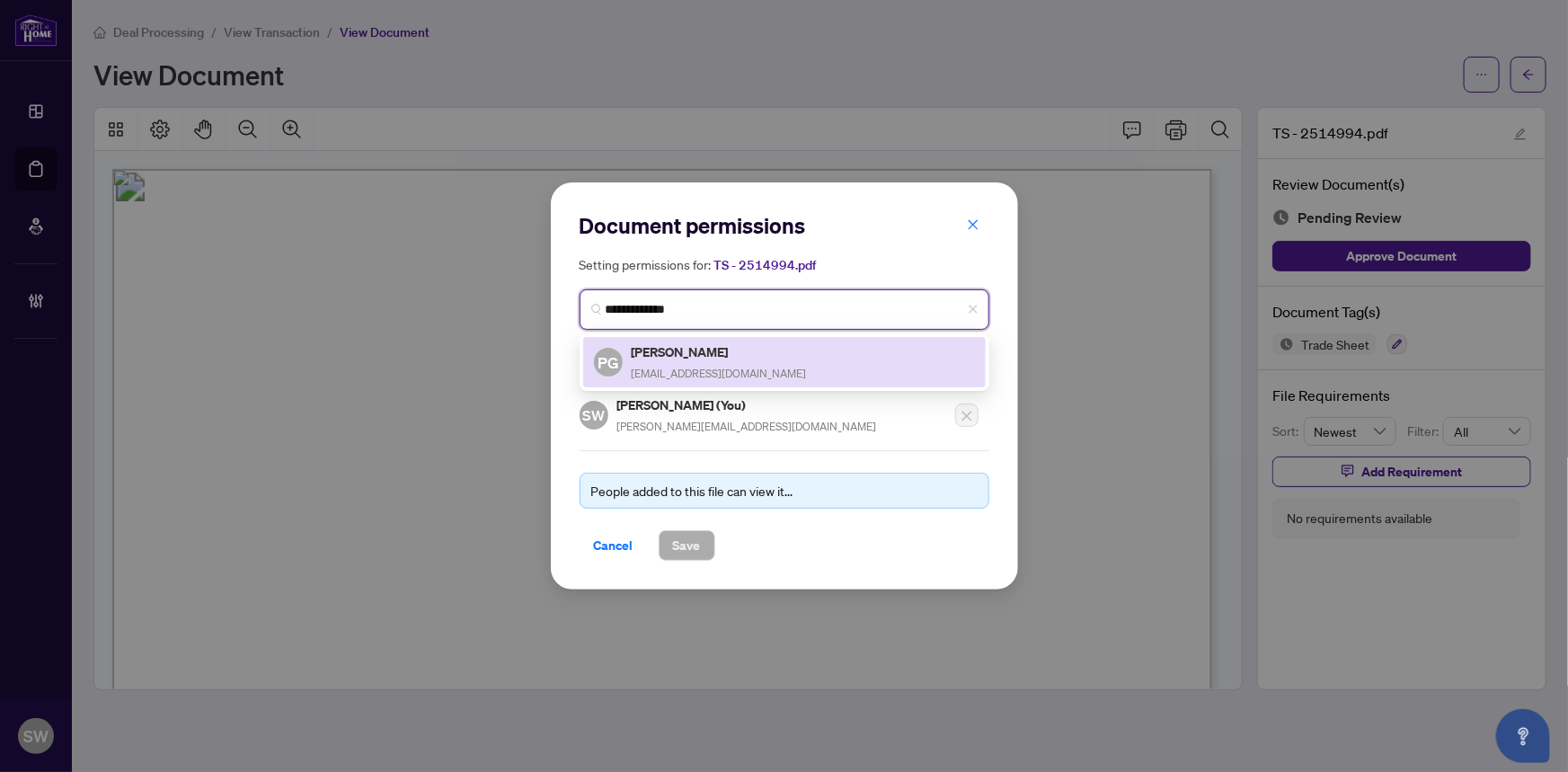
click at [692, 353] on h5 "Patti Goodman" at bounding box center [719, 352] width 175 height 20
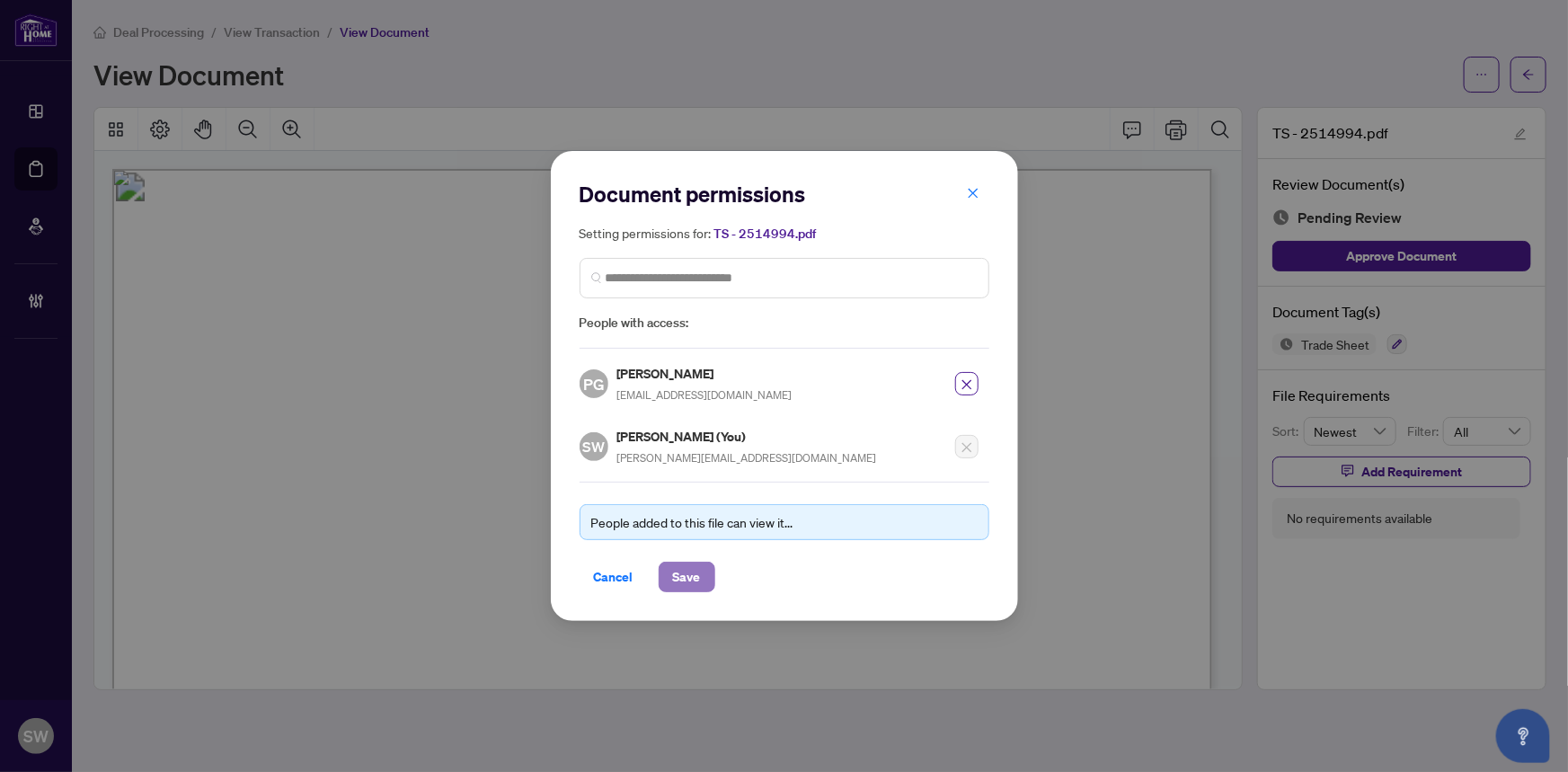
click at [684, 564] on span "Save" at bounding box center [687, 576] width 28 height 29
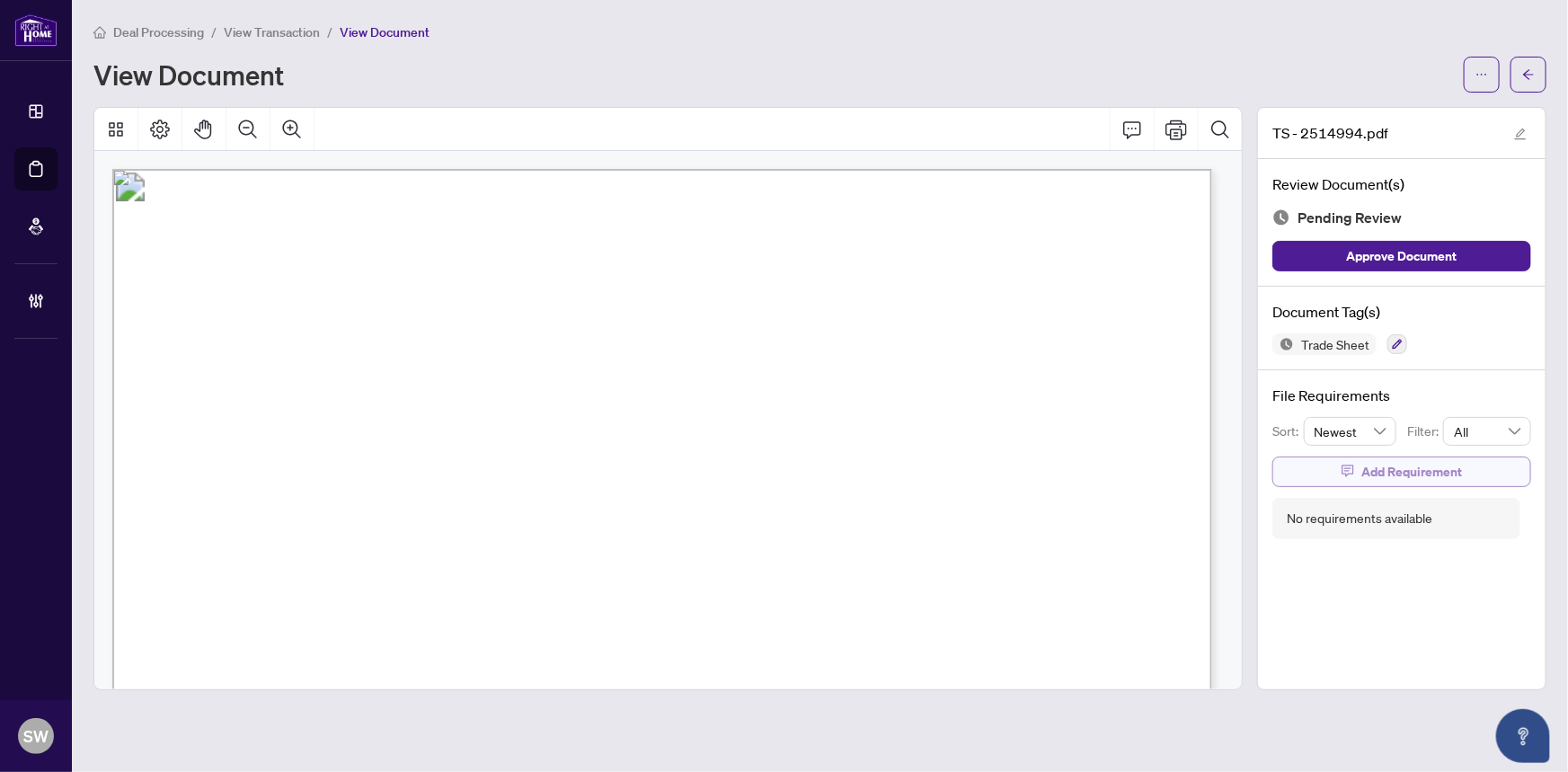
click at [1393, 466] on span "Add Requirement" at bounding box center [1412, 471] width 101 height 29
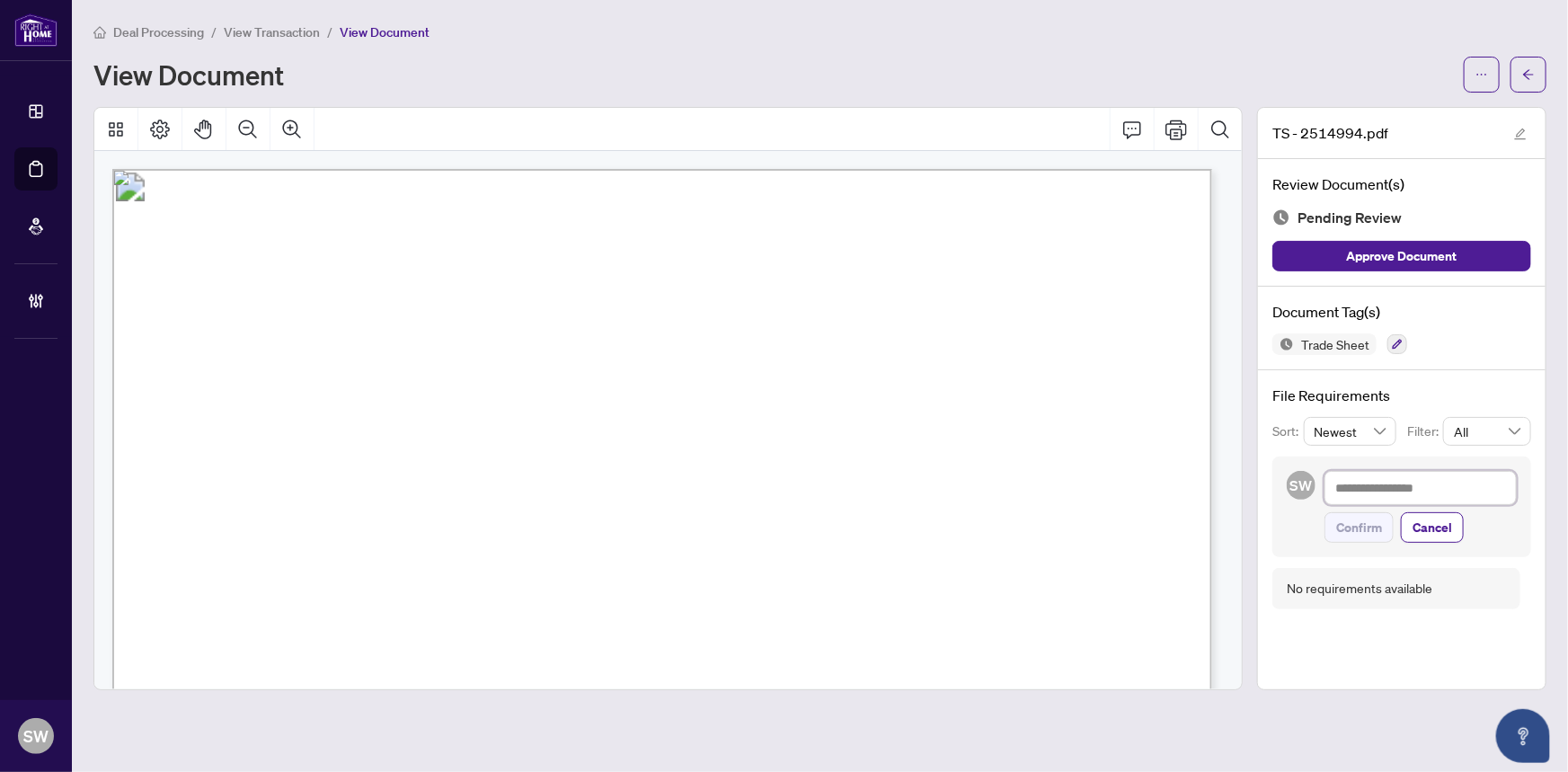
click at [1398, 490] on textarea at bounding box center [1420, 488] width 192 height 34
paste textarea "**********"
type textarea "**********"
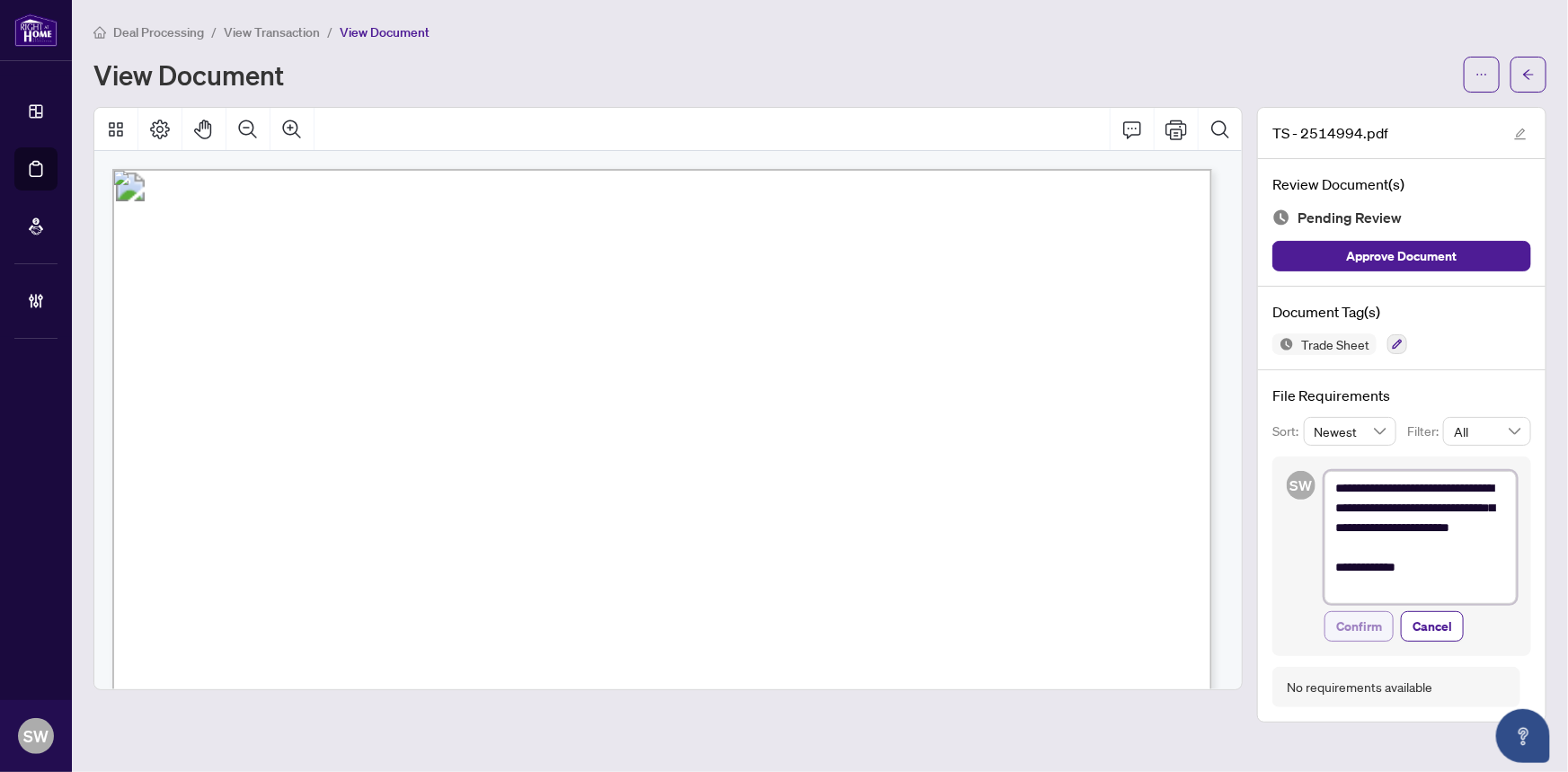
type textarea "**********"
click at [1367, 618] on span "Confirm" at bounding box center [1358, 626] width 46 height 29
type textarea "**********"
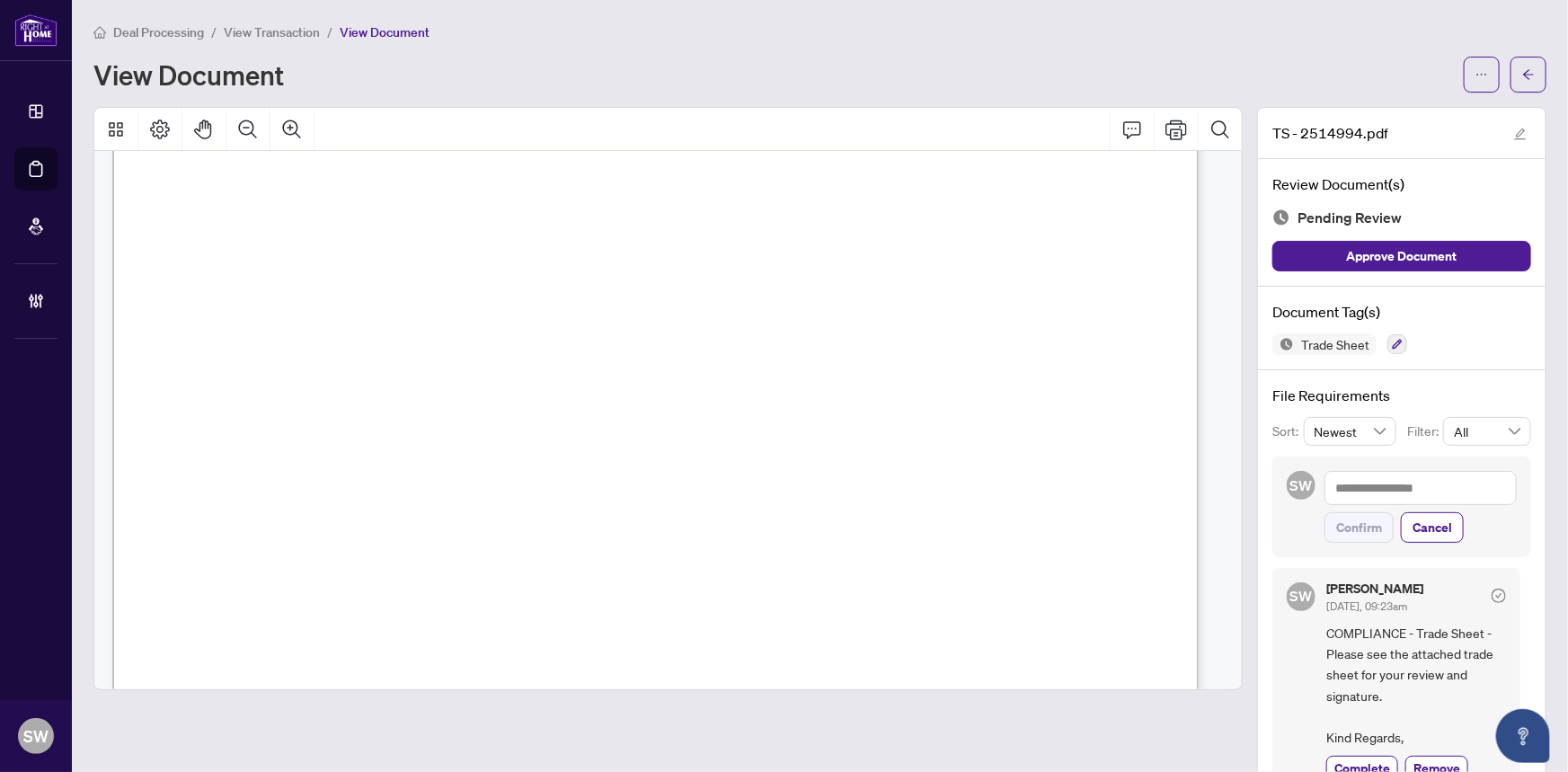
scroll to position [654, 0]
click at [1526, 72] on button "button" at bounding box center [1528, 74] width 36 height 36
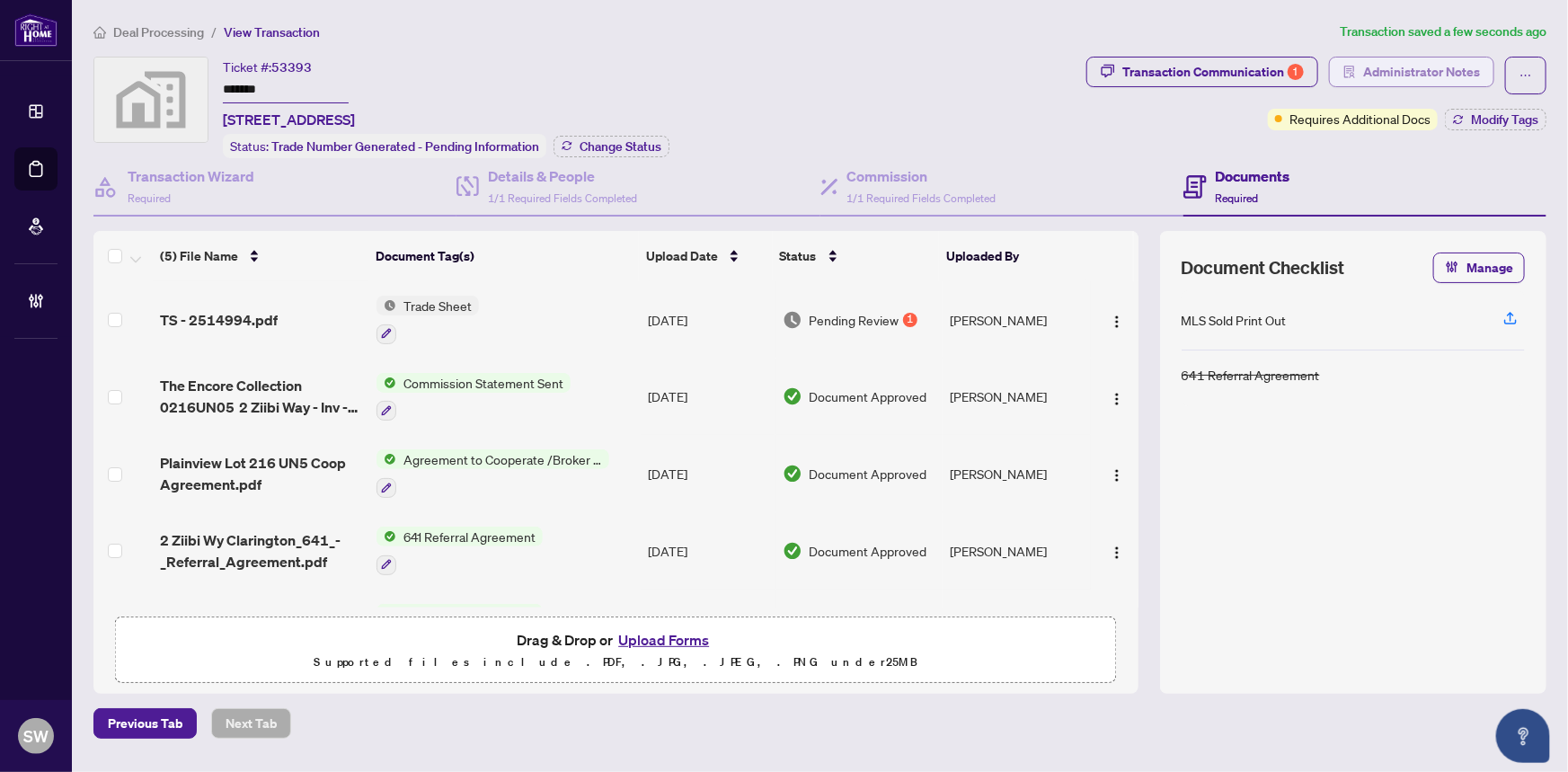
click at [1396, 79] on span "Administrator Notes" at bounding box center [1421, 72] width 116 height 29
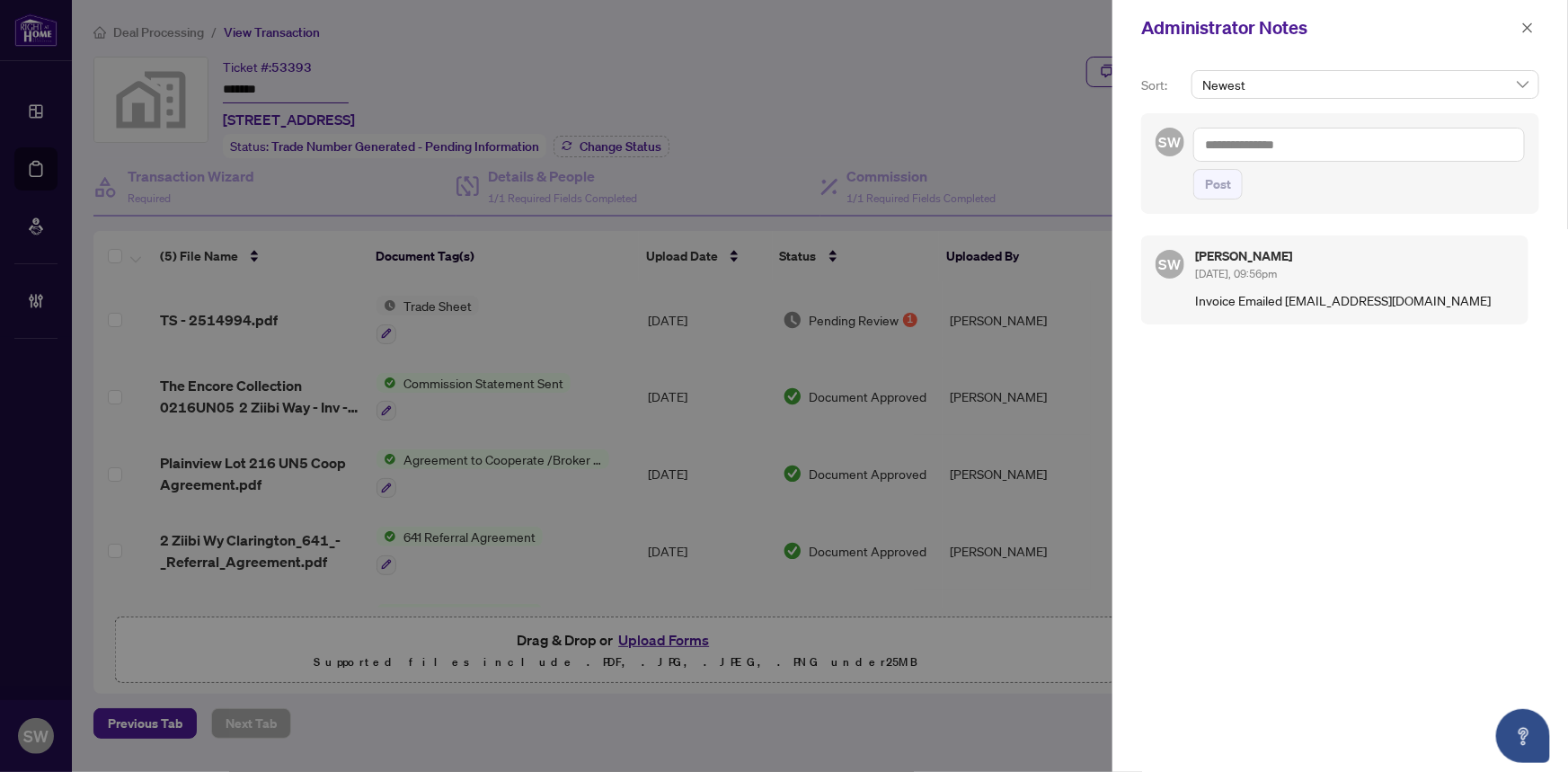
drag, startPoint x: 1286, startPoint y: 296, endPoint x: 1472, endPoint y: 298, distance: 186.0
click at [1472, 298] on p "Invoice Emailed deals@royallepageflowercity.com" at bounding box center [1354, 300] width 319 height 20
copy p "deals@royallepageflowercity.com"
click at [1527, 27] on icon "close" at bounding box center [1528, 27] width 10 height 10
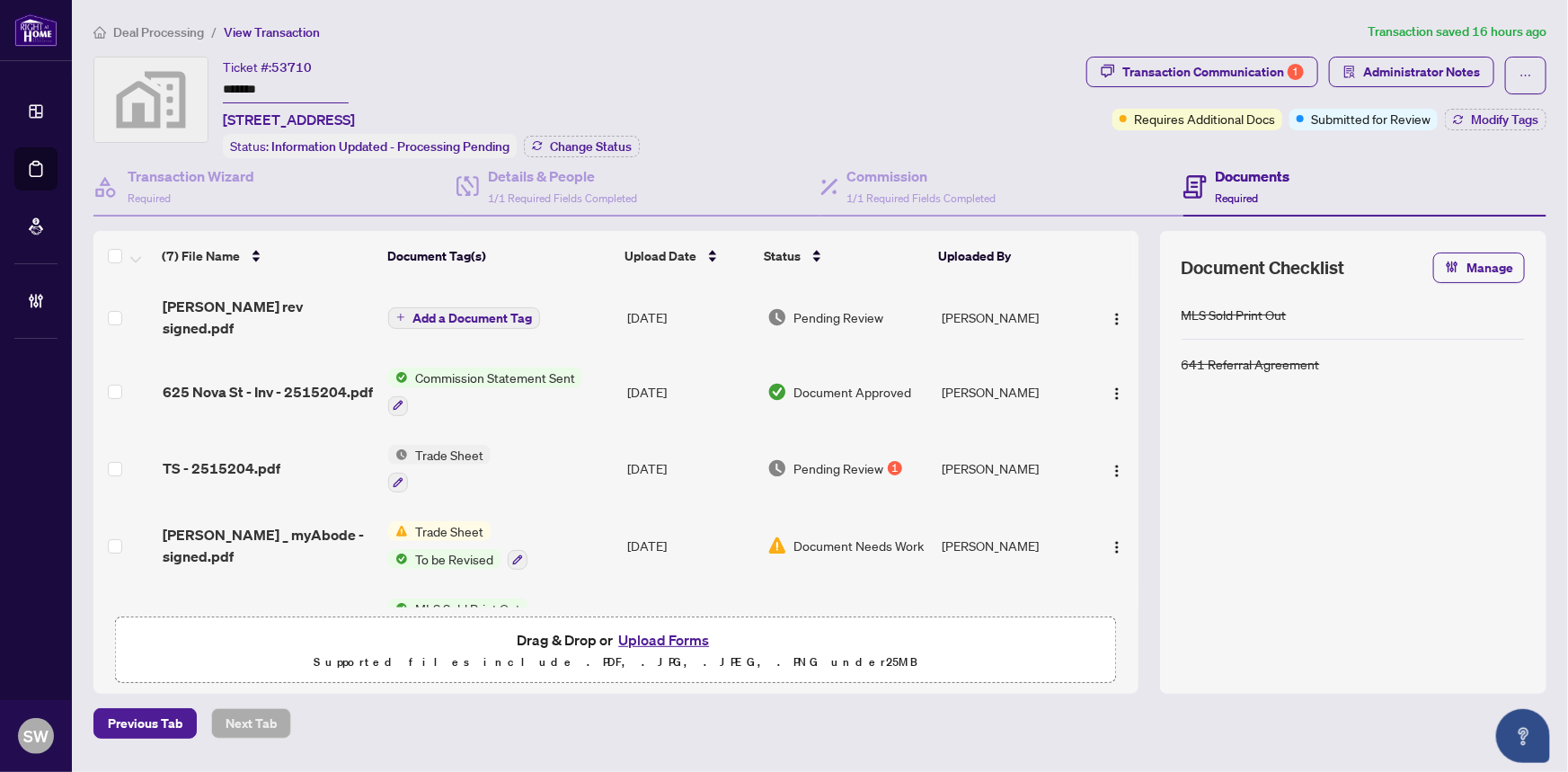
click at [248, 86] on input "*******" at bounding box center [285, 90] width 126 height 26
click at [281, 304] on span "[PERSON_NAME] rev signed.pdf" at bounding box center [269, 317] width 212 height 43
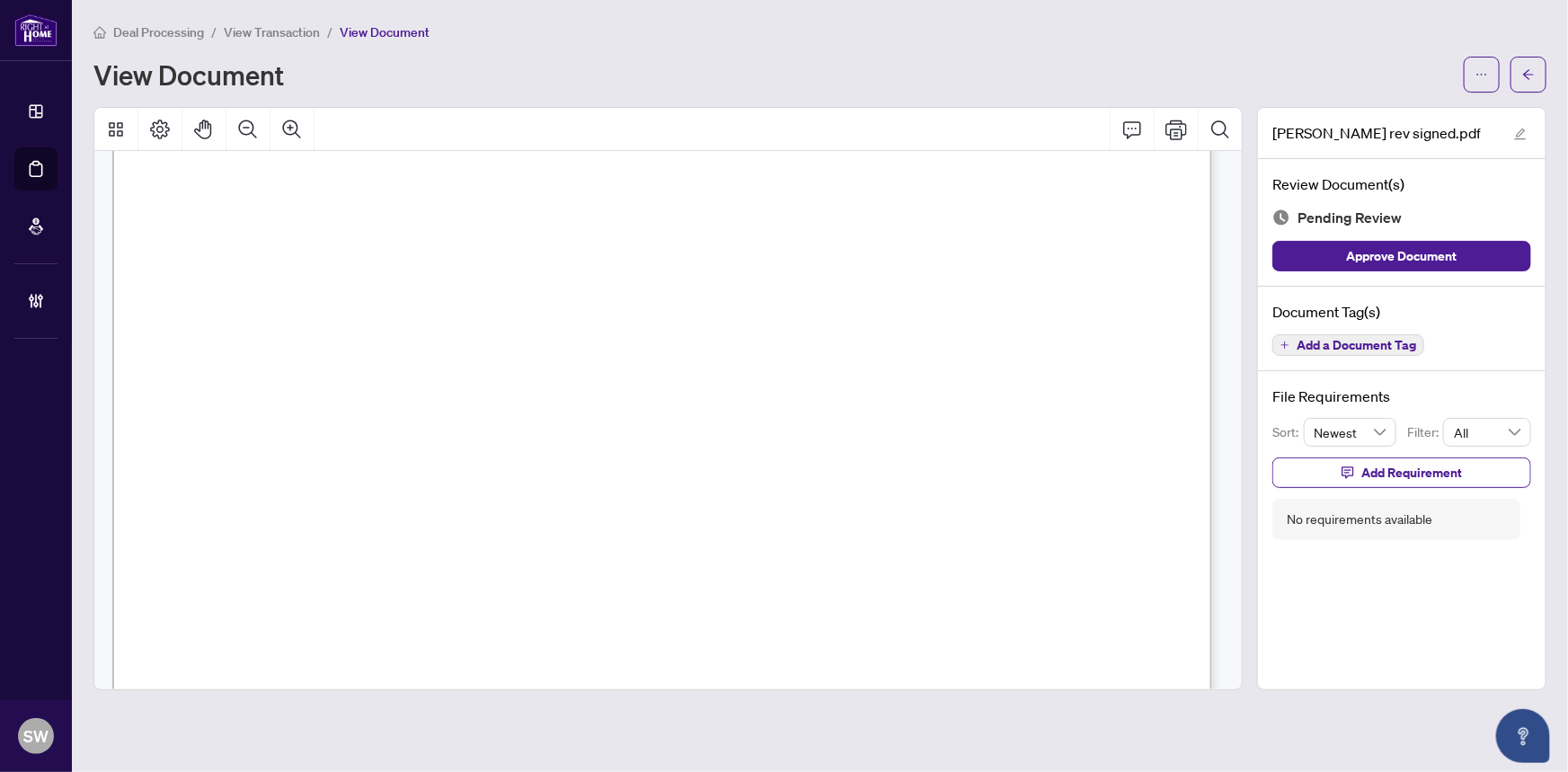
scroll to position [408, 0]
click at [1402, 343] on span "Add a Document Tag" at bounding box center [1356, 345] width 119 height 13
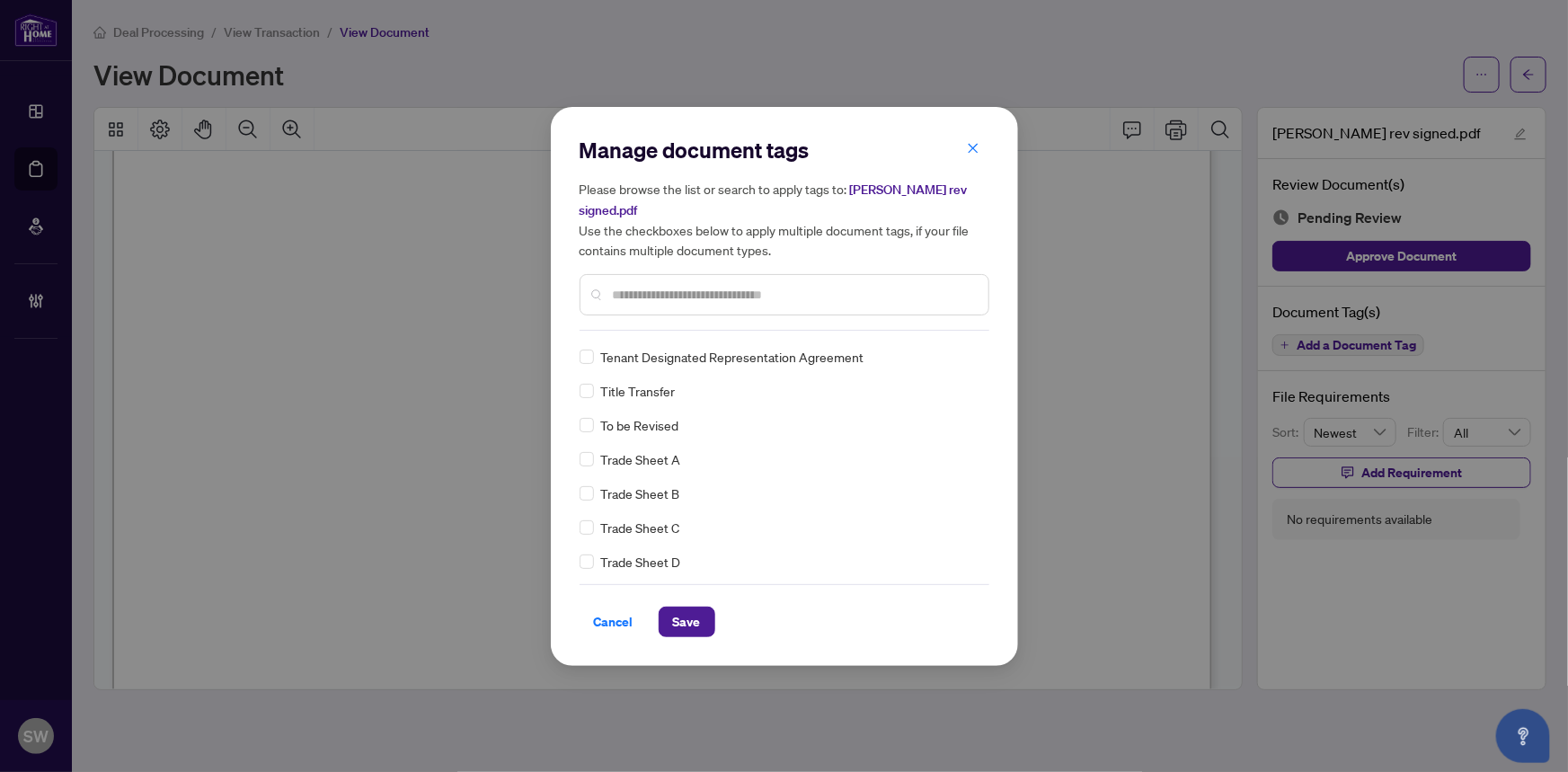
scroll to position [0, 0]
click at [957, 391] on div at bounding box center [960, 388] width 34 height 18
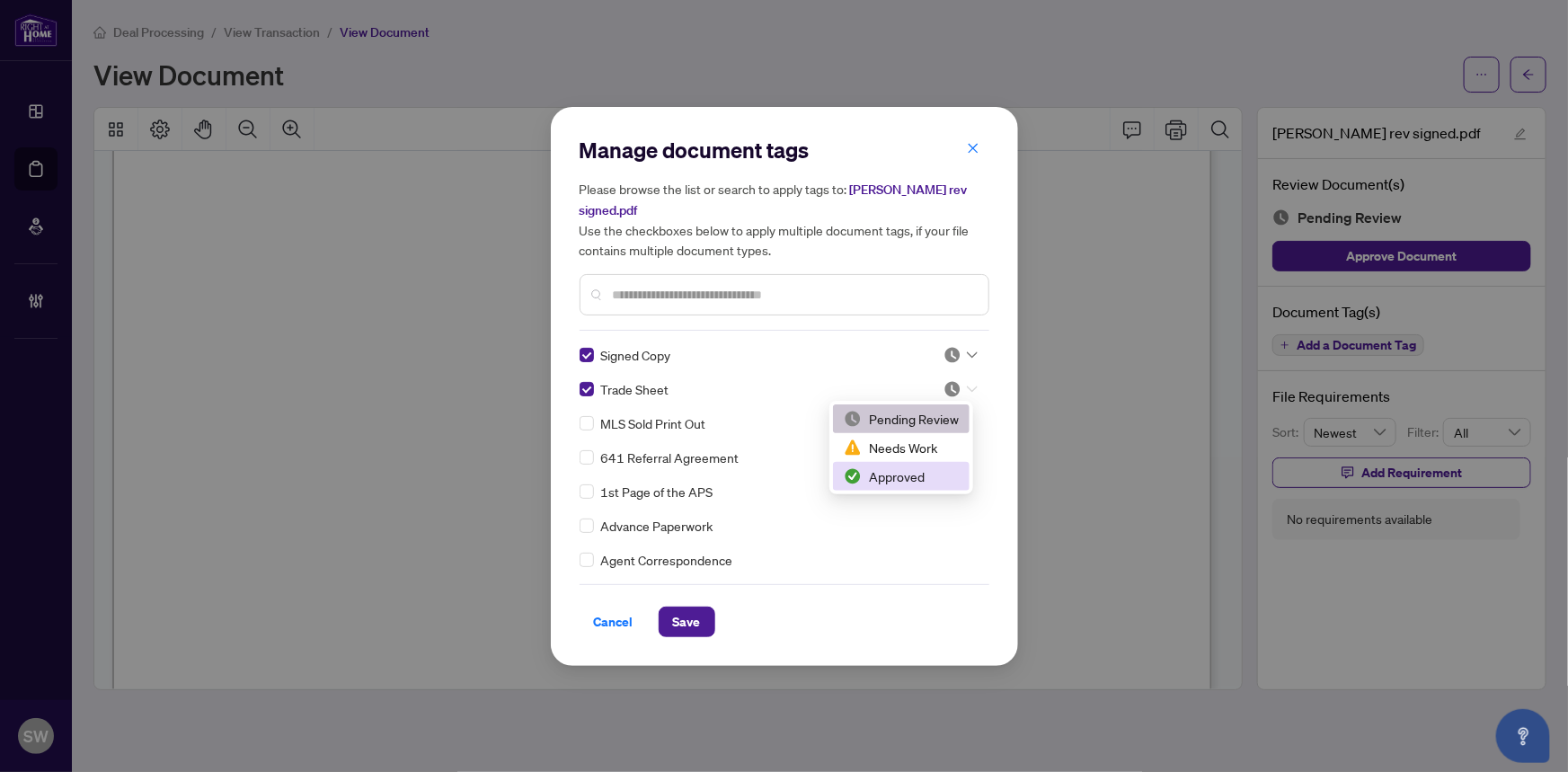
click at [899, 477] on div "Approved" at bounding box center [901, 476] width 115 height 20
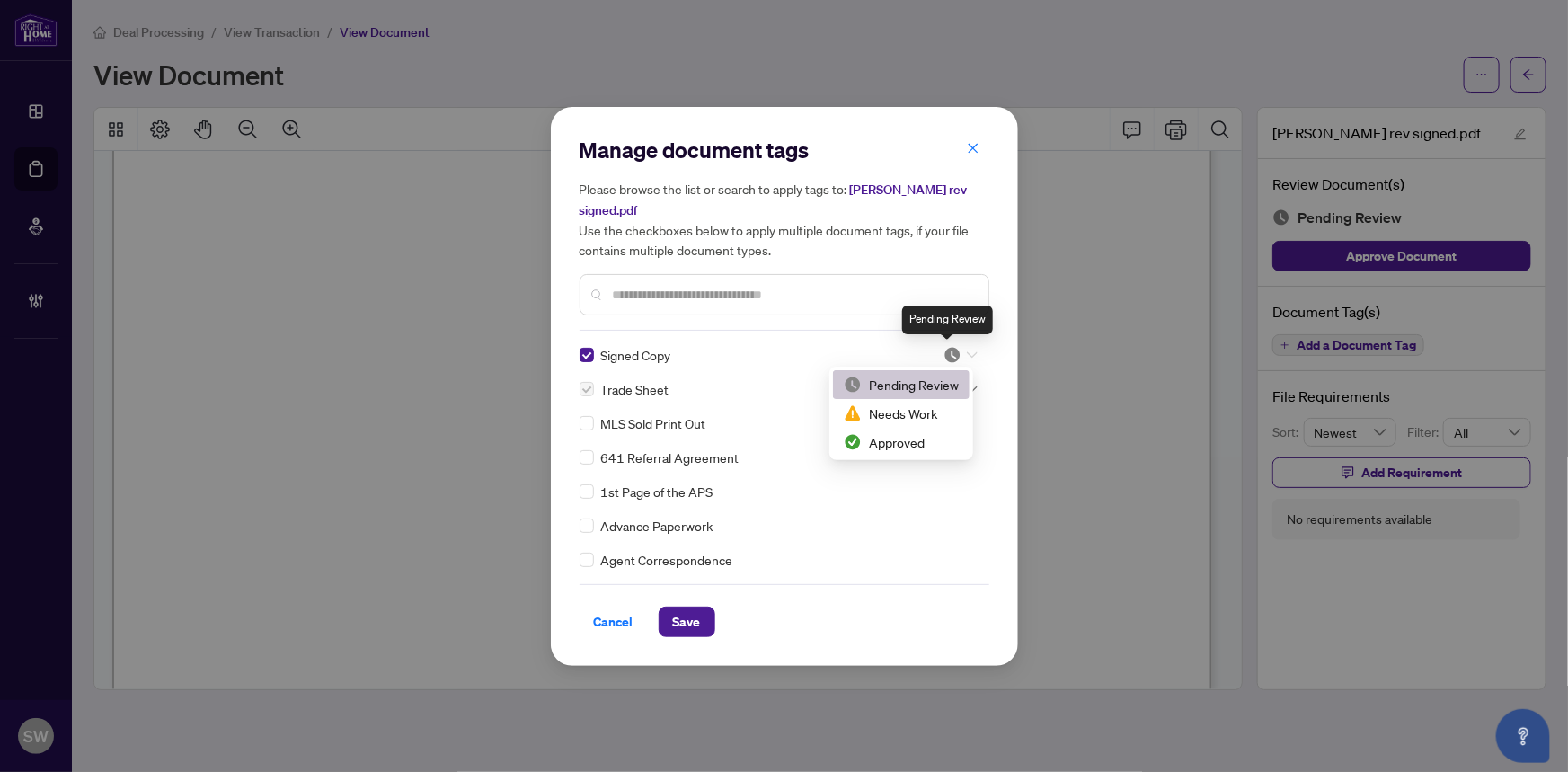
click at [953, 348] on img at bounding box center [952, 355] width 18 height 18
click at [910, 439] on div "Approved" at bounding box center [901, 441] width 115 height 20
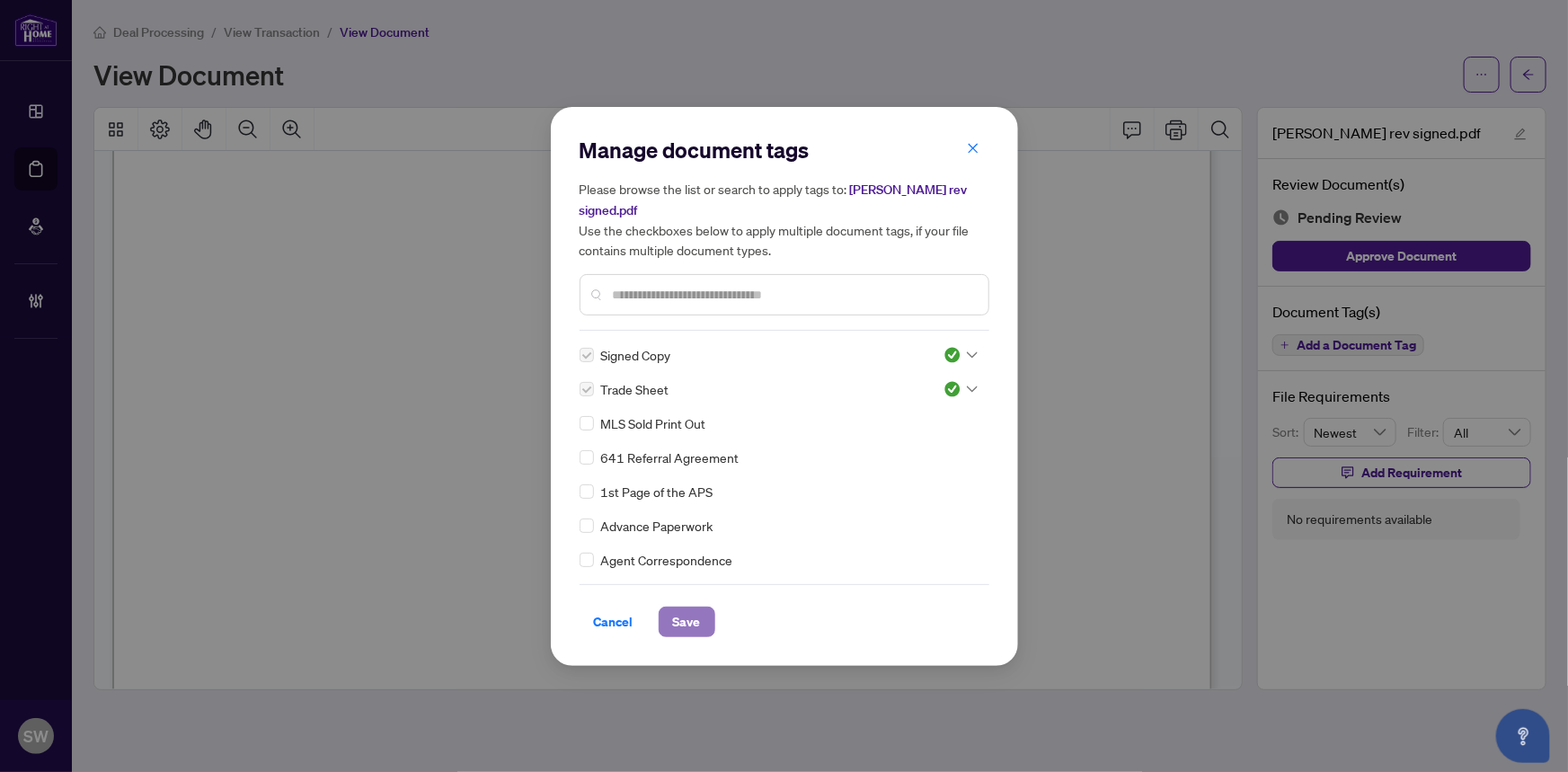
click at [699, 621] on span "Save" at bounding box center [687, 621] width 28 height 29
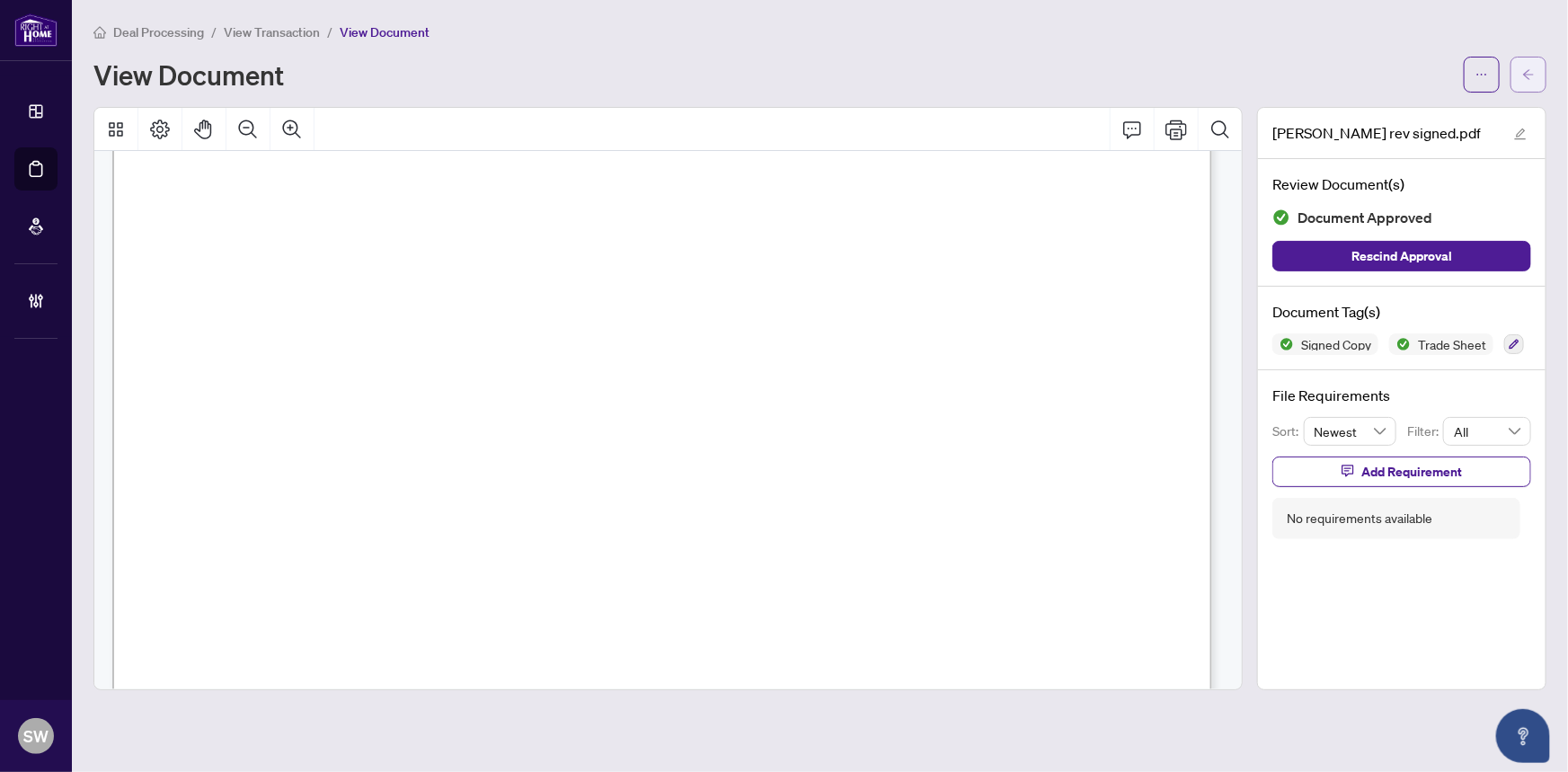
click at [1534, 82] on span "button" at bounding box center [1529, 74] width 13 height 29
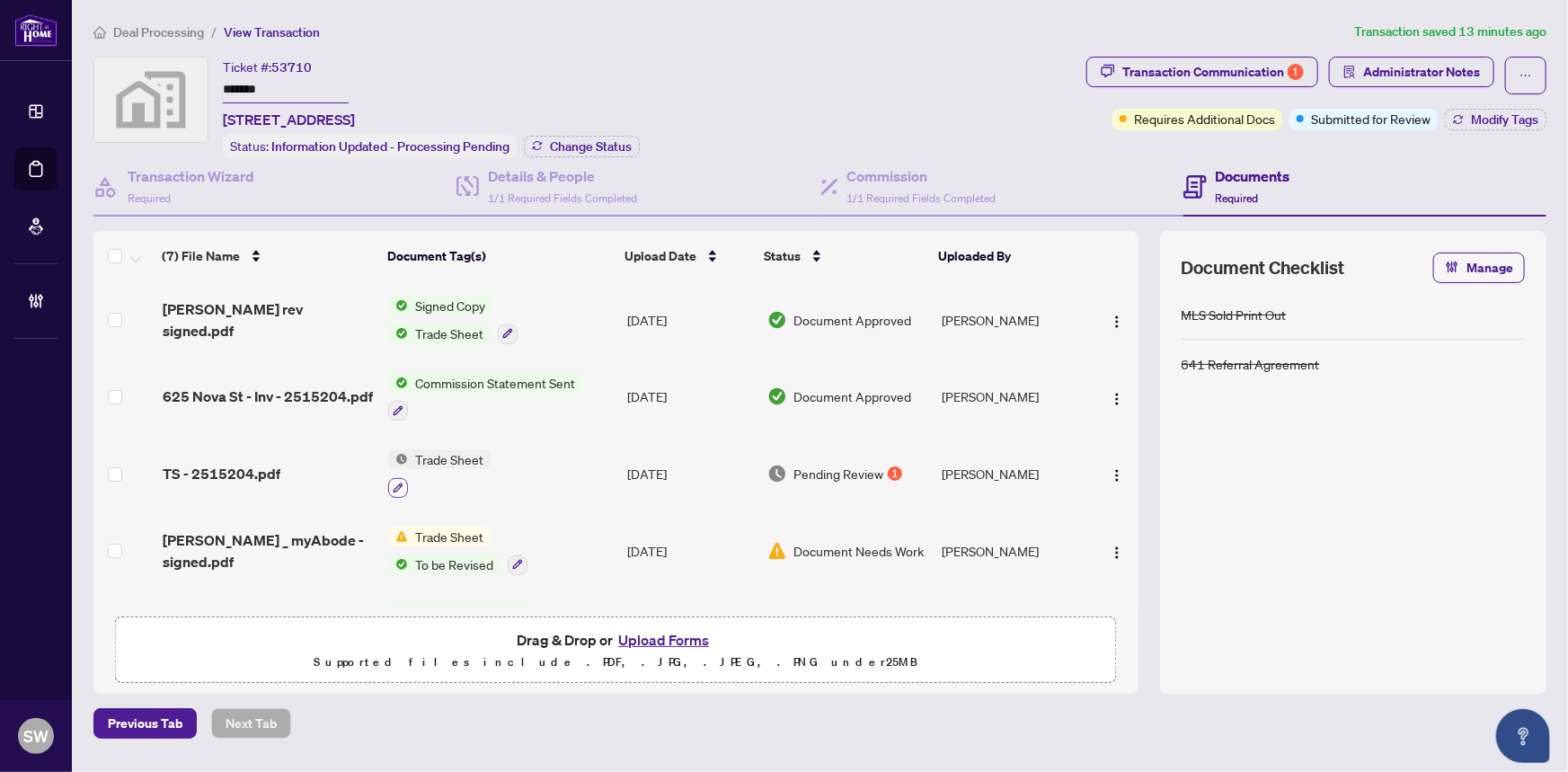
click at [397, 482] on icon "button" at bounding box center [399, 487] width 10 height 10
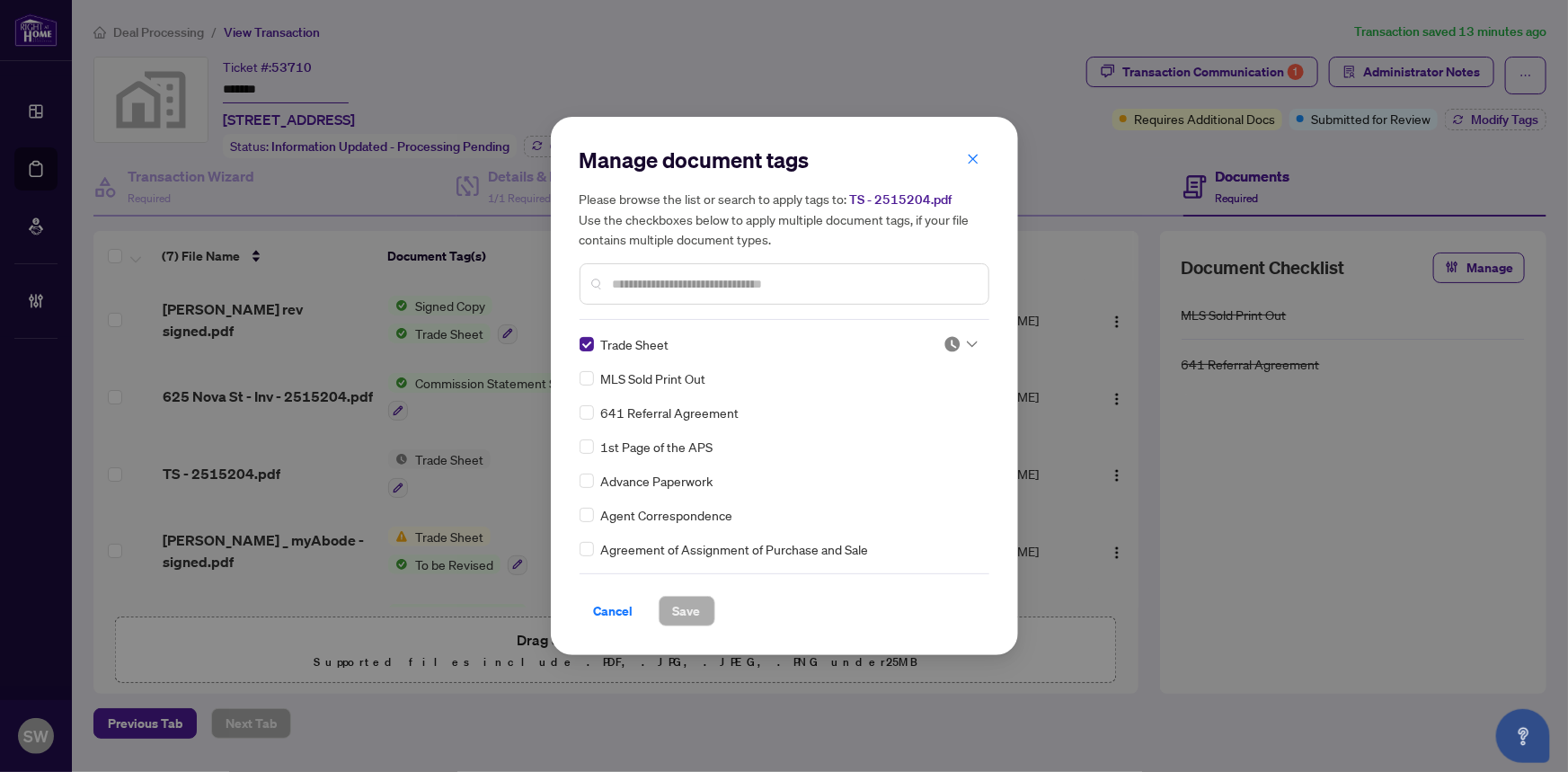
click at [958, 336] on div at bounding box center [960, 344] width 34 height 18
click at [906, 432] on div "Approved" at bounding box center [901, 432] width 115 height 20
click at [696, 608] on span "Save" at bounding box center [687, 611] width 28 height 29
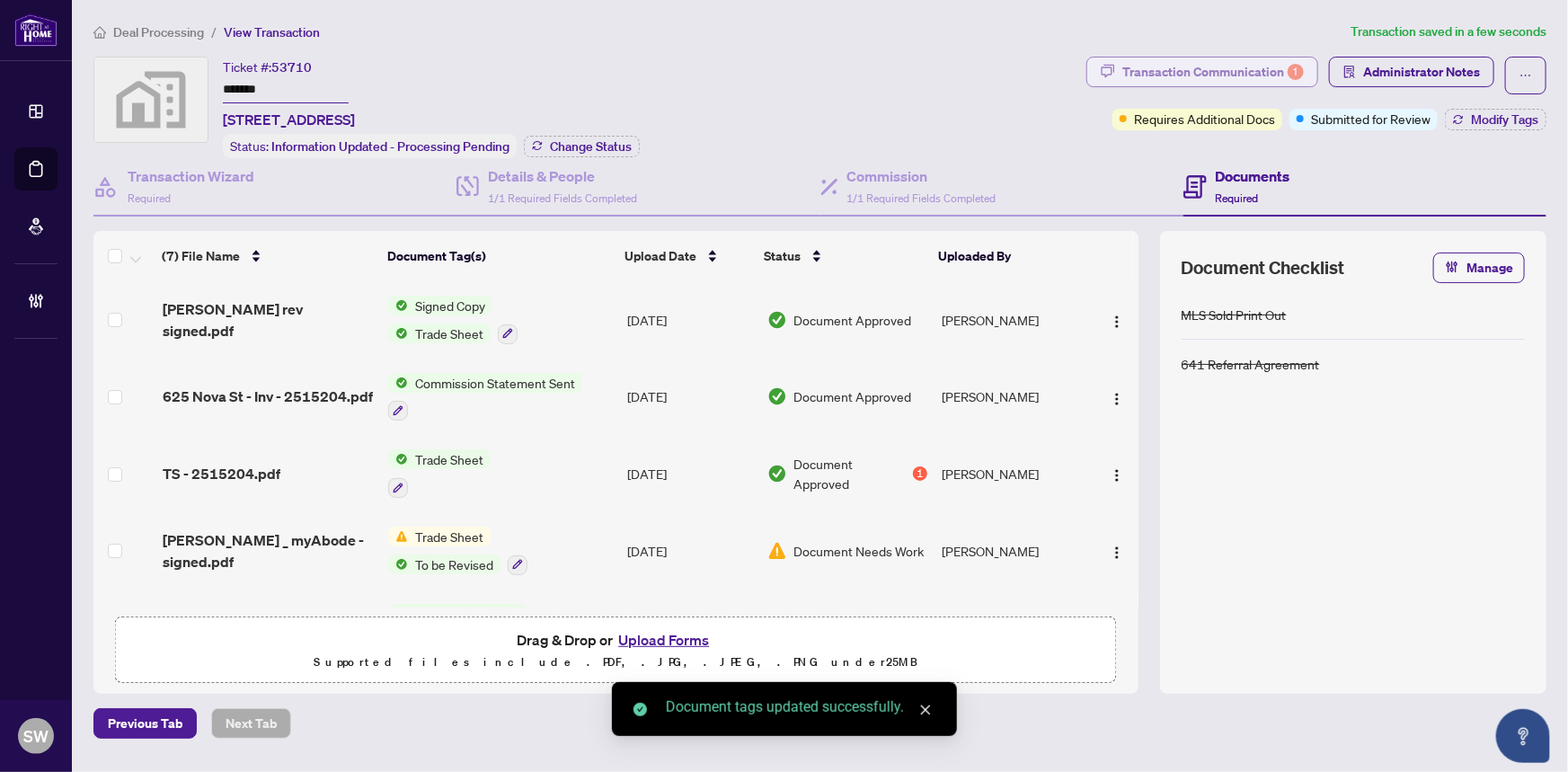
click at [1217, 72] on div "Transaction Communication 1" at bounding box center [1212, 72] width 182 height 29
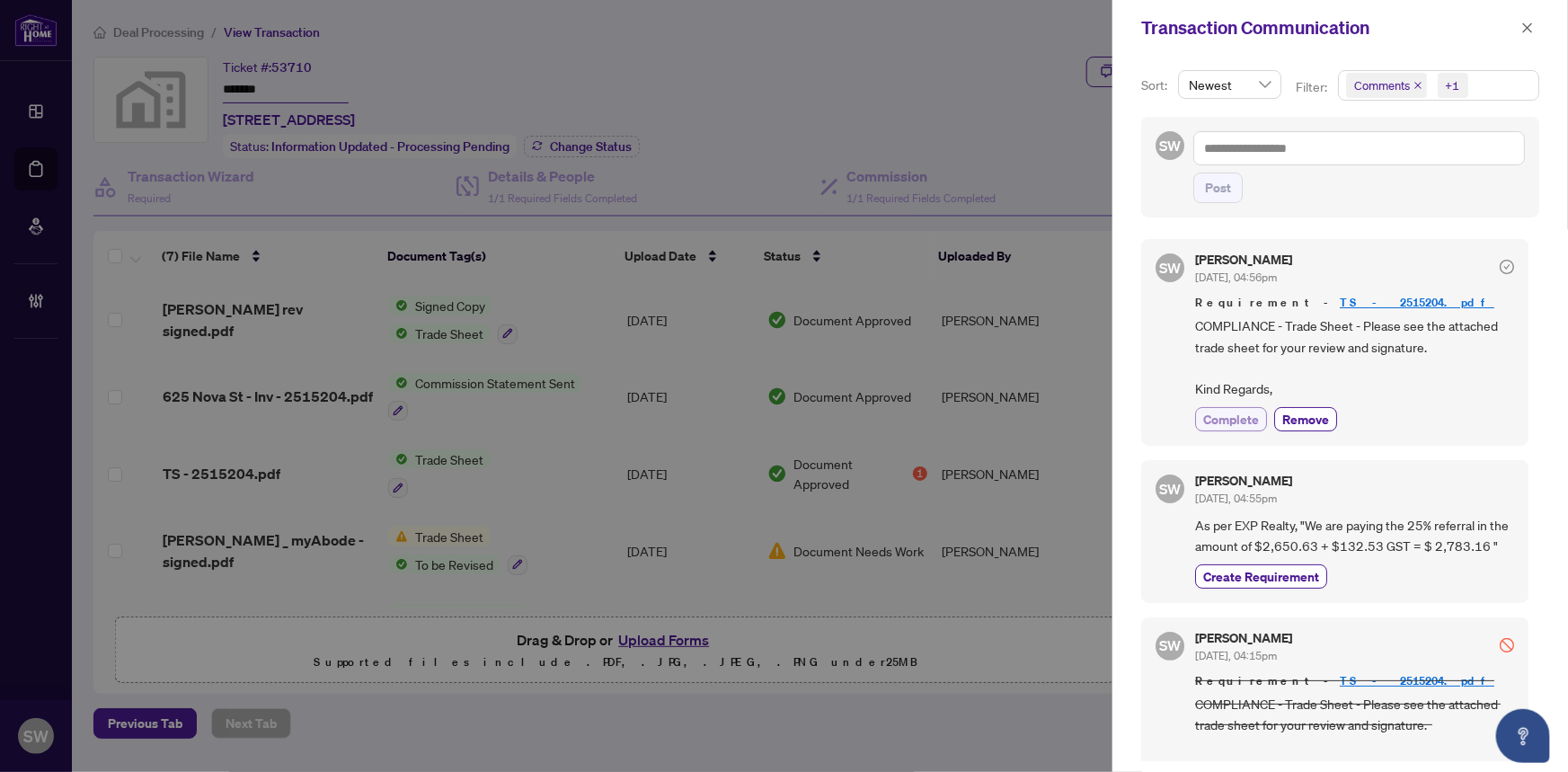
click at [1217, 419] on span "Complete" at bounding box center [1231, 419] width 56 height 19
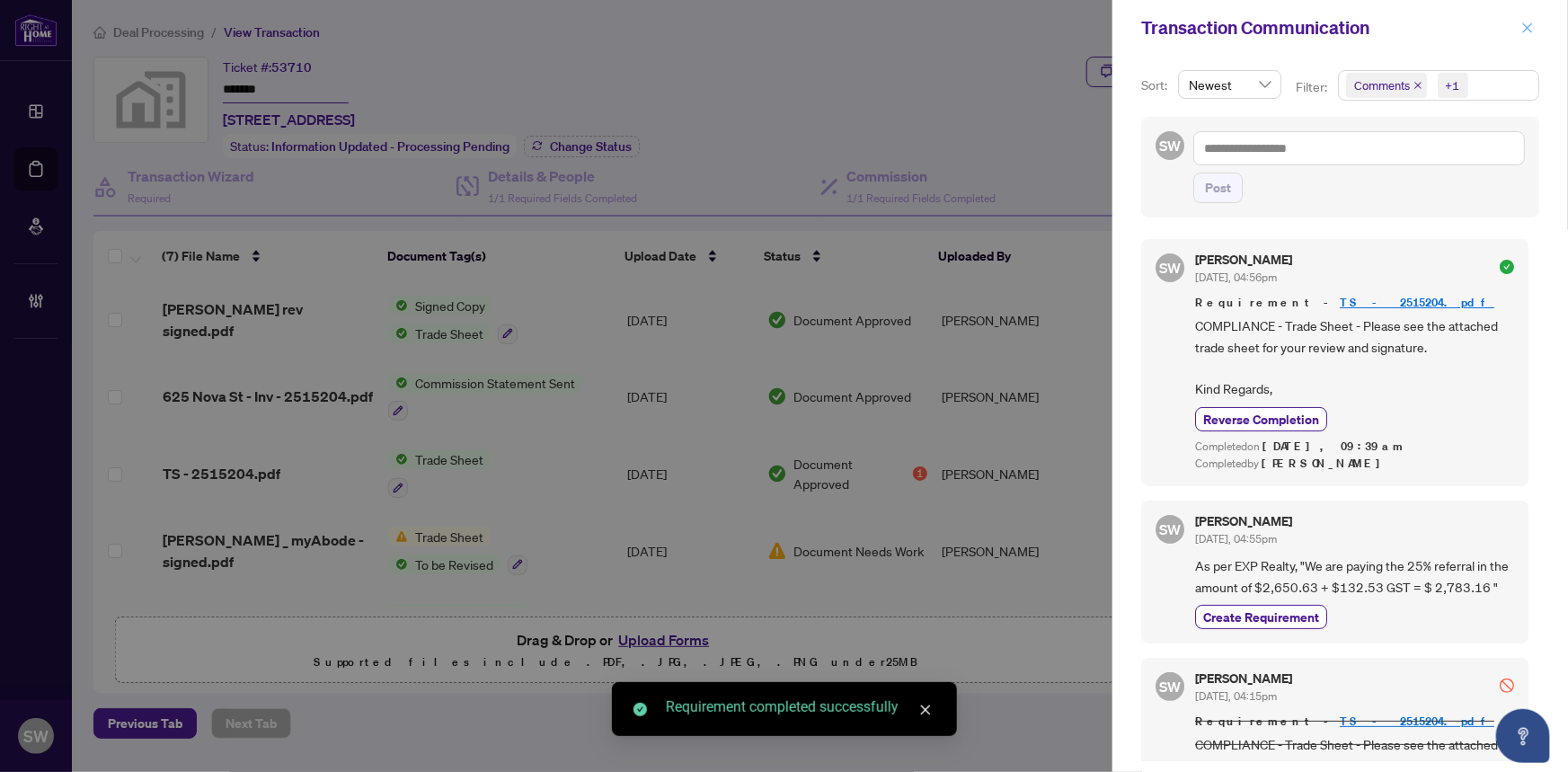
click at [1528, 22] on icon "close" at bounding box center [1528, 28] width 13 height 13
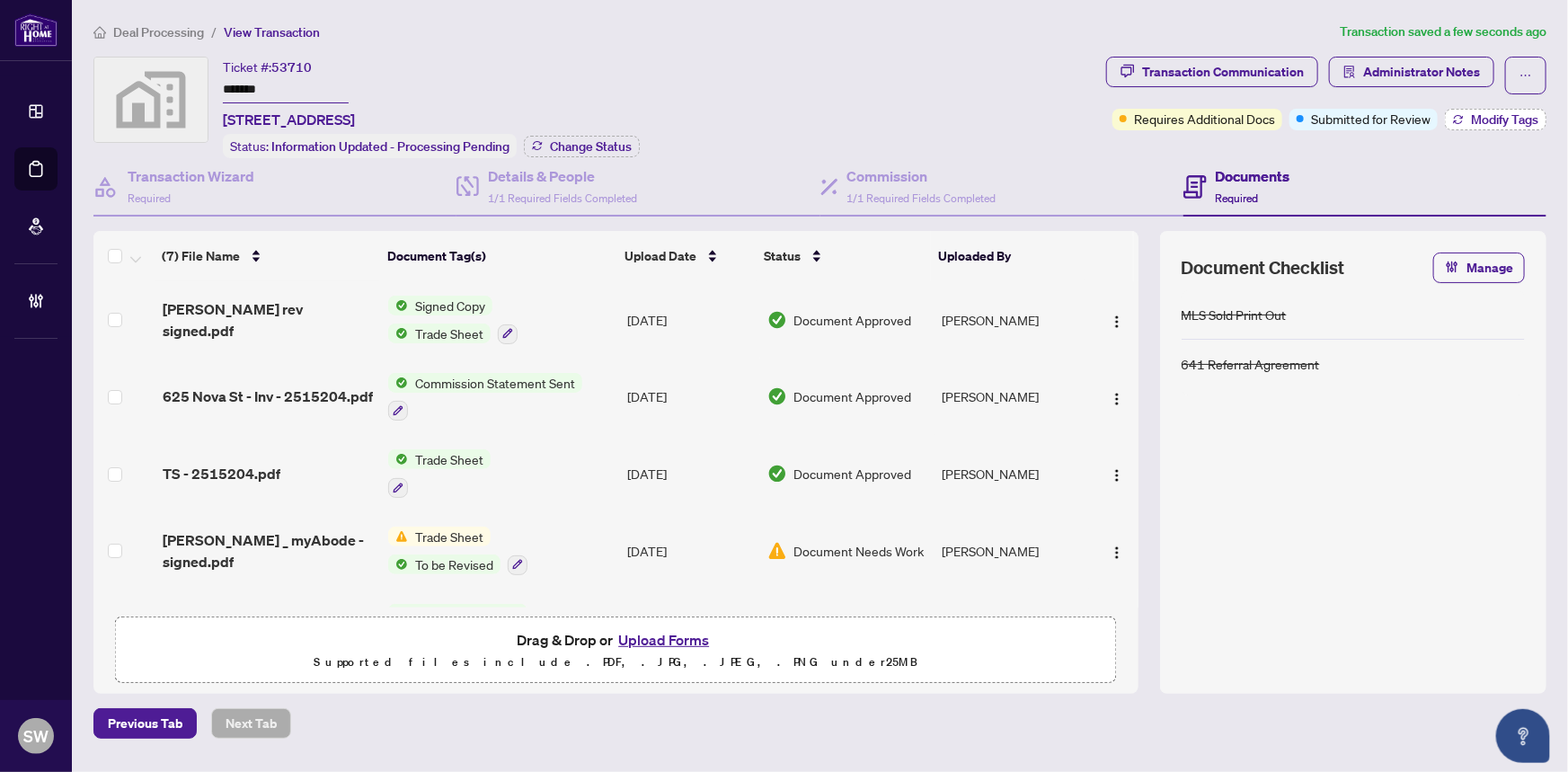
click at [1482, 120] on span "Modify Tags" at bounding box center [1505, 120] width 67 height 13
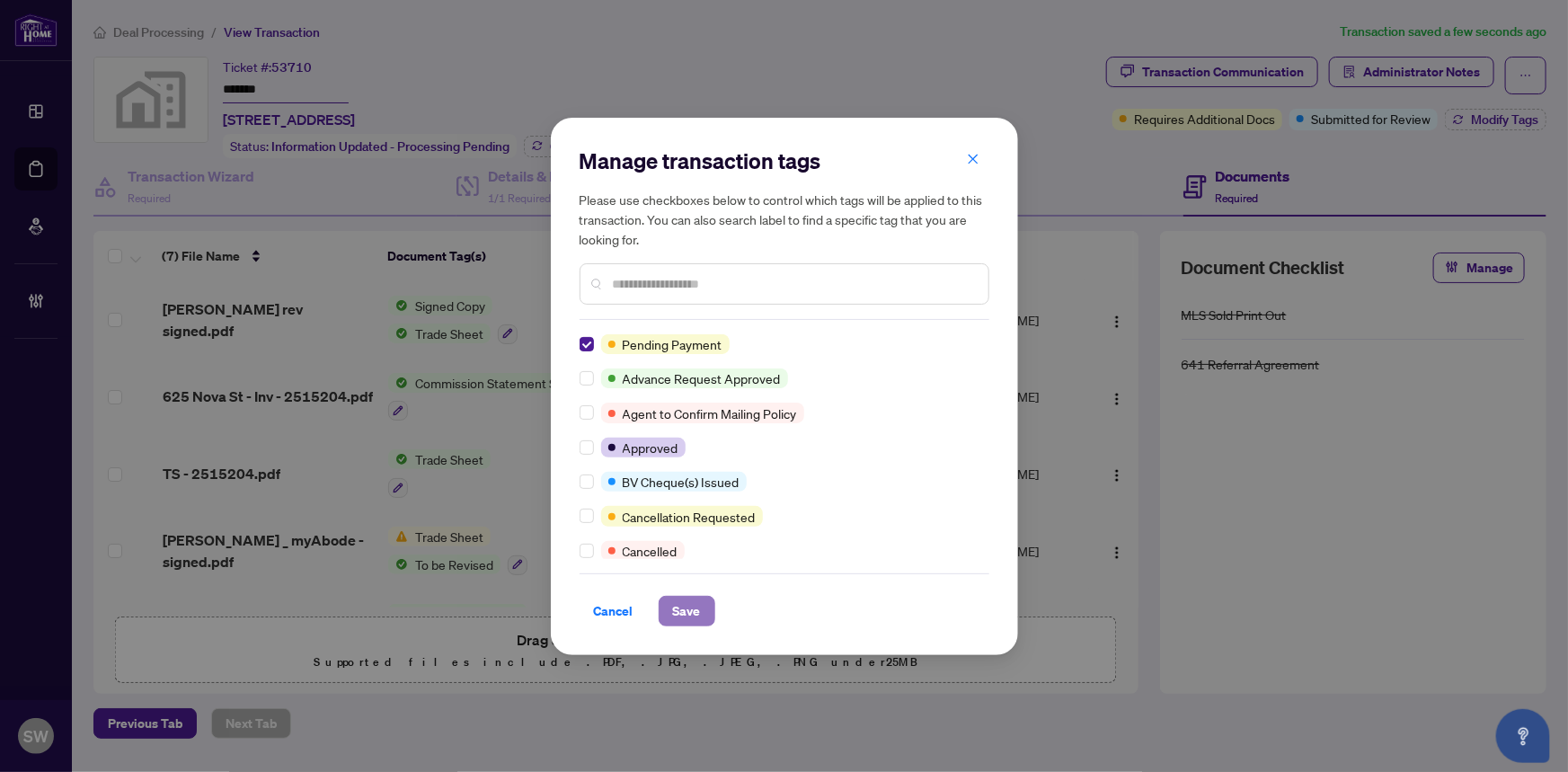
click at [676, 611] on span "Save" at bounding box center [687, 611] width 28 height 29
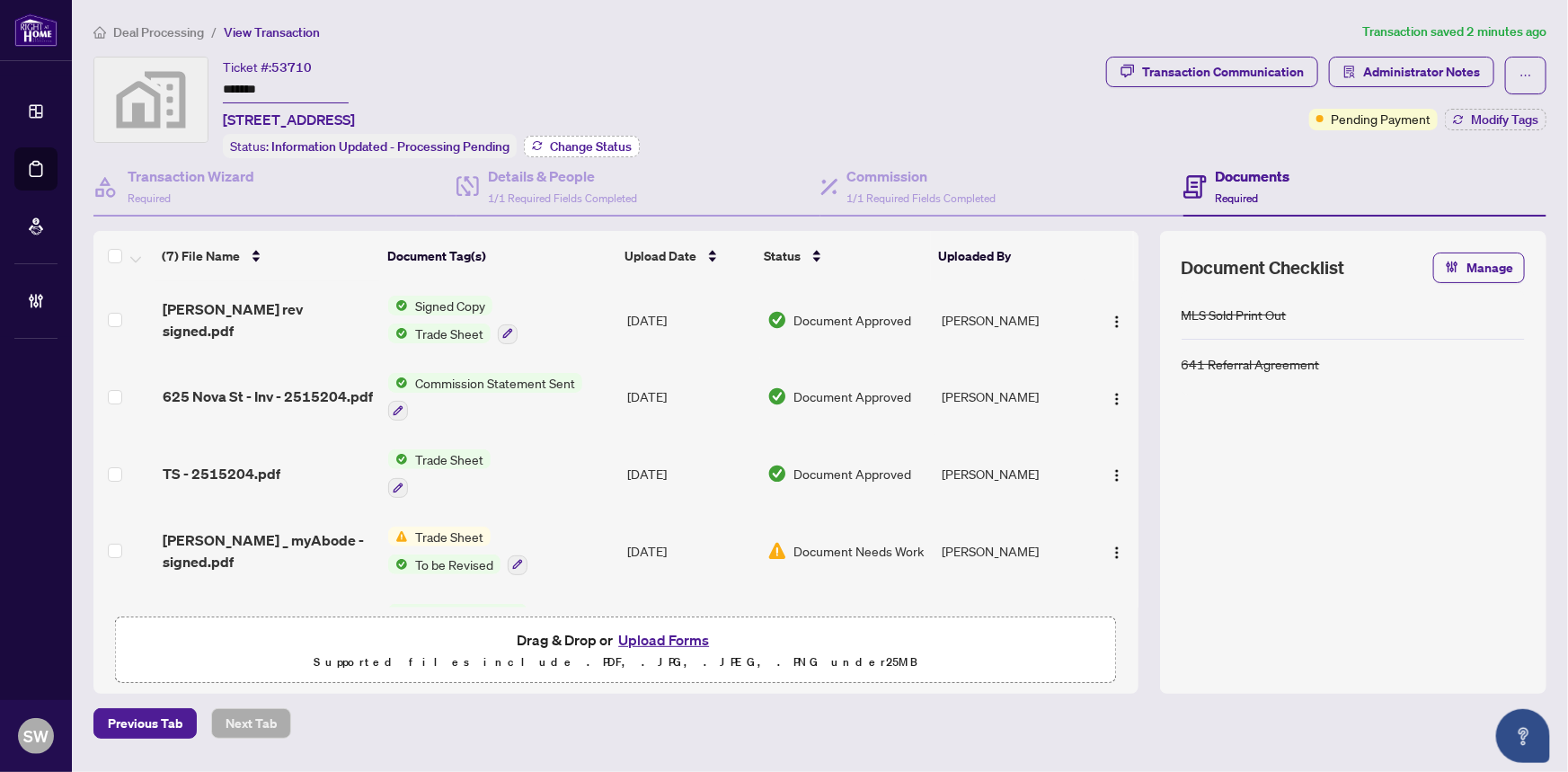
click at [620, 141] on span "Change Status" at bounding box center [591, 147] width 82 height 13
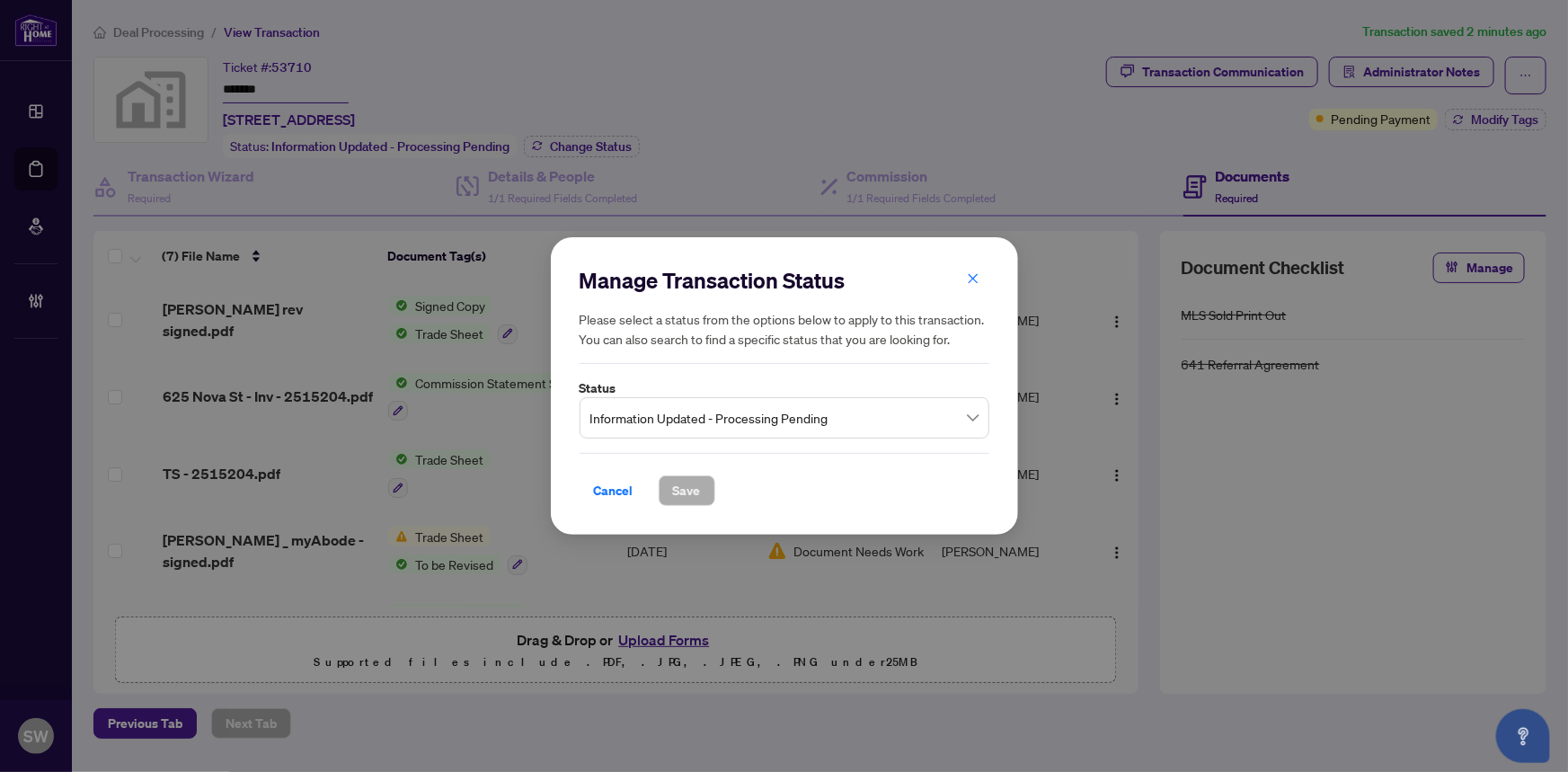
click at [746, 428] on span "Information Updated - Processing Pending" at bounding box center [784, 417] width 388 height 34
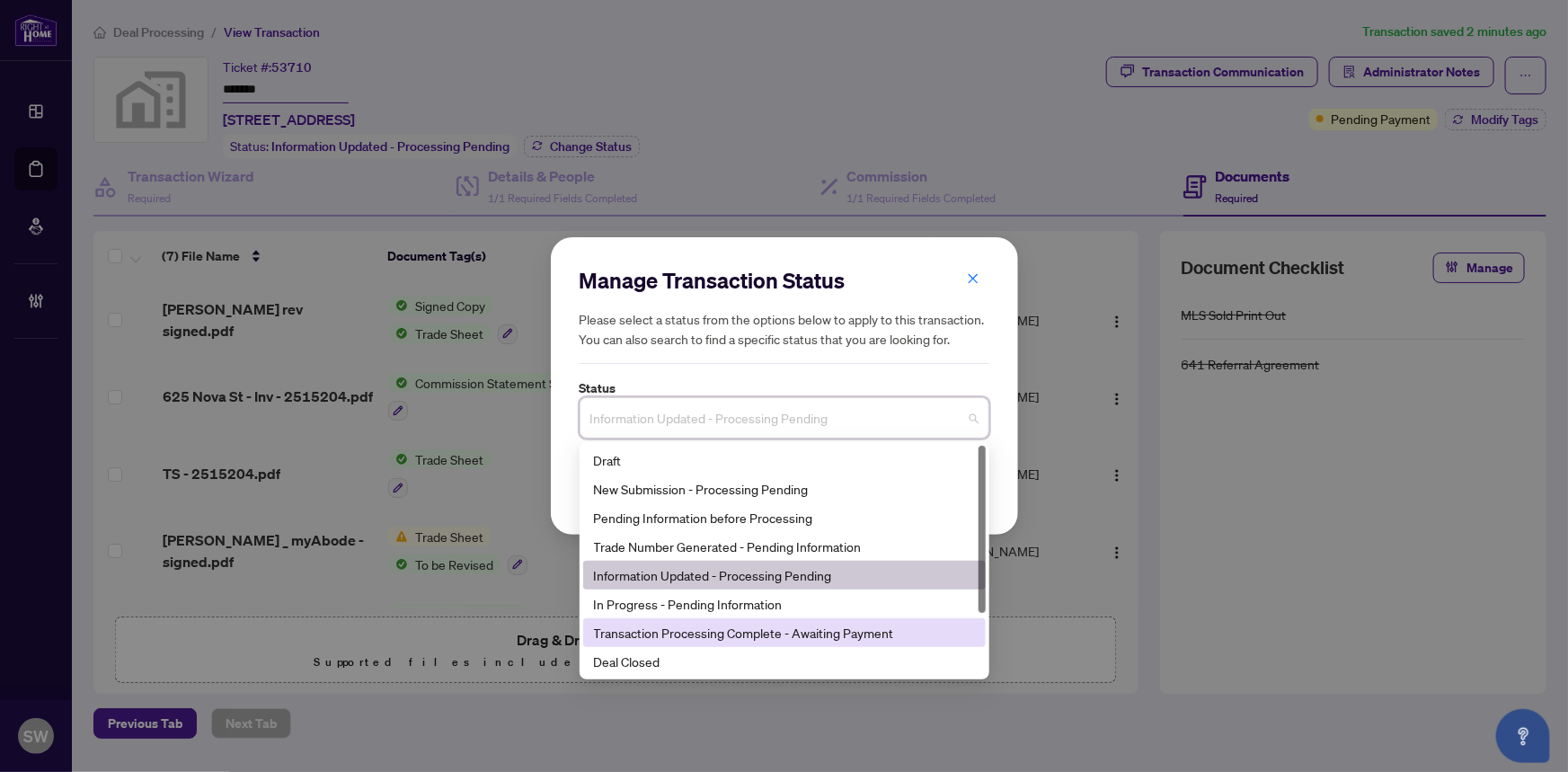
click at [807, 630] on div "Transaction Processing Complete - Awaiting Payment" at bounding box center [784, 632] width 381 height 20
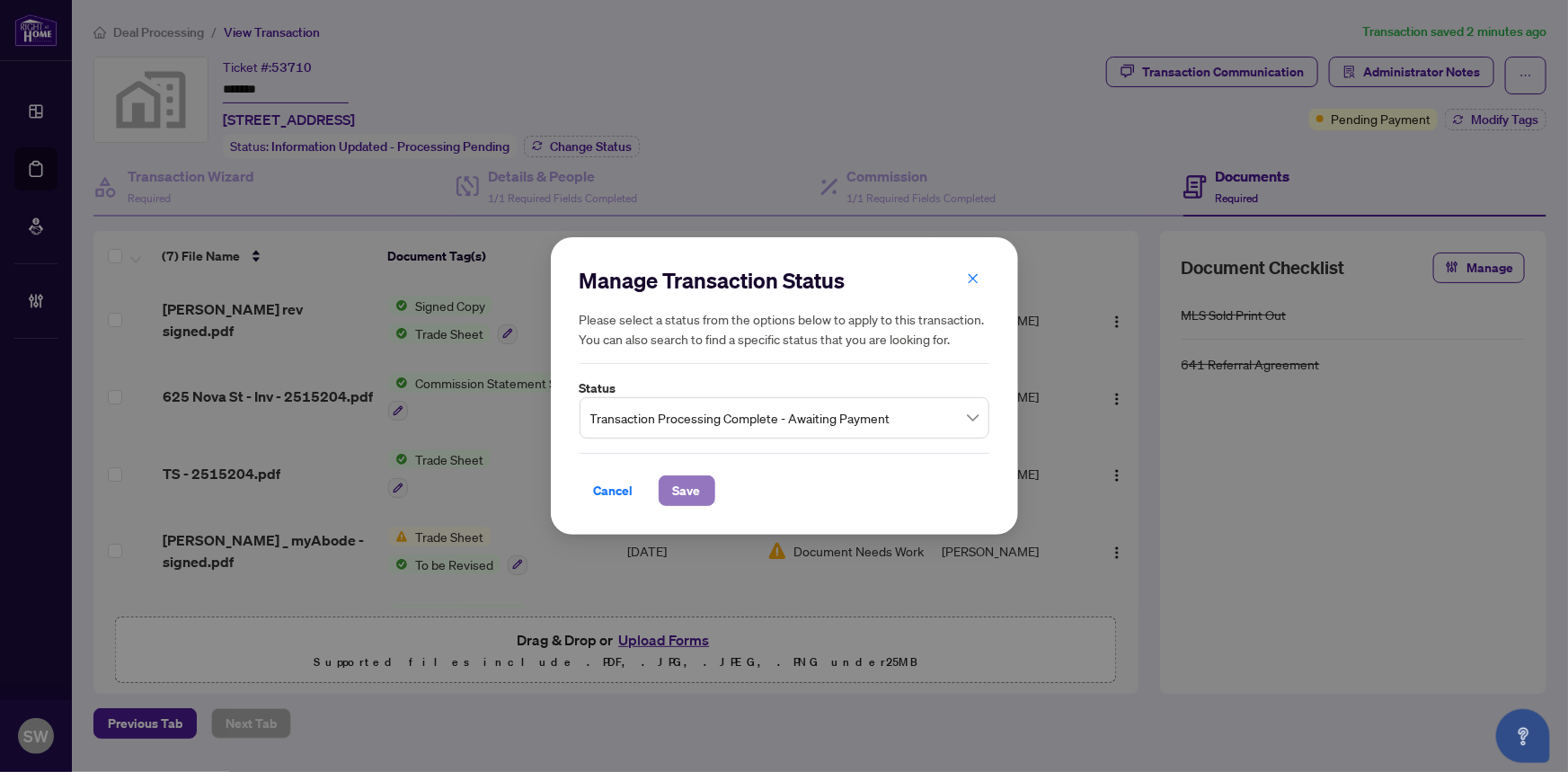
click at [686, 486] on span "Save" at bounding box center [687, 490] width 28 height 29
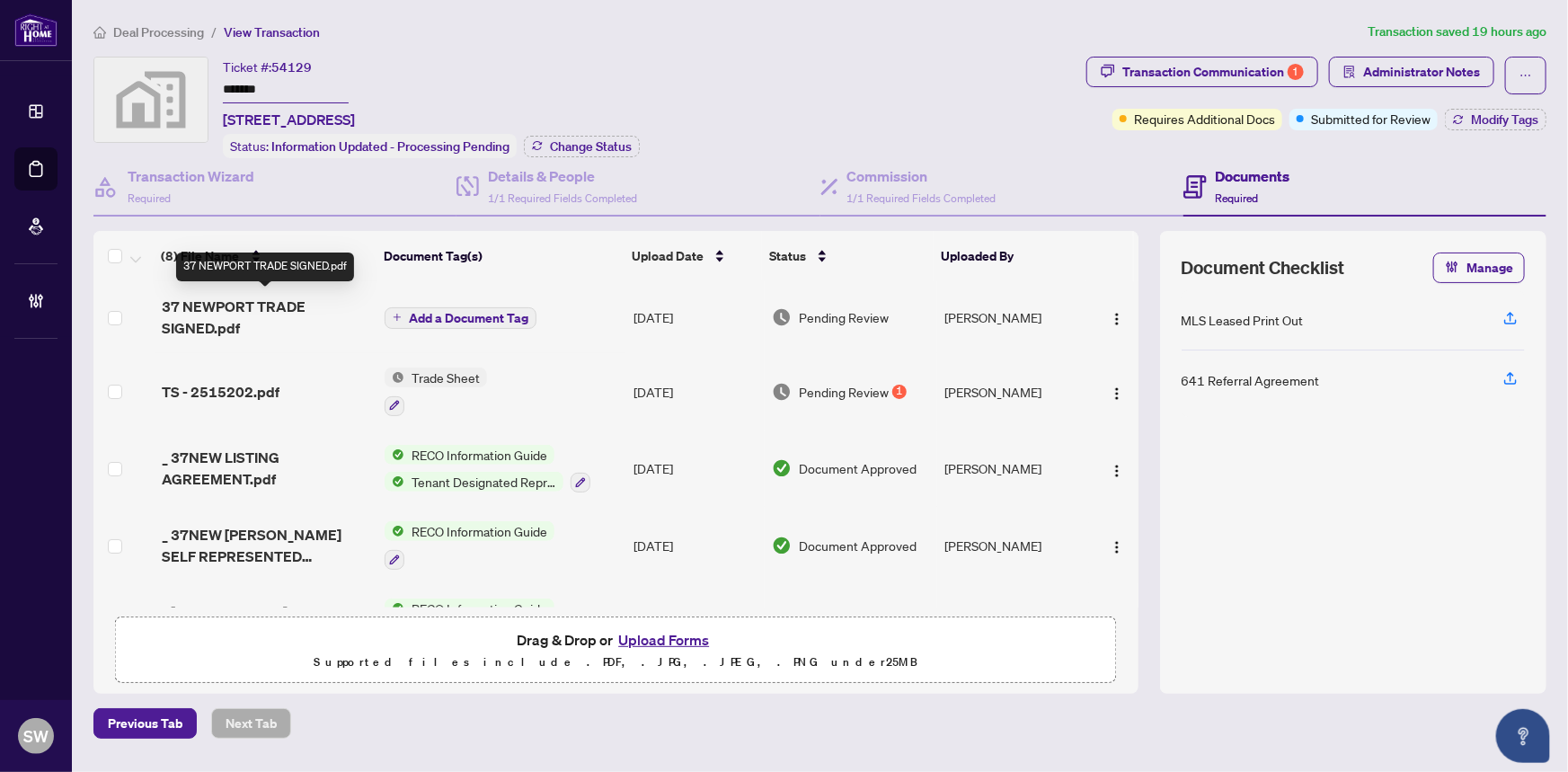
click at [294, 314] on span "37 NEWPORT TRADE SIGNED.pdf" at bounding box center [266, 317] width 210 height 43
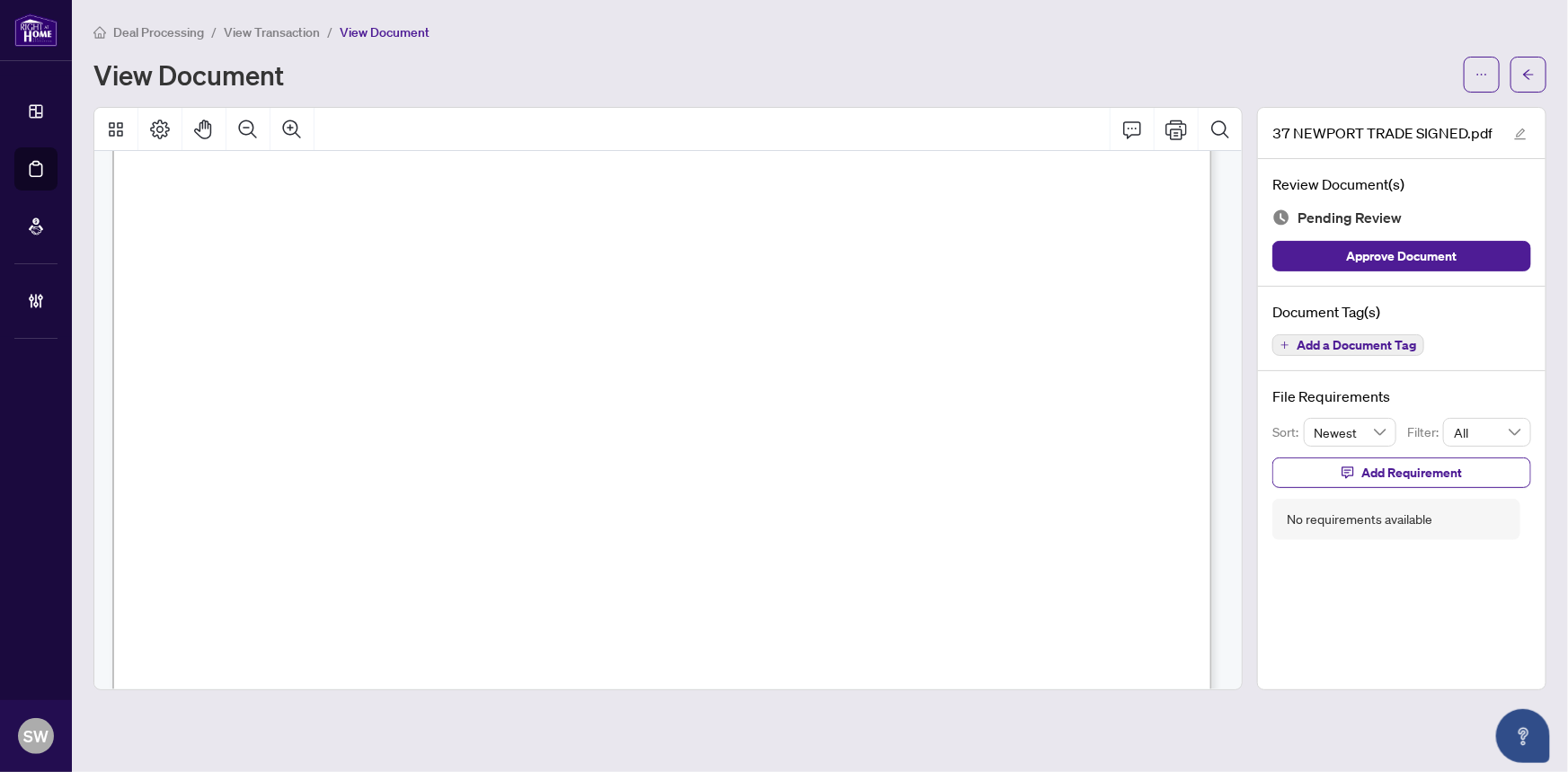
scroll to position [490, 0]
click at [1385, 342] on span "Add a Document Tag" at bounding box center [1356, 345] width 119 height 13
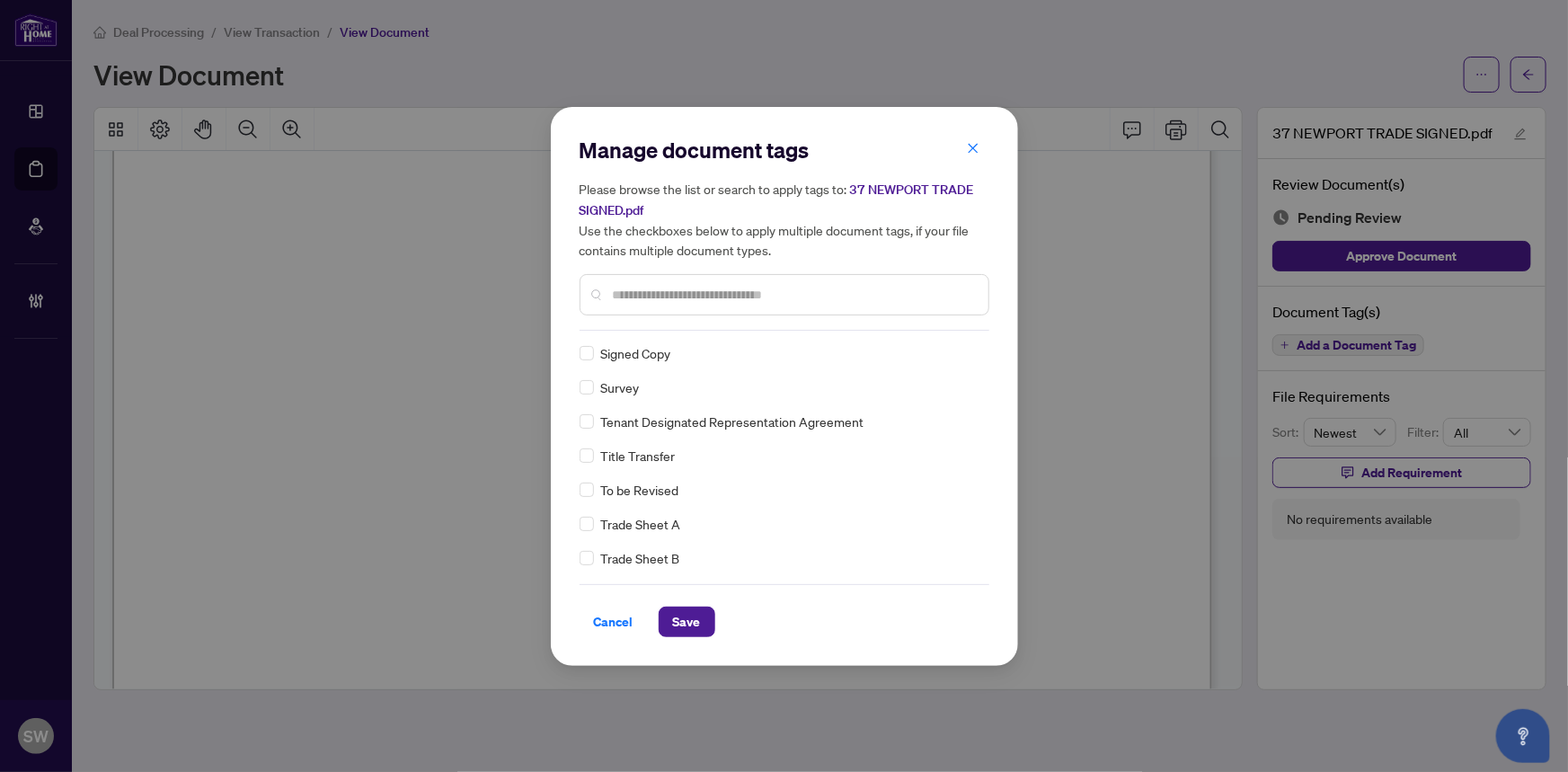
scroll to position [0, 0]
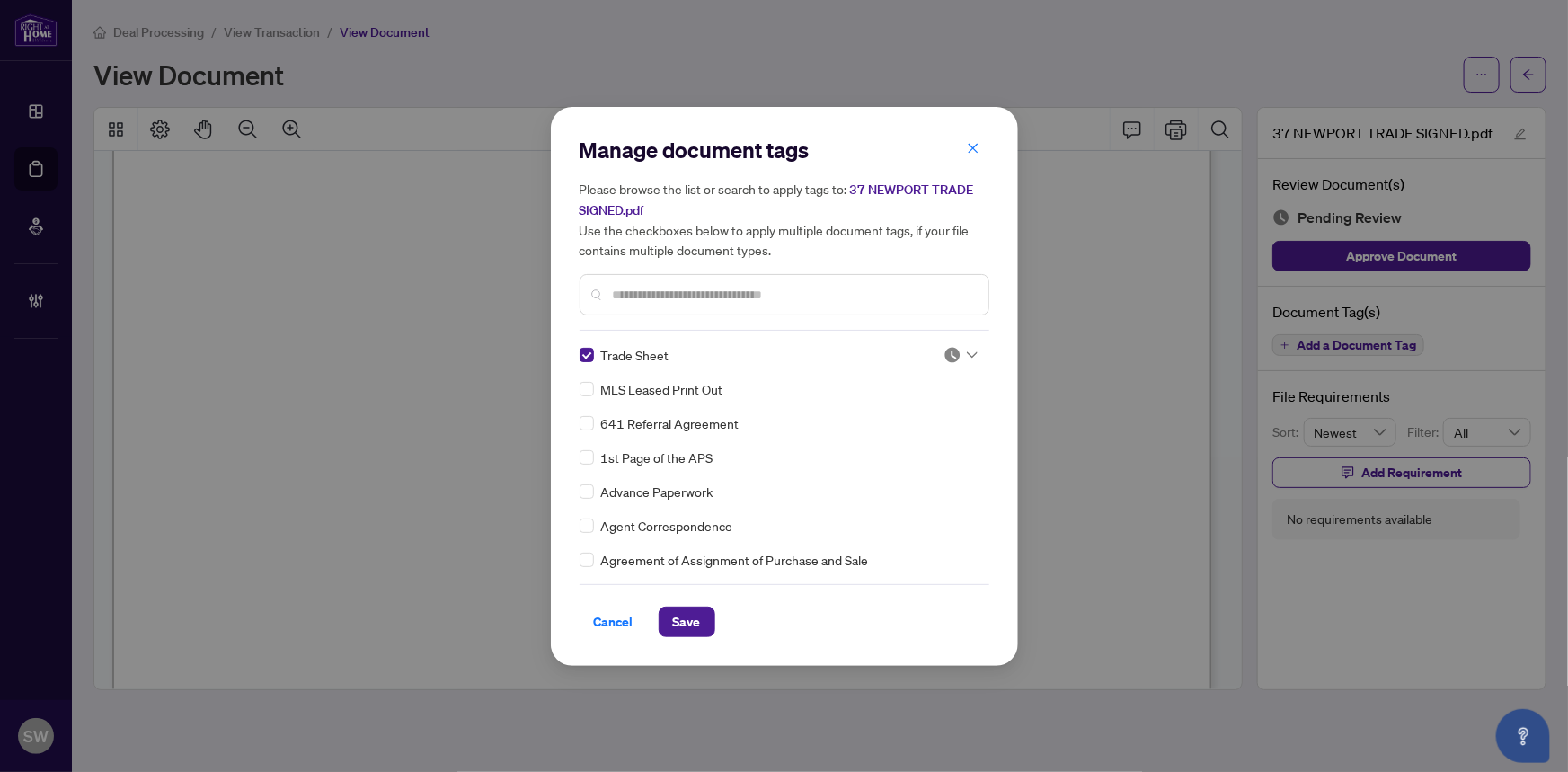
click at [959, 353] on div at bounding box center [960, 355] width 34 height 18
click at [908, 444] on div "Approved" at bounding box center [901, 441] width 115 height 20
click at [968, 346] on div at bounding box center [960, 355] width 34 height 18
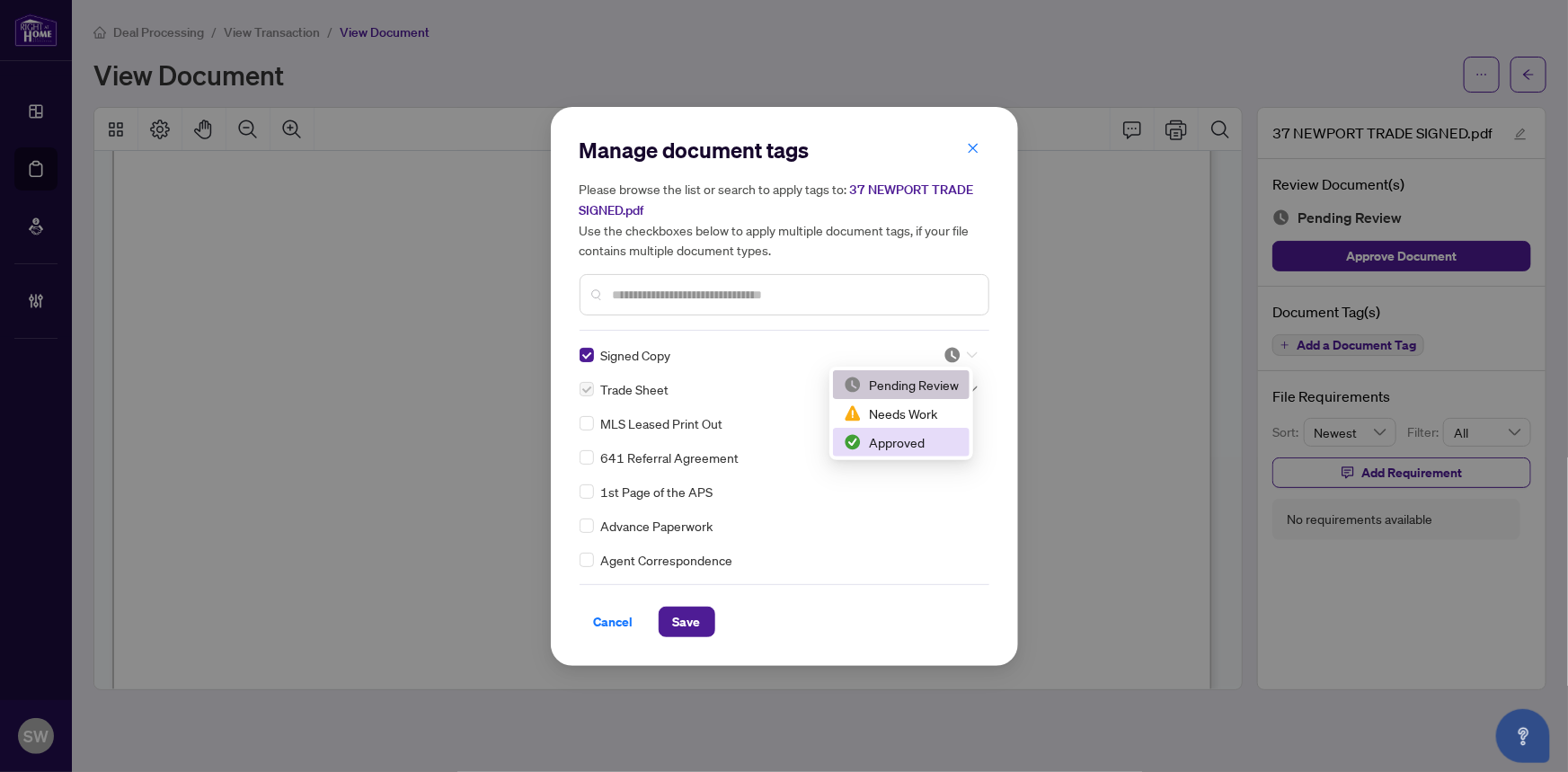
click at [919, 442] on div "Approved" at bounding box center [901, 441] width 115 height 20
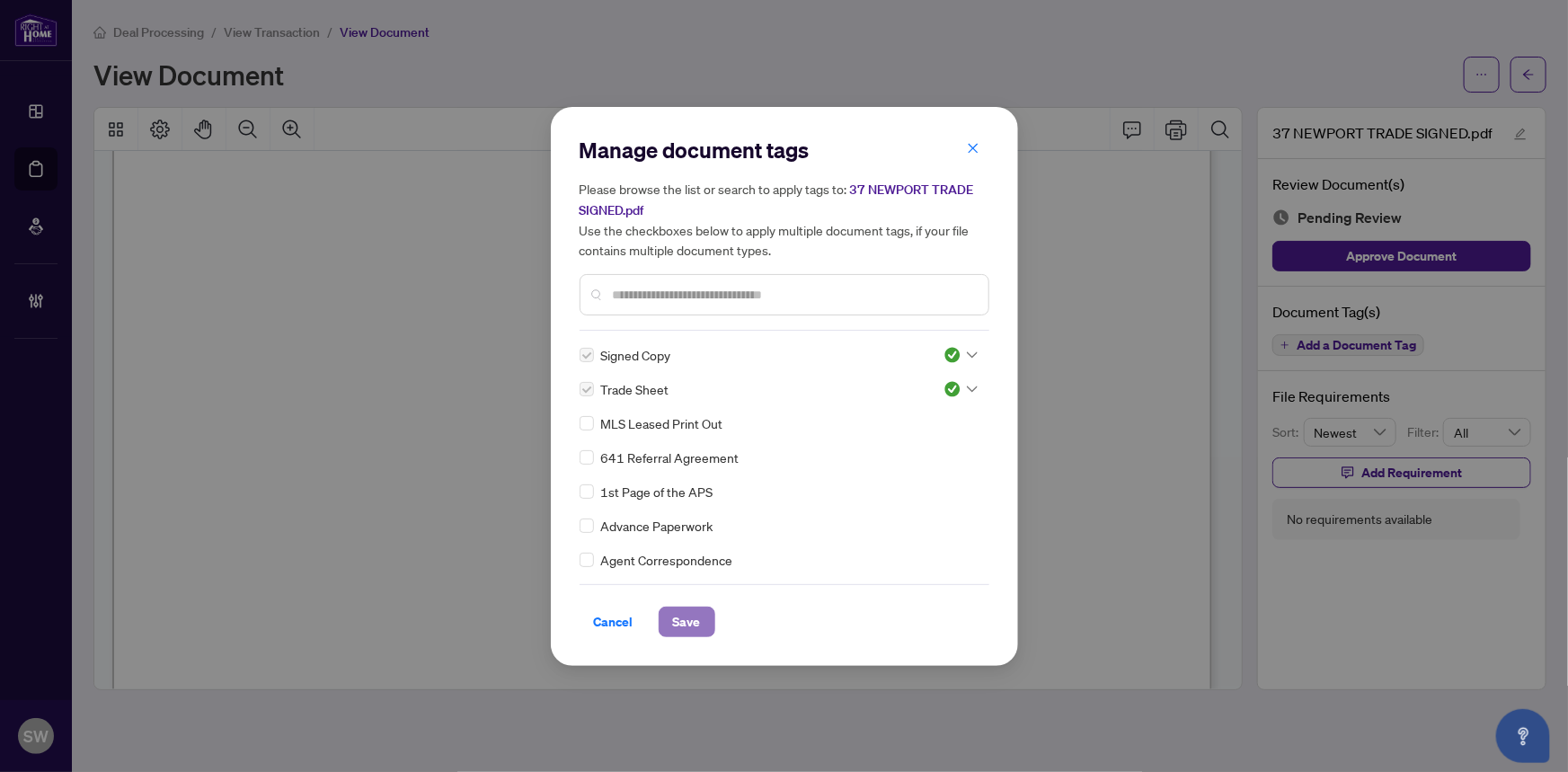
click at [697, 620] on span "Save" at bounding box center [687, 621] width 28 height 29
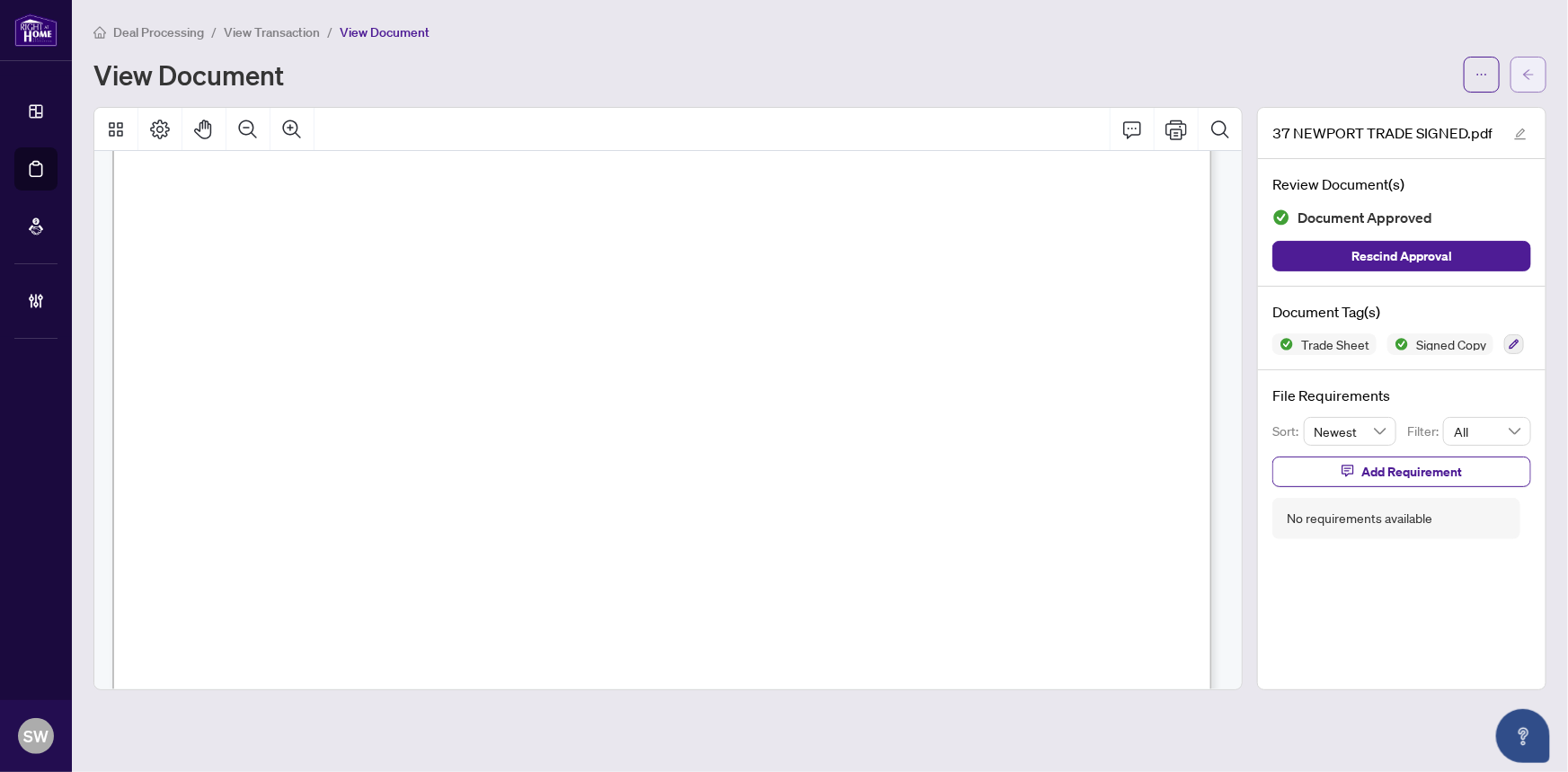
click at [1535, 77] on button "button" at bounding box center [1528, 74] width 36 height 36
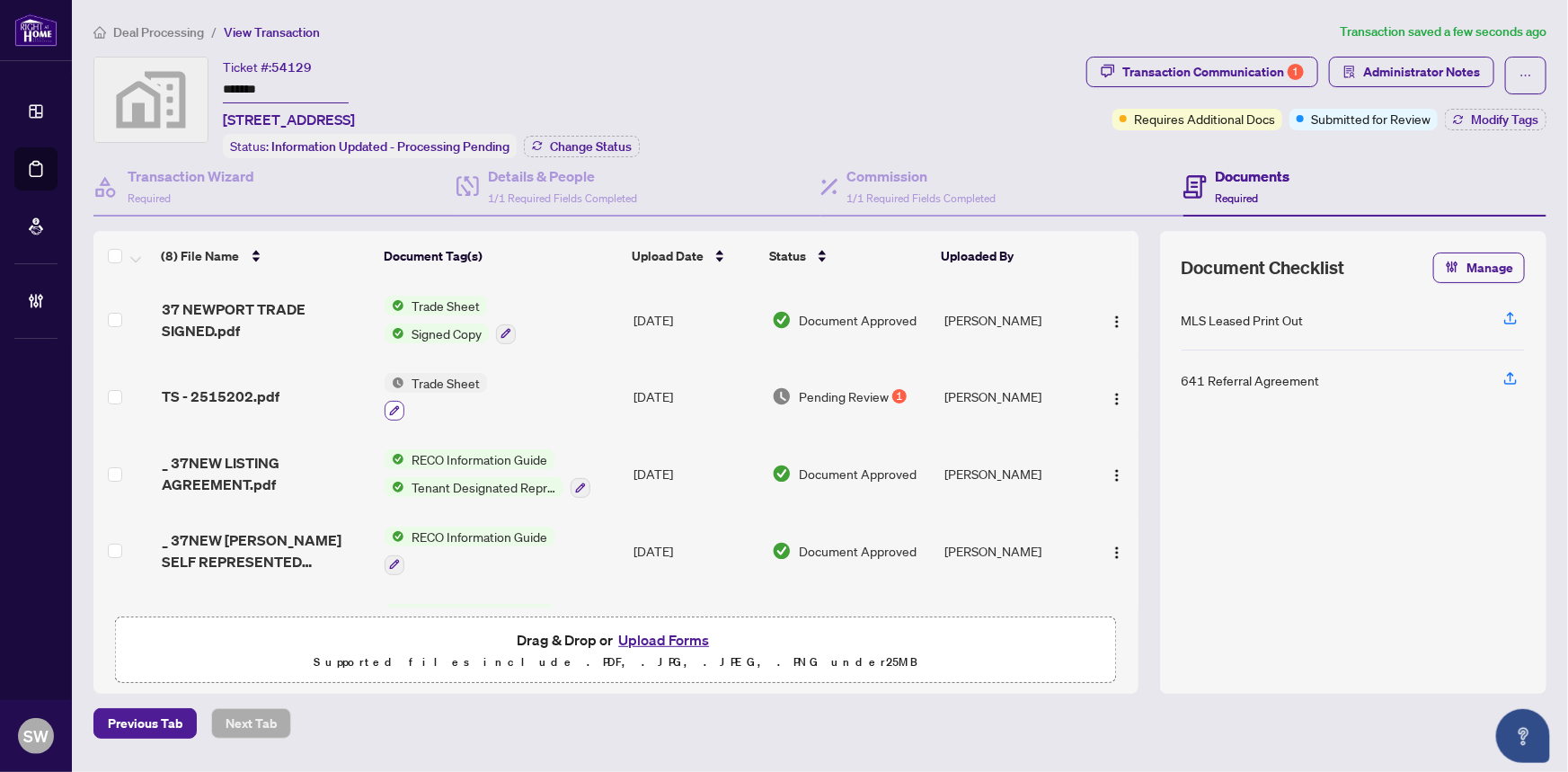
click at [394, 405] on icon "button" at bounding box center [395, 411] width 11 height 11
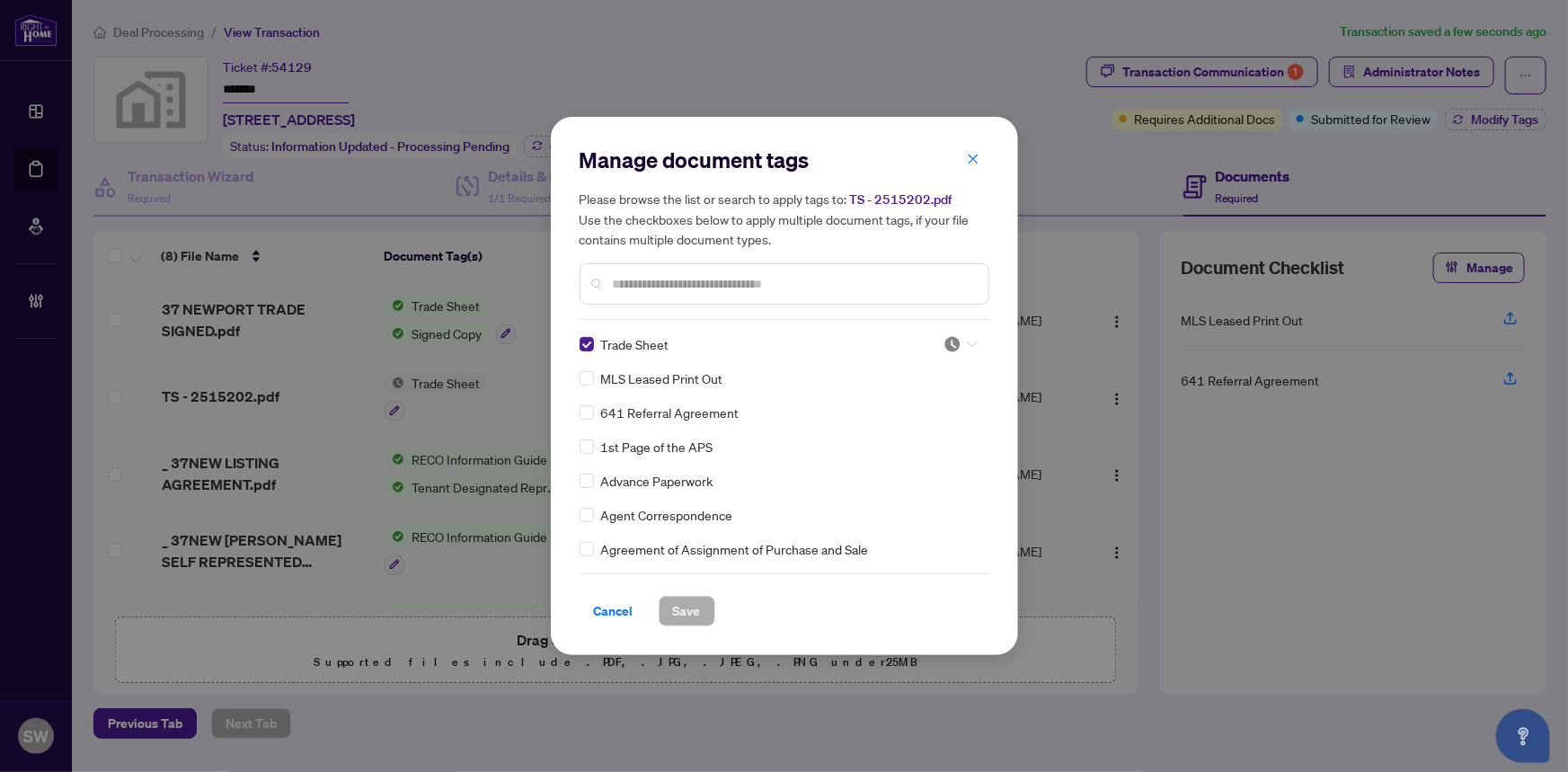
click at [959, 345] on div at bounding box center [960, 344] width 34 height 18
click at [912, 435] on div "Approved" at bounding box center [901, 432] width 115 height 20
click at [694, 613] on span "Save" at bounding box center [687, 611] width 28 height 29
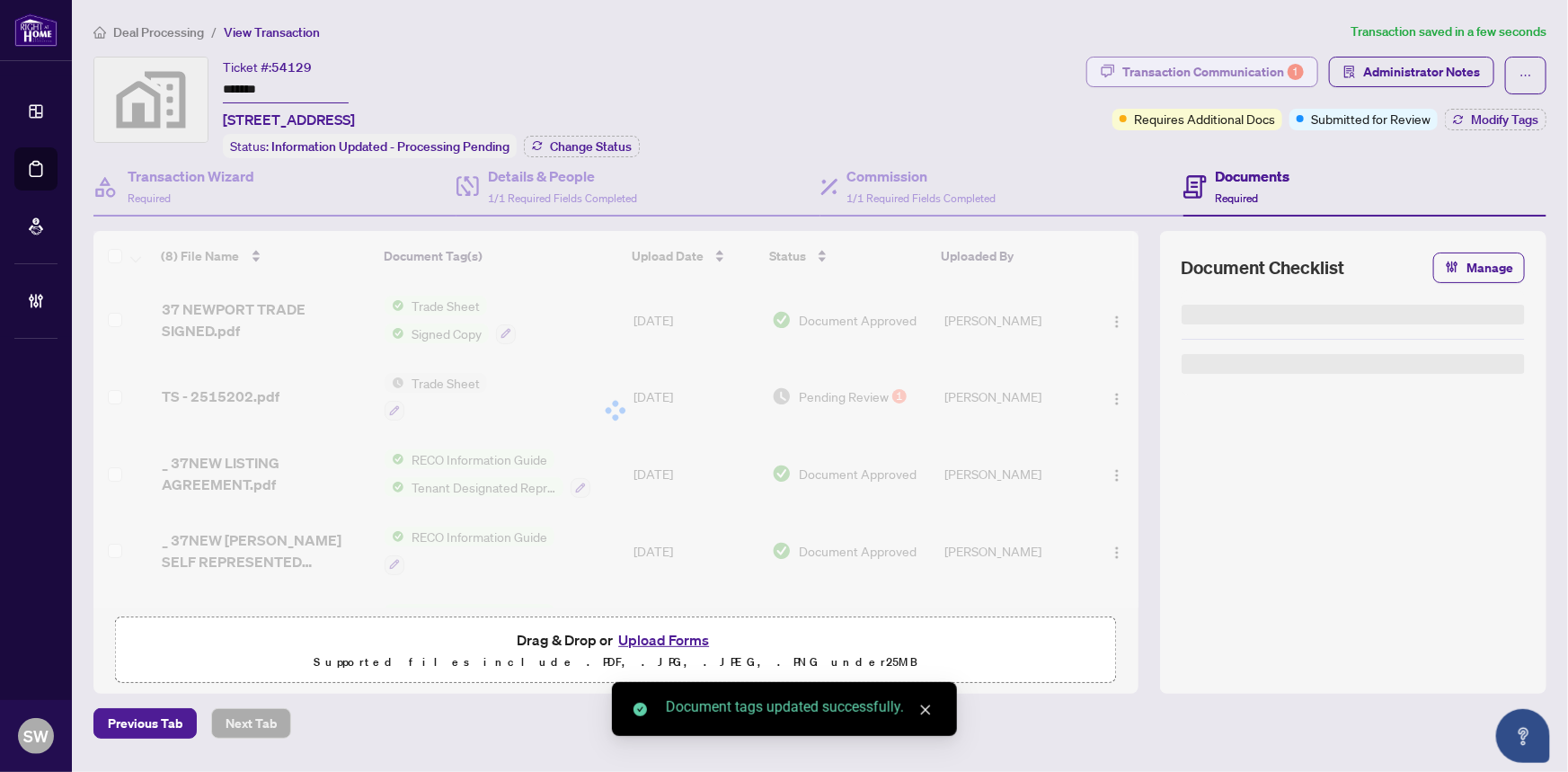
click at [1208, 74] on div "Transaction Communication 1" at bounding box center [1212, 72] width 182 height 29
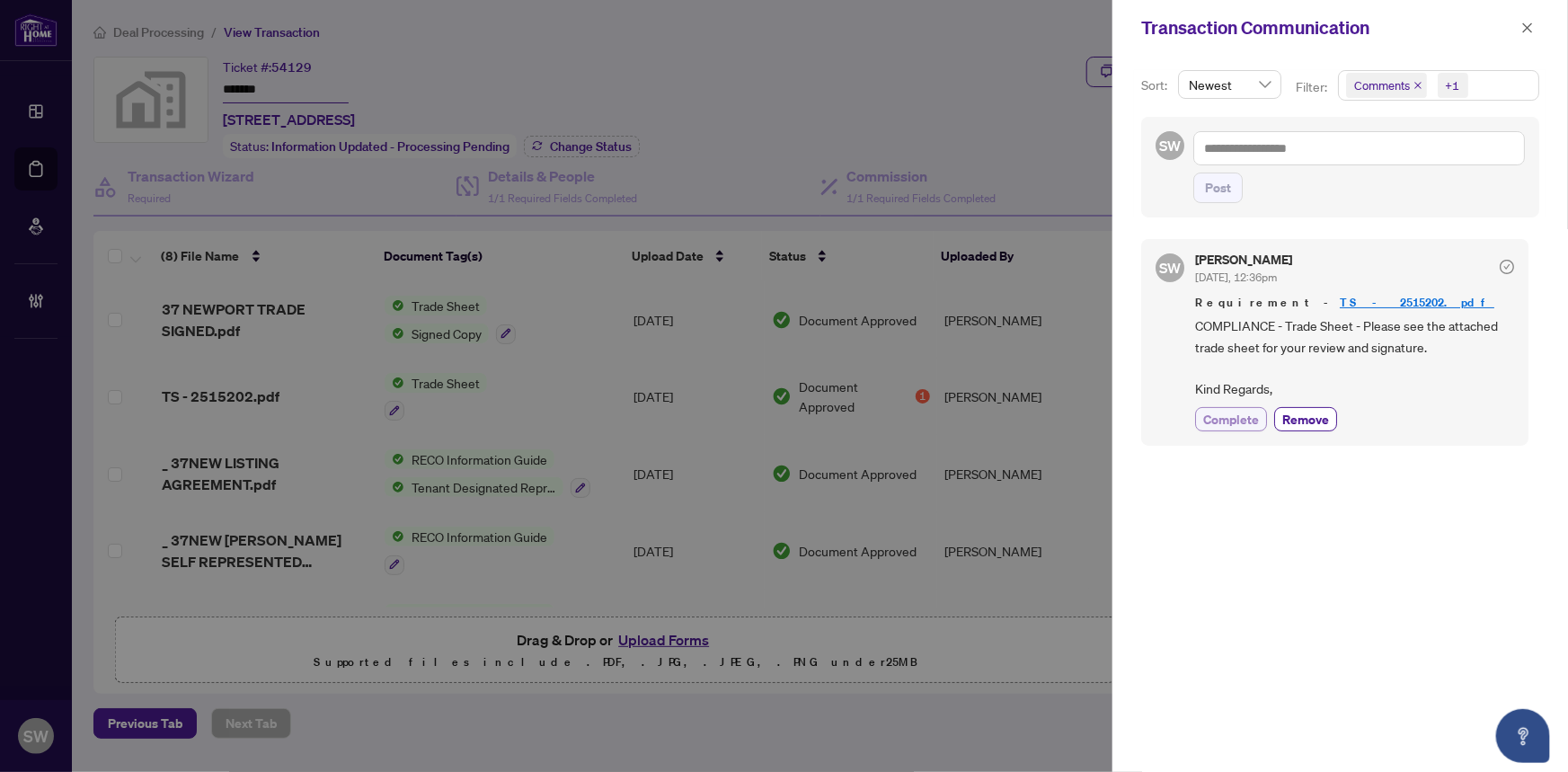
click at [1245, 418] on span "Complete" at bounding box center [1231, 419] width 56 height 19
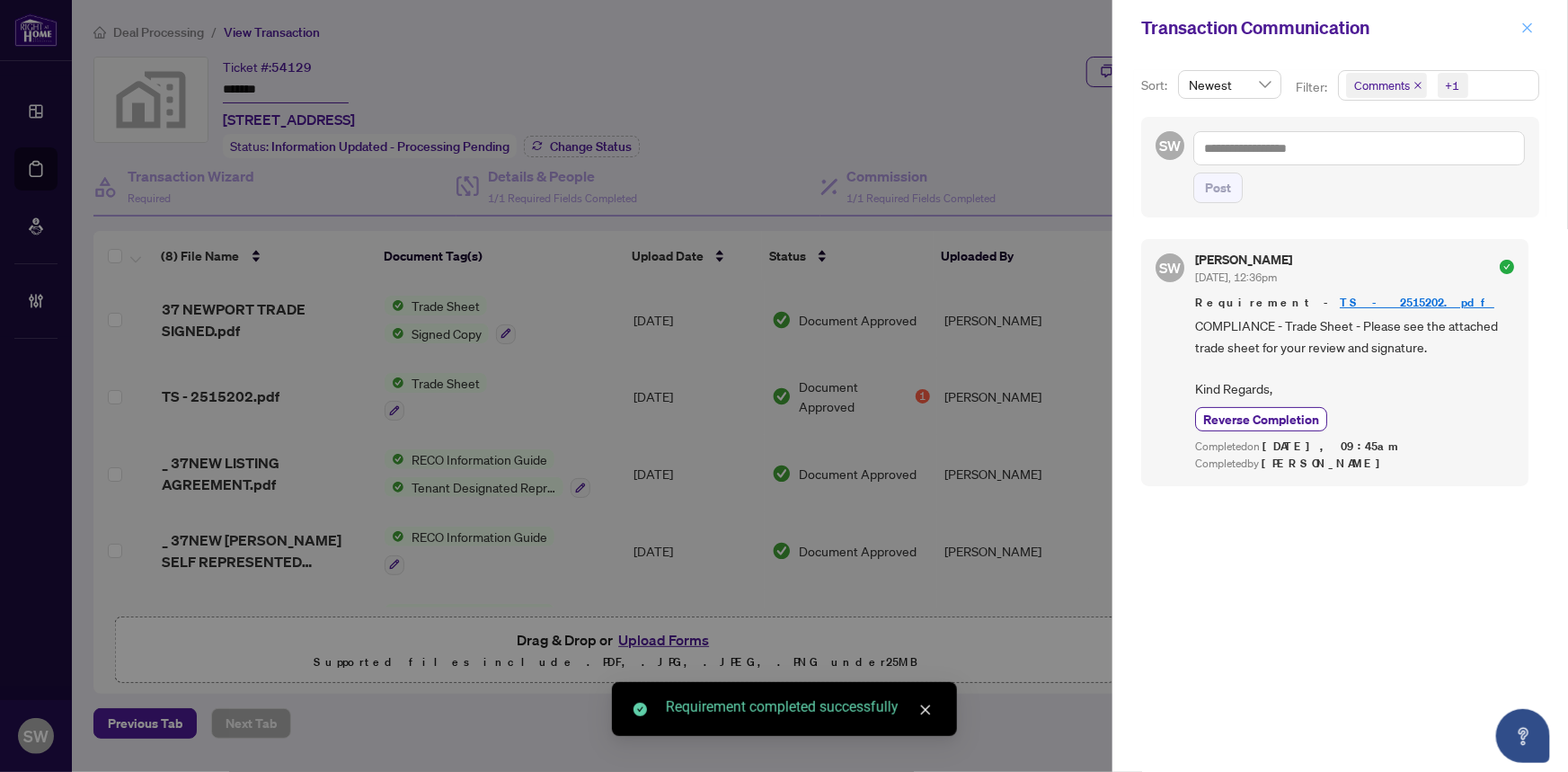
click at [1526, 26] on icon "close" at bounding box center [1528, 27] width 10 height 10
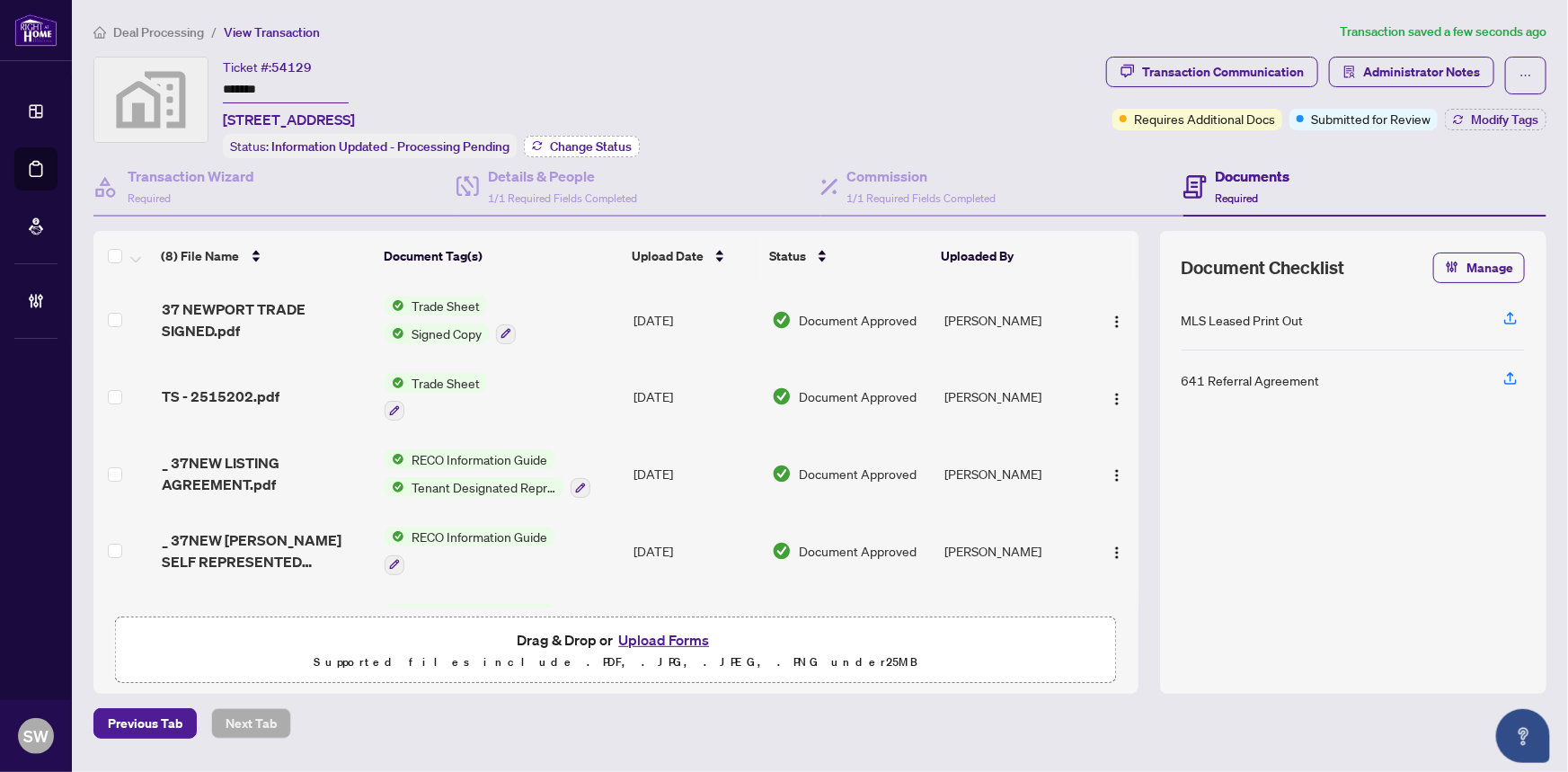
click at [616, 145] on span "Change Status" at bounding box center [591, 147] width 82 height 13
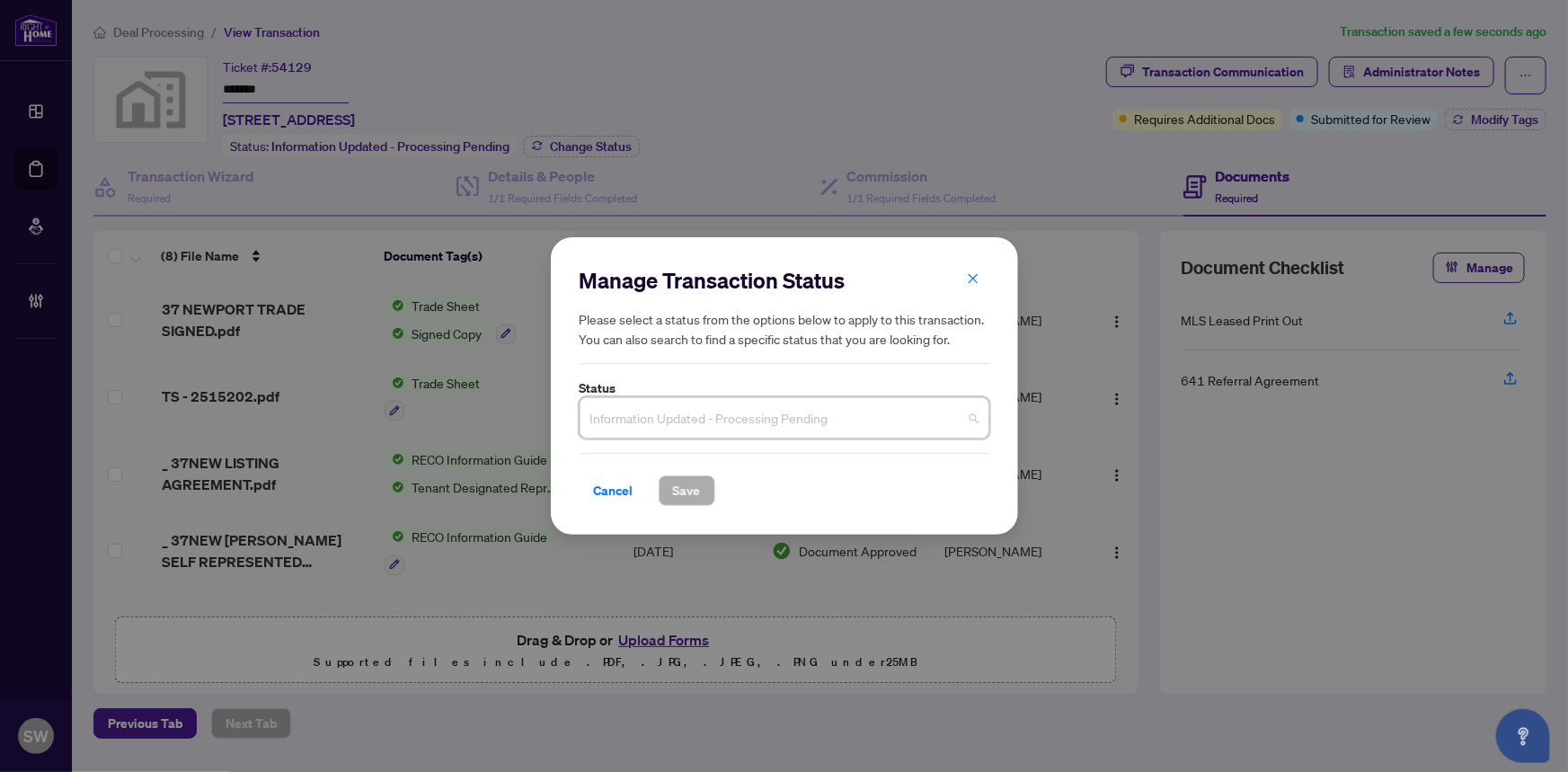
click at [677, 437] on input "search" at bounding box center [776, 420] width 372 height 39
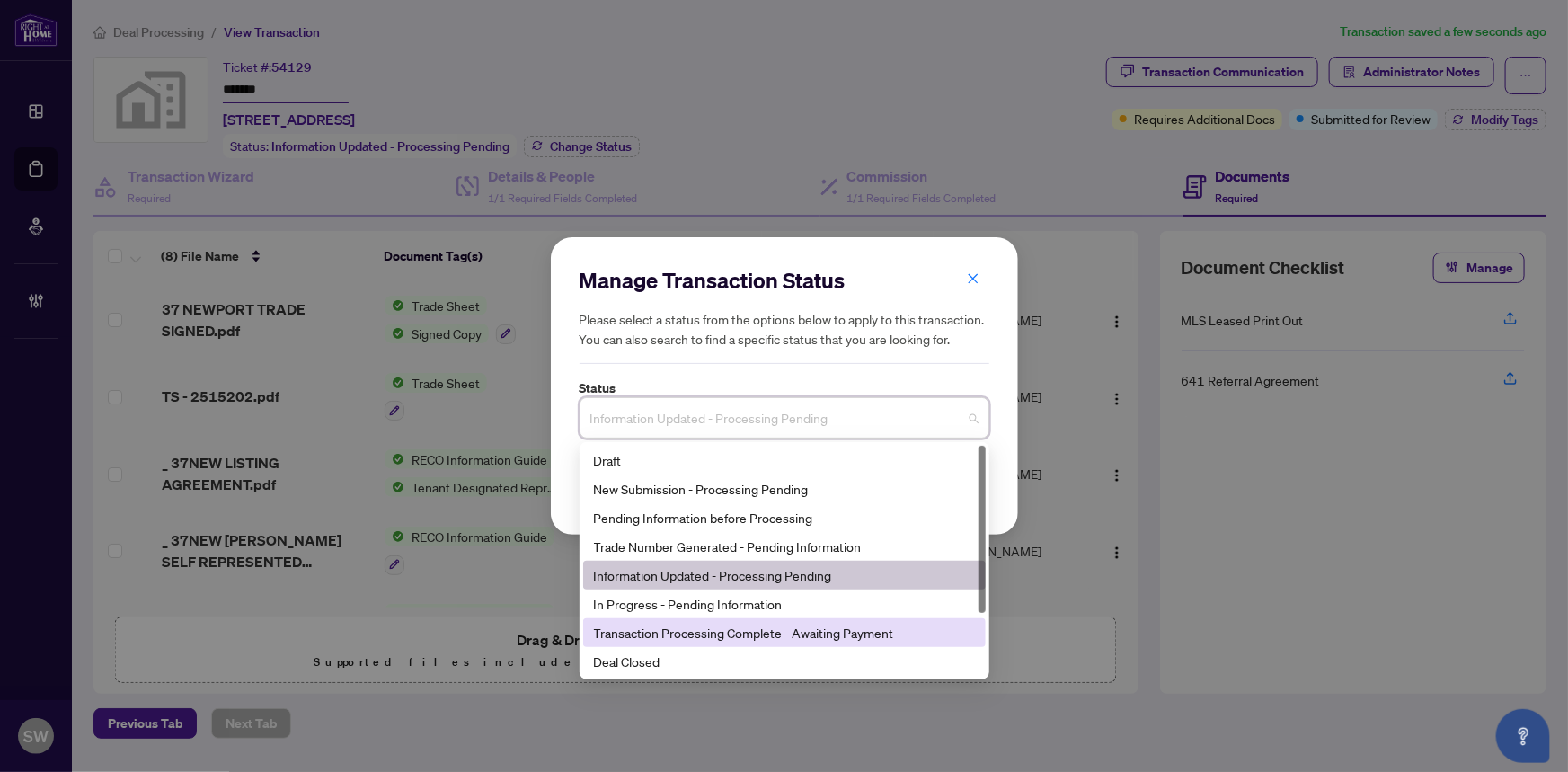
click at [755, 634] on div "Transaction Processing Complete - Awaiting Payment" at bounding box center [784, 632] width 381 height 20
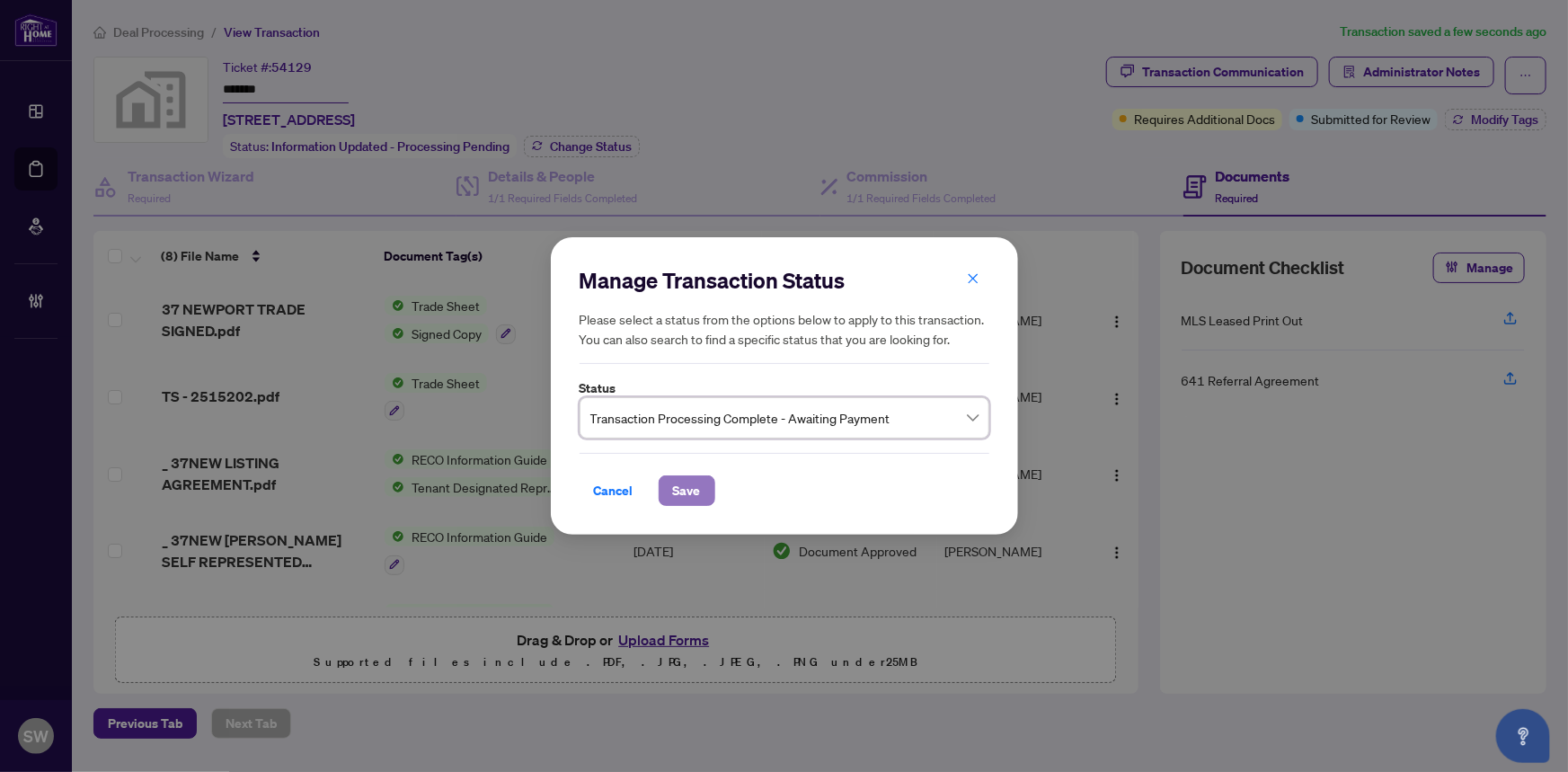
click at [708, 490] on button "Save" at bounding box center [686, 490] width 57 height 31
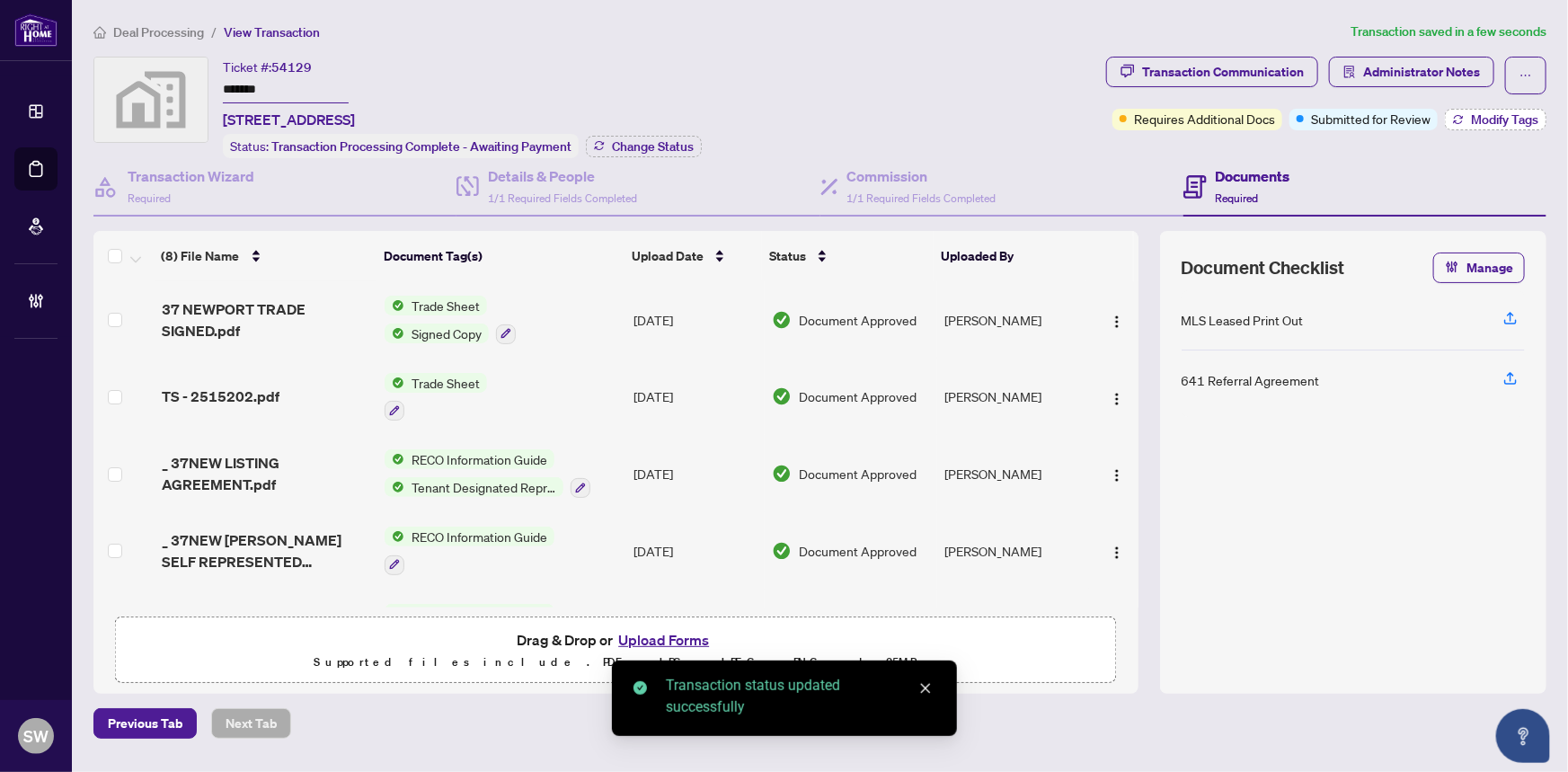
click at [1479, 122] on span "Modify Tags" at bounding box center [1505, 120] width 67 height 13
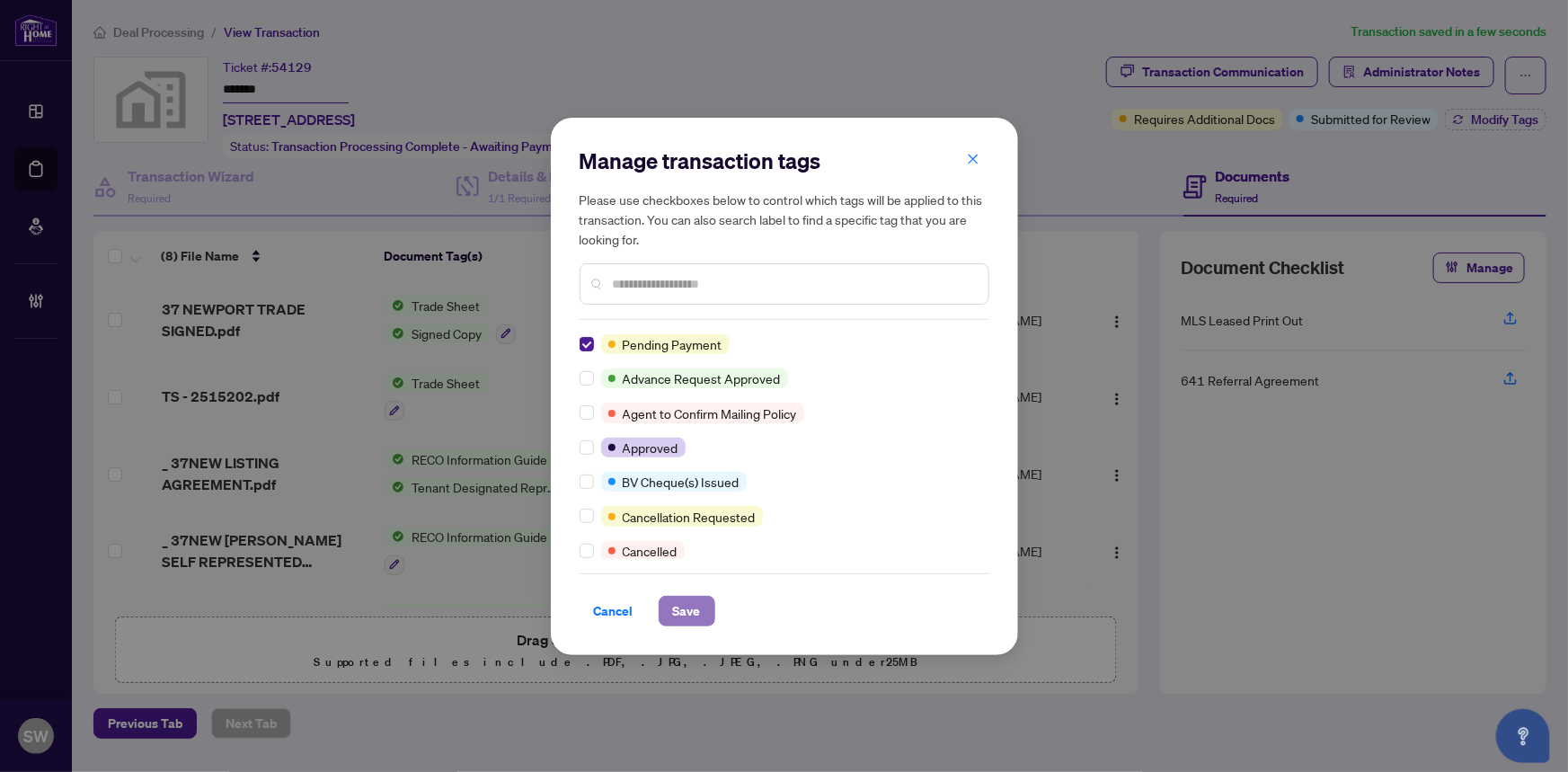
click at [692, 609] on span "Save" at bounding box center [687, 611] width 28 height 29
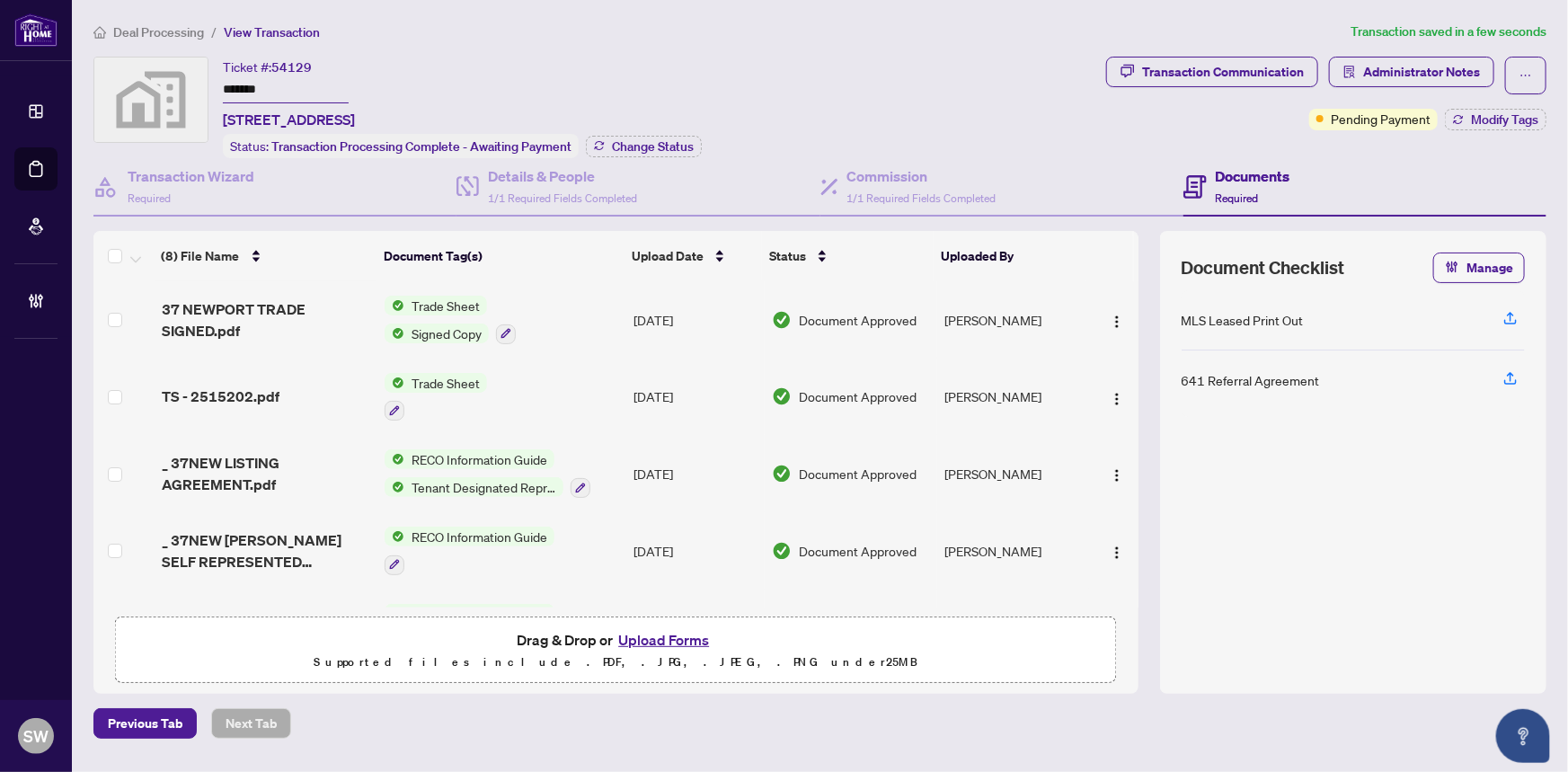
click at [247, 87] on input "*******" at bounding box center [285, 90] width 126 height 26
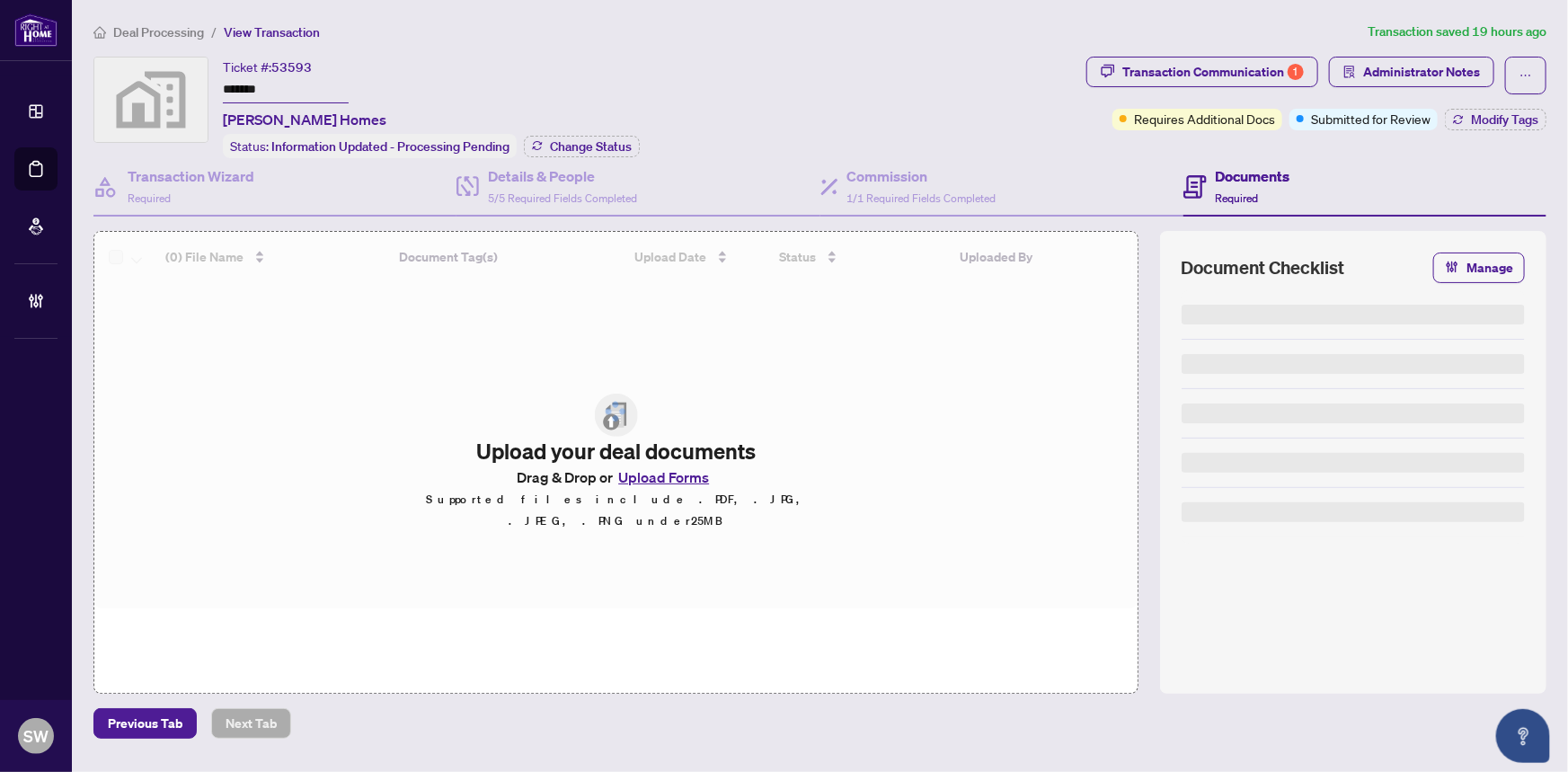
click at [258, 86] on input "*******" at bounding box center [285, 90] width 126 height 26
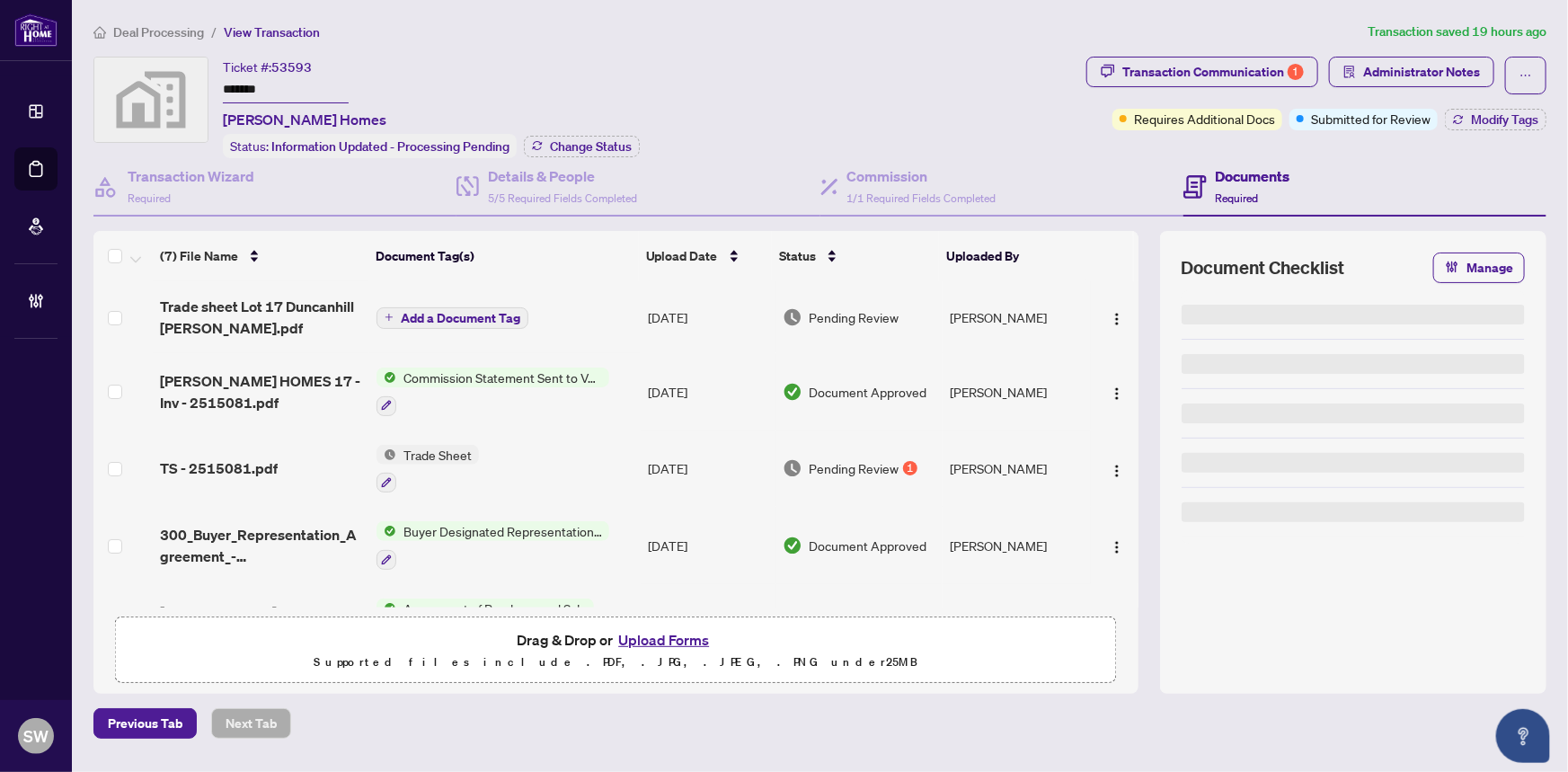
click at [258, 86] on input "*******" at bounding box center [285, 90] width 126 height 26
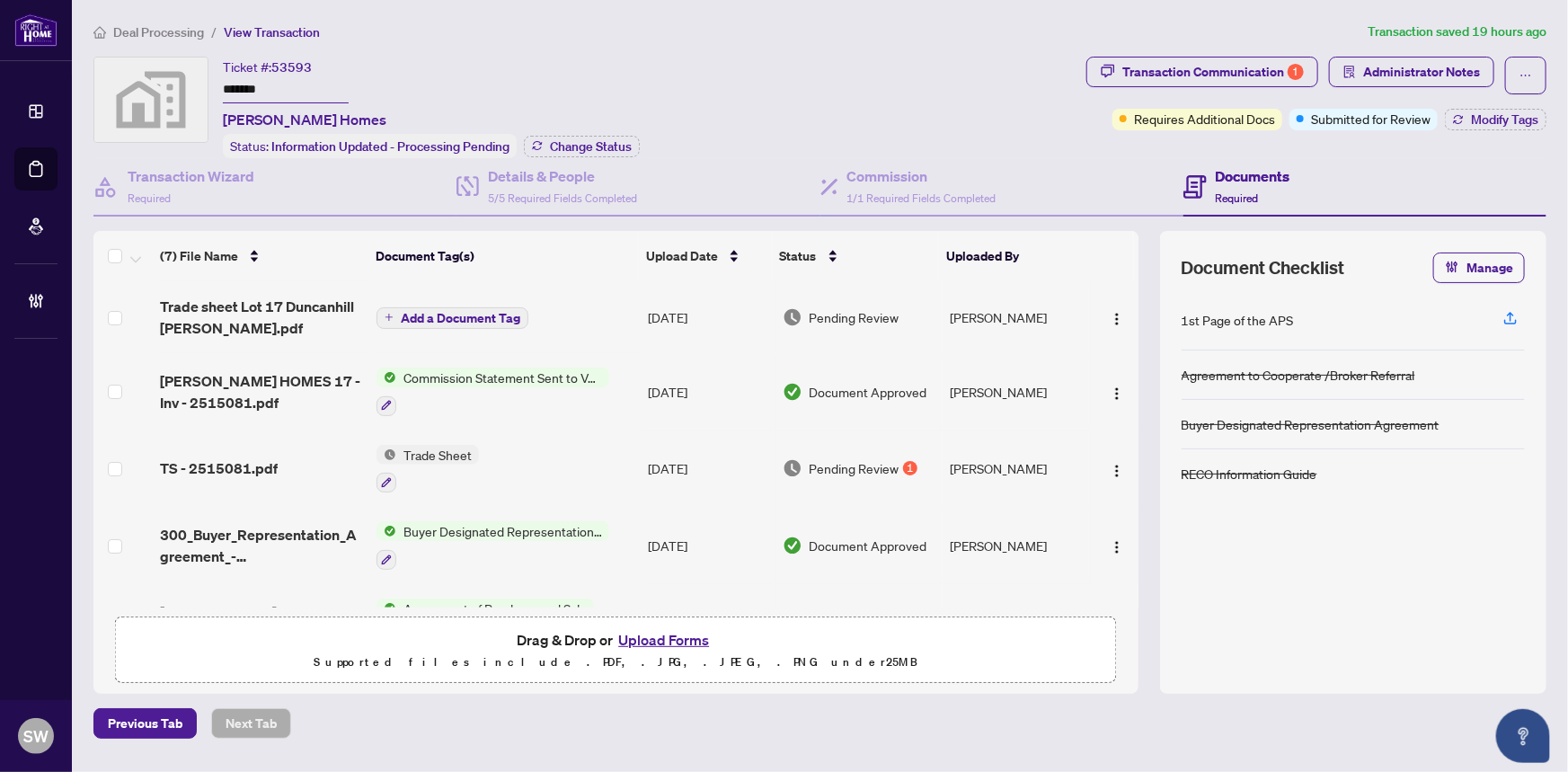
click at [329, 327] on span "Trade sheet Lot 17 Duncanhill [PERSON_NAME].pdf" at bounding box center [262, 317] width 203 height 43
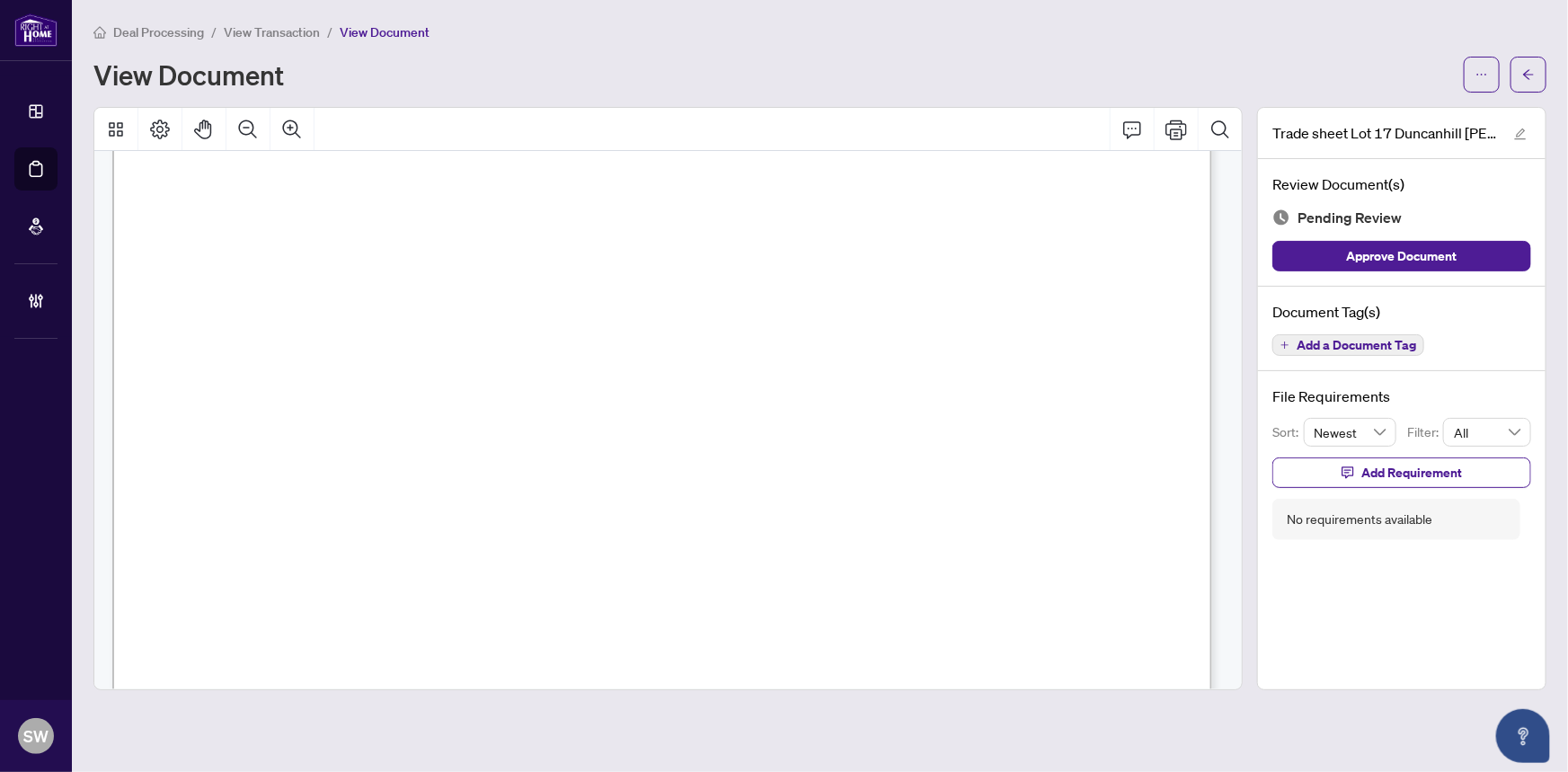
scroll to position [490, 0]
click at [1365, 345] on span "Add a Document Tag" at bounding box center [1356, 345] width 119 height 13
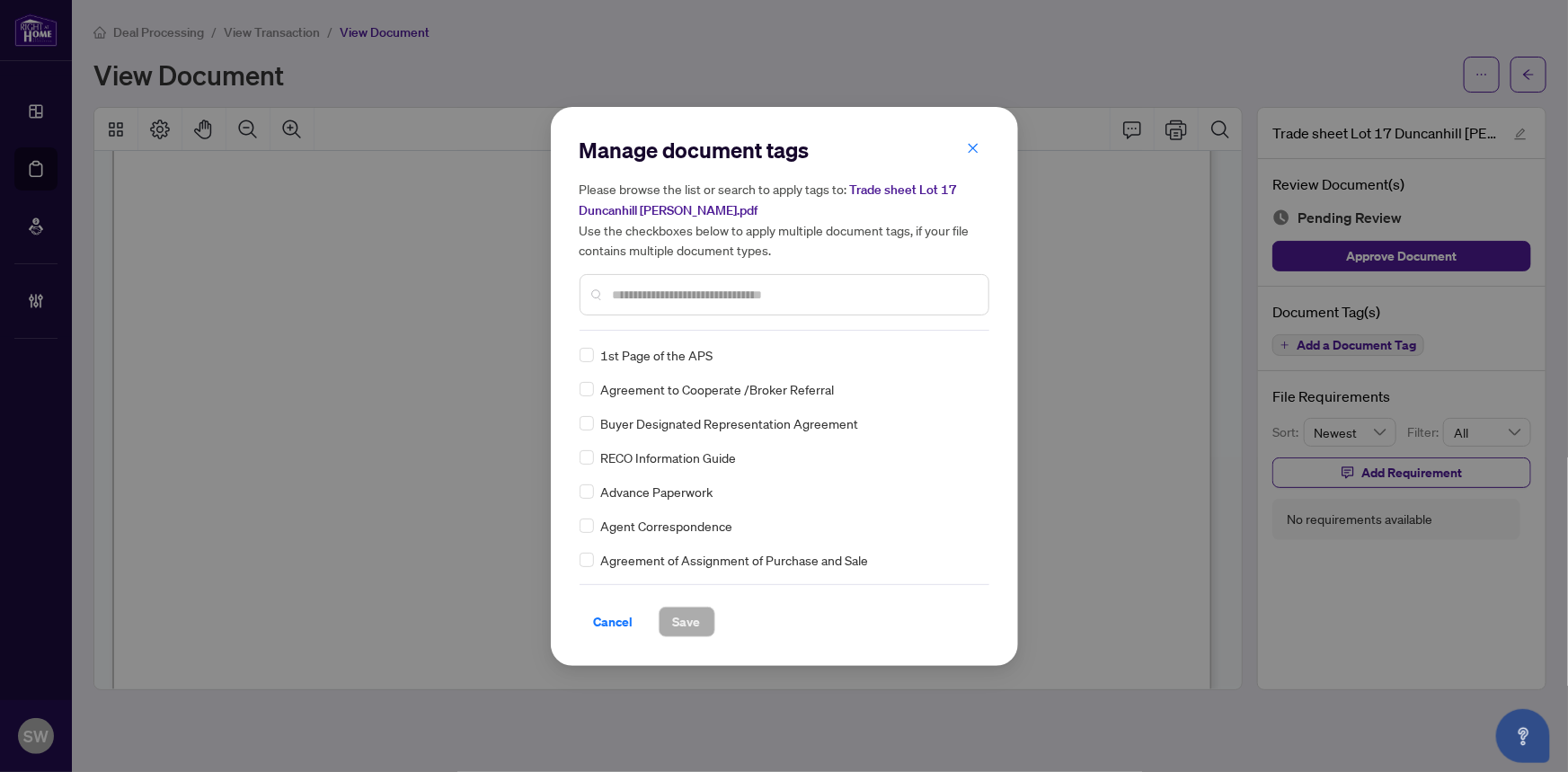
click at [697, 291] on input "text" at bounding box center [793, 294] width 361 height 20
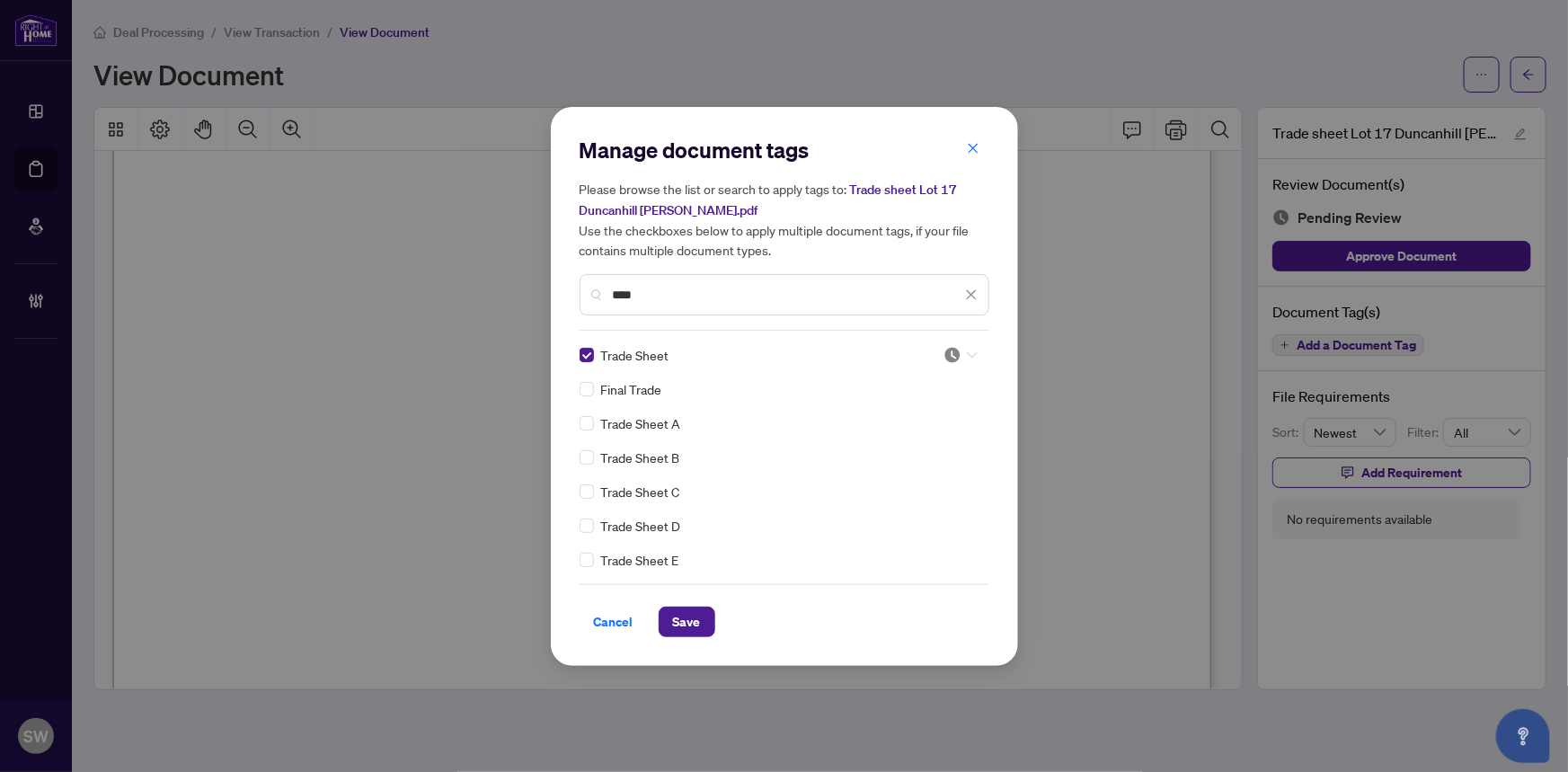
click at [966, 351] on icon at bounding box center [972, 355] width 11 height 7
click at [888, 443] on div "Approved" at bounding box center [901, 441] width 115 height 20
drag, startPoint x: 648, startPoint y: 295, endPoint x: 571, endPoint y: 286, distance: 77.5
click at [571, 286] on div "Manage document tags Please browse the list or search to apply tags to: Trade s…" at bounding box center [785, 386] width 467 height 559
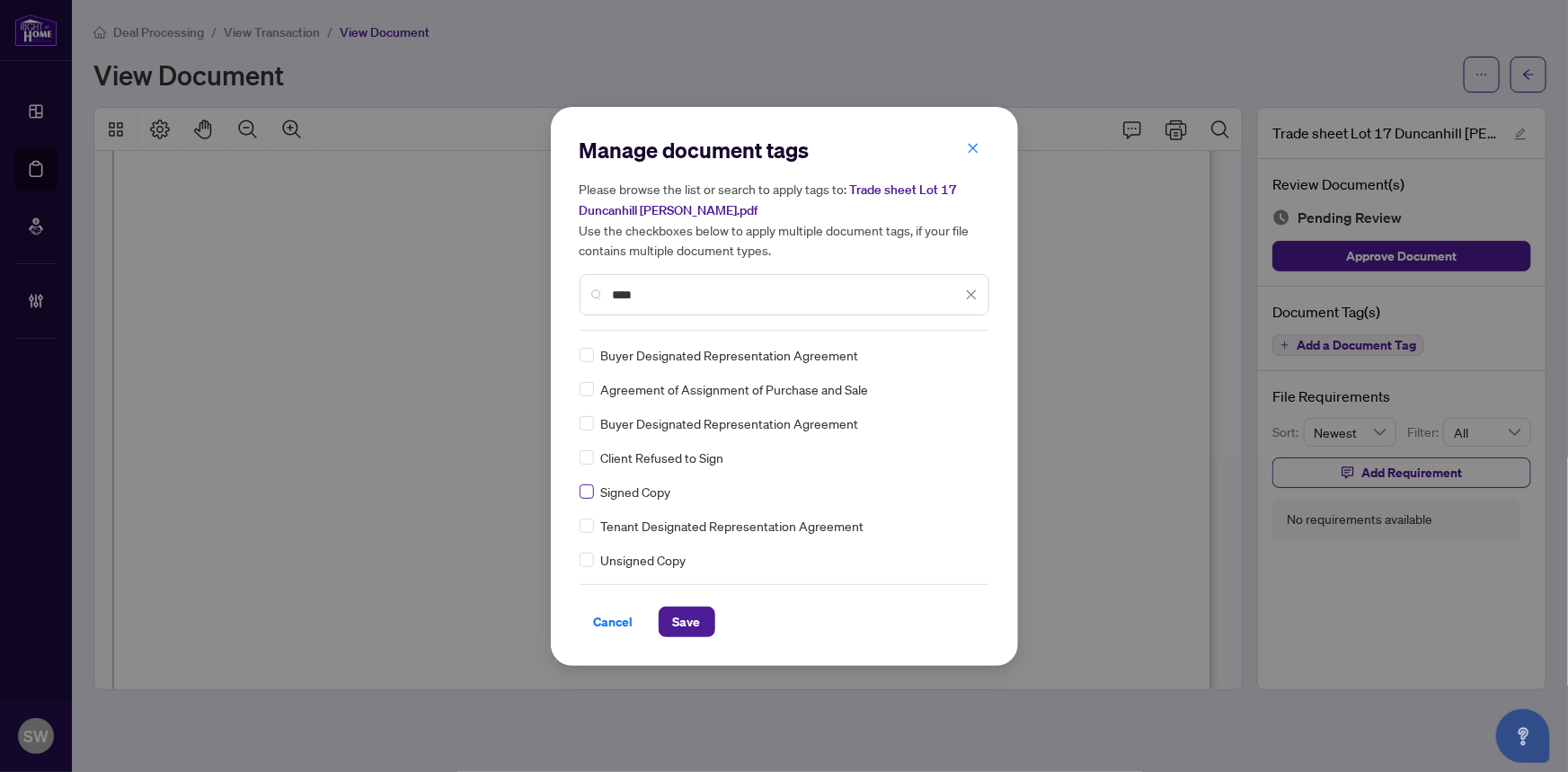
type input "****"
click at [946, 349] on img at bounding box center [952, 355] width 18 height 18
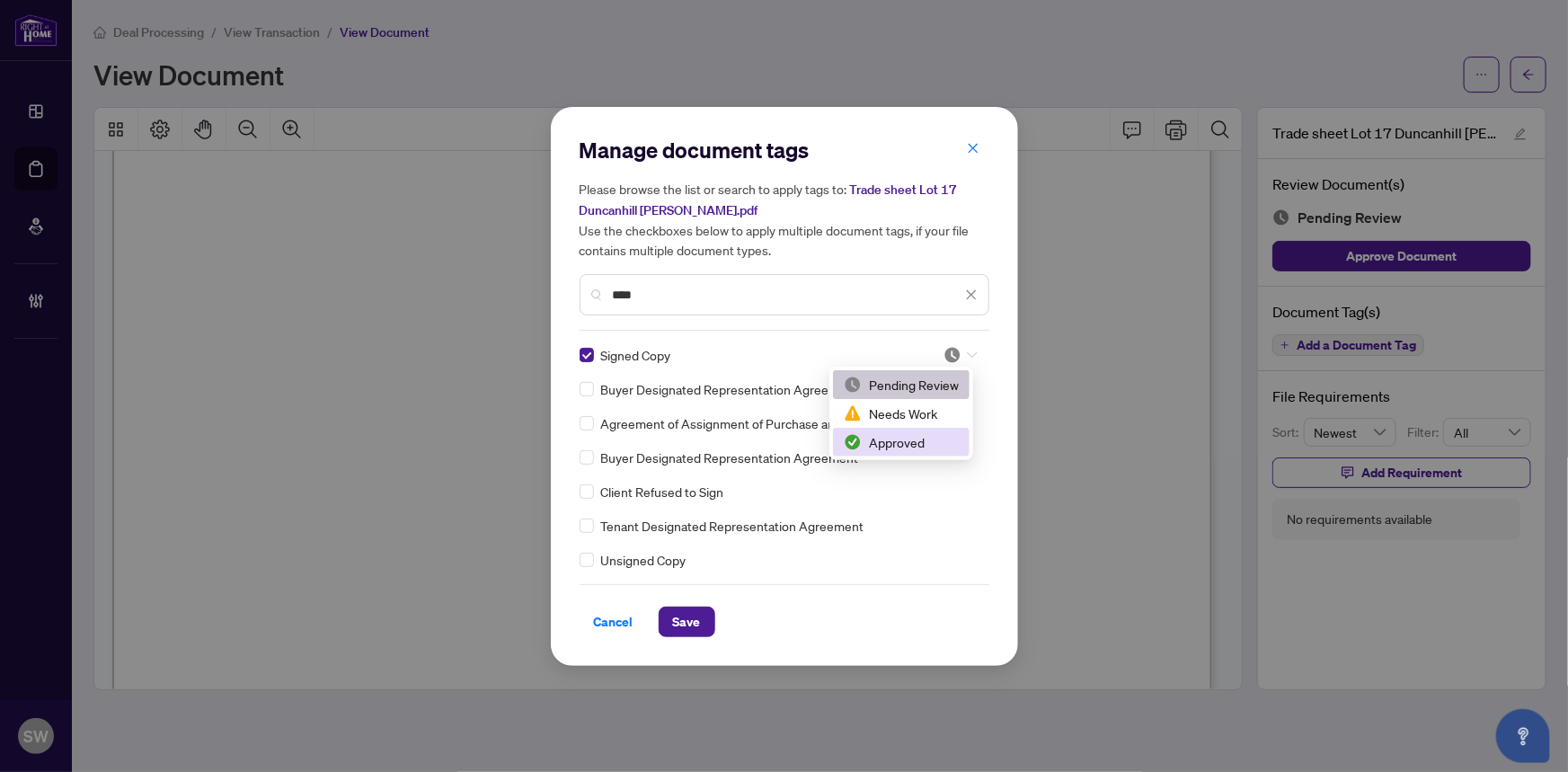
click at [919, 440] on div "Approved" at bounding box center [901, 441] width 115 height 20
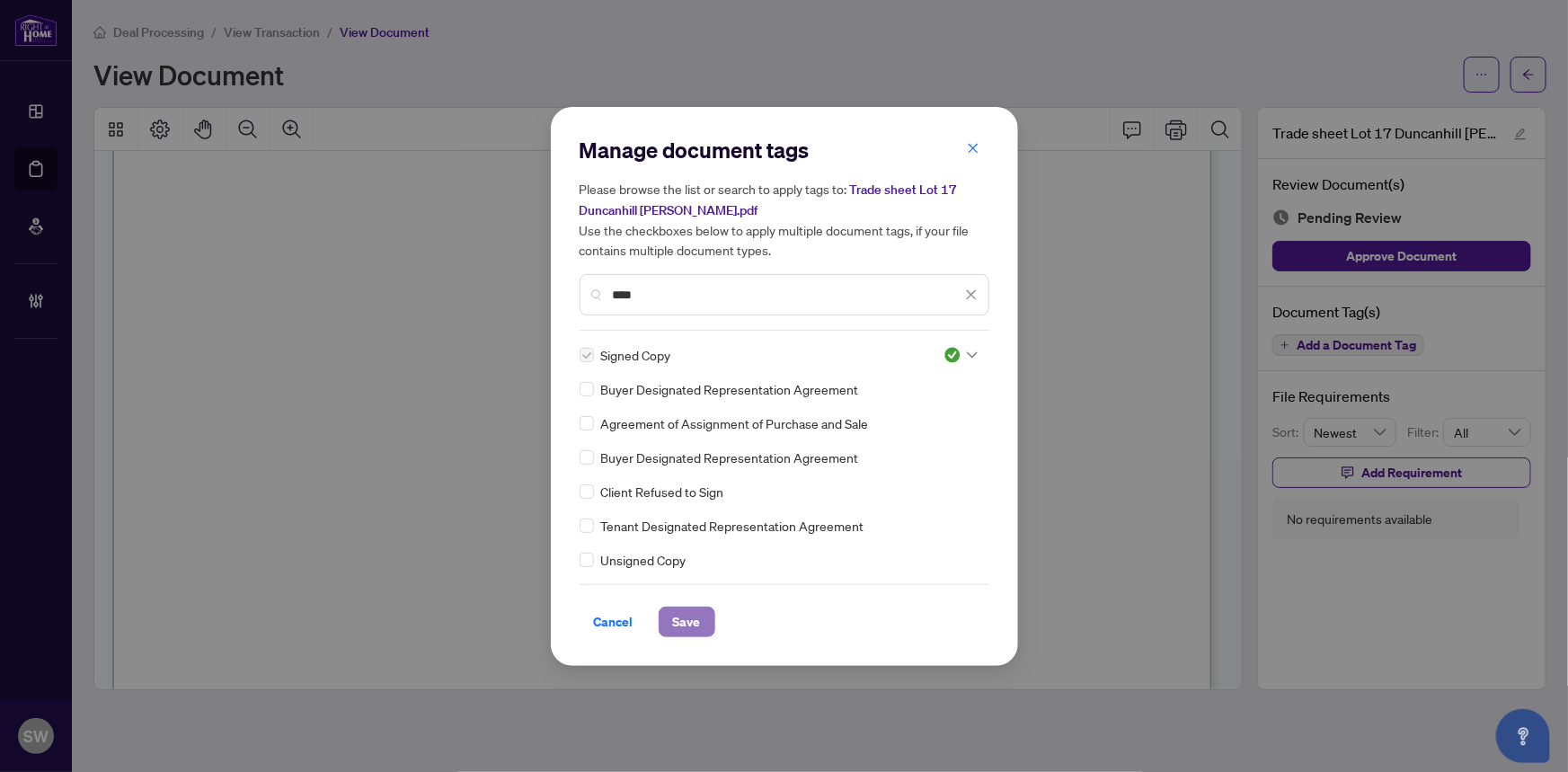
click at [694, 620] on span "Save" at bounding box center [687, 621] width 28 height 29
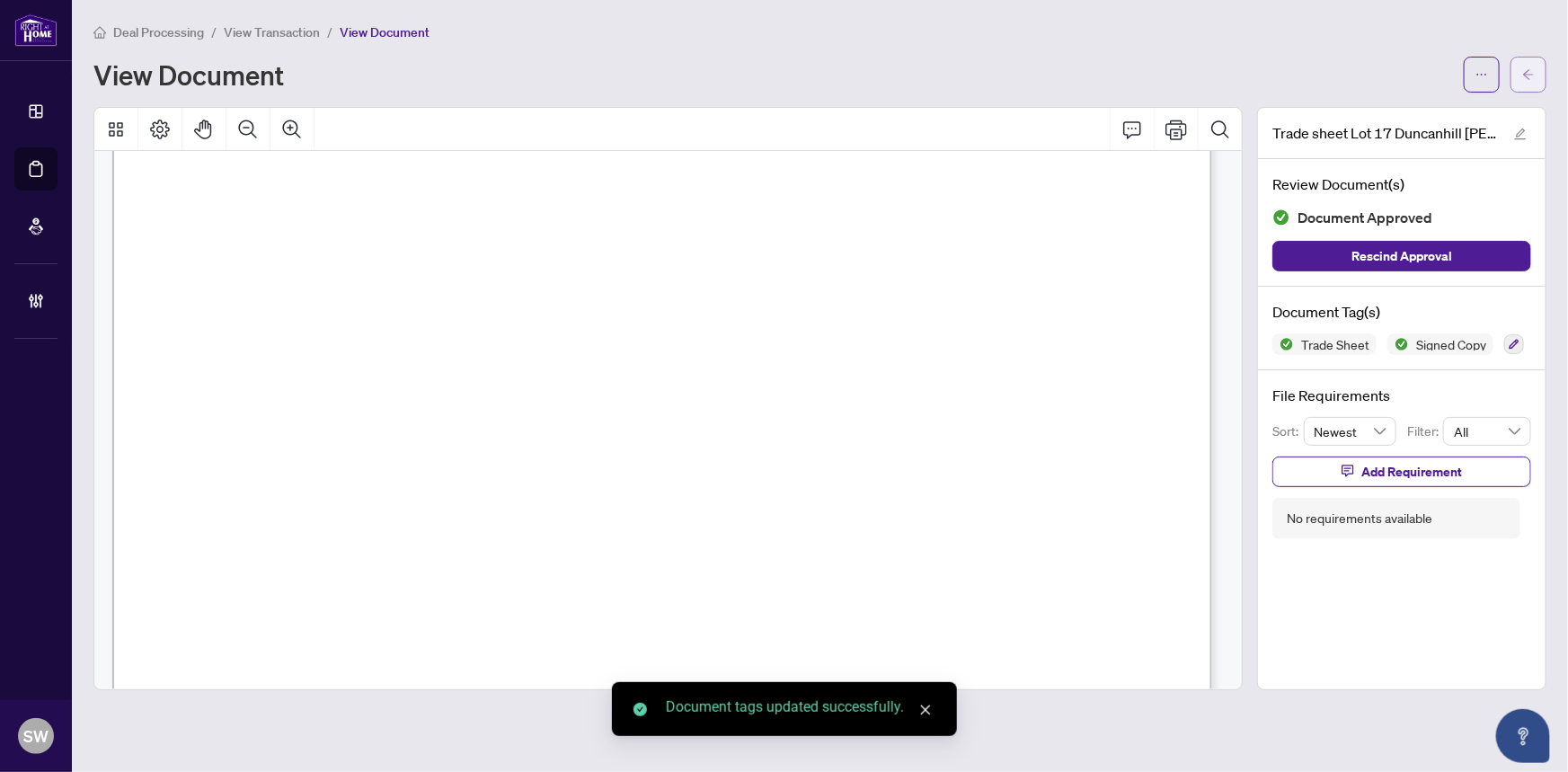
click at [1529, 74] on icon "arrow-left" at bounding box center [1529, 74] width 13 height 13
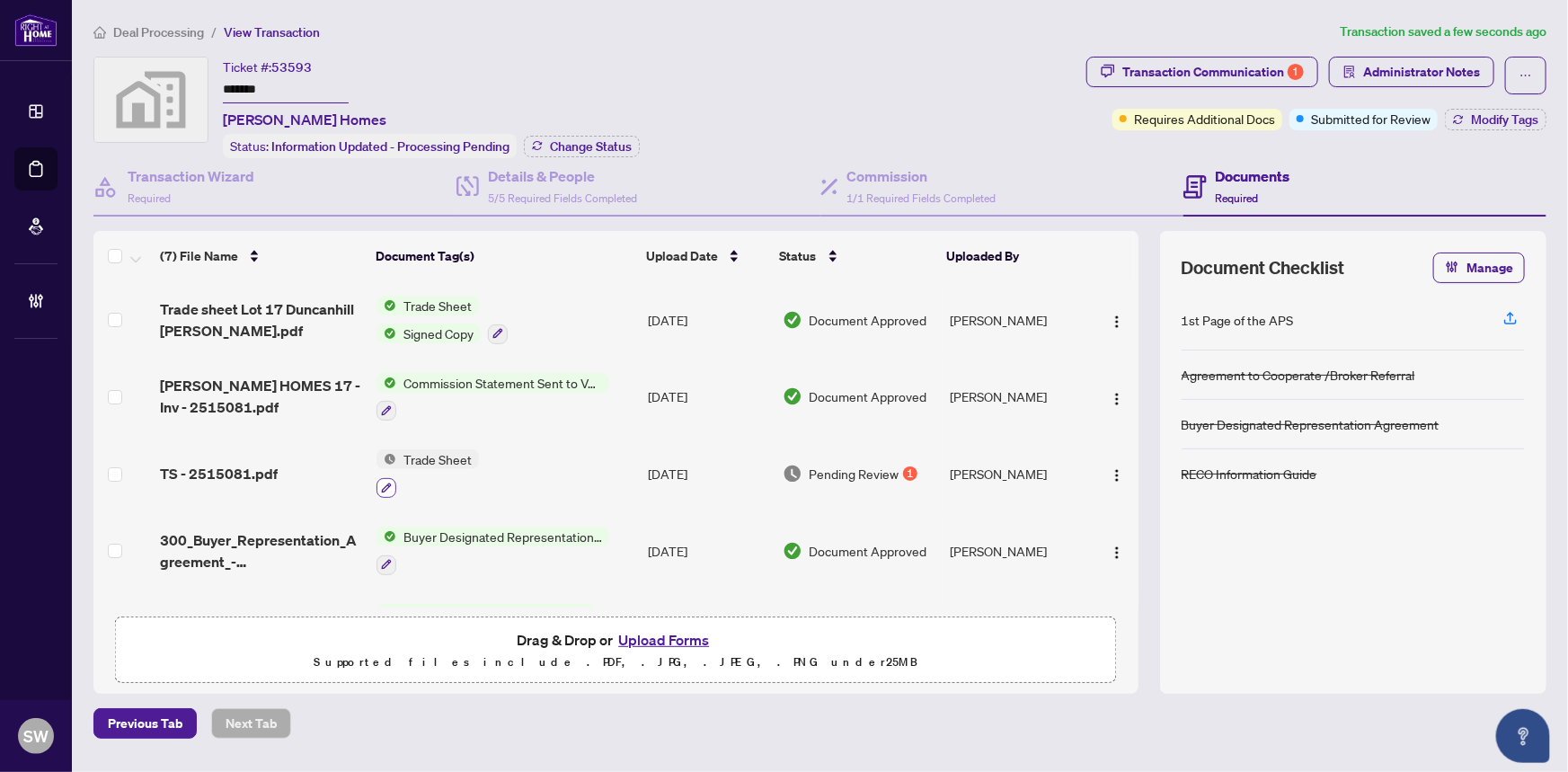
click at [380, 478] on button "button" at bounding box center [385, 487] width 20 height 20
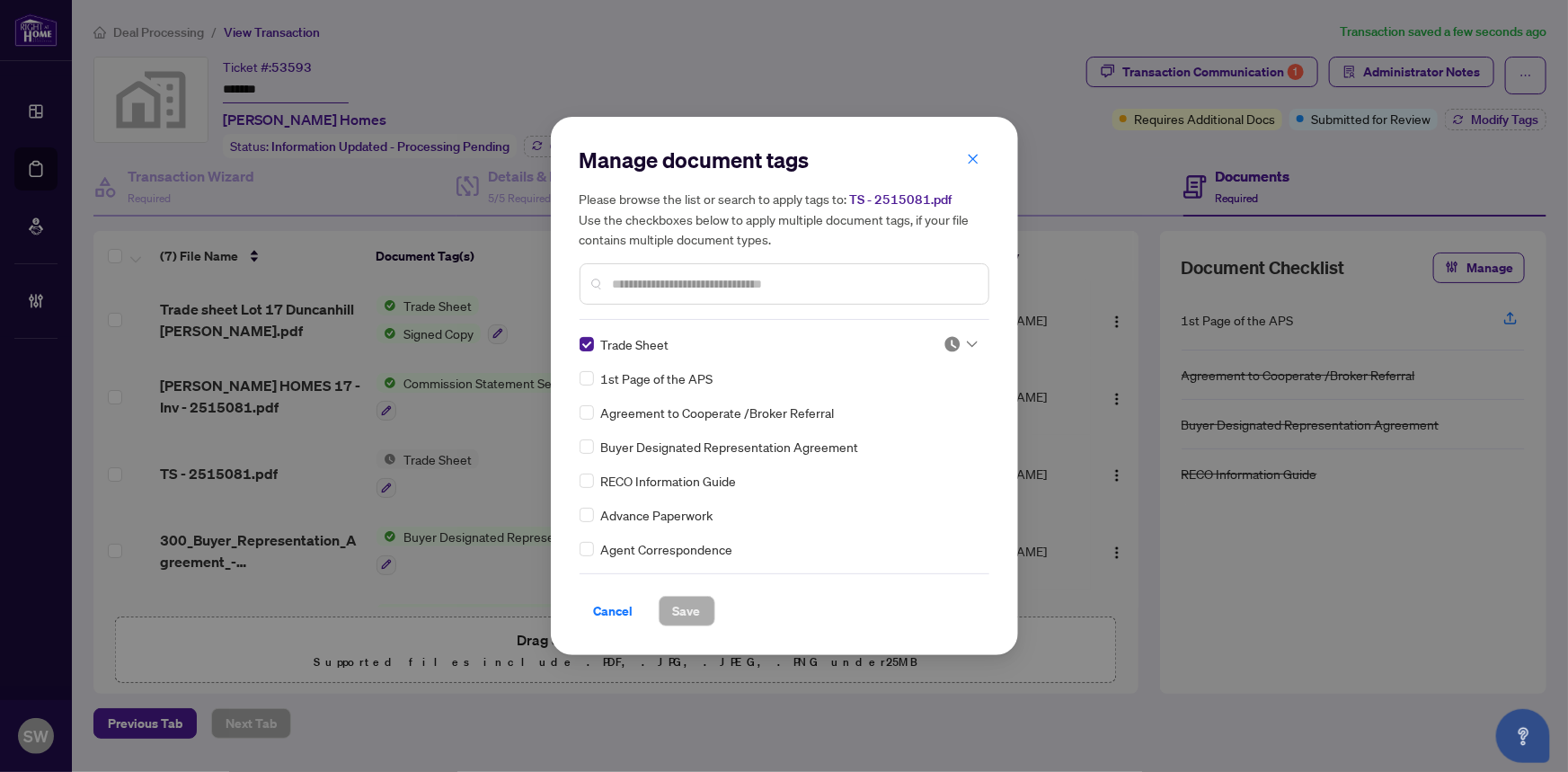
click at [966, 345] on icon at bounding box center [972, 345] width 11 height 7
click at [907, 430] on div "Approved" at bounding box center [901, 432] width 115 height 20
click at [688, 619] on span "Save" at bounding box center [687, 611] width 28 height 29
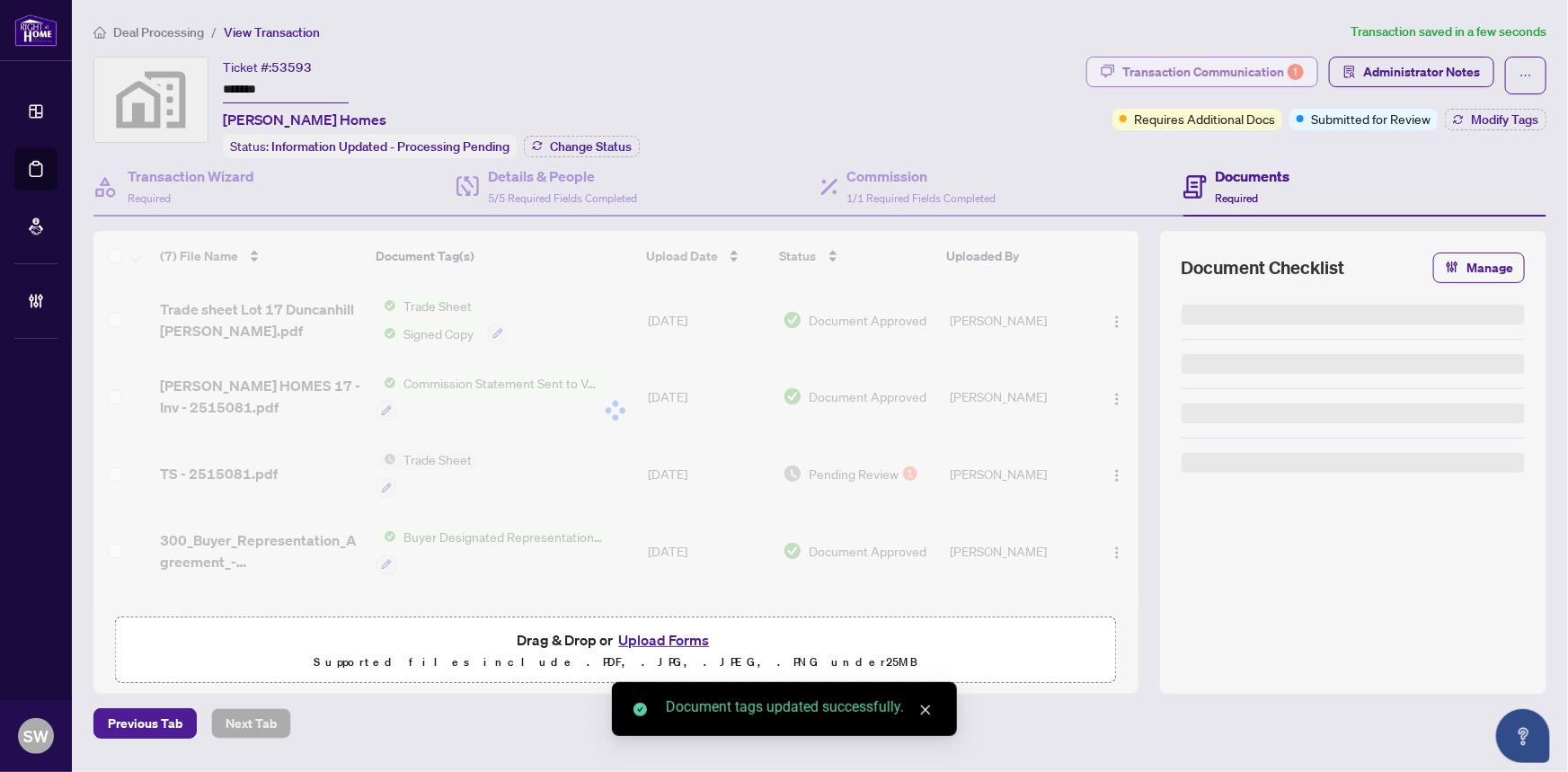
click at [1249, 81] on div "Transaction Communication 1" at bounding box center [1212, 72] width 182 height 29
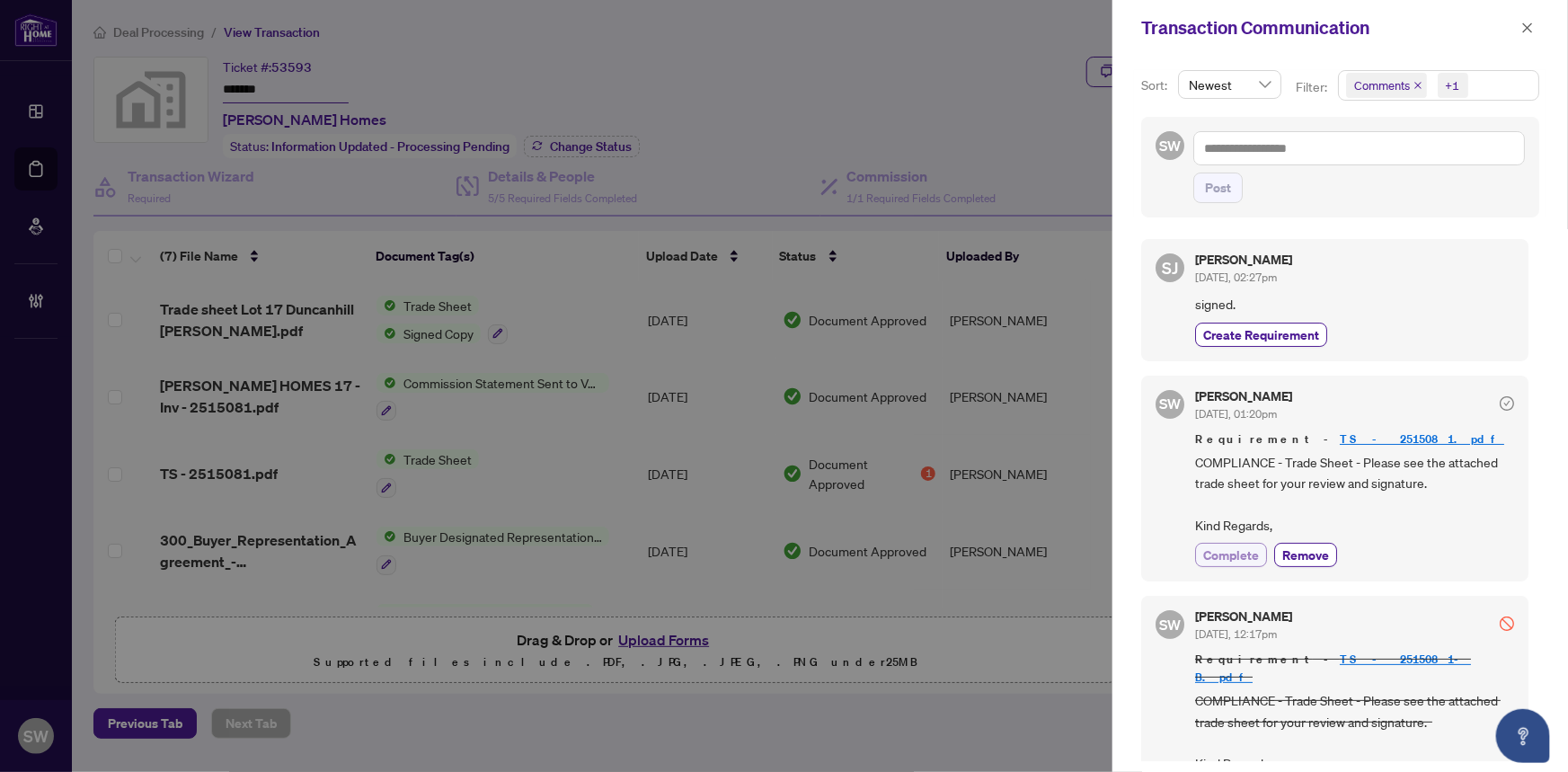
click at [1243, 553] on span "Complete" at bounding box center [1231, 555] width 56 height 19
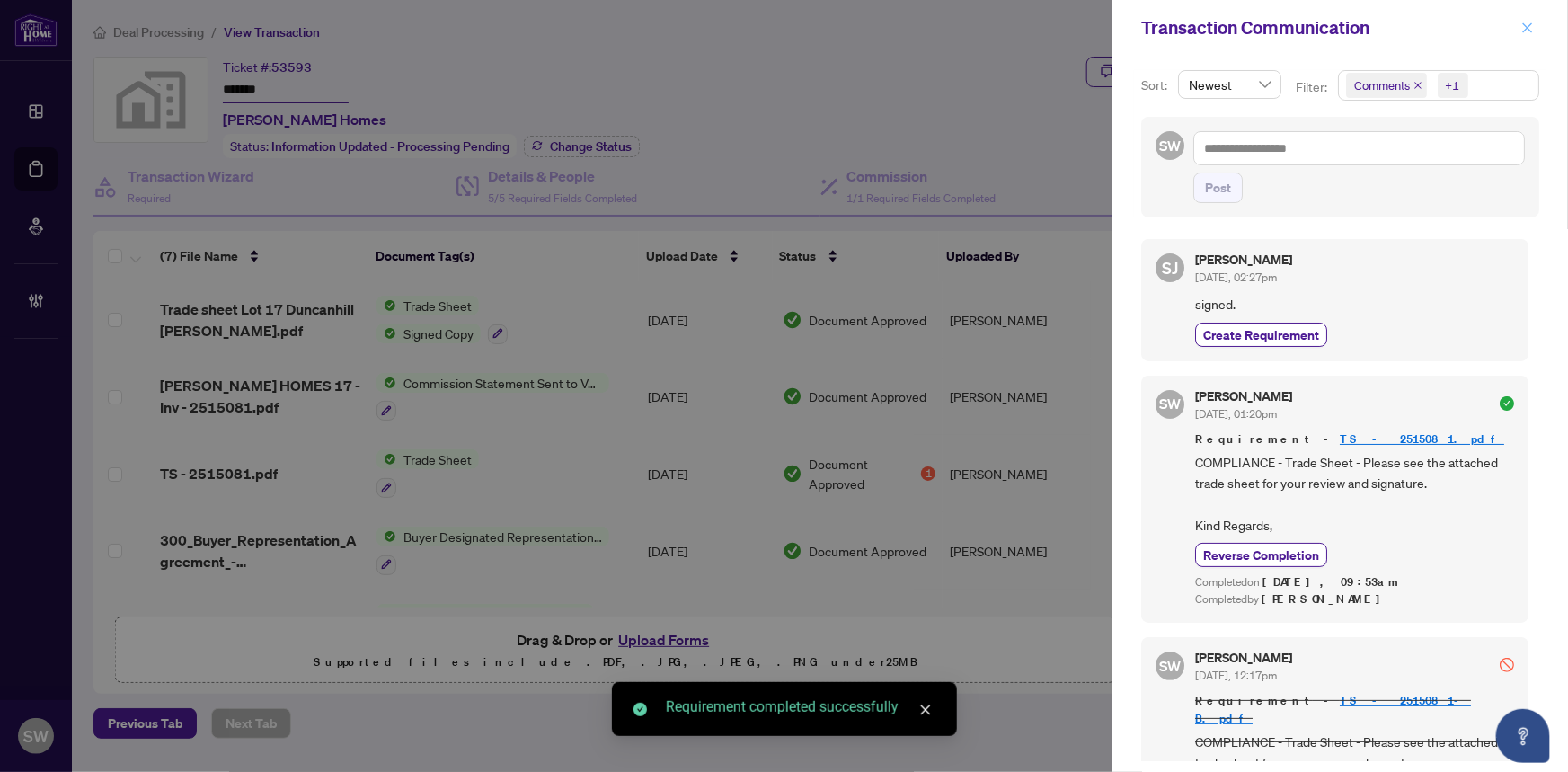
click at [1534, 27] on icon "close" at bounding box center [1528, 28] width 13 height 13
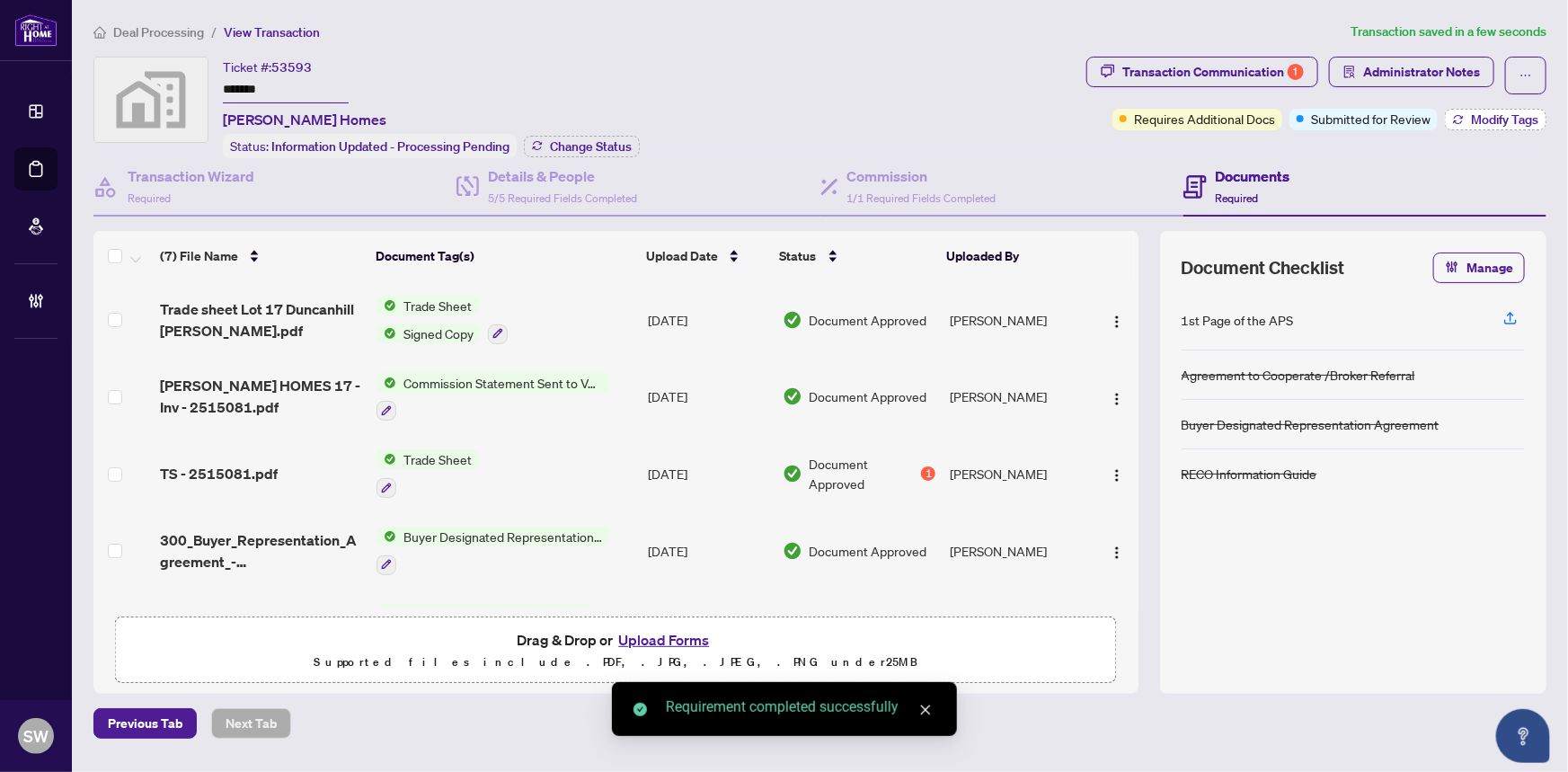
click at [1492, 114] on span "Modify Tags" at bounding box center [1505, 120] width 67 height 13
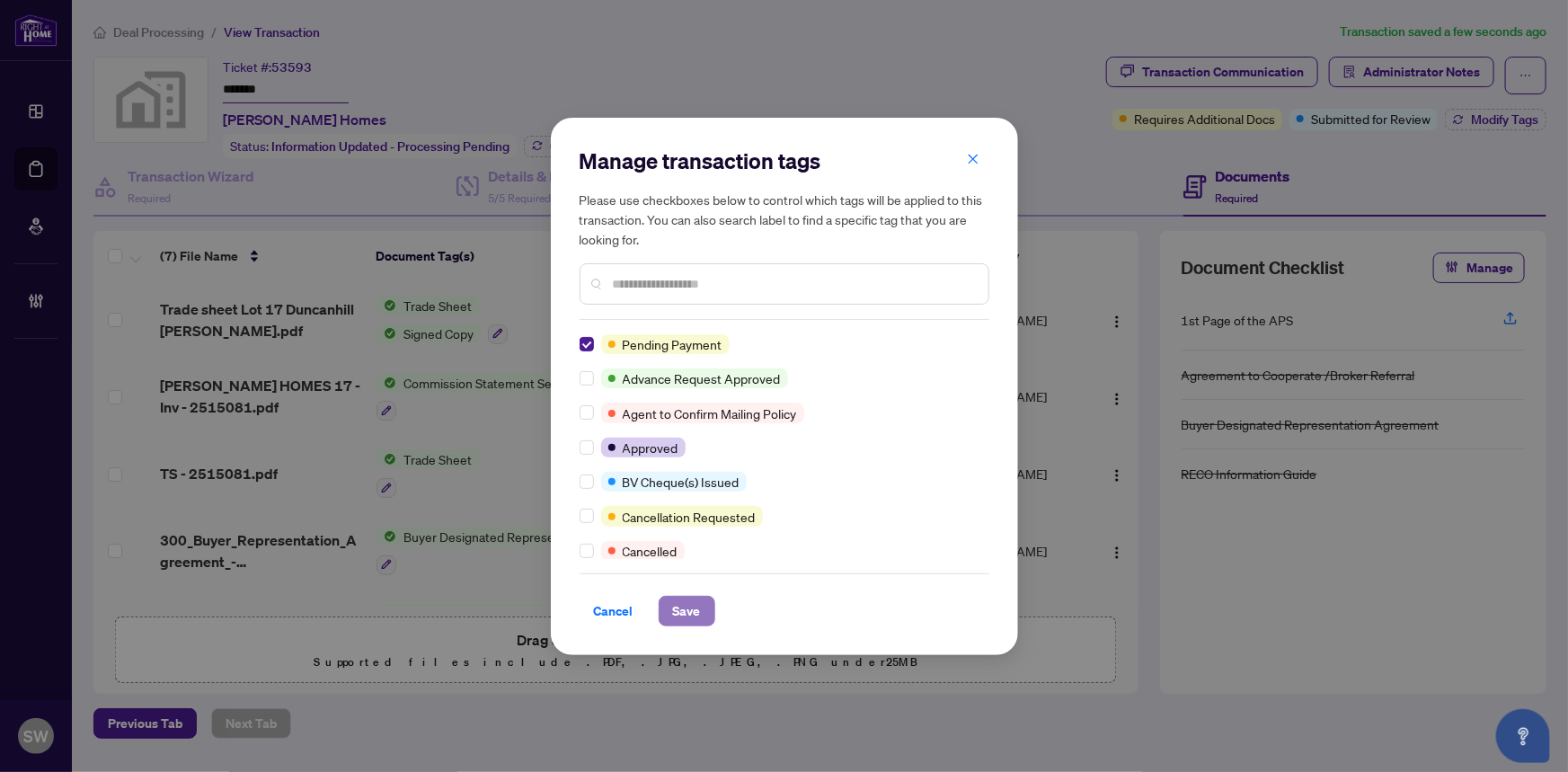
click at [701, 609] on button "Save" at bounding box center [686, 611] width 57 height 31
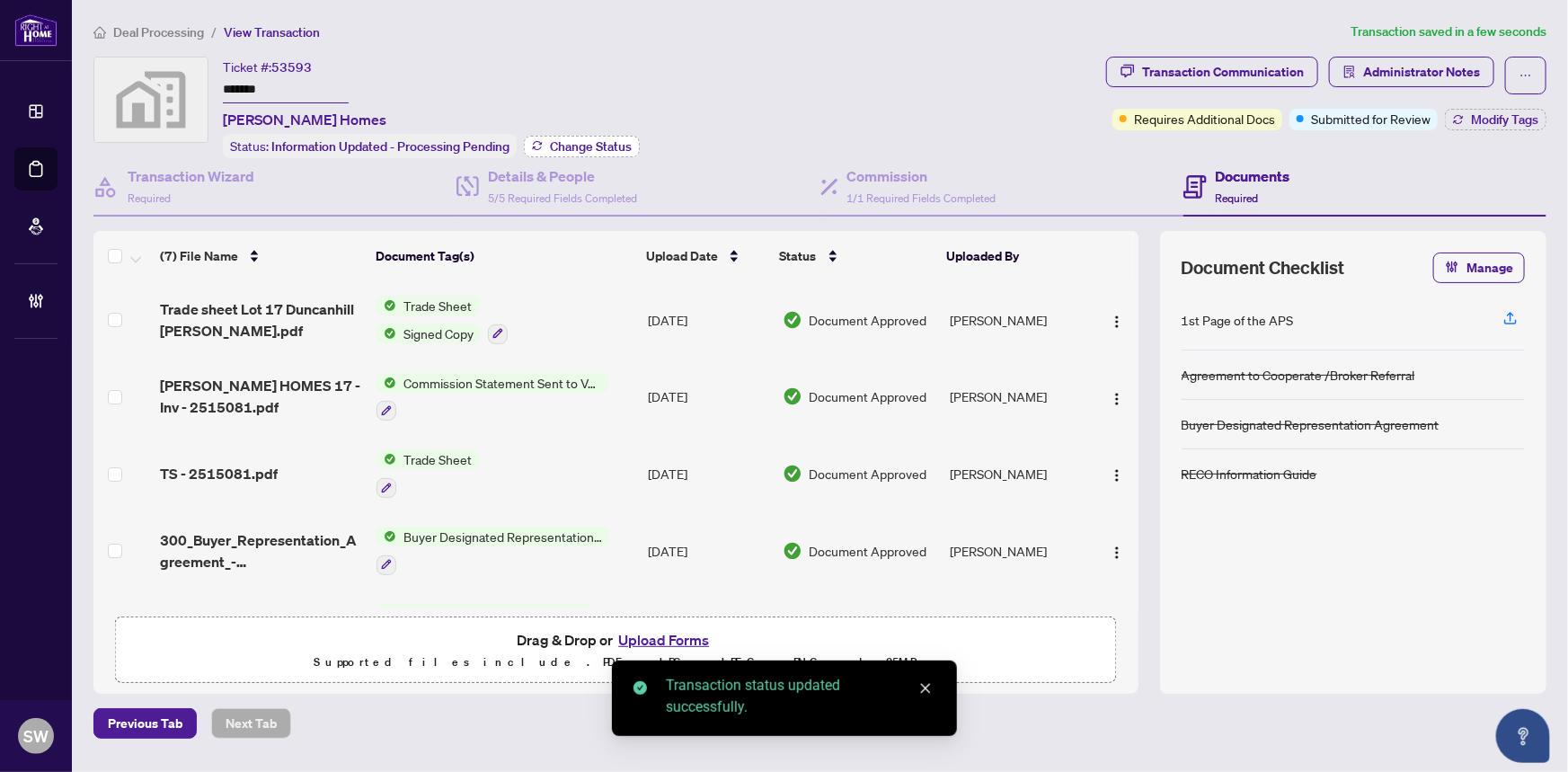
click at [576, 149] on span "Change Status" at bounding box center [591, 147] width 82 height 13
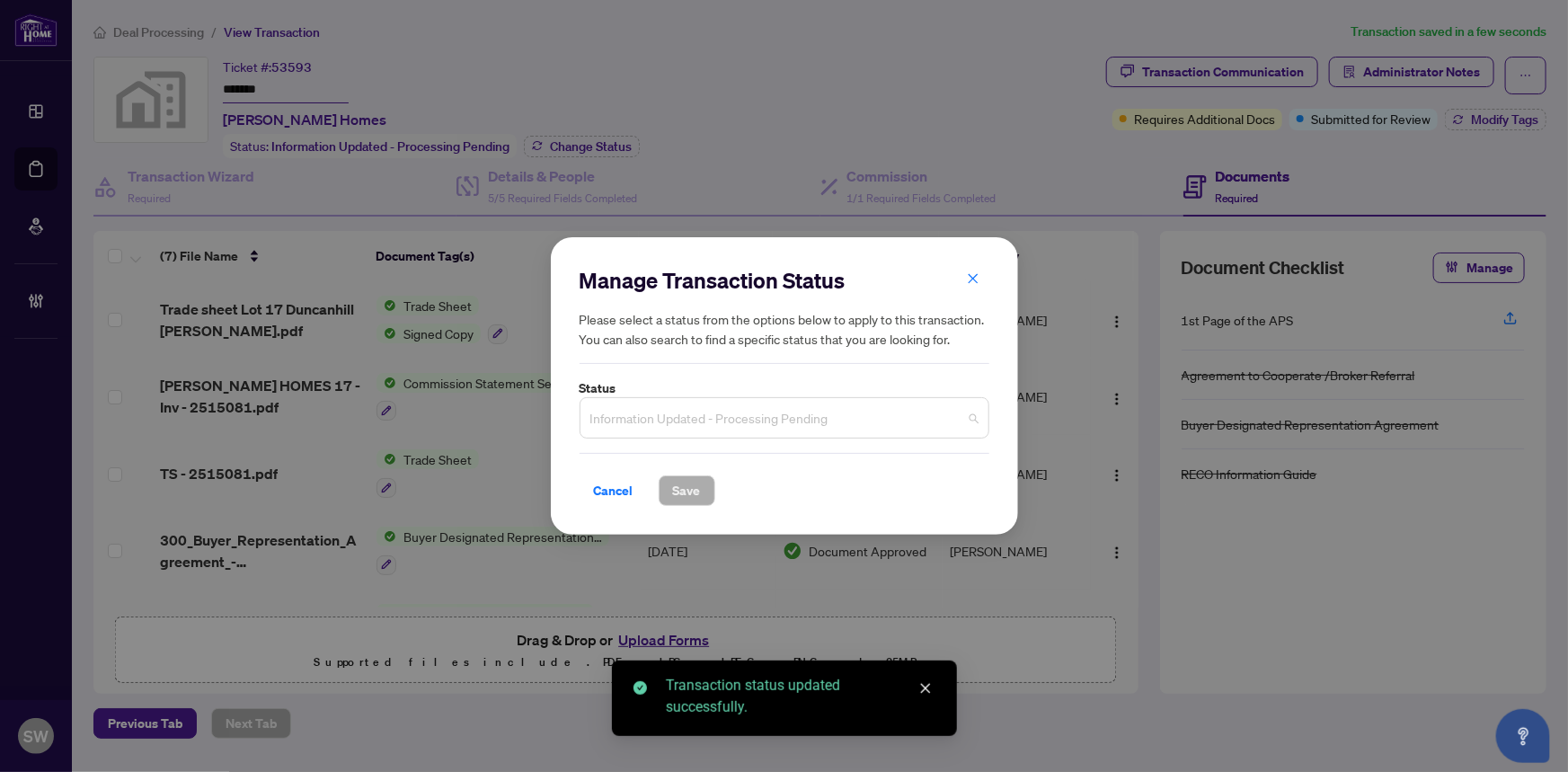
click at [780, 420] on span "Information Updated - Processing Pending" at bounding box center [784, 417] width 388 height 34
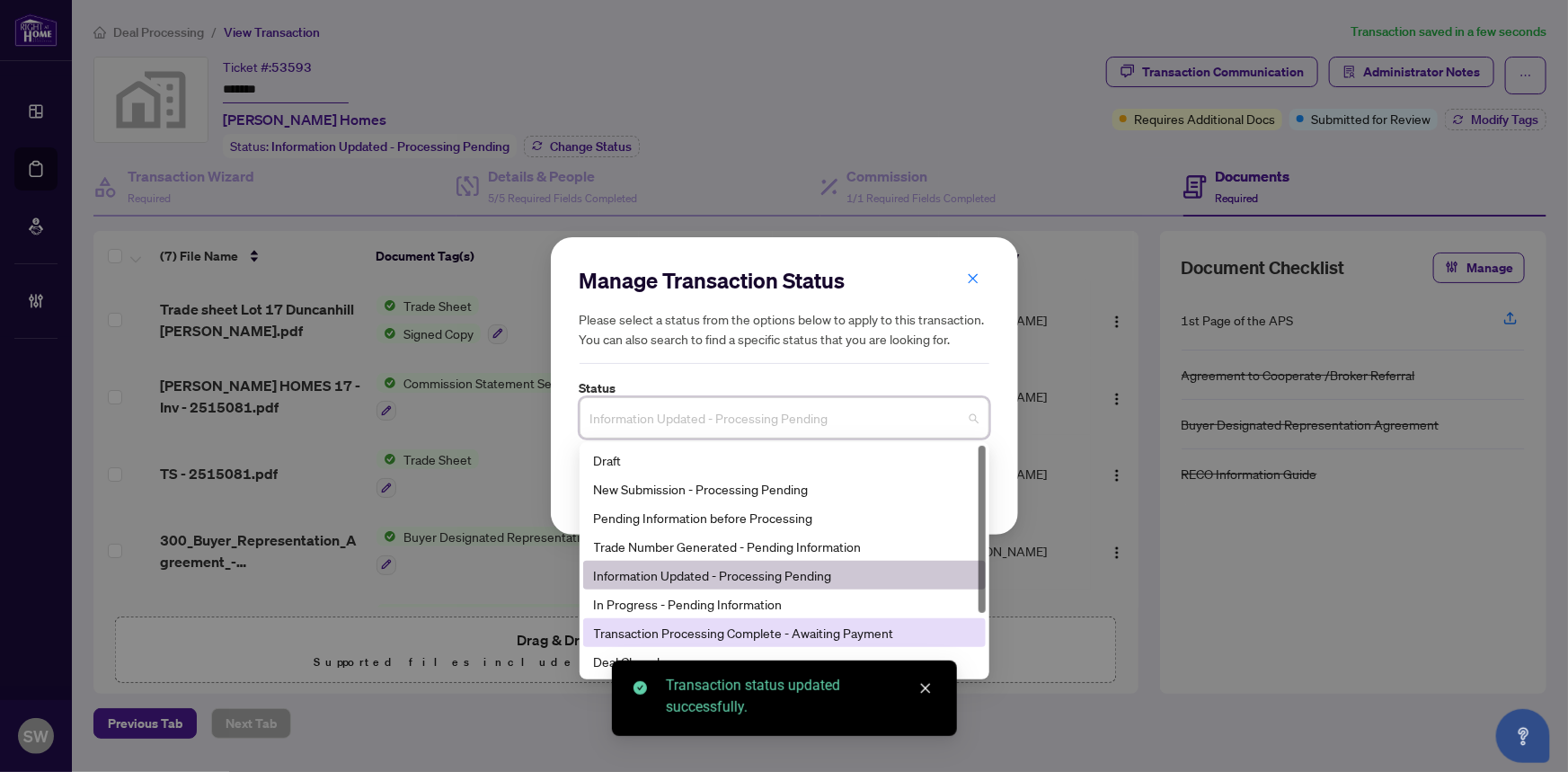
click at [867, 632] on div "Transaction Processing Complete - Awaiting Payment" at bounding box center [784, 632] width 381 height 20
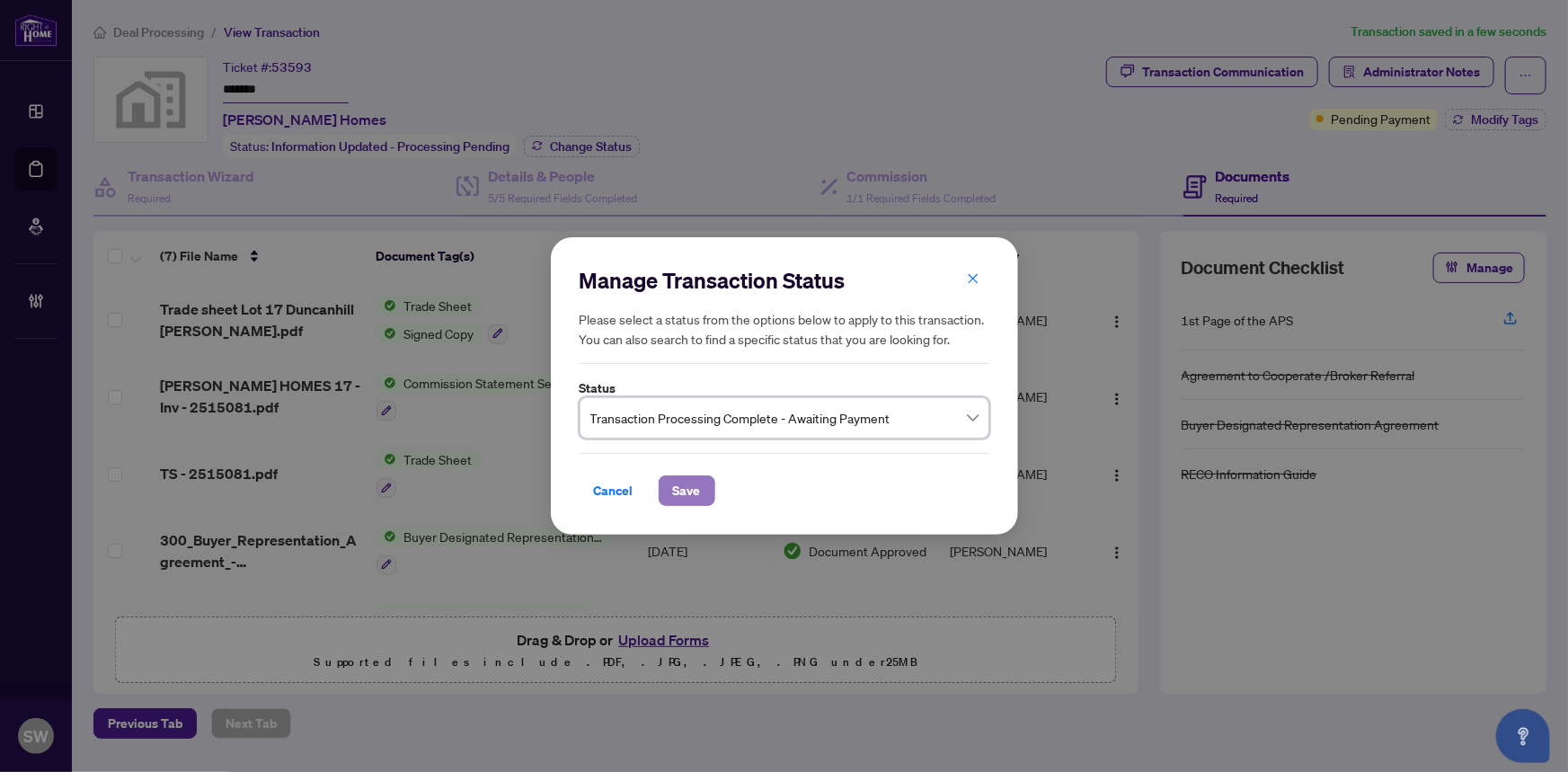
click at [698, 494] on span "Save" at bounding box center [687, 490] width 28 height 29
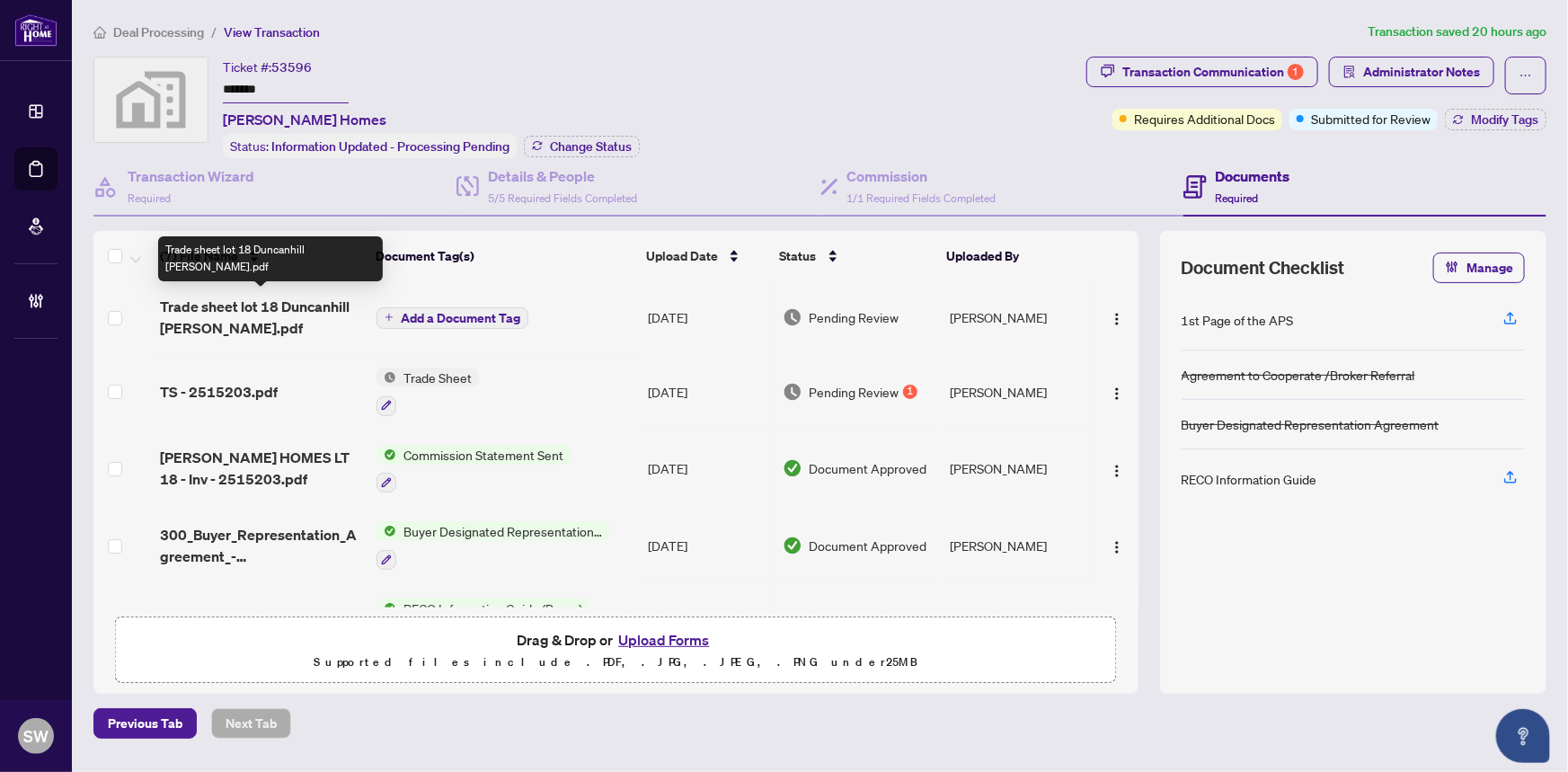
click at [270, 304] on span "Trade sheet lot 18 Duncanhill [PERSON_NAME].pdf" at bounding box center [262, 317] width 203 height 43
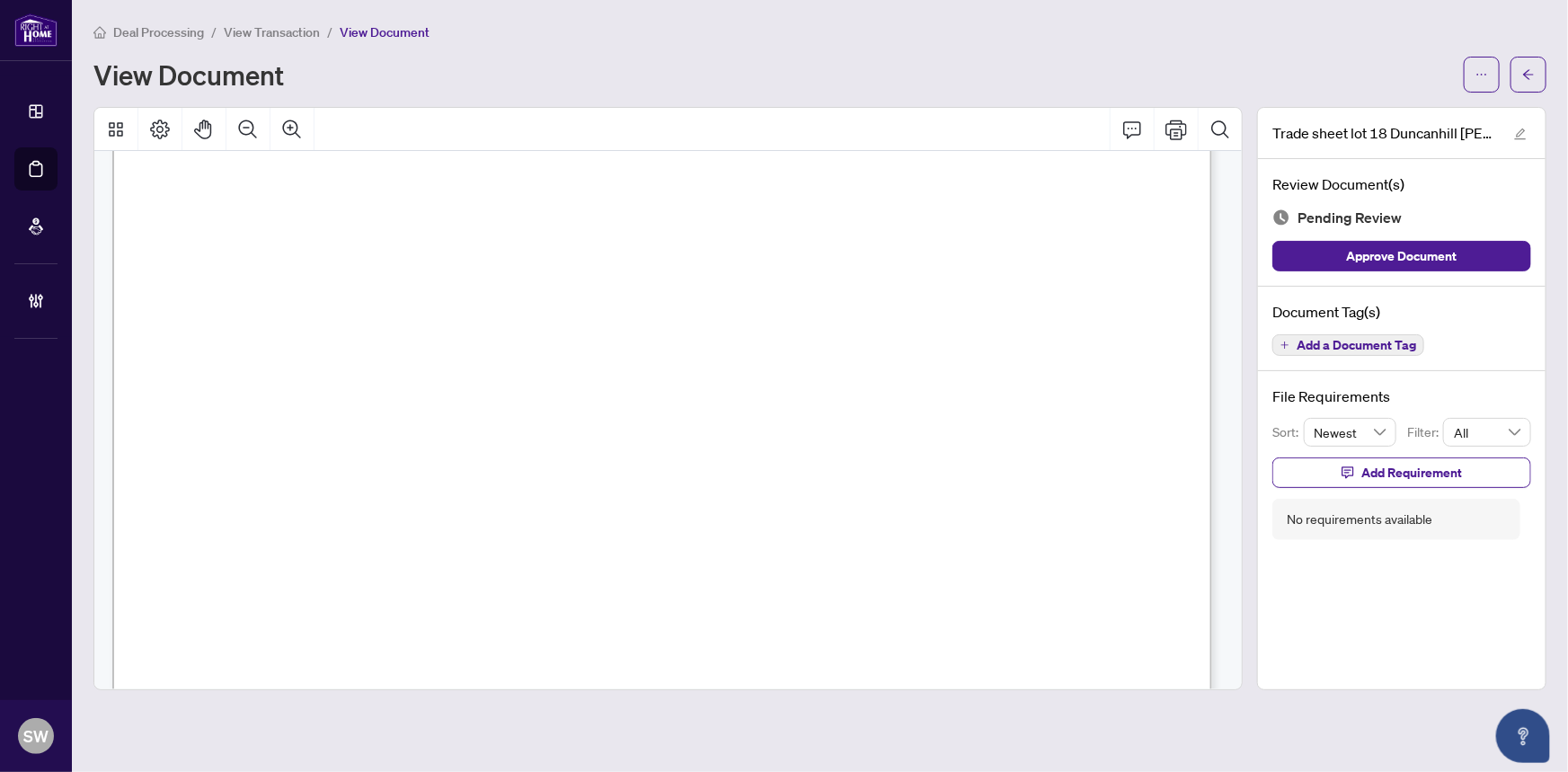
scroll to position [572, 0]
click at [1386, 342] on span "Add a Document Tag" at bounding box center [1356, 345] width 119 height 13
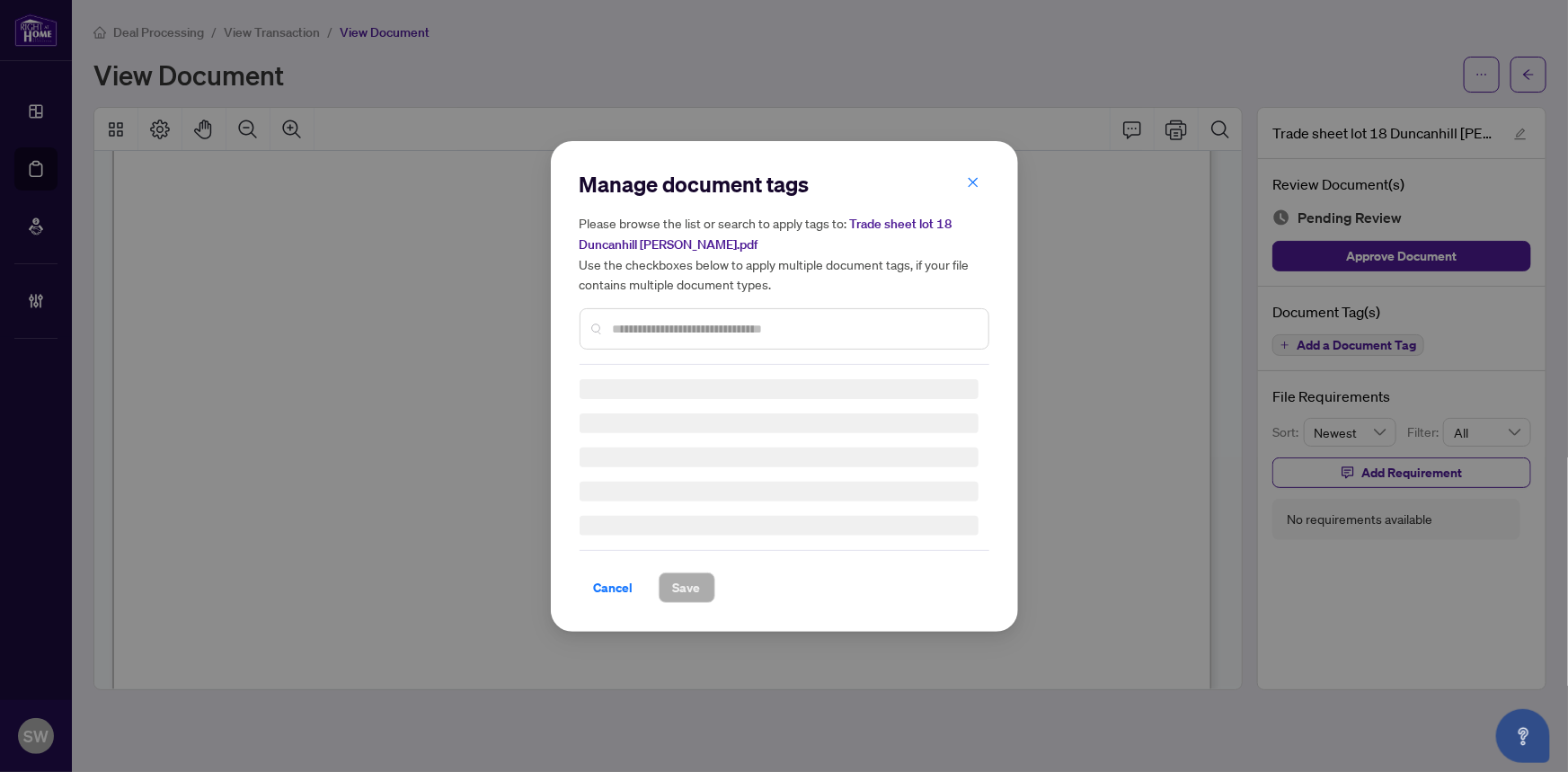
click at [790, 323] on input "text" at bounding box center [793, 329] width 361 height 20
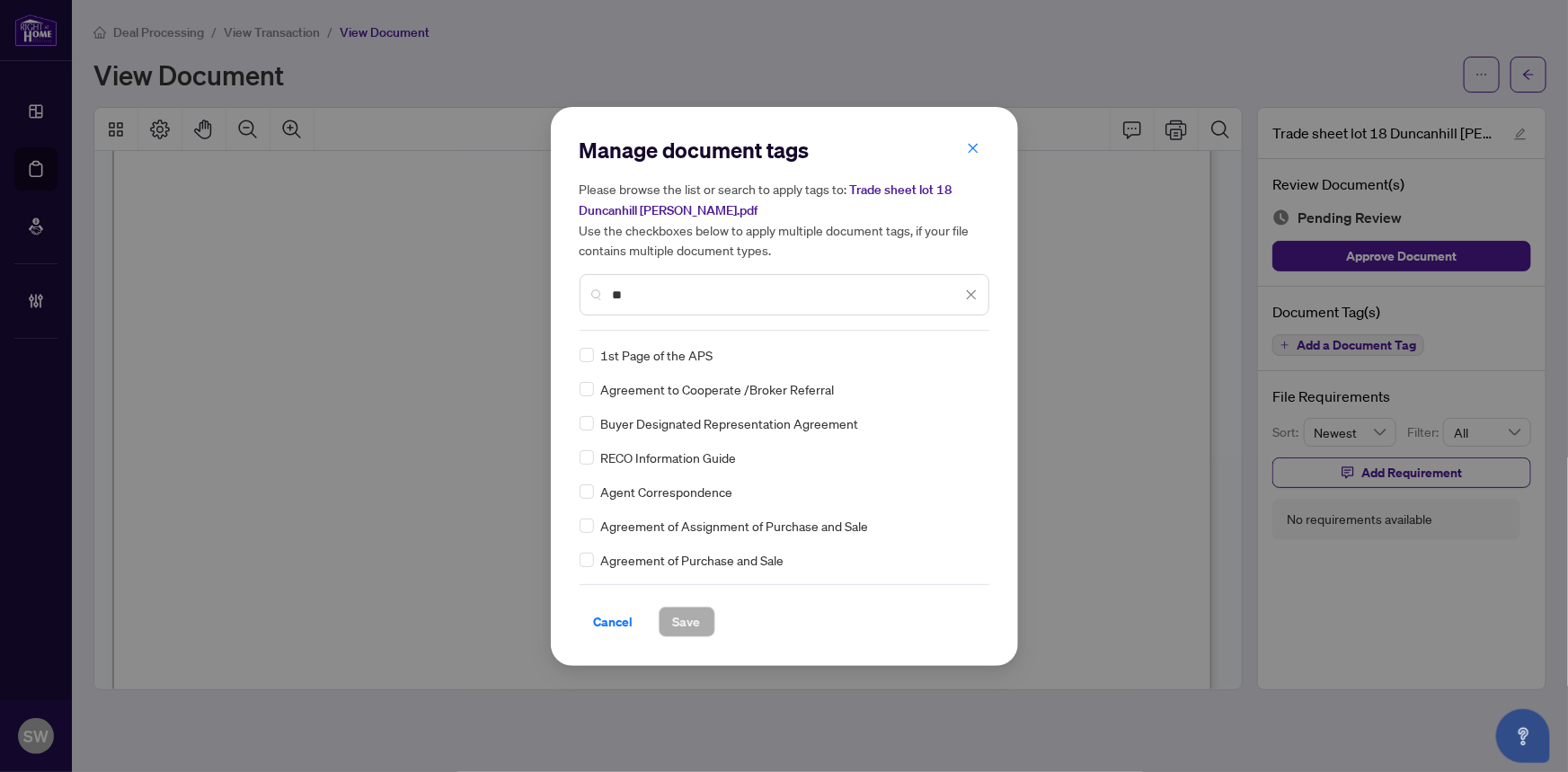
click at [619, 295] on div "Please browse the list or search to apply tags to: Trade sheet lot 18 Duncanhil…" at bounding box center [784, 247] width 410 height 137
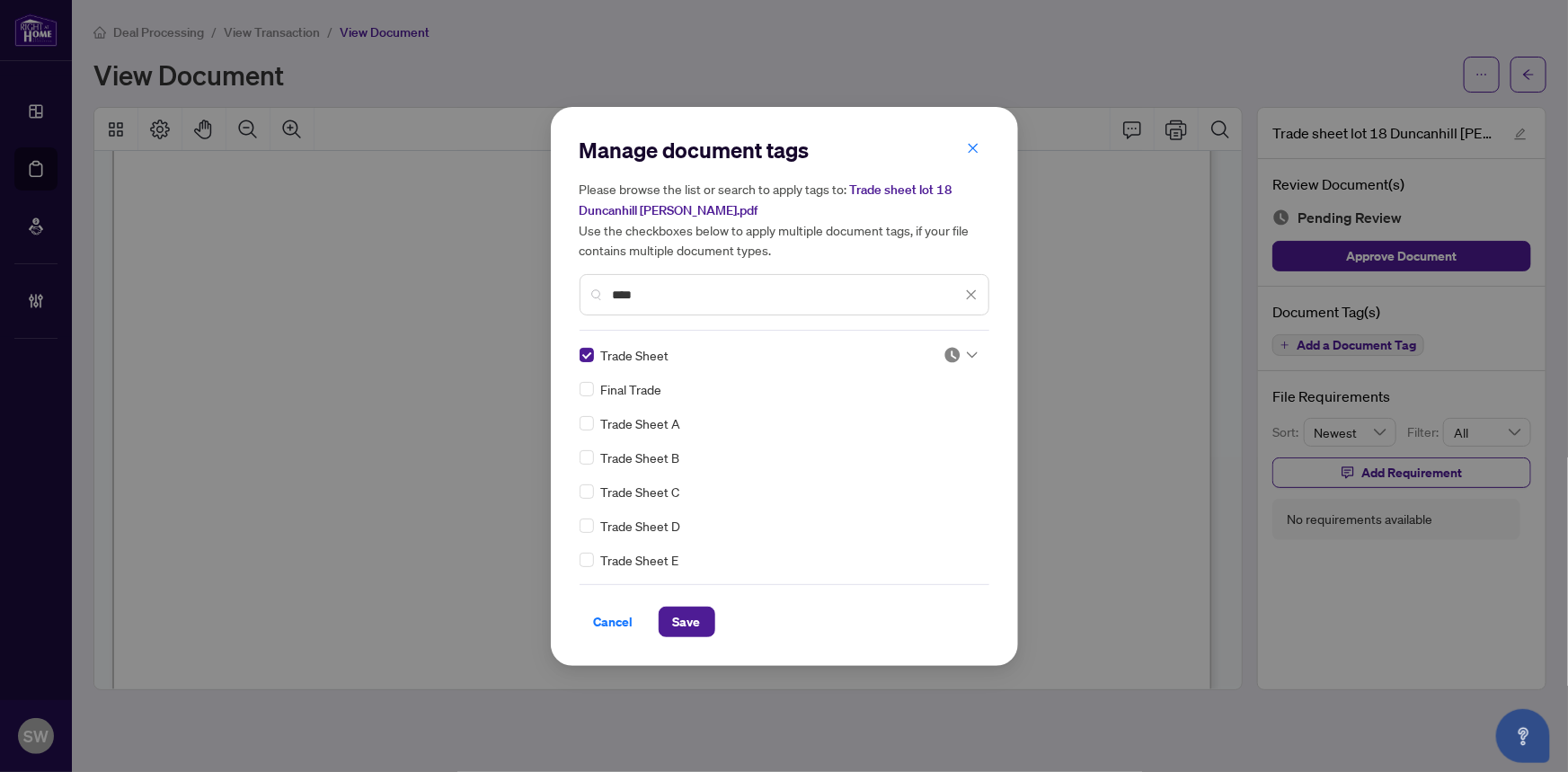
click at [958, 354] on div at bounding box center [960, 355] width 34 height 18
click at [908, 429] on div "Approved" at bounding box center [901, 441] width 137 height 29
drag, startPoint x: 691, startPoint y: 296, endPoint x: 542, endPoint y: 269, distance: 151.4
click at [542, 269] on div "Manage document tags Please browse the list or search to apply tags to: Trade s…" at bounding box center [784, 386] width 1568 height 772
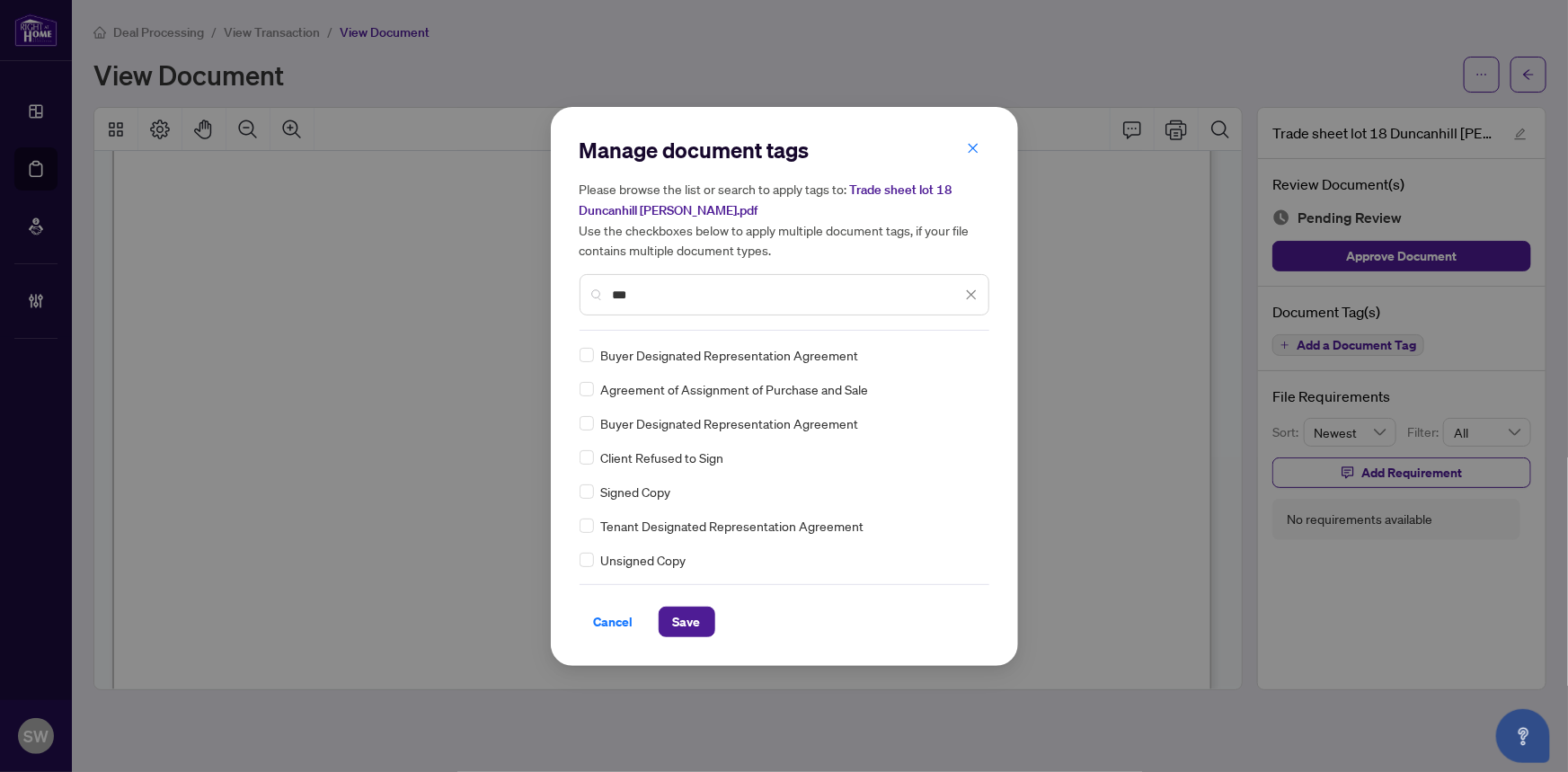
type input "***"
drag, startPoint x: 953, startPoint y: 346, endPoint x: 952, endPoint y: 365, distance: 19.0
click at [953, 346] on img at bounding box center [952, 355] width 18 height 18
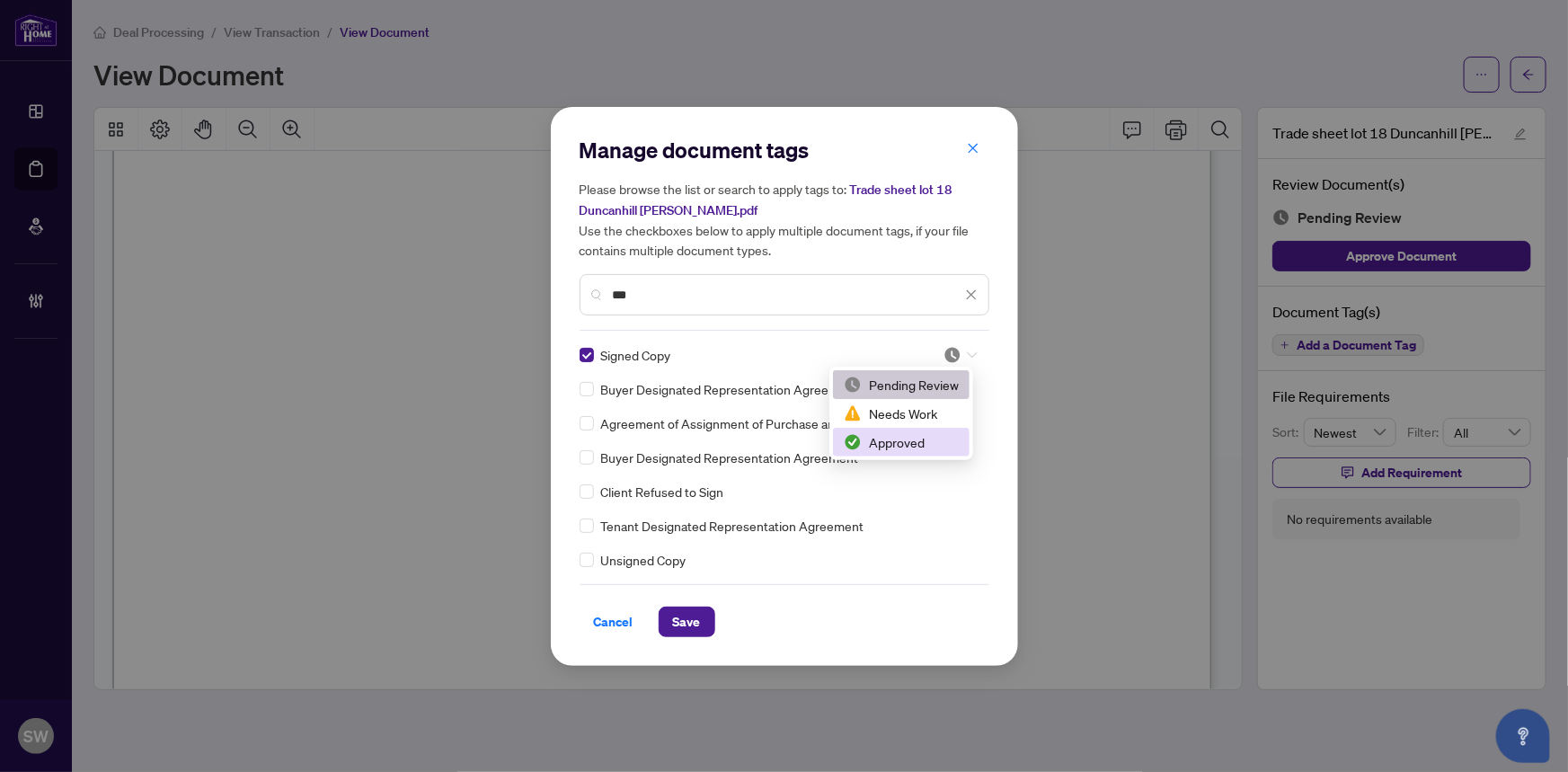
click at [905, 440] on div "Approved" at bounding box center [901, 441] width 115 height 20
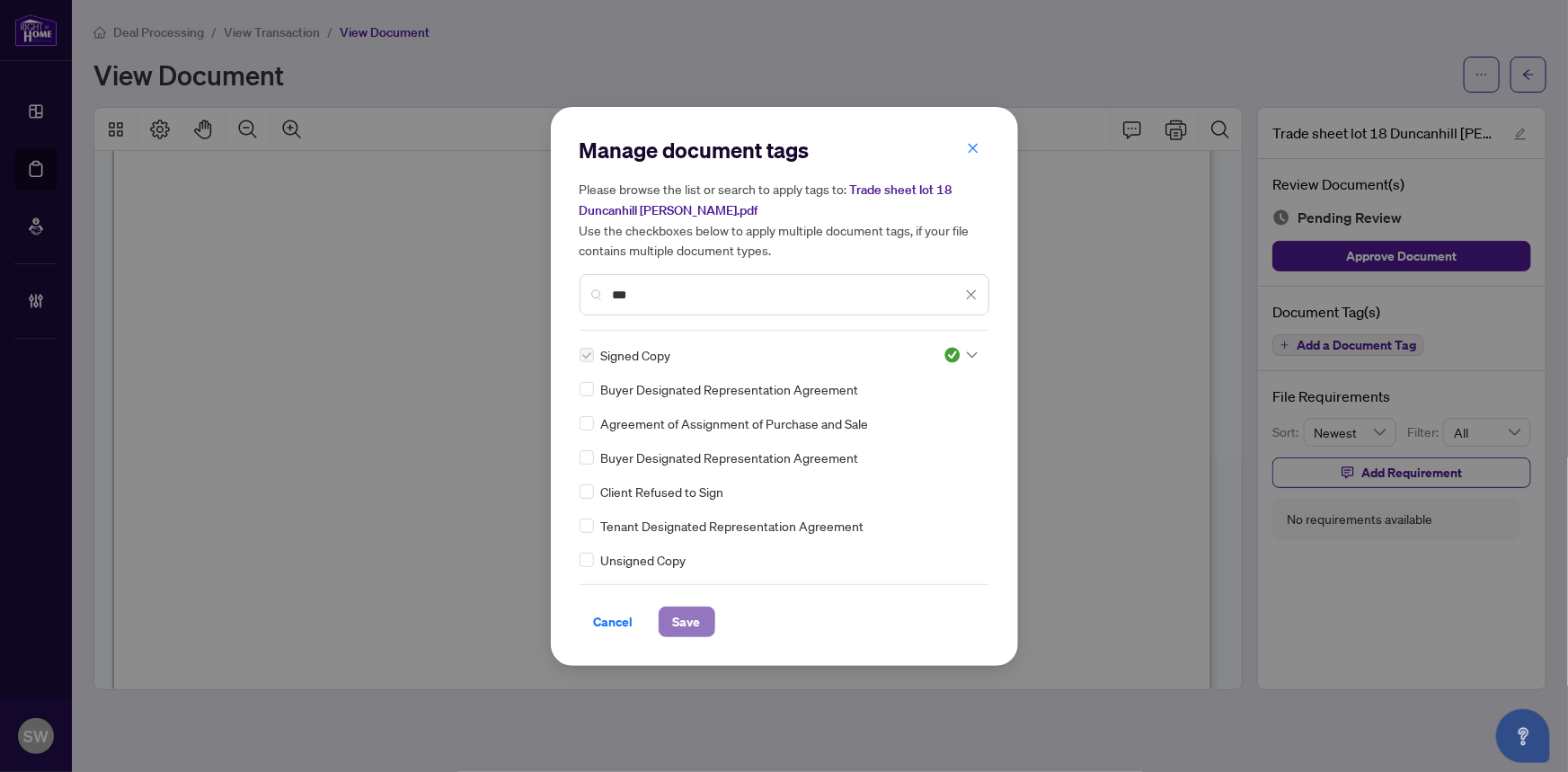
click at [673, 613] on span "Save" at bounding box center [687, 621] width 28 height 29
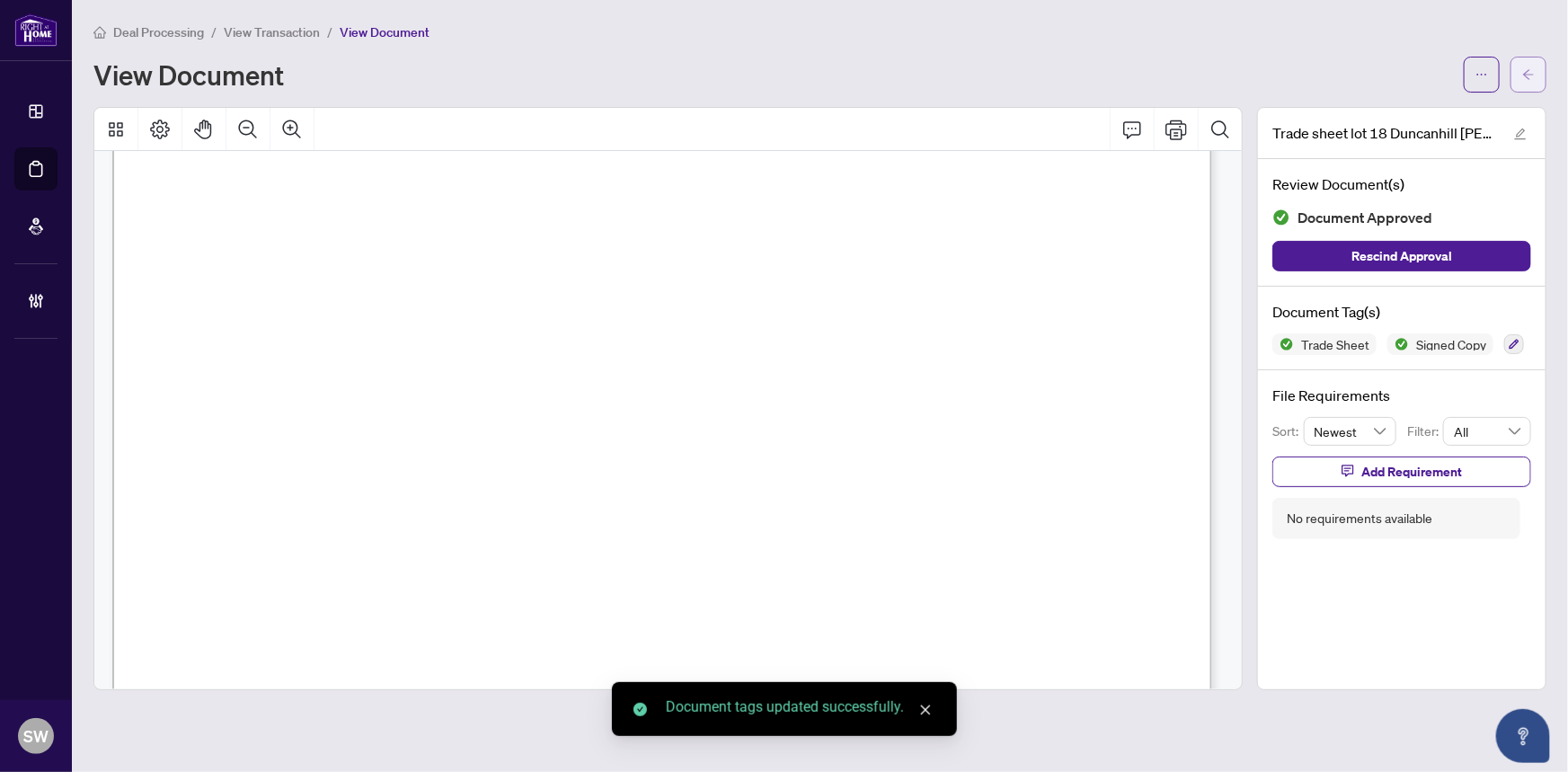
click at [1540, 72] on button "button" at bounding box center [1528, 74] width 36 height 36
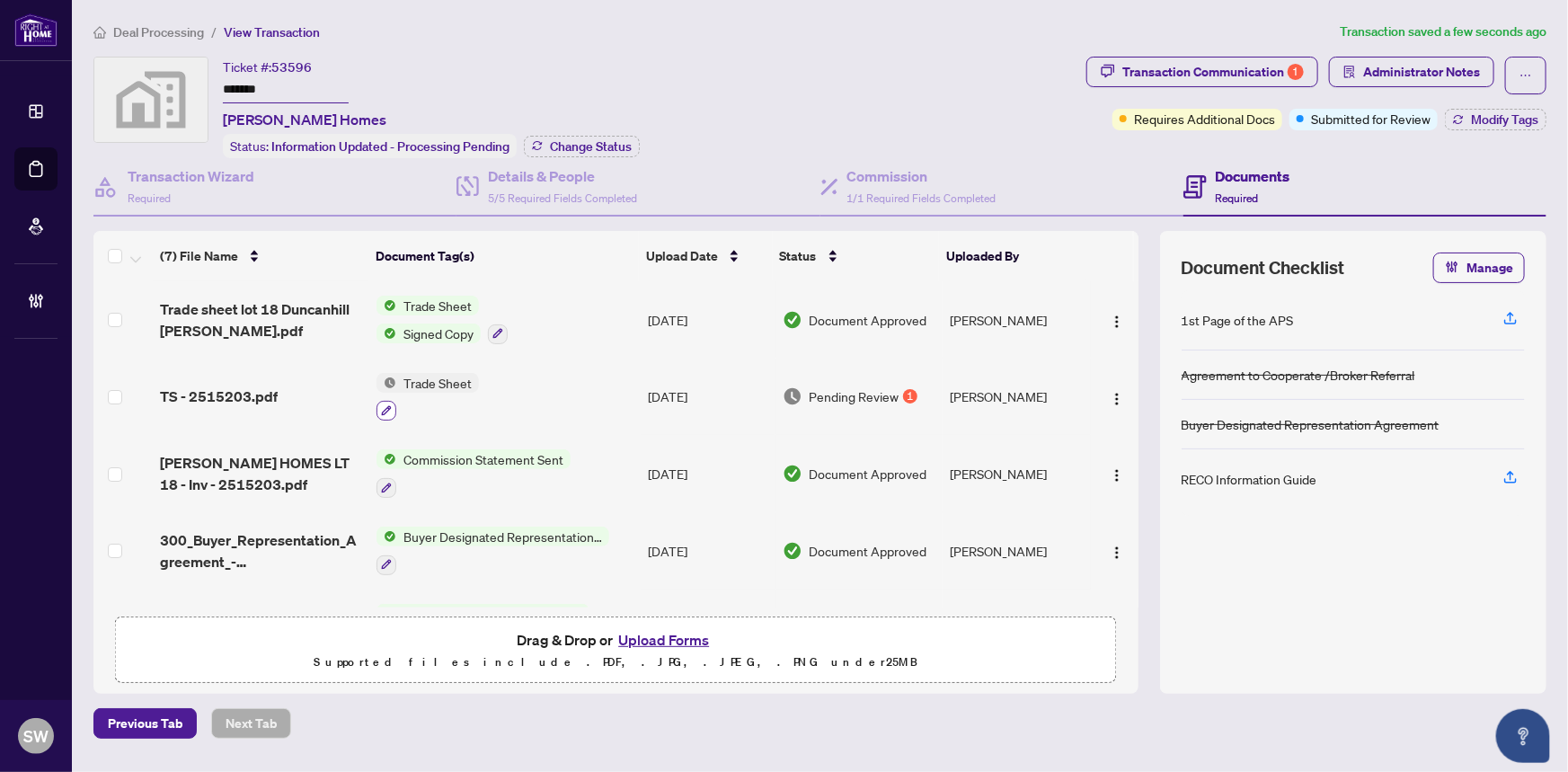
click at [385, 405] on icon "button" at bounding box center [386, 411] width 11 height 11
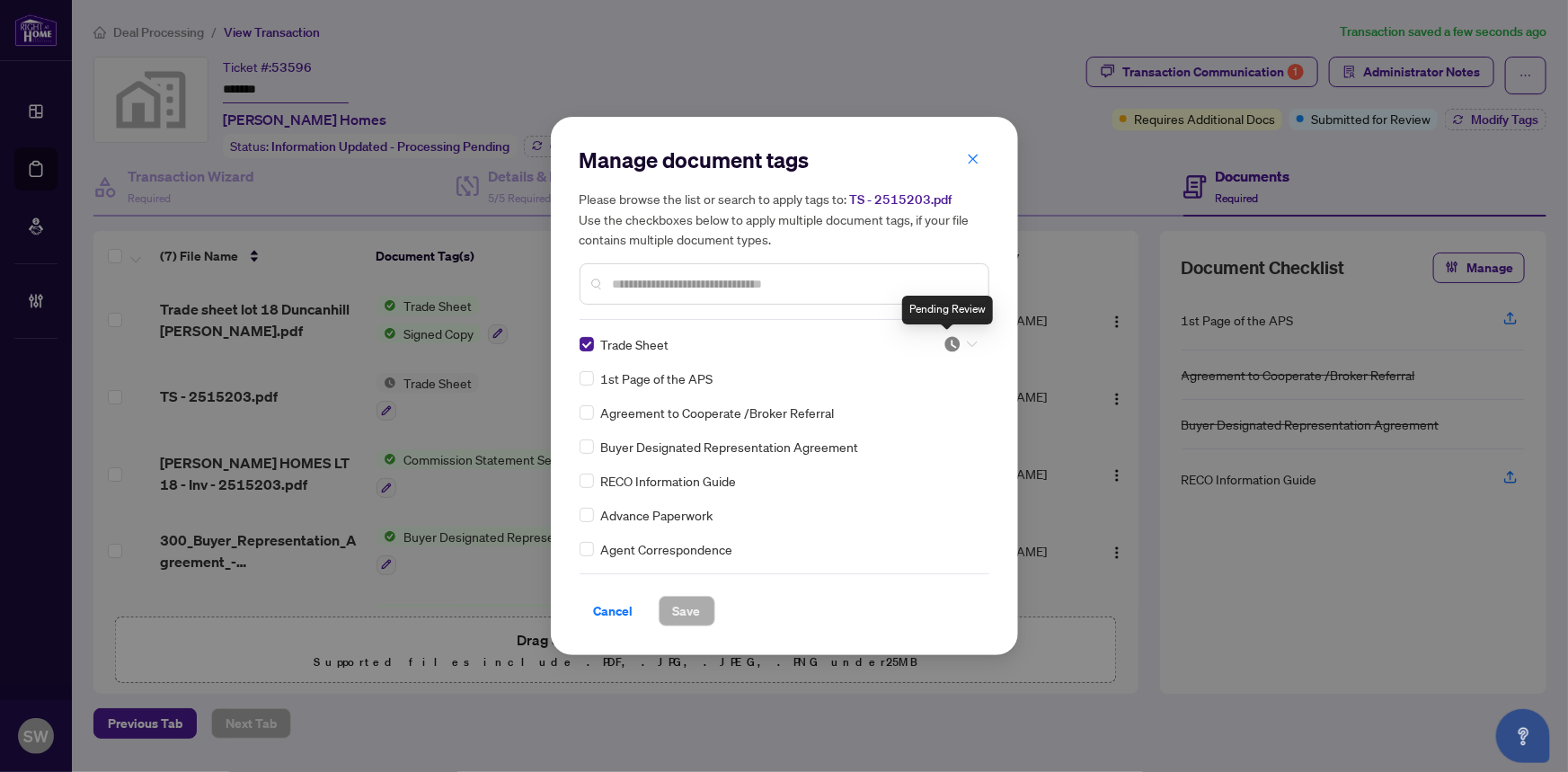
click at [951, 339] on img at bounding box center [952, 344] width 18 height 18
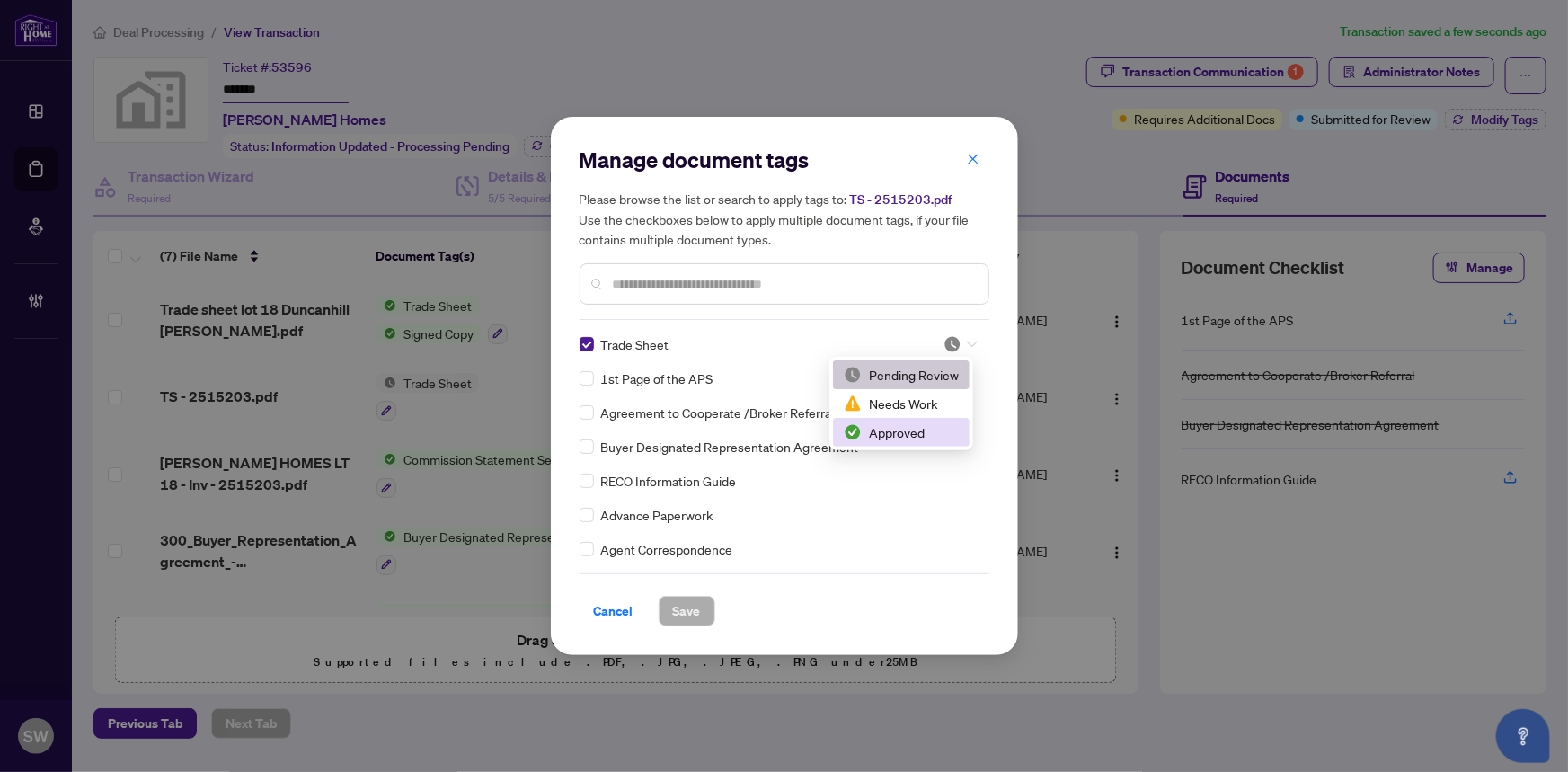
click at [905, 431] on div "Approved" at bounding box center [901, 432] width 115 height 20
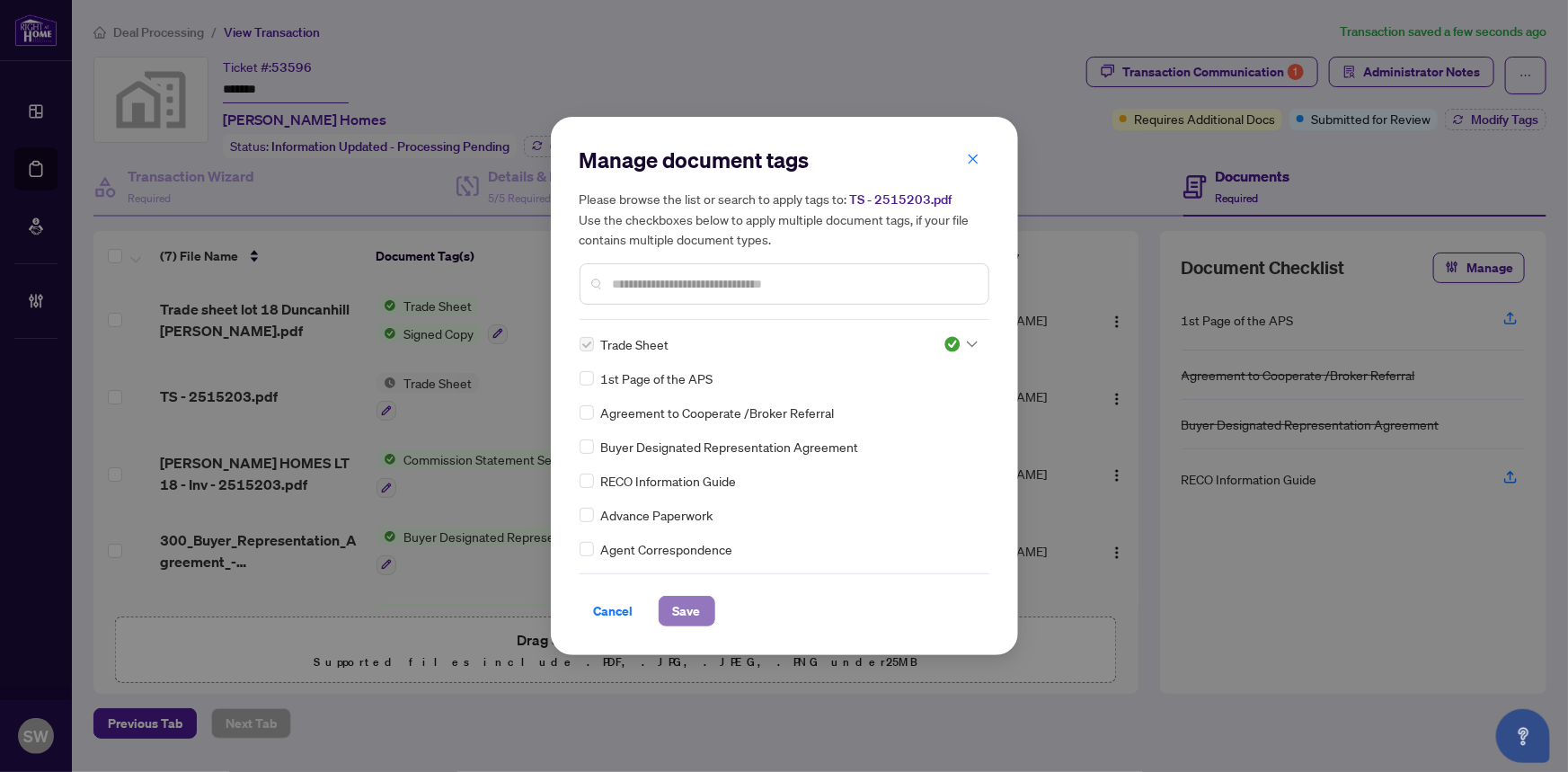
click at [700, 616] on button "Save" at bounding box center [686, 611] width 57 height 31
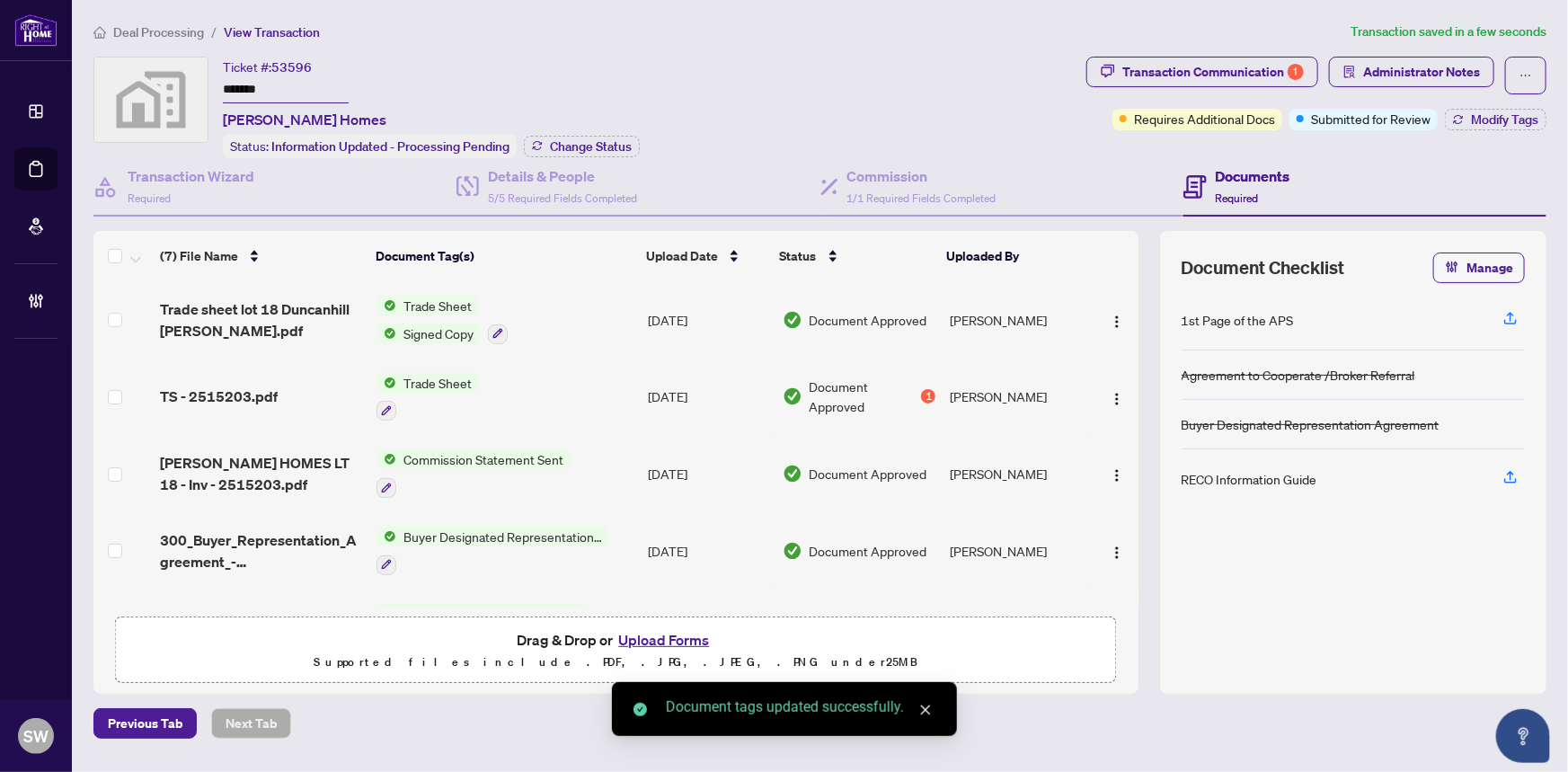
click at [1210, 89] on span "Transaction Communication 1" at bounding box center [1202, 75] width 232 height 38
click at [1214, 74] on div "Transaction Communication 1" at bounding box center [1212, 72] width 182 height 29
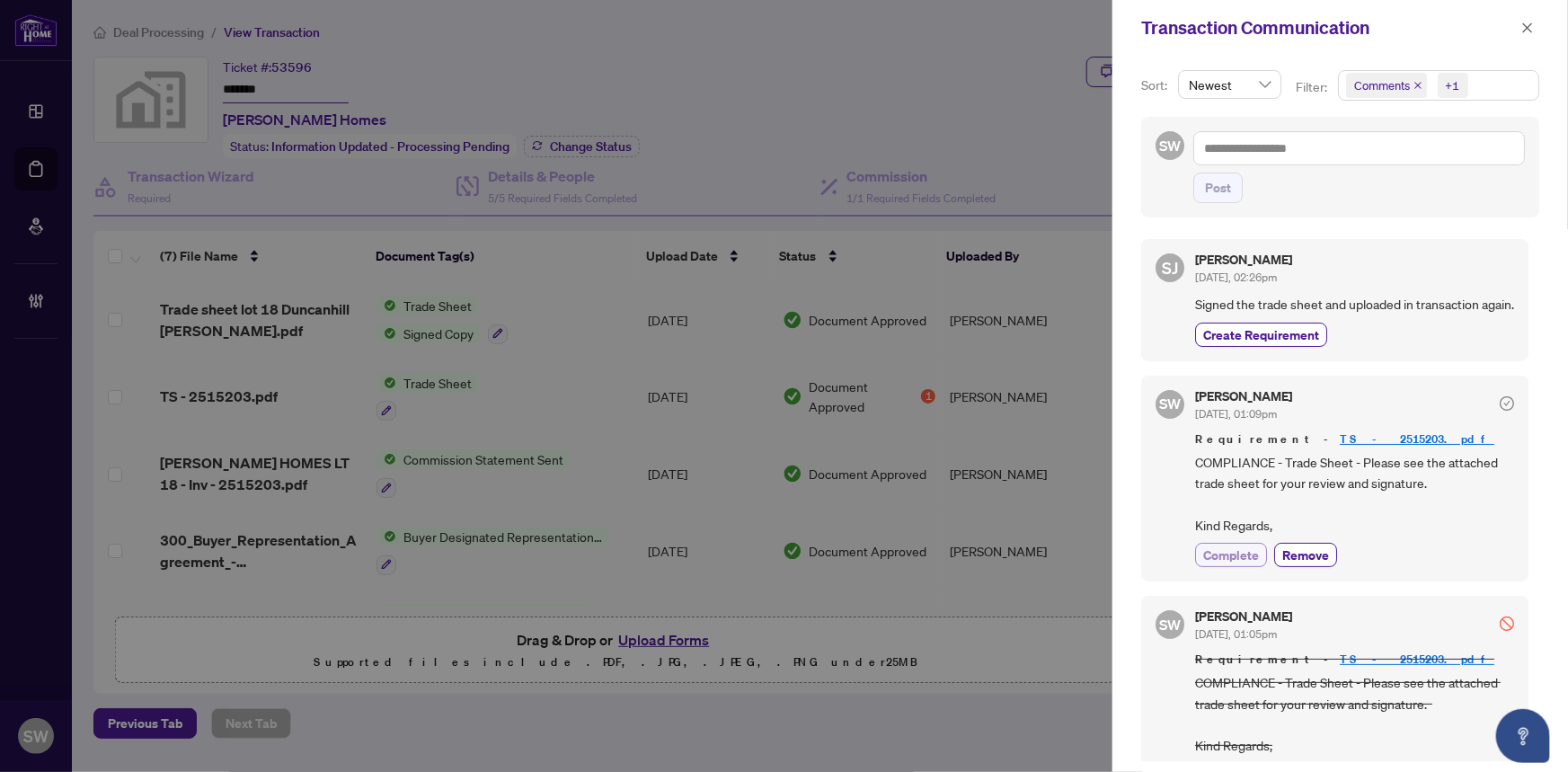
click at [1216, 564] on span "Complete" at bounding box center [1231, 555] width 56 height 19
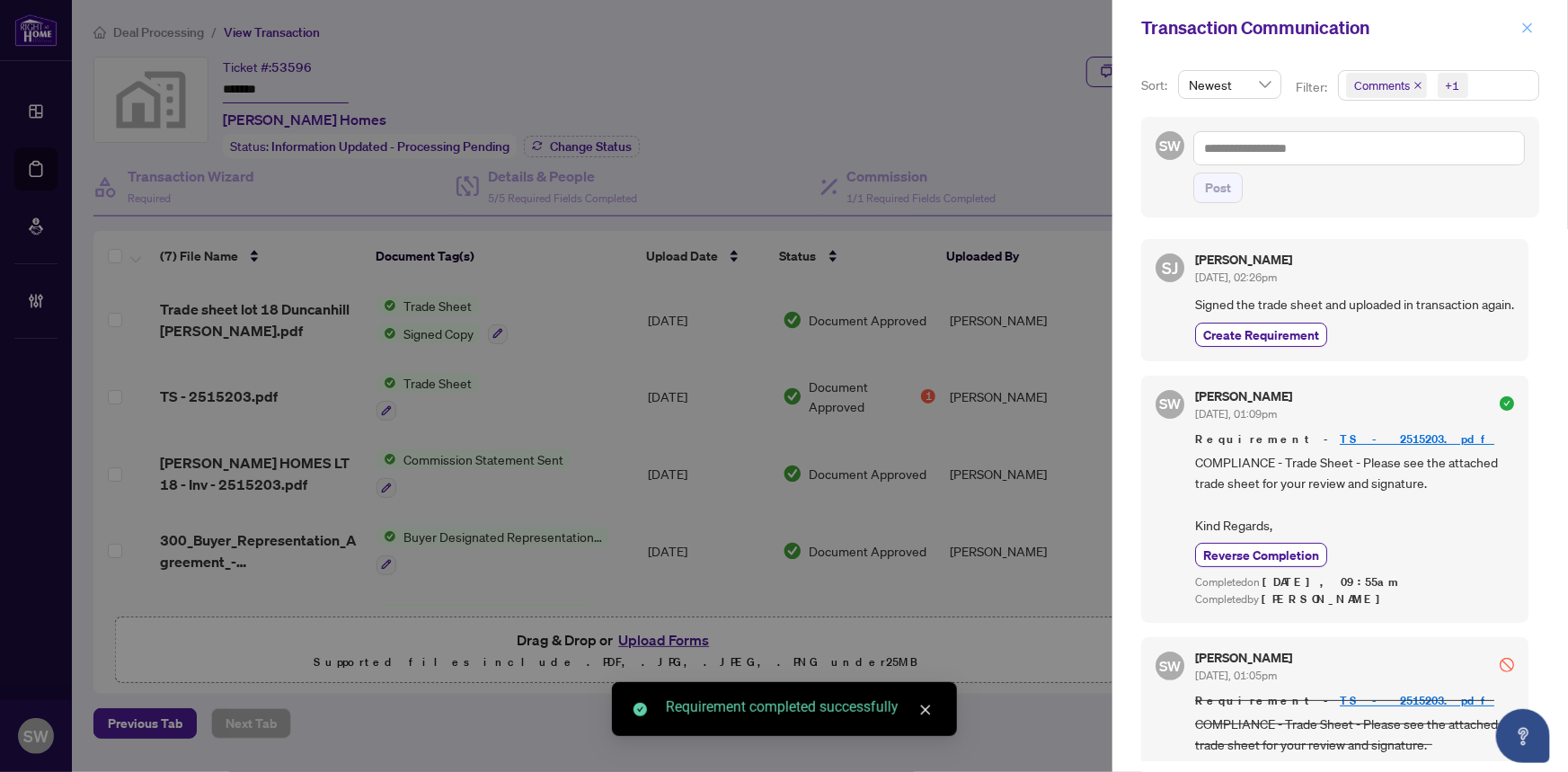
click at [1524, 28] on icon "close" at bounding box center [1528, 28] width 13 height 13
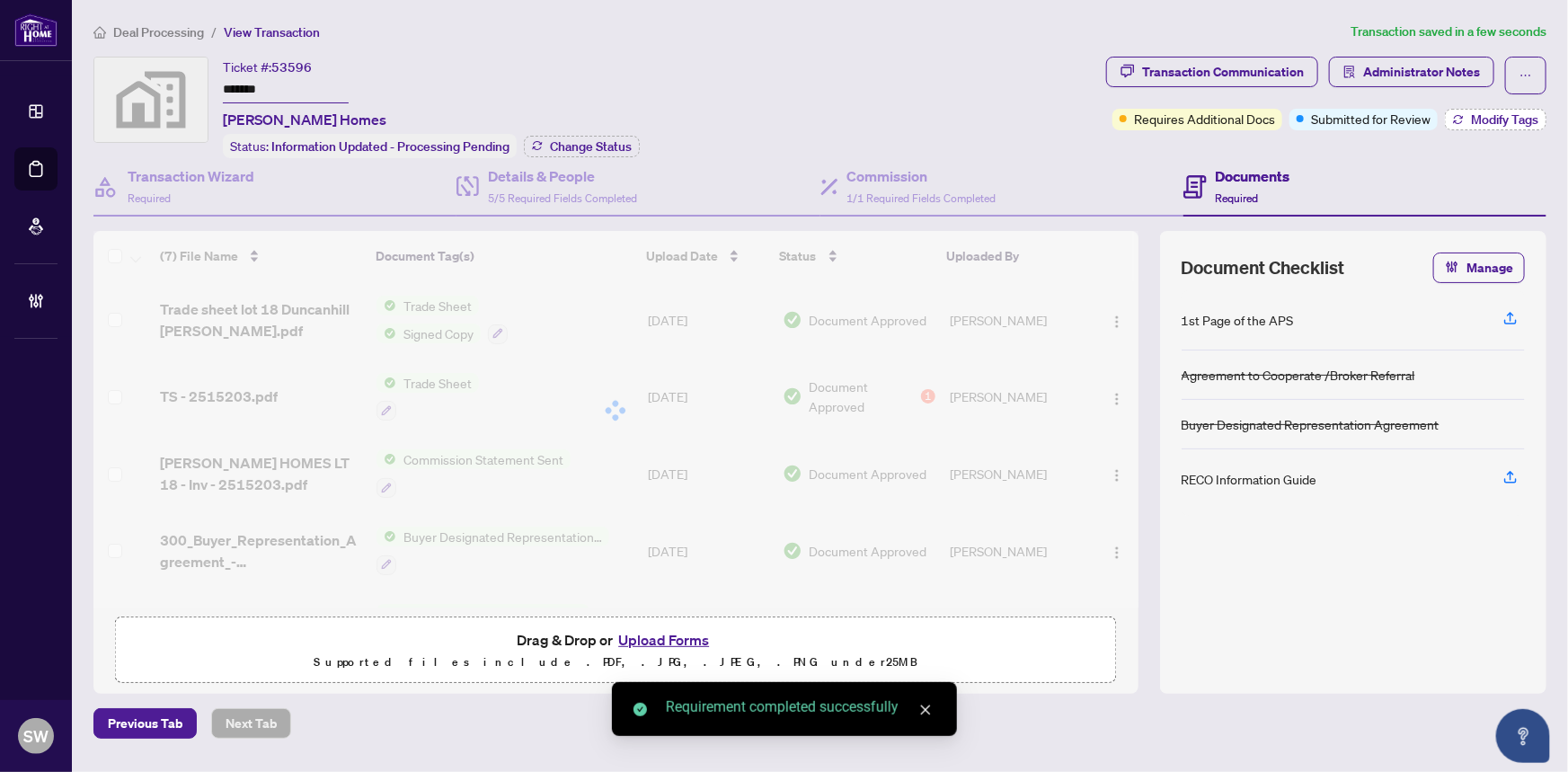
click at [1482, 118] on span "Modify Tags" at bounding box center [1505, 120] width 67 height 13
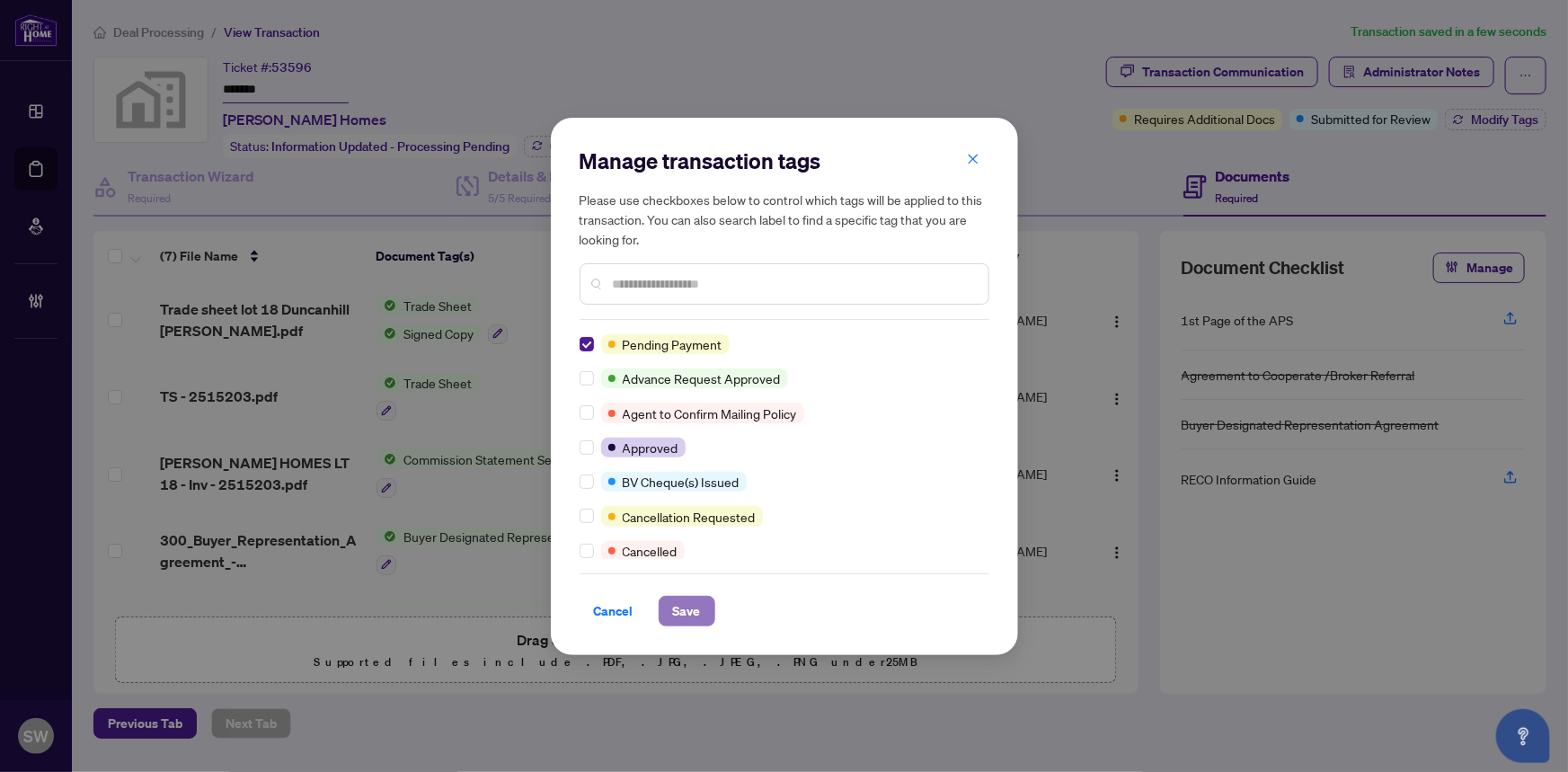
click at [690, 612] on span "Save" at bounding box center [687, 611] width 28 height 29
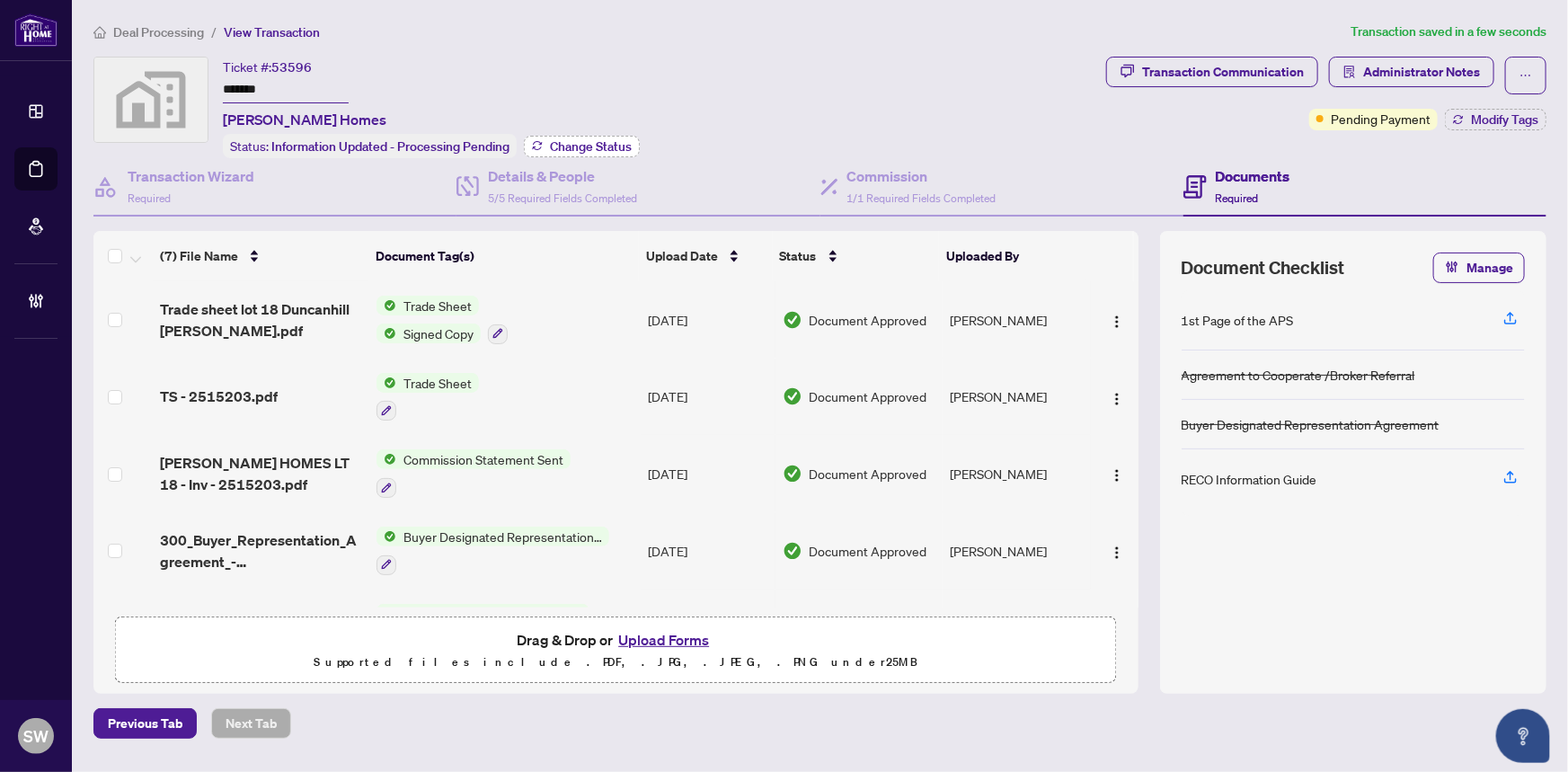
click at [570, 141] on span "Change Status" at bounding box center [591, 147] width 82 height 13
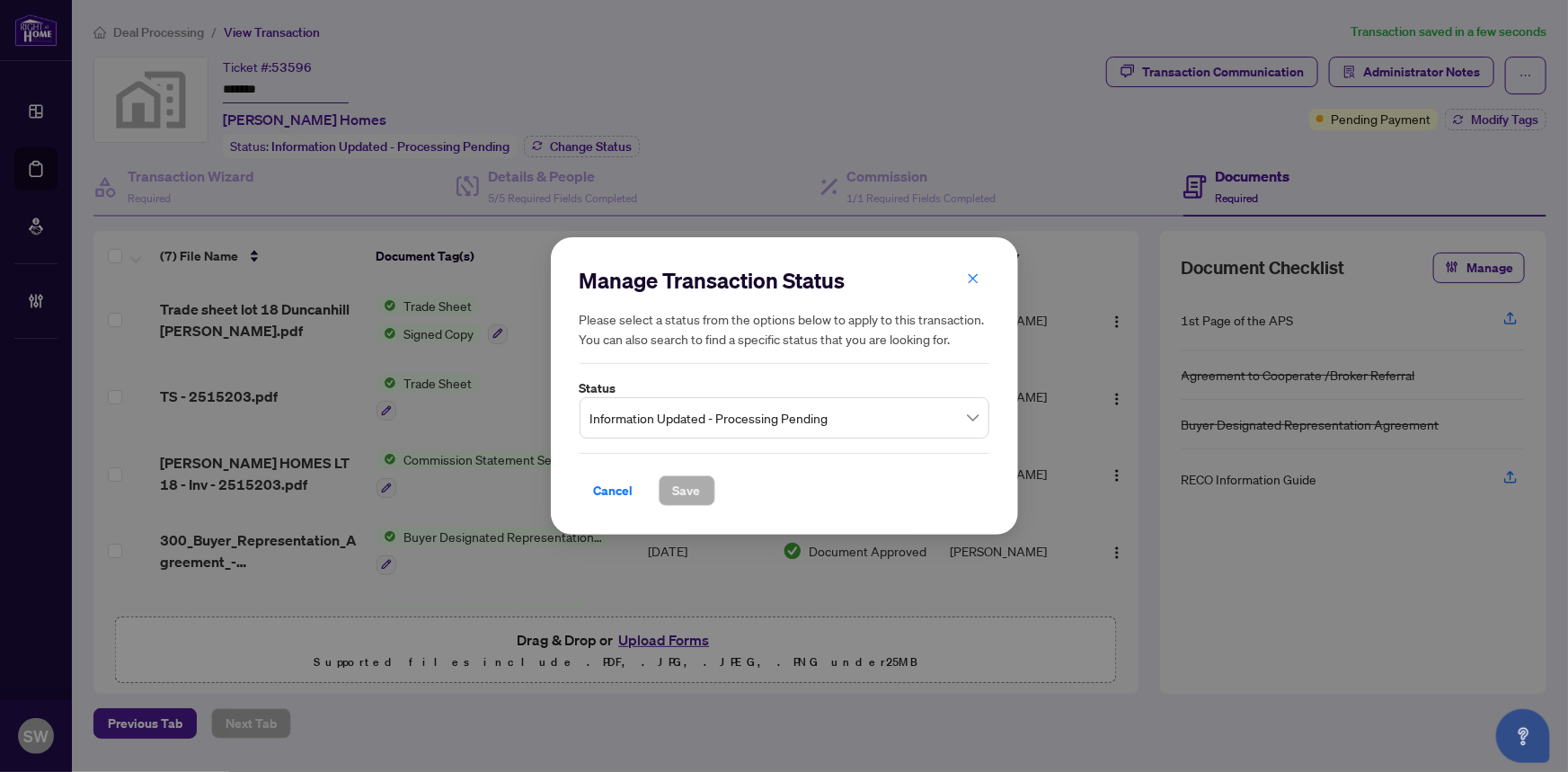
click at [693, 421] on span "Information Updated - Processing Pending" at bounding box center [784, 417] width 388 height 34
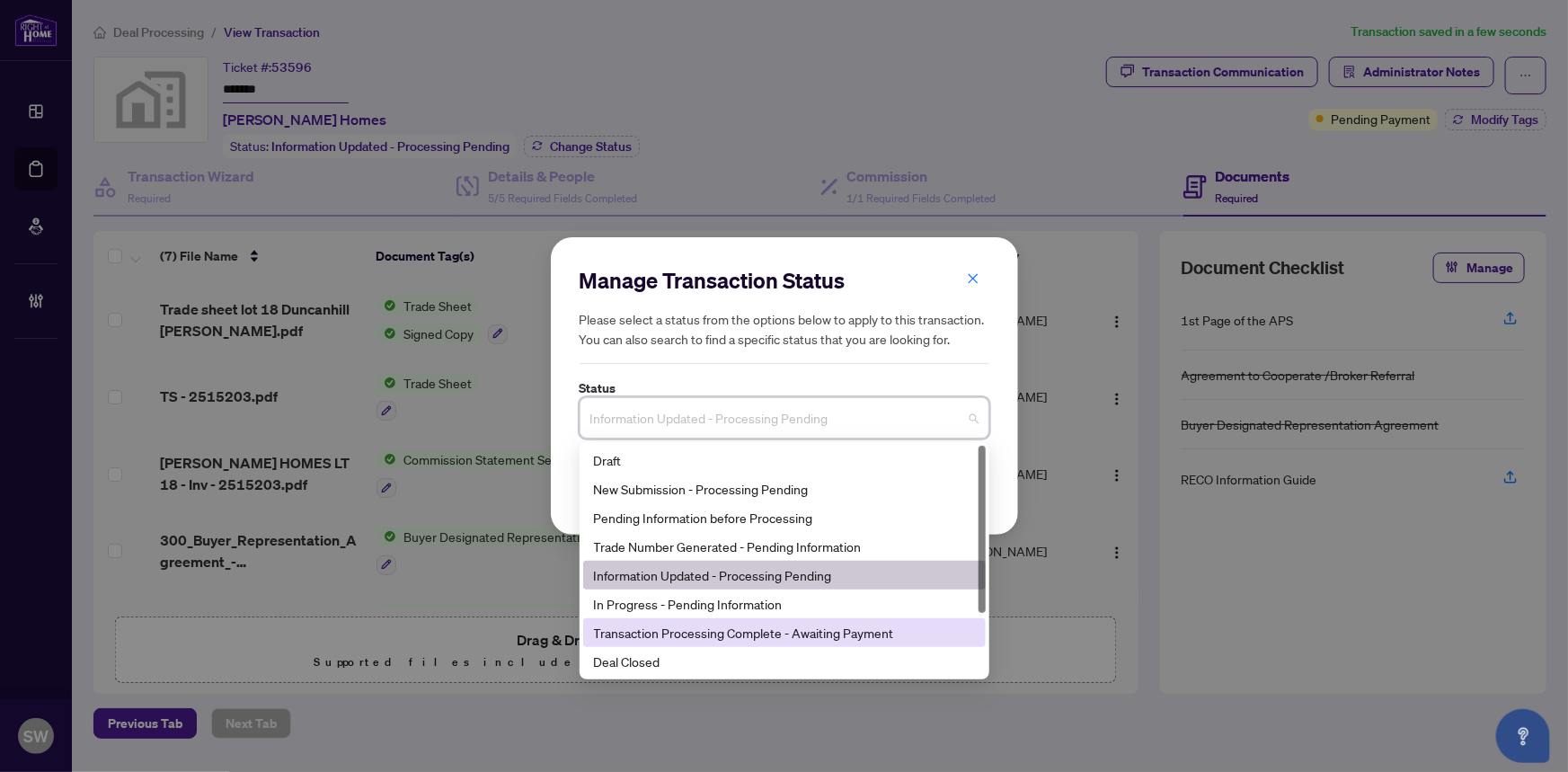
click at [692, 635] on div "Transaction Processing Complete - Awaiting Payment" at bounding box center [784, 632] width 381 height 20
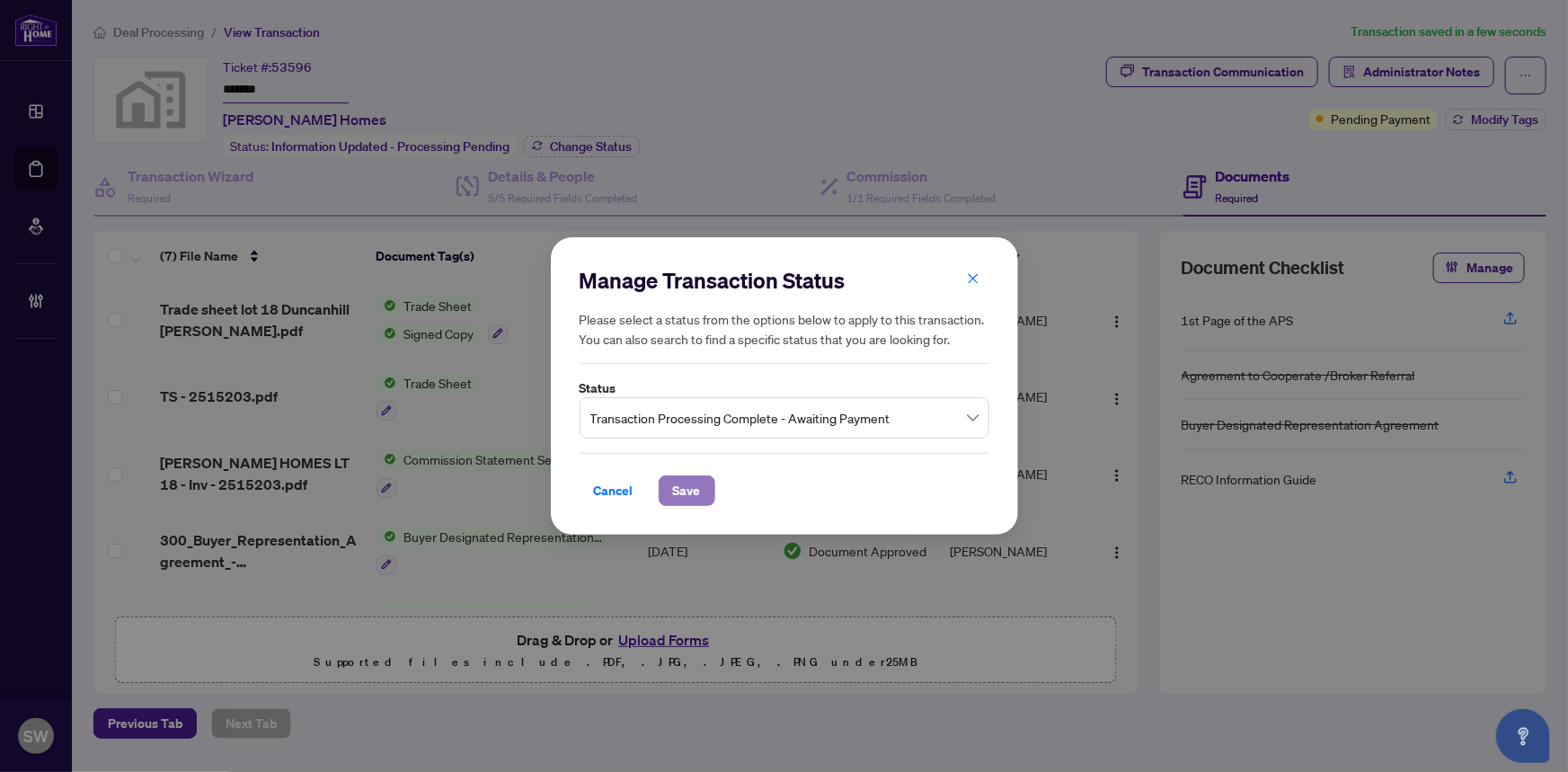
click at [679, 494] on span "Save" at bounding box center [687, 490] width 28 height 29
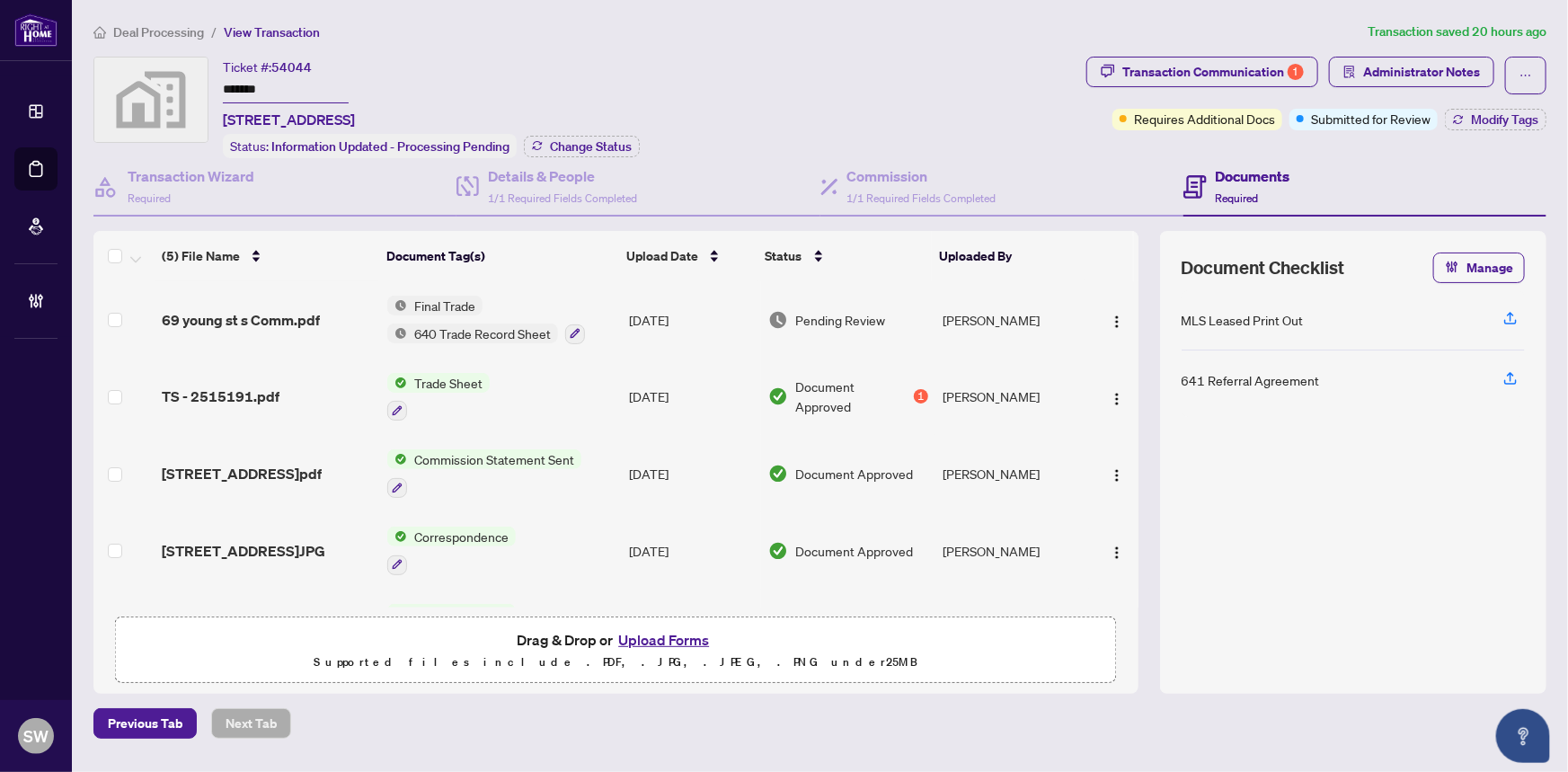
click at [250, 83] on input "*******" at bounding box center [285, 90] width 126 height 26
click at [240, 311] on span "69 young st s Comm.pdf" at bounding box center [241, 319] width 158 height 21
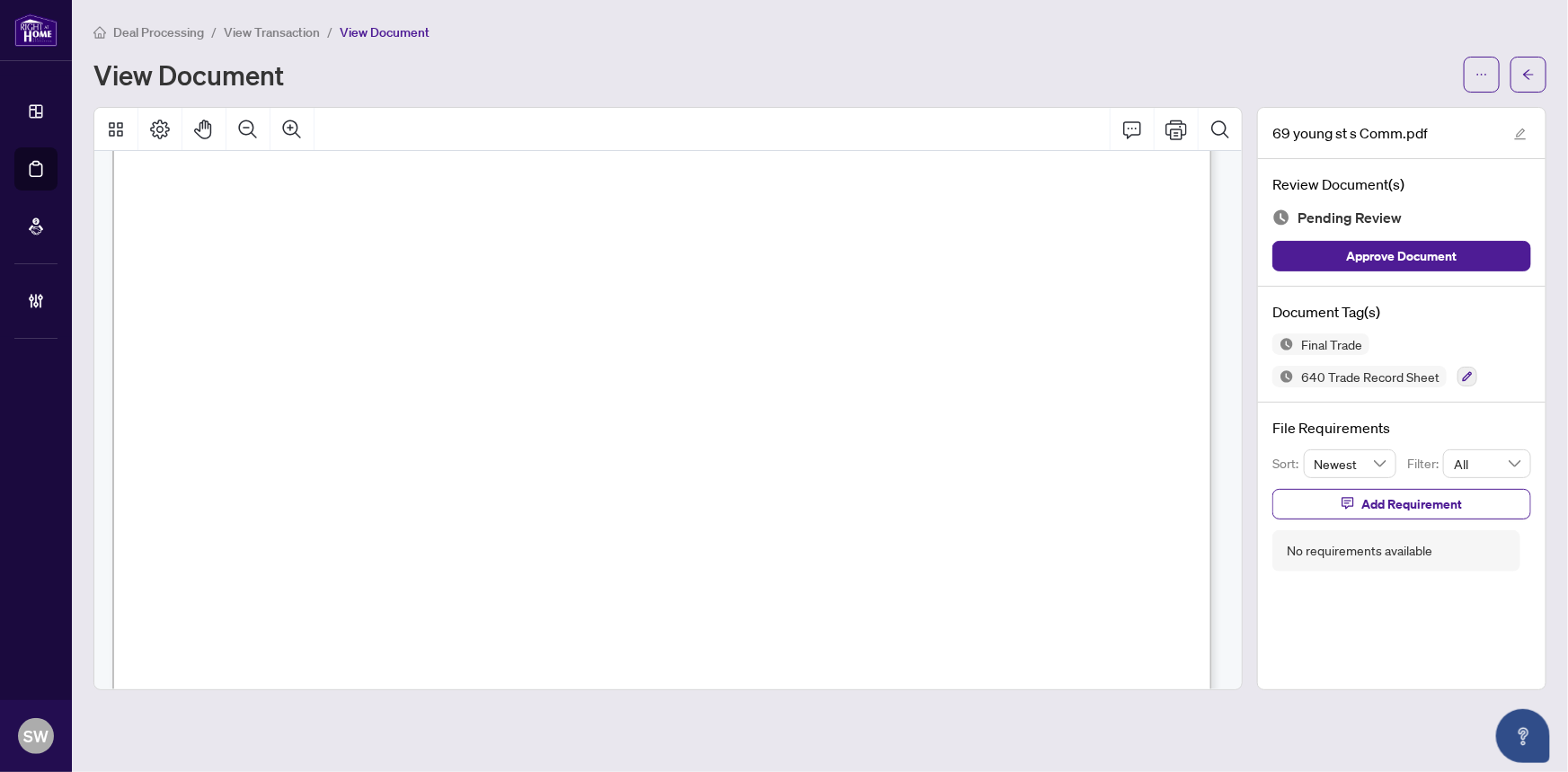
scroll to position [490, 0]
click at [1465, 375] on icon "button" at bounding box center [1467, 376] width 10 height 10
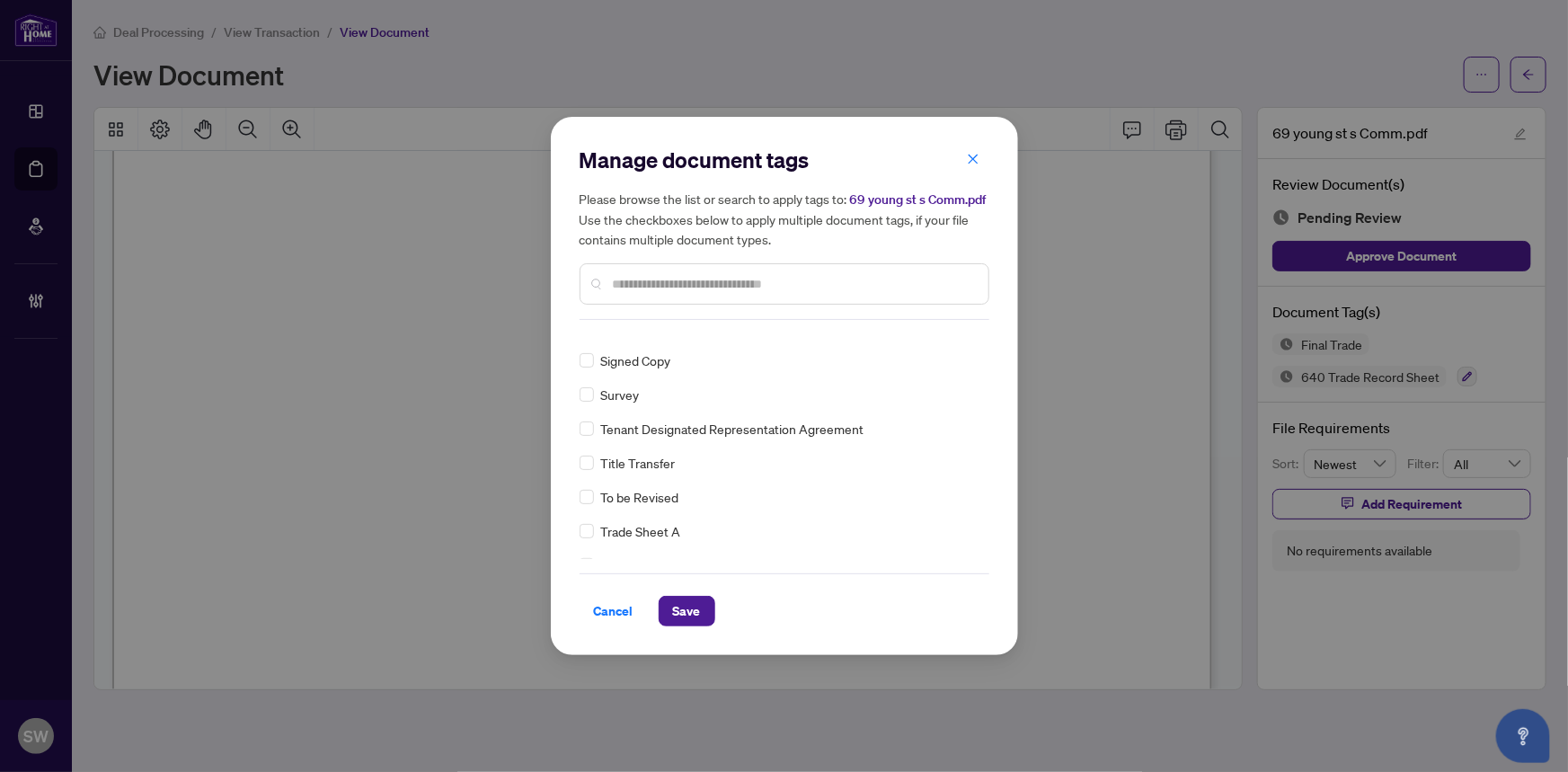
scroll to position [0, 0]
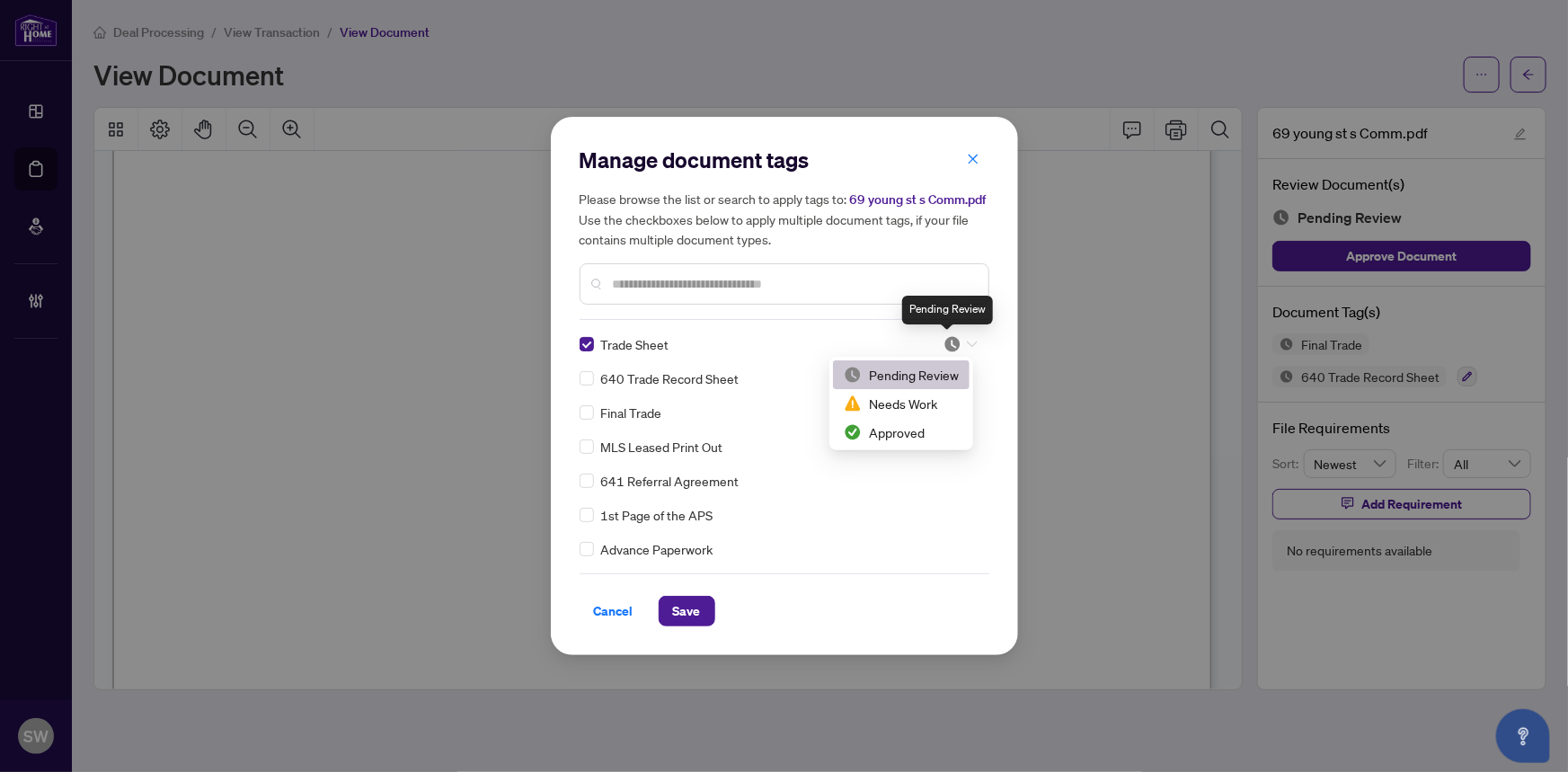
click at [953, 342] on img at bounding box center [952, 344] width 18 height 18
click at [899, 424] on div "Approved" at bounding box center [901, 432] width 115 height 20
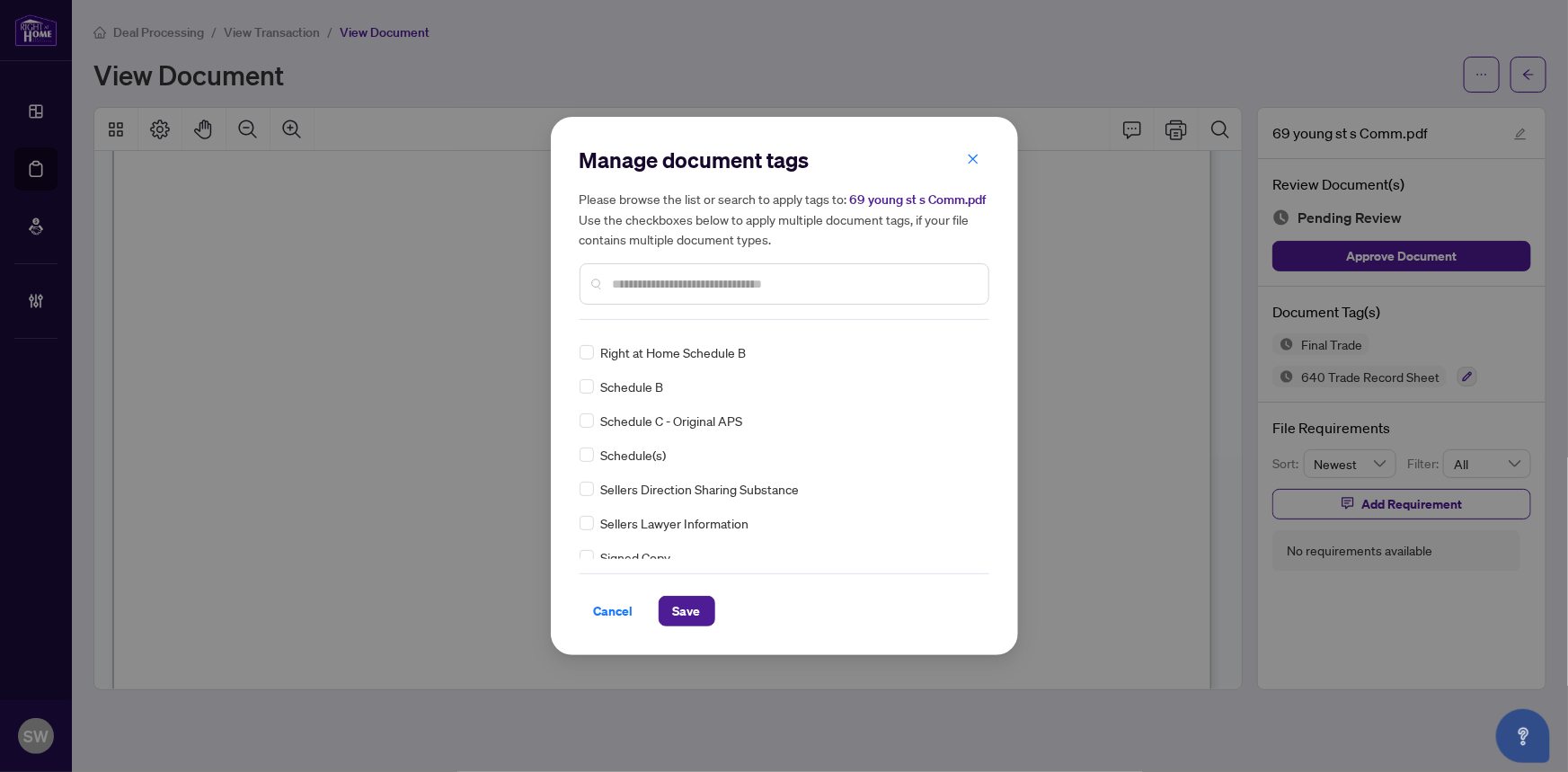
scroll to position [3864, 0]
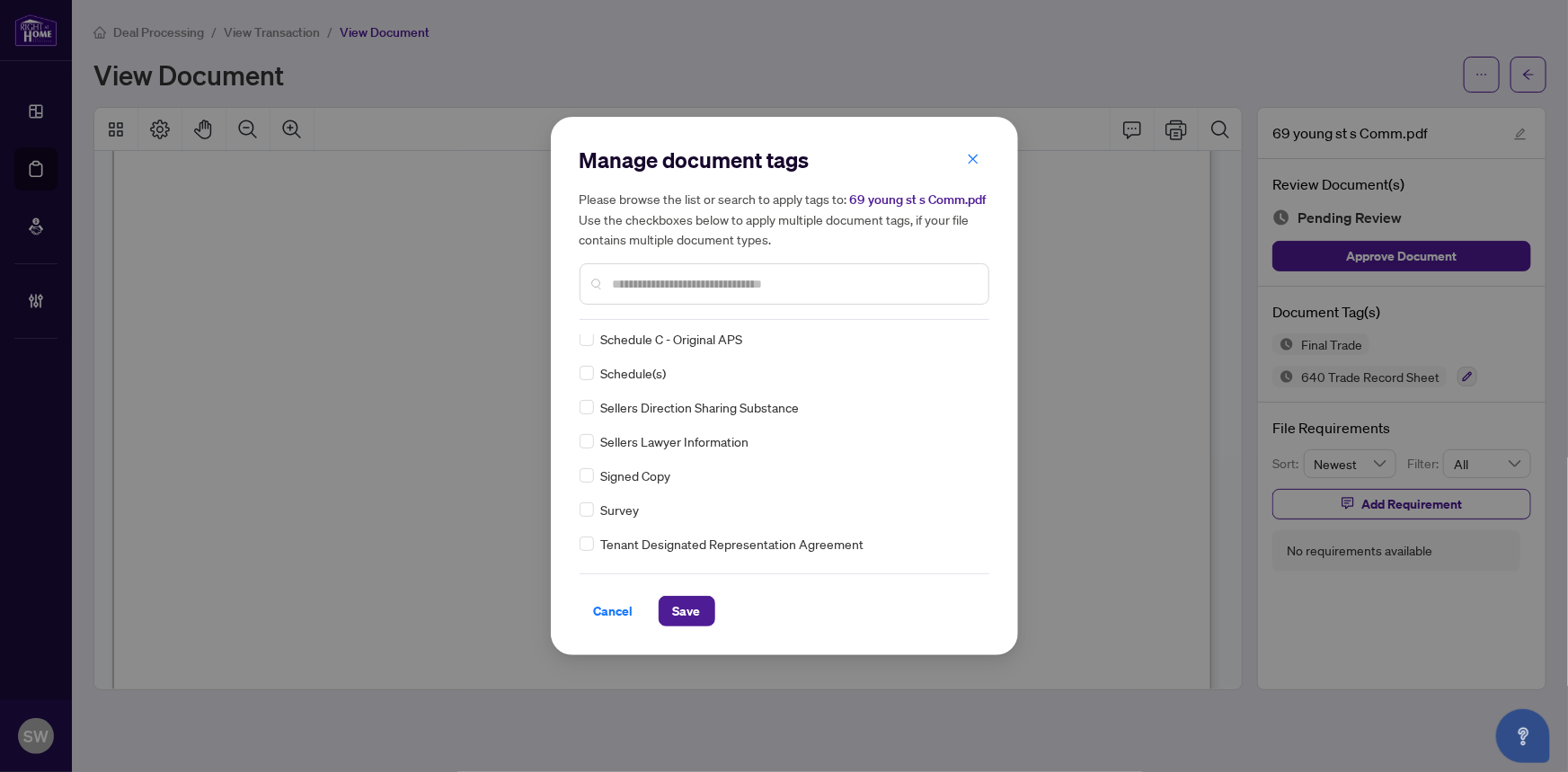
click at [593, 472] on div "Signed Copy" at bounding box center [778, 475] width 399 height 20
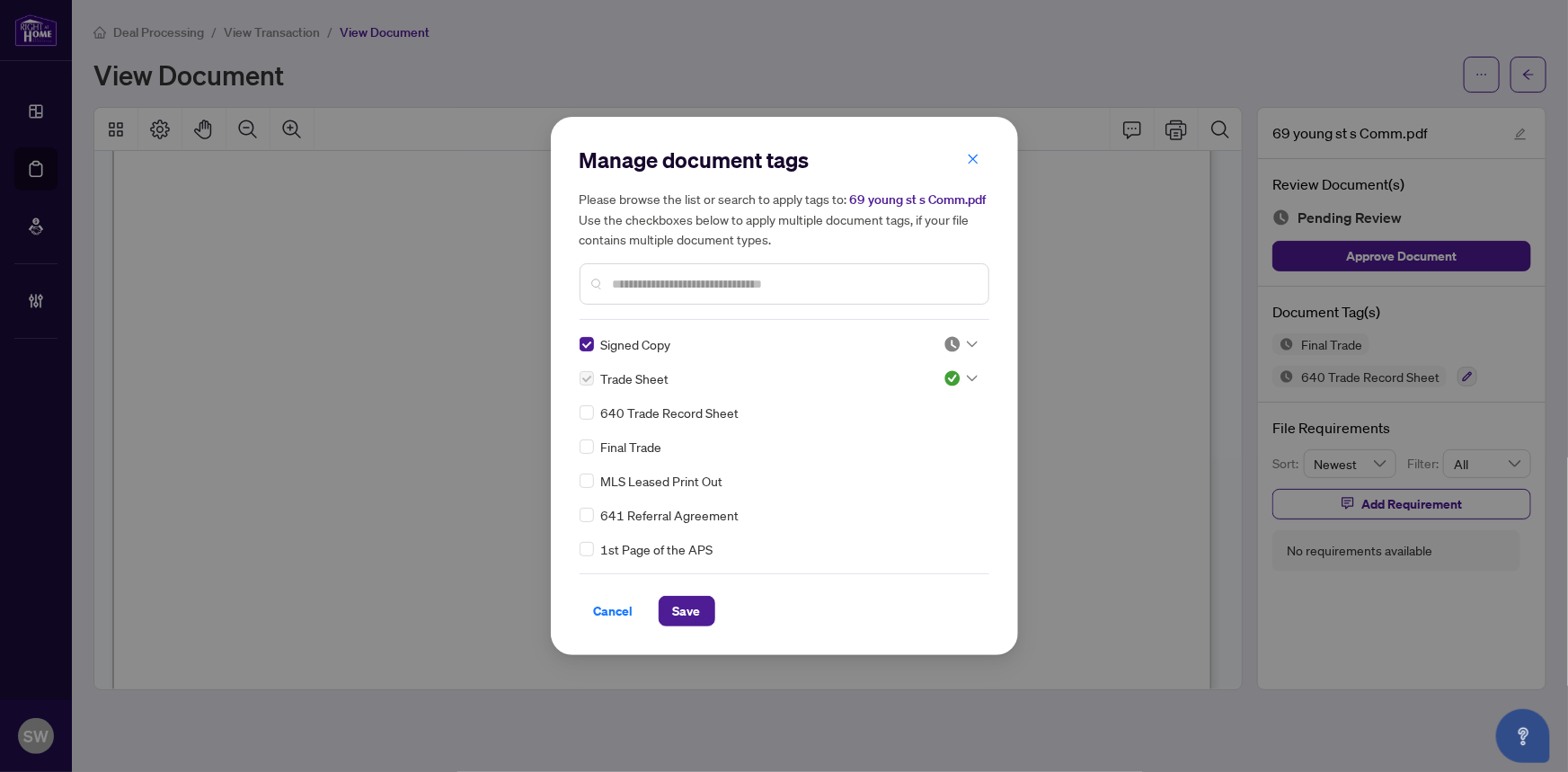
click at [960, 335] on div at bounding box center [960, 344] width 34 height 18
click at [898, 430] on div "Approved" at bounding box center [901, 432] width 115 height 20
click at [687, 611] on span "Save" at bounding box center [687, 611] width 28 height 29
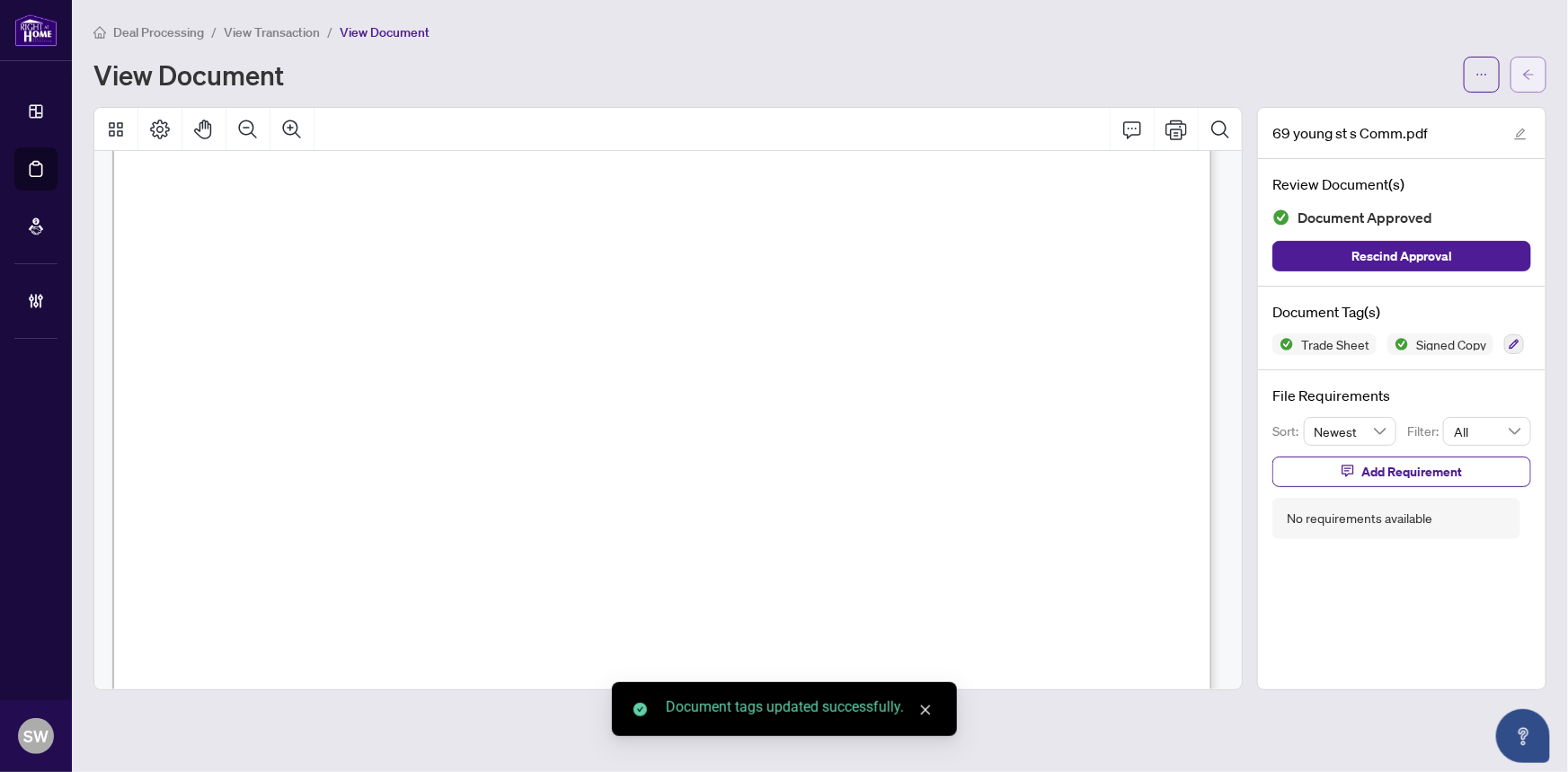
click at [1541, 74] on button "button" at bounding box center [1528, 74] width 36 height 36
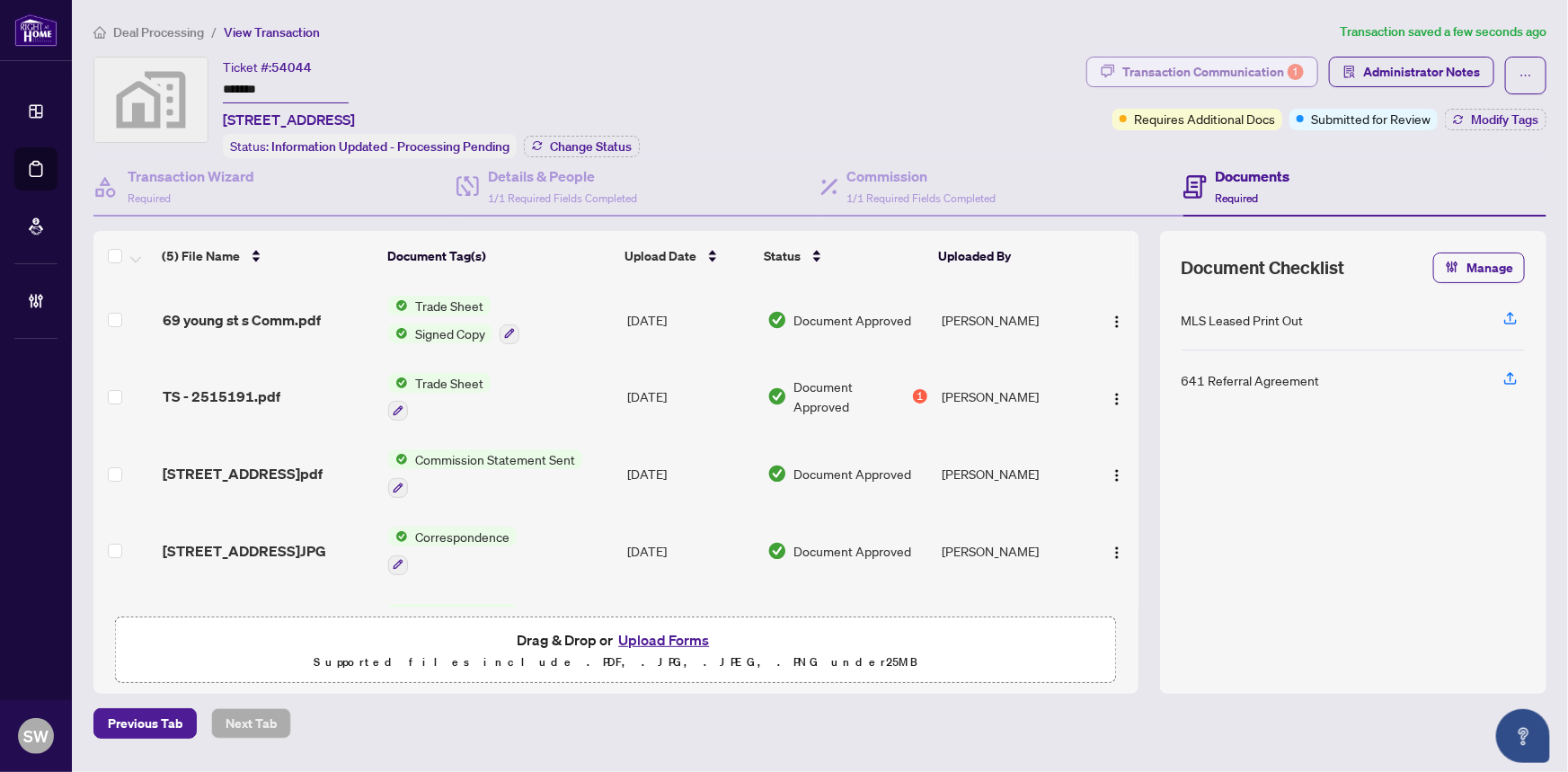
click at [1155, 66] on div "Transaction Communication 1" at bounding box center [1212, 72] width 182 height 29
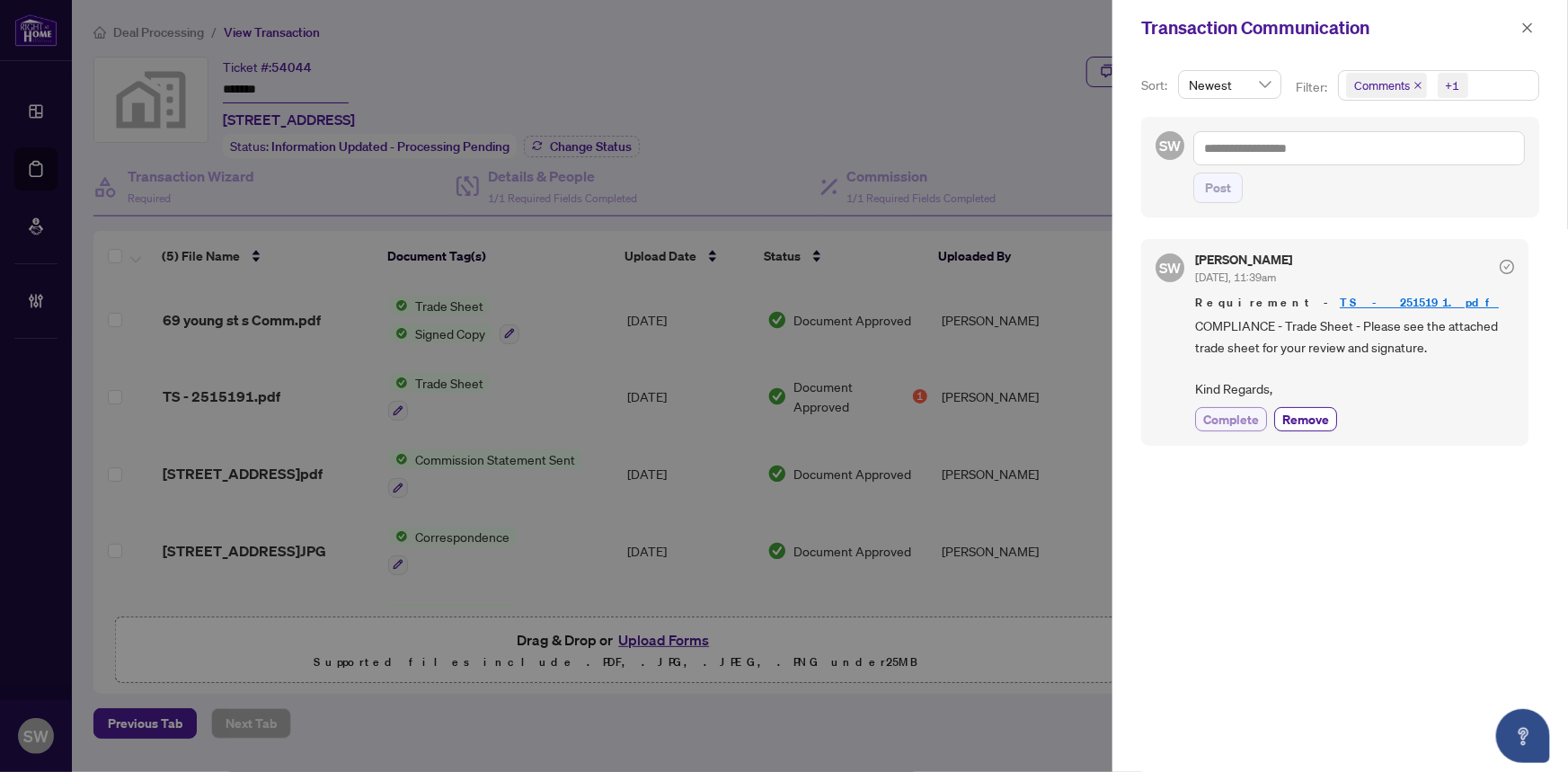
click at [1253, 414] on span "Complete" at bounding box center [1231, 419] width 56 height 19
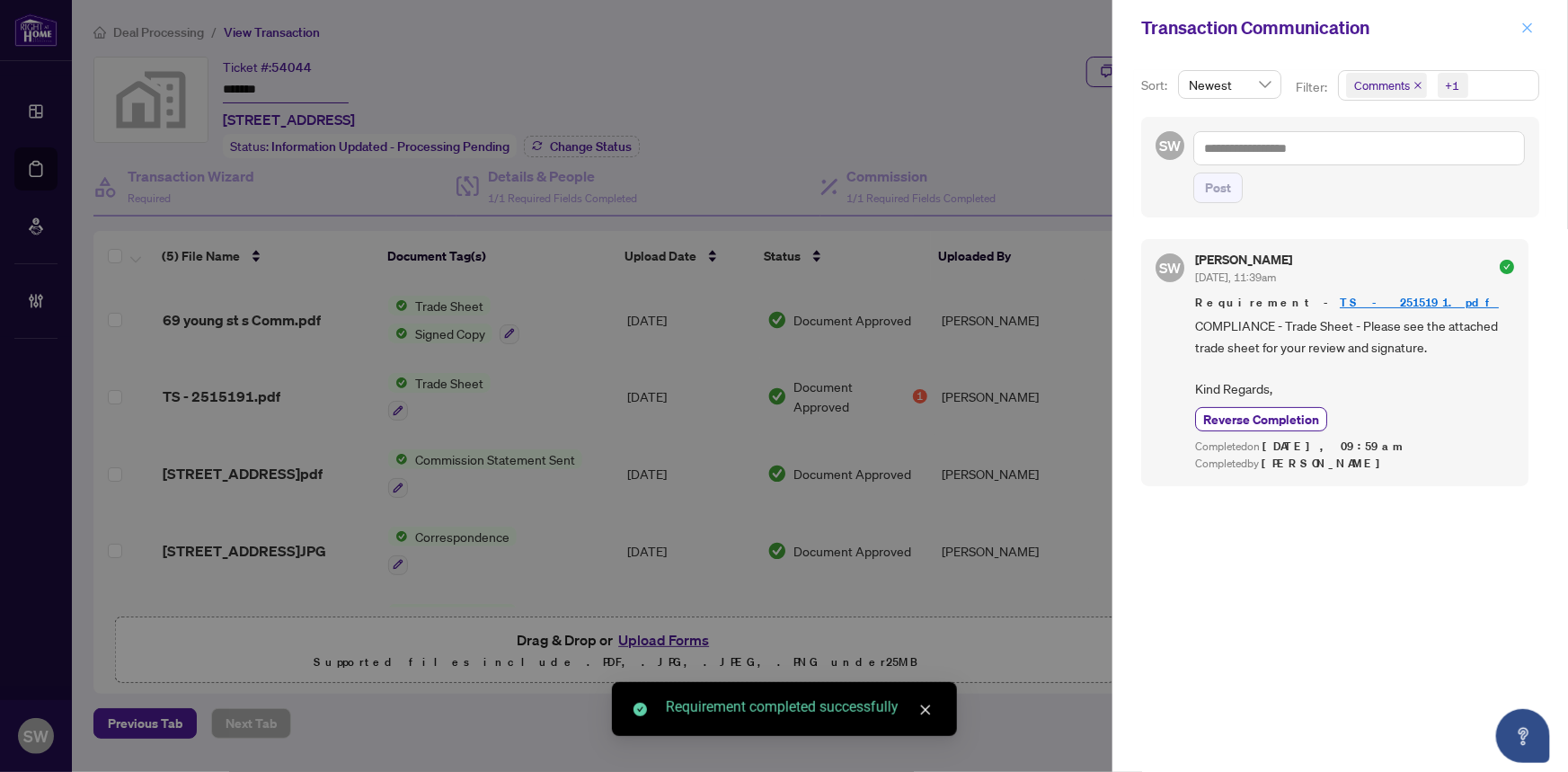
click at [1527, 30] on icon "close" at bounding box center [1528, 28] width 13 height 13
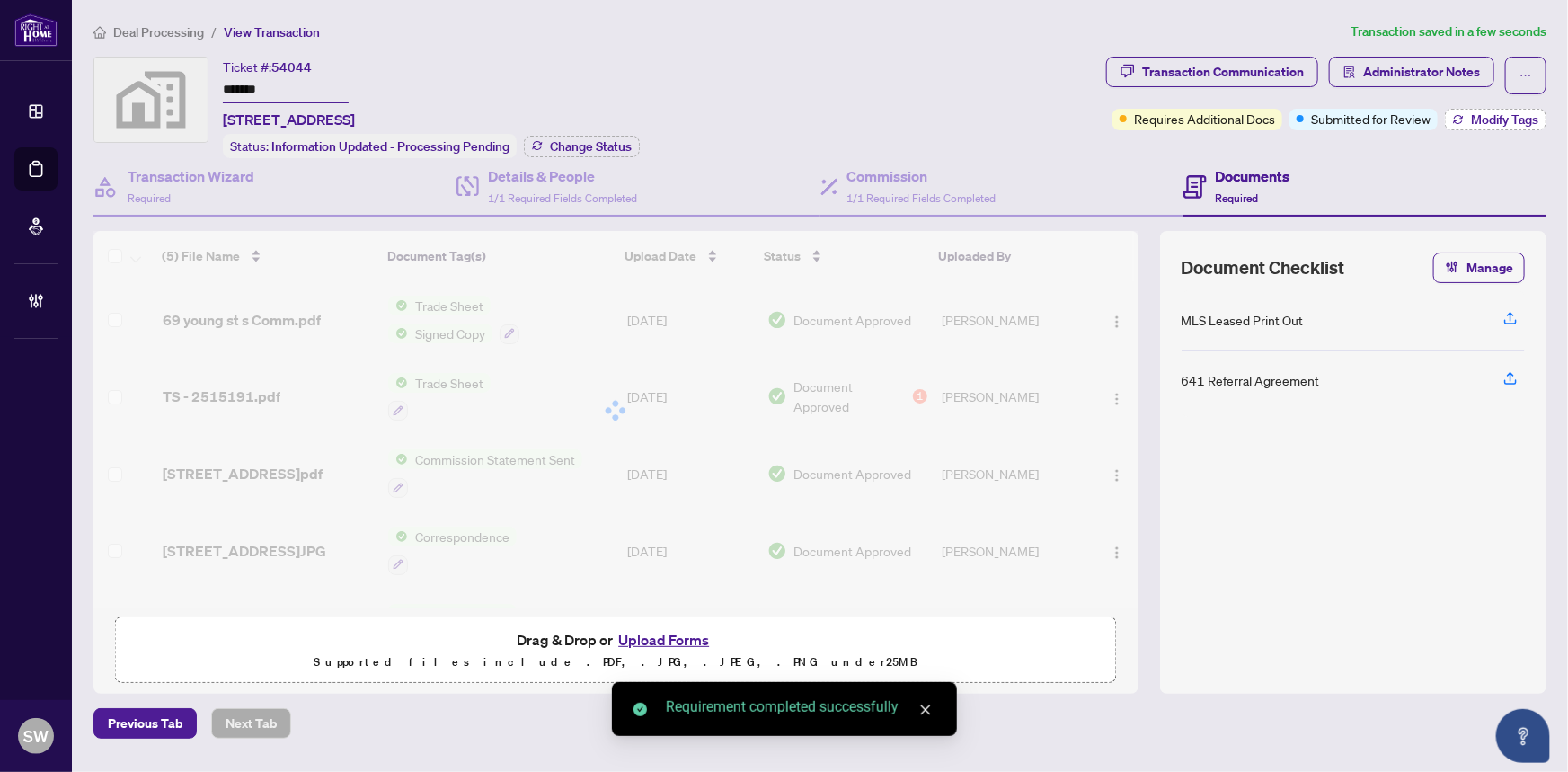
click at [1513, 122] on span "Modify Tags" at bounding box center [1505, 120] width 67 height 13
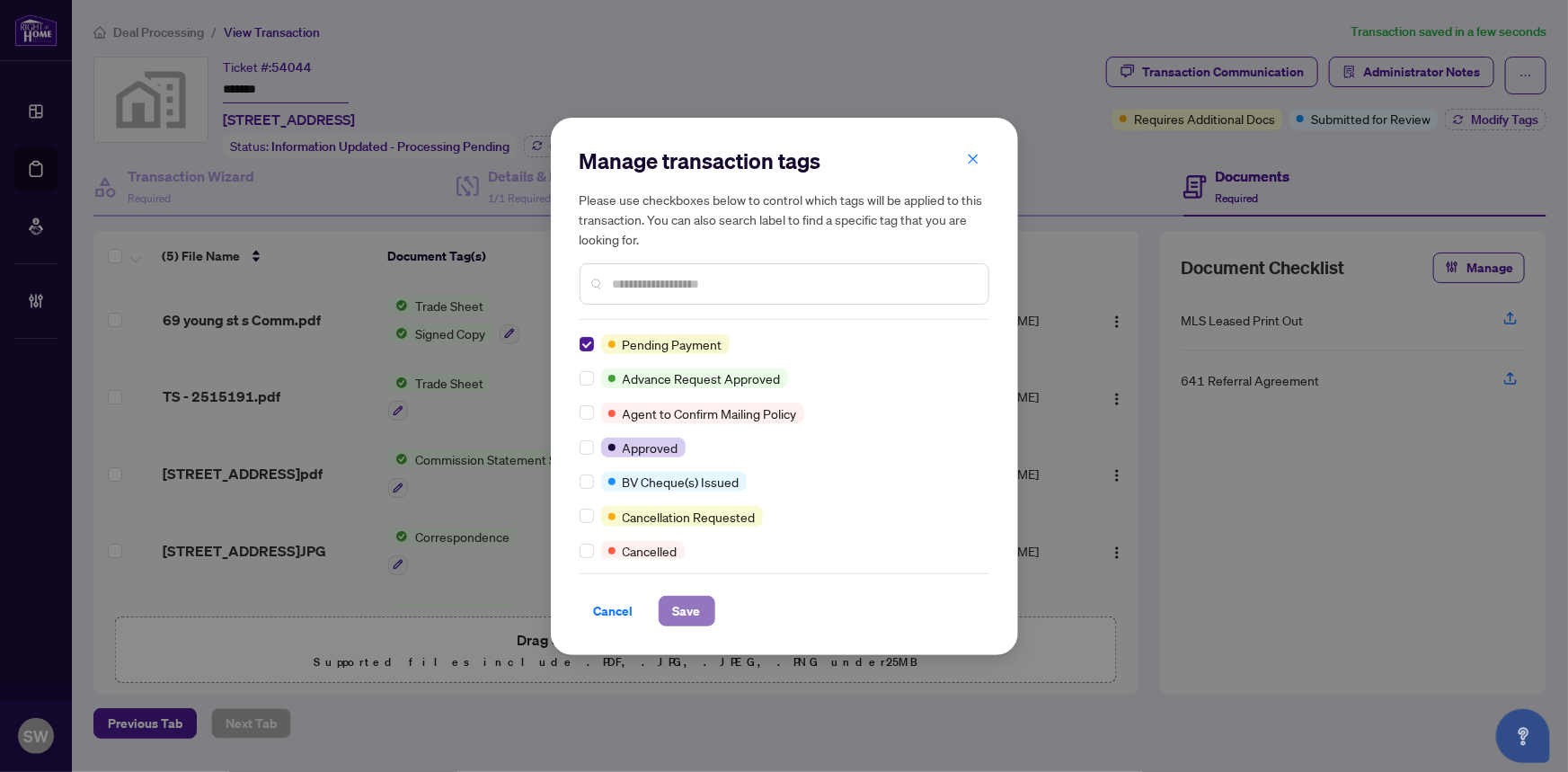
click at [692, 611] on span "Save" at bounding box center [687, 611] width 28 height 29
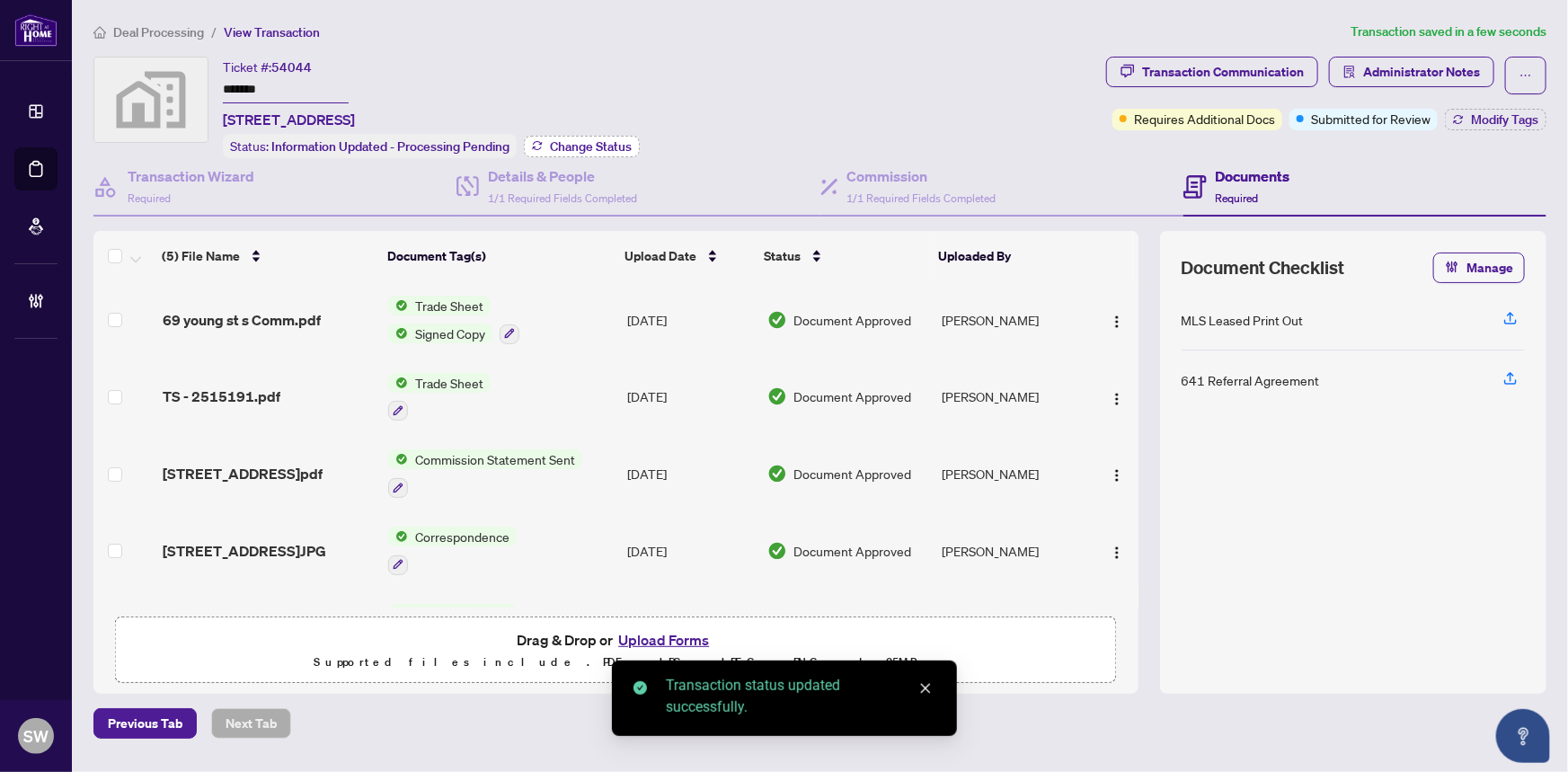
click at [588, 142] on span "Change Status" at bounding box center [591, 147] width 82 height 13
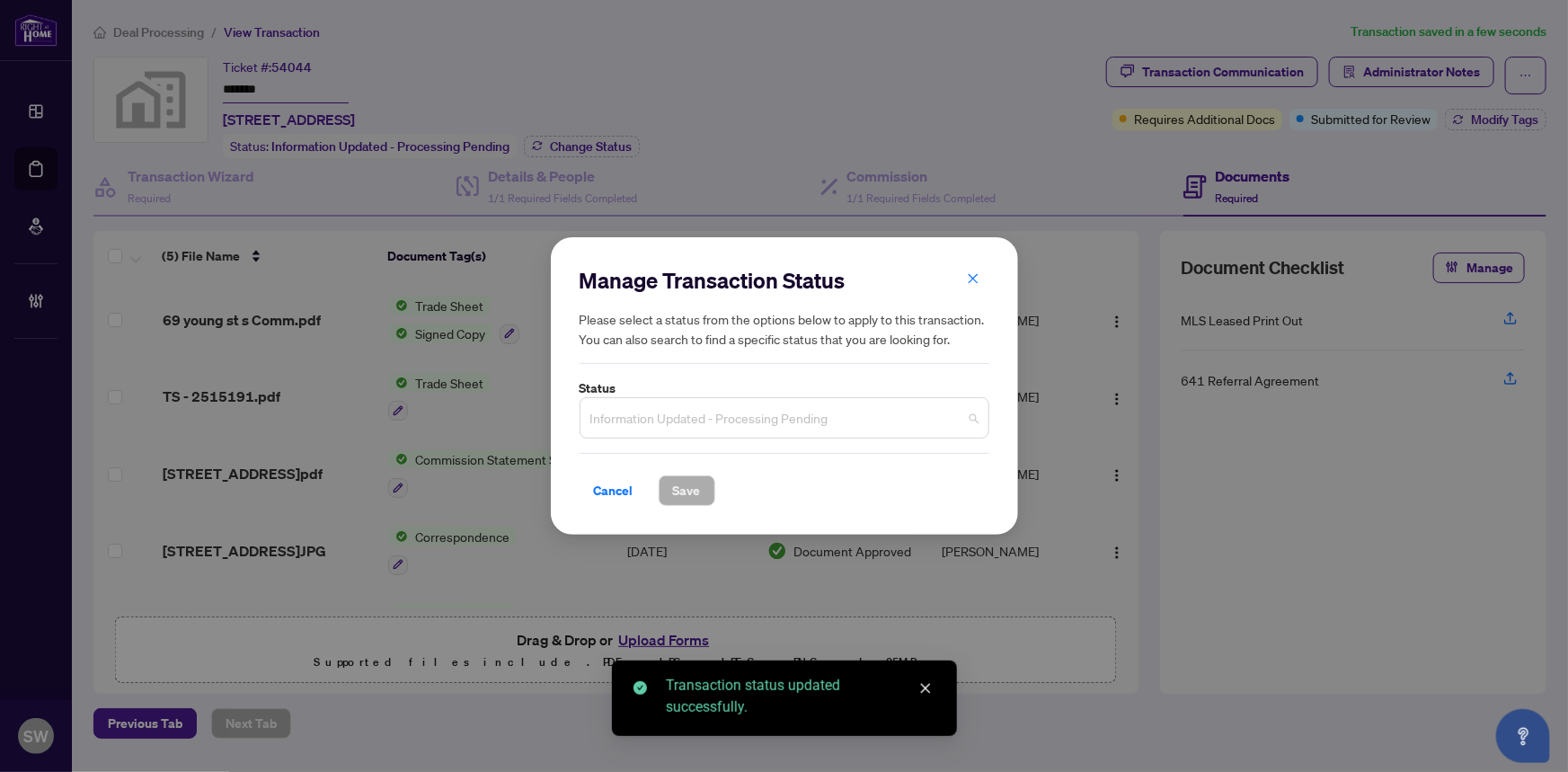
click at [648, 413] on span "Information Updated - Processing Pending" at bounding box center [784, 417] width 388 height 34
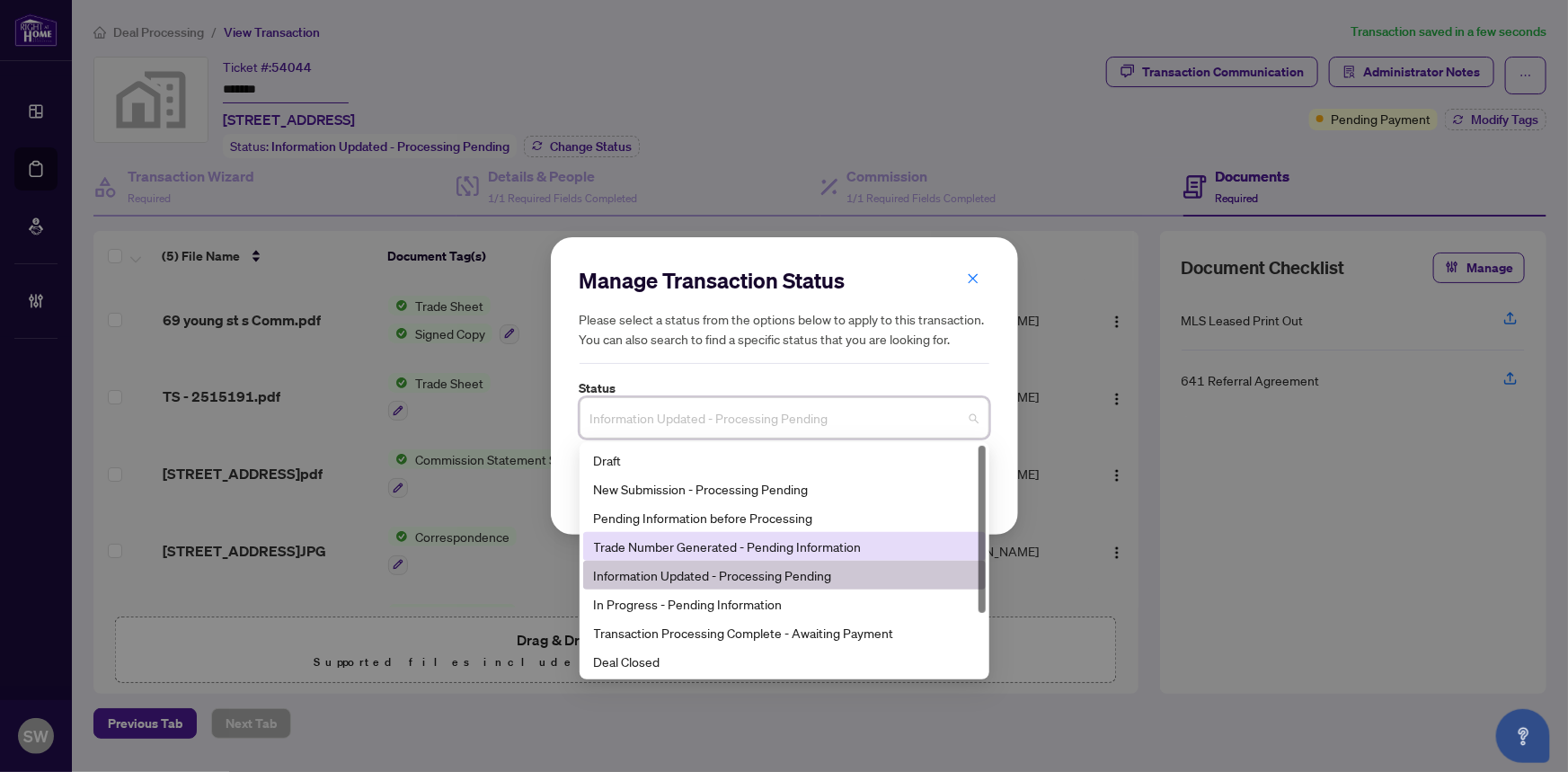
click at [659, 549] on div "Trade Number Generated - Pending Information" at bounding box center [784, 546] width 381 height 20
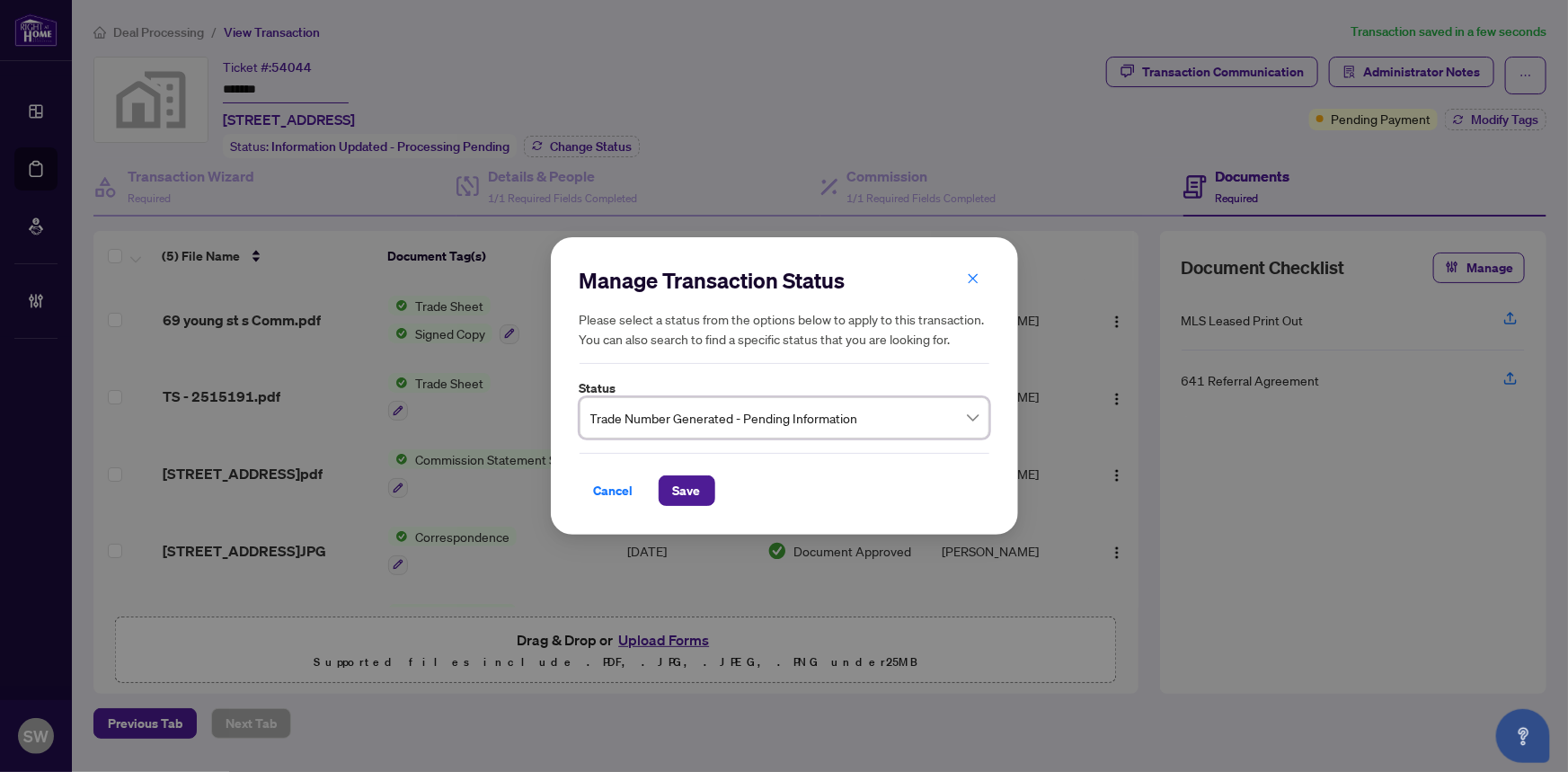
click at [713, 425] on span "Trade Number Generated - Pending Information" at bounding box center [784, 417] width 388 height 34
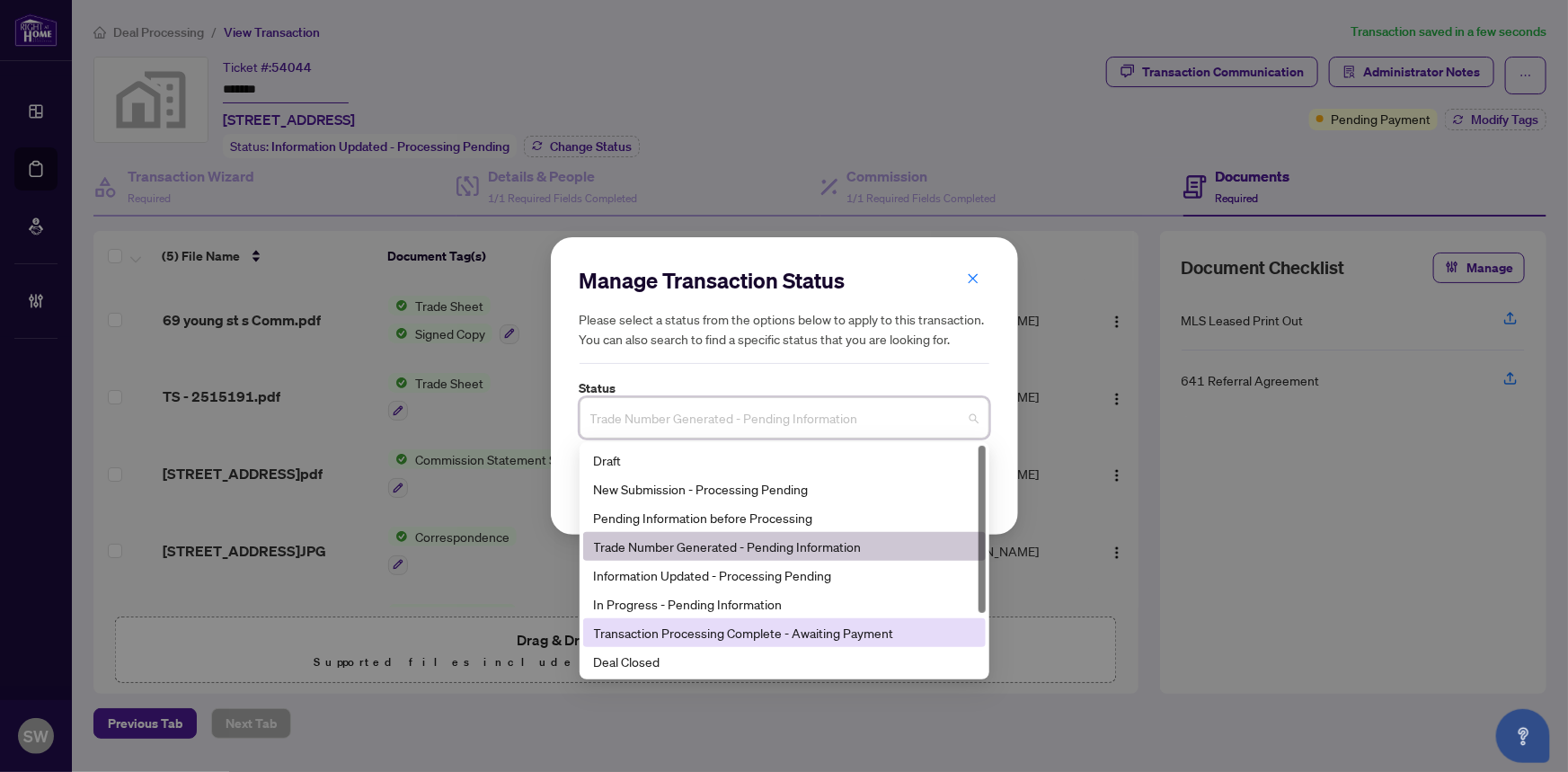
click at [696, 648] on div "Deal Closed" at bounding box center [784, 661] width 402 height 29
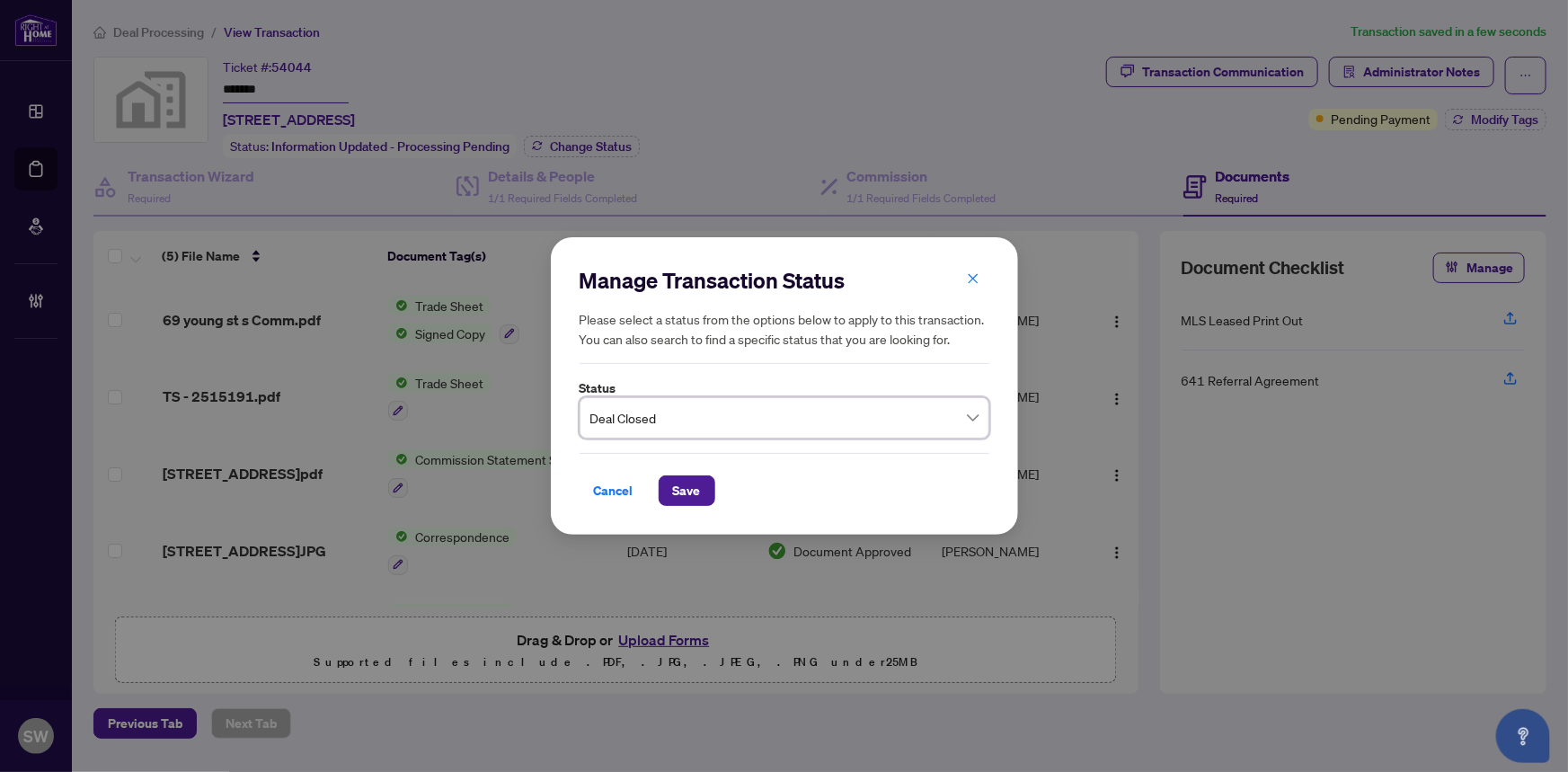
click at [679, 411] on span "Deal Closed" at bounding box center [784, 417] width 388 height 34
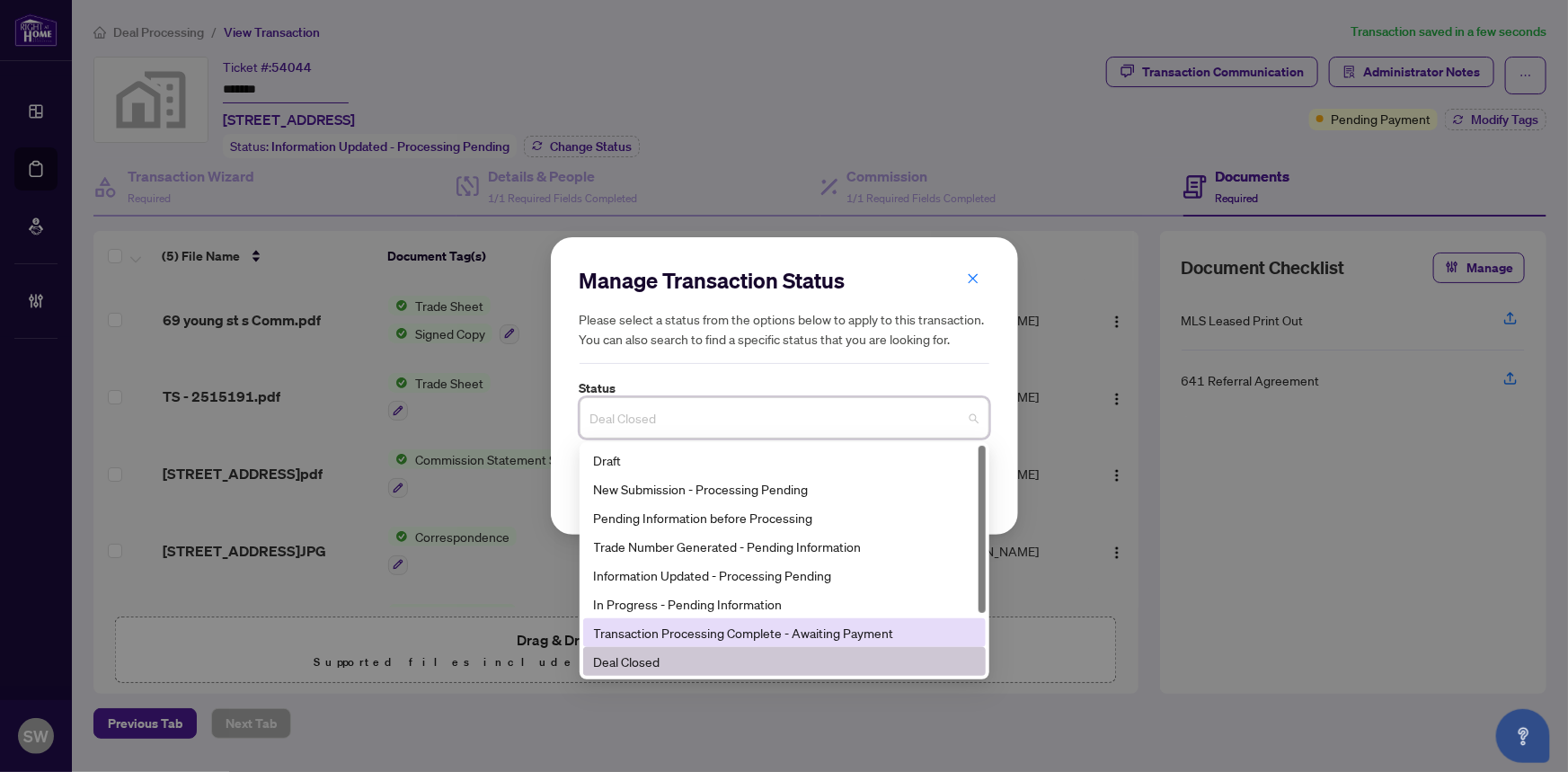
click at [700, 643] on div "Transaction Processing Complete - Awaiting Payment" at bounding box center [784, 632] width 381 height 20
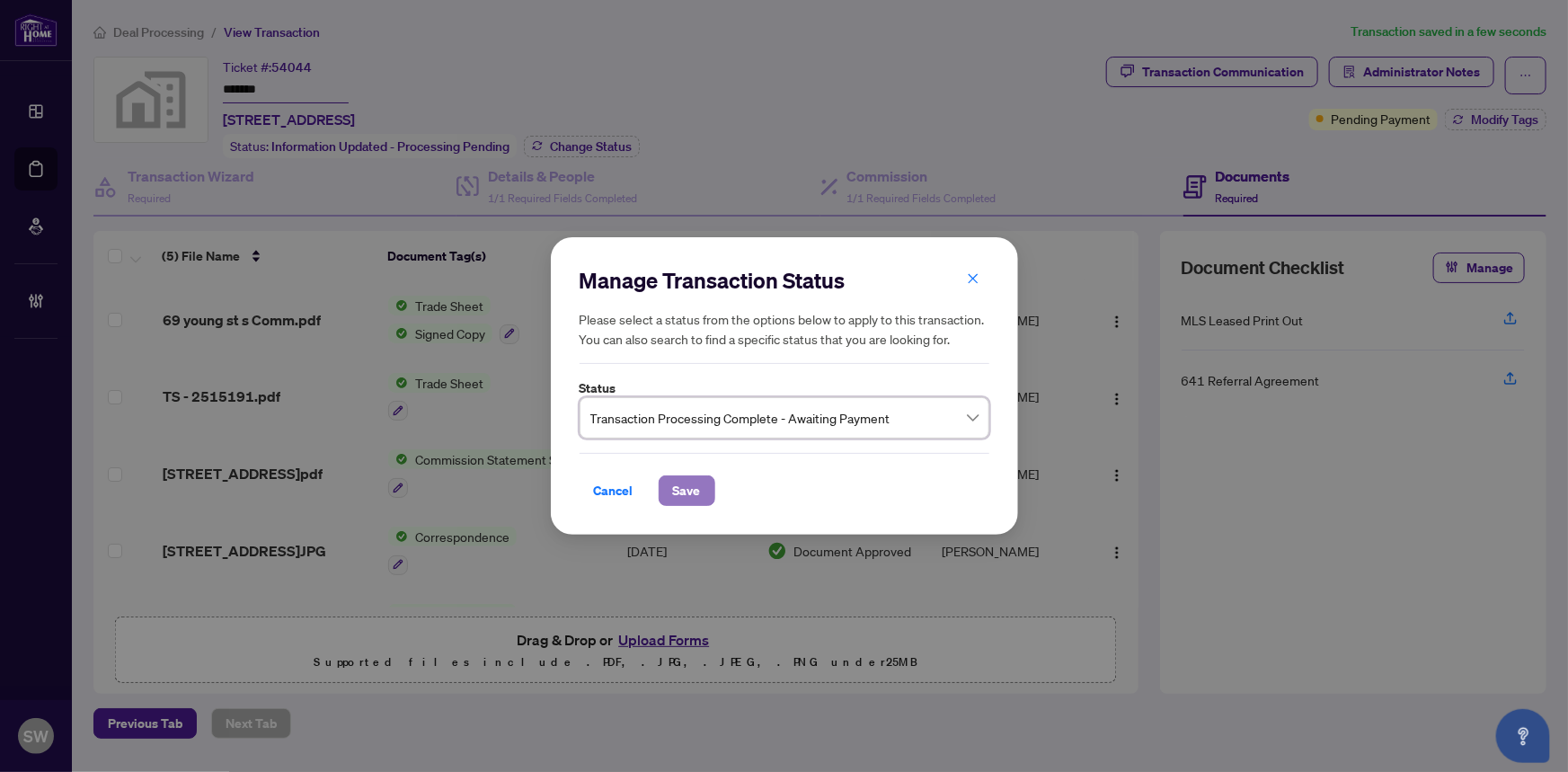
click at [695, 489] on span "Save" at bounding box center [687, 490] width 28 height 29
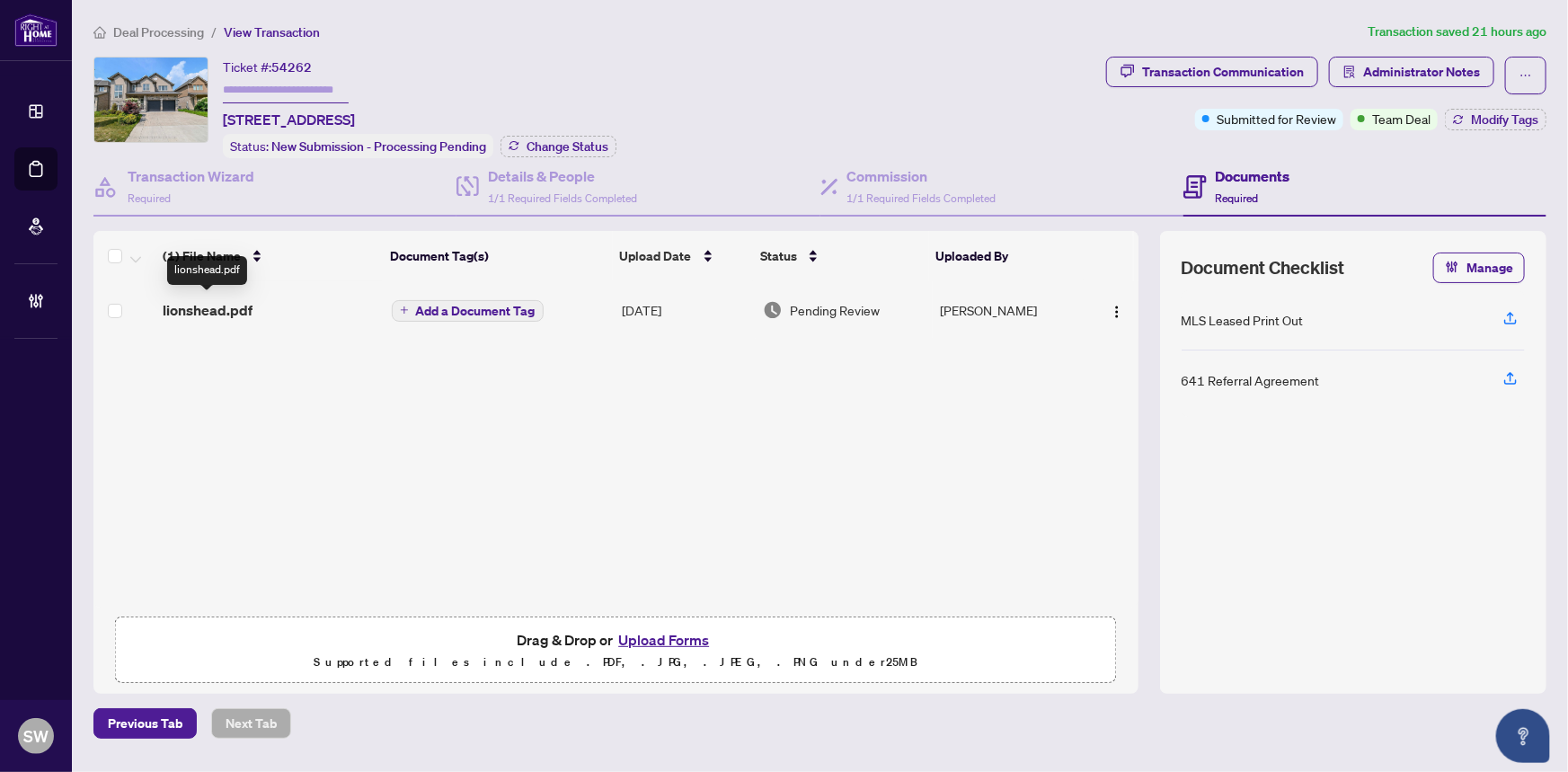
click at [217, 305] on span "lionshead.pdf" at bounding box center [208, 309] width 89 height 21
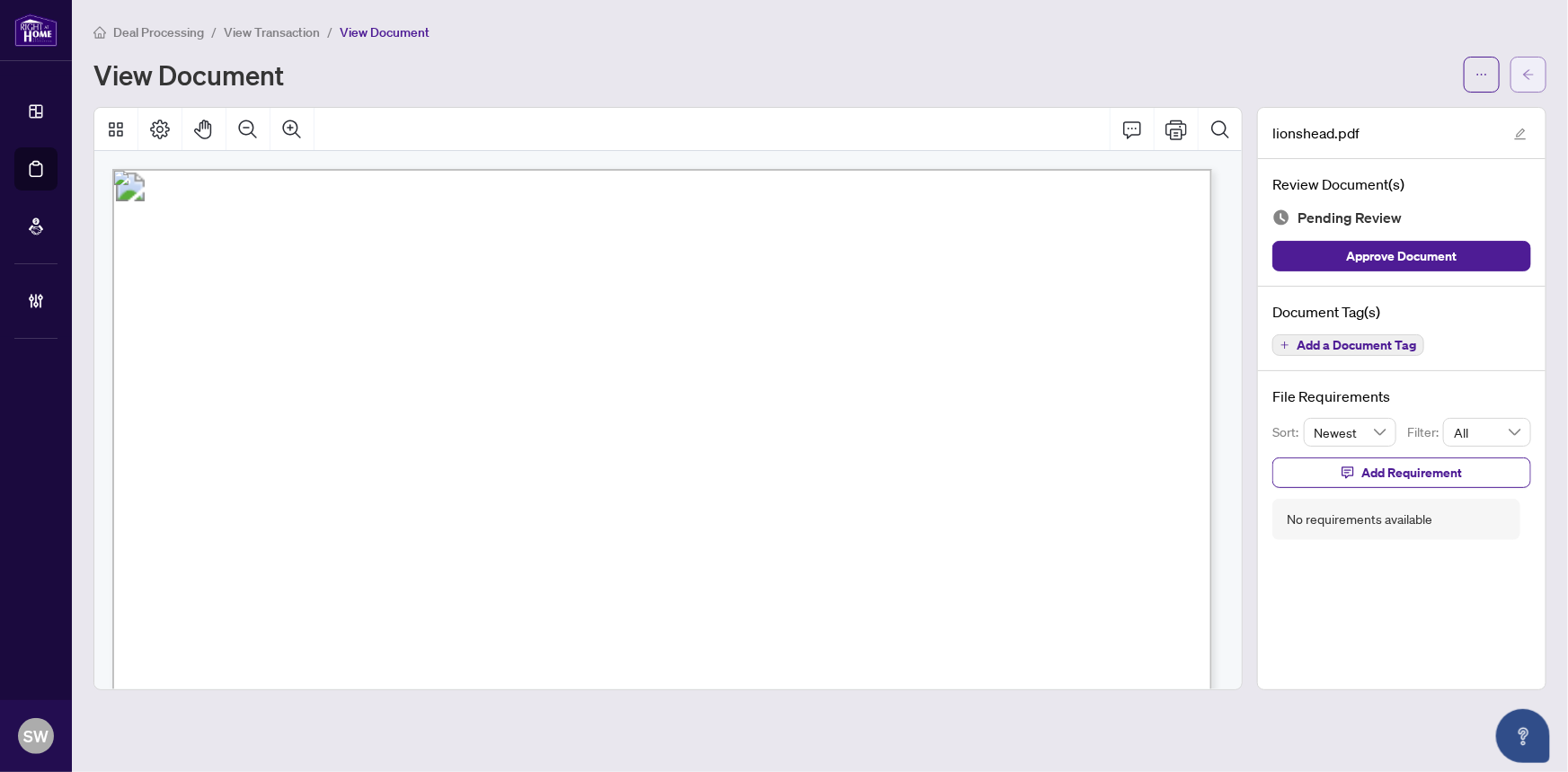
click at [1529, 79] on icon "arrow-left" at bounding box center [1529, 74] width 13 height 13
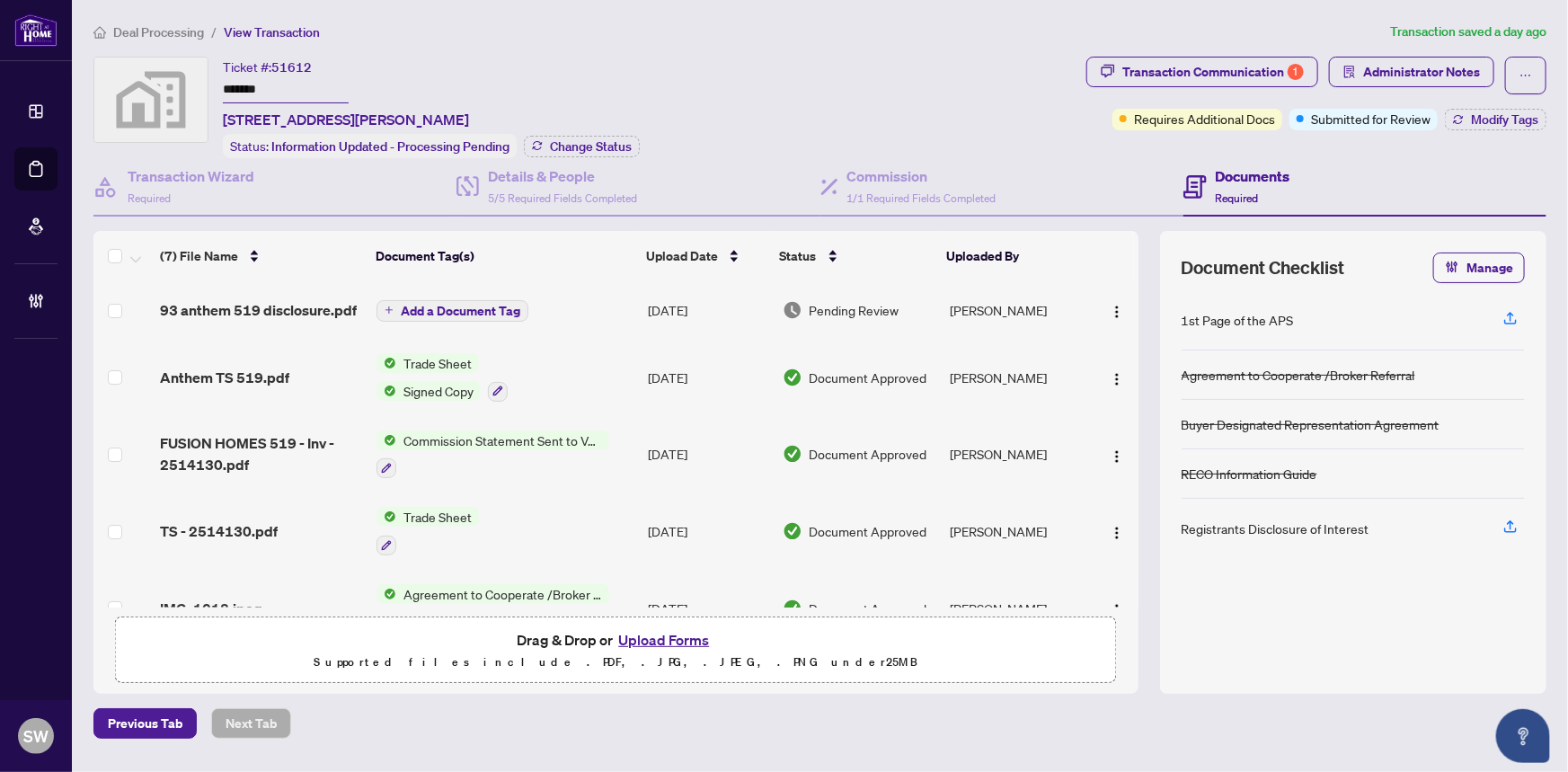
click at [251, 88] on input "*******" at bounding box center [285, 90] width 126 height 26
click at [247, 305] on span "93 anthem 519 disclosure.pdf" at bounding box center [258, 309] width 196 height 21
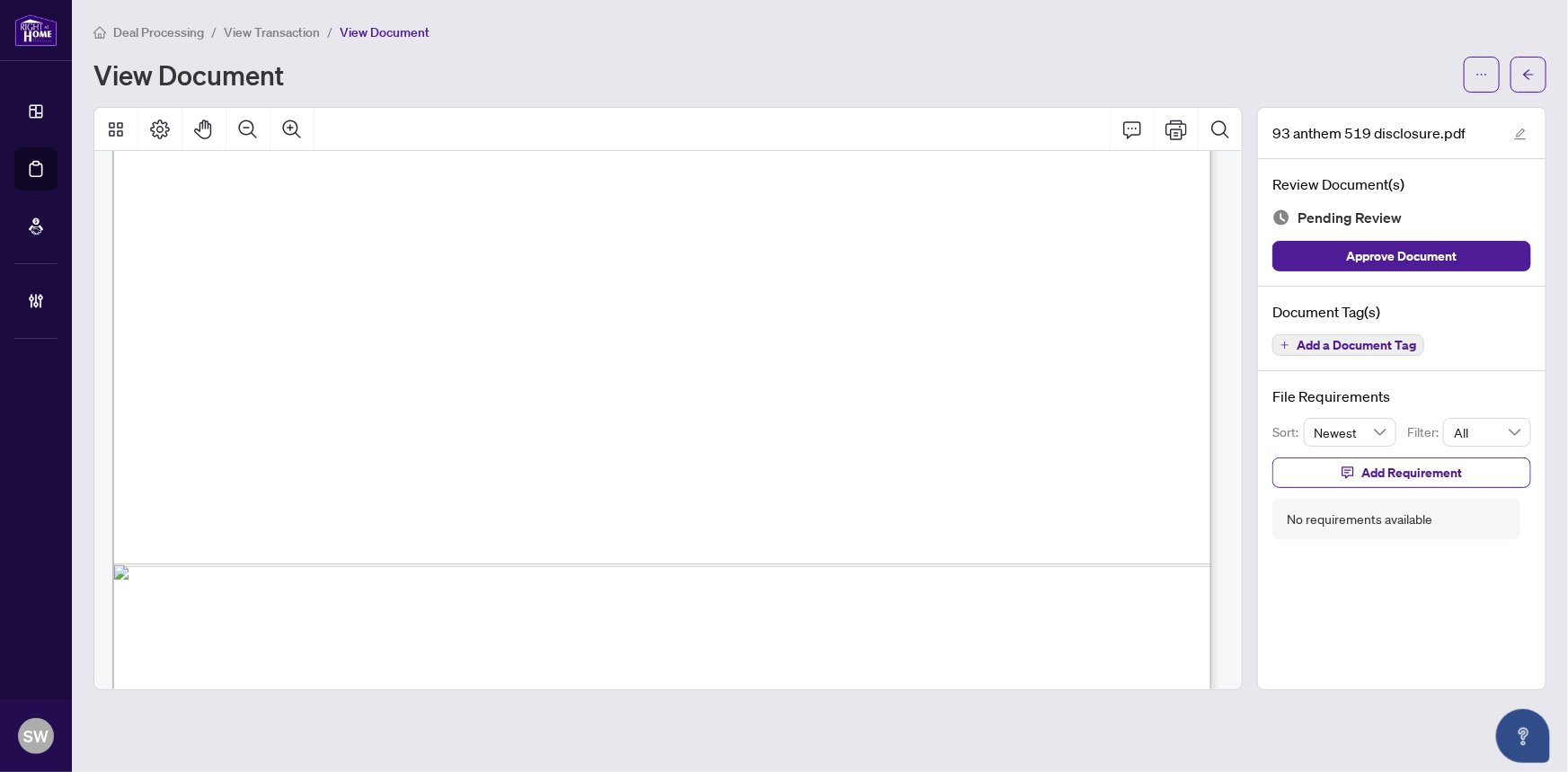
scroll to position [866, 0]
click at [1378, 350] on span "Add a Document Tag" at bounding box center [1356, 345] width 119 height 13
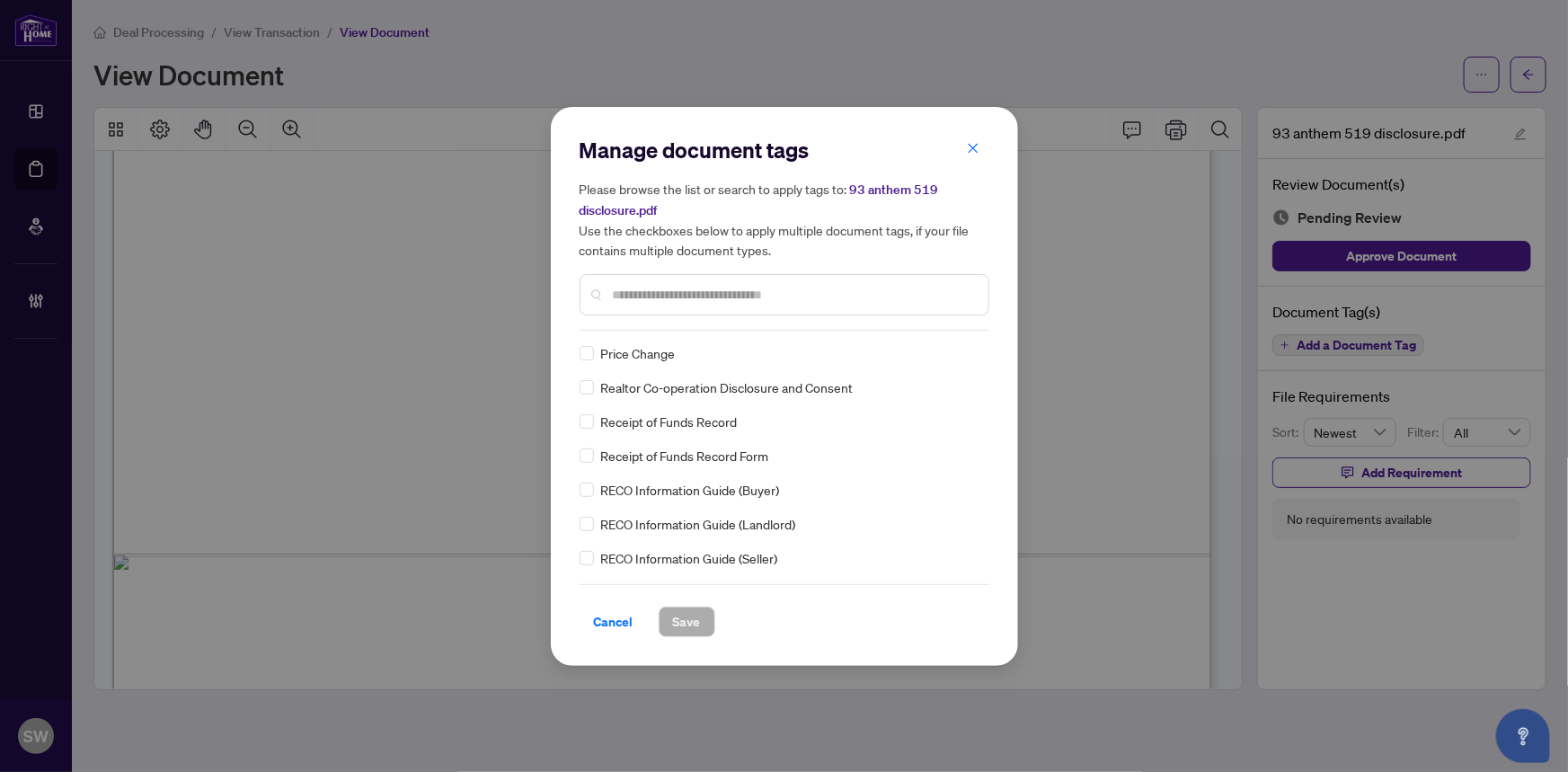
scroll to position [0, 0]
click at [956, 355] on div at bounding box center [960, 355] width 34 height 18
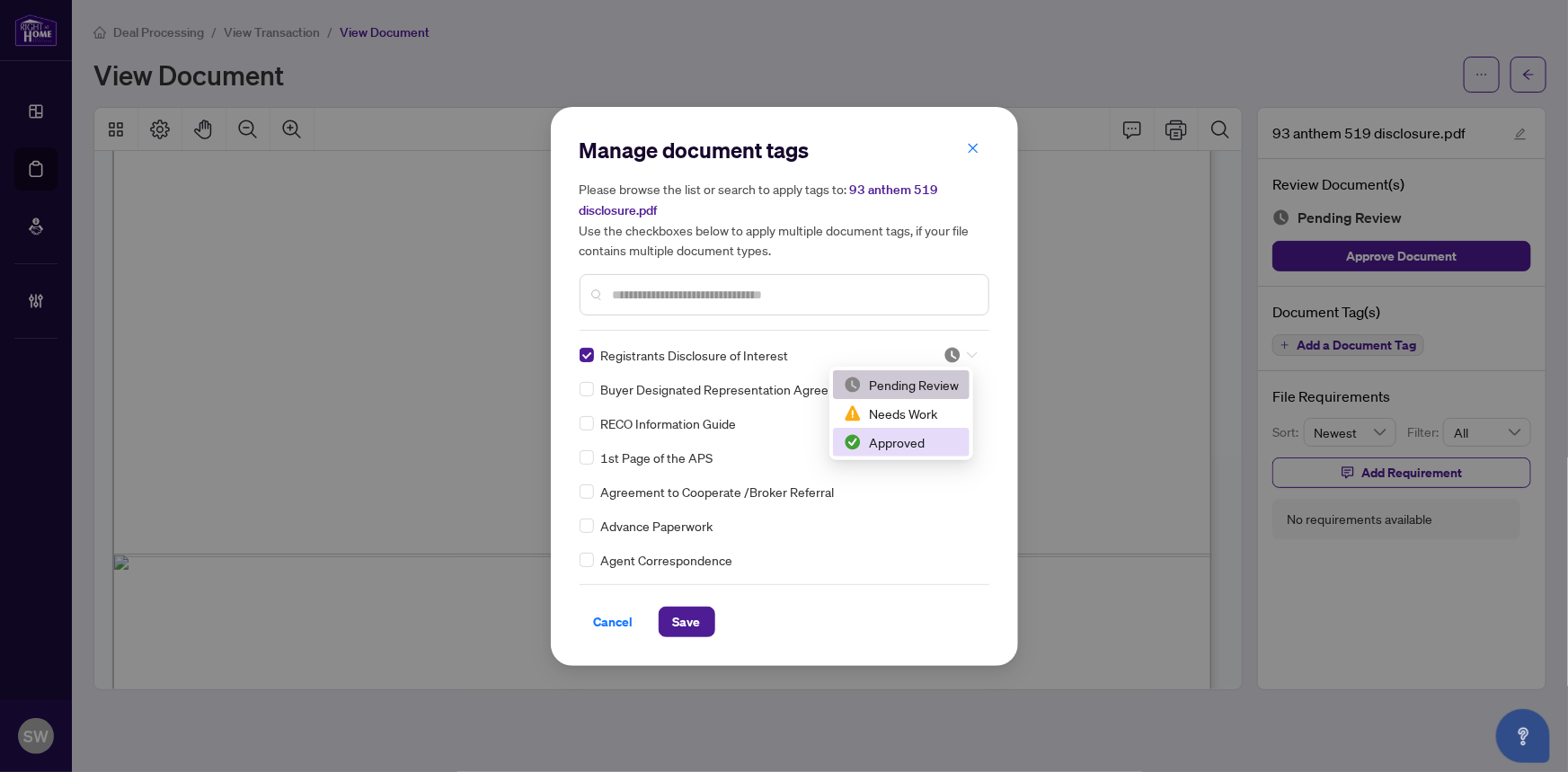
click at [905, 440] on div "Approved" at bounding box center [901, 441] width 115 height 20
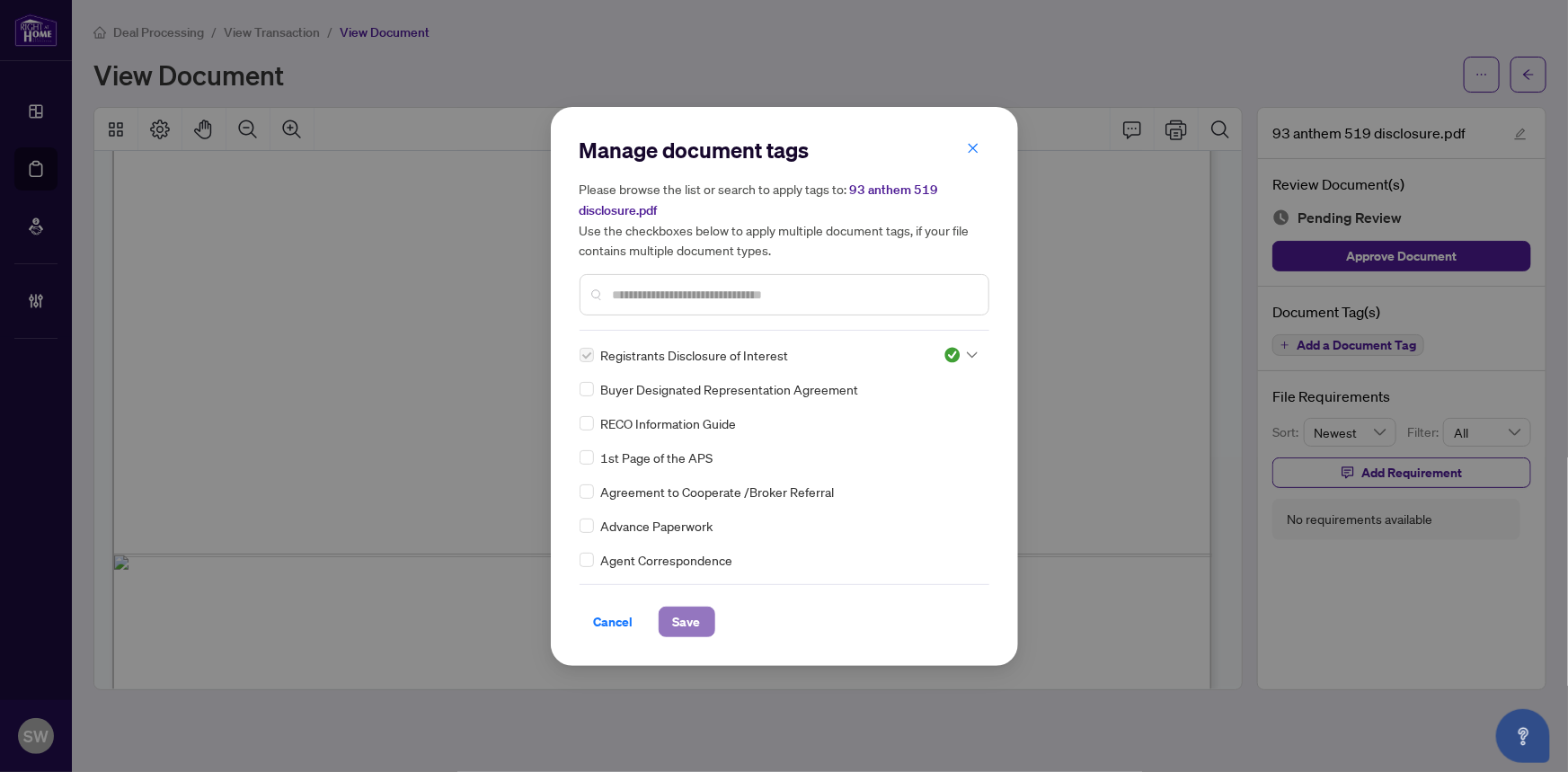
click at [698, 619] on span "Save" at bounding box center [687, 621] width 28 height 29
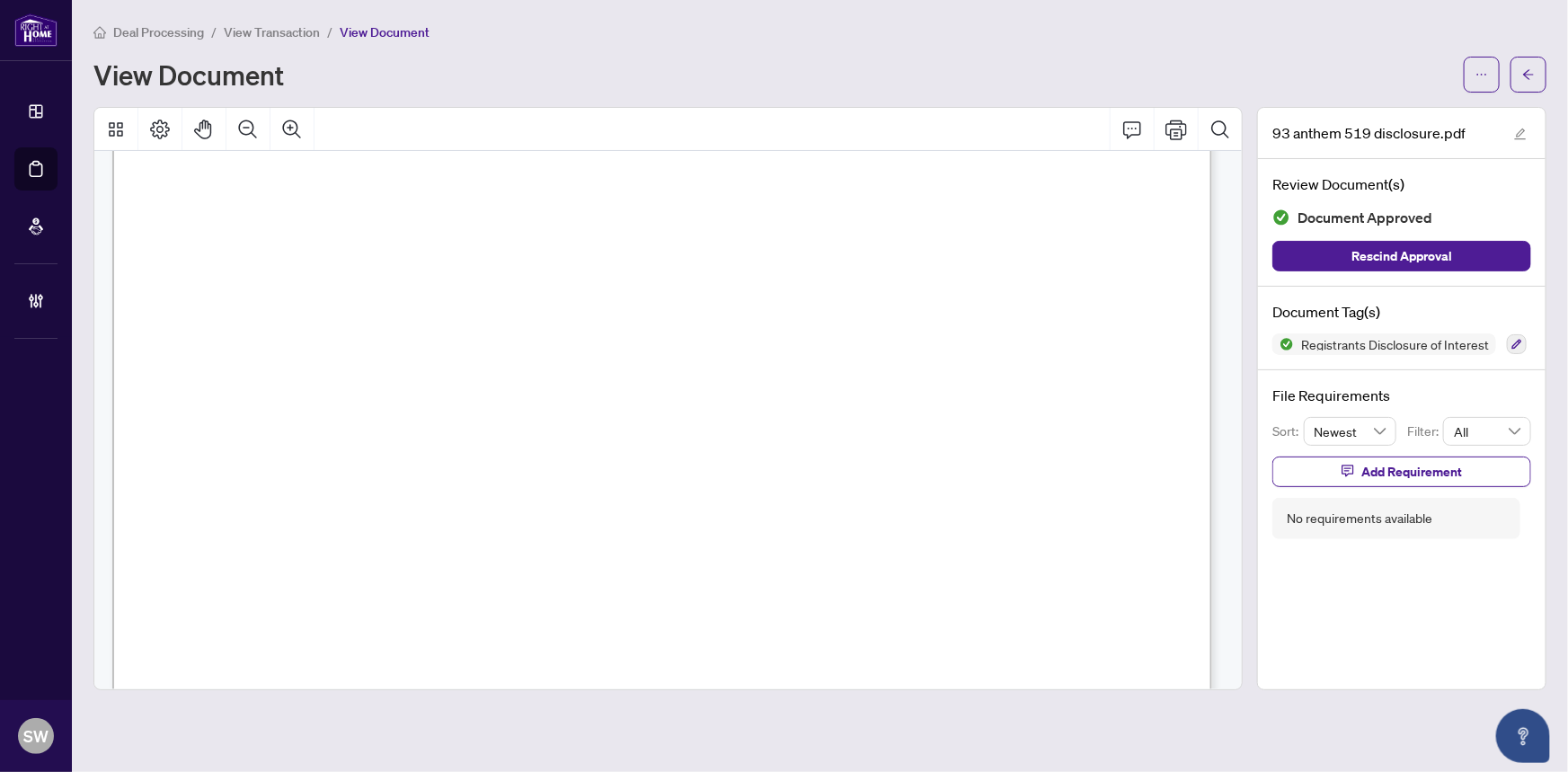
scroll to position [49, 0]
click at [1530, 87] on span "button" at bounding box center [1529, 74] width 13 height 29
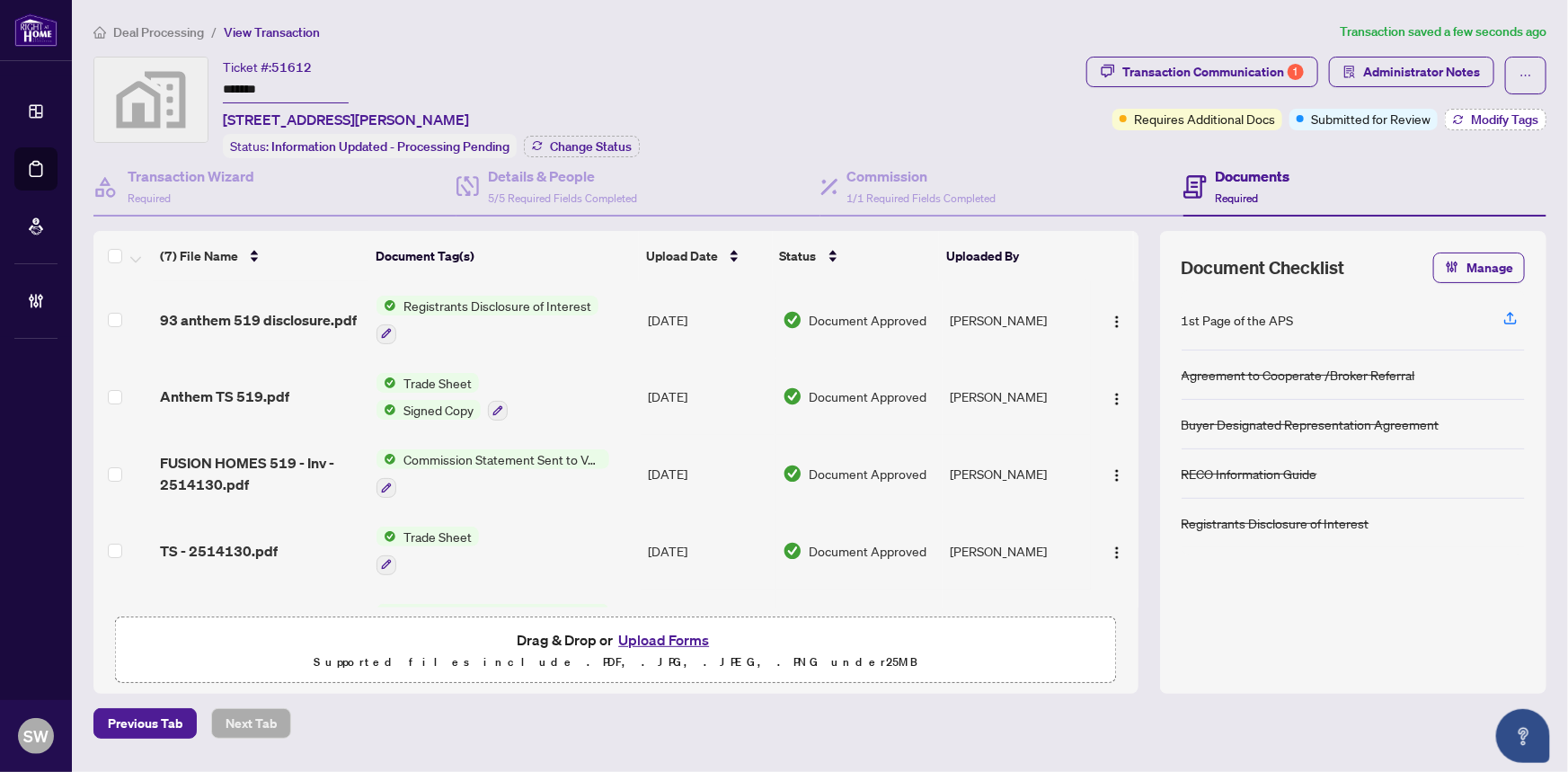
click at [1516, 125] on span "Modify Tags" at bounding box center [1505, 120] width 67 height 13
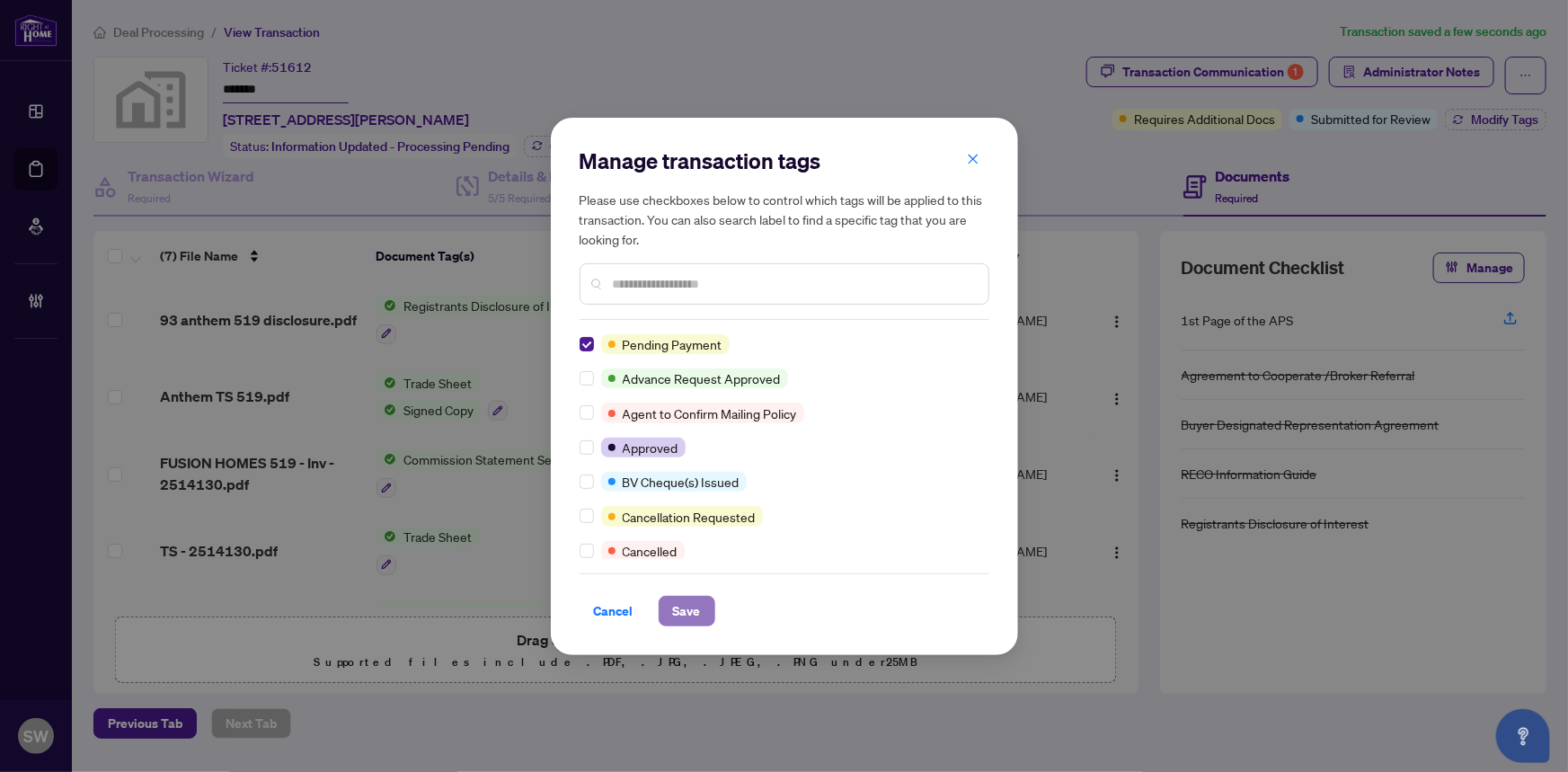
click at [692, 609] on span "Save" at bounding box center [687, 611] width 28 height 29
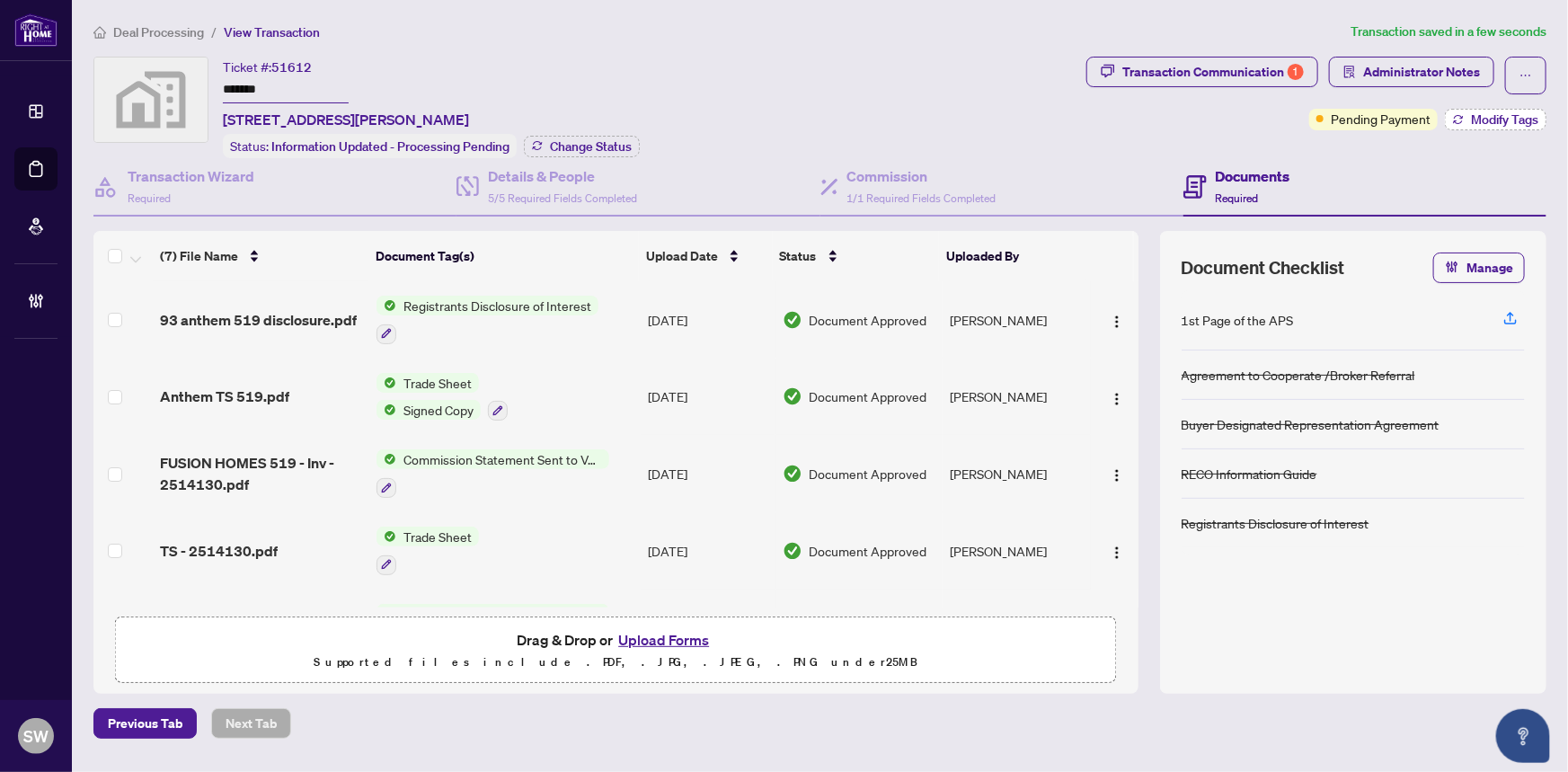
click at [1503, 121] on span "Modify Tags" at bounding box center [1505, 120] width 67 height 13
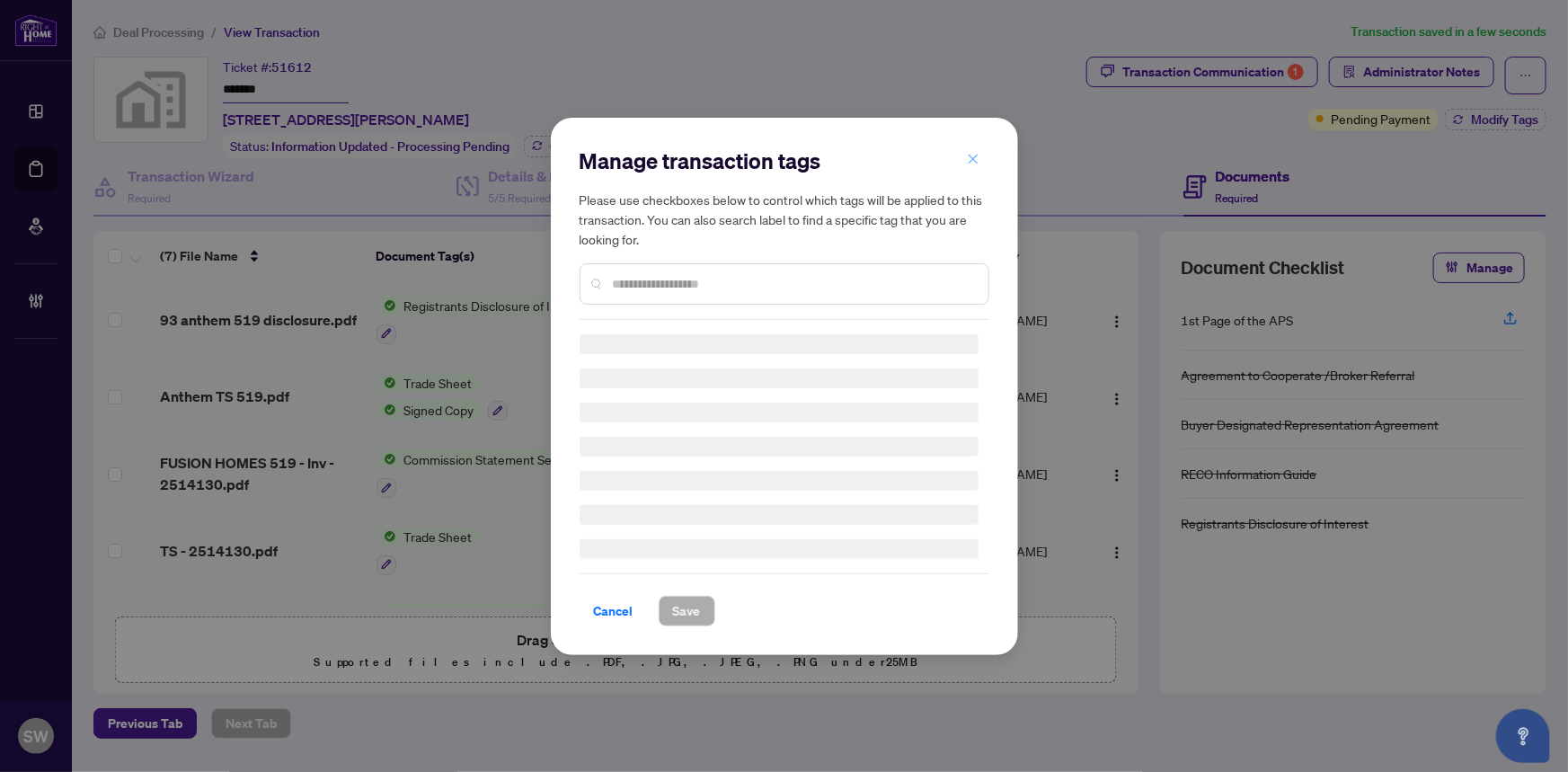
click at [974, 160] on icon "close" at bounding box center [973, 159] width 13 height 13
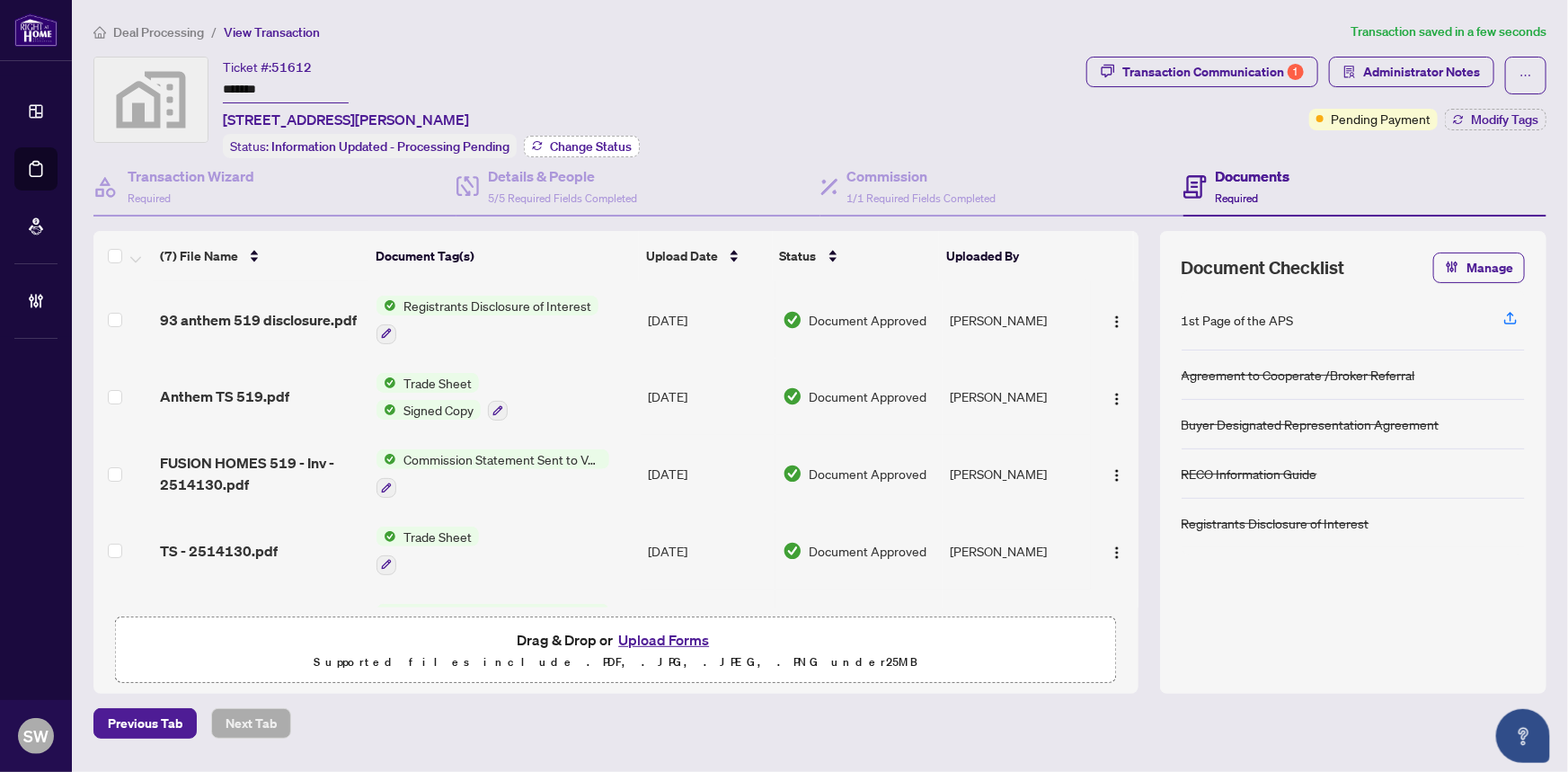
click at [561, 143] on span "Change Status" at bounding box center [591, 147] width 82 height 13
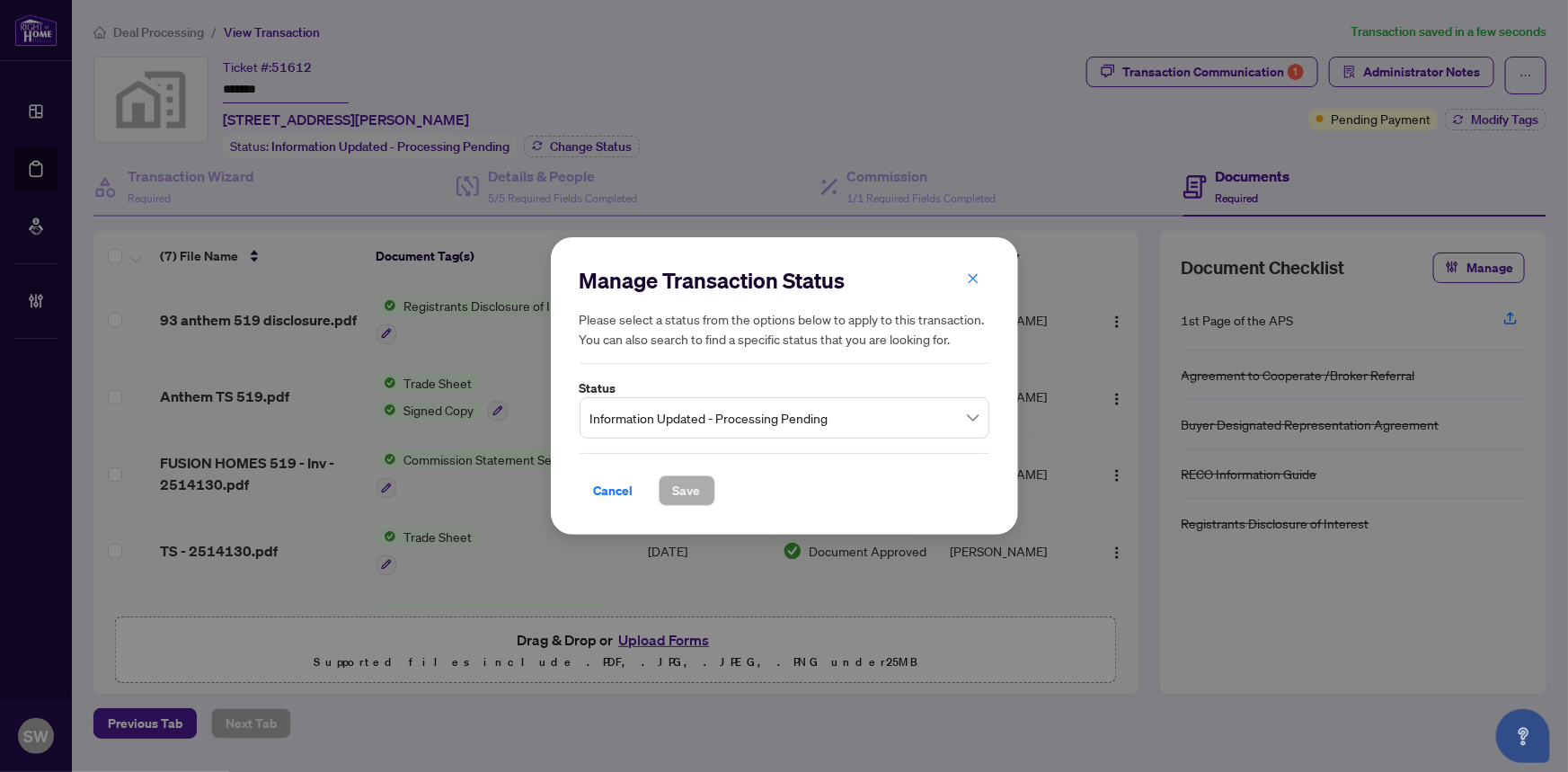
click at [790, 437] on input "search" at bounding box center [776, 420] width 372 height 39
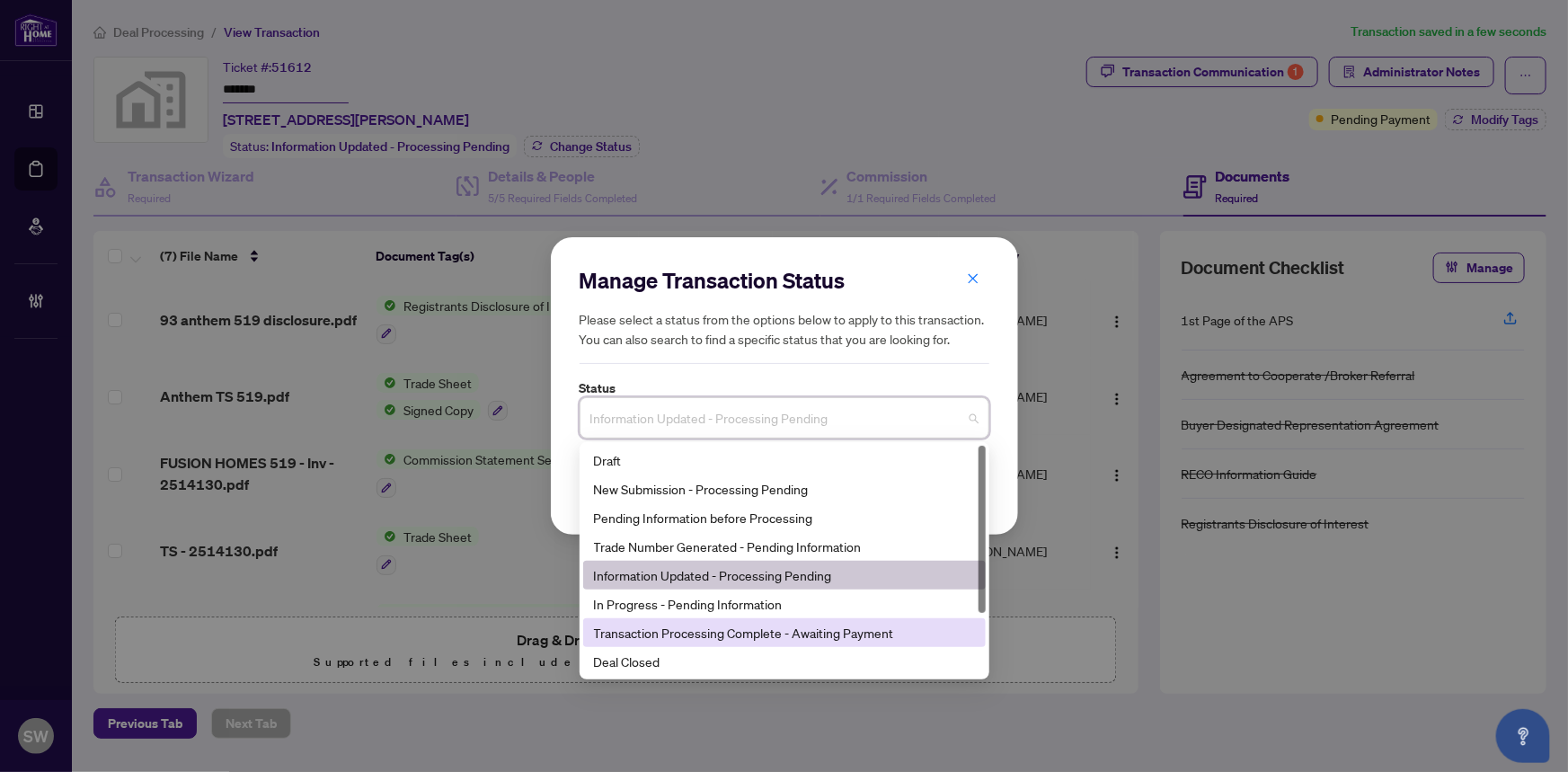
click at [779, 634] on div "Transaction Processing Complete - Awaiting Payment" at bounding box center [784, 632] width 381 height 20
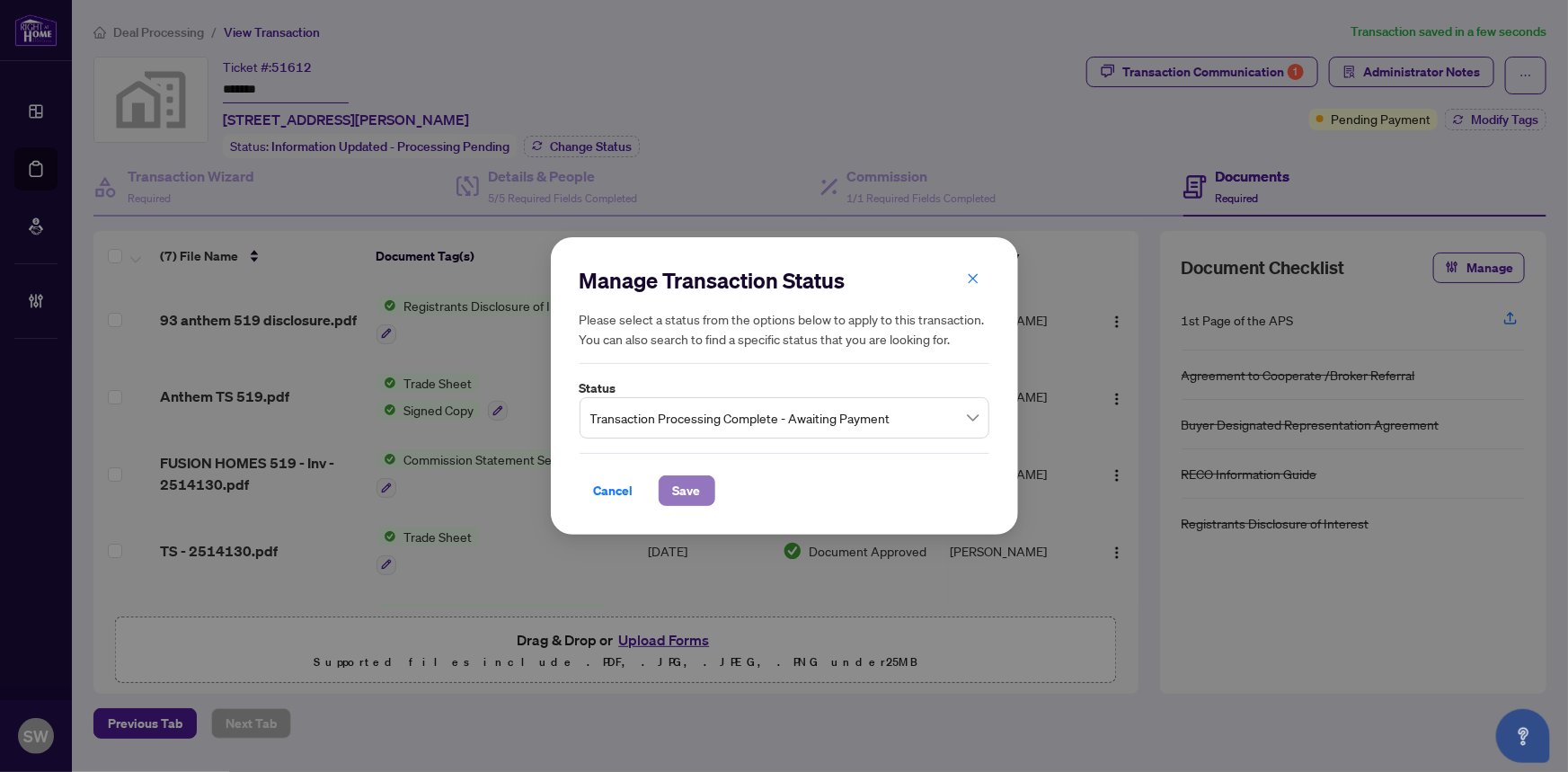
click at [690, 490] on span "Save" at bounding box center [687, 490] width 28 height 29
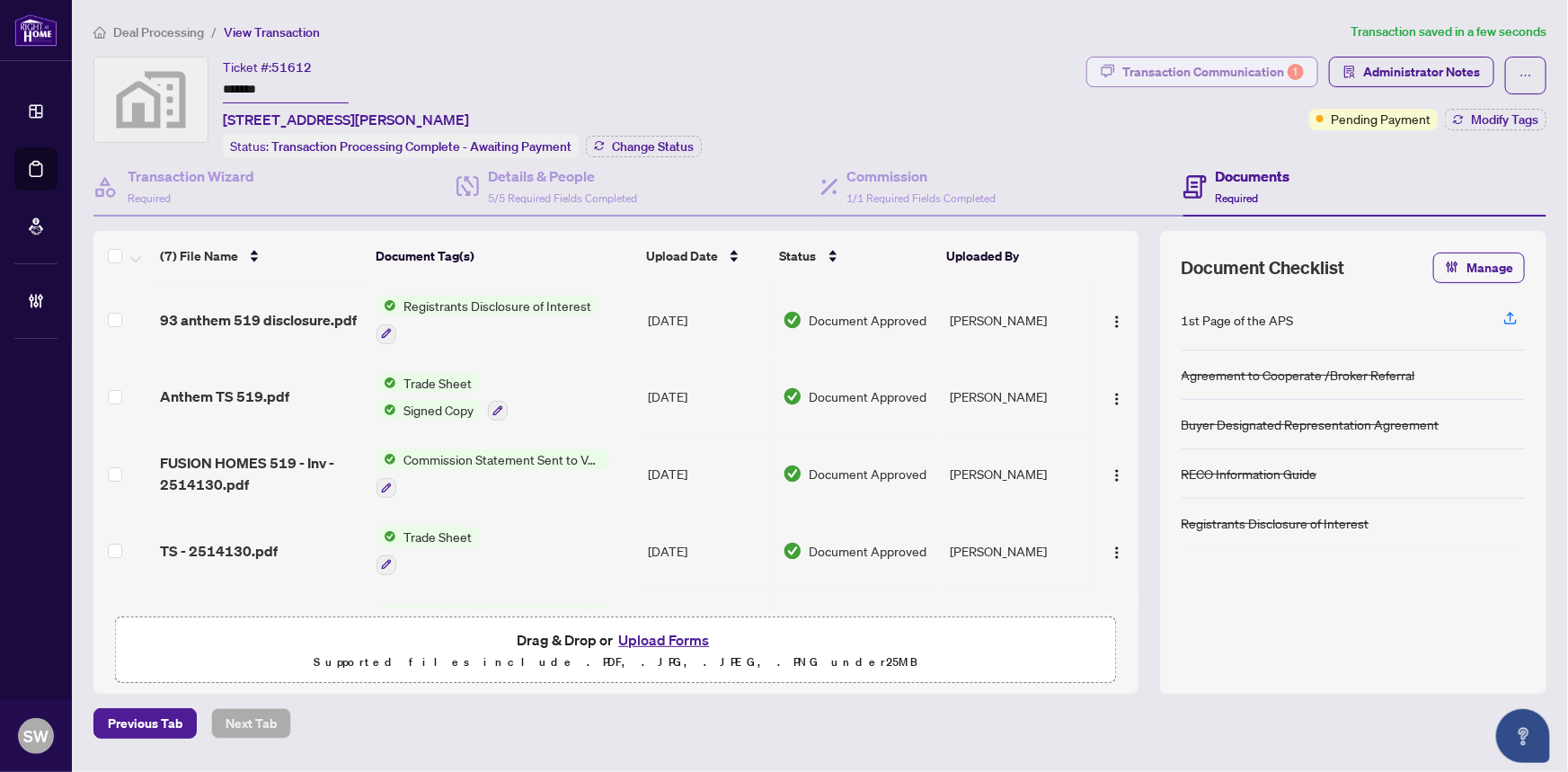
click at [1252, 79] on div "Transaction Communication 1" at bounding box center [1212, 72] width 182 height 29
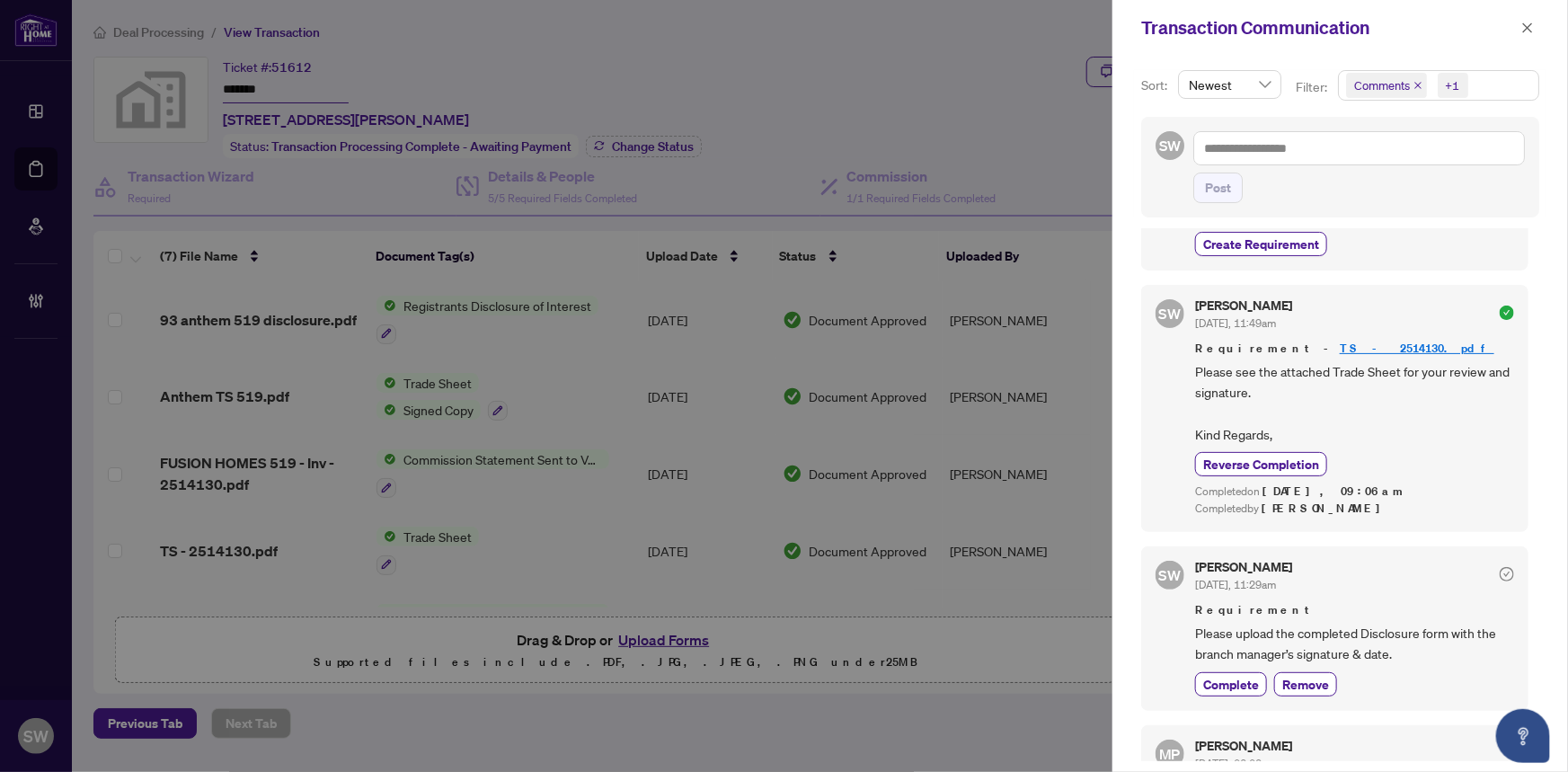
scroll to position [490, 0]
click at [1228, 681] on span "Complete" at bounding box center [1231, 684] width 56 height 19
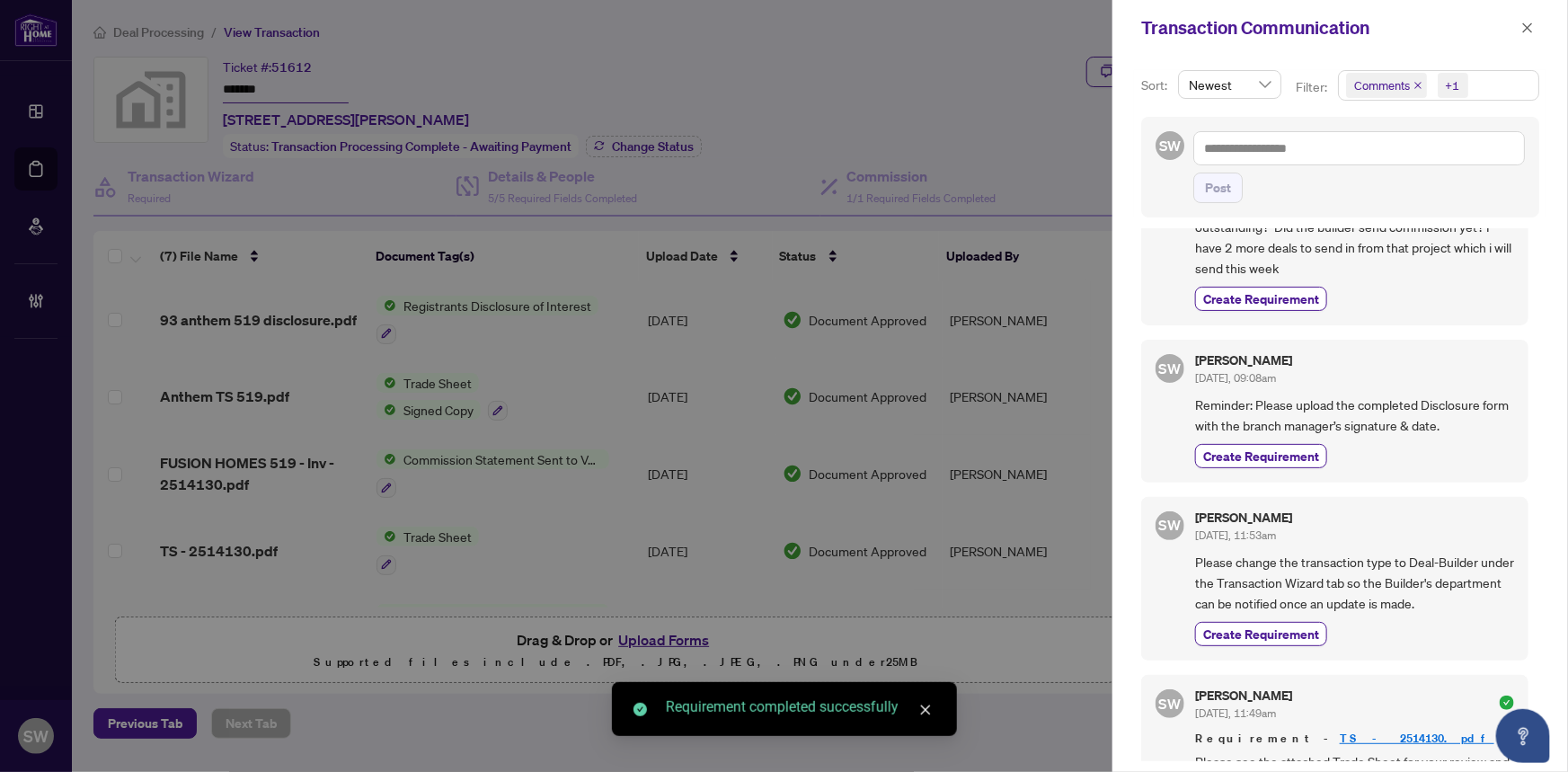
scroll to position [0, 0]
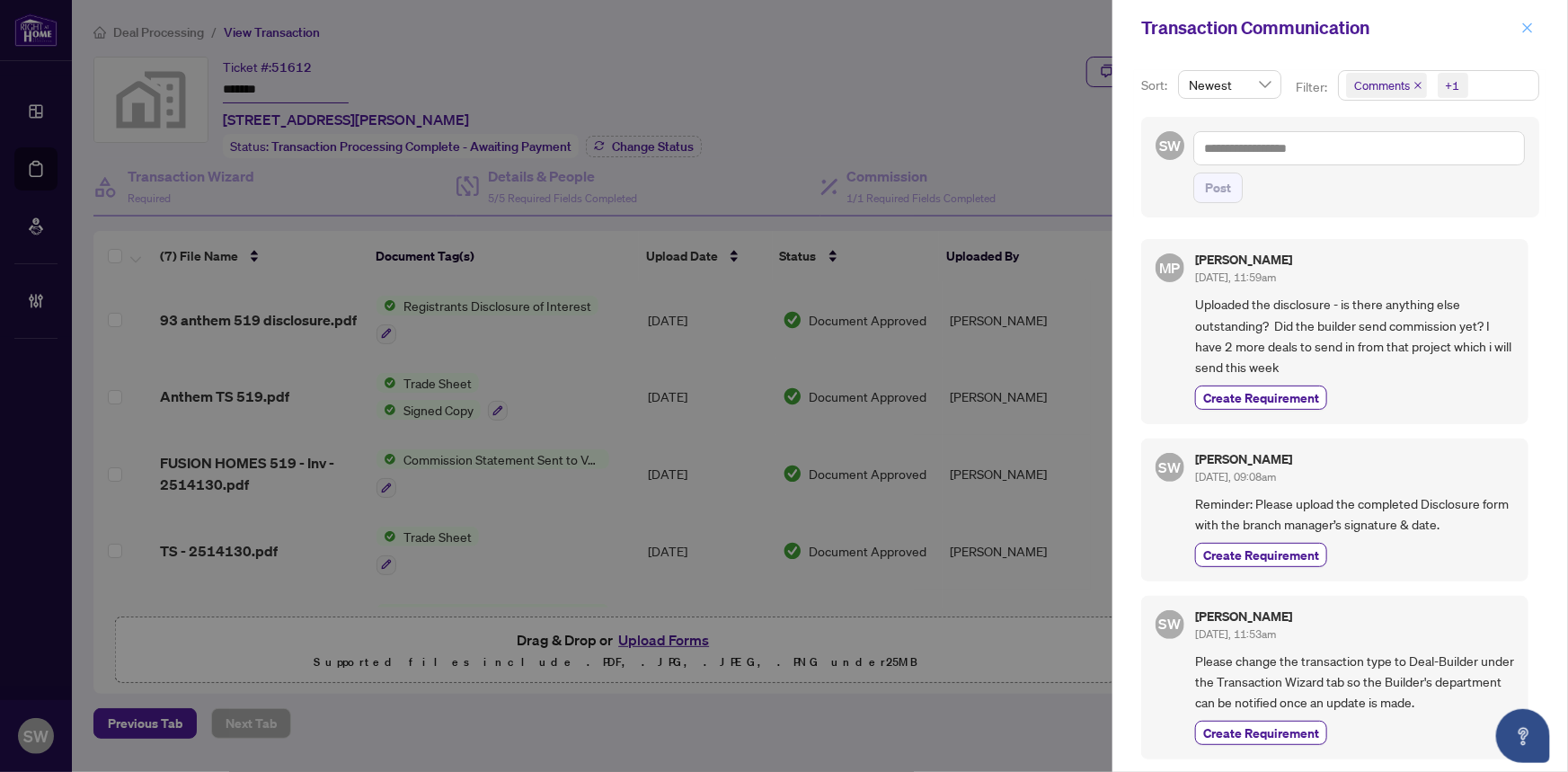
click at [1529, 25] on icon "close" at bounding box center [1528, 27] width 10 height 10
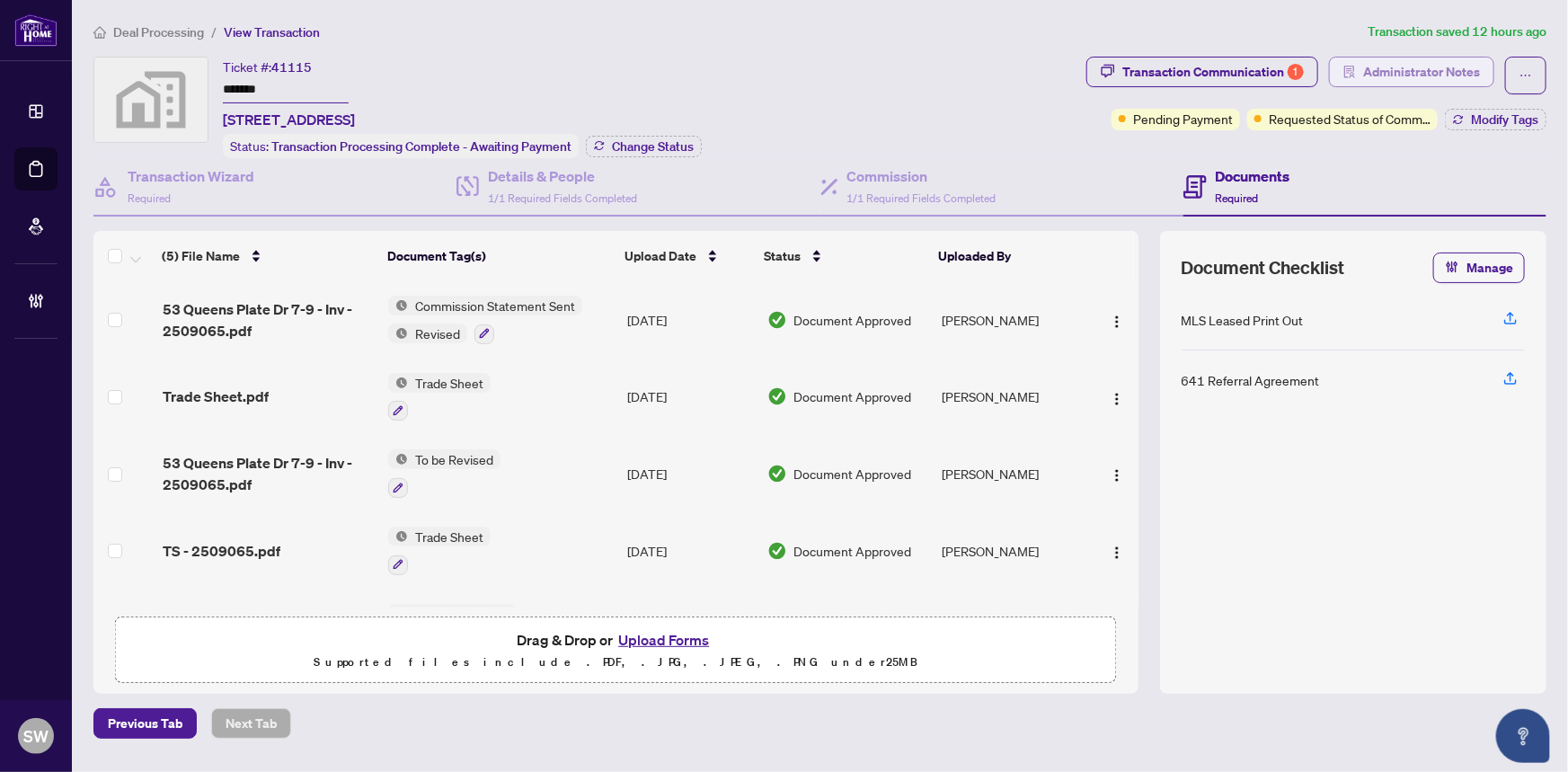
click at [1440, 74] on span "Administrator Notes" at bounding box center [1421, 72] width 116 height 29
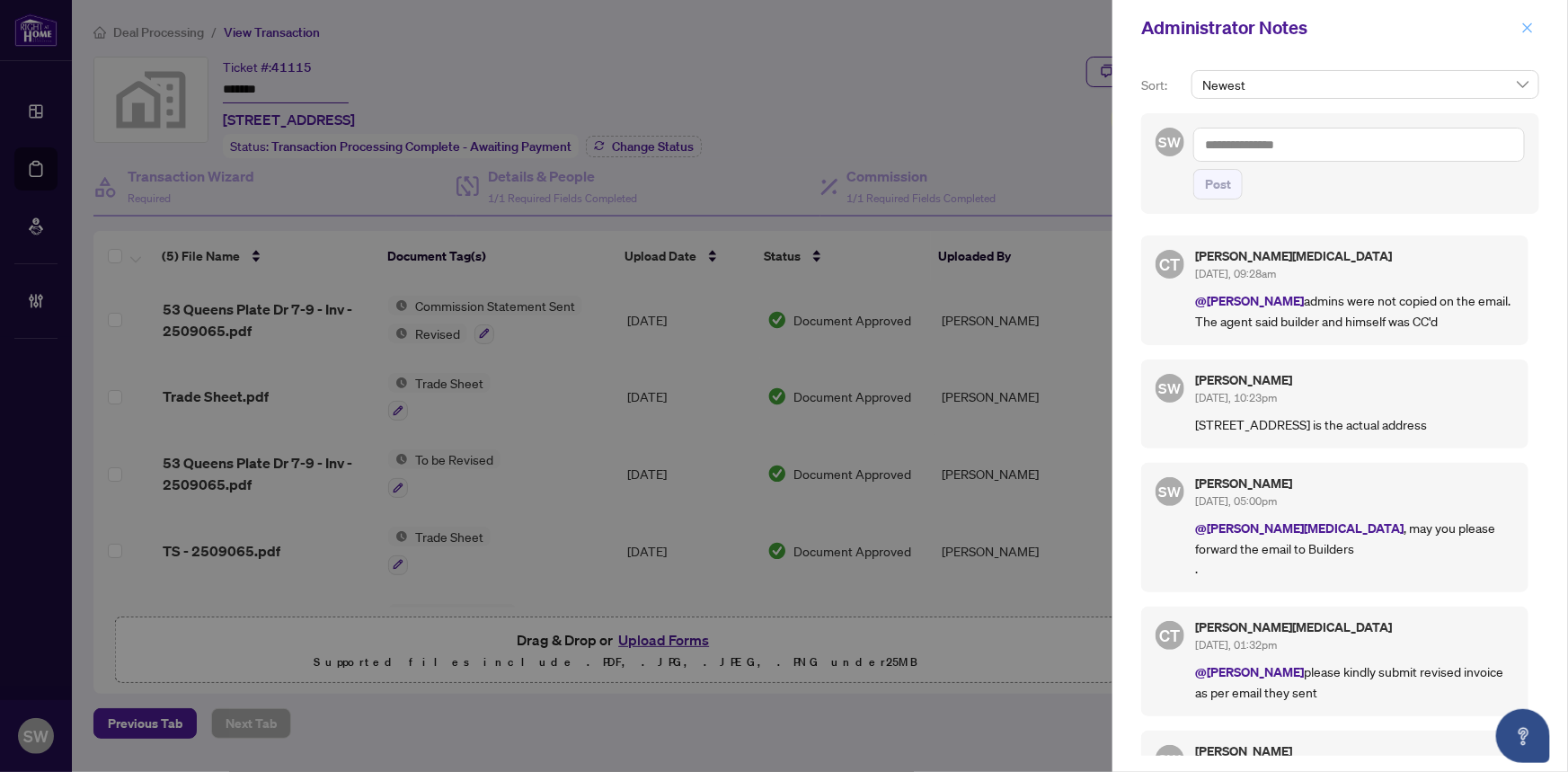
click at [1534, 32] on button "button" at bounding box center [1527, 27] width 23 height 21
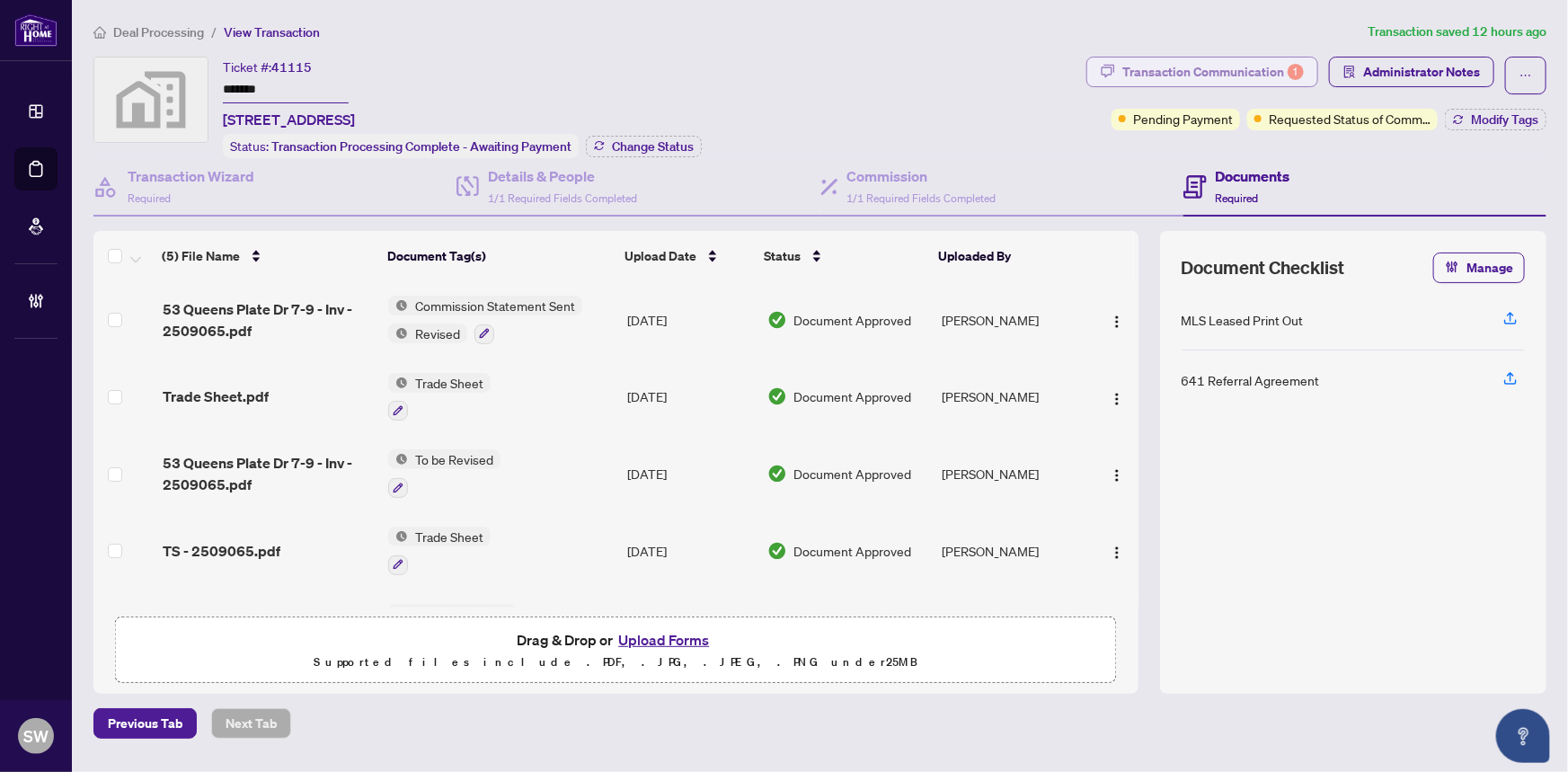
click at [1258, 73] on div "Transaction Communication 1" at bounding box center [1212, 72] width 182 height 29
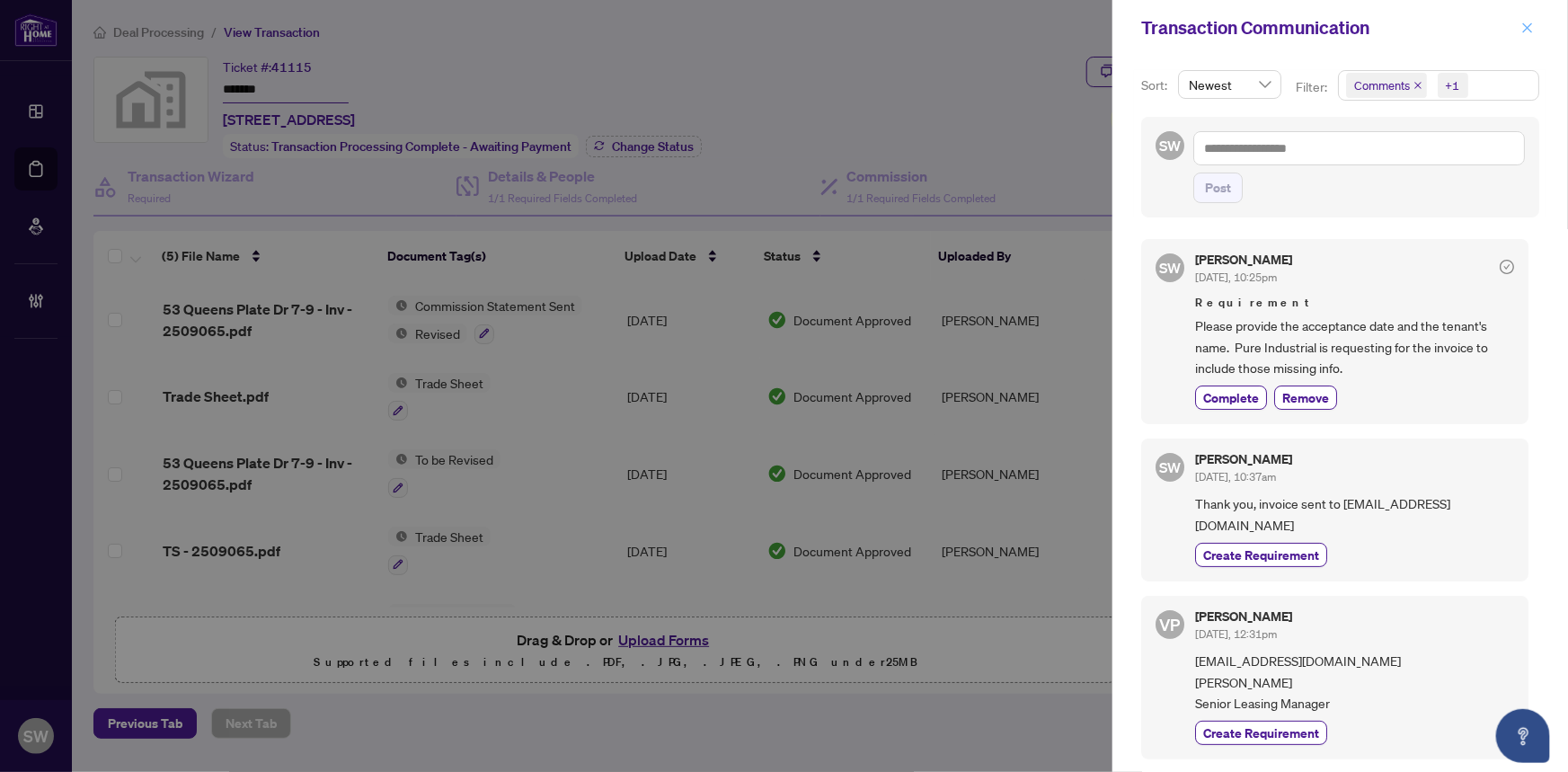
click at [1522, 29] on icon "close" at bounding box center [1528, 28] width 13 height 13
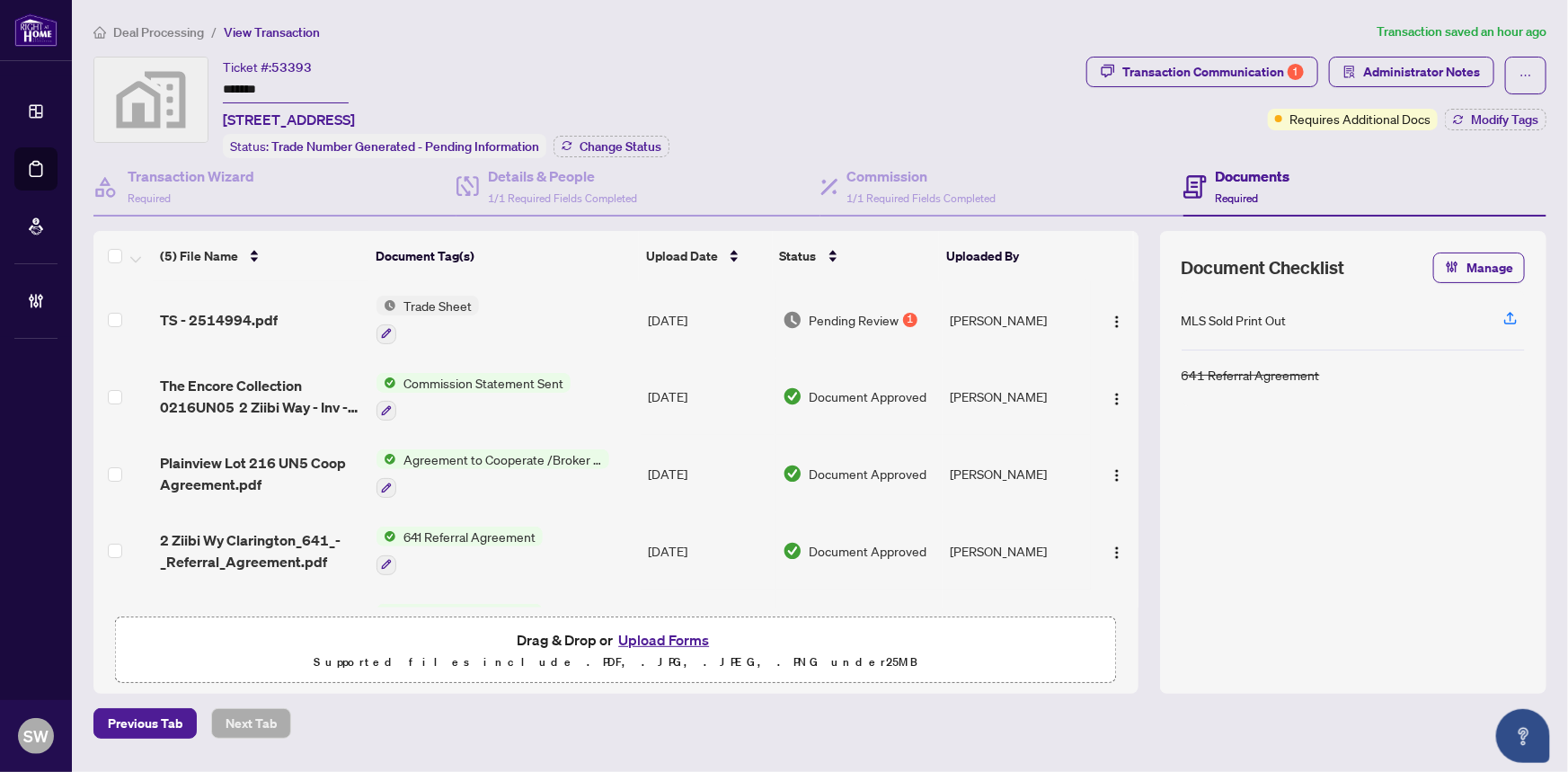
click at [251, 89] on input "*******" at bounding box center [285, 90] width 126 height 26
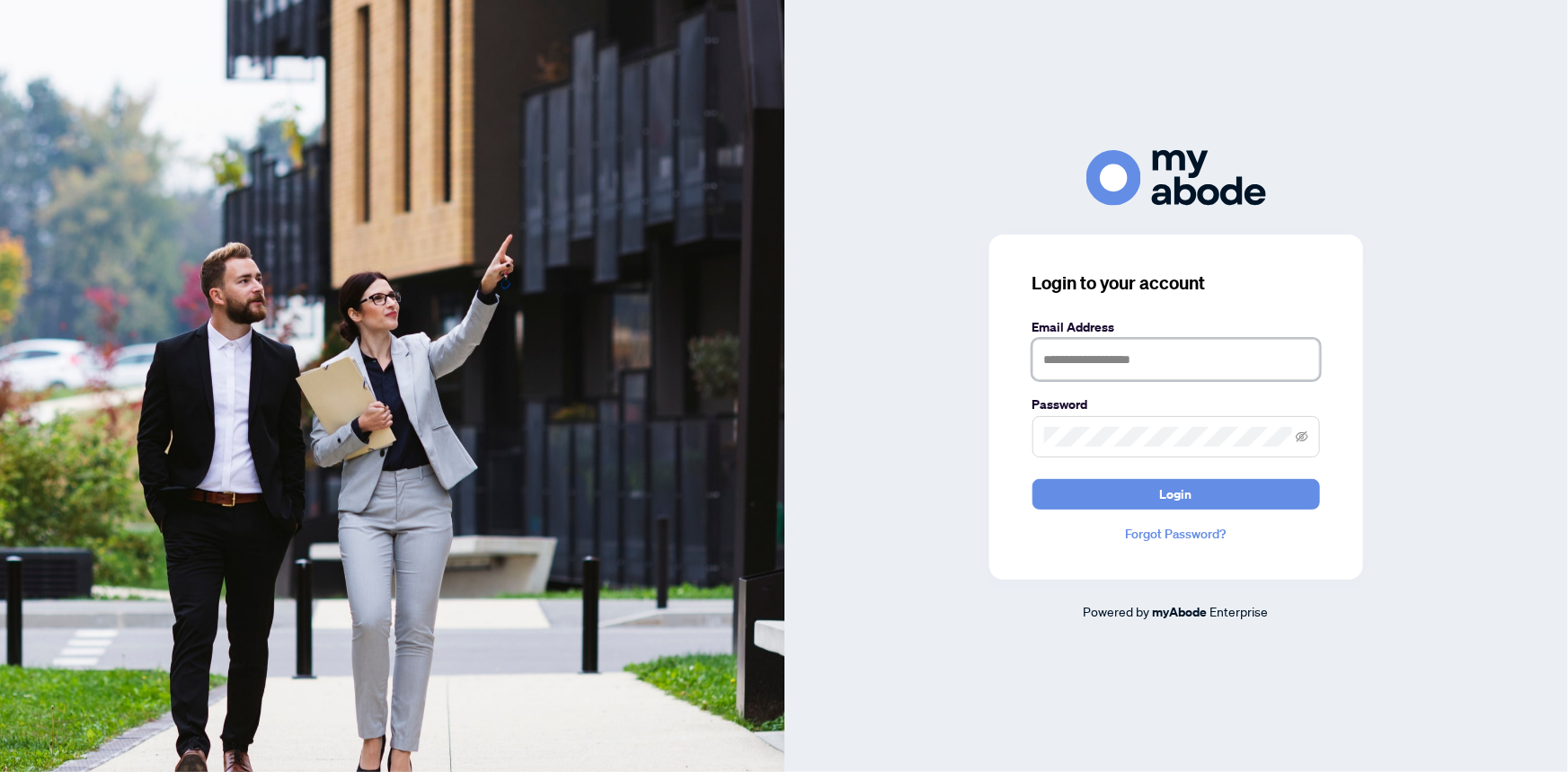
click at [1231, 352] on input "text" at bounding box center [1176, 359] width 288 height 41
type input "**********"
click at [1016, 36] on div "**********" at bounding box center [1176, 386] width 784 height 772
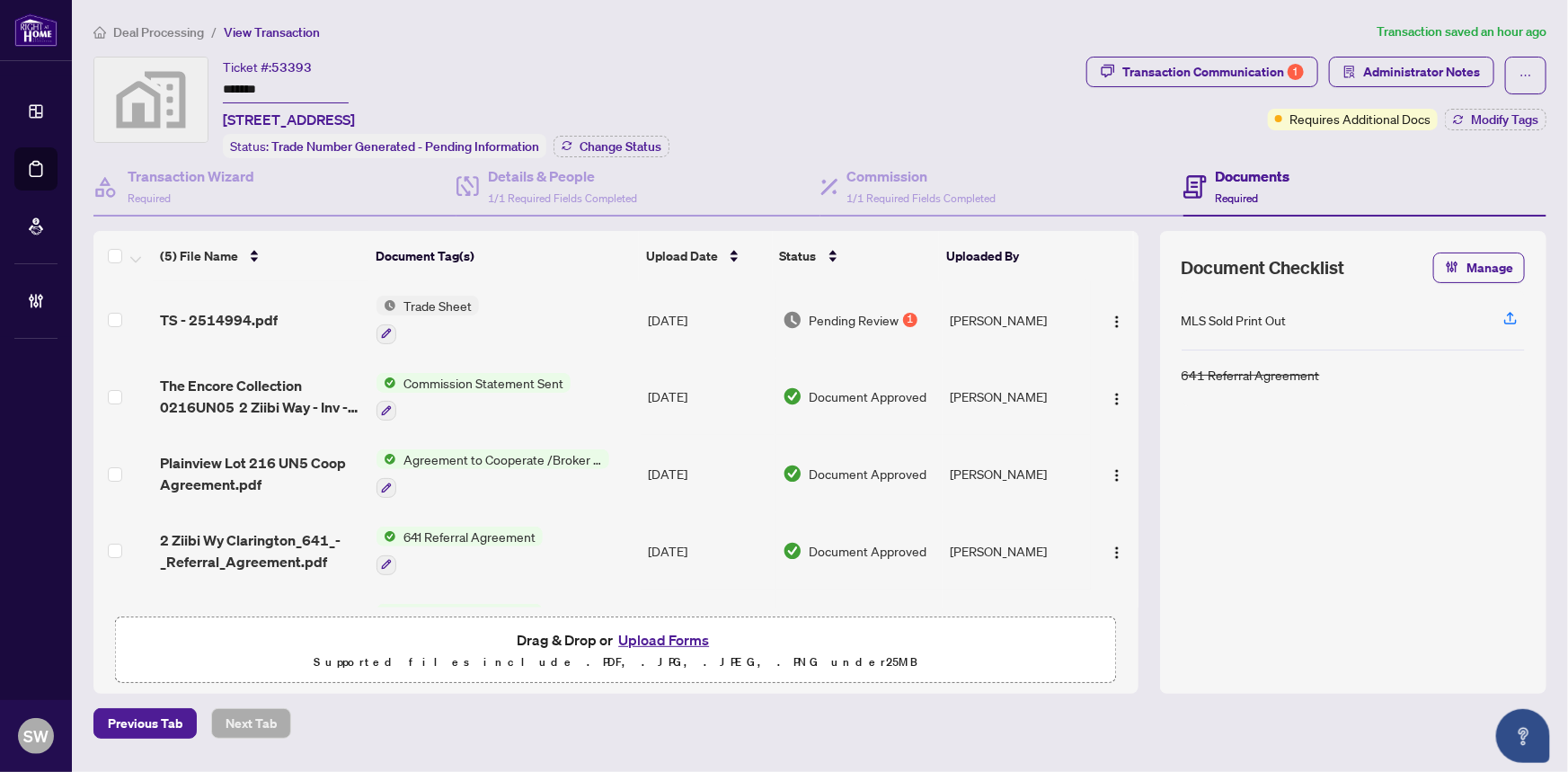
click at [819, 108] on div "Ticket #: 53393 ******* [STREET_ADDRESS] Status: Trade Number Generated - Pendi…" at bounding box center [586, 107] width 986 height 102
click at [296, 533] on span "2 Ziibi Wy Clarington_641_-_Referral_Agreement.pdf" at bounding box center [262, 550] width 203 height 43
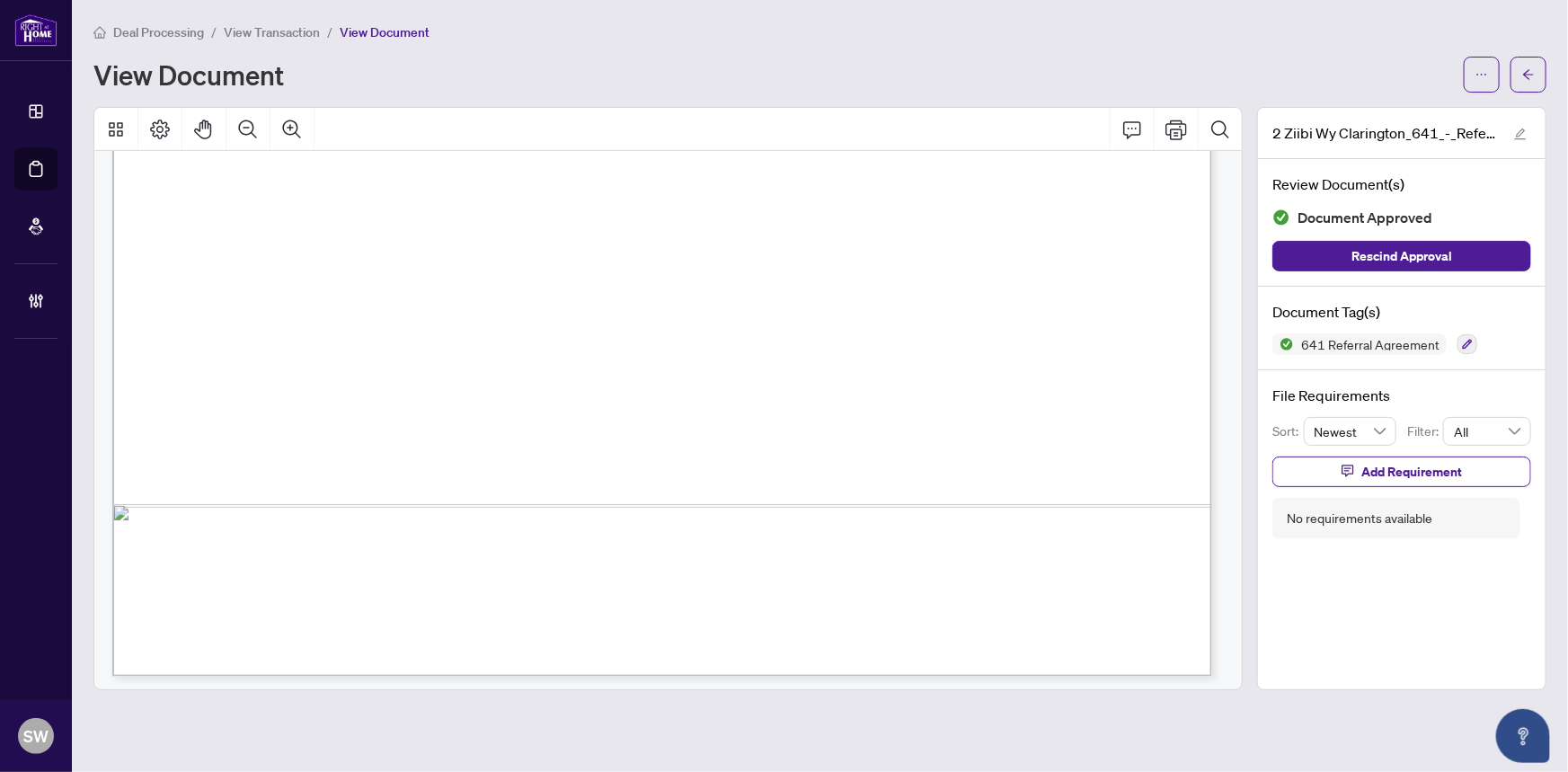
scroll to position [920, 0]
click at [243, 343] on span "RESULTS OF REFERRAL:" at bounding box center [269, 338] width 167 height 16
click at [1548, 67] on main "Deal Processing / View Transaction / View Document View Document 2 Ziibi Wy Cla…" at bounding box center [819, 386] width 1496 height 772
click at [1541, 70] on button "button" at bounding box center [1528, 74] width 36 height 36
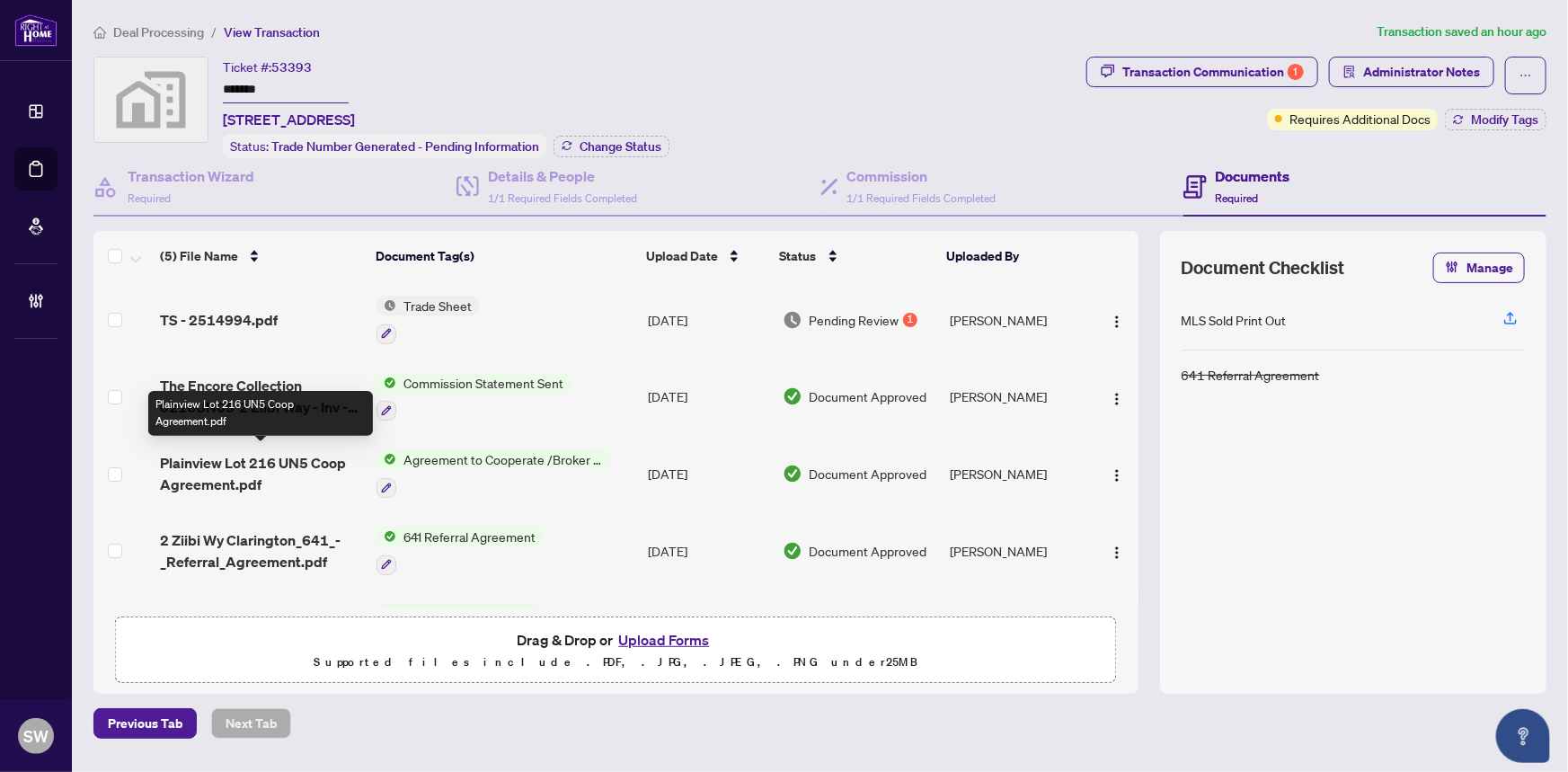
click at [288, 457] on span "Plainview Lot 216 UN5 Coop Agreement.pdf" at bounding box center [262, 473] width 203 height 43
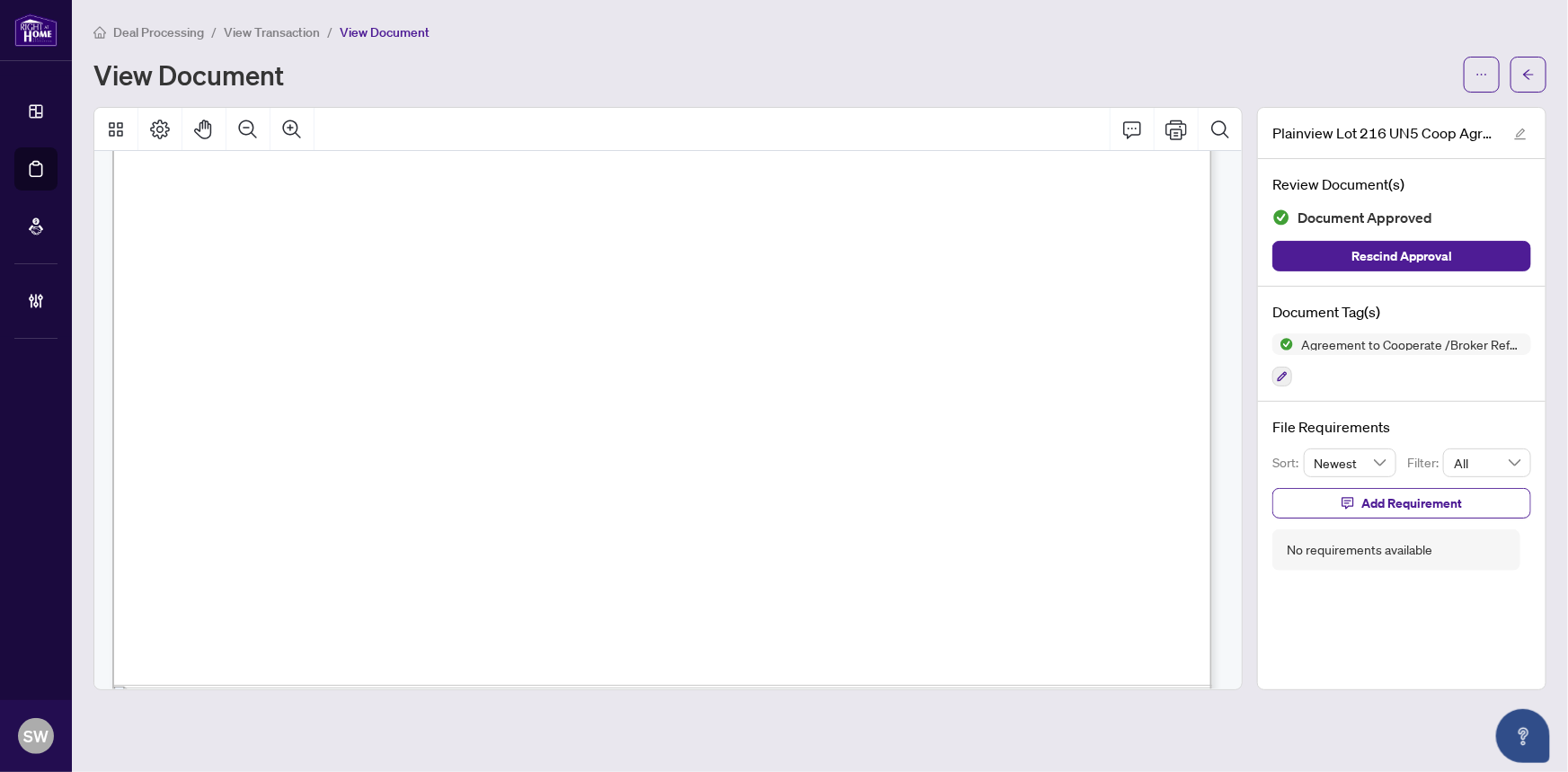
scroll to position [654, 0]
click at [1532, 78] on icon "arrow-left" at bounding box center [1529, 74] width 13 height 13
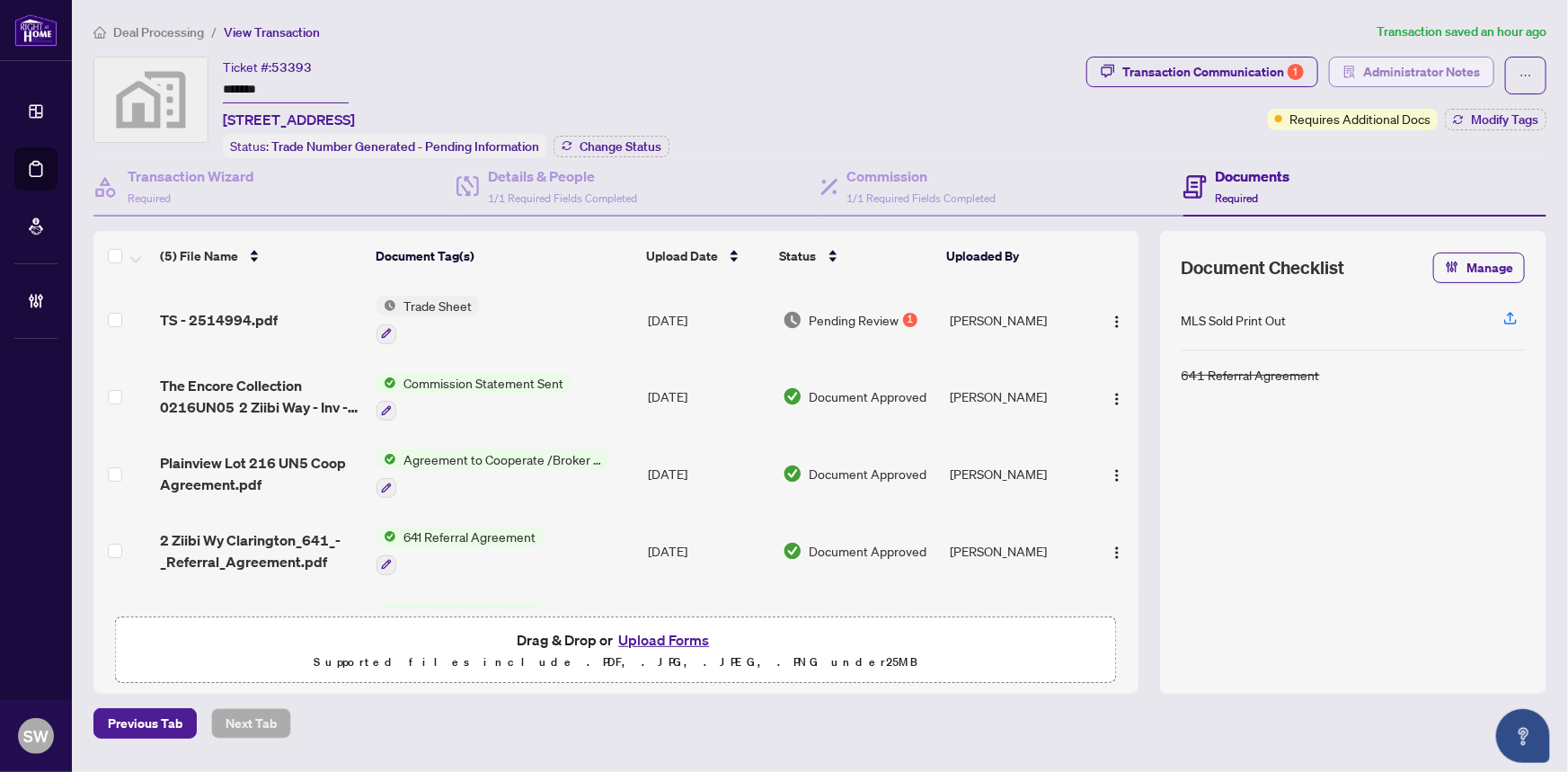
click at [1406, 69] on span "Administrator Notes" at bounding box center [1421, 72] width 116 height 29
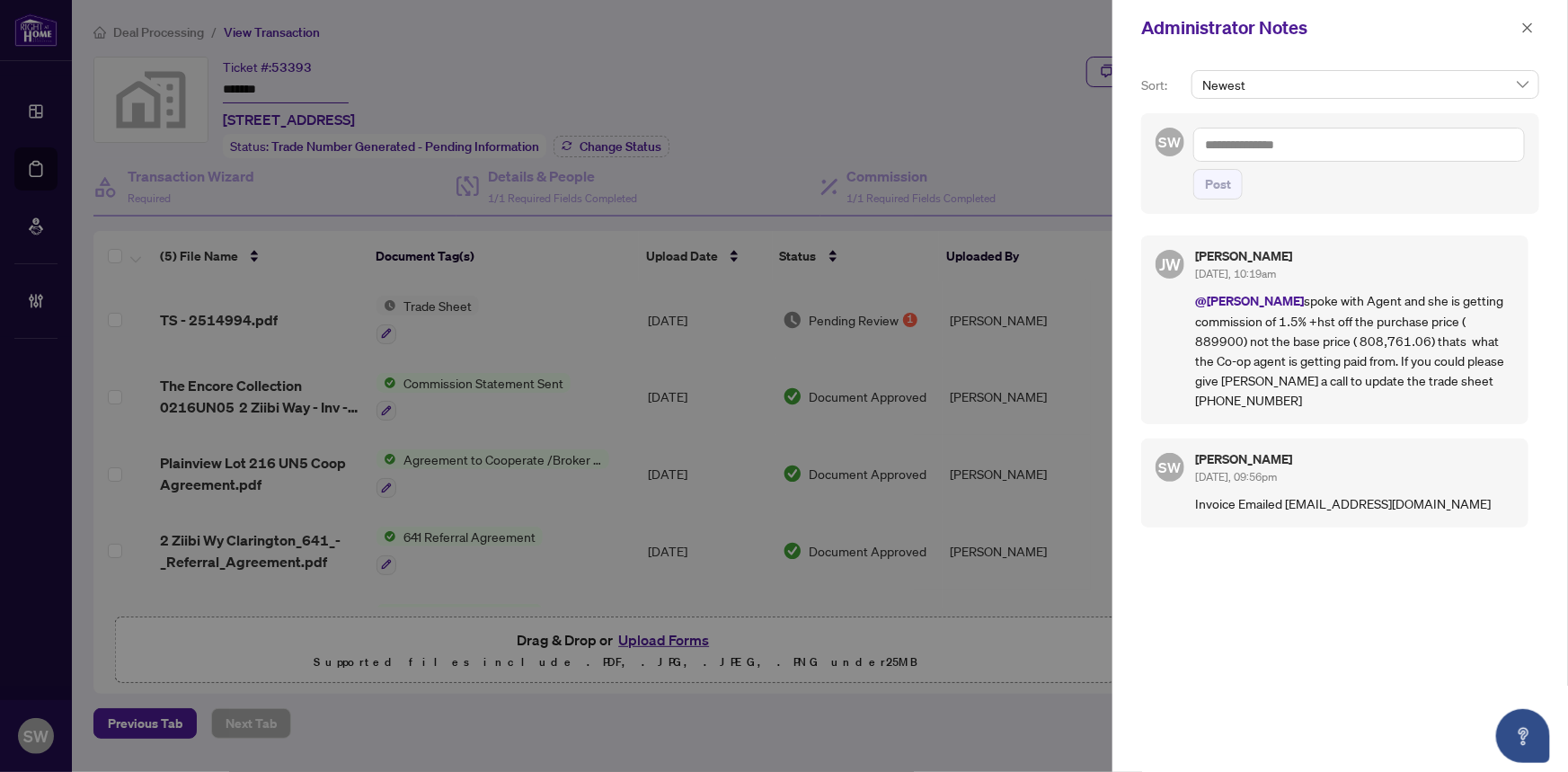
click at [1269, 148] on textarea at bounding box center [1358, 144] width 331 height 34
click at [1269, 149] on span "[PERSON_NAME] eel [PERSON_NAME]" at bounding box center [1330, 156] width 194 height 16
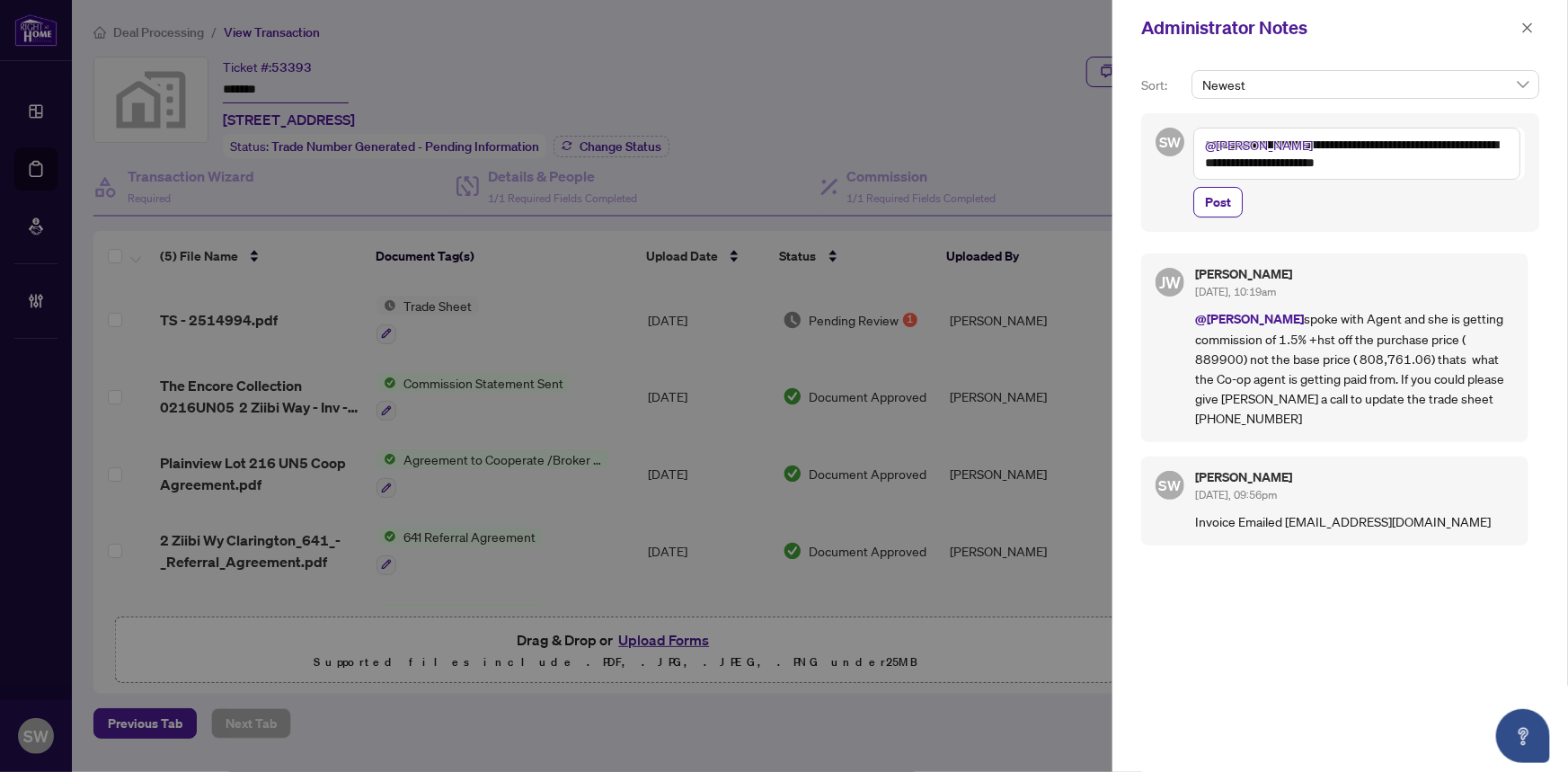
click at [1218, 162] on textarea "**********" at bounding box center [1356, 154] width 327 height 52
click at [1219, 163] on textarea "**********" at bounding box center [1356, 154] width 327 height 52
type textarea "**********"
click at [1223, 197] on span "Post" at bounding box center [1218, 202] width 26 height 29
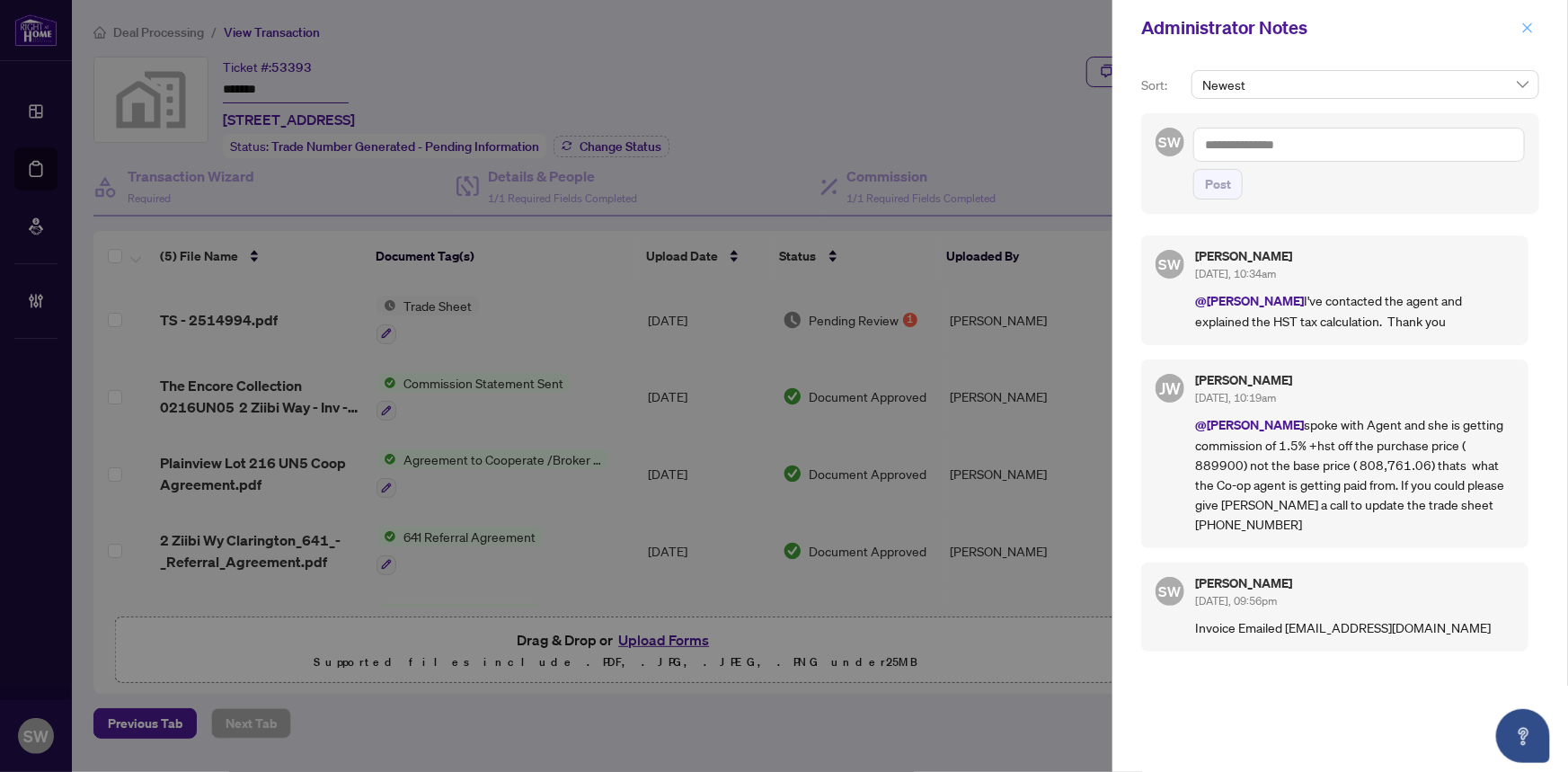
click at [1528, 26] on icon "close" at bounding box center [1528, 27] width 10 height 10
